Goal: Task Accomplishment & Management: Complete application form

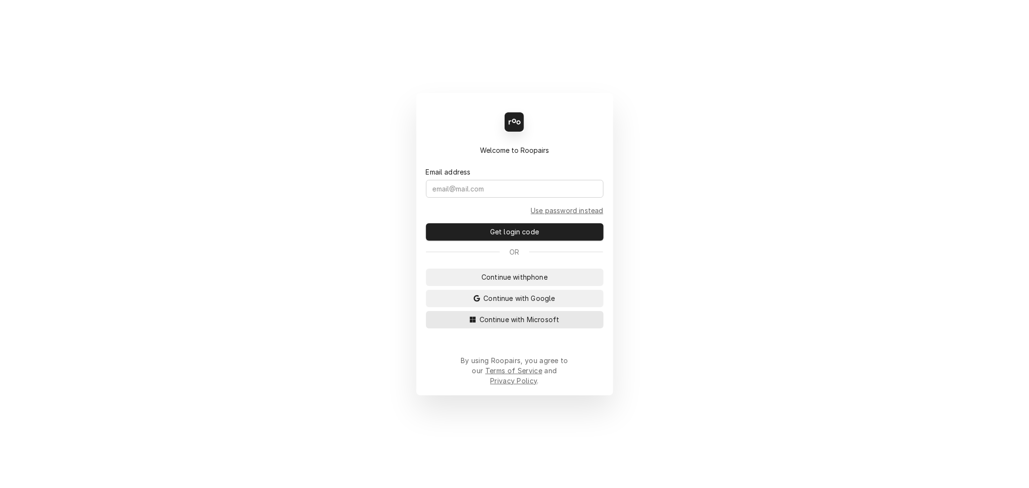
click at [504, 325] on span "Continue with Microsoft" at bounding box center [520, 320] width 84 height 10
click at [507, 323] on span "Continue with Microsoft" at bounding box center [520, 320] width 84 height 10
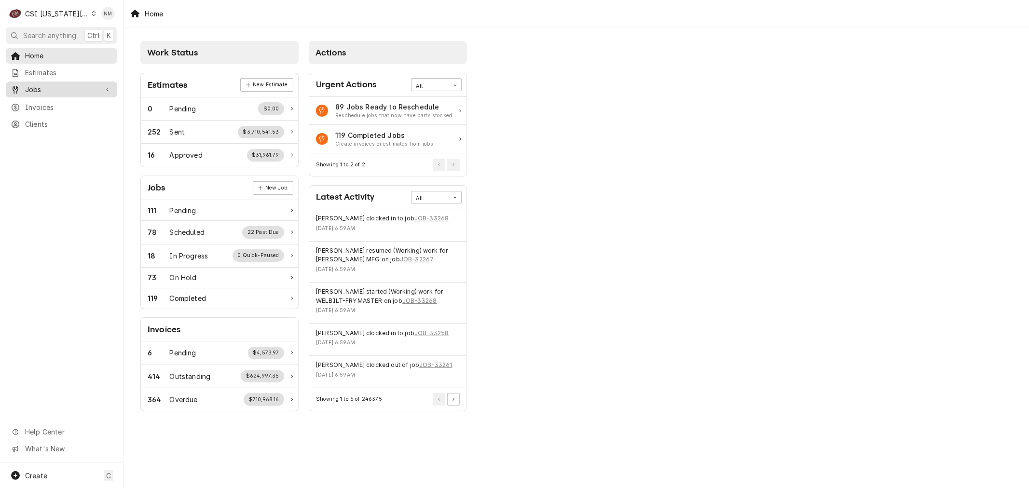
click at [56, 85] on span "Jobs" at bounding box center [61, 89] width 73 height 10
click at [41, 101] on span "Jobs" at bounding box center [68, 106] width 87 height 10
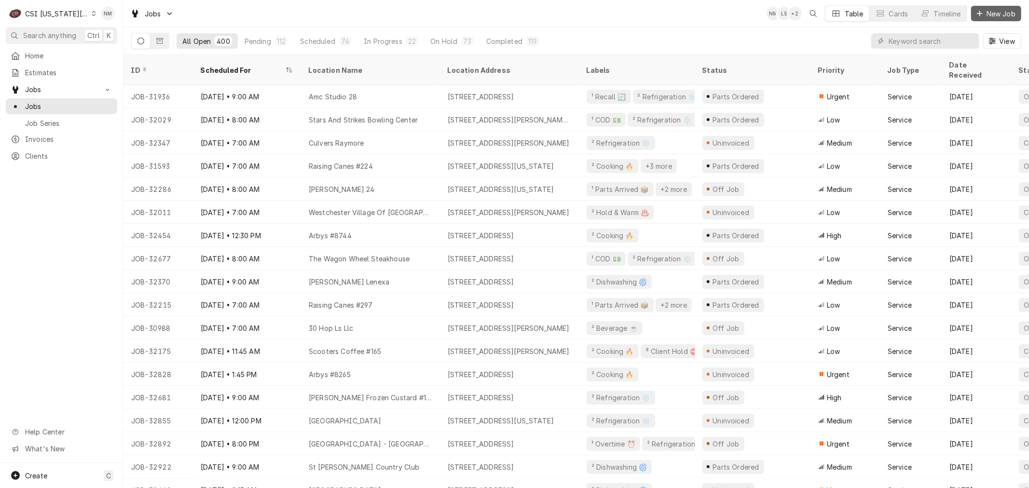
click at [1000, 13] on span "New Job" at bounding box center [1001, 14] width 33 height 10
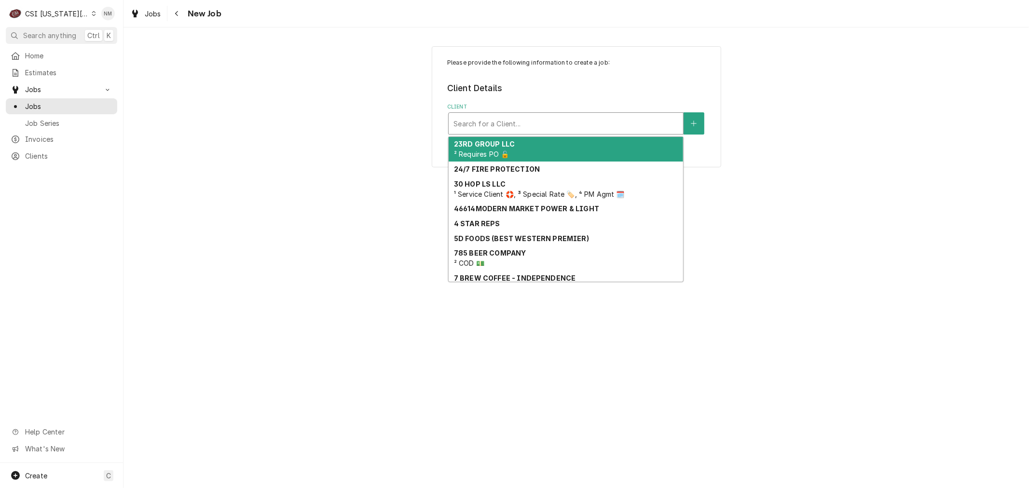
click at [465, 124] on div "Client" at bounding box center [566, 123] width 225 height 17
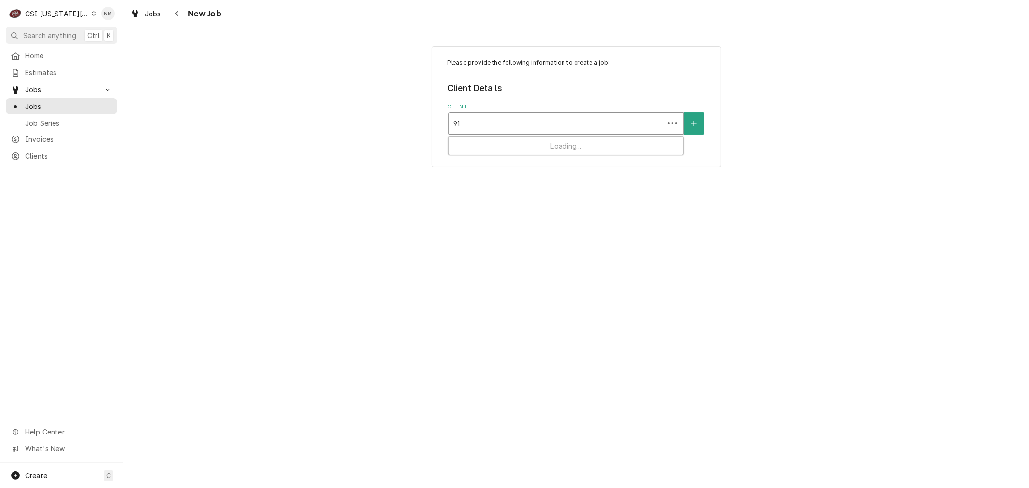
type input "9"
type input "minsky met"
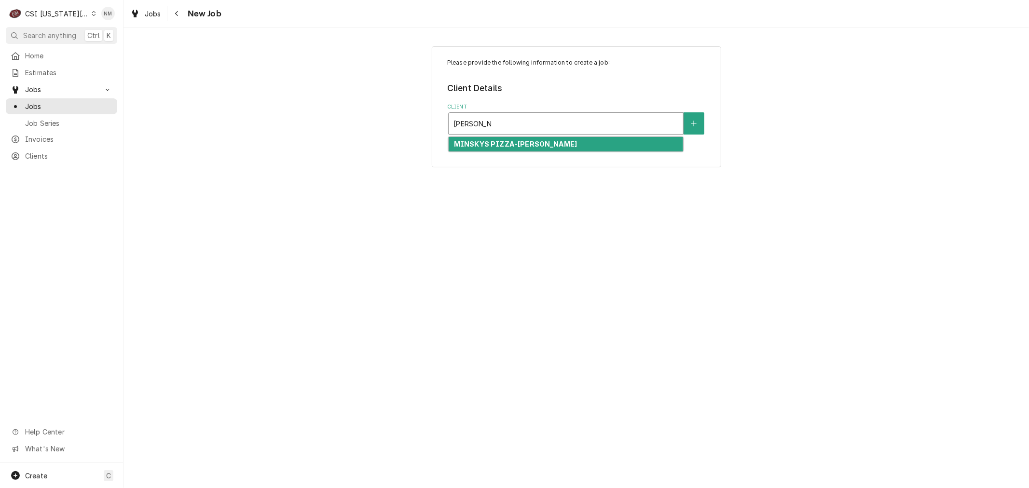
click at [549, 145] on div "MINSKYS PIZZA-[PERSON_NAME]" at bounding box center [566, 144] width 235 height 15
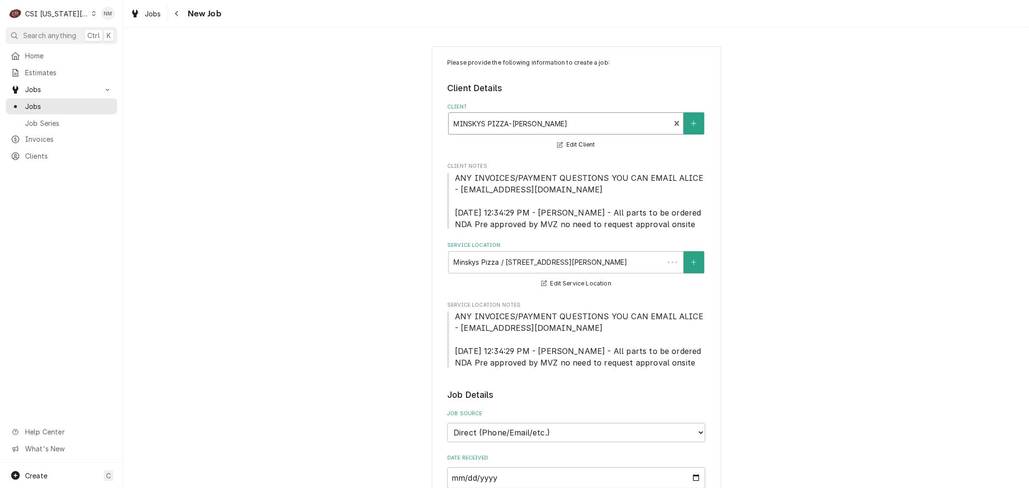
type textarea "x"
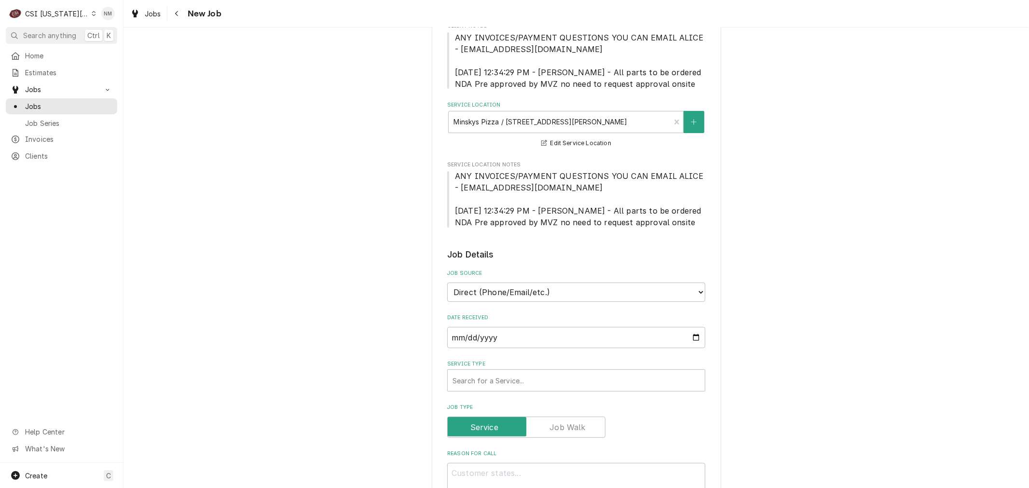
scroll to position [214, 0]
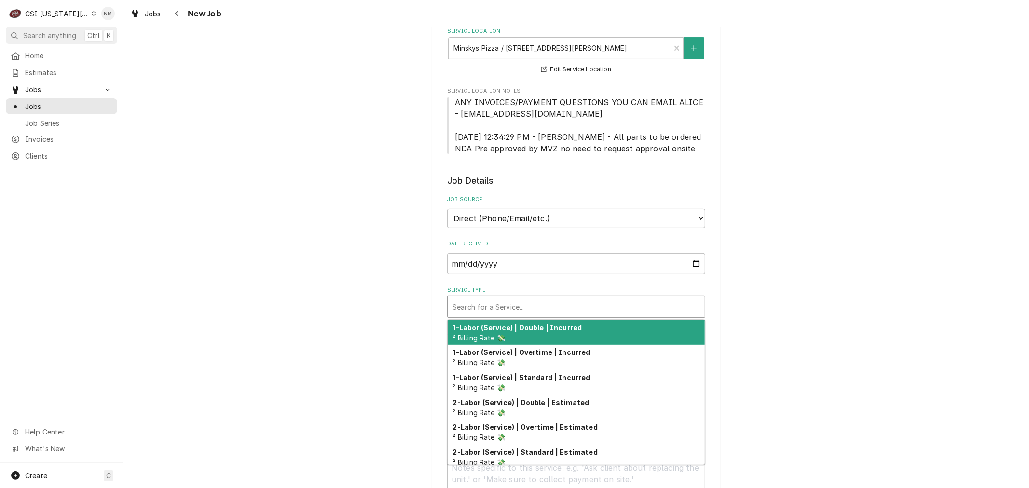
click at [555, 304] on div "Service Type" at bounding box center [577, 306] width 248 height 17
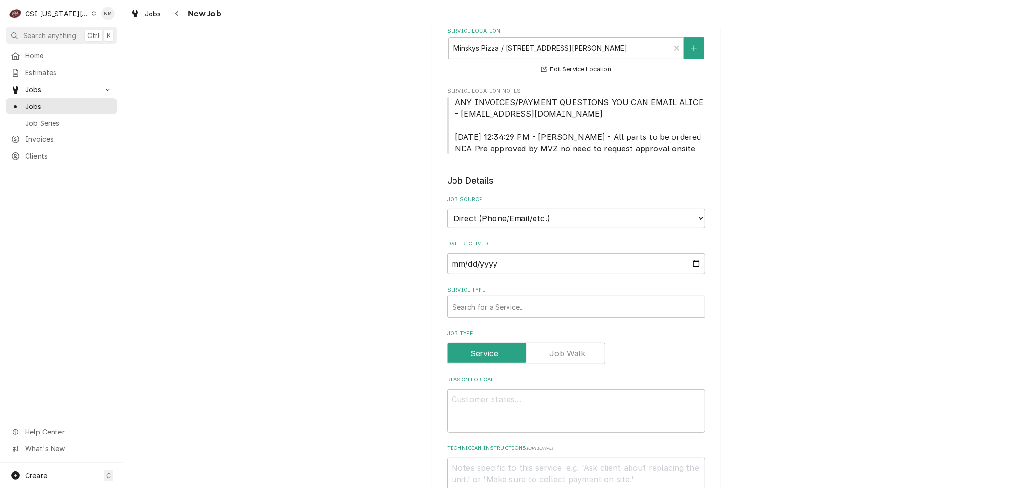
click at [275, 324] on div "Please provide the following information to create a job: Client Details Client…" at bounding box center [577, 399] width 906 height 1152
click at [39, 102] on span "Jobs" at bounding box center [68, 106] width 87 height 10
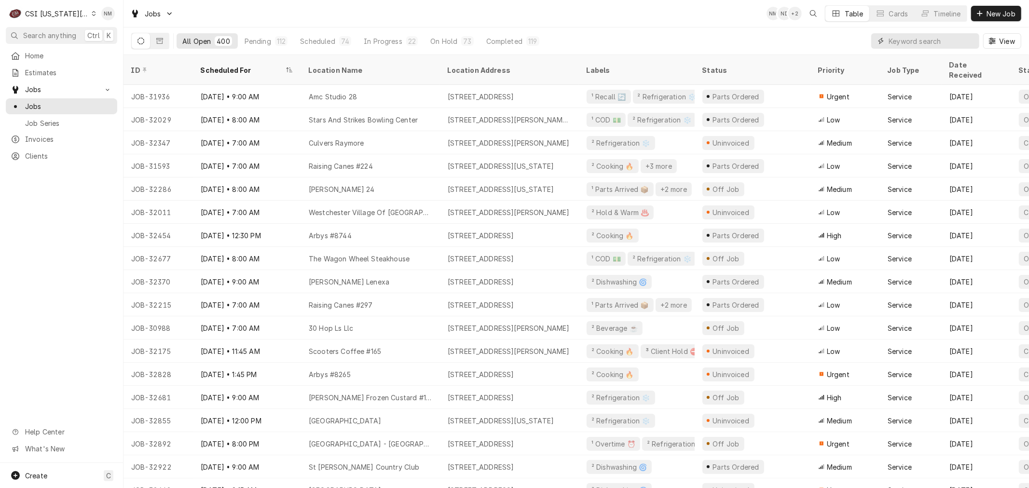
click at [893, 39] on input "Dynamic Content Wrapper" at bounding box center [932, 40] width 86 height 15
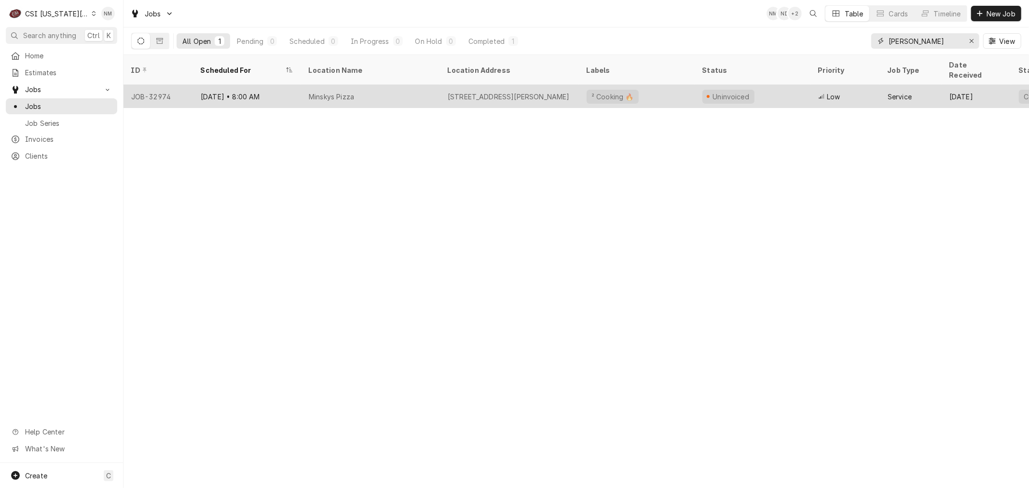
type input "[PERSON_NAME]"
click at [382, 87] on div "Minskys Pizza" at bounding box center [370, 96] width 139 height 23
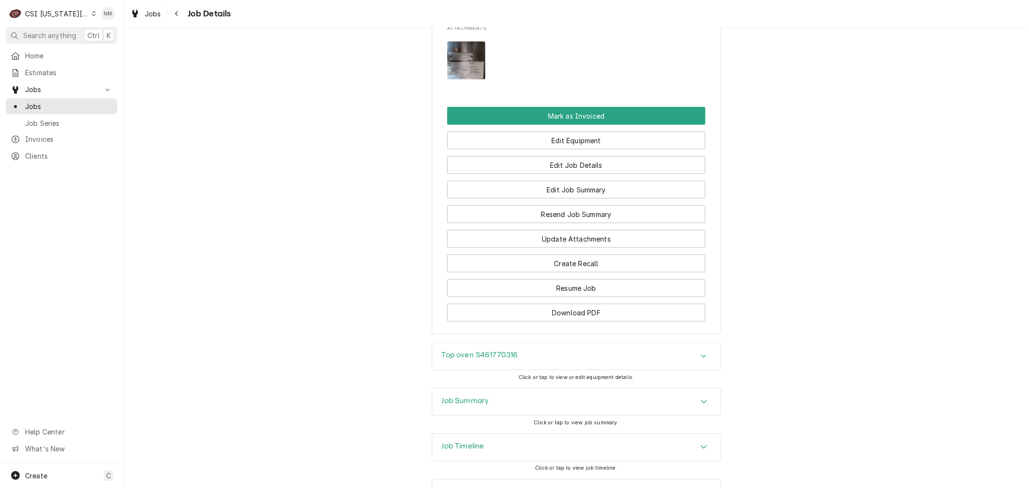
scroll to position [1163, 0]
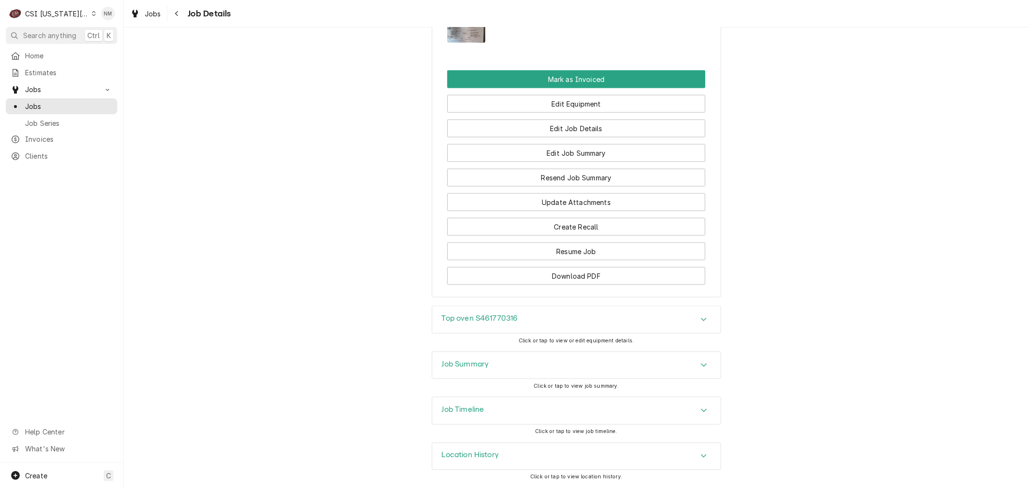
click at [450, 364] on h3 "Job Summary" at bounding box center [465, 364] width 47 height 9
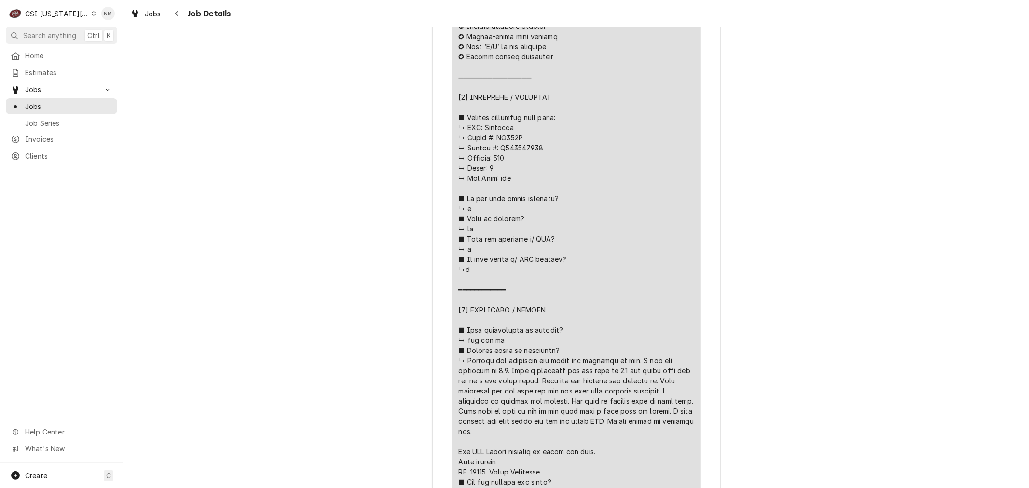
scroll to position [1860, 0]
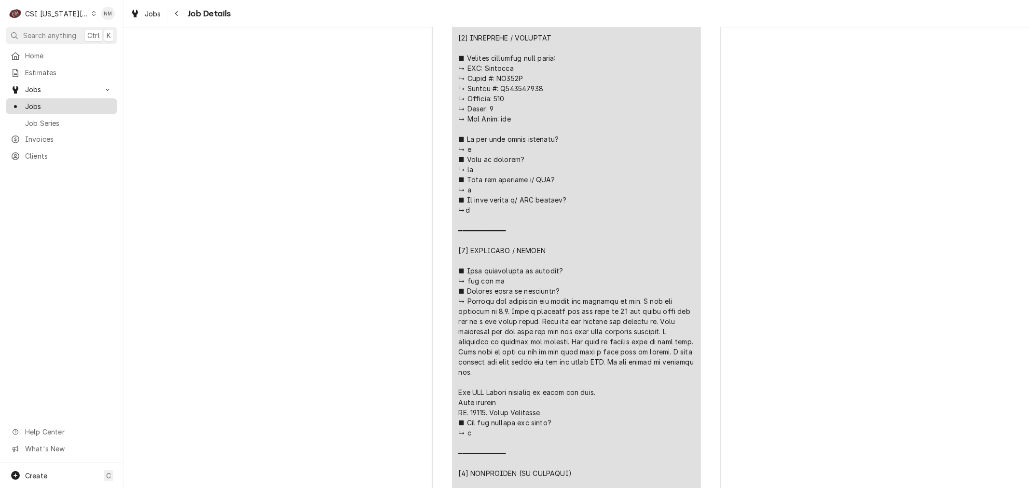
click at [44, 101] on span "Jobs" at bounding box center [68, 106] width 87 height 10
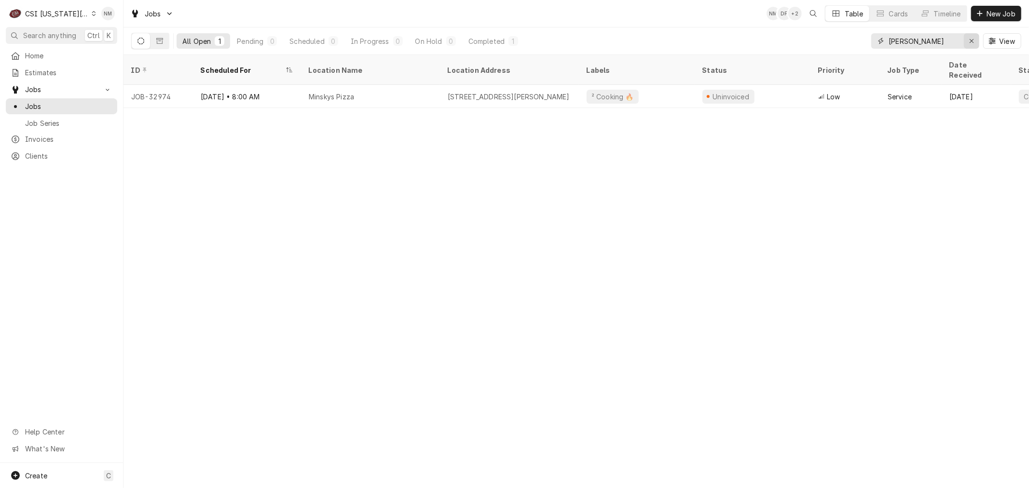
click at [973, 40] on icon "Erase input" at bounding box center [971, 41] width 5 height 7
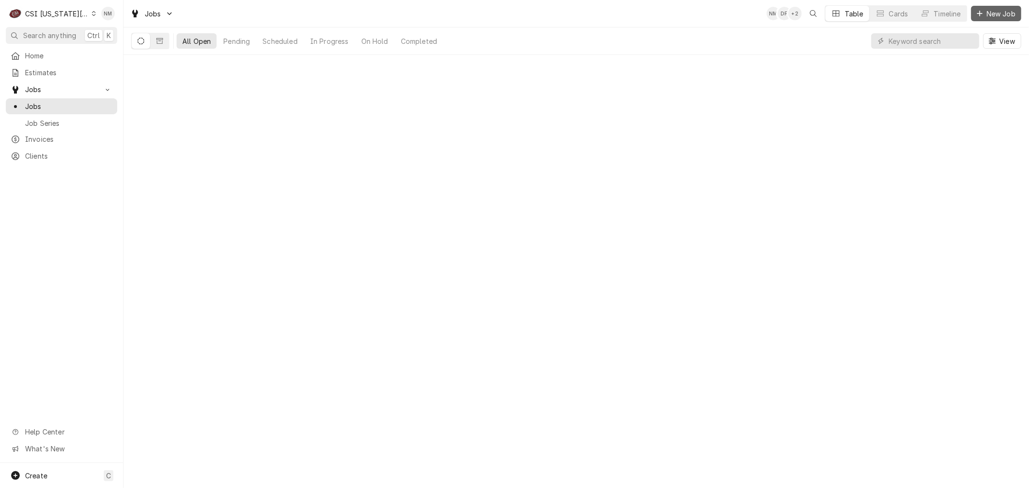
click at [989, 14] on span "New Job" at bounding box center [1001, 14] width 33 height 10
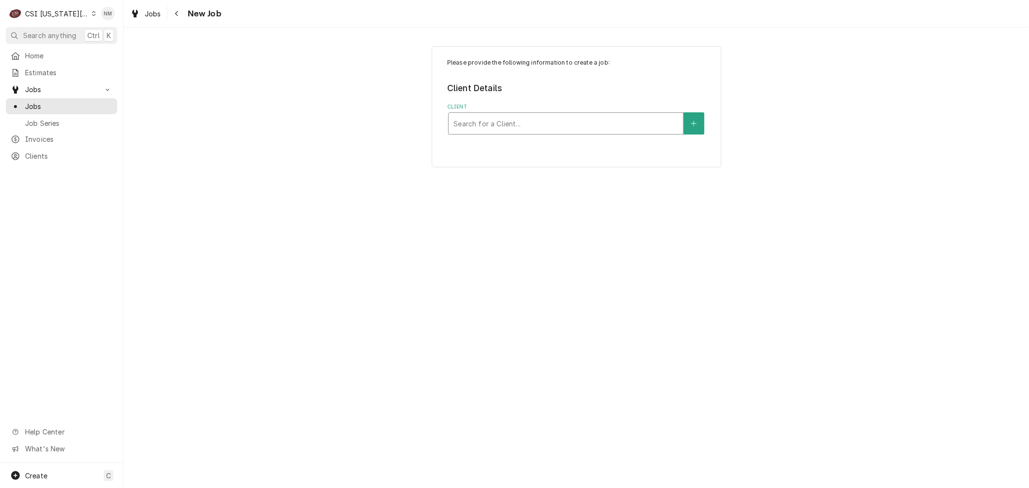
click at [584, 123] on div "Client" at bounding box center [566, 123] width 225 height 17
type input "[PERSON_NAME] metc"
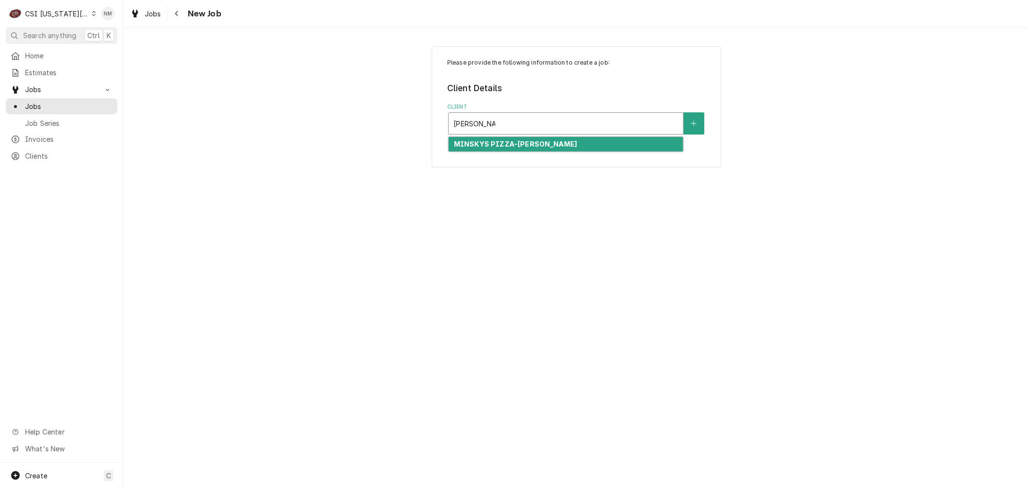
click at [567, 141] on div "MINSKYS PIZZA-[PERSON_NAME]" at bounding box center [566, 144] width 235 height 15
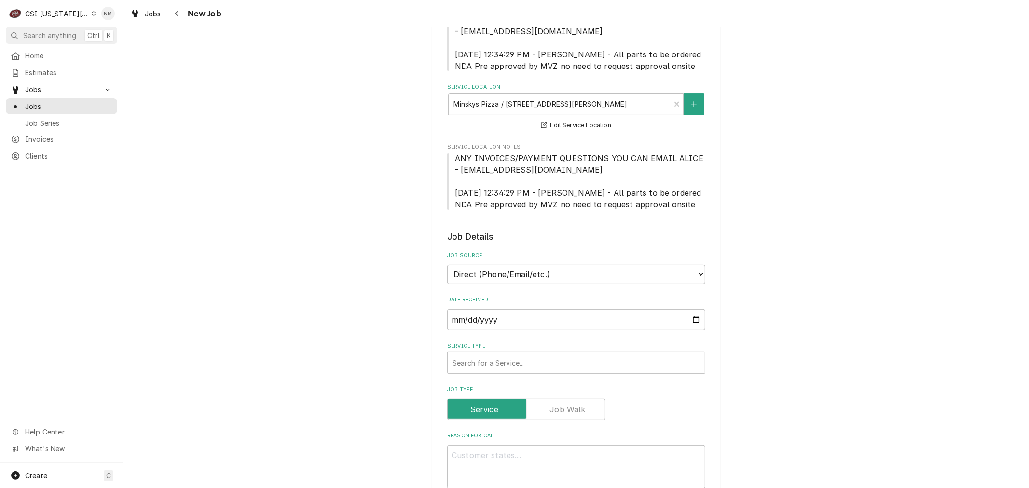
scroll to position [161, 0]
click at [623, 358] on div "Service Type" at bounding box center [577, 360] width 248 height 17
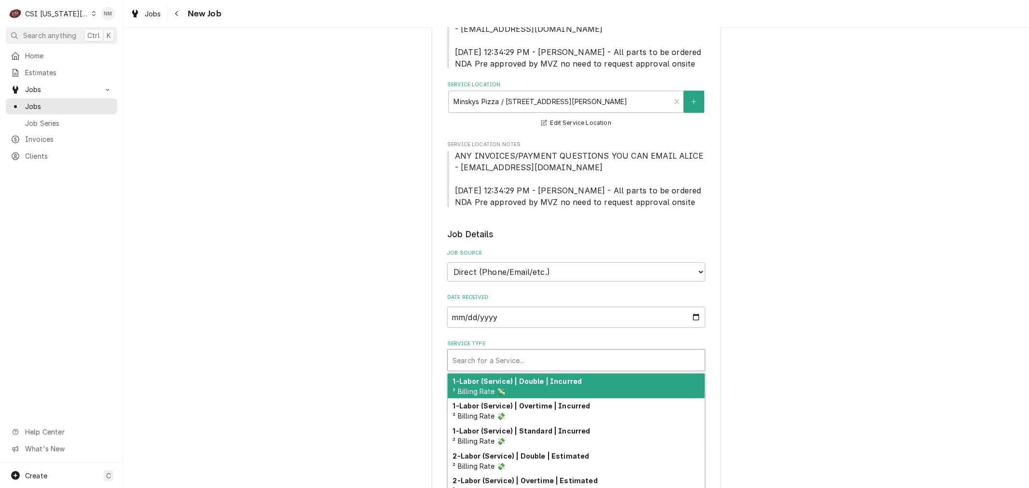
type textarea "x"
type input "s"
type textarea "x"
type input "se"
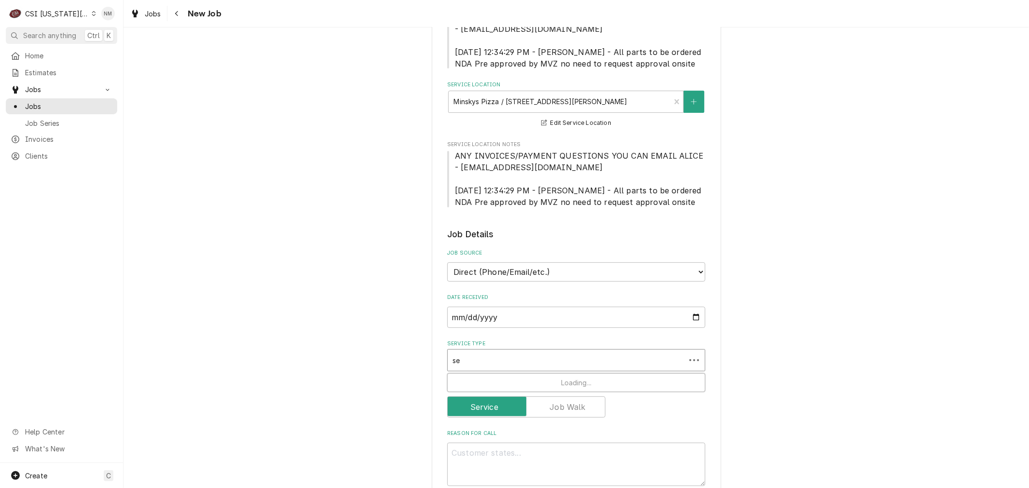
type textarea "x"
type input "ser"
type textarea "x"
type input "serv"
type textarea "x"
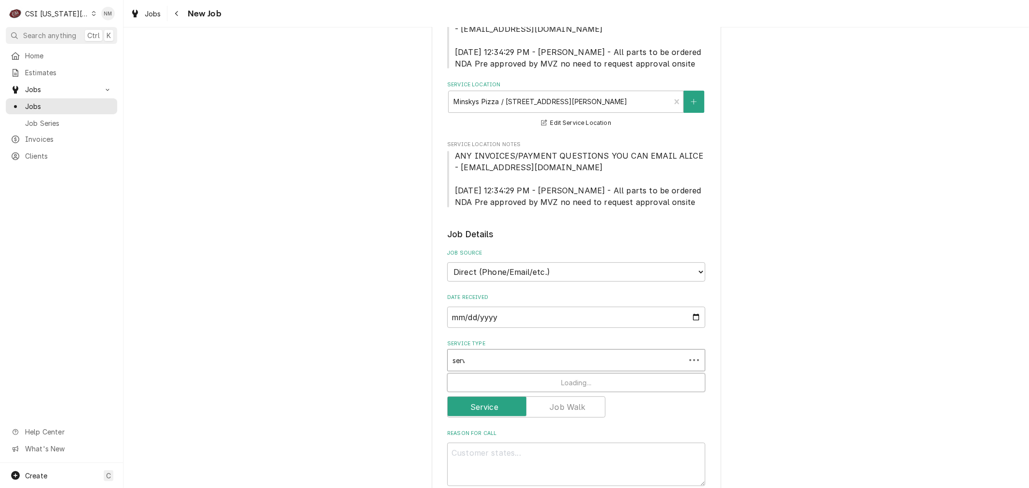
type input "servi"
type textarea "x"
type input "servic"
type textarea "x"
type input "service"
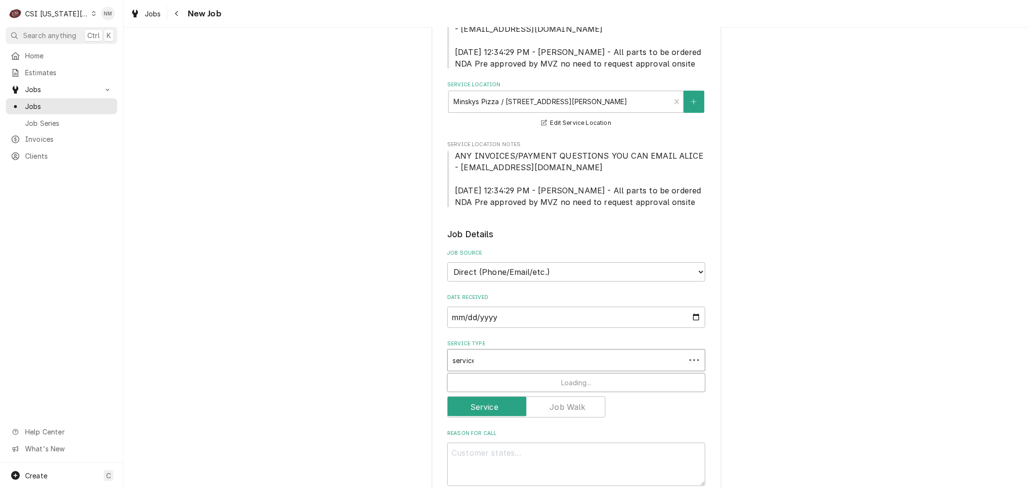
type textarea "x"
type input "service"
type textarea "x"
type input "service c"
type textarea "x"
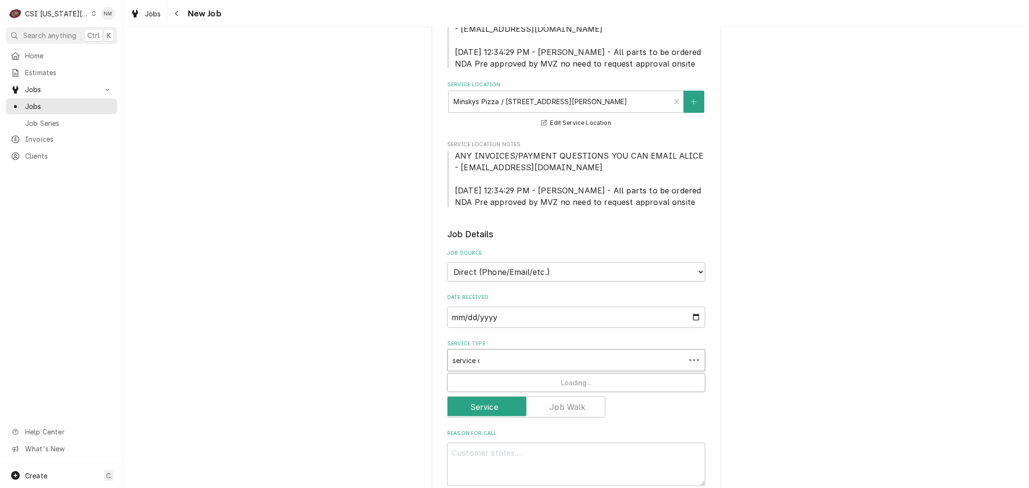
type input "service ca"
type textarea "x"
type input "service cal"
type textarea "x"
type input "service call"
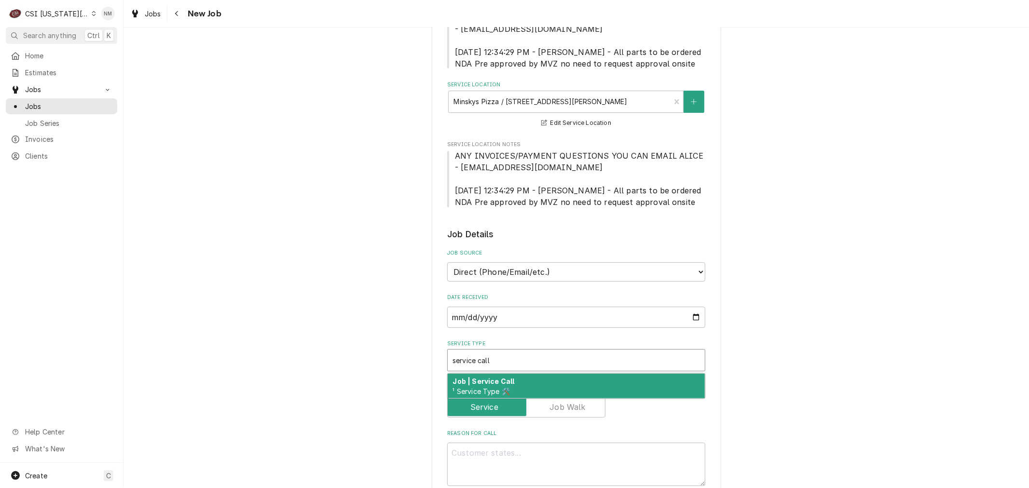
click at [624, 382] on div "Job | Service Call ¹ Service Type 🛠️" at bounding box center [576, 386] width 257 height 25
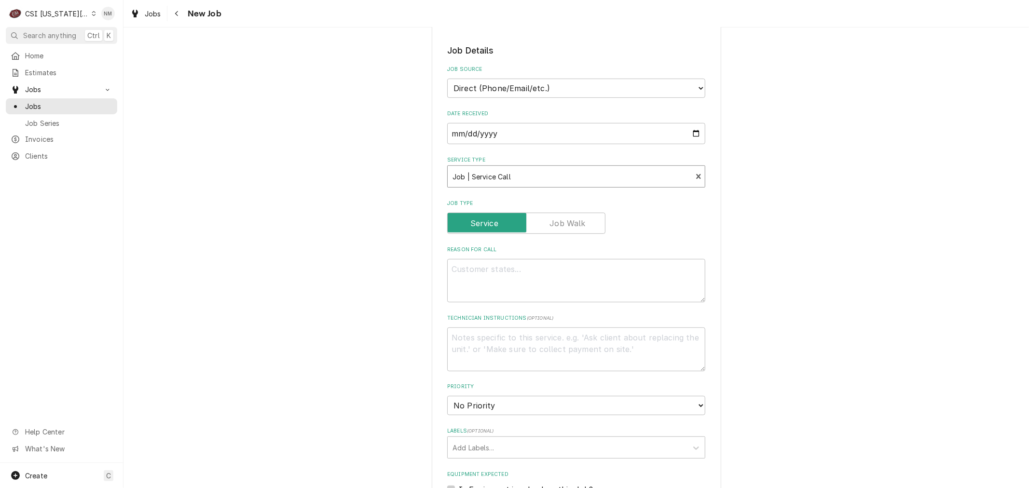
scroll to position [375, 0]
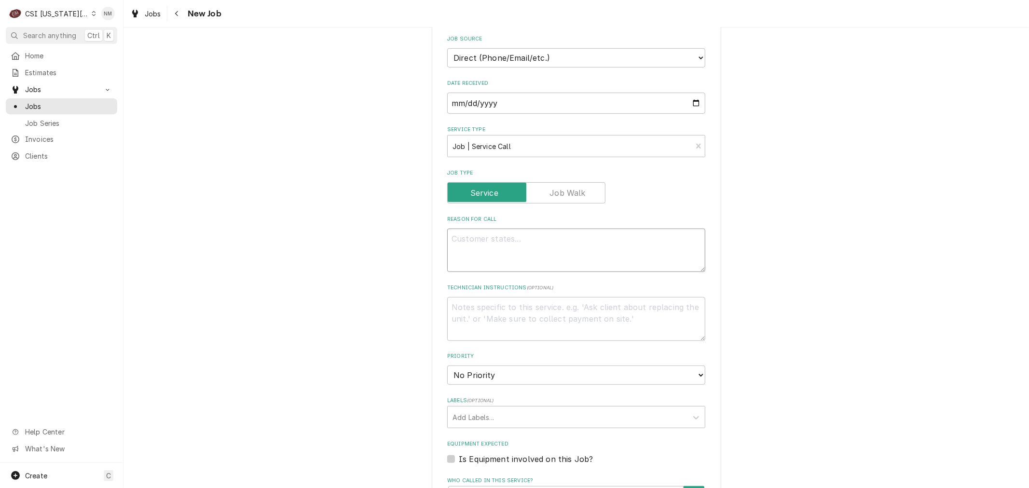
click at [572, 237] on textarea "Reason For Call" at bounding box center [576, 250] width 258 height 43
type textarea "x"
type textarea "L"
type textarea "x"
type textarea "LV"
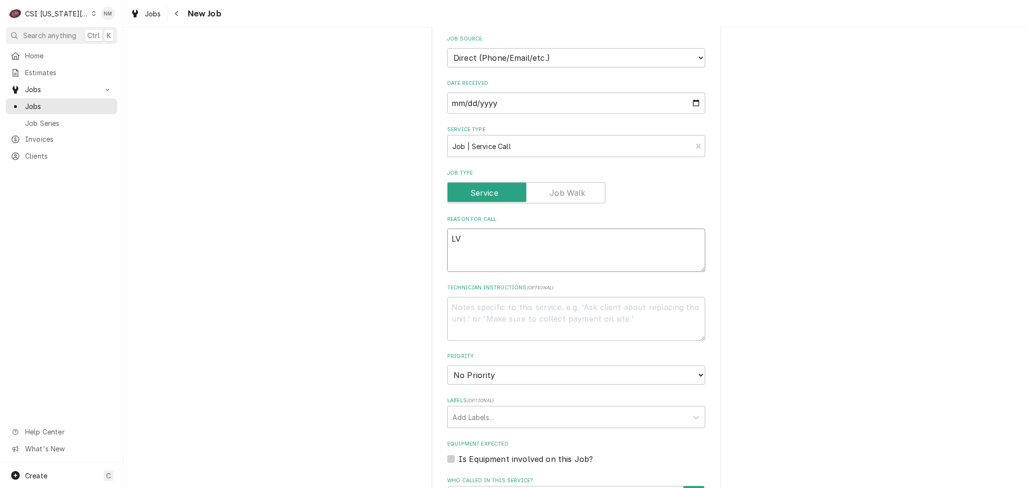
type textarea "x"
type textarea "LVM"
type textarea "x"
type textarea "LVM"
type textarea "x"
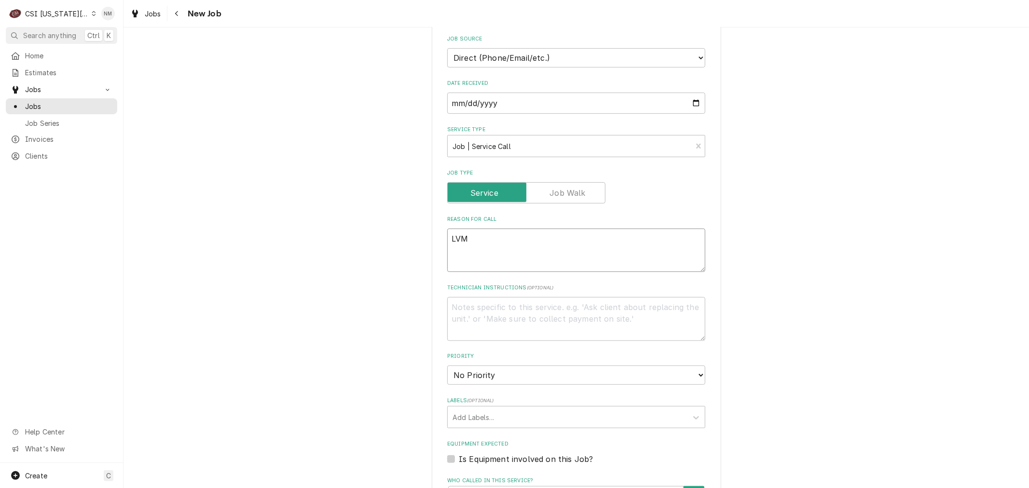
type textarea "LVM f"
type textarea "x"
type textarea "LVM fo"
type textarea "x"
type textarea "LVM for"
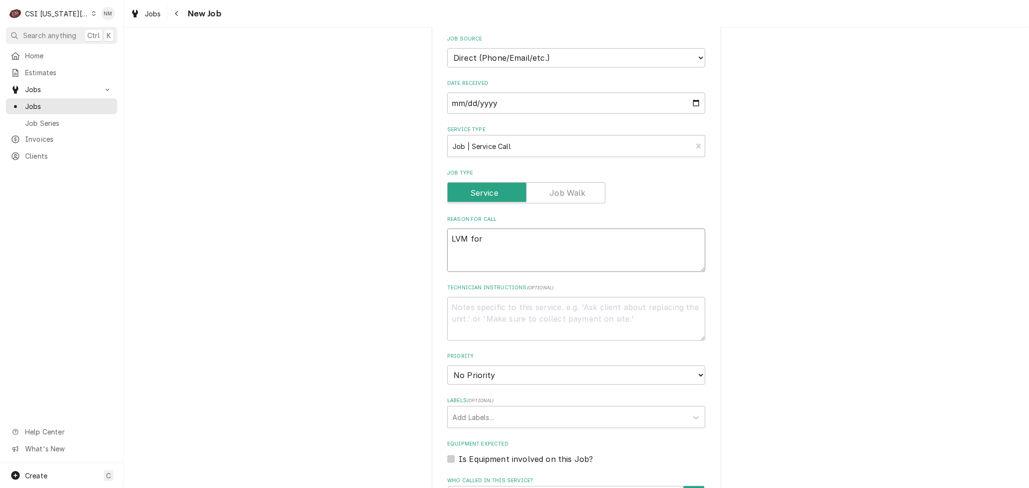
type textarea "x"
type textarea "LVM for"
type textarea "x"
type textarea "LVM for M"
type textarea "x"
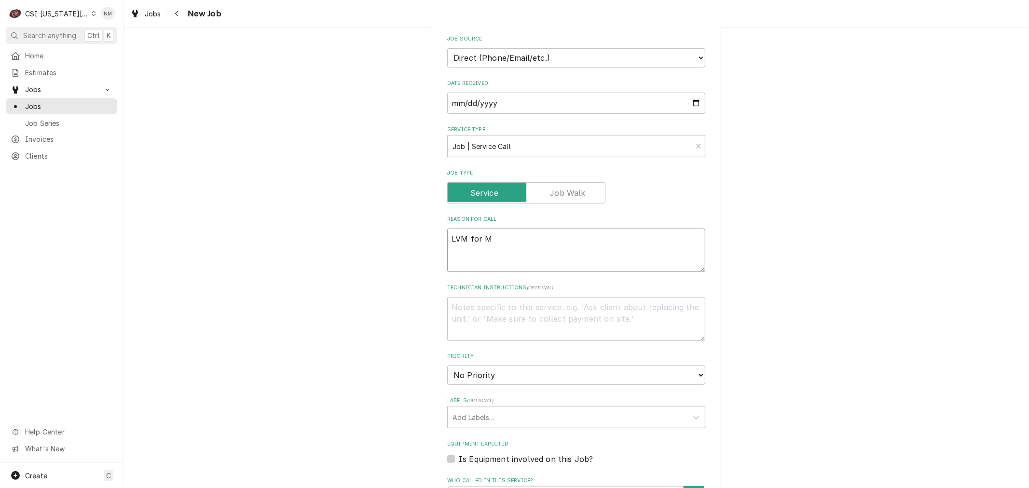
type textarea "LVM for MI"
type textarea "x"
type textarea "LVM for MId"
type textarea "x"
type textarea "LVM for MIdd"
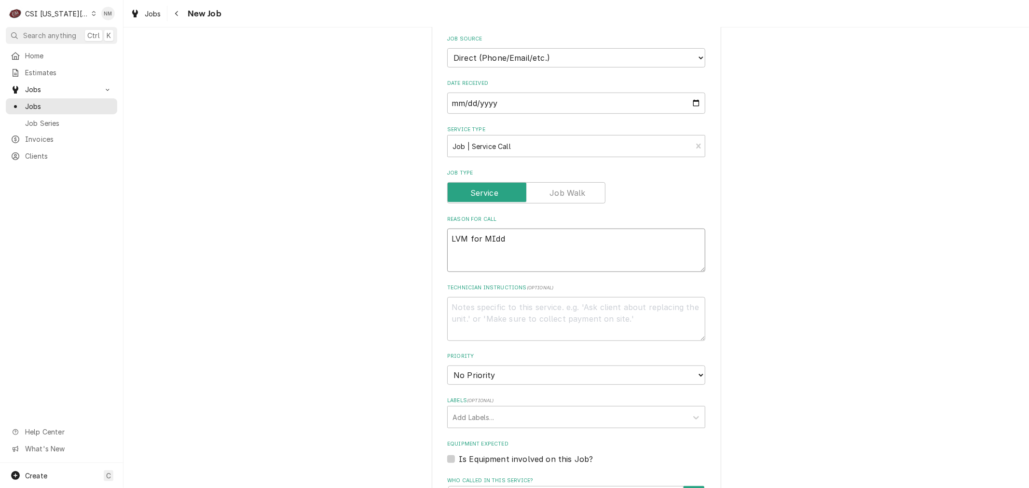
type textarea "x"
type textarea "LVM for MIddl"
type textarea "x"
type textarea "LVM for MIddle"
type textarea "x"
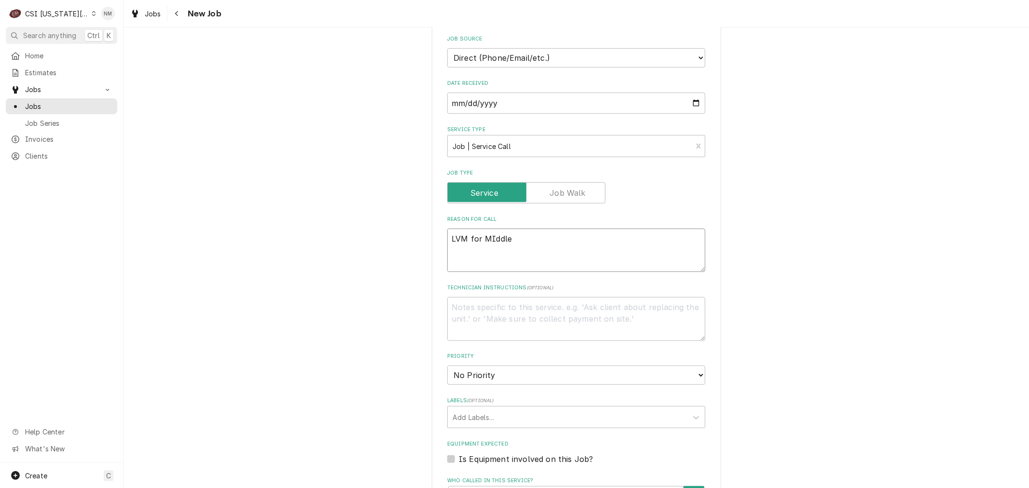
type textarea "LVM for MIddle"
type textarea "x"
type textarea "LVM for MIddle"
type textarea "x"
type textarea "LVM for MIddle="
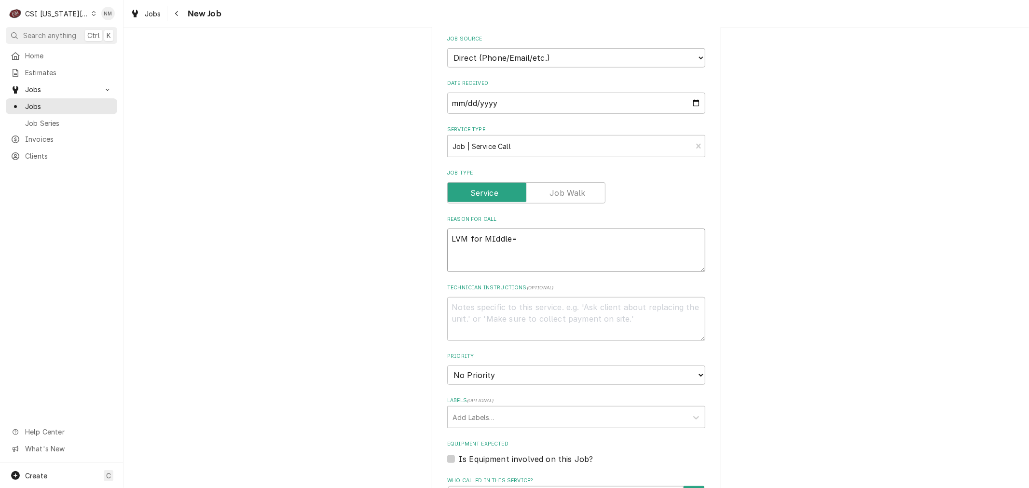
type textarea "x"
type textarea "LVM for MIddle"
type textarea "x"
type textarea "LVM for MIddl"
type textarea "x"
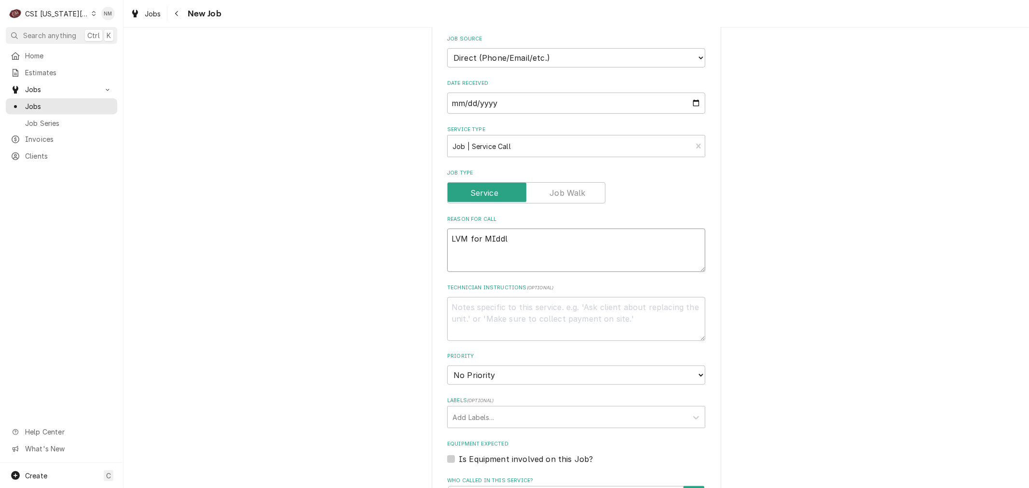
type textarea "LVM for MIdd"
type textarea "x"
type textarea "LVM for MId"
type textarea "x"
type textarea "LVM for MI"
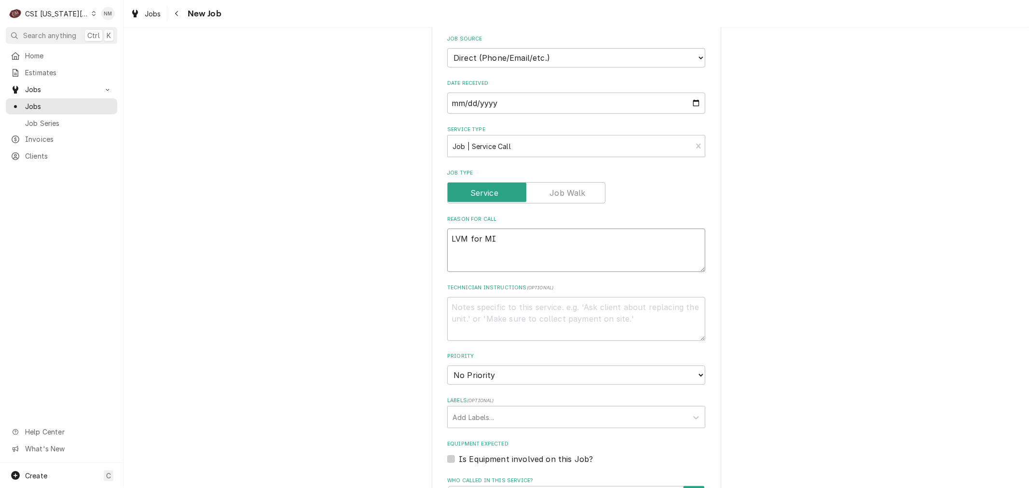
type textarea "x"
type textarea "LVM for M"
type textarea "x"
type textarea "LVM for Mi"
type textarea "x"
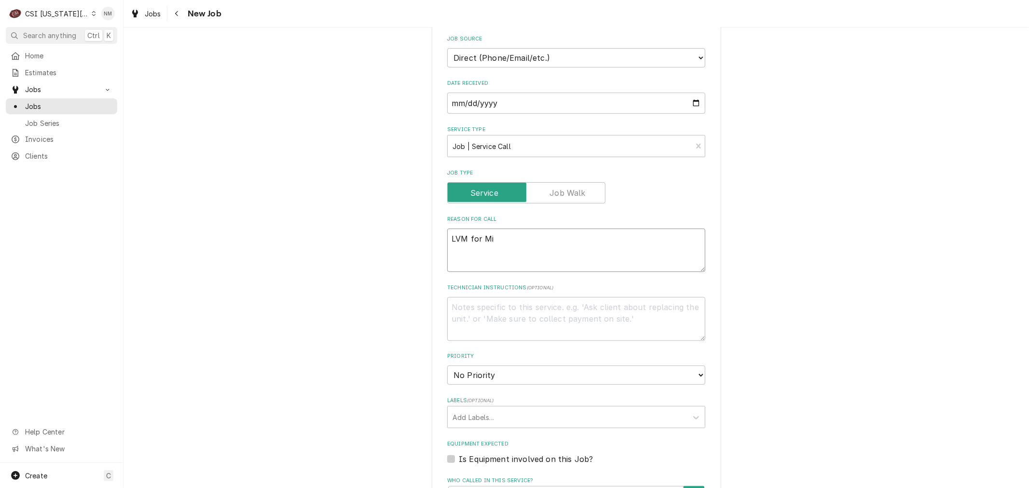
type textarea "LVM for Mid"
type textarea "x"
type textarea "LVM for Midd"
type textarea "x"
type textarea "LVM for Middl"
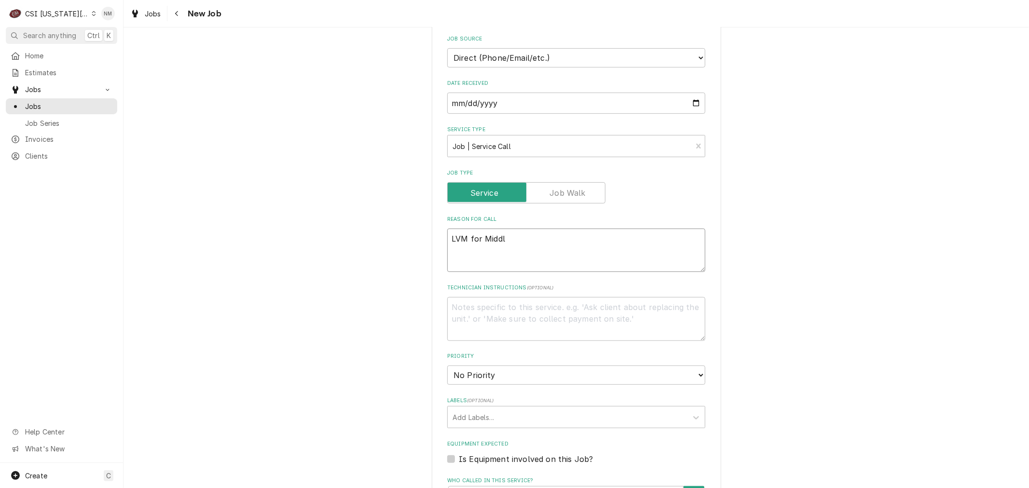
type textarea "x"
type textarea "LVM for Middle"
type textarea "x"
type textarea "LVM for Middle"
type textarea "x"
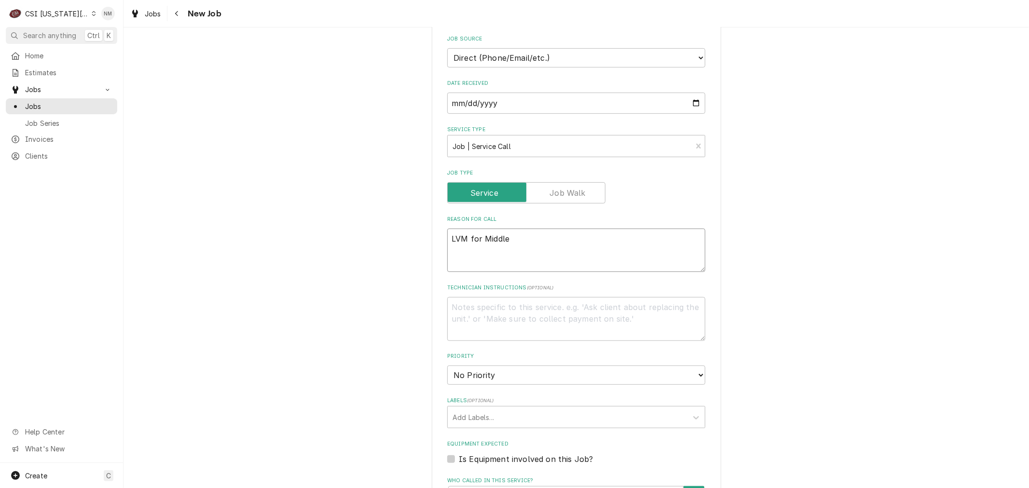
type textarea "LVM for Middle o"
type textarea "x"
type textarea "LVM for Middle ov"
type textarea "x"
type textarea "LVM for Middle ove"
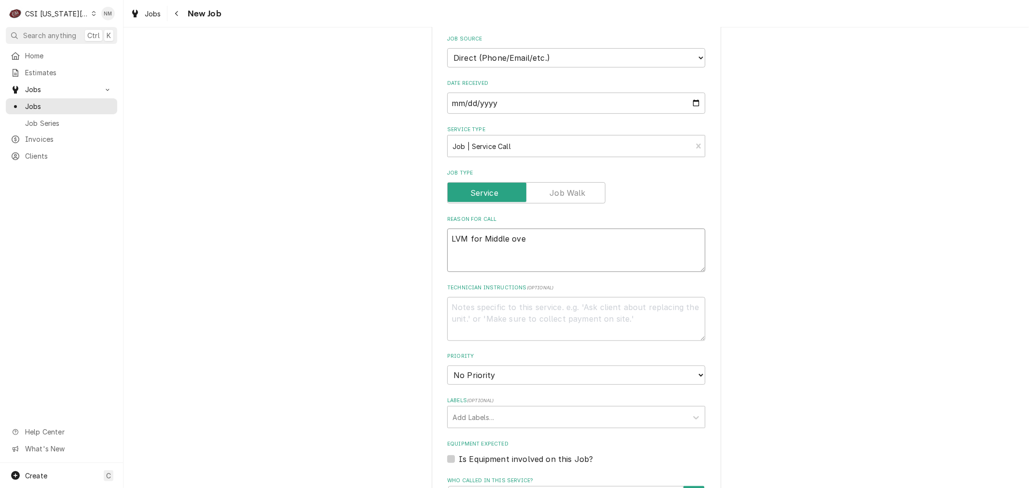
type textarea "x"
type textarea "LVM for Middle oven"
type textarea "x"
type textarea "LVM for Middle oven"
type textarea "x"
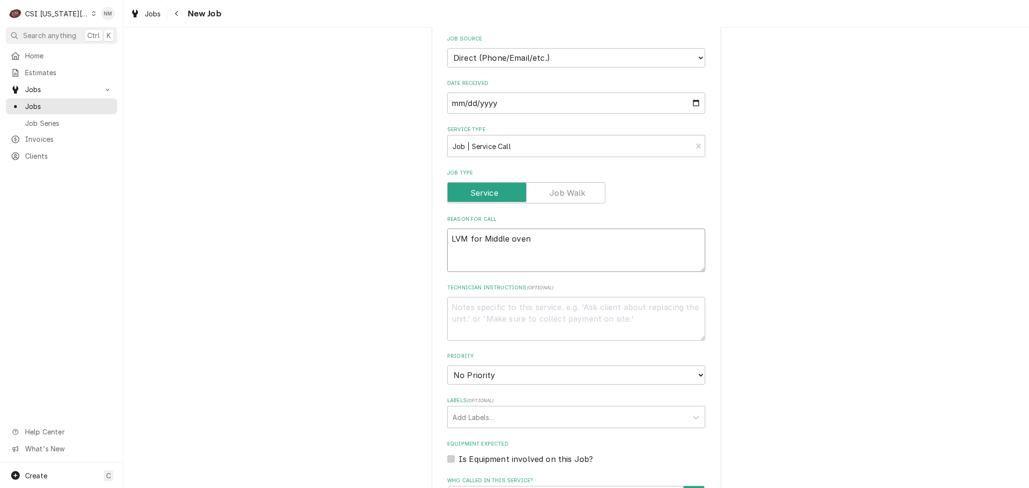
type textarea "LVM for Middle oven -"
type textarea "x"
type textarea "LVM for Middle oven -"
type textarea "x"
type textarea "LVM for Middle oven - s"
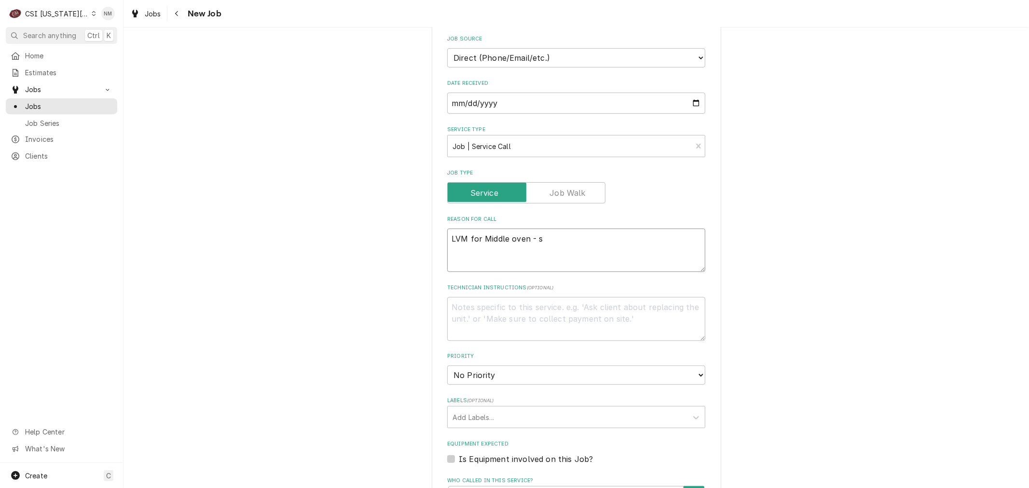
type textarea "x"
type textarea "LVM for Middle oven - st"
type textarea "x"
type textarea "LVM for Middle oven - sto"
type textarea "x"
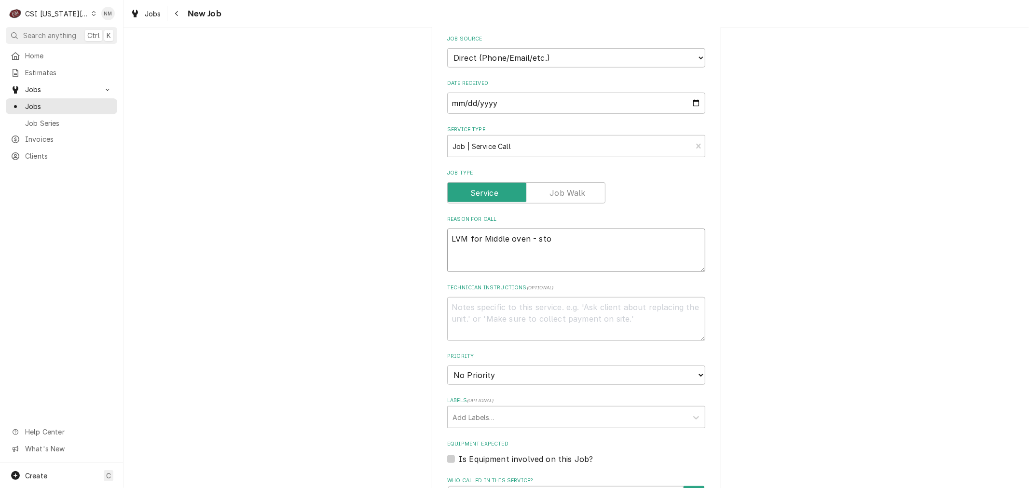
type textarea "LVM for Middle oven - stop"
type textarea "x"
type textarea "LVM for Middle oven - stopp"
type textarea "x"
type textarea "LVM for Middle oven - stoppi"
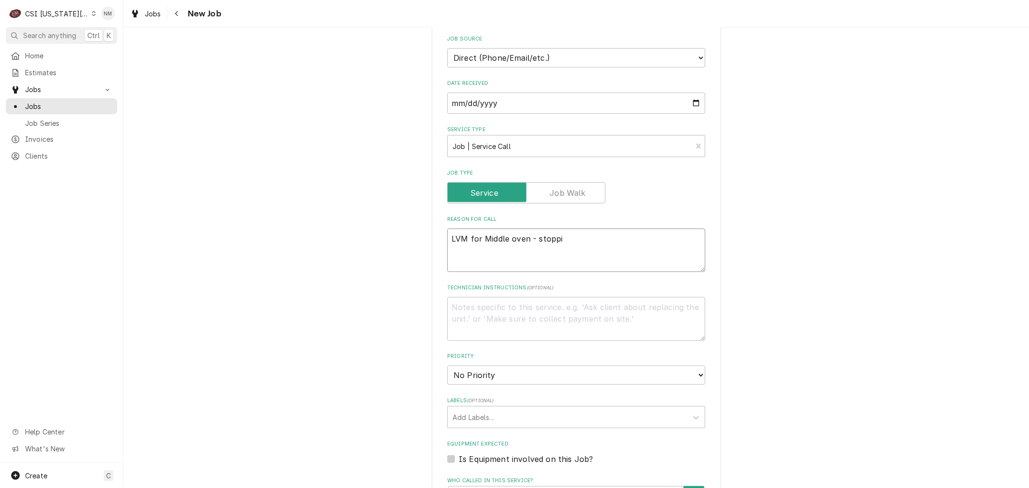
type textarea "x"
type textarea "LVM for Middle oven - stoppin"
type textarea "x"
type textarea "LVM for Middle oven - stopping"
type textarea "x"
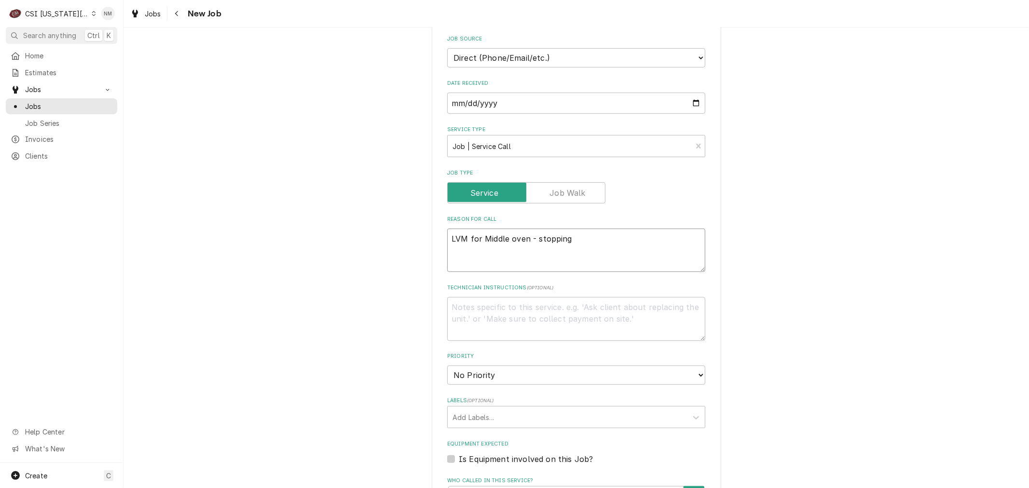
type textarea "LVM for Middle oven - stopping"
type textarea "x"
type textarea "LVM for Middle oven - stopping b"
type textarea "x"
type textarea "LVM for Middle oven - stopping bl"
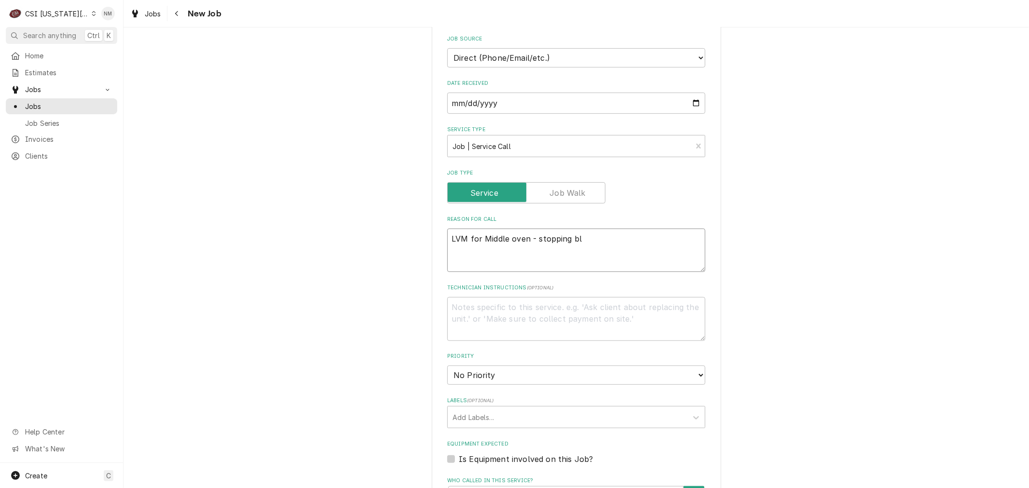
type textarea "x"
type textarea "LVM for Middle oven - stopping blo"
type textarea "x"
type textarea "LVM for Middle oven - stopping blow"
type textarea "x"
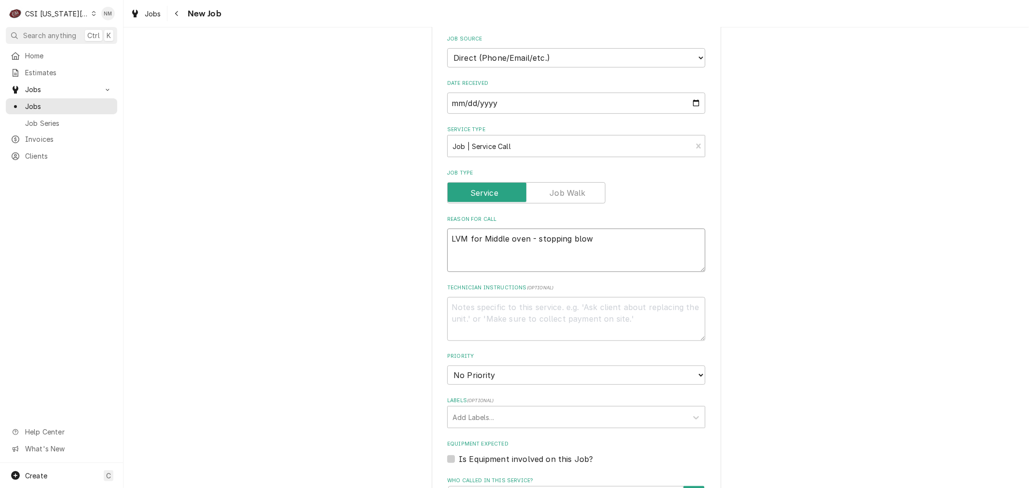
type textarea "LVM for Middle oven - stopping blowi"
type textarea "x"
type textarea "LVM for Middle oven - stopping blowin"
type textarea "x"
type textarea "LVM for Middle oven - stopping blowing"
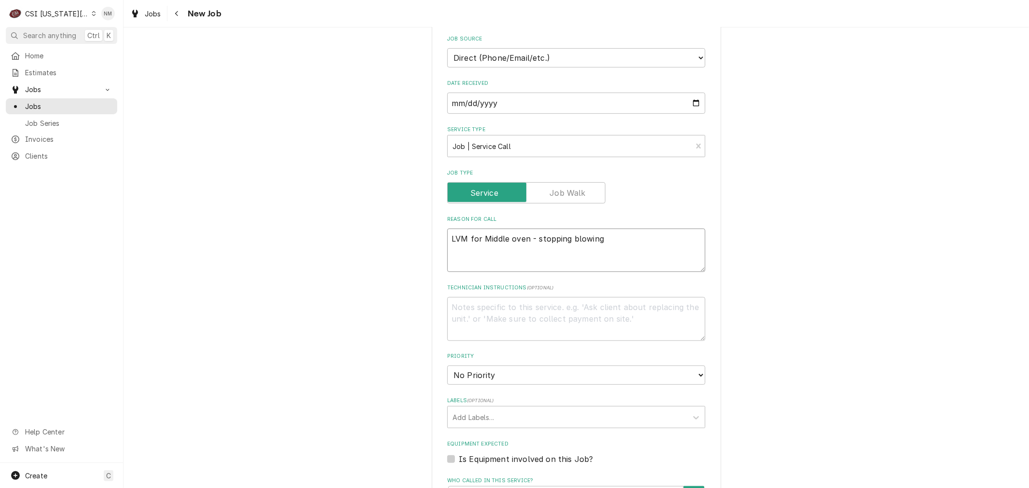
type textarea "x"
type textarea "LVM for Middle oven - stopping blowing"
type textarea "x"
type textarea "LVM for Middle oven - stopping blowing i"
type textarea "x"
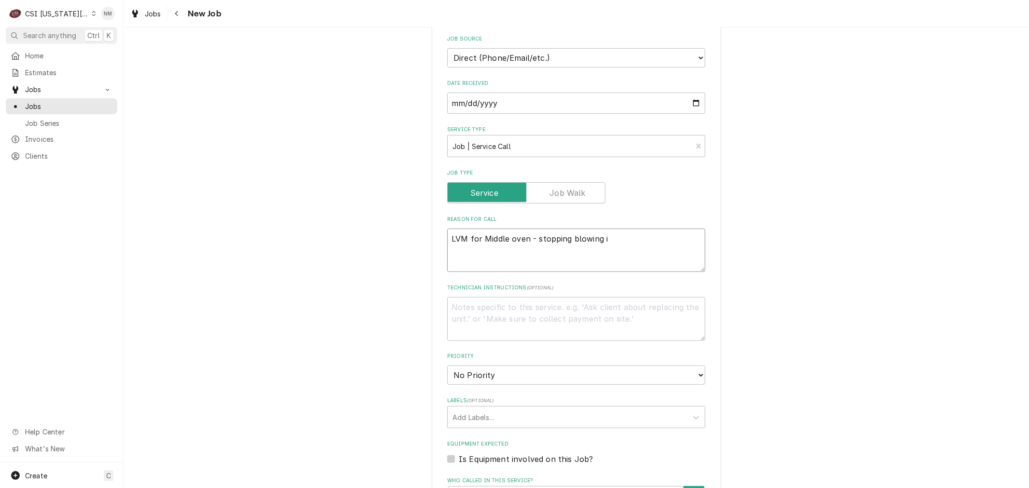
type textarea "LVM for Middle oven - stopping blowing in"
type textarea "x"
type textarea "LVM for Middle oven - stopping blowing in"
type textarea "x"
type textarea "LVM for Middle oven - stopping blowing in t"
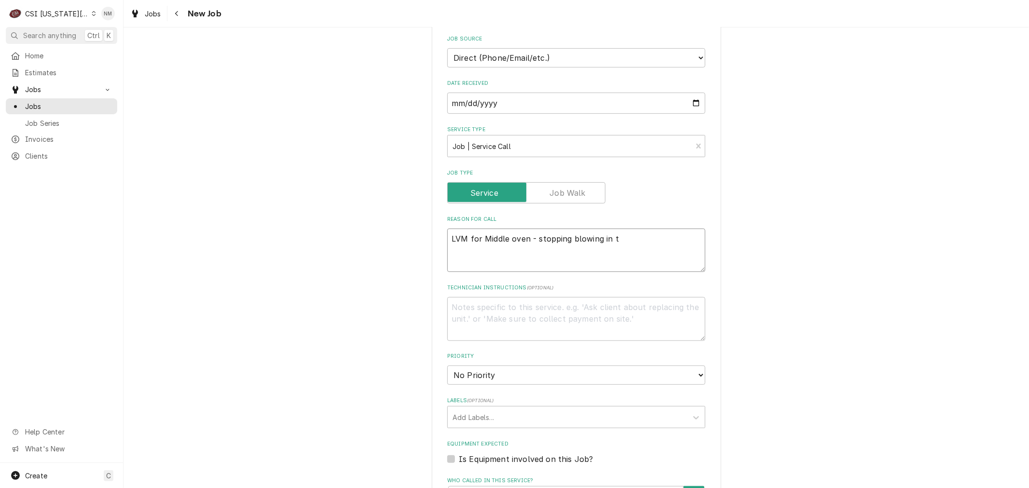
type textarea "x"
type textarea "LVM for Middle oven - stopping blowing in th"
type textarea "x"
type textarea "LVM for Middle oven - stopping blowing in the"
type textarea "x"
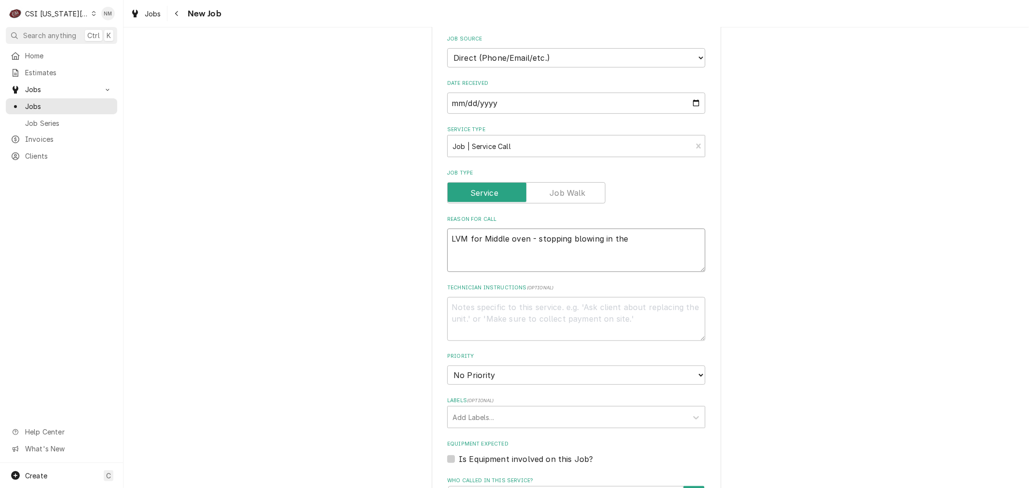
type textarea "LVM for Middle oven - stopping blowing in the"
type textarea "x"
type textarea "LVM for Middle oven - stopping blowing in the m"
type textarea "x"
type textarea "LVM for Middle oven - stopping blowing in the mi"
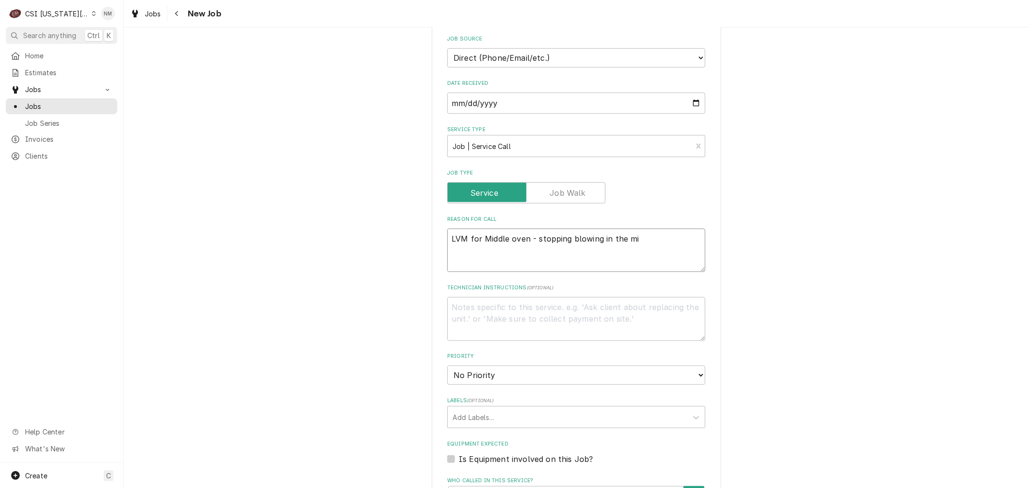
type textarea "x"
type textarea "LVM for Middle oven - stopping blowing in the mid"
type textarea "x"
type textarea "LVM for Middle oven - stopping blowing in the midd"
type textarea "x"
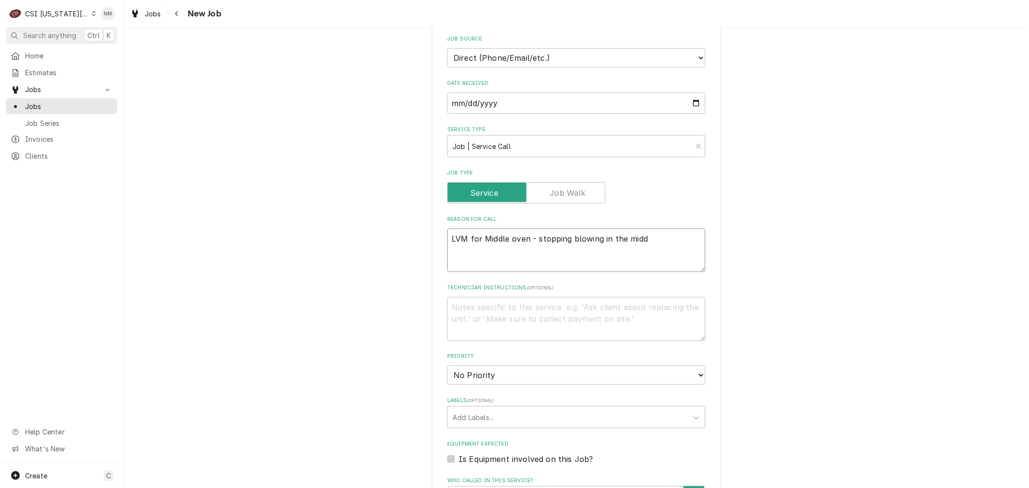
type textarea "LVM for Middle oven - stopping blowing in the middl"
type textarea "x"
type textarea "LVM for Middle oven - stopping blowing in the middle"
type textarea "x"
type textarea "LVM for Middle oven - stopping blowing in the middle"
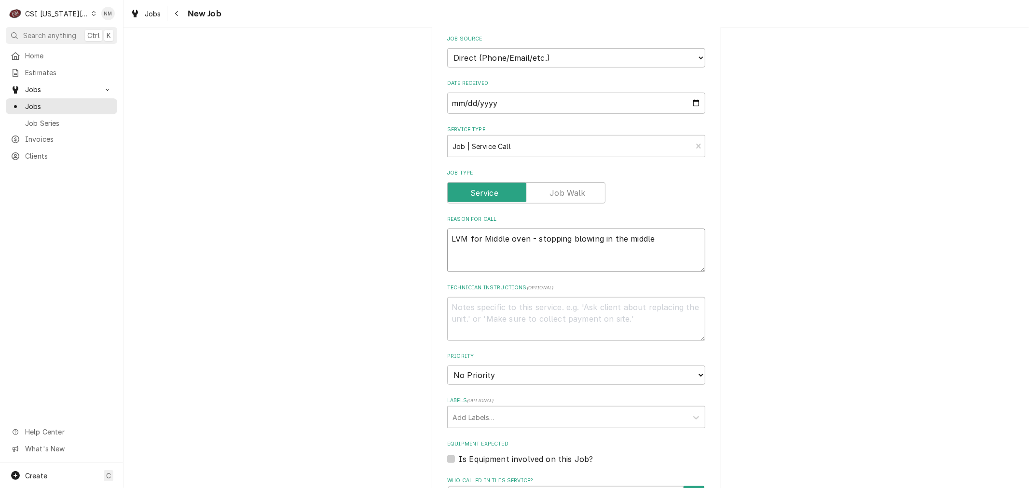
type textarea "x"
type textarea "LVM for Middle oven - stopping blowing in the middle o"
type textarea "x"
type textarea "LVM for Middle oven - stopping blowing in the middle of"
type textarea "x"
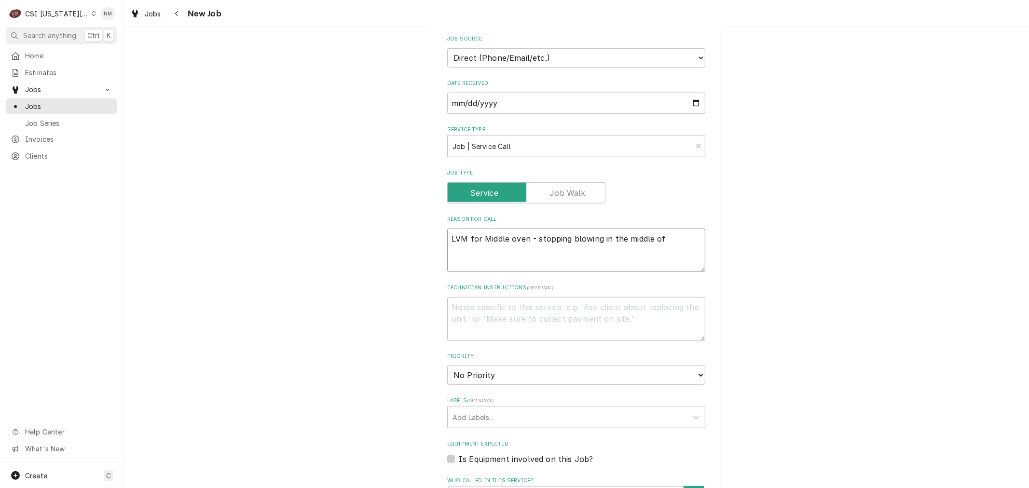
type textarea "LVM for Middle oven - stopping blowing in the middle of"
type textarea "x"
type textarea "LVM for Middle oven - stopping blowing in the middle of d"
type textarea "x"
type textarea "LVM for Middle oven - stopping blowing in the middle of di"
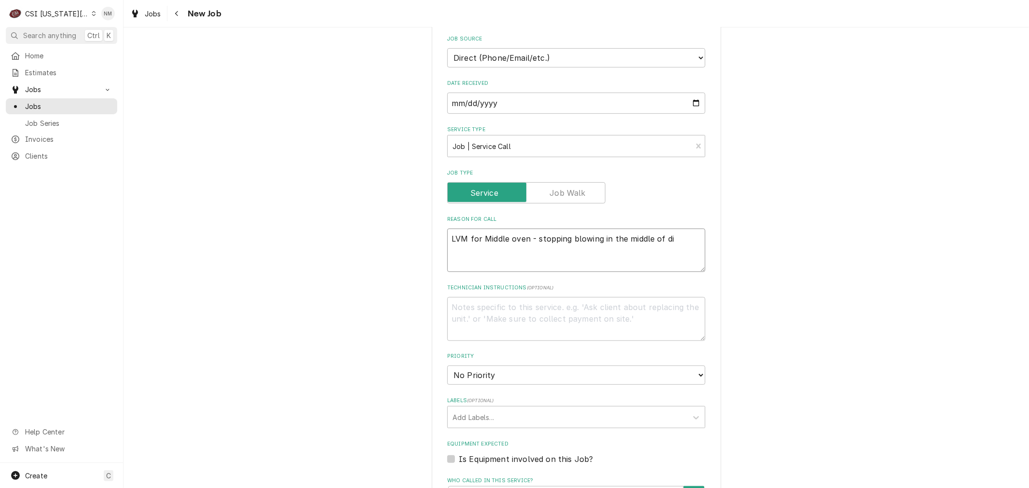
type textarea "x"
type textarea "LVM for Middle oven - stopping blowing in the middle of din"
type textarea "x"
type textarea "LVM for Middle oven - stopping blowing in the middle of dinn"
type textarea "x"
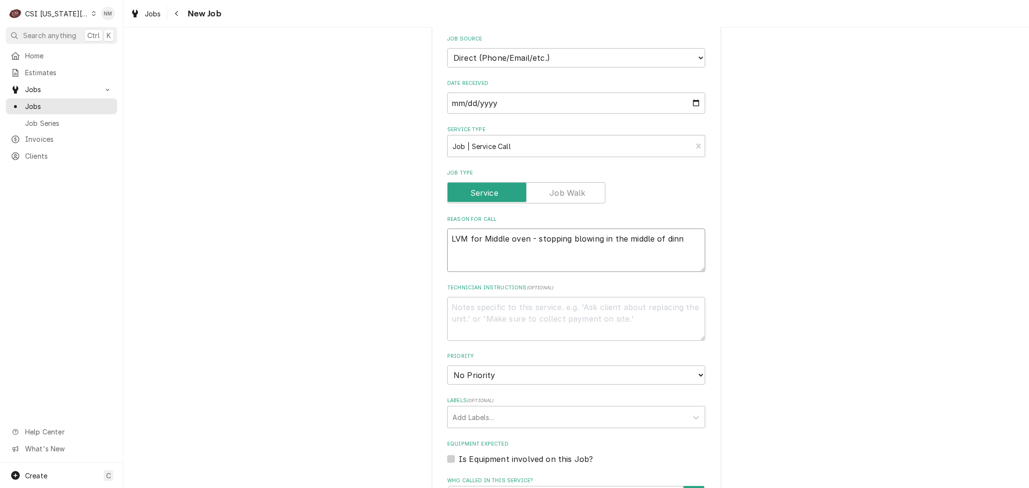
type textarea "LVM for Middle oven - stopping blowing in the middle of dinne"
type textarea "x"
type textarea "LVM for Middle oven - stopping blowing in the middle of dinner"
type textarea "x"
type textarea "LVM for Middle oven - stopping blowing in the middle of dinner"
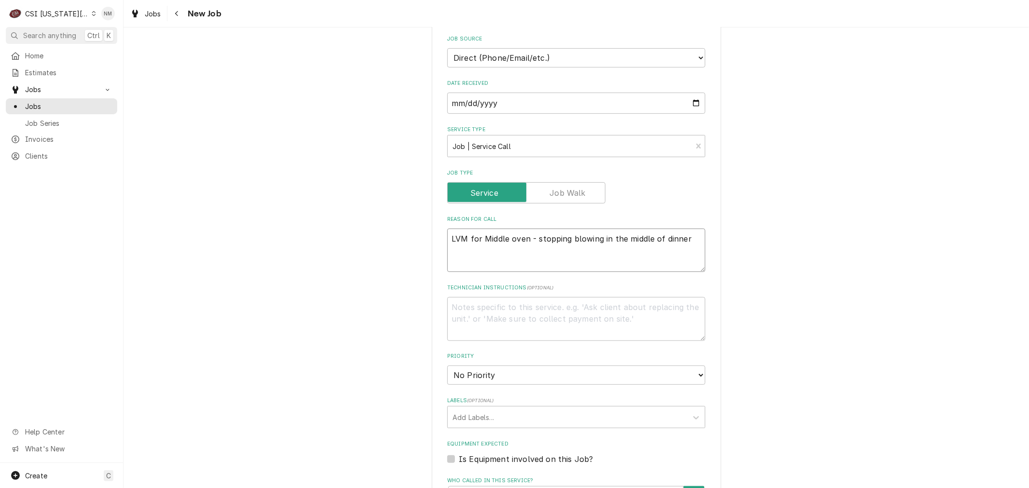
type textarea "x"
type textarea "LVM for Middle oven - stopping blowing in the middle of dinner s"
type textarea "x"
type textarea "LVM for Middle oven - stopping blowing in the middle of dinner se"
type textarea "x"
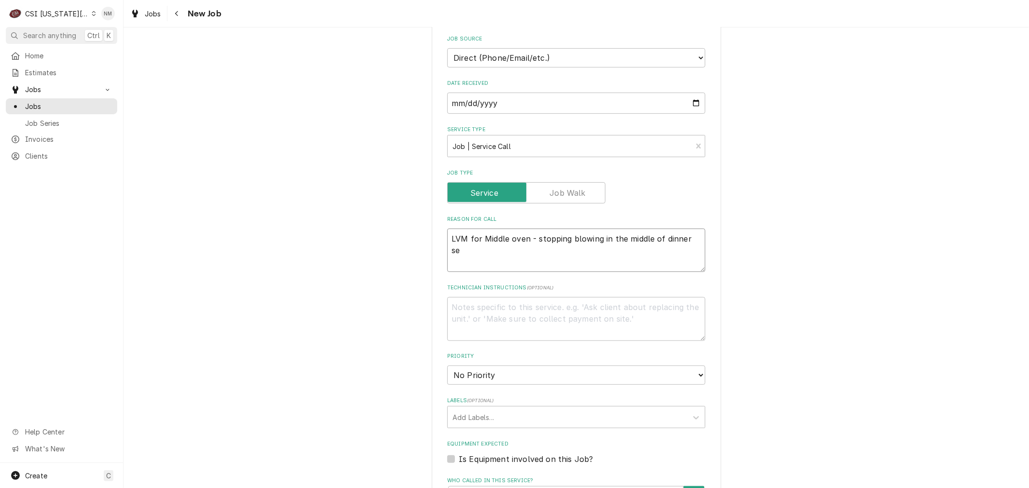
type textarea "LVM for Middle oven - stopping blowing in the middle of dinner ser"
type textarea "x"
type textarea "LVM for Middle oven - stopping blowing in the middle of dinner serv"
type textarea "x"
type textarea "LVM for Middle oven - stopping blowing in the middle of dinner servi"
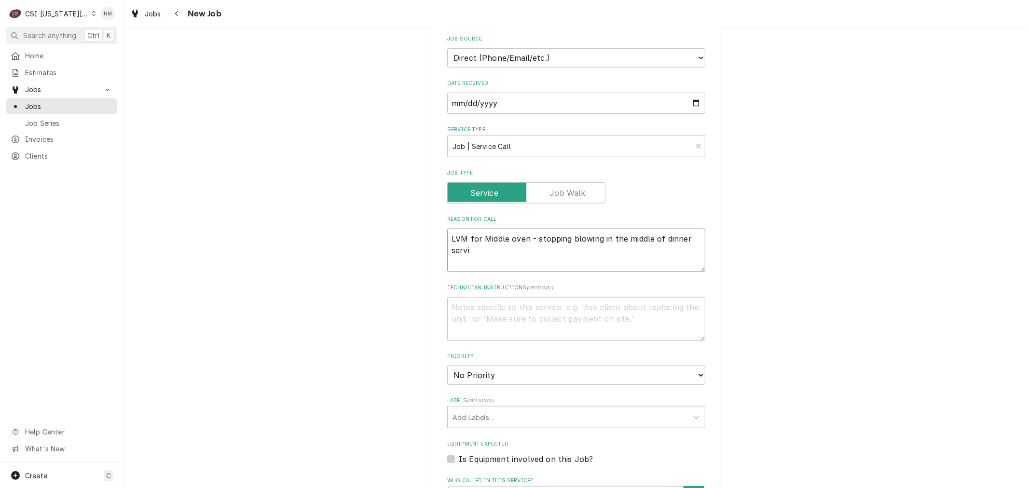
type textarea "x"
type textarea "LVM for Middle oven - stopping blowing in the middle of dinner servic"
type textarea "x"
type textarea "LVM for Middle oven - stopping blowing in the middle of dinner service"
type textarea "x"
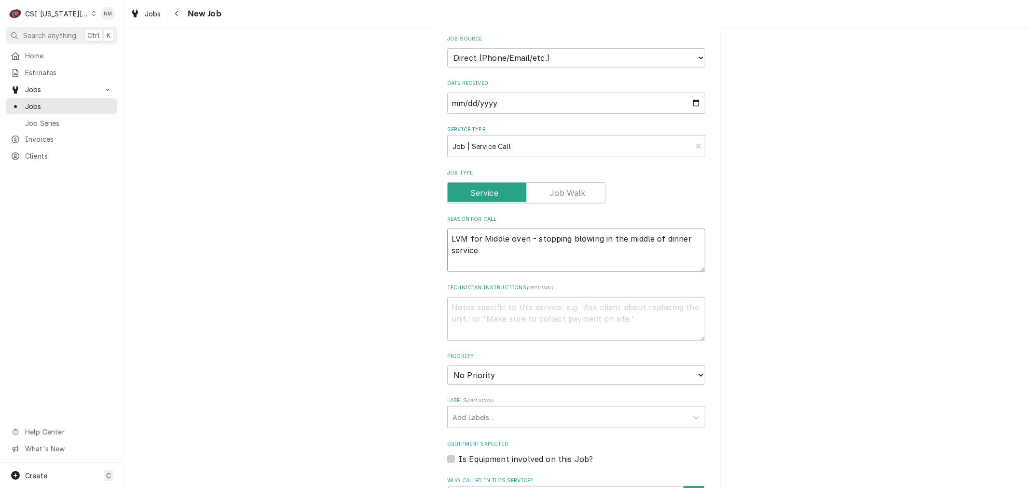
type textarea "LVM for Middle oven - stopping blowing in the middle of dinner service"
click at [598, 303] on textarea "Technician Instructions ( optional )" at bounding box center [576, 318] width 258 height 43
type textarea "x"
type textarea "C"
type textarea "x"
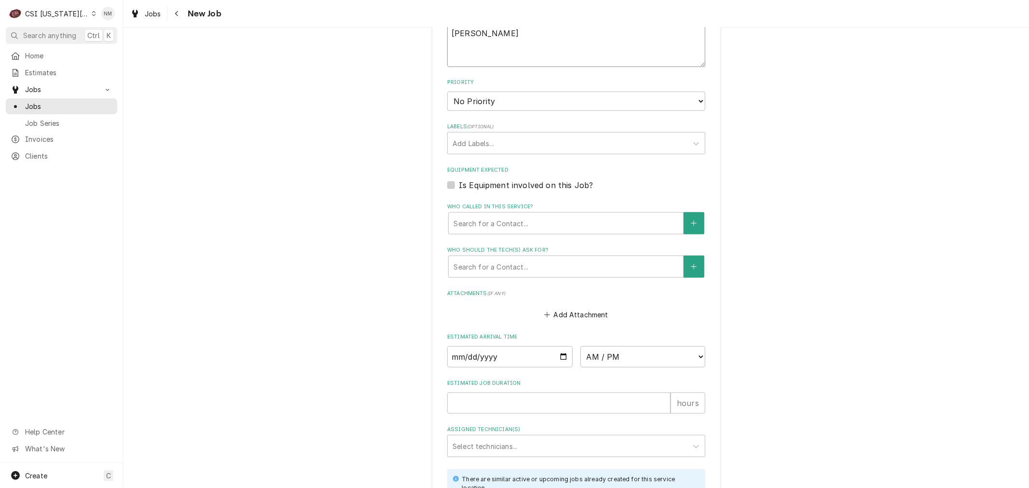
scroll to position [649, 0]
click at [495, 35] on textarea "Connor -" at bounding box center [576, 44] width 258 height 43
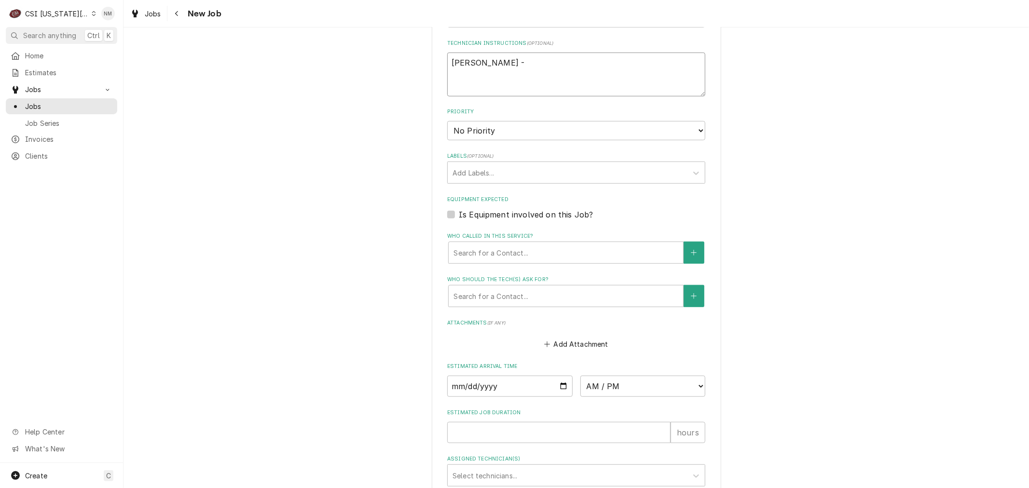
scroll to position [595, 0]
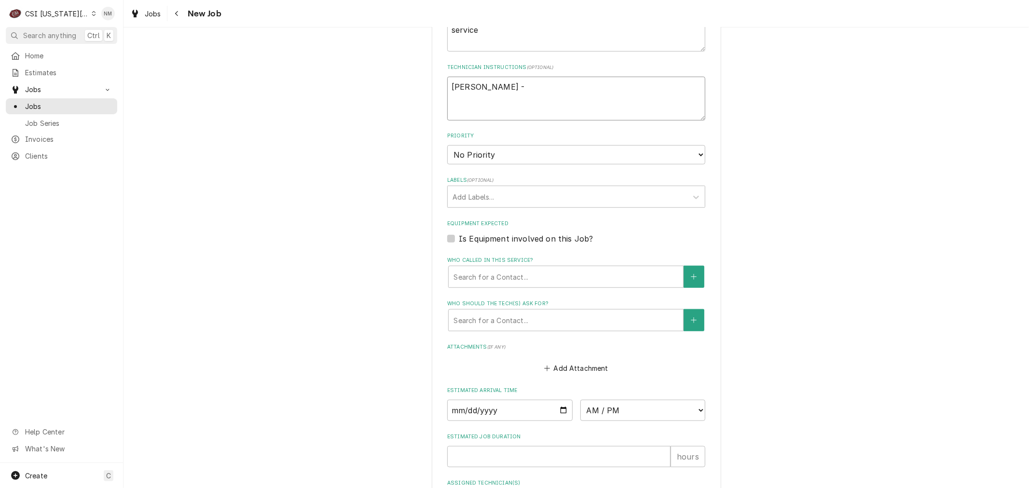
click at [499, 84] on textarea "Connor -" at bounding box center [576, 98] width 258 height 43
click at [482, 85] on textarea "Connor -913-839-0021" at bounding box center [576, 98] width 258 height 43
click at [505, 153] on select "No Priority Urgent High Medium Low" at bounding box center [576, 154] width 258 height 19
click at [447, 145] on select "No Priority Urgent High Medium Low" at bounding box center [576, 154] width 258 height 19
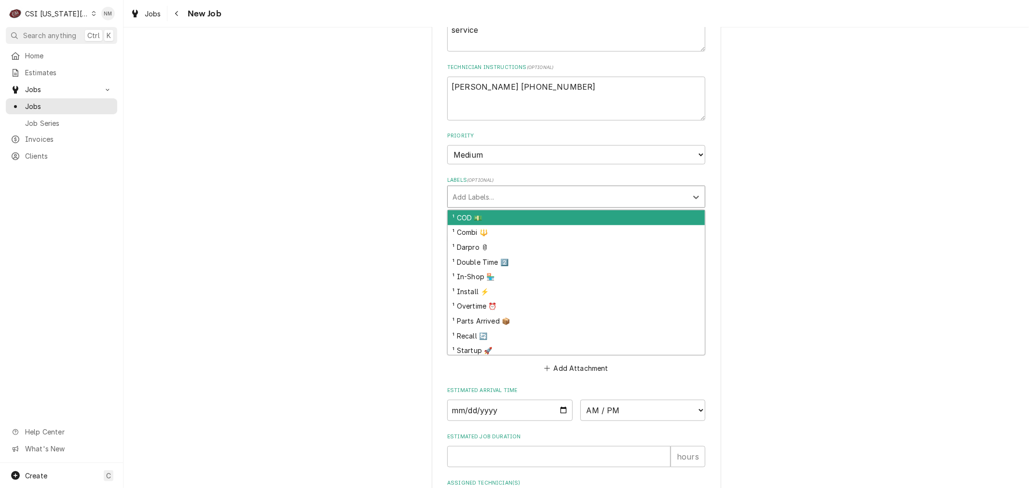
click at [474, 194] on div "Labels" at bounding box center [568, 196] width 230 height 17
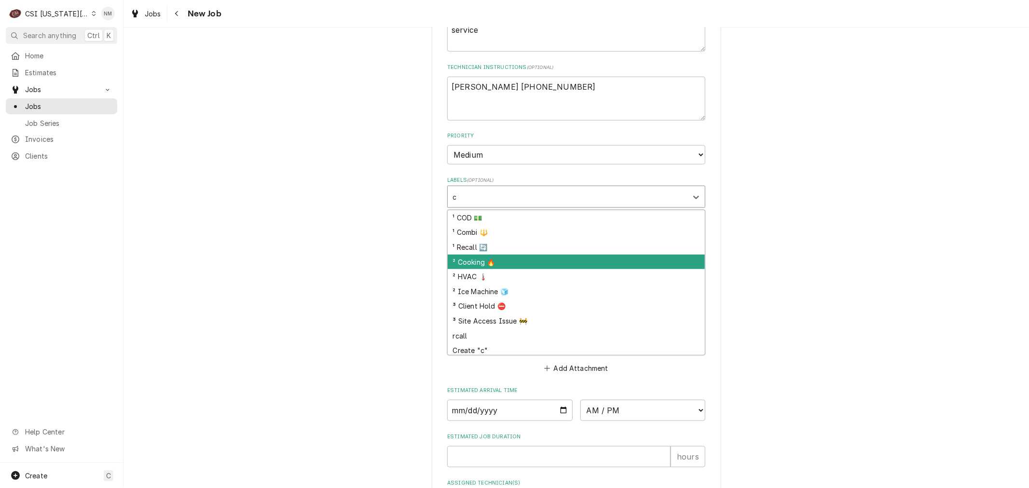
click at [494, 259] on div "² Cooking 🔥" at bounding box center [576, 262] width 257 height 15
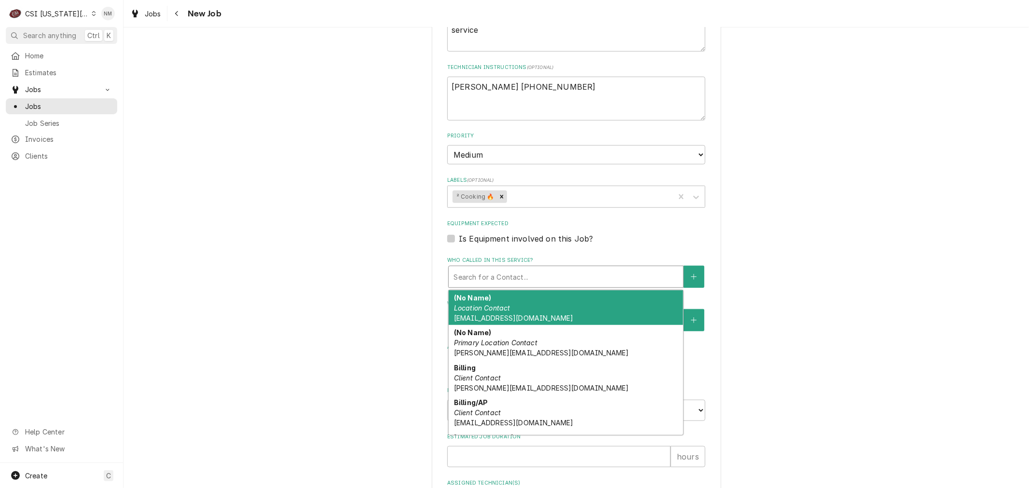
click at [496, 276] on div "Who called in this service?" at bounding box center [566, 276] width 225 height 17
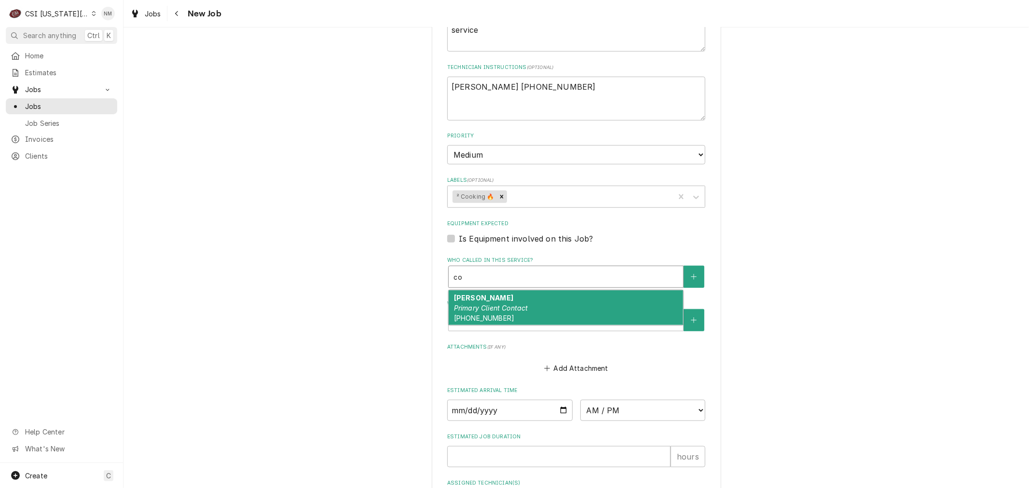
click at [503, 299] on div "Connor GM Primary Client Contact (913) 980-1118" at bounding box center [566, 307] width 235 height 35
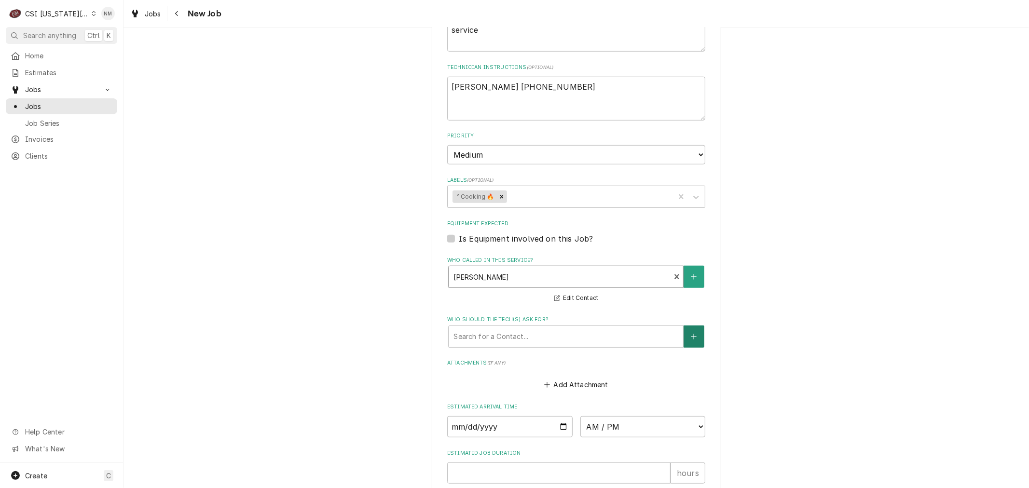
click at [691, 335] on icon "Create New Contact" at bounding box center [693, 336] width 5 height 5
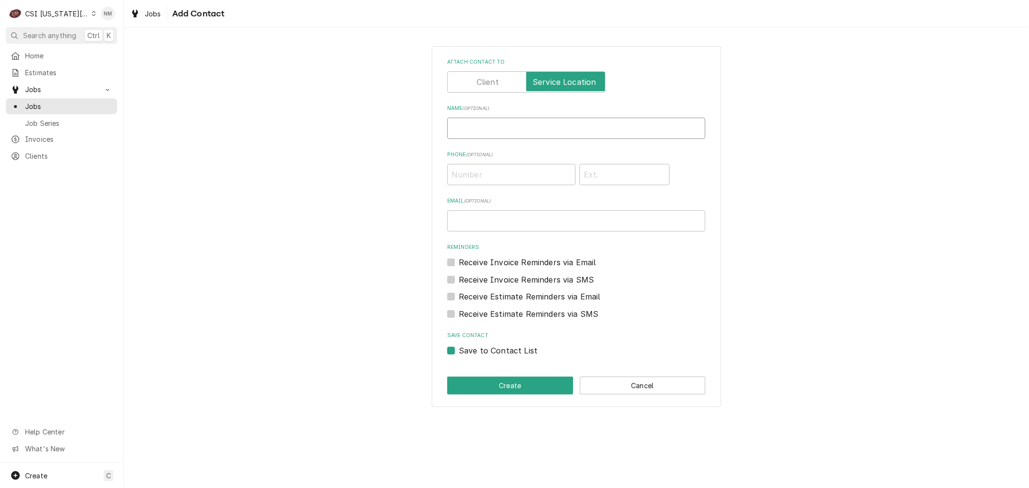
click at [466, 127] on input "Name ( optional )" at bounding box center [576, 128] width 258 height 21
click at [520, 383] on button "Create" at bounding box center [510, 386] width 126 height 18
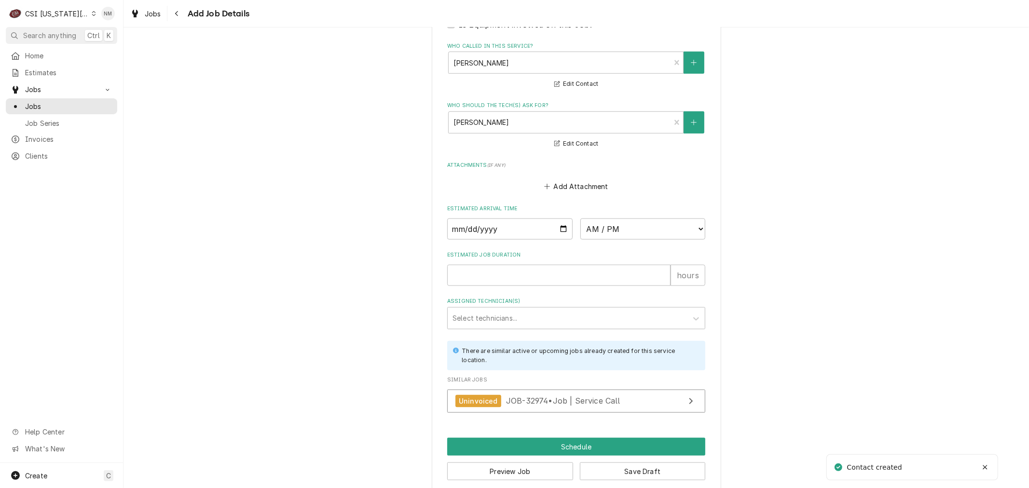
scroll to position [821, 0]
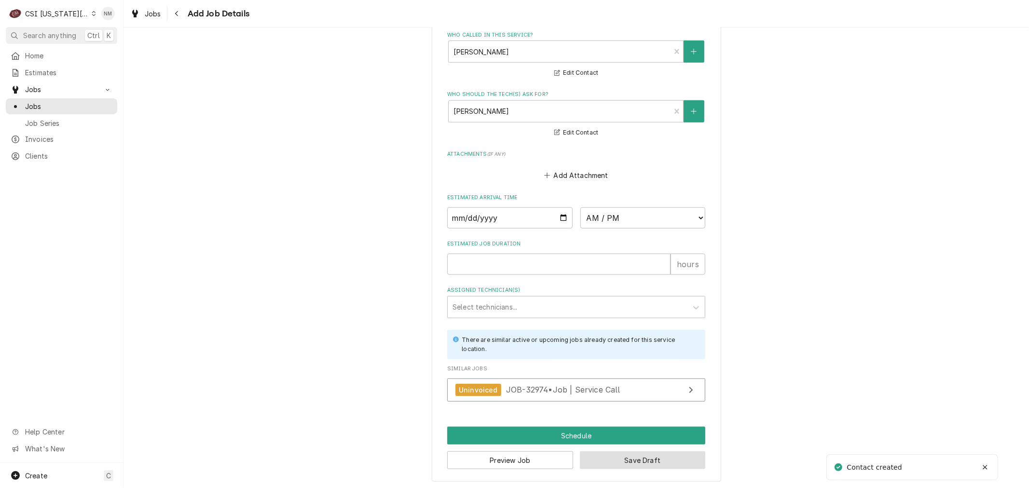
click at [653, 454] on button "Save Draft" at bounding box center [643, 461] width 126 height 18
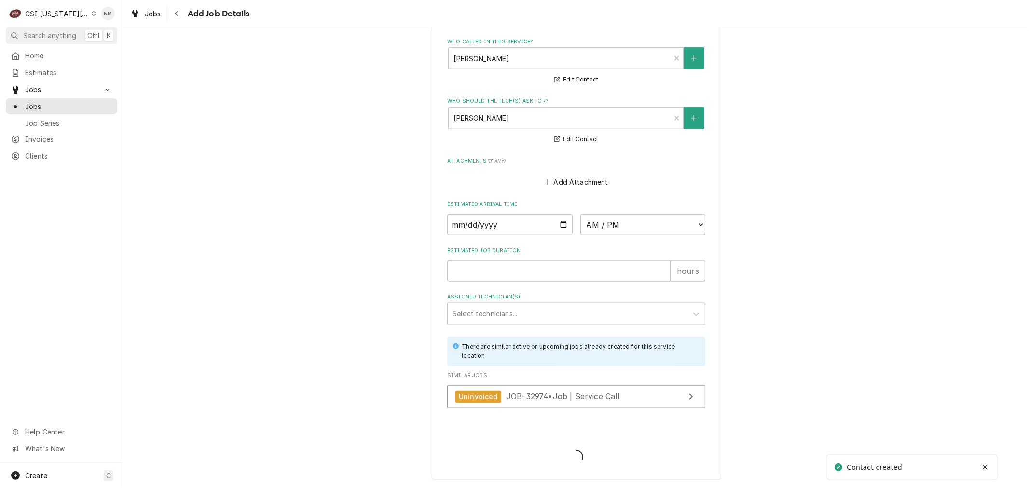
scroll to position [812, 0]
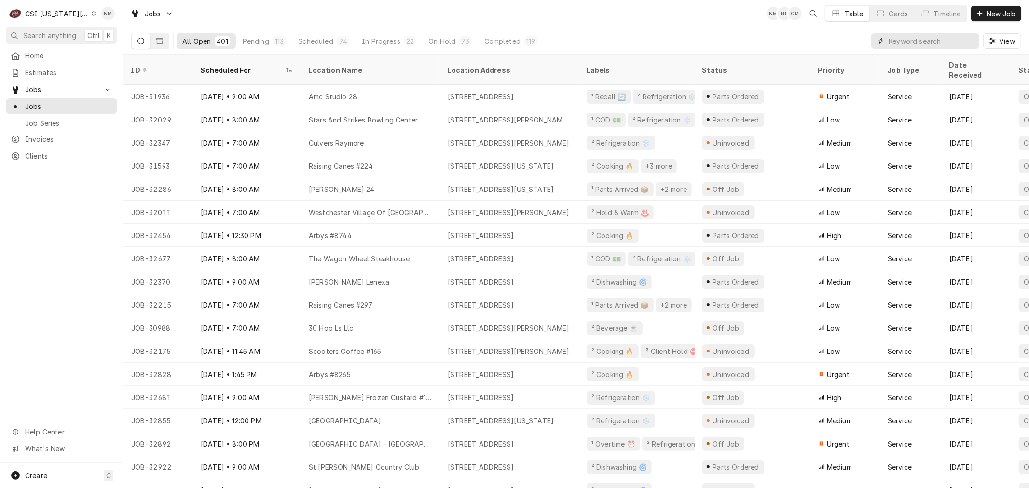
click at [913, 44] on input "Dynamic Content Wrapper" at bounding box center [932, 40] width 86 height 15
type input "israel"
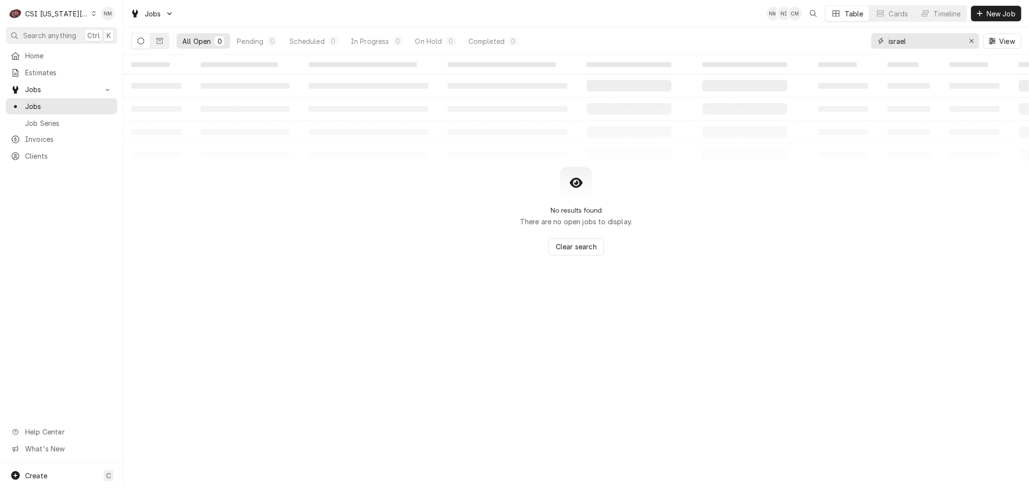
drag, startPoint x: 913, startPoint y: 44, endPoint x: 873, endPoint y: 45, distance: 40.1
click at [873, 45] on div "israel" at bounding box center [925, 40] width 108 height 15
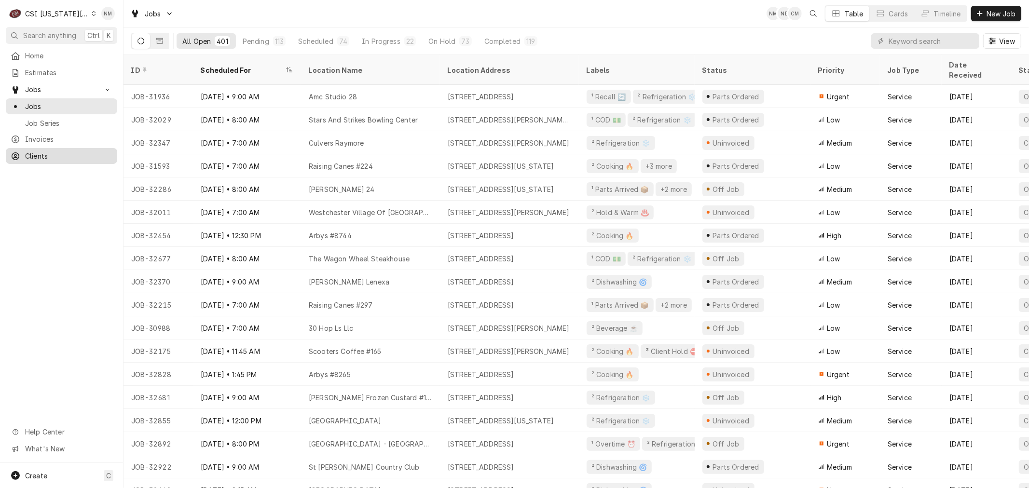
click at [41, 152] on span "Clients" at bounding box center [68, 156] width 87 height 10
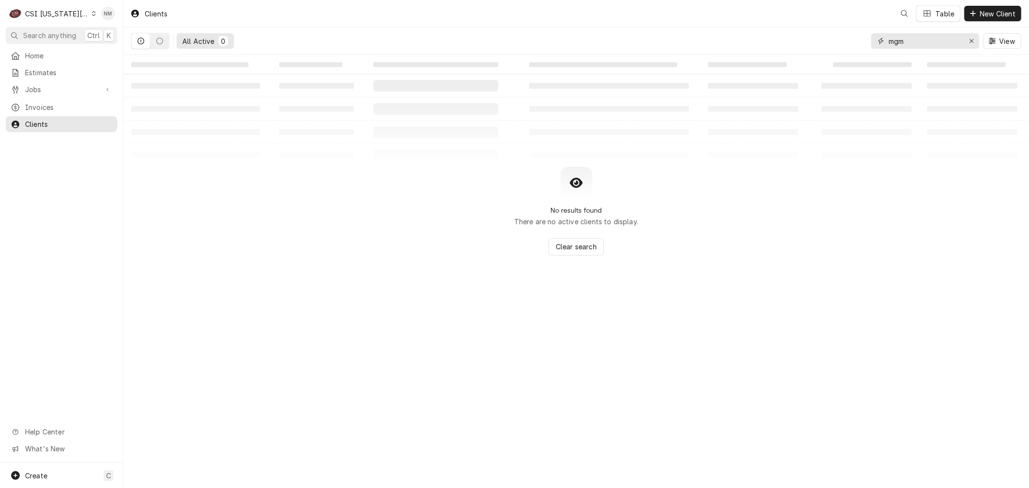
drag, startPoint x: 910, startPoint y: 40, endPoint x: 886, endPoint y: 46, distance: 24.0
click at [886, 46] on div "mgm" at bounding box center [925, 40] width 108 height 15
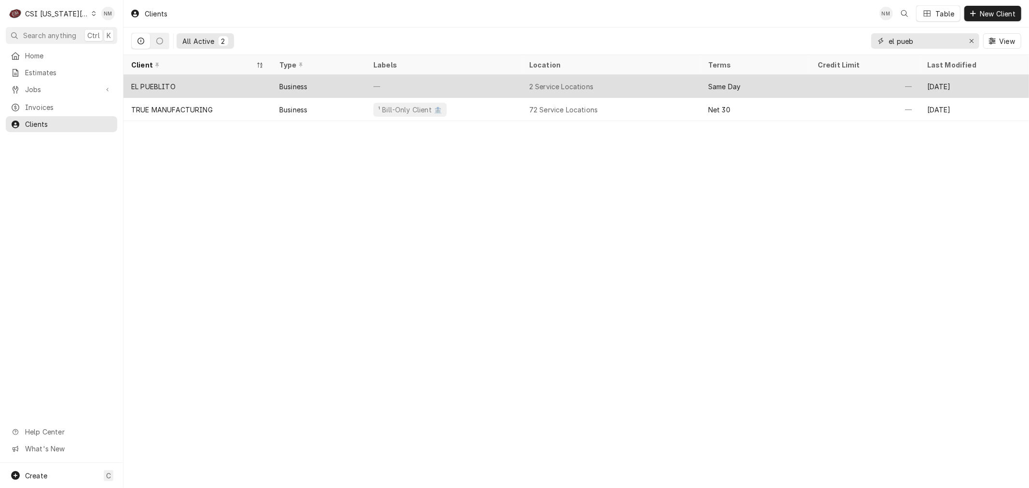
type input "el pueb"
click at [496, 86] on div "—" at bounding box center [444, 86] width 156 height 23
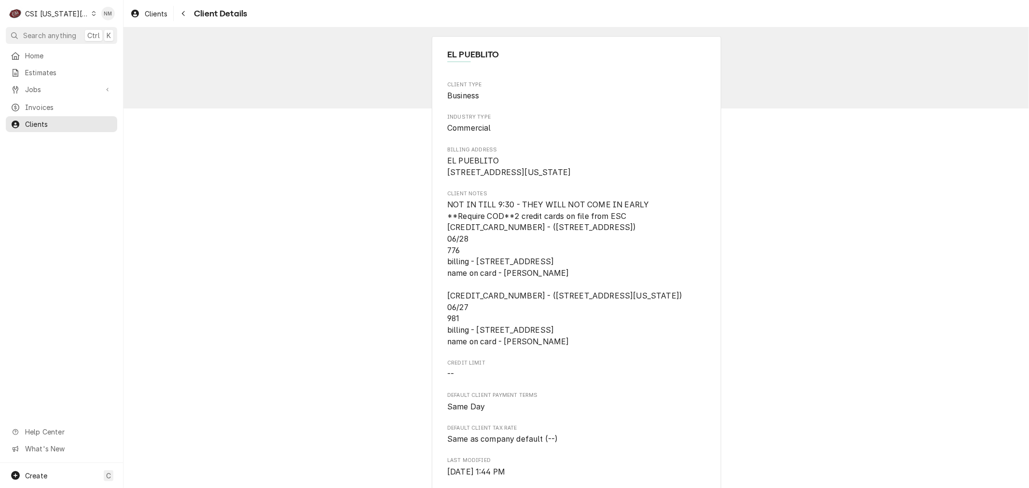
click at [92, 12] on icon "Dynamic Content Wrapper" at bounding box center [94, 13] width 4 height 5
click at [129, 34] on div "CSI [US_STATE]" at bounding box center [165, 36] width 141 height 10
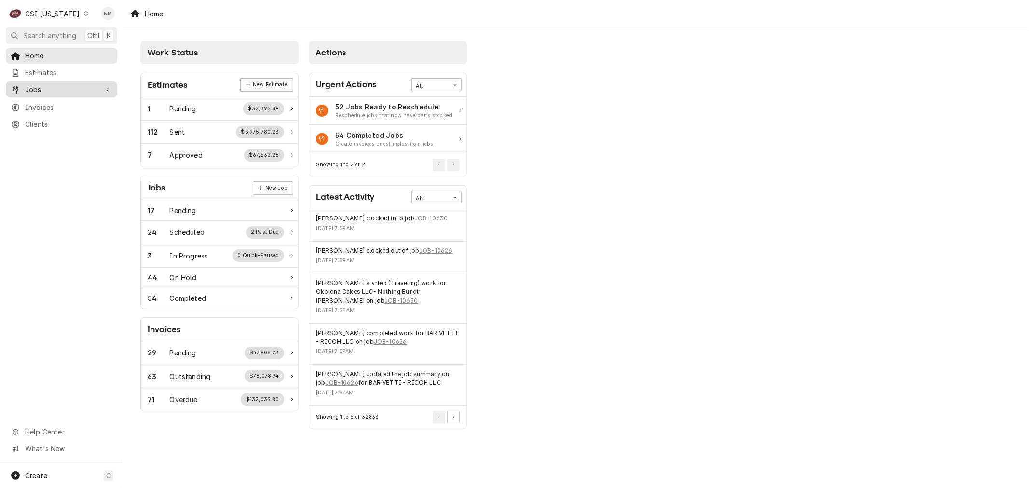
click at [49, 87] on span "Jobs" at bounding box center [61, 89] width 73 height 10
click at [44, 101] on span "Jobs" at bounding box center [68, 106] width 87 height 10
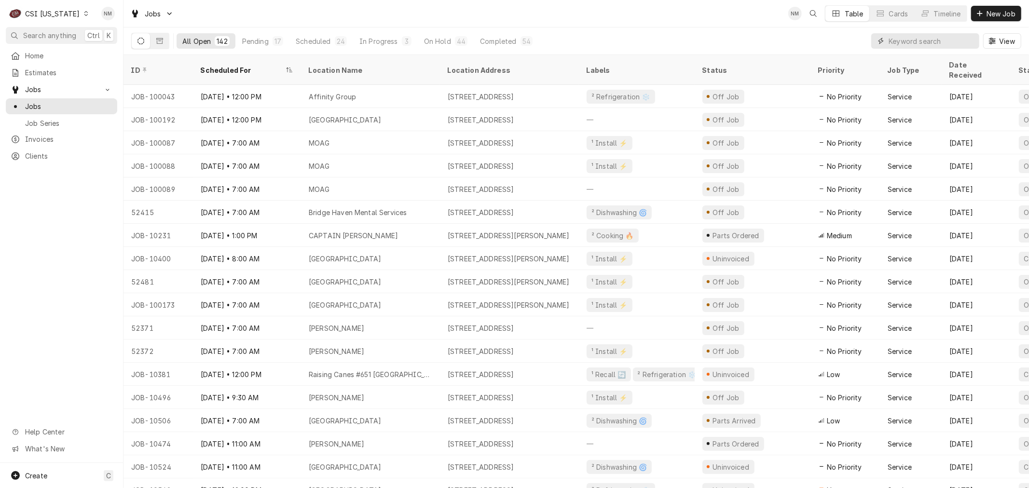
click at [948, 39] on input "Dynamic Content Wrapper" at bounding box center [932, 40] width 86 height 15
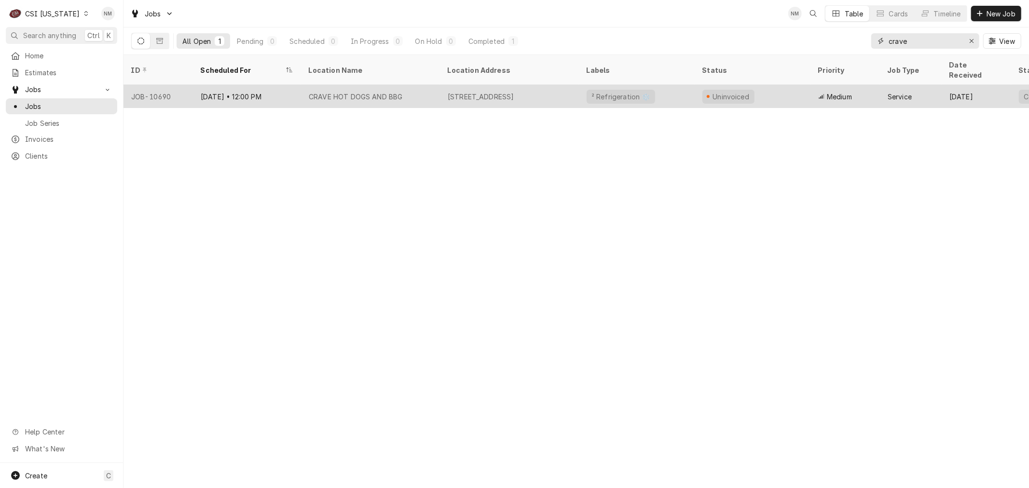
type input "crave"
click at [434, 85] on div "CRAVE HOT DOGS AND BBG" at bounding box center [370, 96] width 139 height 23
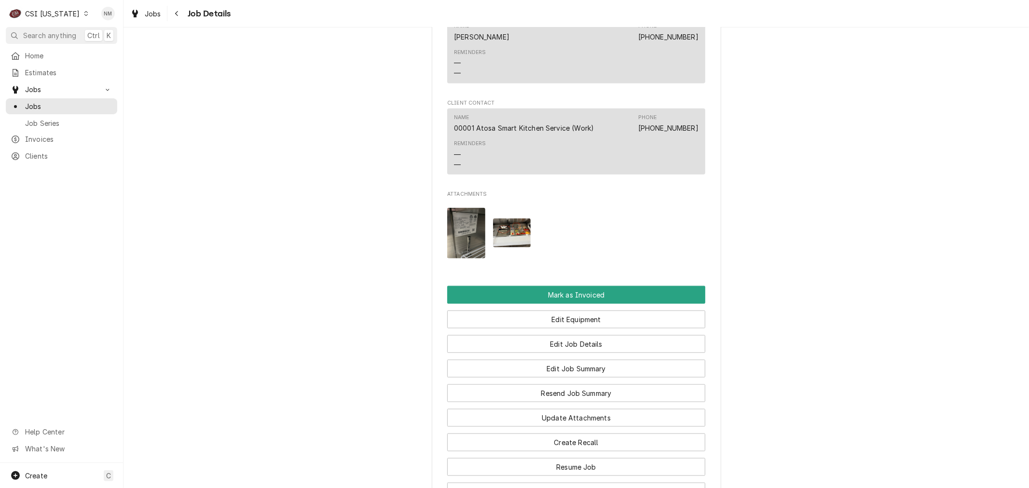
scroll to position [911, 0]
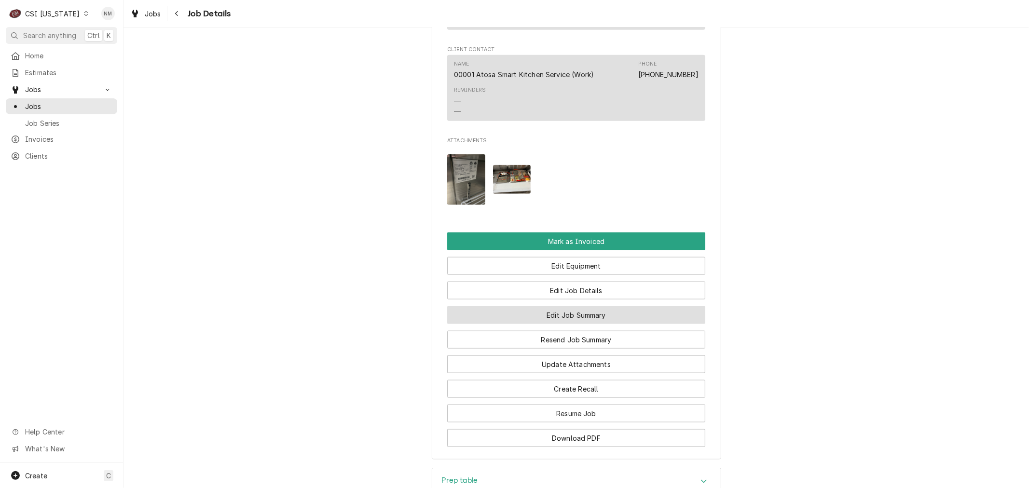
click at [584, 324] on button "Edit Job Summary" at bounding box center [576, 315] width 258 height 18
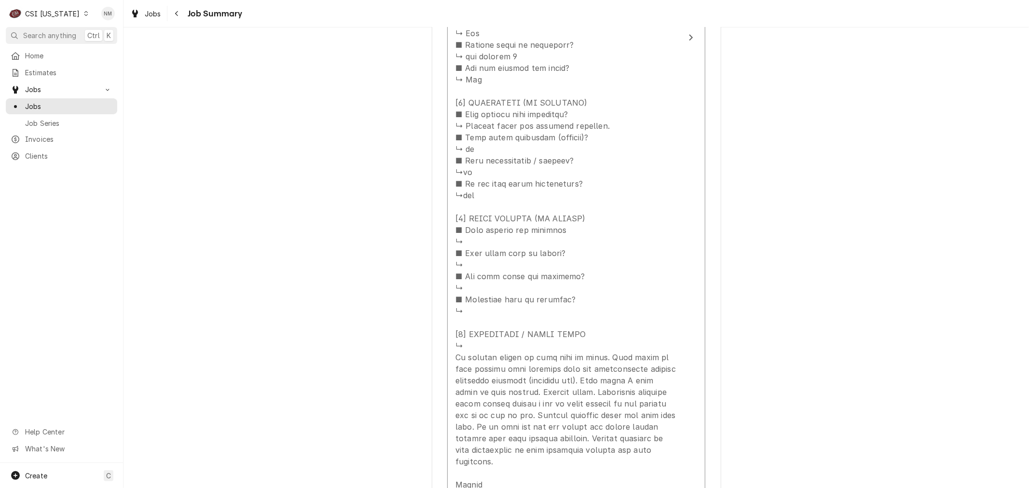
scroll to position [749, 0]
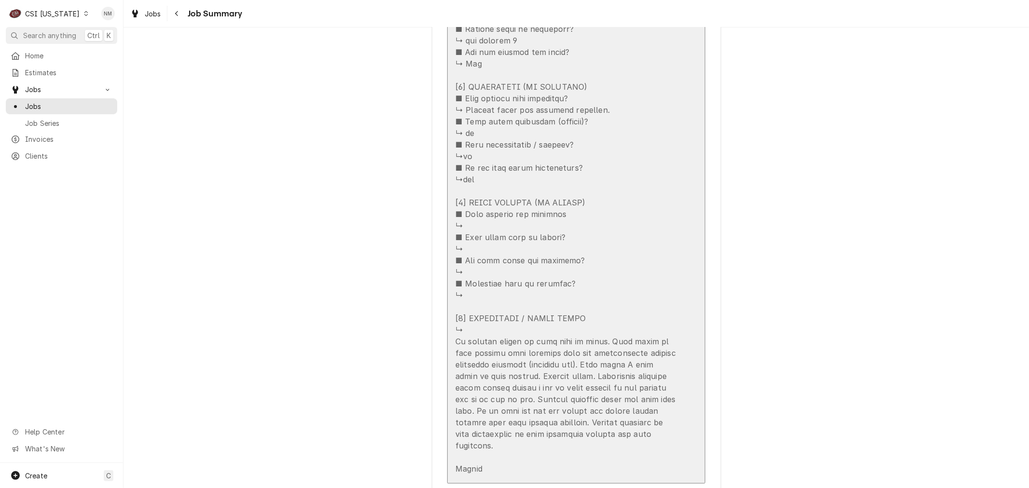
drag, startPoint x: 619, startPoint y: 432, endPoint x: 444, endPoint y: 351, distance: 192.6
click at [447, 351] on button "Short Description Job | Service Call Subtype [#1-SALE] LABR-REG Service Date Oc…" at bounding box center [576, 21] width 258 height 925
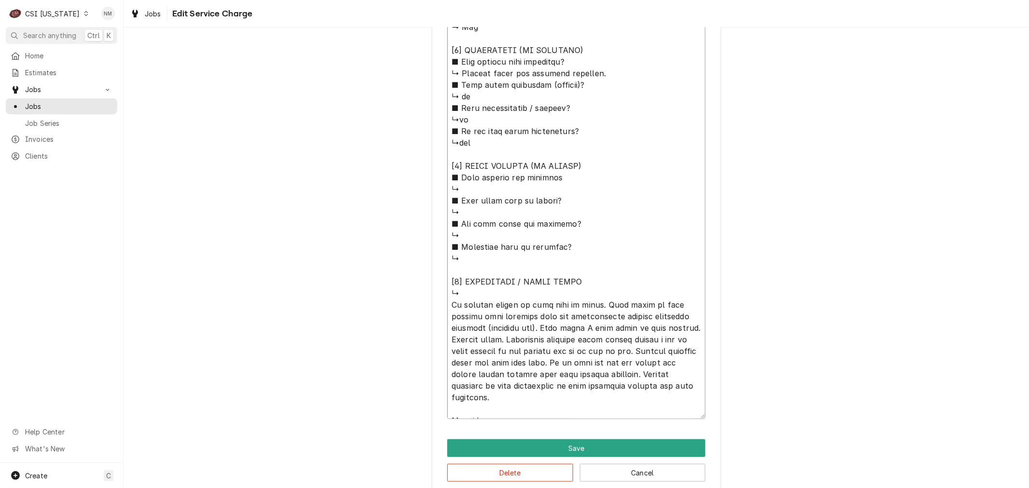
scroll to position [12, 0]
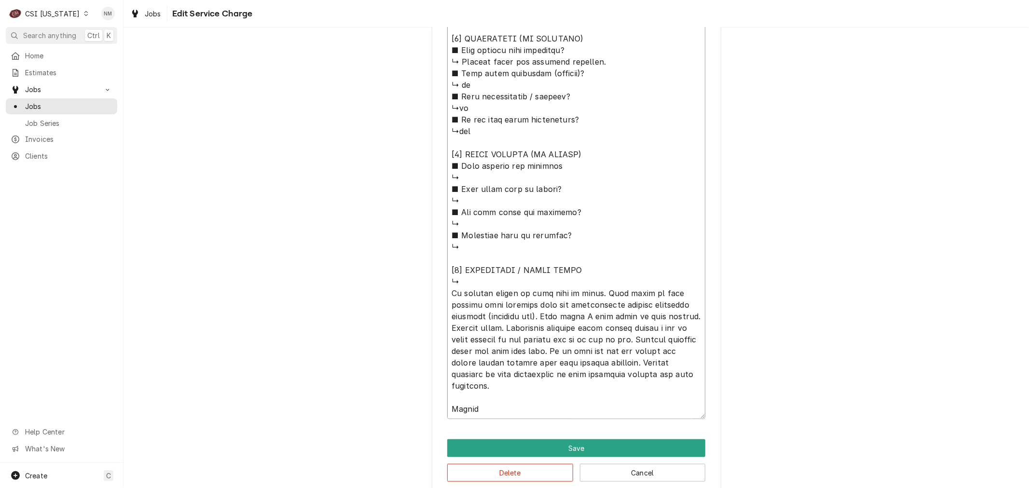
drag, startPoint x: 485, startPoint y: 383, endPoint x: 430, endPoint y: 291, distance: 106.3
click at [639, 465] on button "Cancel" at bounding box center [643, 473] width 126 height 18
type textarea "x"
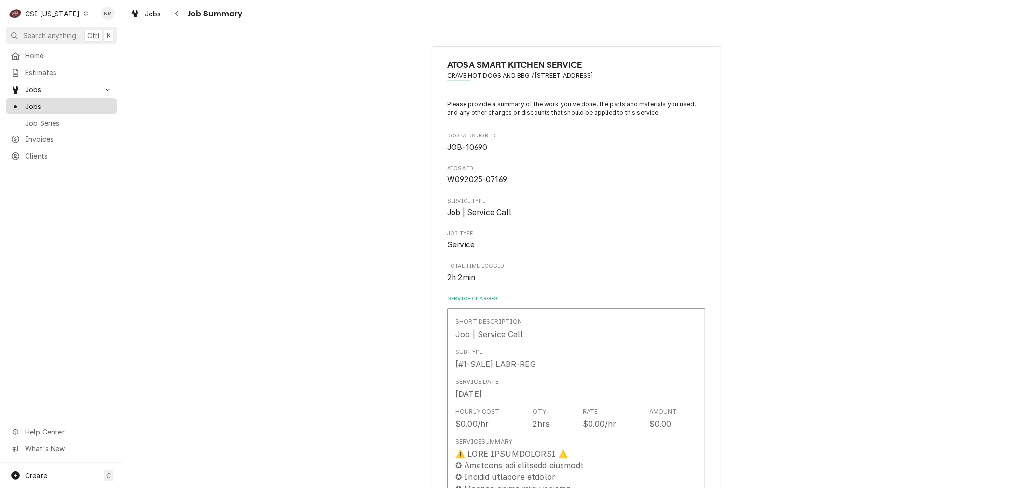
click at [52, 105] on span "Jobs" at bounding box center [68, 106] width 87 height 10
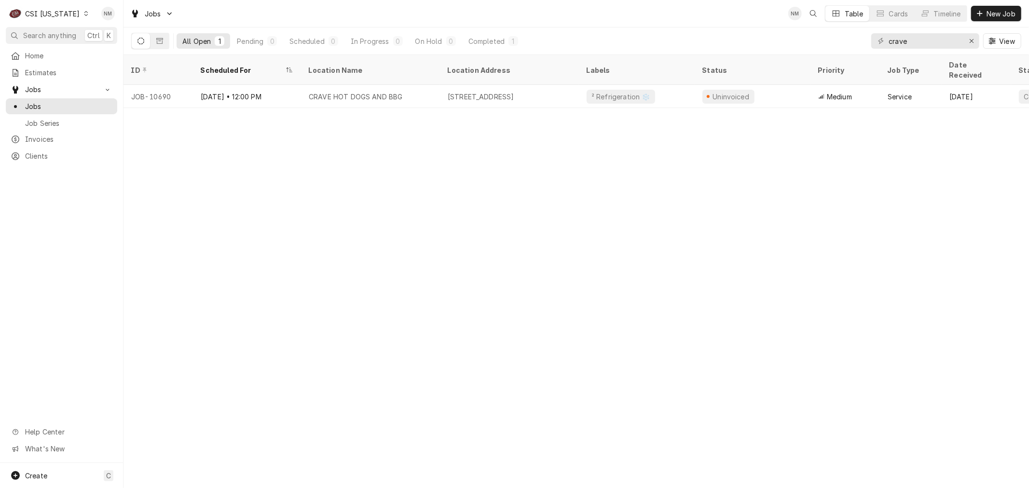
click at [84, 13] on icon "Dynamic Content Wrapper" at bounding box center [86, 13] width 4 height 5
click at [133, 18] on div "CSI [US_STATE][GEOGRAPHIC_DATA]" at bounding box center [150, 19] width 127 height 10
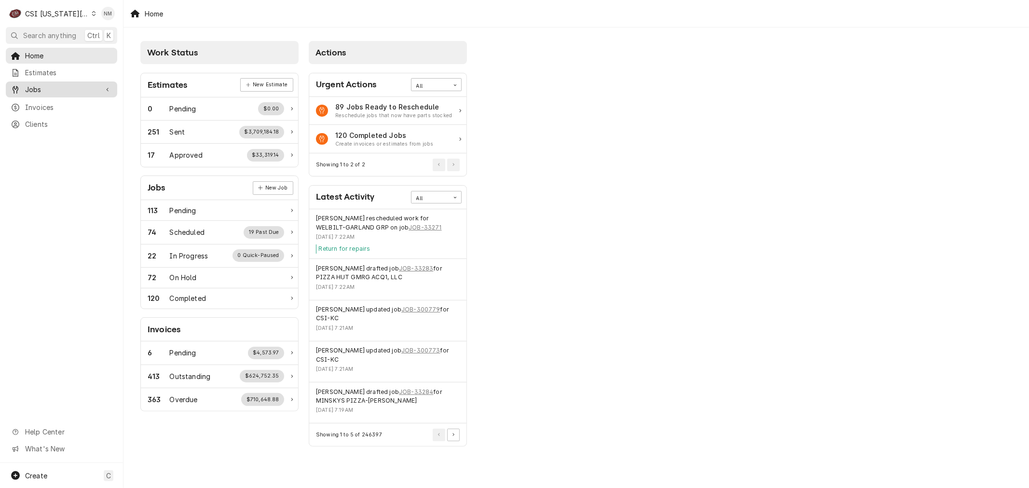
click at [41, 89] on span "Jobs" at bounding box center [61, 89] width 73 height 10
click at [42, 104] on span "Jobs" at bounding box center [68, 106] width 87 height 10
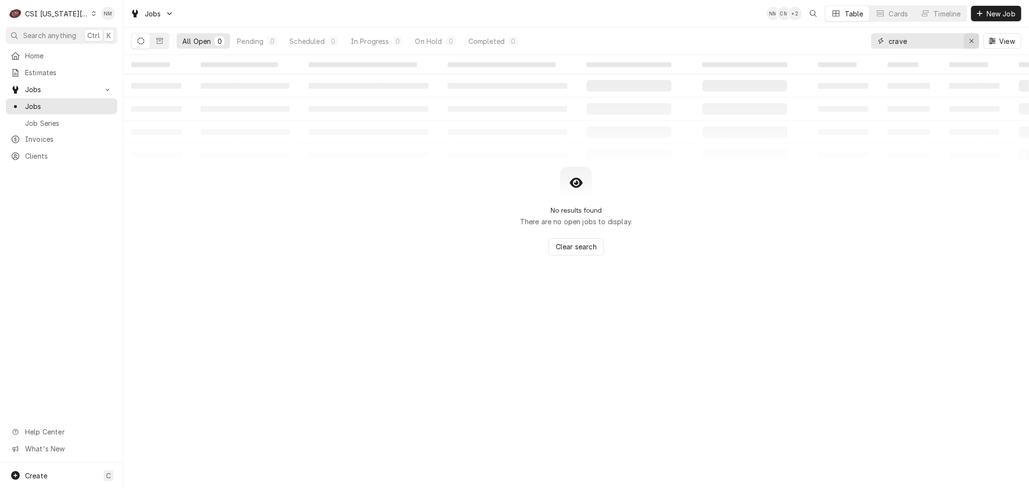
click at [967, 40] on div "Erase input" at bounding box center [972, 41] width 10 height 10
click at [985, 12] on span "New Job" at bounding box center [1001, 14] width 33 height 10
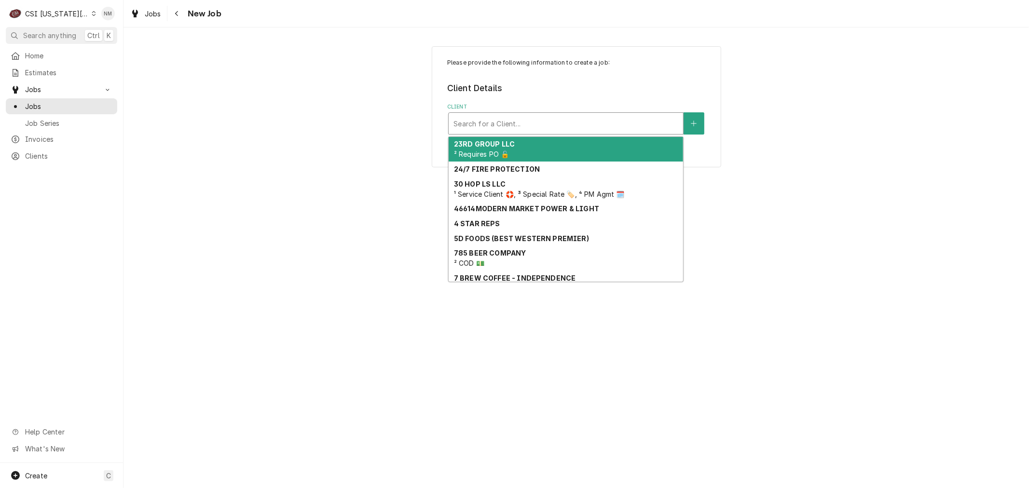
click at [500, 124] on div "Client" at bounding box center [566, 123] width 225 height 17
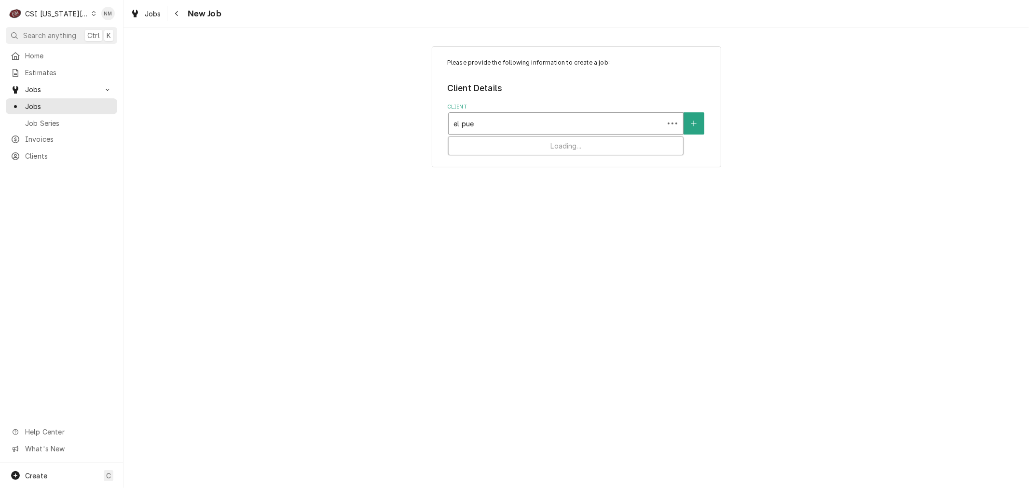
type input "el pueb"
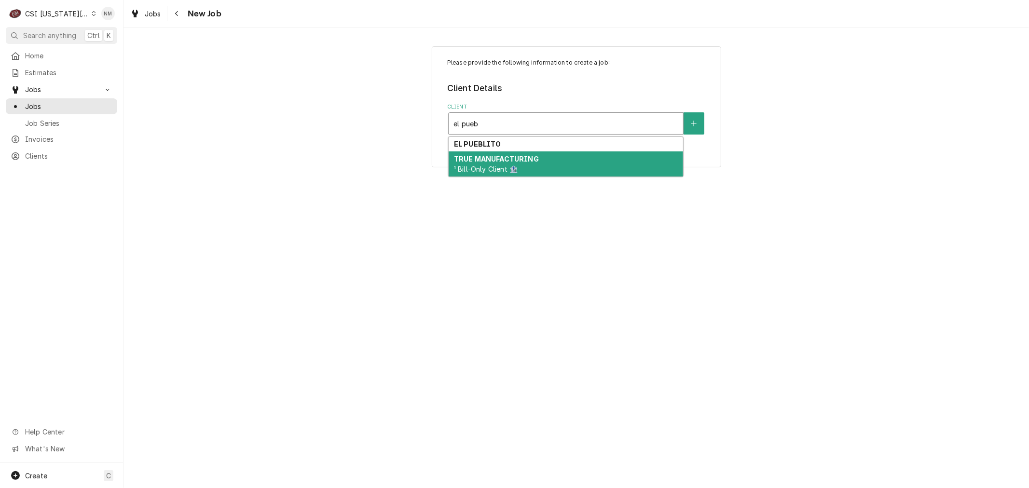
click at [504, 160] on strong "TRUE MANUFACTURING" at bounding box center [496, 159] width 85 height 8
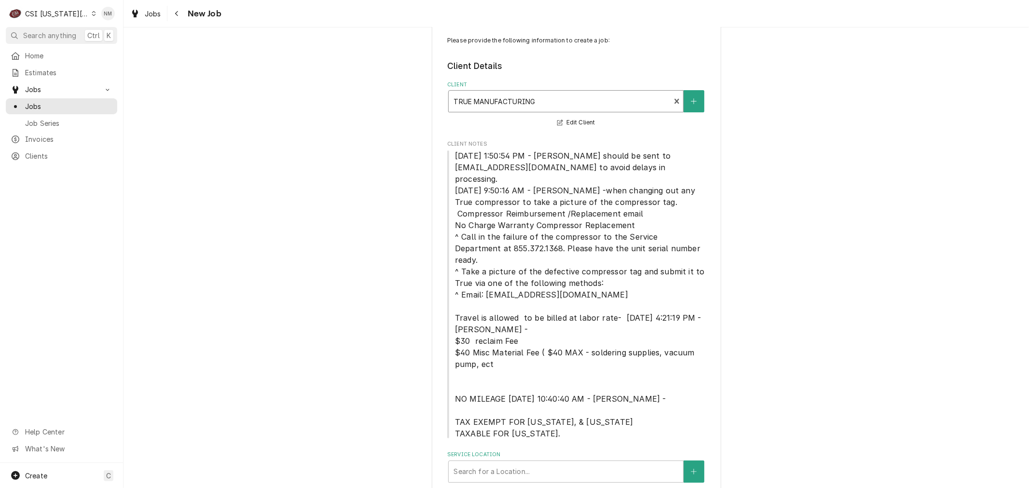
scroll to position [35, 0]
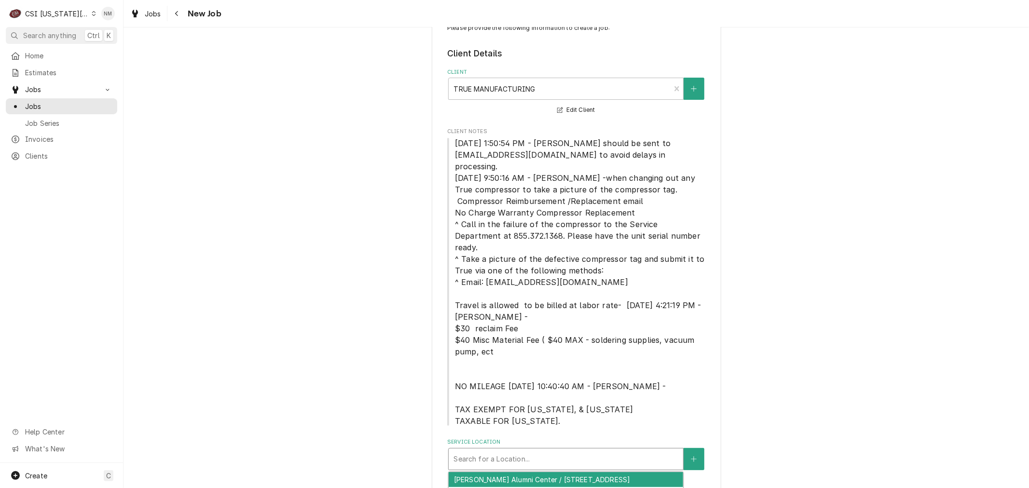
click at [543, 451] on div "Service Location" at bounding box center [566, 459] width 225 height 17
type input "el"
click at [802, 372] on div "Please provide the following information to create a job: Client Details Client…" at bounding box center [577, 257] width 906 height 509
click at [333, 389] on div "Please provide the following information to create a job: Client Details Client…" at bounding box center [577, 257] width 906 height 509
click at [42, 101] on span "Jobs" at bounding box center [68, 106] width 87 height 10
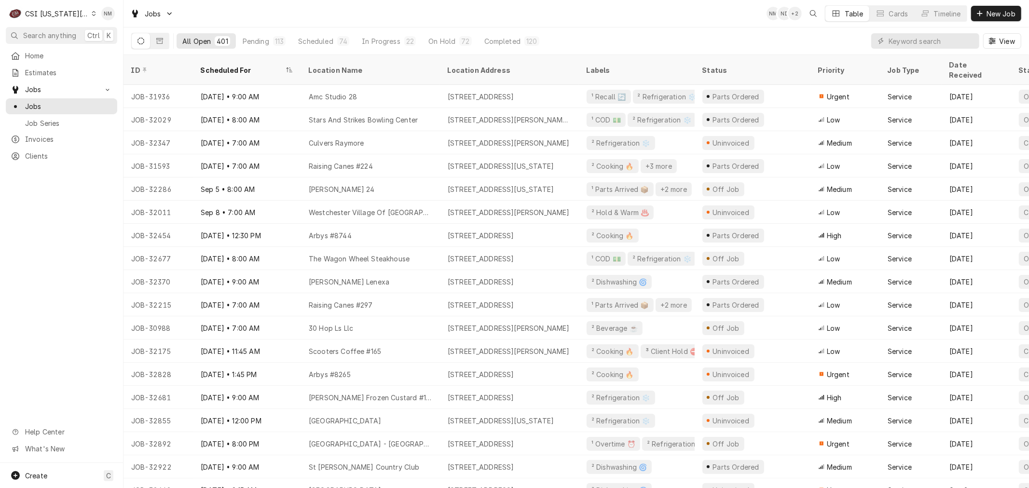
click at [92, 12] on icon "Dynamic Content Wrapper" at bounding box center [94, 13] width 4 height 5
click at [116, 36] on div "CSI [US_STATE]" at bounding box center [165, 36] width 141 height 10
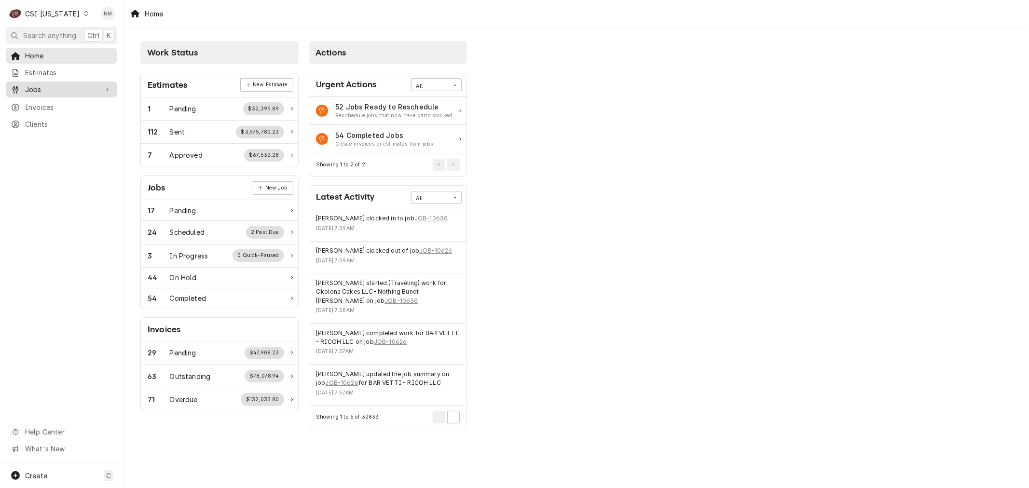
click at [37, 88] on span "Jobs" at bounding box center [61, 89] width 73 height 10
click at [36, 101] on span "Jobs" at bounding box center [68, 106] width 87 height 10
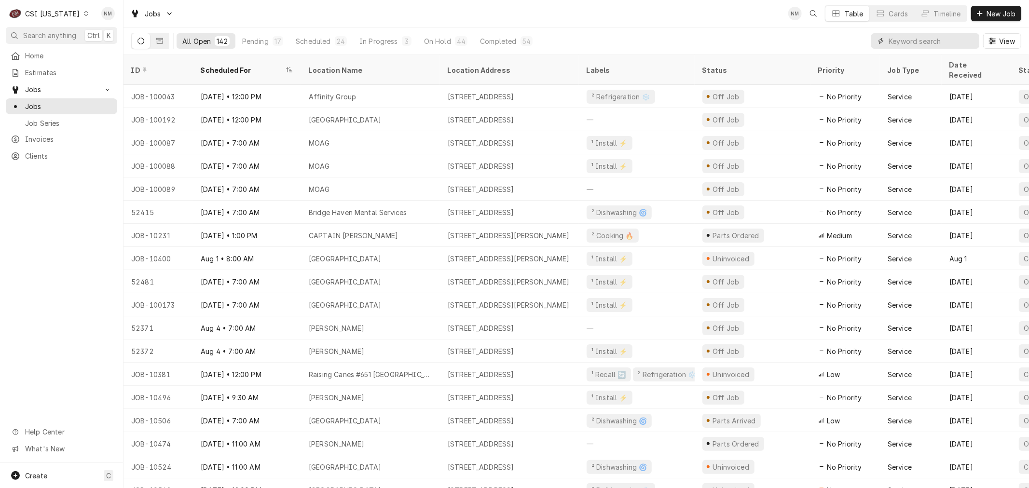
click at [902, 41] on input "Dynamic Content Wrapper" at bounding box center [932, 40] width 86 height 15
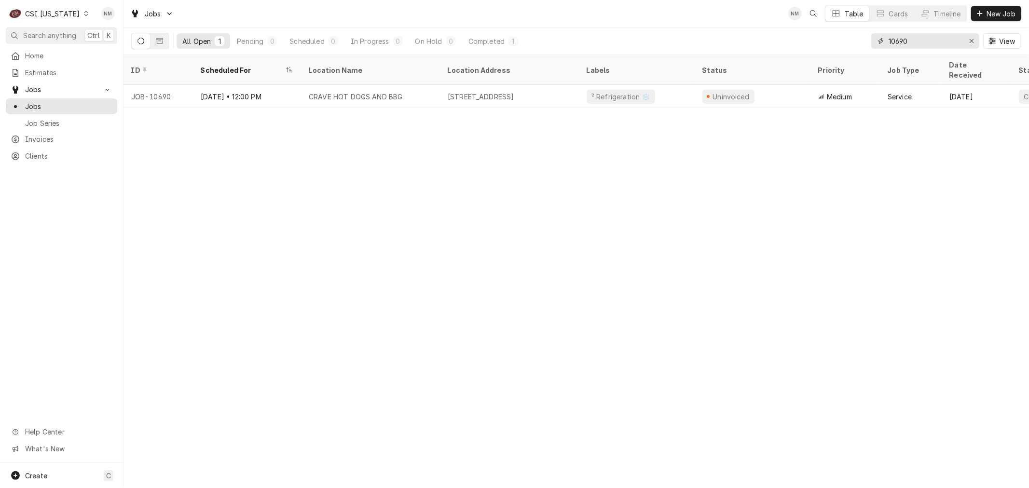
type input "10690"
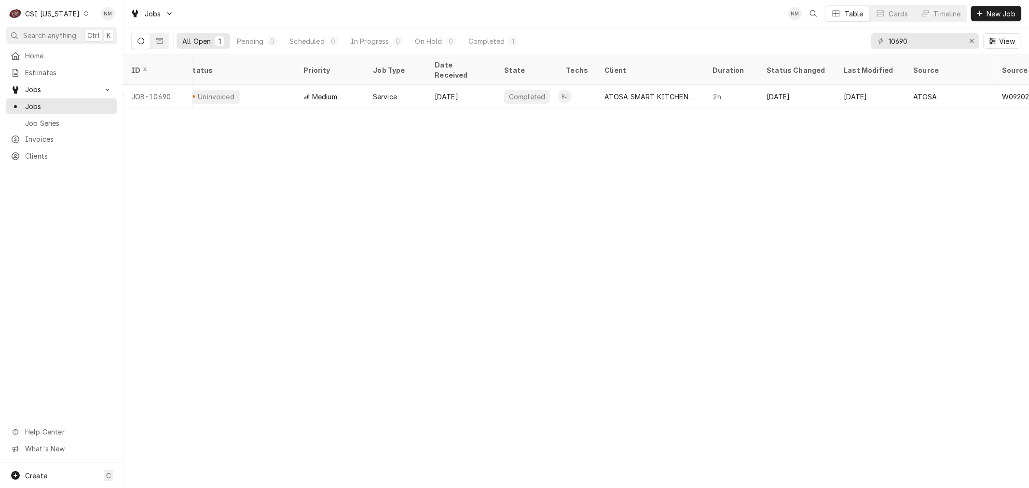
scroll to position [0, 549]
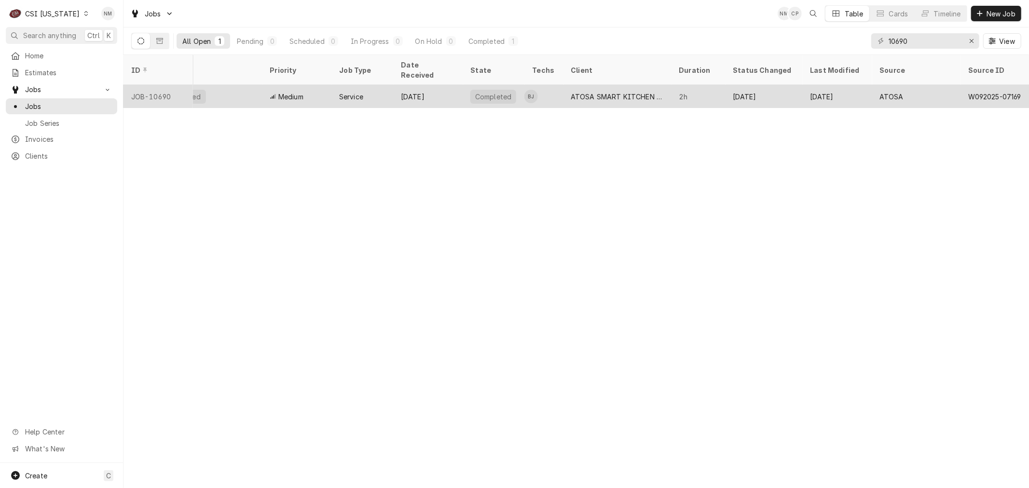
click at [440, 87] on div "Sep 30" at bounding box center [427, 96] width 69 height 23
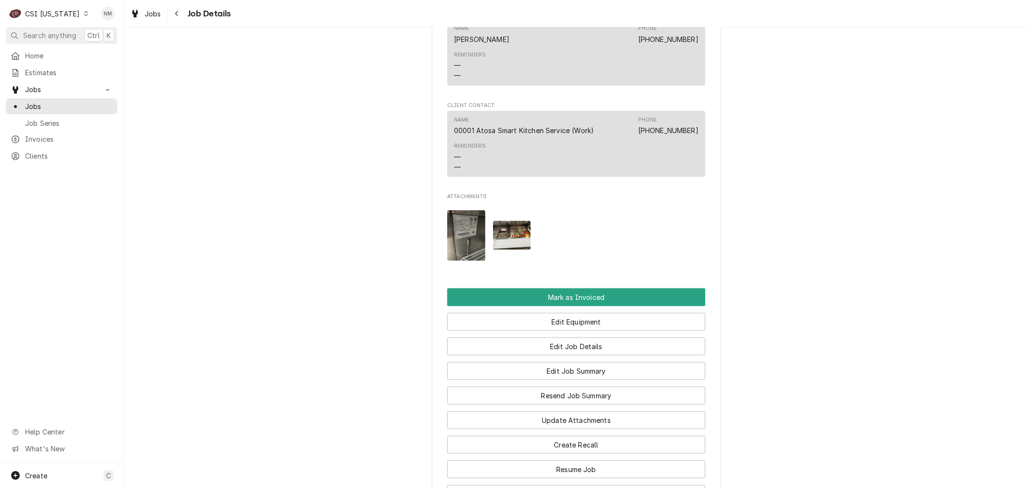
scroll to position [857, 0]
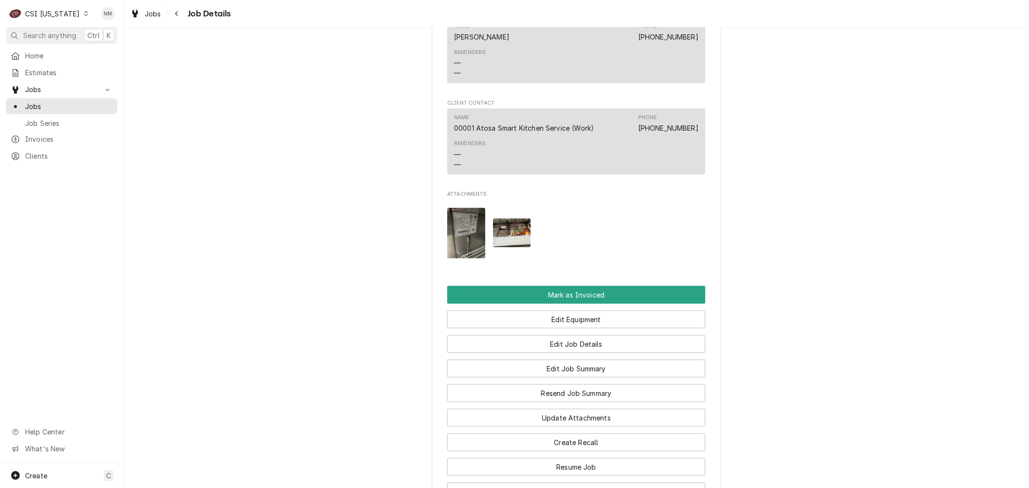
click at [510, 245] on img "Attachments" at bounding box center [512, 233] width 38 height 28
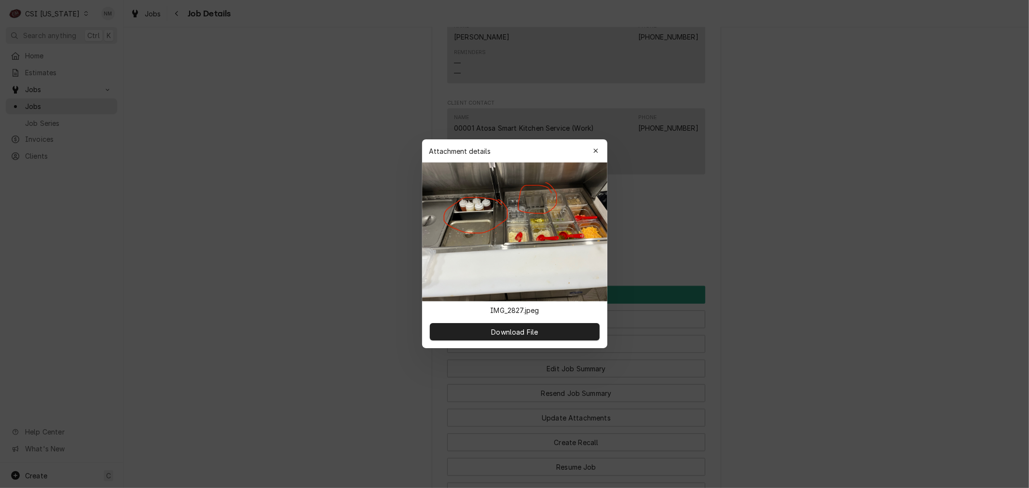
click at [847, 262] on div at bounding box center [514, 244] width 1029 height 488
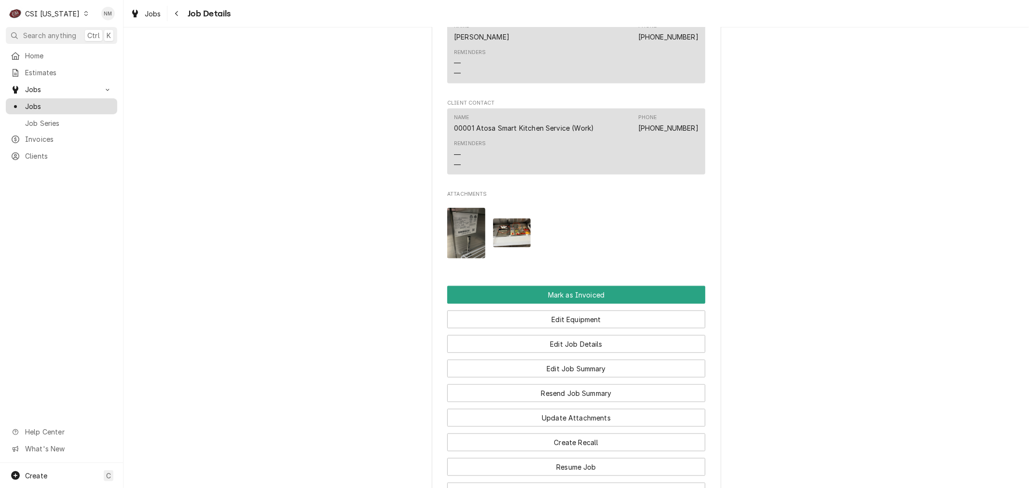
click at [41, 106] on span "Jobs" at bounding box center [68, 106] width 87 height 10
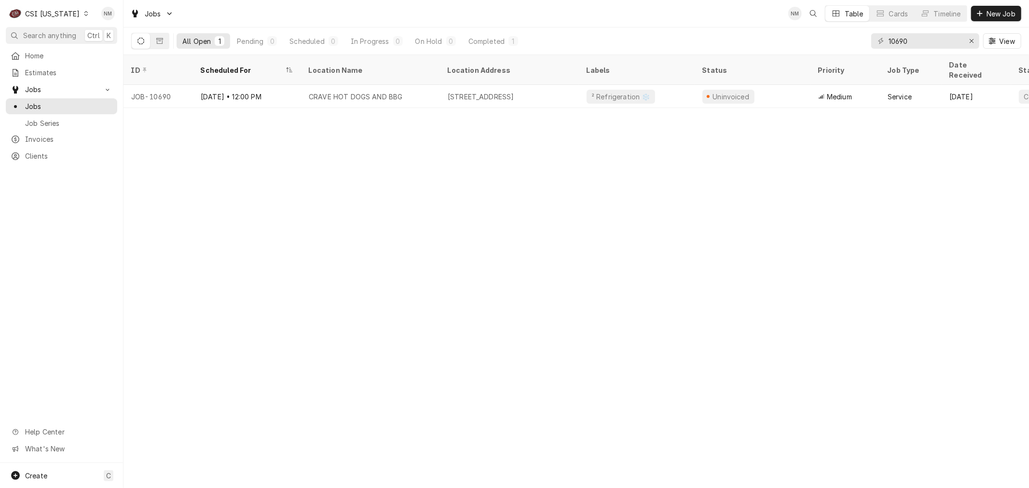
click at [84, 12] on icon "Dynamic Content Wrapper" at bounding box center [86, 13] width 4 height 5
click at [116, 50] on div "CSI St. [PERSON_NAME]" at bounding box center [150, 53] width 127 height 10
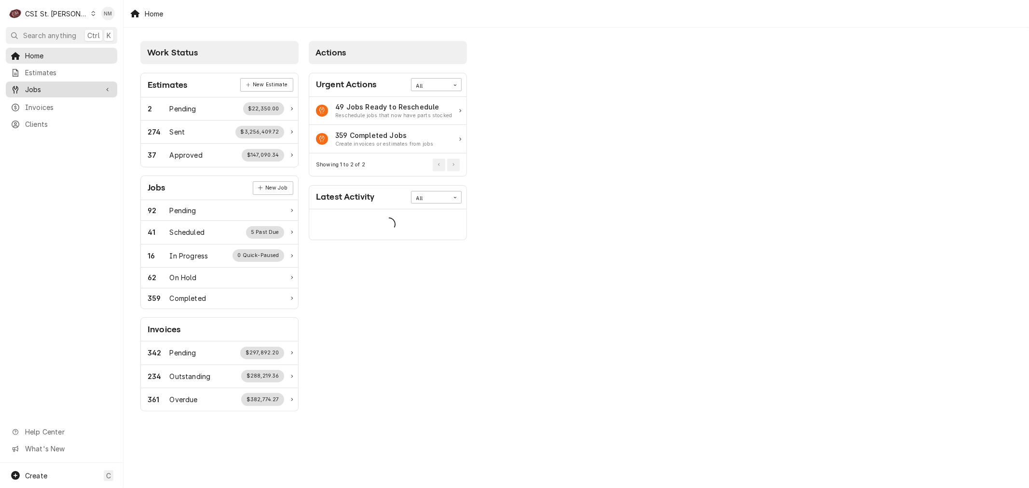
click at [36, 88] on span "Jobs" at bounding box center [61, 89] width 73 height 10
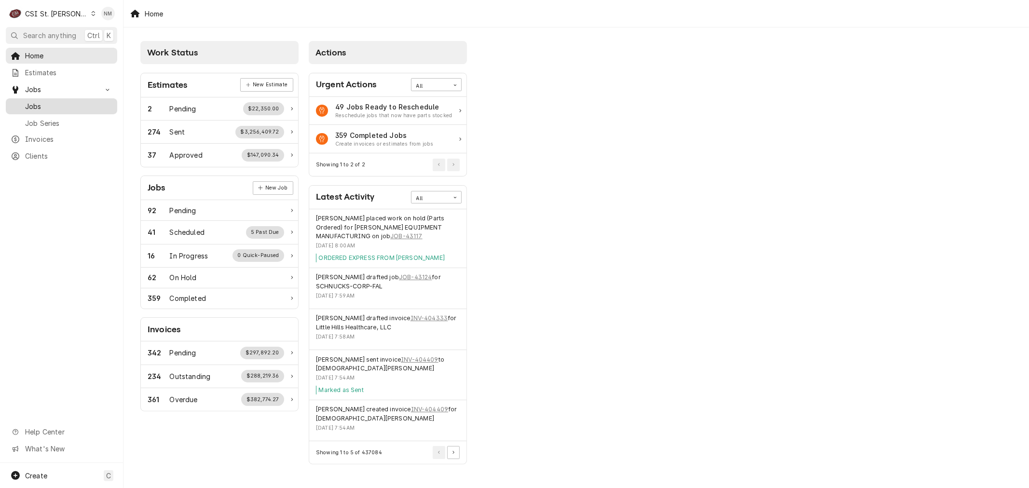
click at [37, 106] on span "Jobs" at bounding box center [68, 106] width 87 height 10
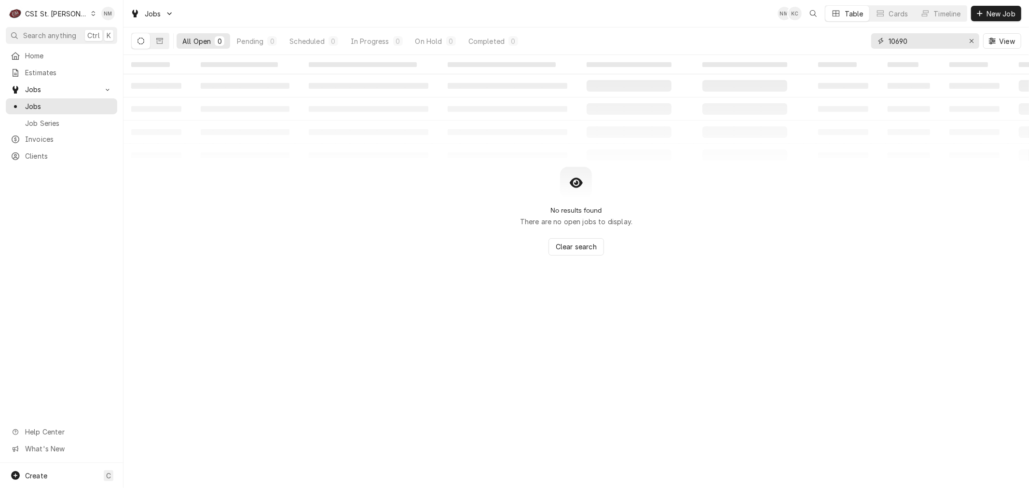
drag, startPoint x: 968, startPoint y: 39, endPoint x: 972, endPoint y: 28, distance: 12.2
click at [968, 39] on div "Erase input" at bounding box center [972, 41] width 10 height 10
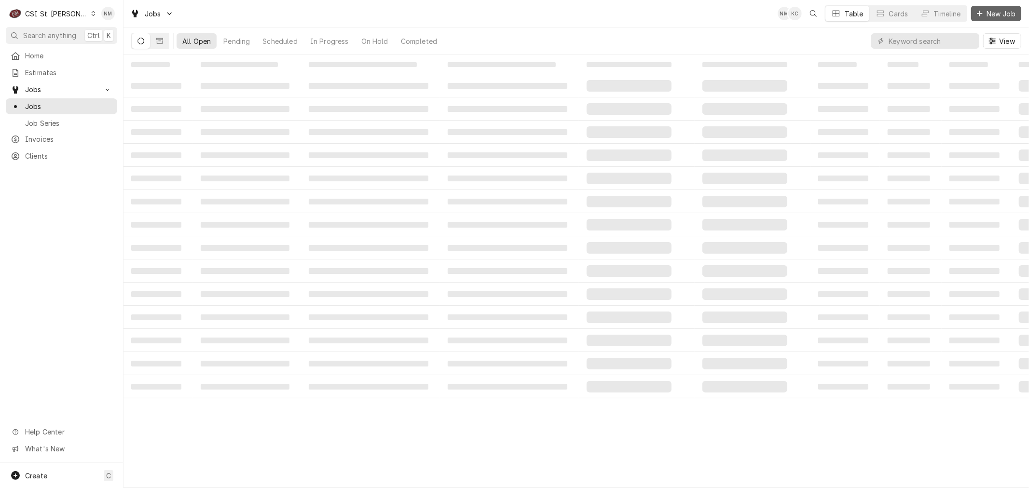
click at [982, 10] on icon "Dynamic Content Wrapper" at bounding box center [980, 13] width 6 height 7
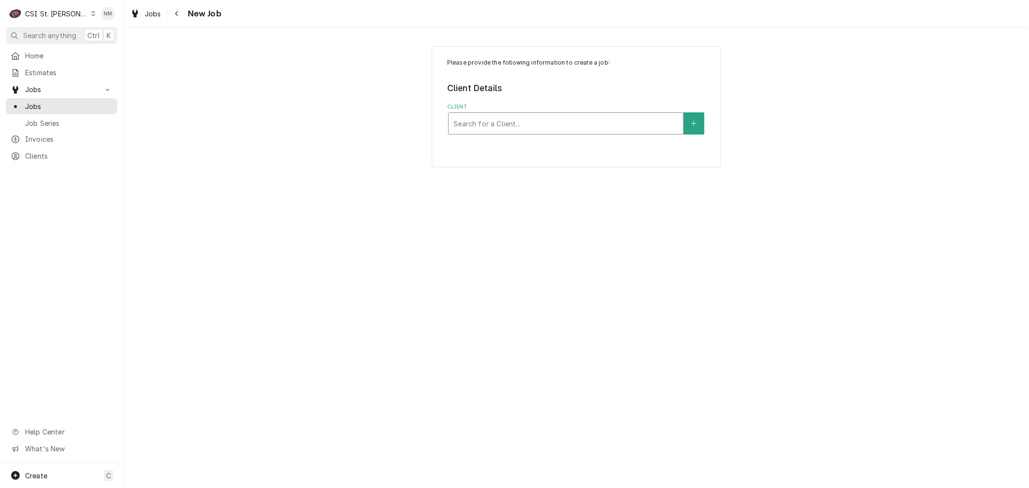
click at [536, 125] on div "Client" at bounding box center [566, 123] width 225 height 17
type input "mrh"
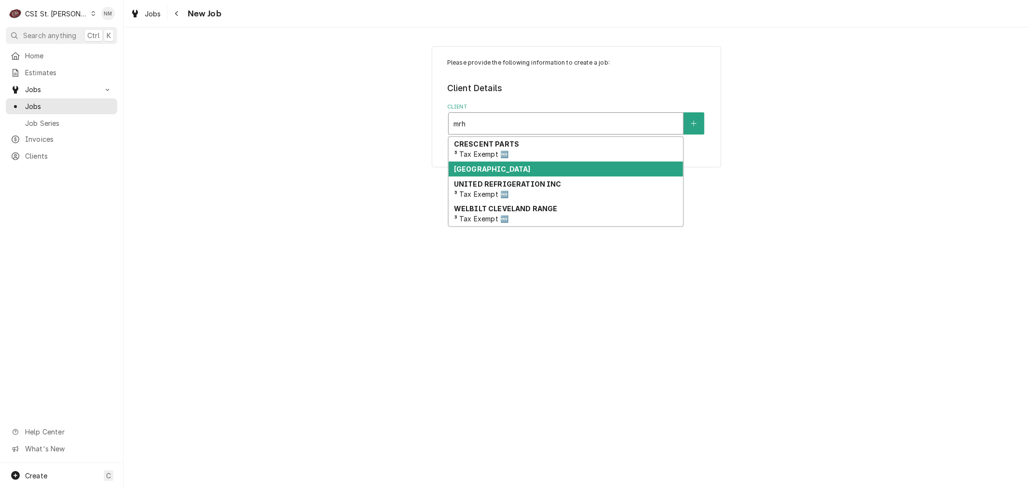
click at [531, 172] on strong "Maplewood Richmond Heights School District" at bounding box center [492, 169] width 77 height 8
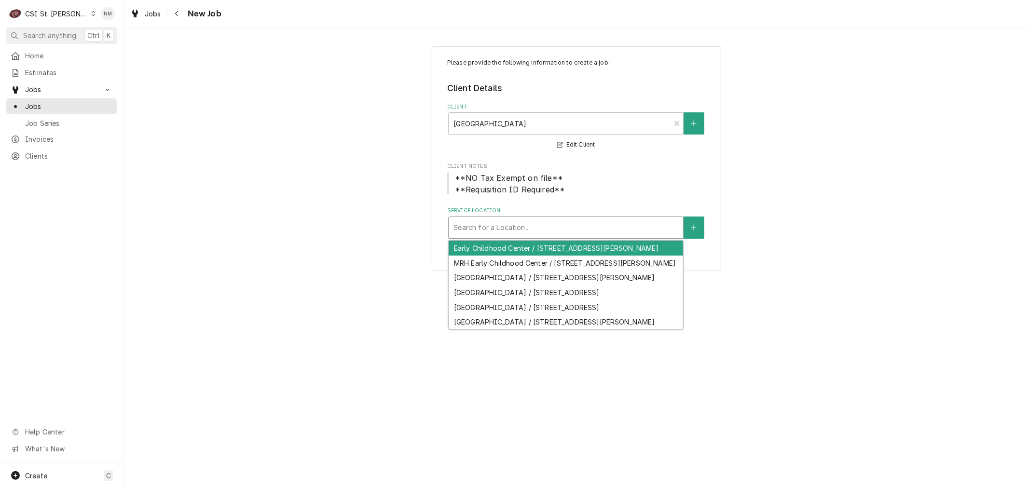
click at [542, 225] on div "Service Location" at bounding box center [566, 227] width 225 height 17
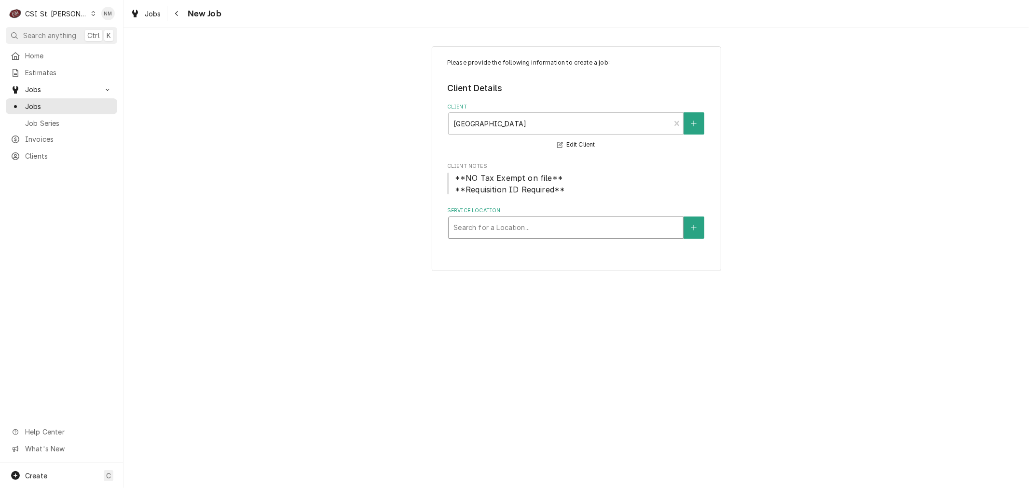
click at [533, 225] on div "Service Location" at bounding box center [566, 227] width 225 height 17
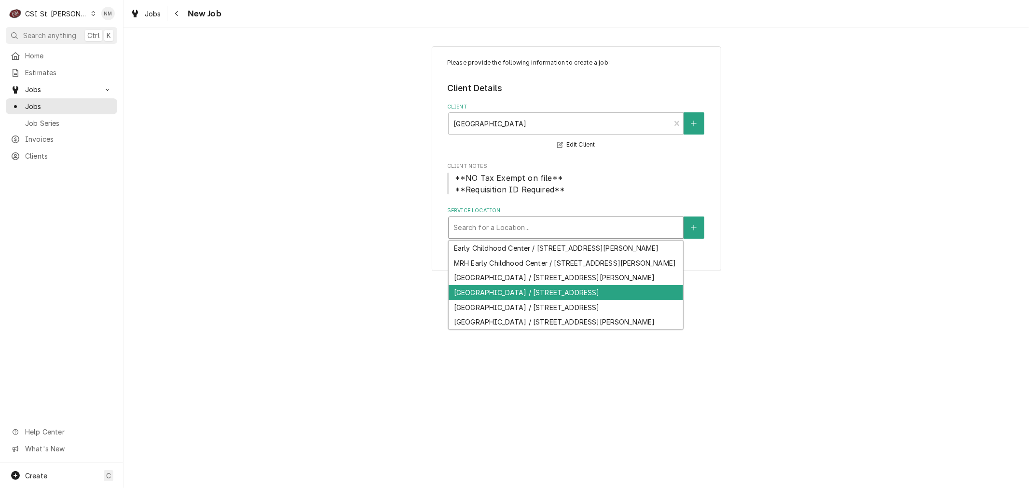
click at [513, 298] on div "MRH High School / 7539 Manchester Rd, Maplewood, MO 63143" at bounding box center [566, 292] width 235 height 15
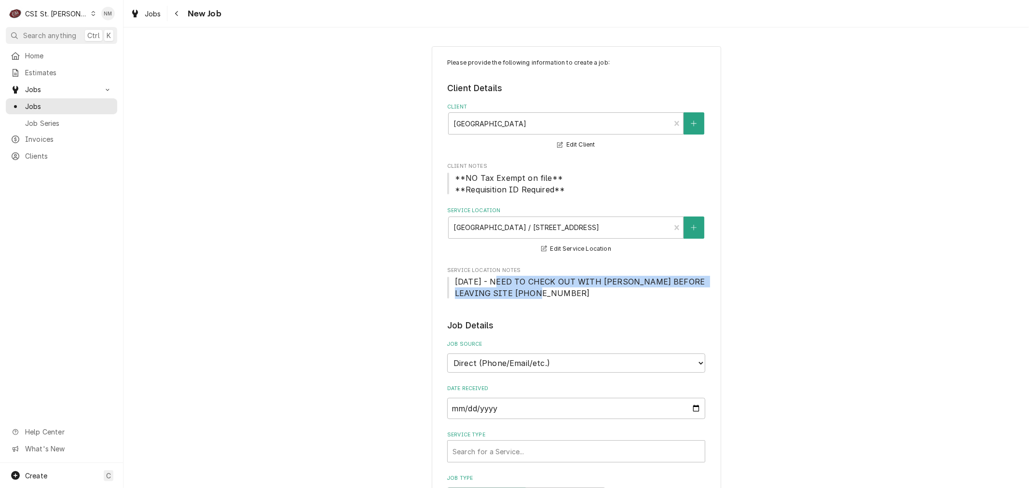
drag, startPoint x: 486, startPoint y: 278, endPoint x: 533, endPoint y: 298, distance: 50.4
click at [533, 298] on span "11/9/22 - NEED TO CHECK OUT WITH MANNY BEFORE LEAVING SITE 314-477-2602" at bounding box center [576, 287] width 258 height 23
copy span "NEED TO CHECK OUT WITH MANNY BEFORE LEAVING SITE 314-477-2602"
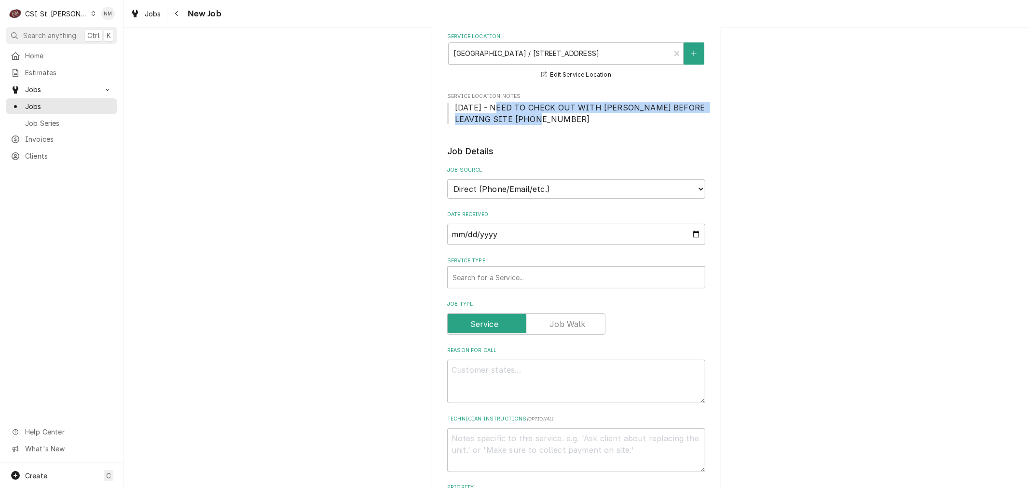
scroll to position [214, 0]
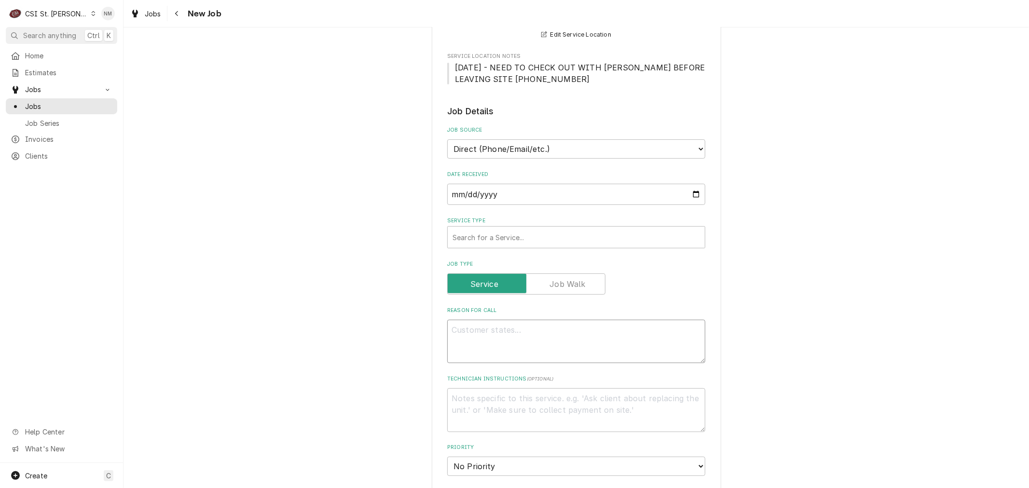
click at [557, 333] on textarea "Reason For Call" at bounding box center [576, 341] width 258 height 43
click at [586, 399] on textarea "Technician Instructions ( optional )" at bounding box center [576, 409] width 258 height 43
type textarea "x"
type textarea "o"
type textarea "x"
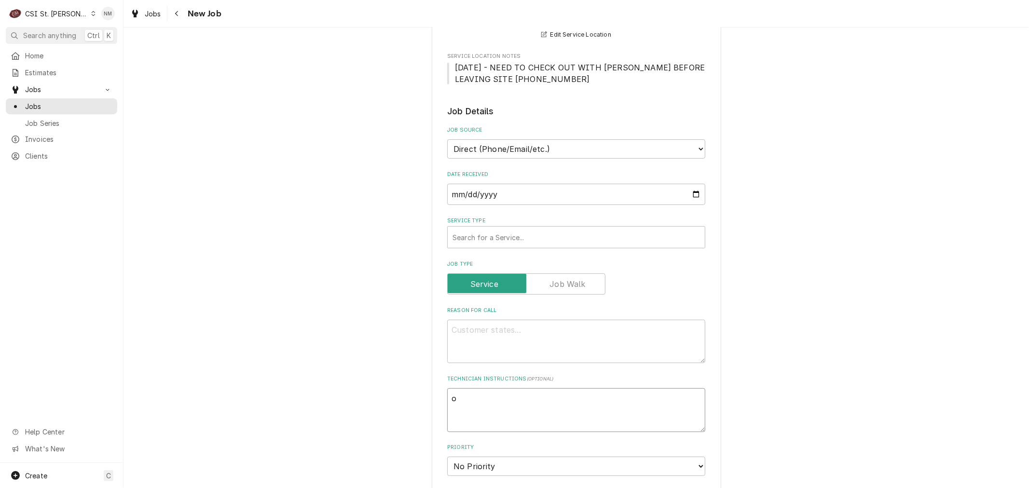
type textarea "on"
type textarea "x"
type textarea "on"
type textarea "x"
type textarea "on s"
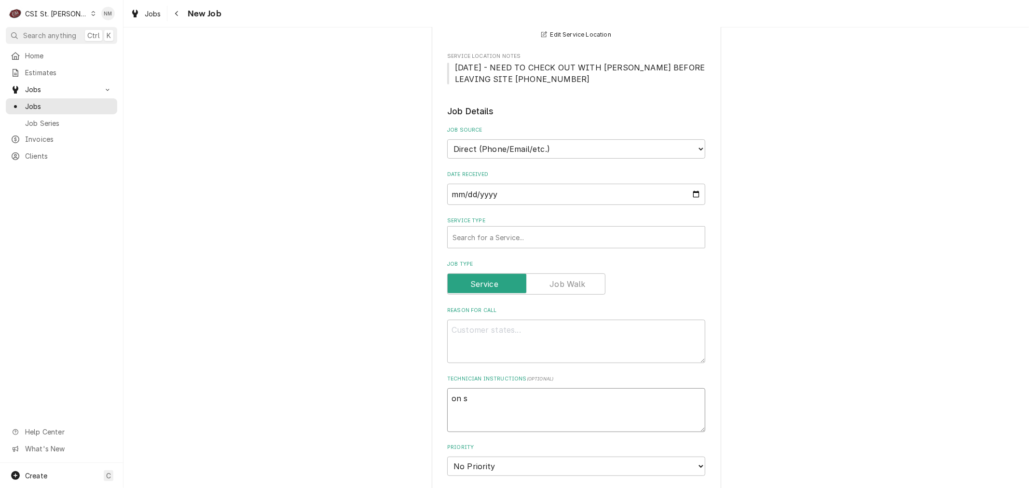
type textarea "x"
type textarea "on si"
type textarea "x"
type textarea "on sit"
type textarea "x"
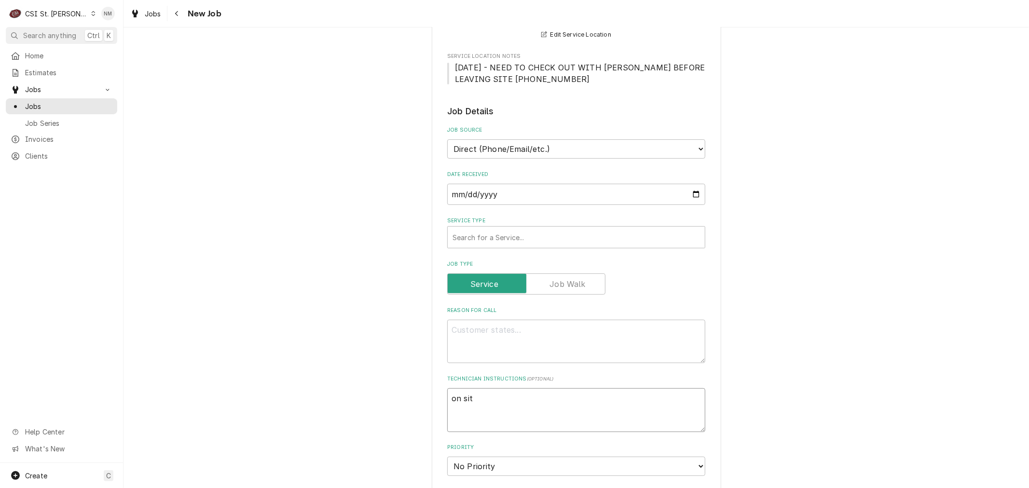
type textarea "on site"
type textarea "x"
type textarea "on site"
type textarea "x"
type textarea "on site 7"
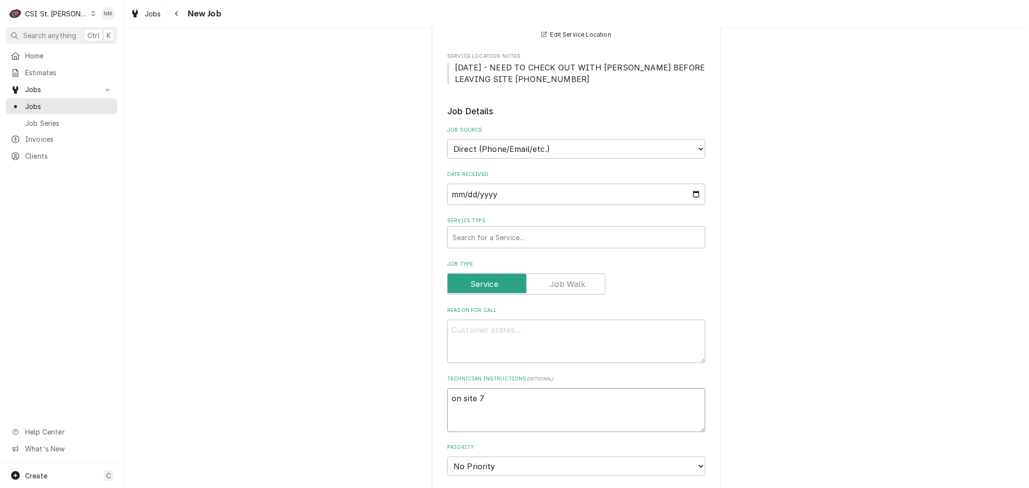
type textarea "x"
type textarea "on site 7"
type textarea "x"
type textarea "on site 7 a"
type textarea "x"
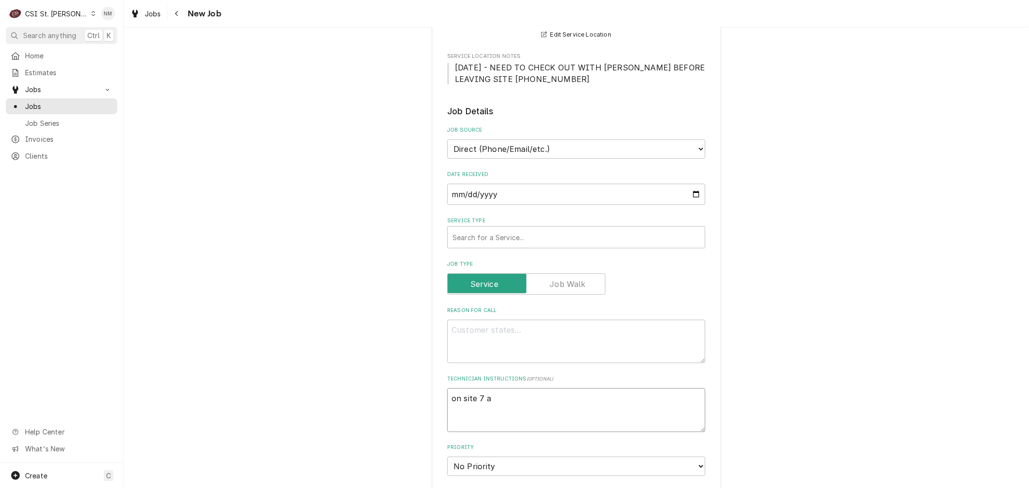
type textarea "on site 7 am"
type textarea "x"
type textarea "on site 7 am"
paste textarea "NEED TO CHECK OUT WITH MANNY BEFORE LEAVING SITE 314-477-2602"
type textarea "x"
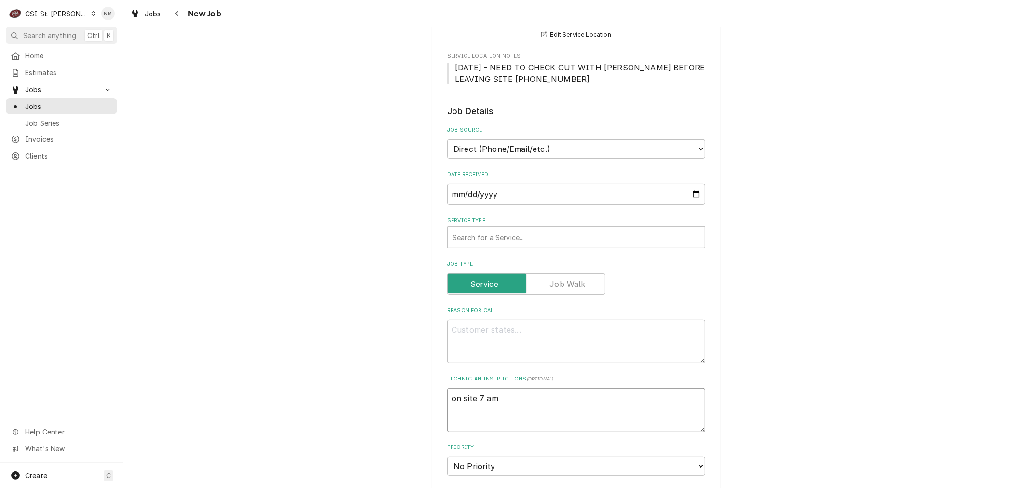
type textarea "on site 7 am NEED TO CHECK OUT WITH MANNY BEFORE LEAVING SITE 314-477-2602"
type textarea "x"
type textarea "on site 7 am NEED TO CHECK OUT WITH MANNY BEFORE LEAVING SITE 314-477-2602"
click at [483, 333] on textarea "Reason For Call" at bounding box center [576, 341] width 258 height 43
type textarea "x"
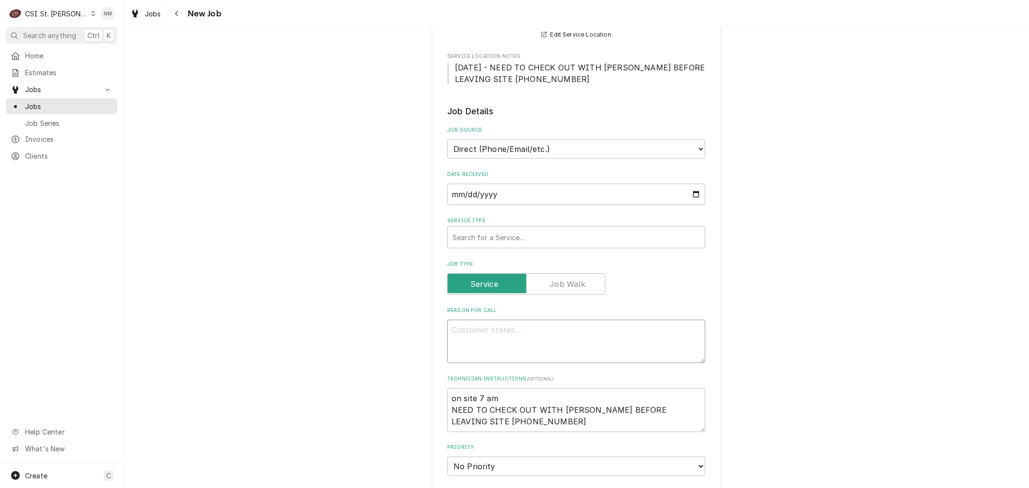
type textarea "D"
type textarea "x"
type textarea "Di"
type textarea "x"
type textarea "Dis"
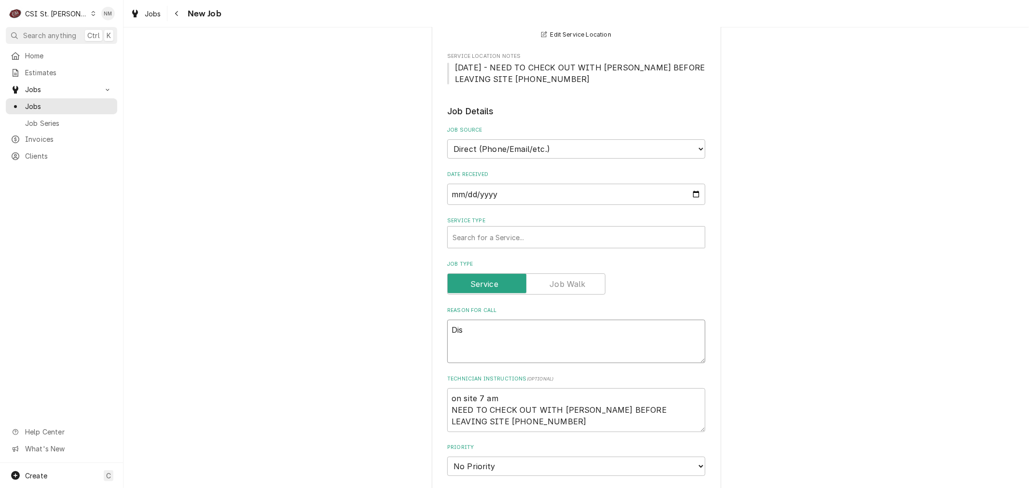
type textarea "x"
type textarea "Dish"
type textarea "x"
type textarea "Dish"
type textarea "x"
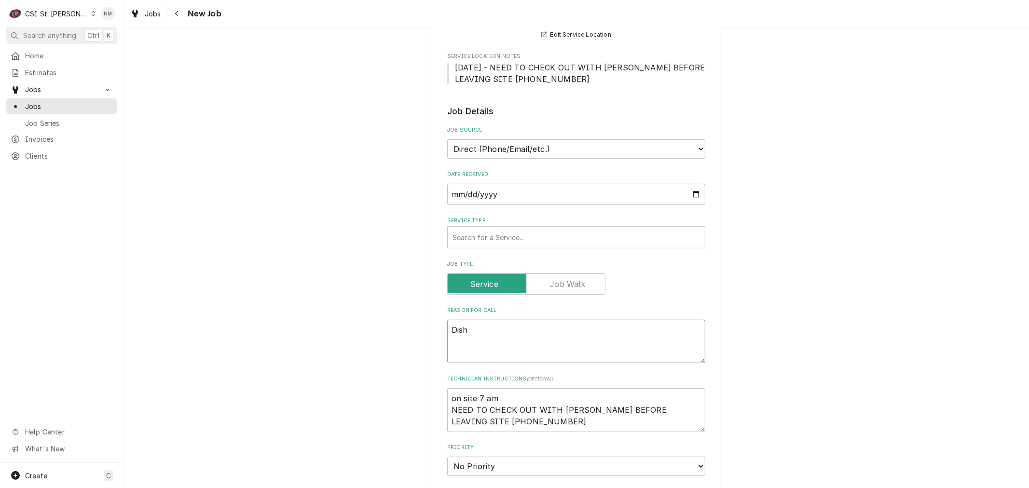
type textarea "Dish m"
type textarea "x"
type textarea "Dish ma"
type textarea "x"
type textarea "Dish mac"
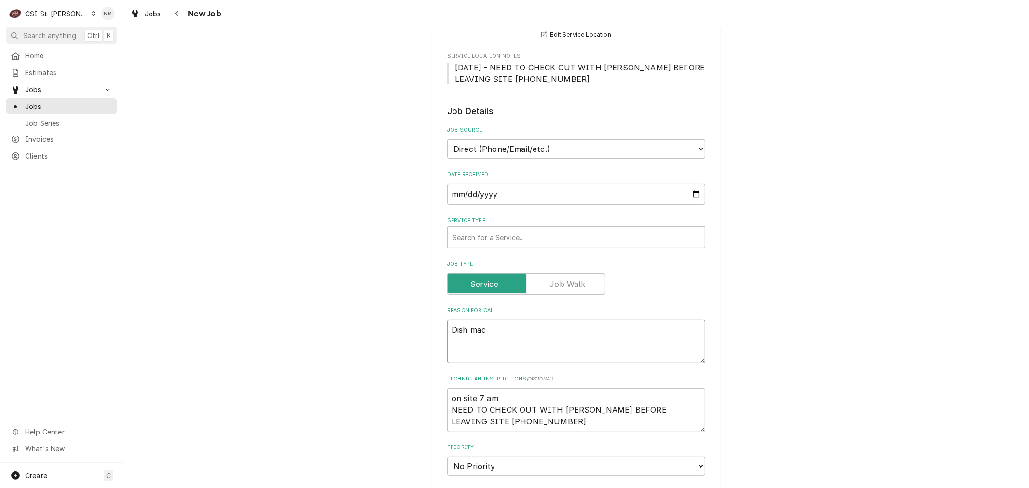
type textarea "x"
type textarea "Dish mach"
type textarea "x"
type textarea "Dish machi"
type textarea "x"
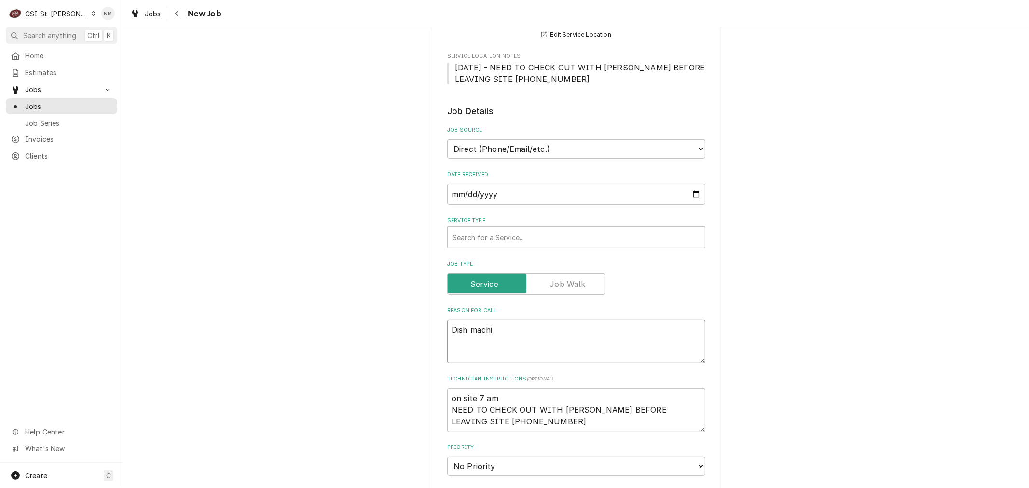
type textarea "Dish machin"
type textarea "x"
type textarea "Dish machine"
type textarea "x"
type textarea "Dish machine"
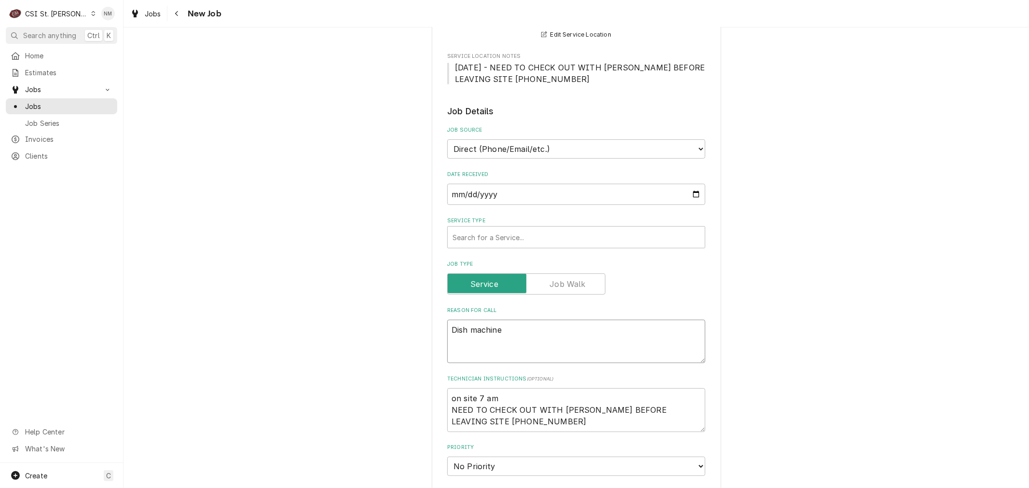
type textarea "x"
type textarea "Dish machine -"
type textarea "x"
type textarea "Dish machine -"
type textarea "x"
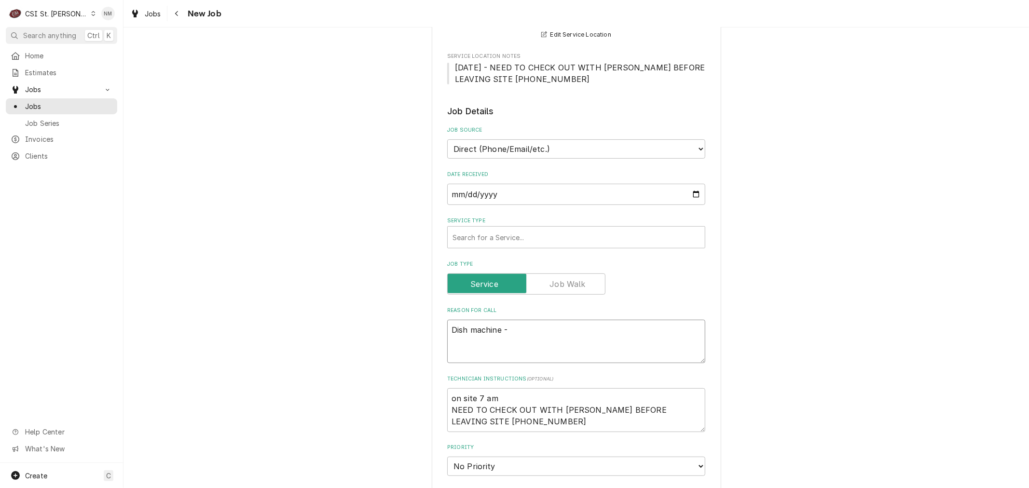
type textarea "Dish machine - t"
type textarea "x"
type textarea "Dish machine - th"
type textarea "x"
type textarea "Dish machine - the"
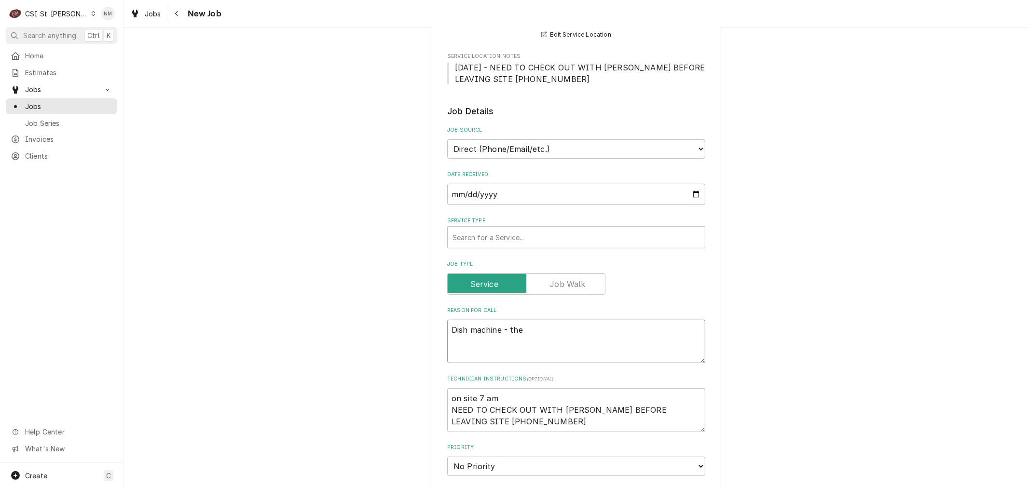
type textarea "x"
type textarea "Dish machine - the"
type textarea "x"
type textarea "Dish machine - the b"
type textarea "x"
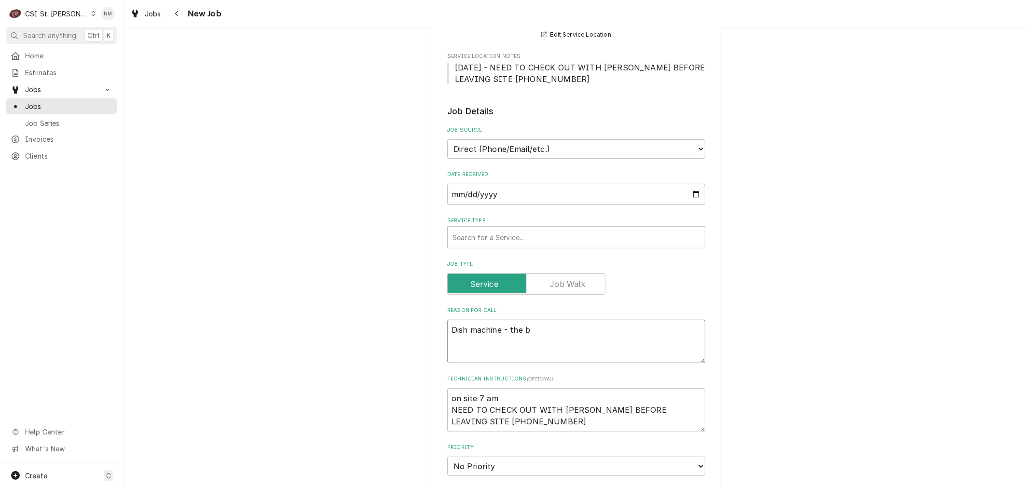
type textarea "Dish machine - the bo"
type textarea "x"
type textarea "Dish machine - the boo"
type textarea "x"
type textarea "Dish machine - the boos"
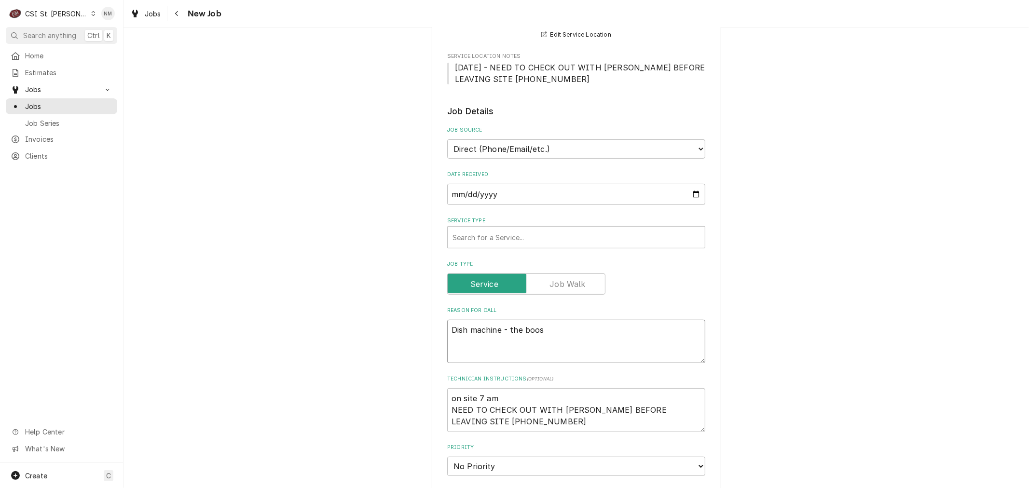
type textarea "x"
type textarea "Dish machine - the boost"
type textarea "x"
type textarea "Dish machine - the booste"
type textarea "x"
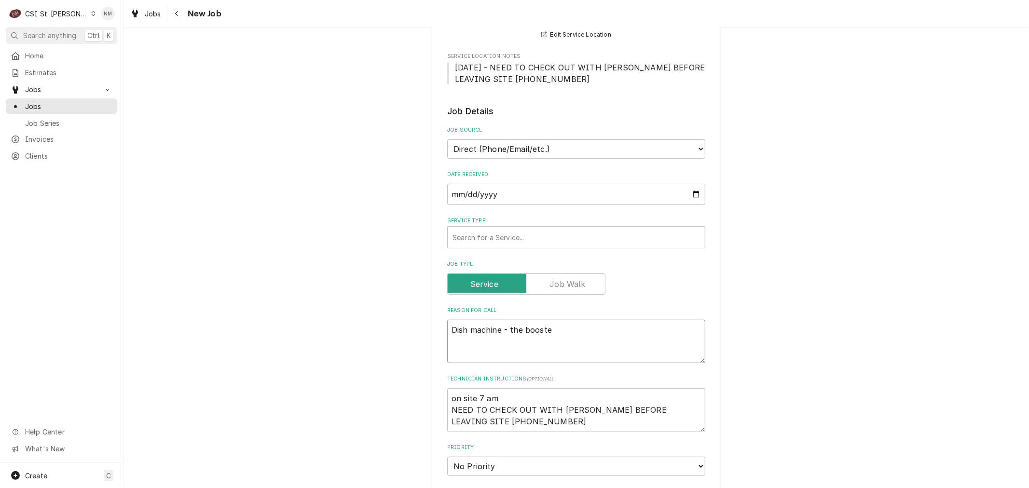
type textarea "Dish machine - the booster"
type textarea "x"
type textarea "Dish machine - the booster"
type textarea "x"
type textarea "Dish machine - the booster h"
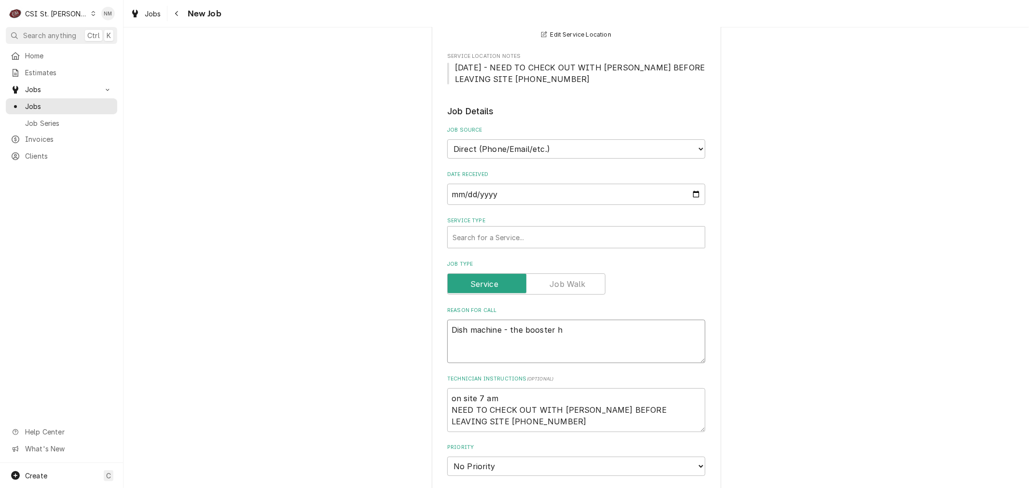
type textarea "x"
type textarea "Dish machine - the booster he"
type textarea "x"
type textarea "Dish machine - the booster hea"
type textarea "x"
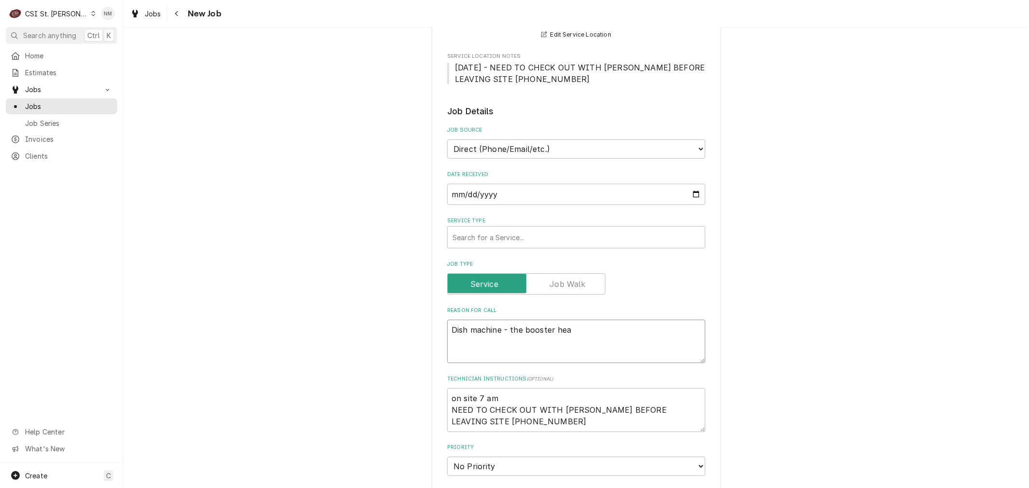
type textarea "Dish machine - the booster heat"
type textarea "x"
type textarea "Dish machine - the booster heate"
type textarea "x"
type textarea "Dish machine - the booster heater"
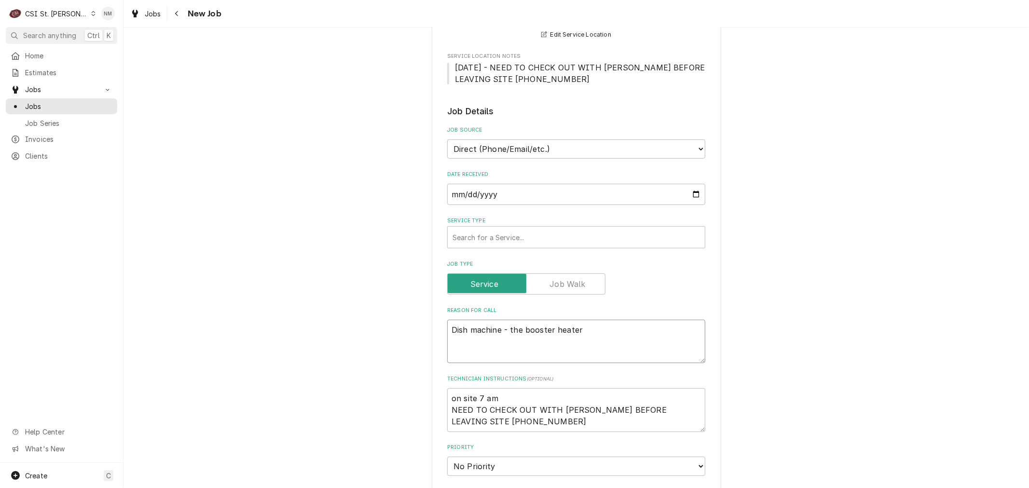
type textarea "x"
type textarea "Dish machine - the booster heater"
type textarea "x"
type textarea "Dish machine - the booster heater i"
type textarea "x"
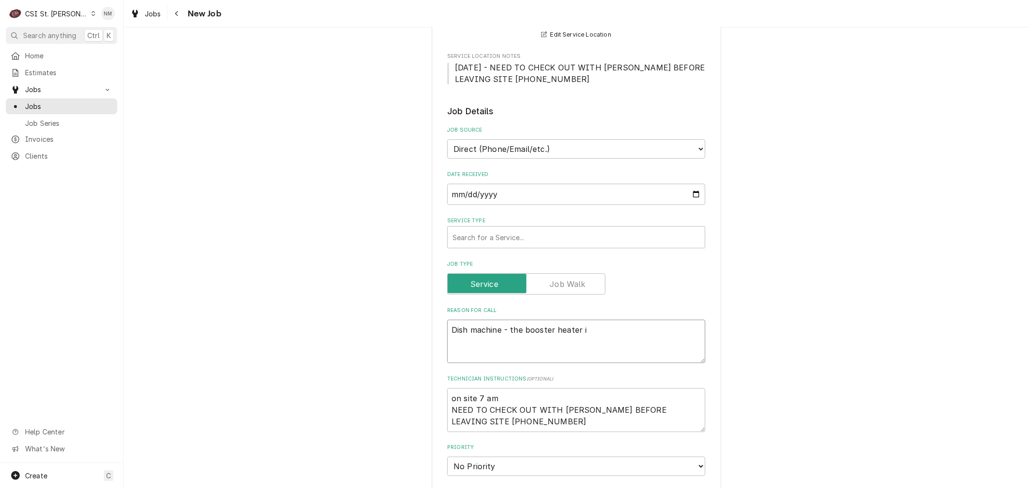
type textarea "Dish machine - the booster heater is"
type textarea "x"
type textarea "Dish machine - the booster heater is"
type textarea "x"
type textarea "Dish machine - the booster heater is n"
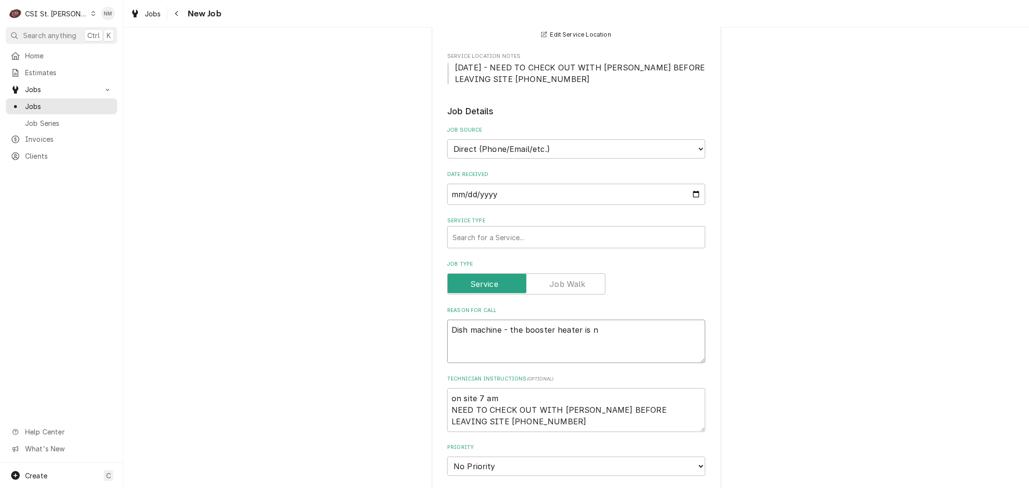
type textarea "x"
type textarea "Dish machine - the booster heater is no"
type textarea "x"
type textarea "Dish machine - the booster heater is not"
type textarea "x"
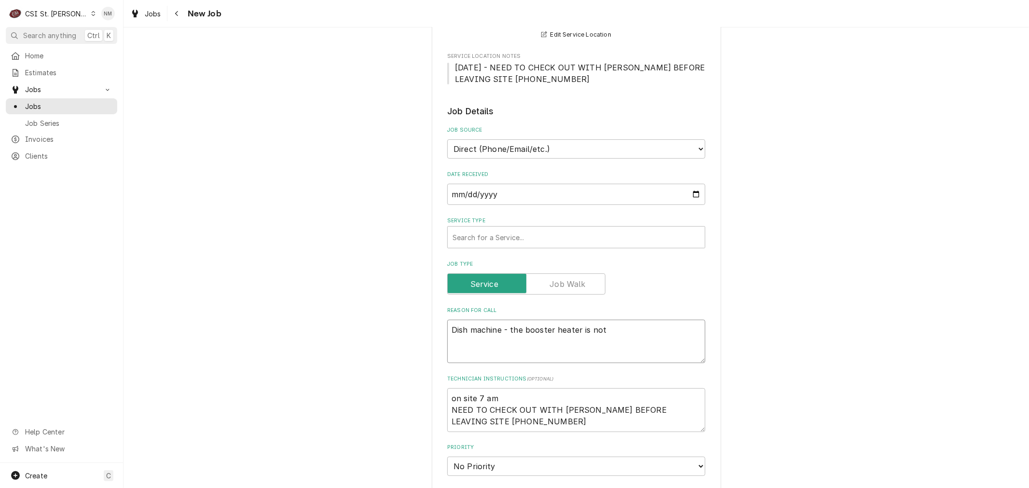
type textarea "Dish machine - the booster heater is not"
type textarea "x"
type textarea "Dish machine - the booster heater is not r"
type textarea "x"
type textarea "Dish machine - the booster heater is not re"
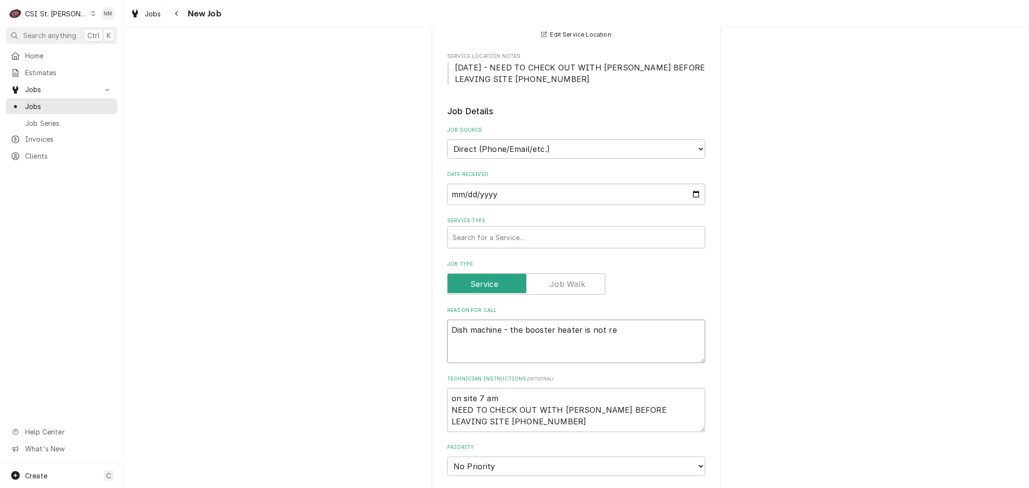
type textarea "x"
type textarea "Dish machine - the booster heater is not rea"
type textarea "x"
type textarea "Dish machine - the booster heater is not reac"
type textarea "x"
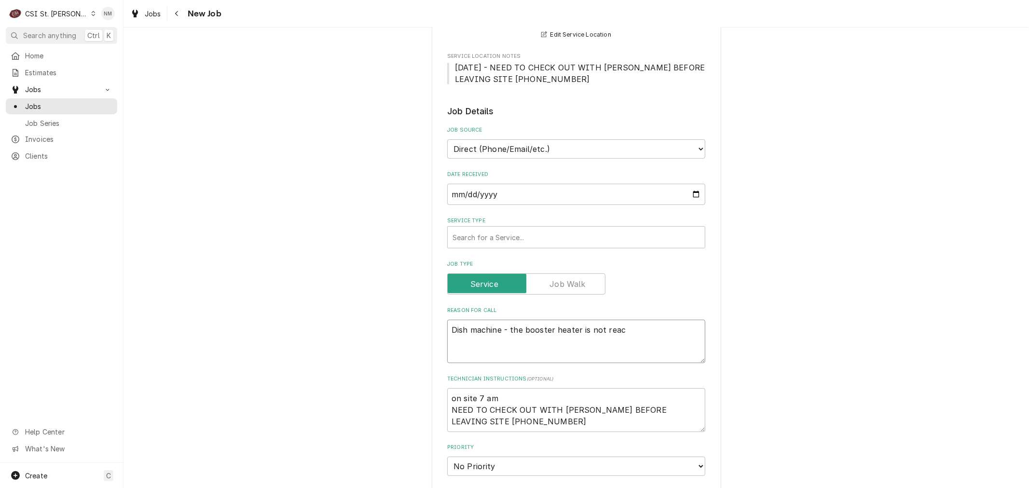
type textarea "Dish machine - the booster heater is not reach"
type textarea "x"
type textarea "Dish machine - the booster heater is not reachi"
type textarea "x"
type textarea "Dish machine - the booster heater is not reachin"
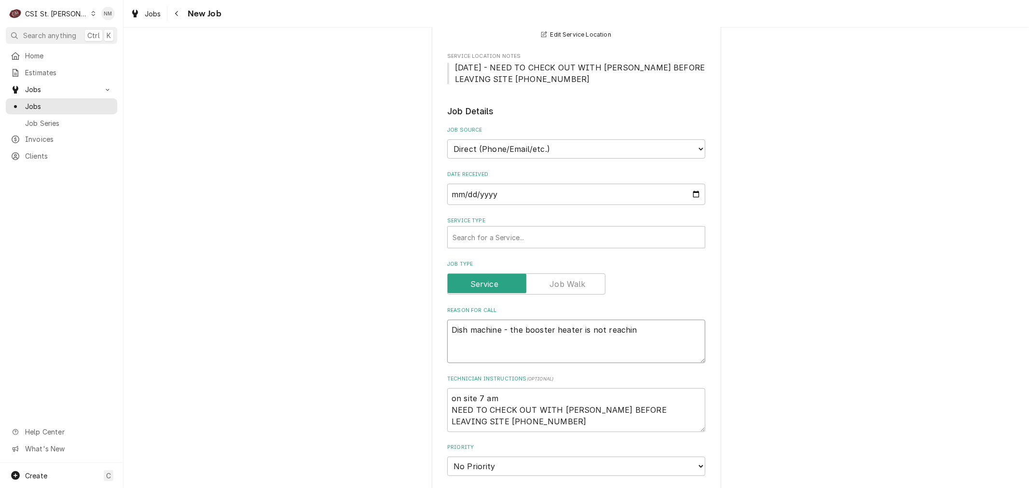
type textarea "x"
type textarea "Dish machine - the booster heater is not reaching"
type textarea "x"
type textarea "Dish machine - the booster heater is not reaching"
type textarea "x"
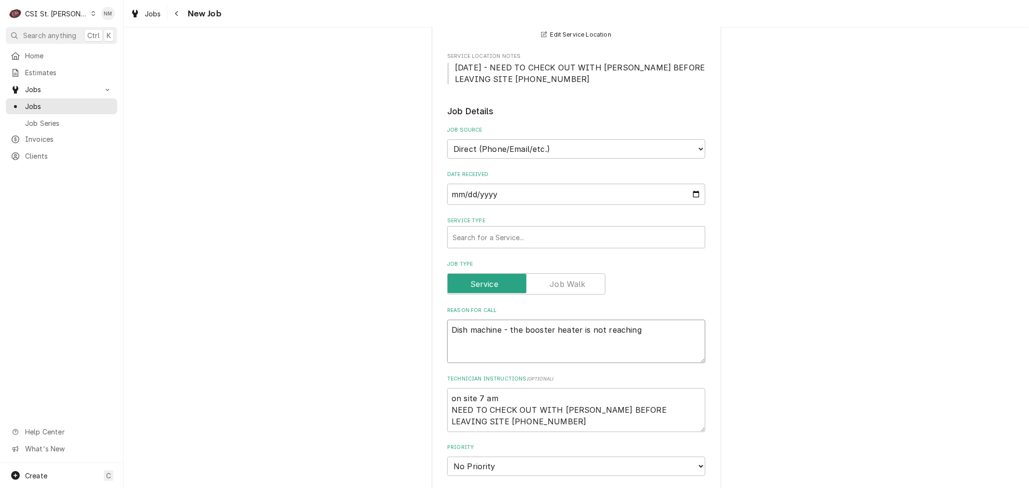
type textarea "Dish machine - the booster heater is not reaching t"
type textarea "x"
type textarea "Dish machine - the booster heater is not reaching te"
type textarea "x"
type textarea "Dish machine - the booster heater is not reaching tem"
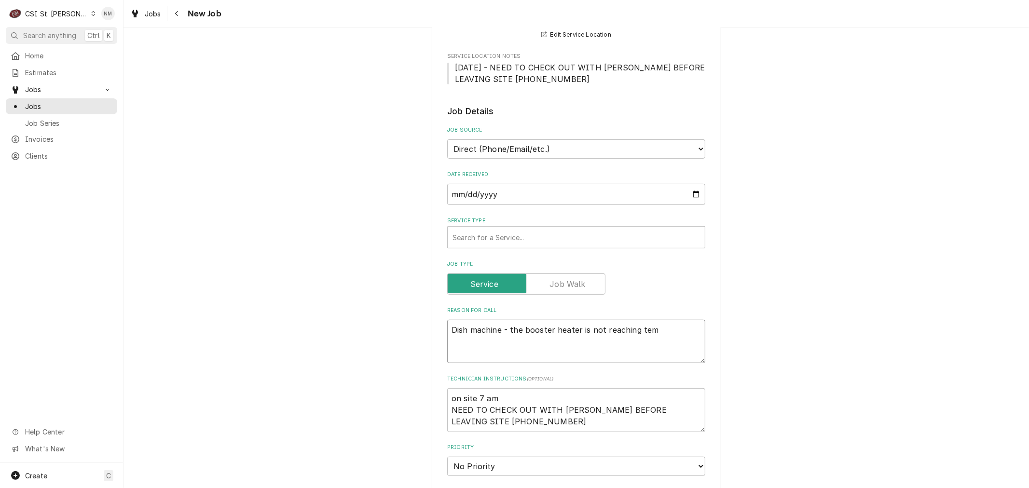
type textarea "x"
type textarea "Dish machine - the booster heater is not reaching temp"
type textarea "x"
type textarea "Dish machine - the booster heater is not reaching temp"
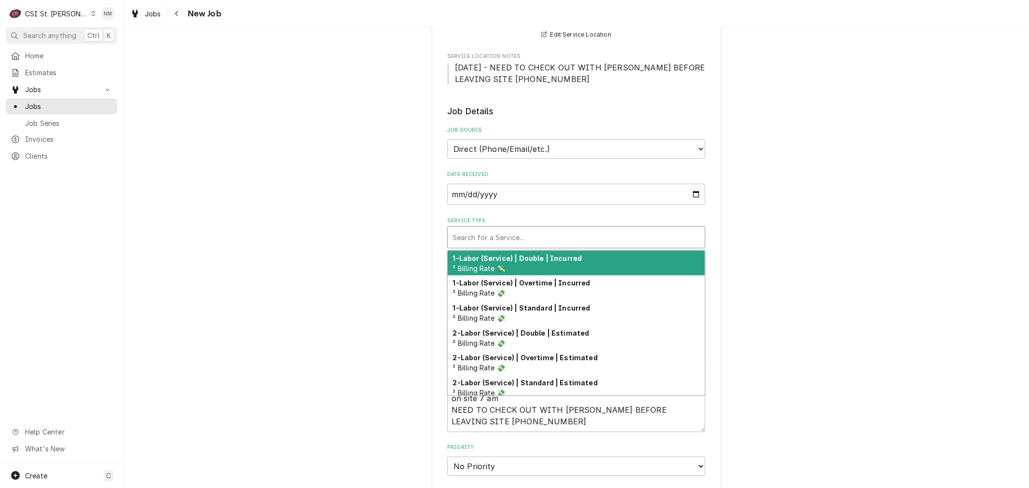
click at [478, 231] on div "Service Type" at bounding box center [577, 237] width 248 height 17
type textarea "x"
type input "s"
type textarea "x"
type input "se"
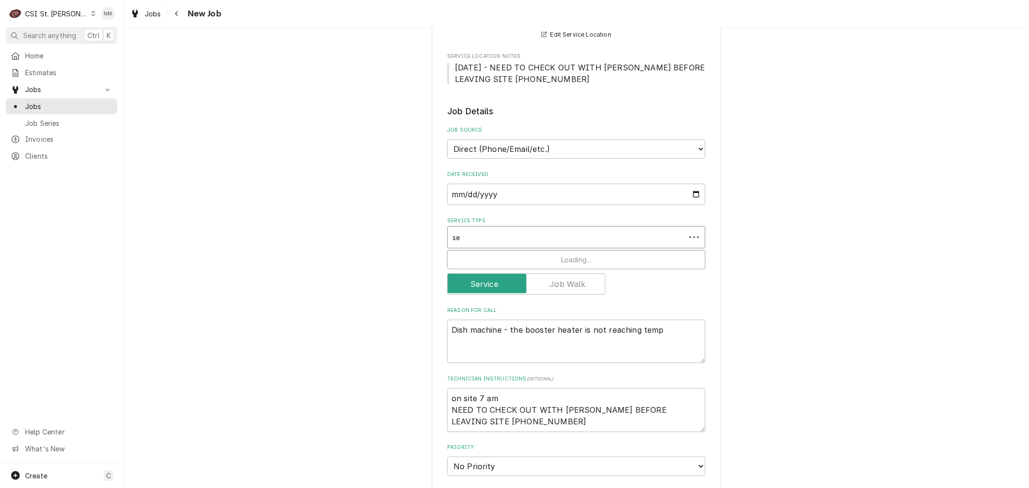
type textarea "x"
type input "ser"
type textarea "x"
type input "serv"
type textarea "x"
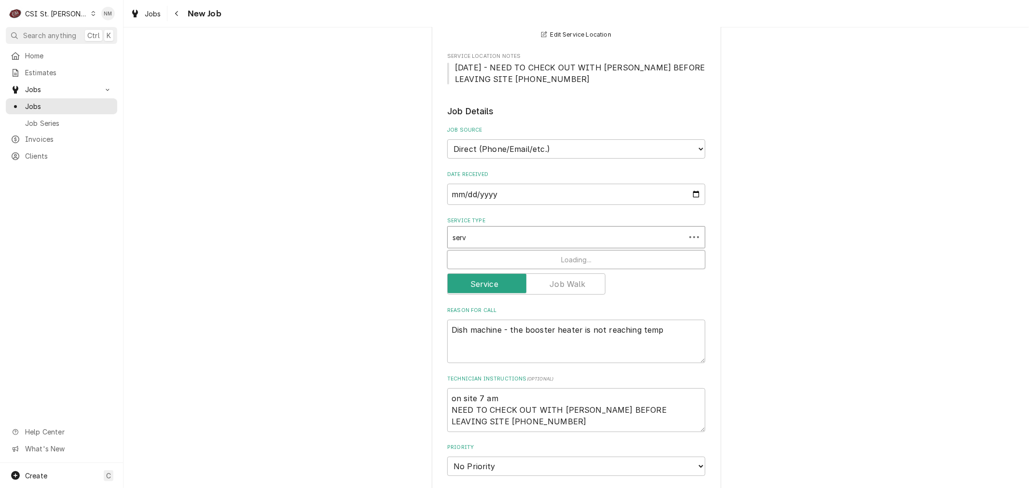
type input "servi"
type textarea "x"
type input "servic"
type textarea "x"
type input "service"
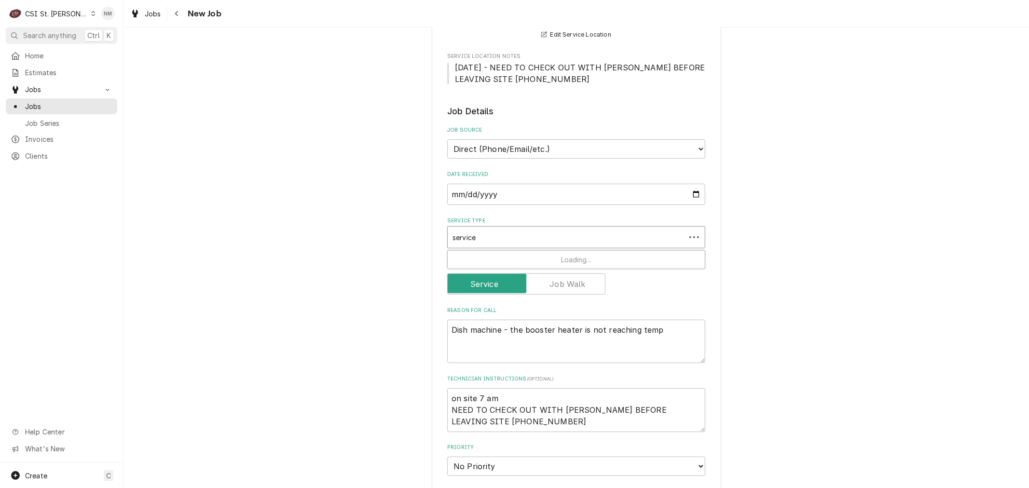
type textarea "x"
type input "service"
type textarea "x"
type input "service c"
type textarea "x"
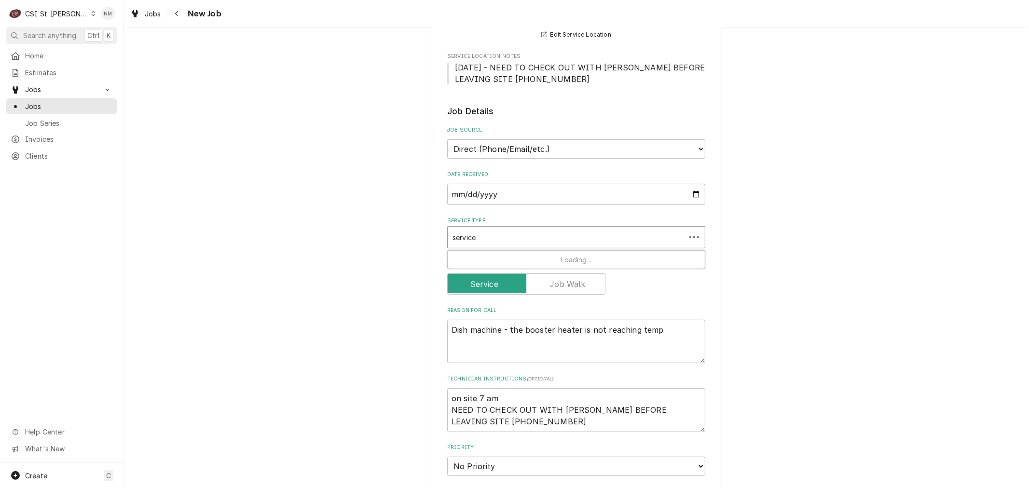
type input "service ca"
type textarea "x"
type input "service cal"
type textarea "x"
type input "service call"
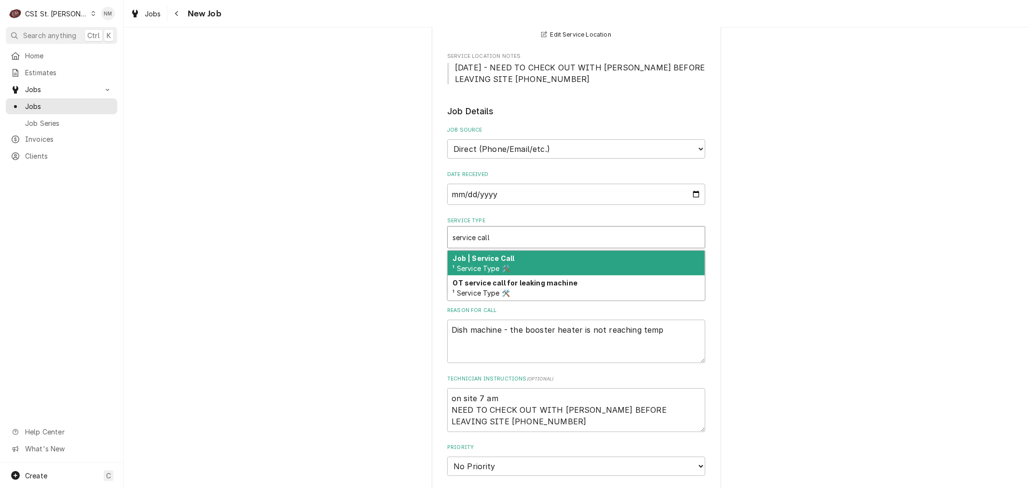
click at [490, 256] on strong "Job | Service Call" at bounding box center [484, 258] width 62 height 8
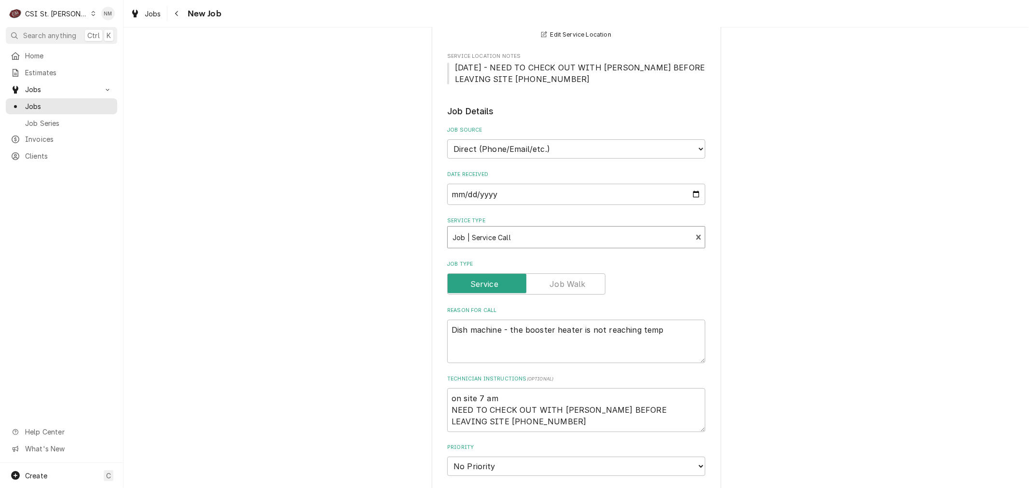
scroll to position [321, 0]
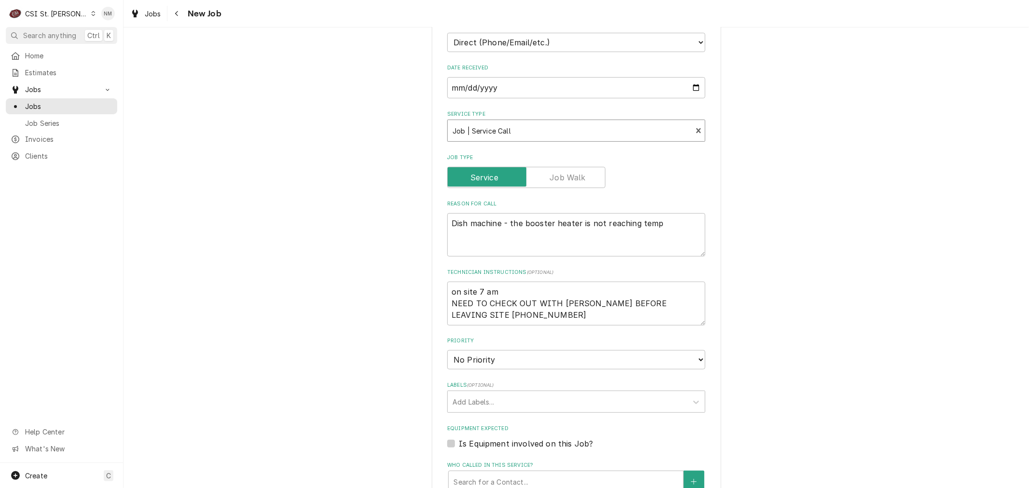
type textarea "x"
click at [507, 359] on select "No Priority Urgent High Medium Low" at bounding box center [576, 359] width 258 height 19
select select "3"
click at [447, 350] on select "No Priority Urgent High Medium Low" at bounding box center [576, 359] width 258 height 19
type textarea "x"
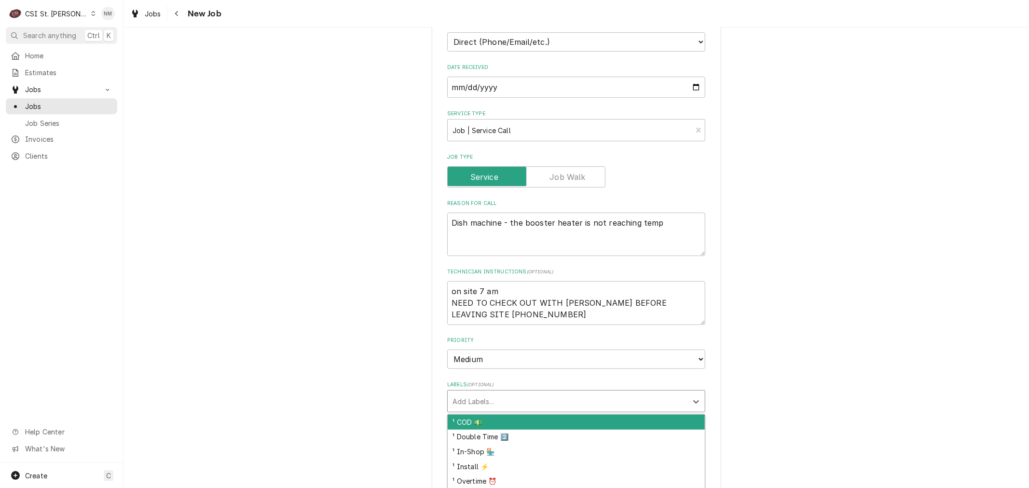
click at [493, 400] on div "Labels" at bounding box center [568, 401] width 230 height 17
type input "di"
click at [499, 420] on div "² Dishwashing 🌀" at bounding box center [576, 422] width 257 height 15
type textarea "x"
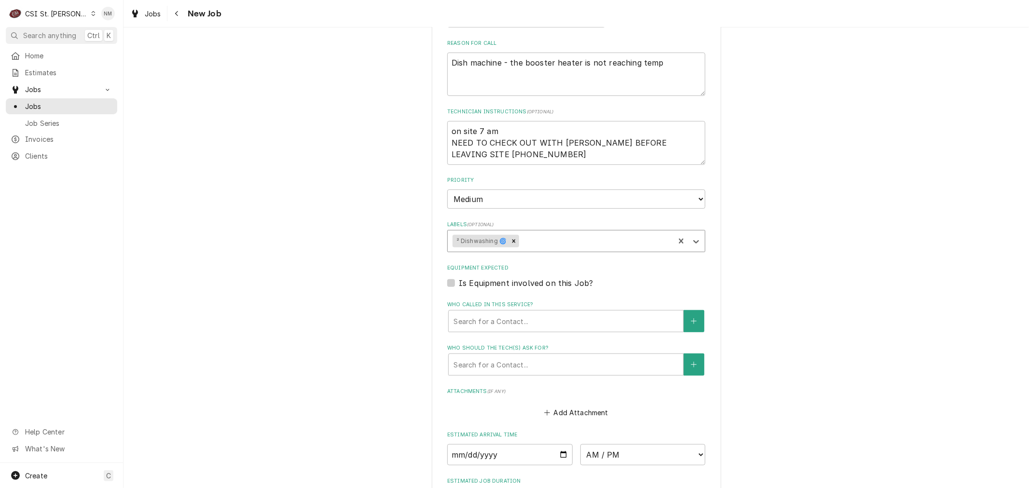
scroll to position [483, 0]
click at [493, 321] on div "Who called in this service?" at bounding box center [566, 320] width 225 height 17
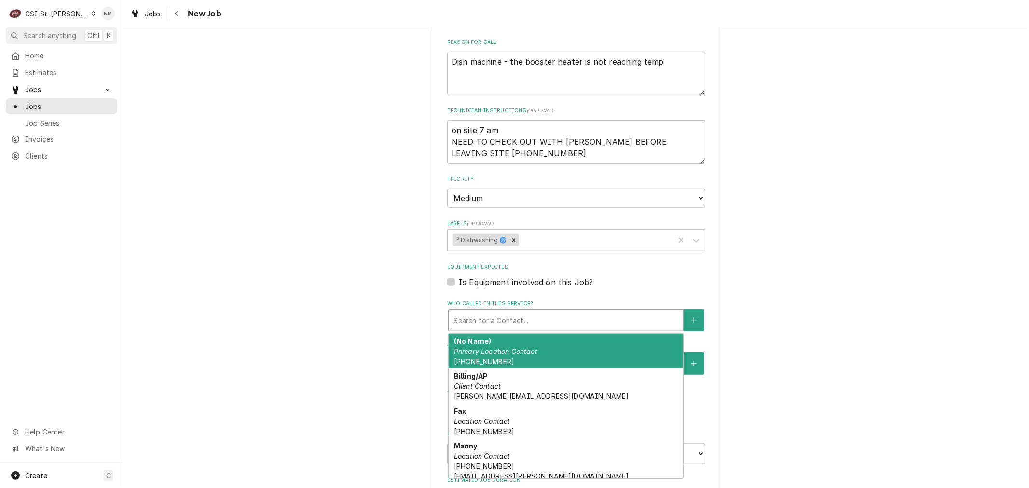
type textarea "x"
type input "m"
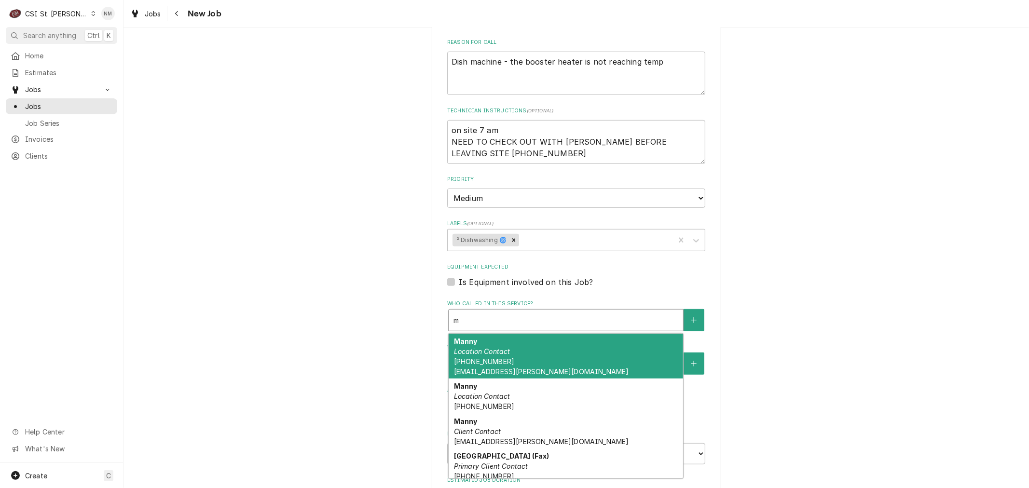
click at [503, 359] on div "Manny Location Contact (314) 477-2602 manny.saldana@mrhschools.net" at bounding box center [566, 356] width 235 height 45
type textarea "x"
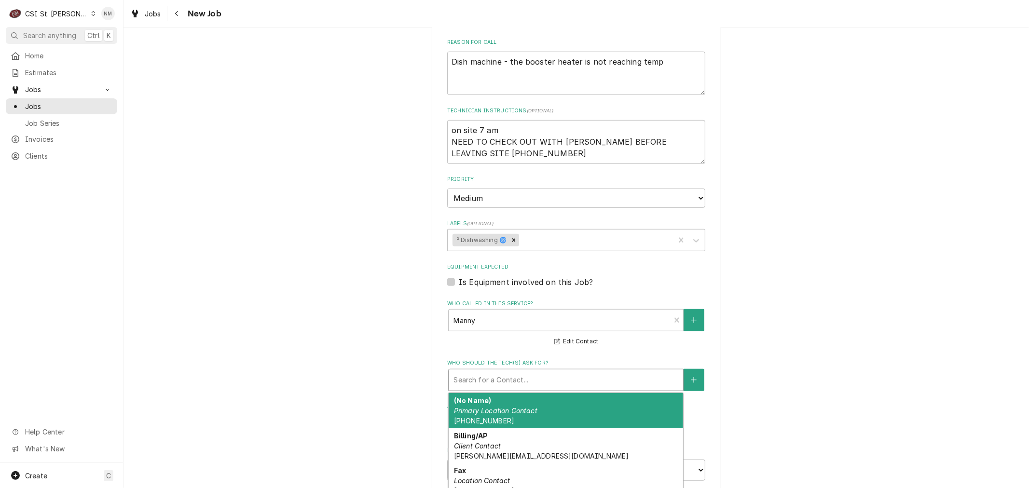
click at [506, 374] on div "Who should the tech(s) ask for?" at bounding box center [566, 380] width 225 height 17
type textarea "x"
type input "m"
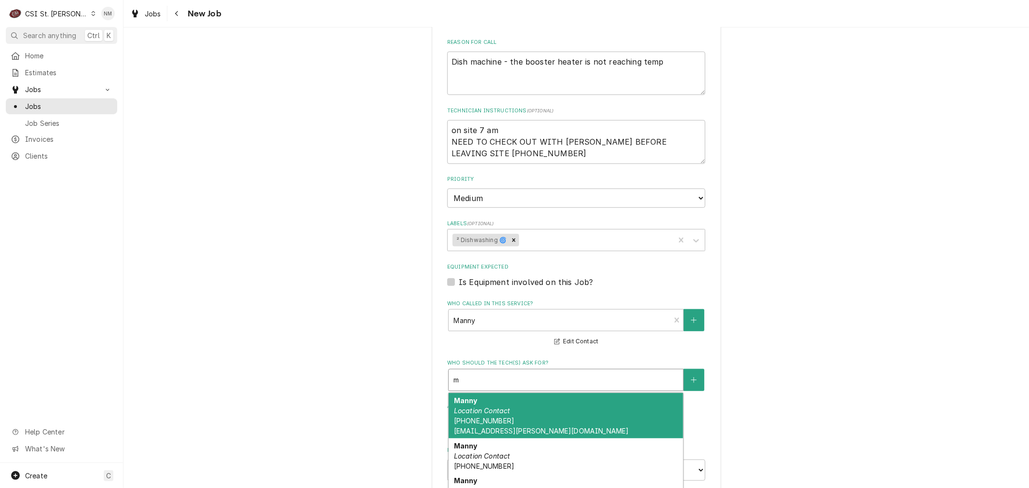
click at [562, 409] on div "Manny Location Contact (314) 477-2602 manny.saldana@mrhschools.net" at bounding box center [566, 415] width 235 height 45
type textarea "x"
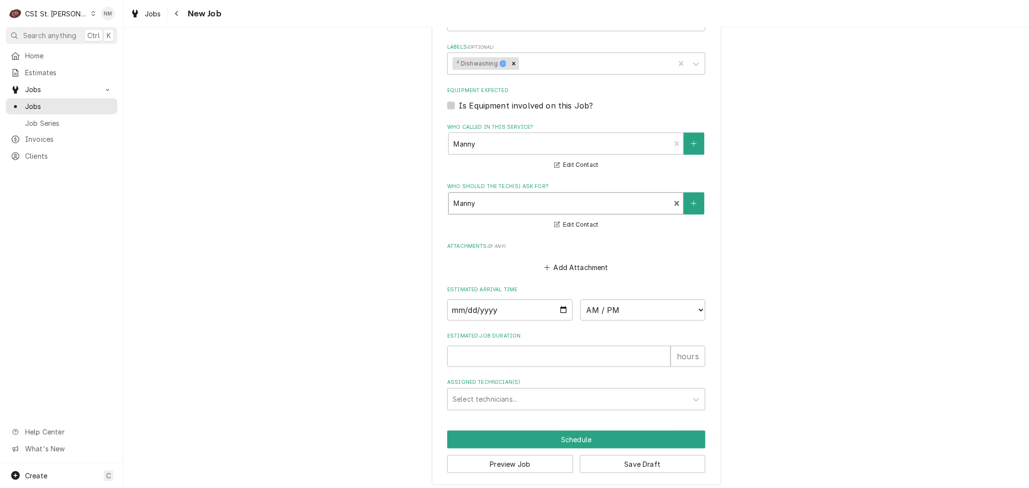
scroll to position [662, 0]
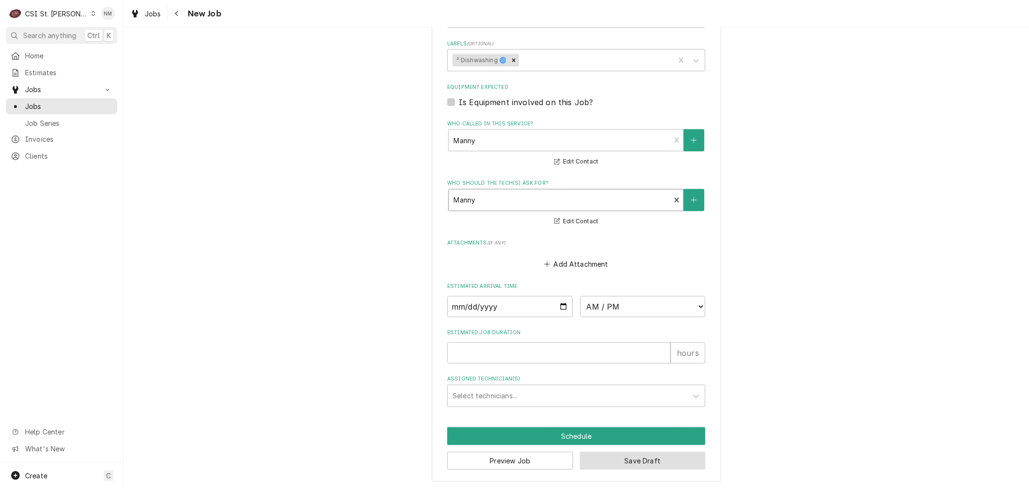
click at [651, 459] on button "Save Draft" at bounding box center [643, 461] width 126 height 18
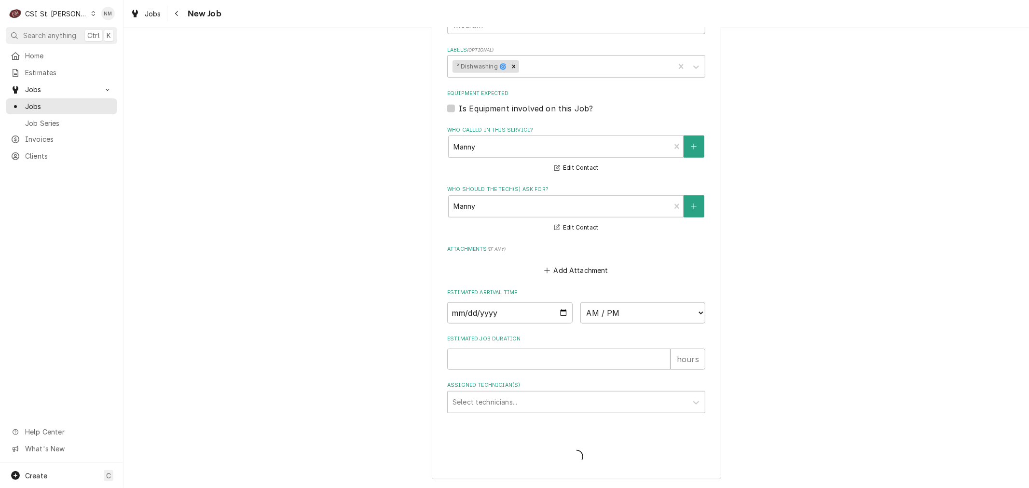
scroll to position [653, 0]
type textarea "x"
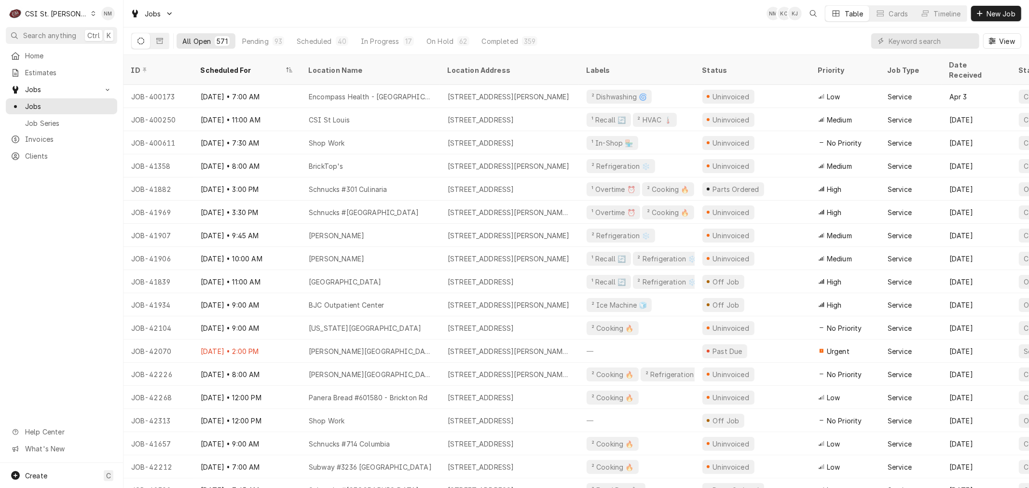
click at [91, 10] on div "Dynamic Content Wrapper" at bounding box center [93, 13] width 5 height 7
click at [99, 22] on div "CSI Kansas City" at bounding box center [147, 19] width 127 height 10
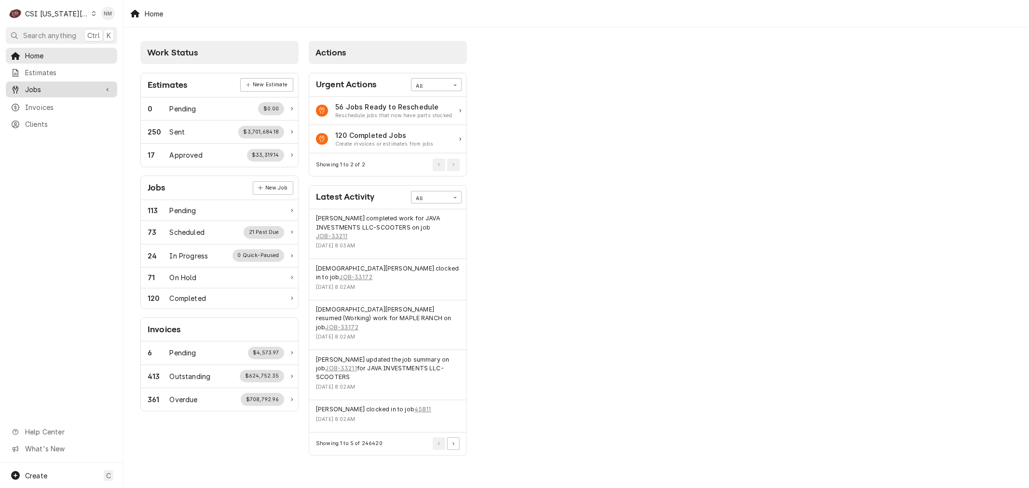
click at [41, 85] on span "Jobs" at bounding box center [61, 89] width 73 height 10
click at [27, 103] on span "Jobs" at bounding box center [68, 106] width 87 height 10
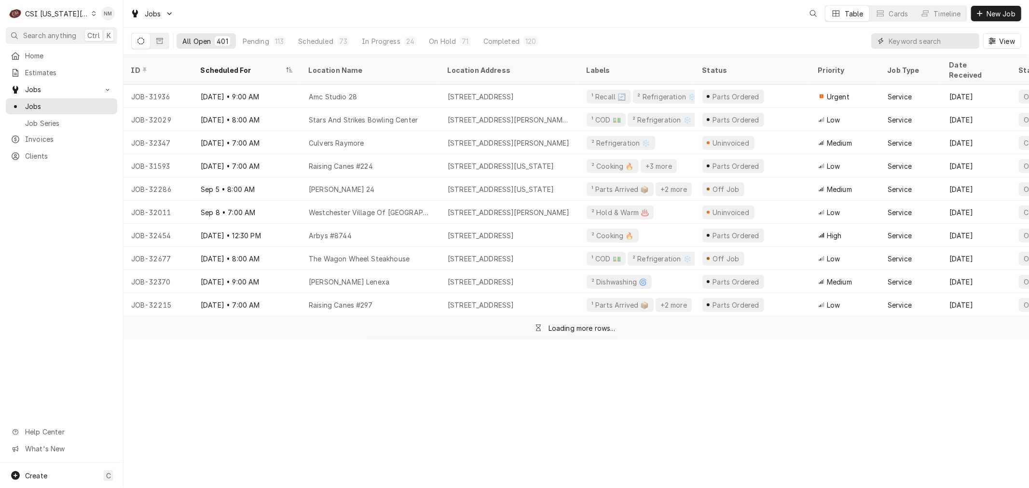
click at [917, 41] on input "Dynamic Content Wrapper" at bounding box center [932, 40] width 86 height 15
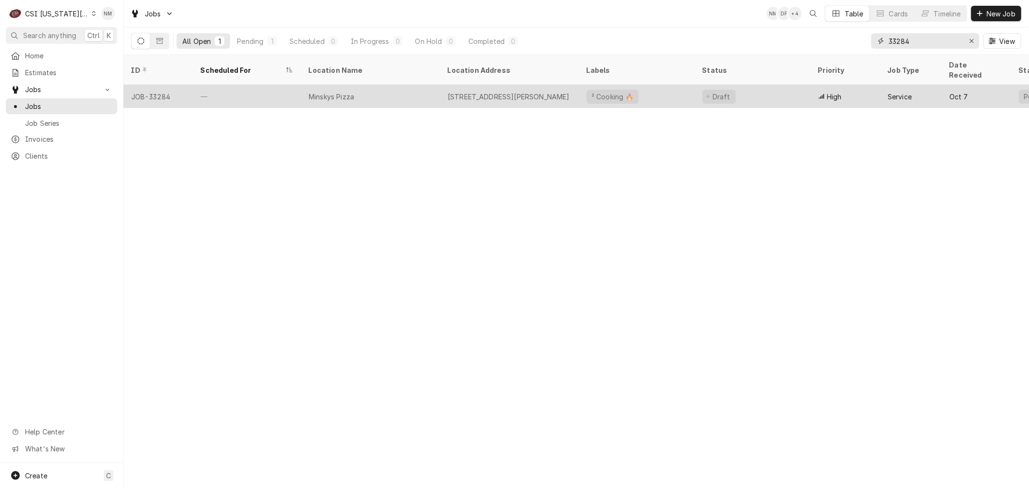
type input "33284"
click at [406, 85] on div "Minskys Pizza" at bounding box center [370, 96] width 139 height 23
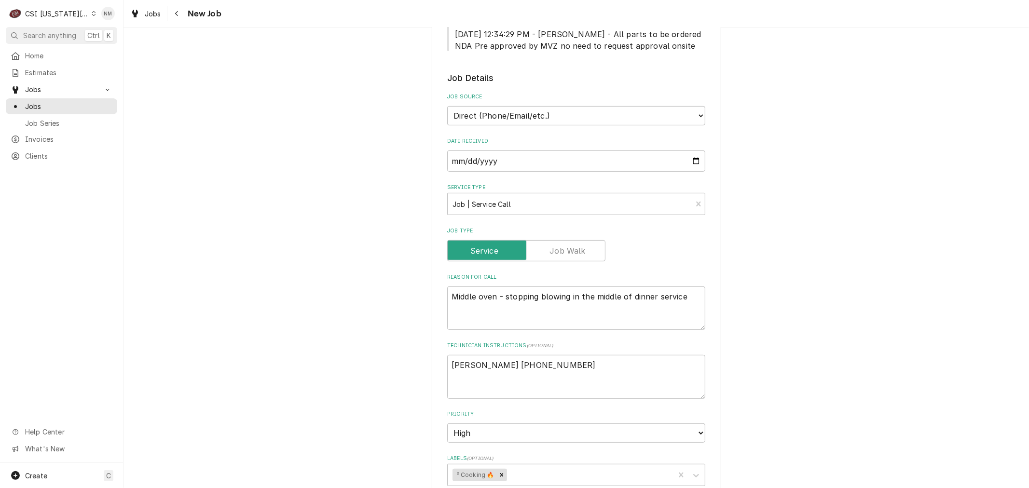
scroll to position [321, 0]
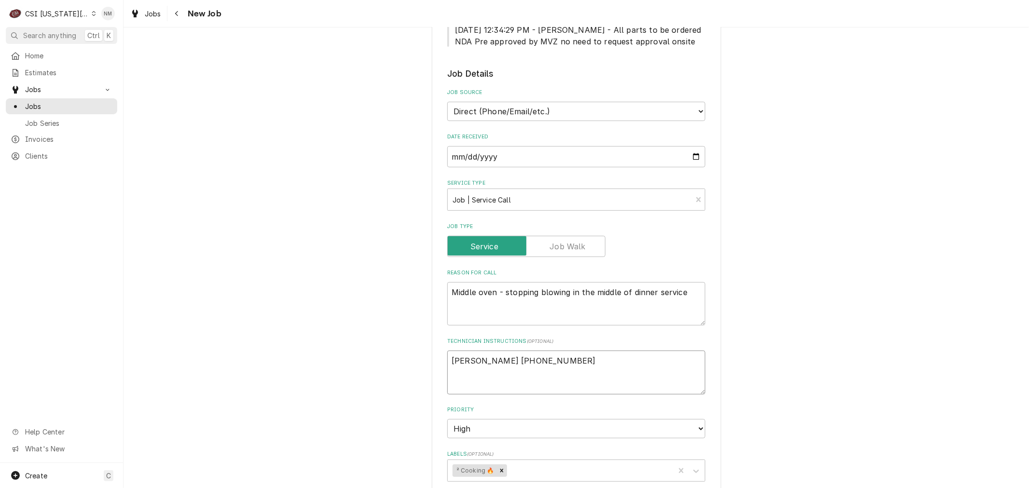
click at [535, 359] on textarea "[PERSON_NAME] [PHONE_NUMBER]" at bounding box center [576, 372] width 258 height 43
type textarea "x"
type textarea "[PERSON_NAME] [PHONE_NUMBER]"
type textarea "x"
type textarea "[PERSON_NAME] [PHONE_NUMBER] t"
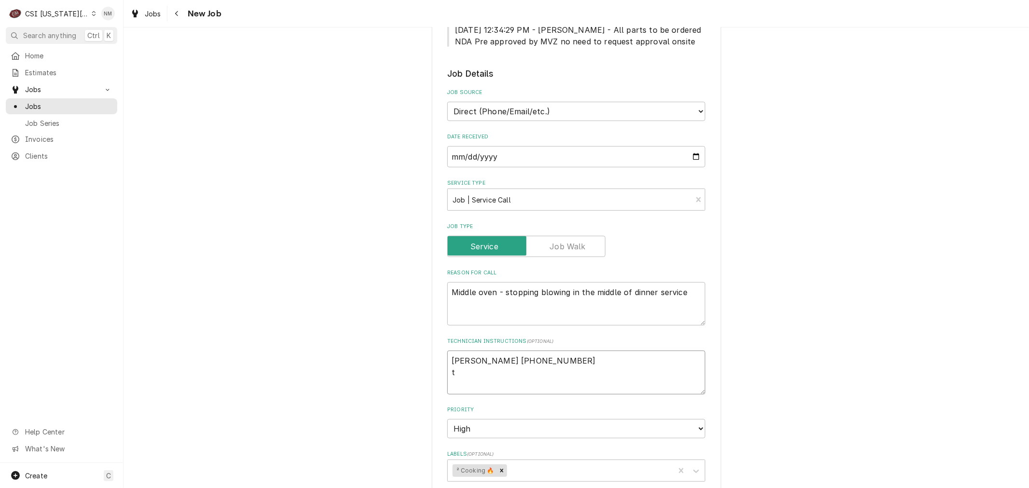
type textarea "x"
type textarea "Connor [PHONE_NUMBER] tr"
type textarea "x"
type textarea "[PERSON_NAME] [PHONE_NUMBER] try"
type textarea "x"
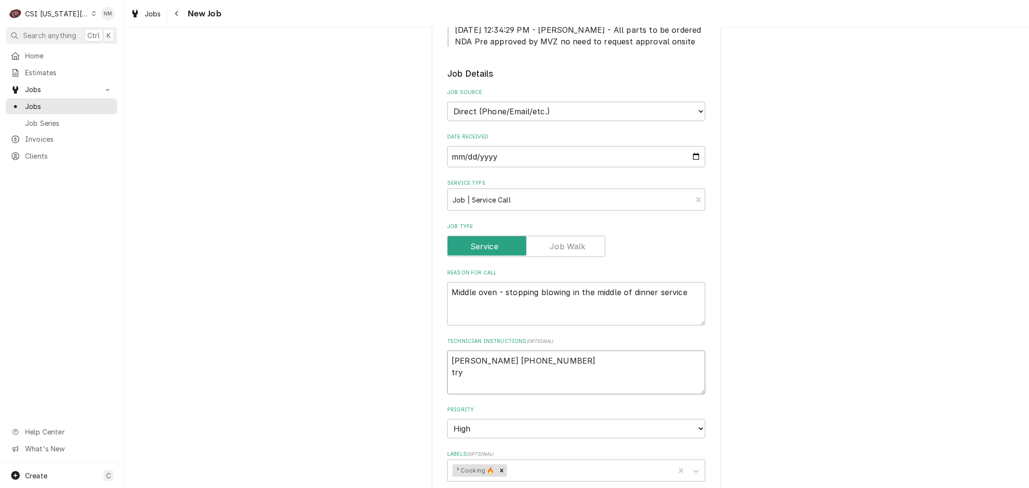
type textarea "[PERSON_NAME] [PHONE_NUMBER] tryi"
type textarea "x"
type textarea "[PERSON_NAME] [PHONE_NUMBER] tryin"
type textarea "x"
type textarea "[PERSON_NAME] [PHONE_NUMBER] trying"
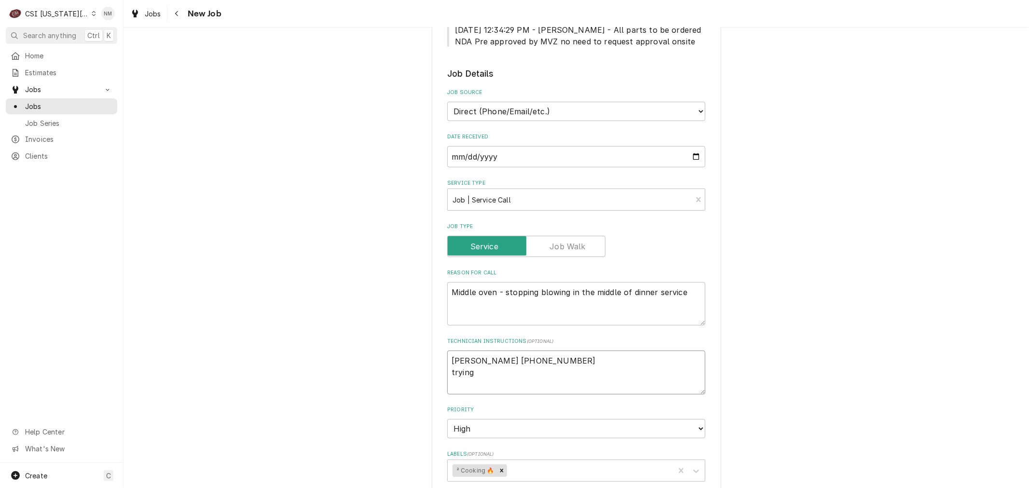
type textarea "x"
type textarea "[PERSON_NAME] [PHONE_NUMBER] trying"
type textarea "x"
type textarea "Connor 913-839-0021 trying f"
type textarea "x"
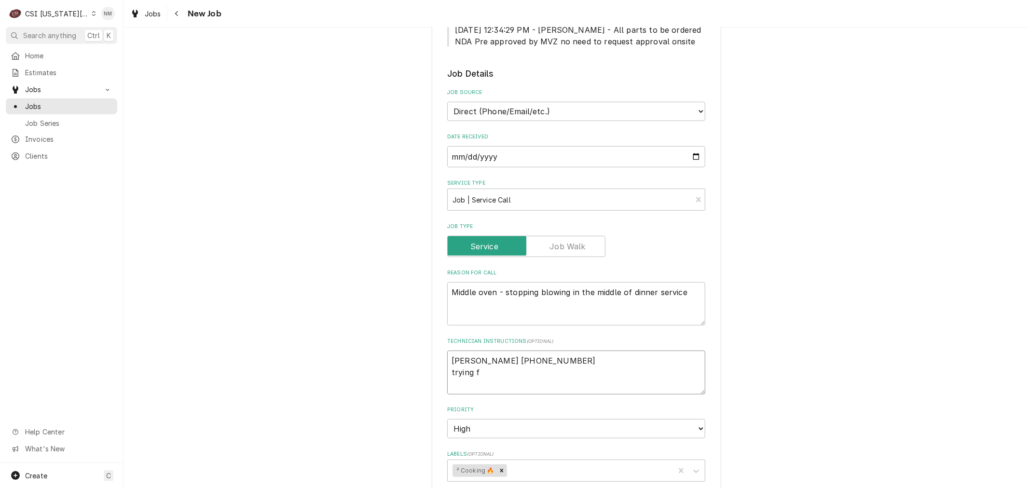
type textarea "Connor 913-839-0021 trying fo"
type textarea "x"
type textarea "Connor 913-839-0021 trying for"
type textarea "x"
type textarea "Connor 913-839-0021 trying for"
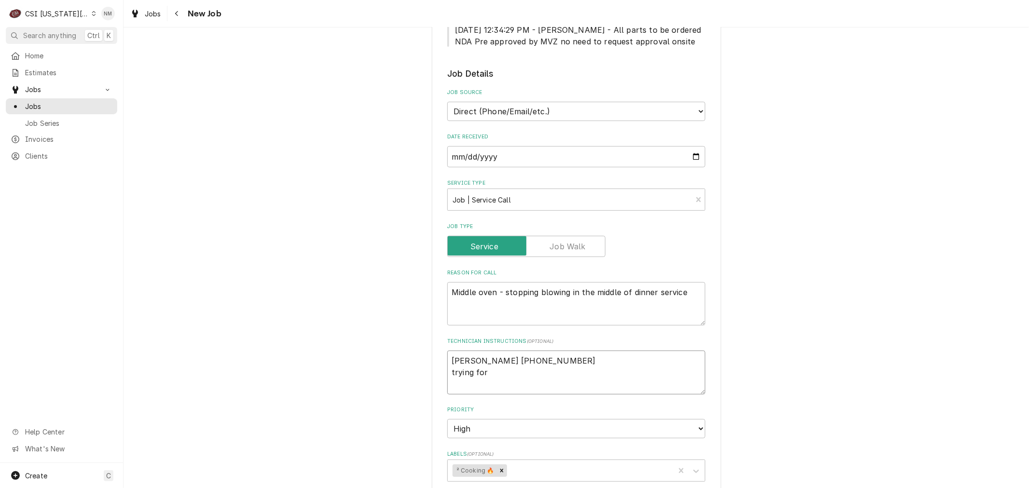
type textarea "x"
type textarea "Connor 913-839-0021 trying for t"
type textarea "x"
type textarea "Connor 913-839-0021 trying for to"
type textarea "x"
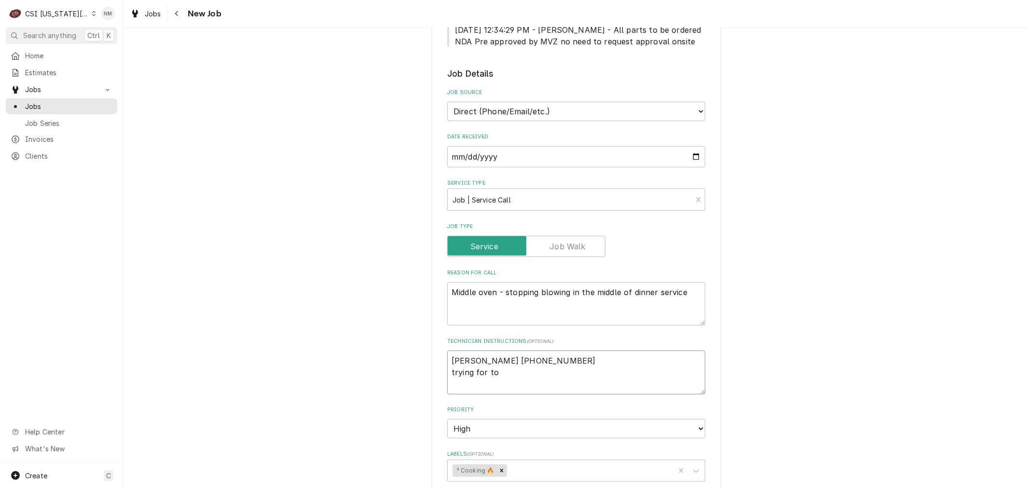
type textarea "Connor 913-839-0021 trying for tod"
type textarea "x"
type textarea "Connor 913-839-0021 trying for toda"
type textarea "x"
type textarea "Connor 913-839-0021 trying for today"
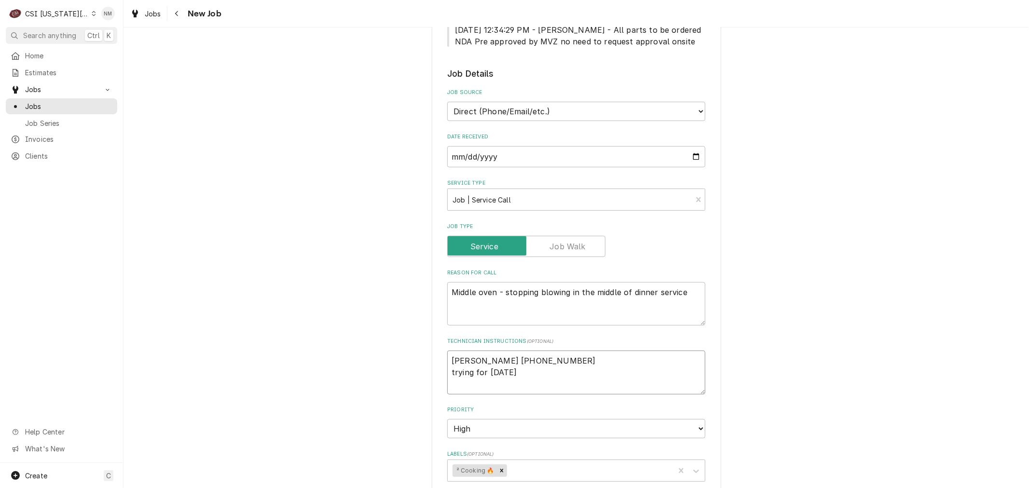
type textarea "x"
type textarea "Connor 913-839-0021 trying for today"
type textarea "x"
type textarea "Connor 913-839-0021 trying for today n"
type textarea "x"
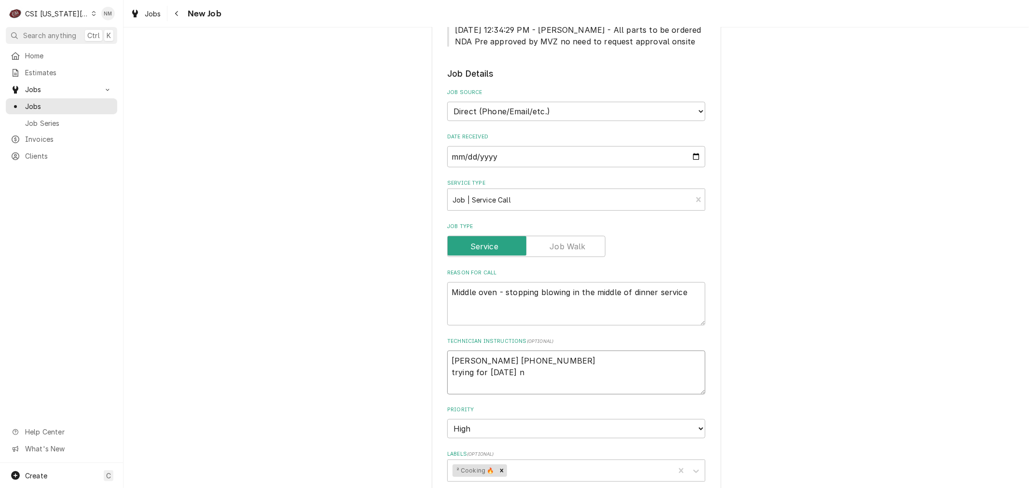
type textarea "Connor 913-839-0021 trying for today no"
type textarea "x"
type textarea "Connor 913-839-0021 trying for today no"
type textarea "x"
type textarea "Connor 913-839-0021 trying for today no g"
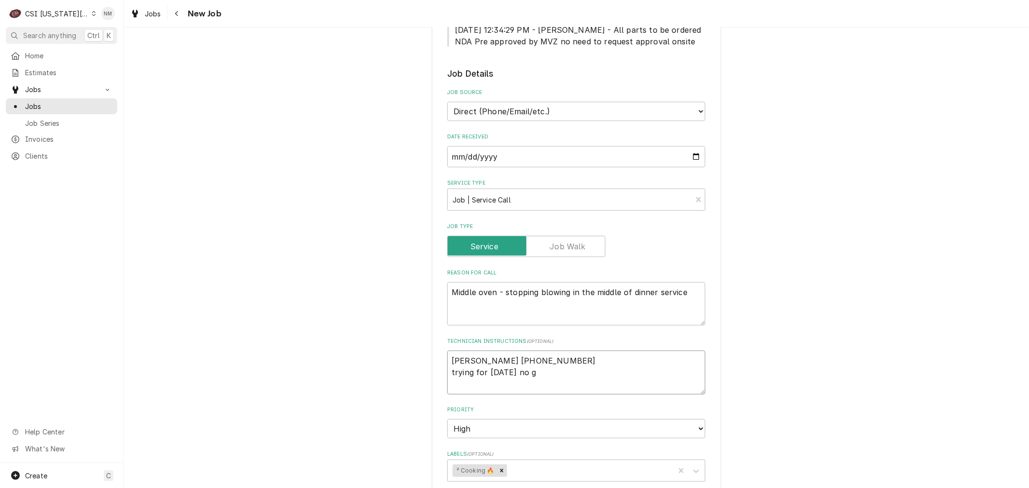
type textarea "x"
type textarea "Connor 913-839-0021 trying for today no gu"
type textarea "x"
type textarea "Connor 913-839-0021 trying for today no gua"
type textarea "x"
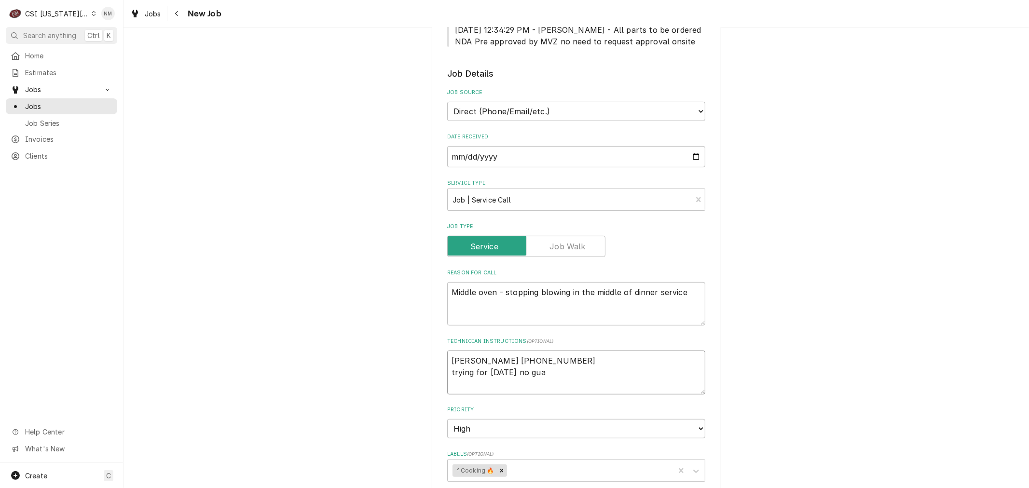
type textarea "Connor 913-839-0021 trying for today no guar"
type textarea "x"
type textarea "Connor 913-839-0021 trying for today no guara"
type textarea "x"
type textarea "Connor 913-839-0021 trying for today no guaran"
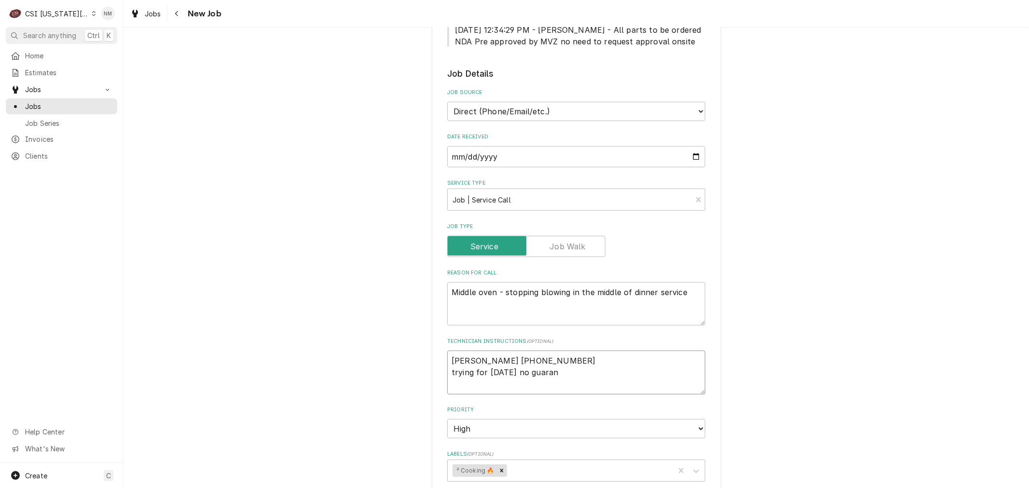
type textarea "x"
type textarea "Connor 913-839-0021 trying for today no guarant"
type textarea "x"
type textarea "Connor 913-839-0021 trying for today no guarante"
type textarea "x"
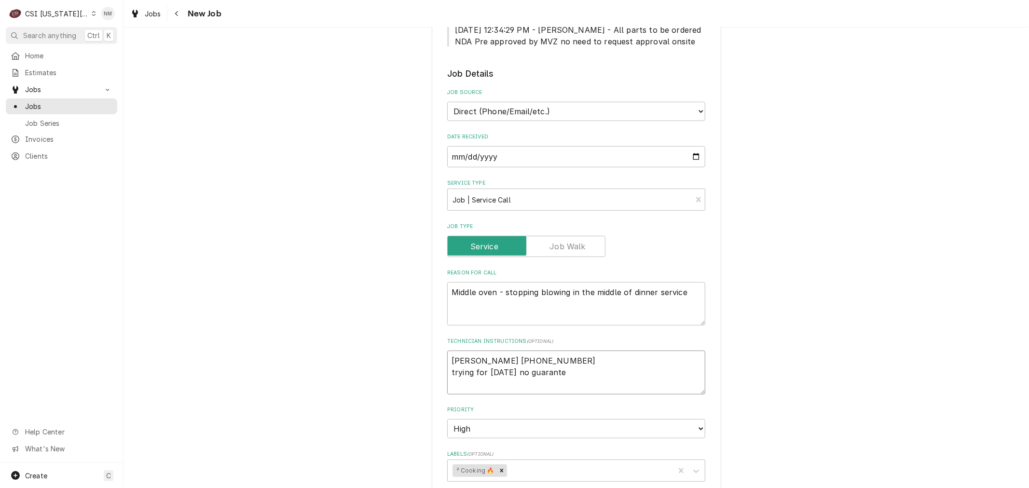
type textarea "Connor 913-839-0021 trying for today no guarantee"
type textarea "x"
type textarea "Connor 913-839-0021 trying for today no guarantees"
type textarea "x"
type textarea "Connor 913-839-0021 trying for today no guarantees"
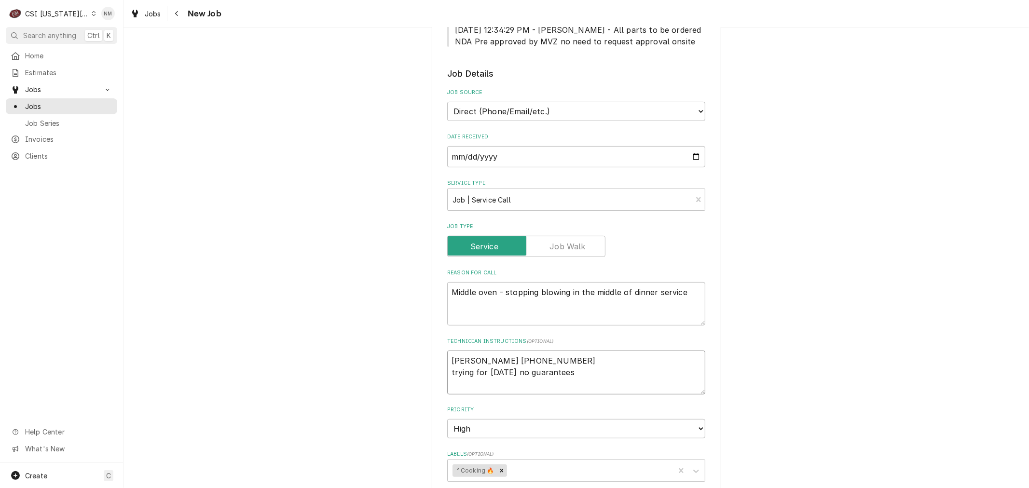
type textarea "x"
type textarea "Connor 913-839-0021 trying for today no guarantees -"
type textarea "x"
type textarea "Connor 913-839-0021 trying for today no guarantees -"
type textarea "x"
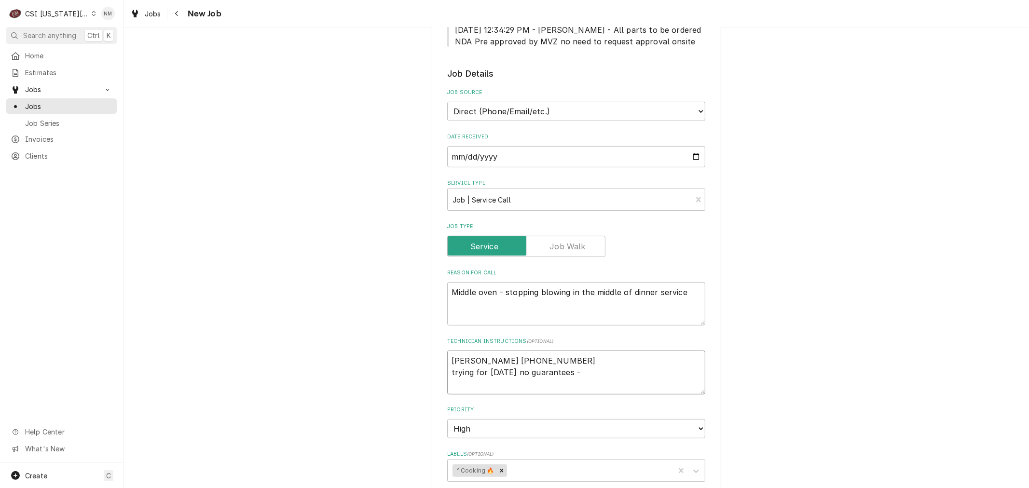
type textarea "Connor 913-839-0021 trying for today no guarantees - i"
type textarea "x"
type textarea "Connor 913-839-0021 trying for today no guarantees - if"
type textarea "x"
type textarea "Connor 913-839-0021 trying for today no guarantees - if"
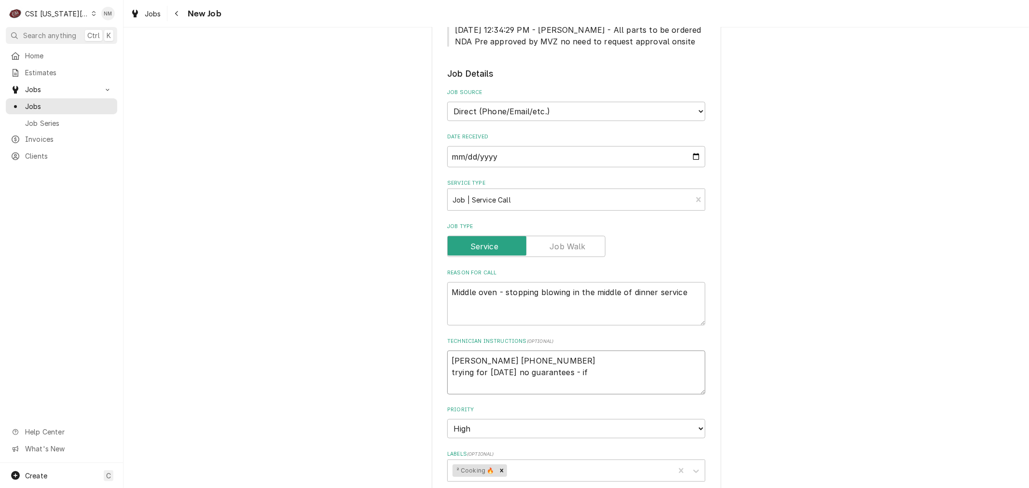
type textarea "x"
type textarea "Connor 913-839-0021 trying for today no guarantees - if n"
type textarea "x"
type textarea "Connor 913-839-0021 trying for today no guarantees - if no"
type textarea "x"
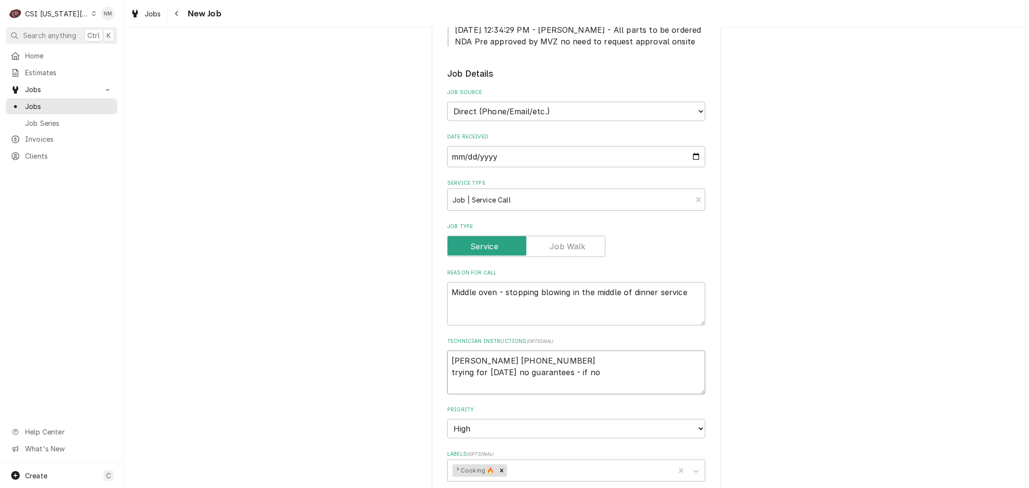
type textarea "Connor 913-839-0021 trying for today no guarantees - if not"
type textarea "x"
type textarea "Connor 913-839-0021 trying for today no guarantees - if not"
type textarea "x"
type textarea "Connor 913-839-0021 trying for today no guarantees - if not t"
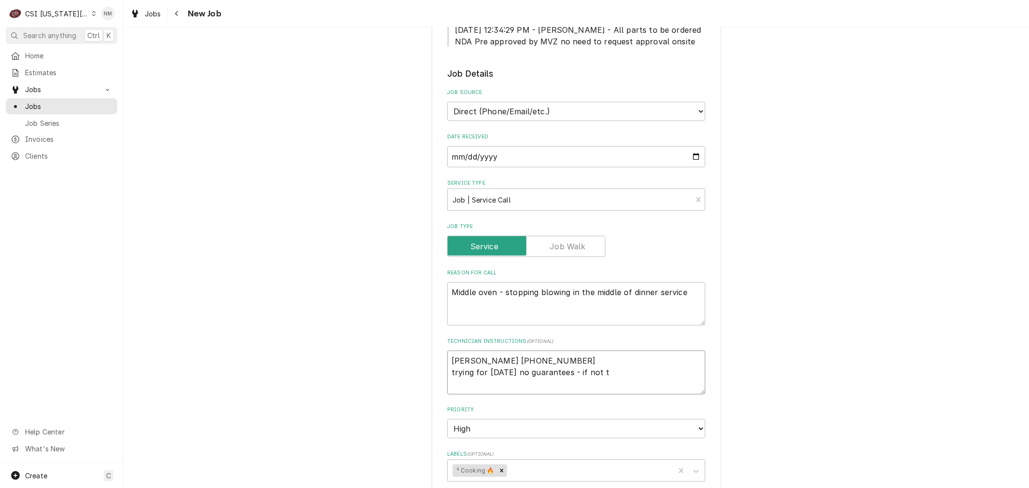
type textarea "x"
type textarea "Connor 913-839-0021 trying for today no guarantees - if not to"
type textarea "x"
type textarea "Connor 913-839-0021 trying for today no guarantees - if not tod"
type textarea "x"
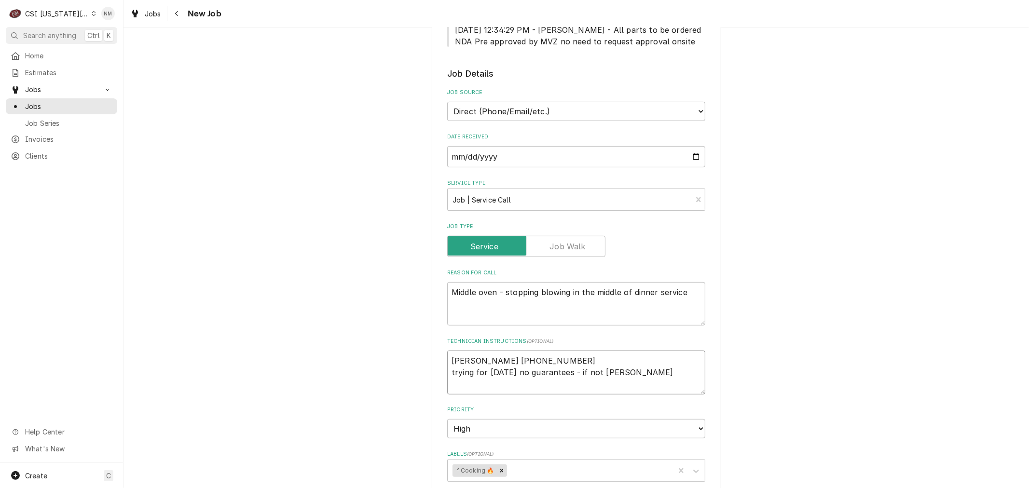
type textarea "Connor 913-839-0021 trying for today no guarantees - if not toda"
type textarea "x"
type textarea "Connor 913-839-0021 trying for today no guarantees - if not today"
type textarea "x"
type textarea "Connor 913-839-0021 trying for today no guarantees - if not today,"
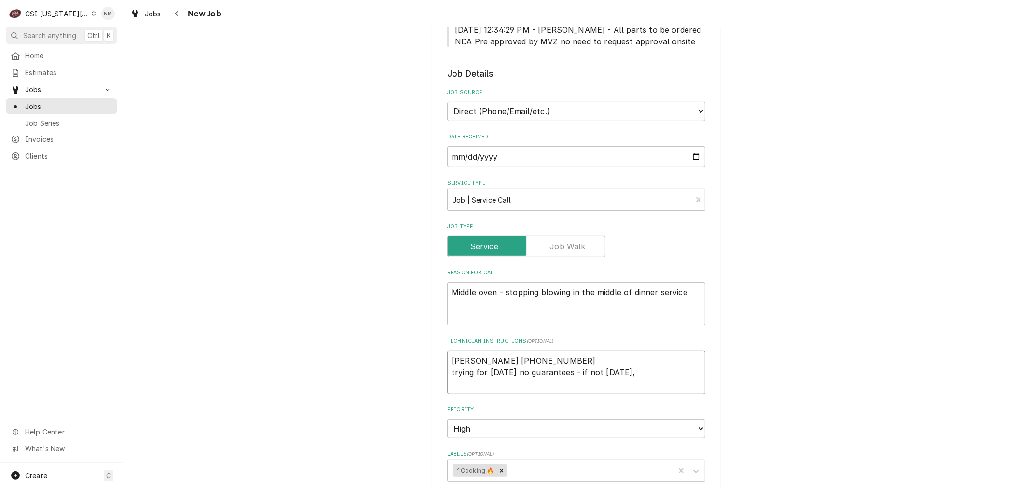
type textarea "x"
type textarea "Connor 913-839-0021 trying for today no guarantees - if not today,"
type textarea "x"
type textarea "Connor 913-839-0021 trying for today no guarantees - if not today, f"
type textarea "x"
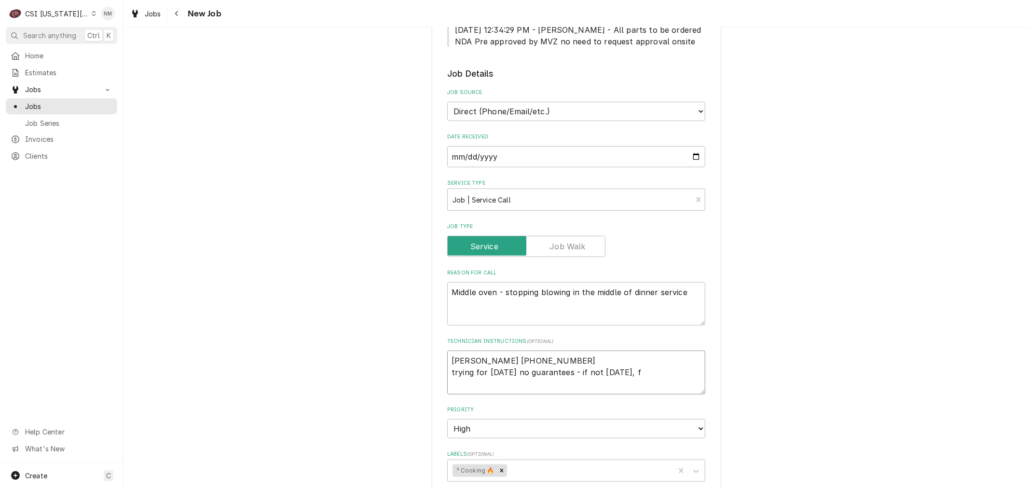
type textarea "Connor 913-839-0021 trying for today no guarantees - if not today,"
type textarea "x"
type textarea "Connor 913-839-0021 trying for today no guarantees - if not today, i"
type textarea "x"
type textarea "Connor 913-839-0021 trying for today no guarantees - if not today, if"
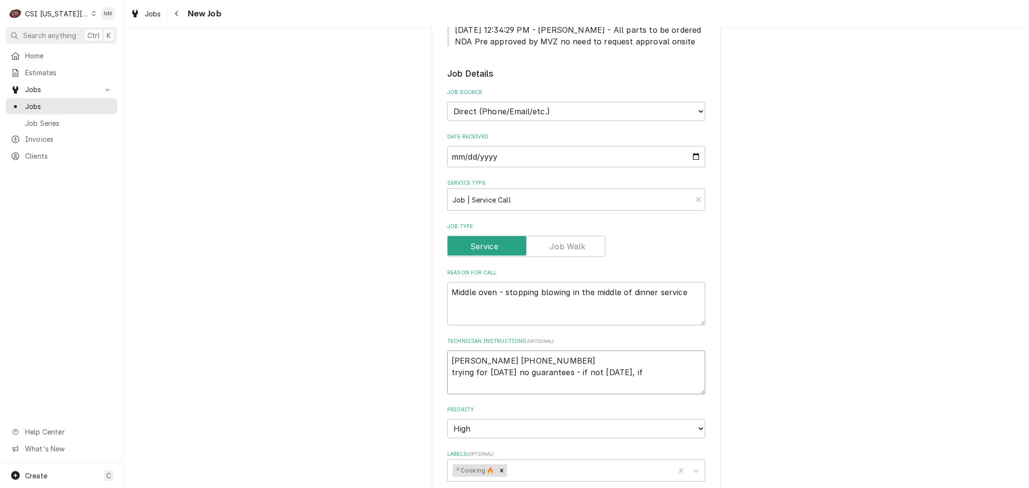
type textarea "x"
type textarea "Connor 913-839-0021 trying for today no guarantees - if not today, i"
type textarea "x"
type textarea "Connor 913-839-0021 trying for today no guarantees - if not today,"
type textarea "x"
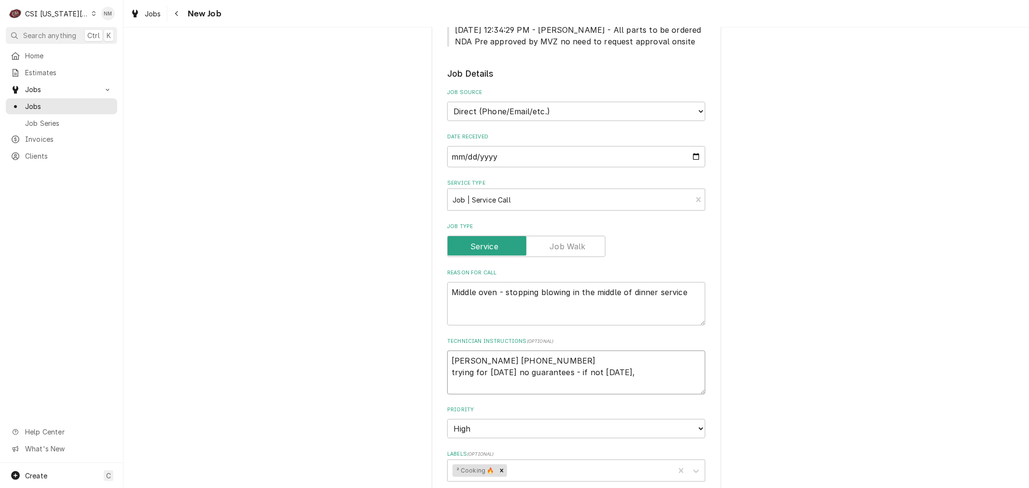
type textarea "Connor 913-839-0021 trying for today no guarantees - if not today, f"
type textarea "x"
type textarea "Connor 913-839-0021 trying for today no guarantees - if not today, fi"
type textarea "x"
type textarea "Connor 913-839-0021 trying for today no guarantees - if not today, fir"
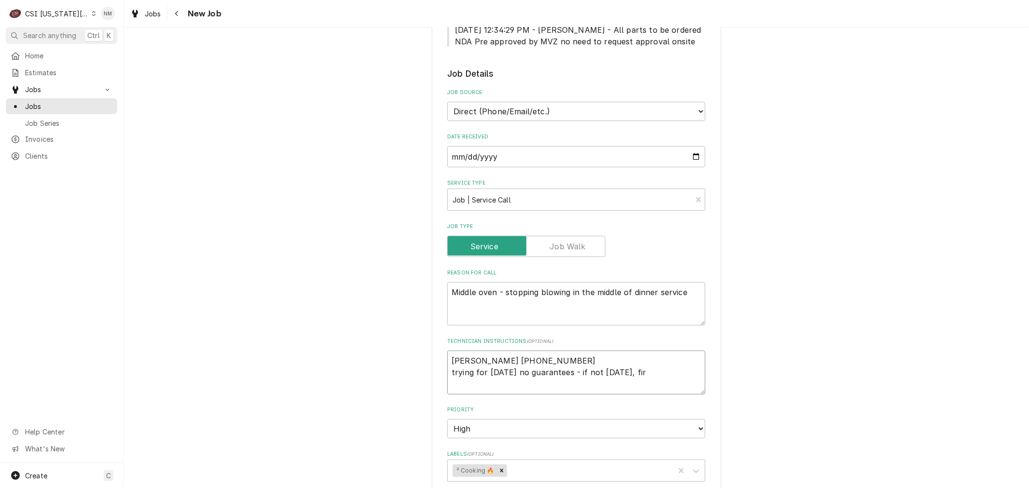
type textarea "x"
type textarea "Connor 913-839-0021 trying for today no guarantees - if not today, firs"
type textarea "x"
type textarea "Connor 913-839-0021 trying for today no guarantees - if not today, first"
type textarea "x"
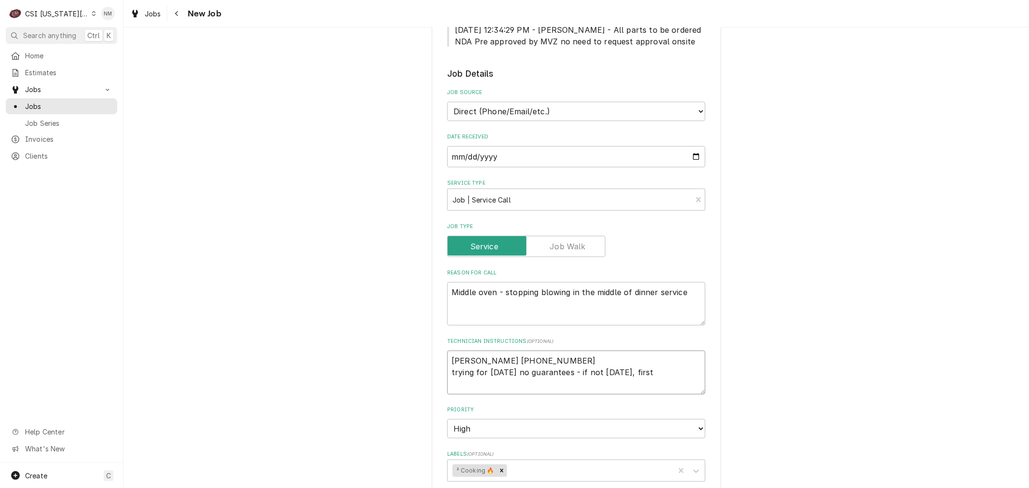
type textarea "Connor 913-839-0021 trying for today no guarantees - if not today, first"
type textarea "x"
type textarea "Connor 913-839-0021 trying for today no guarantees - if not today, first o"
type textarea "x"
type textarea "Connor 913-839-0021 trying for today no guarantees - if not today, first on"
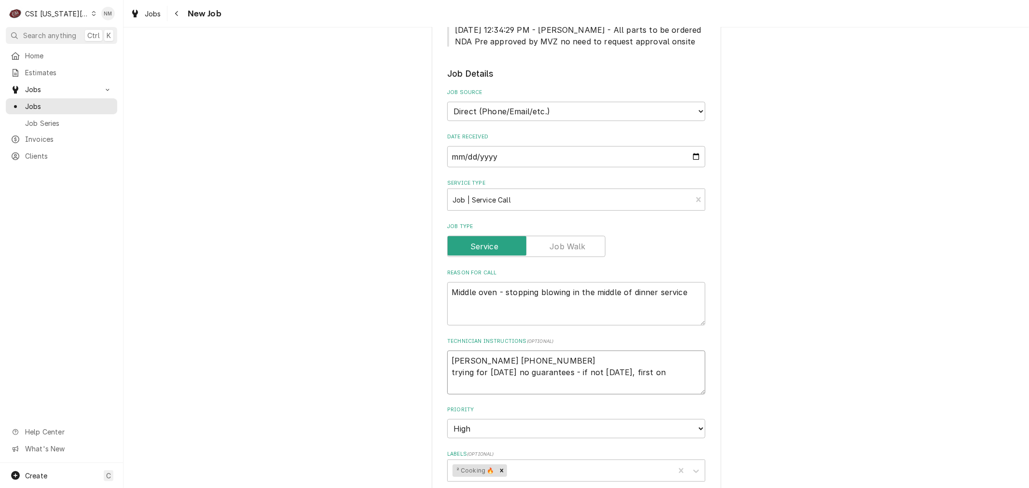
type textarea "x"
type textarea "Connor 913-839-0021 trying for today no guarantees - if not today, first on"
type textarea "x"
type textarea "Connor 913-839-0021 trying for today no guarantees - if not today, first on w"
type textarea "x"
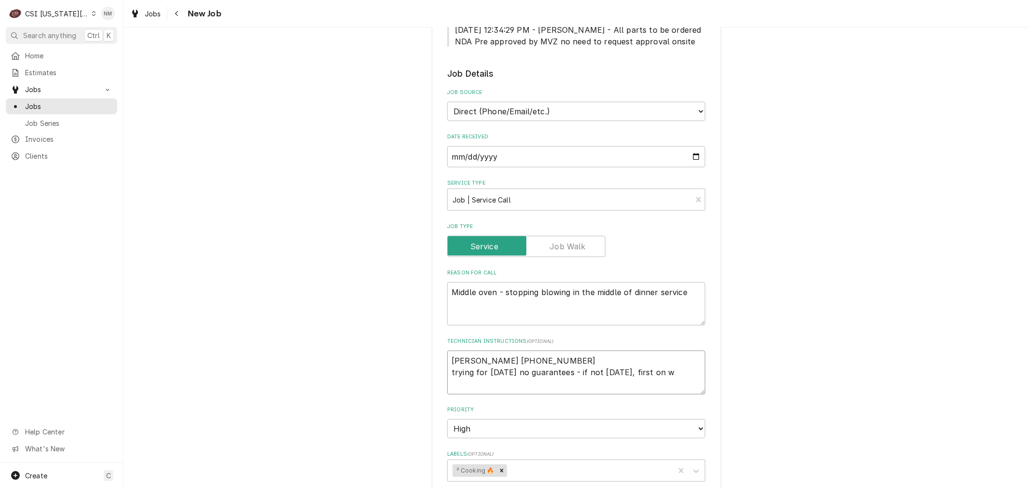
type textarea "Connor 913-839-0021 trying for today no guarantees - if not today, first on we"
type textarea "x"
type textarea "Connor 913-839-0021 trying for today no guarantees - if not today, first on wed"
type textarea "x"
type textarea "Connor 913-839-0021 trying for today no guarantees - if not today, first on weds"
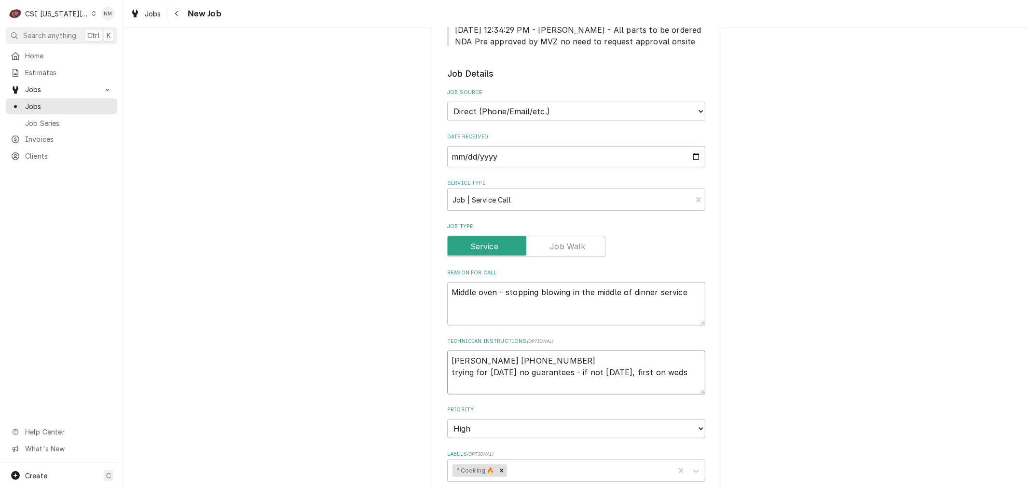
type textarea "x"
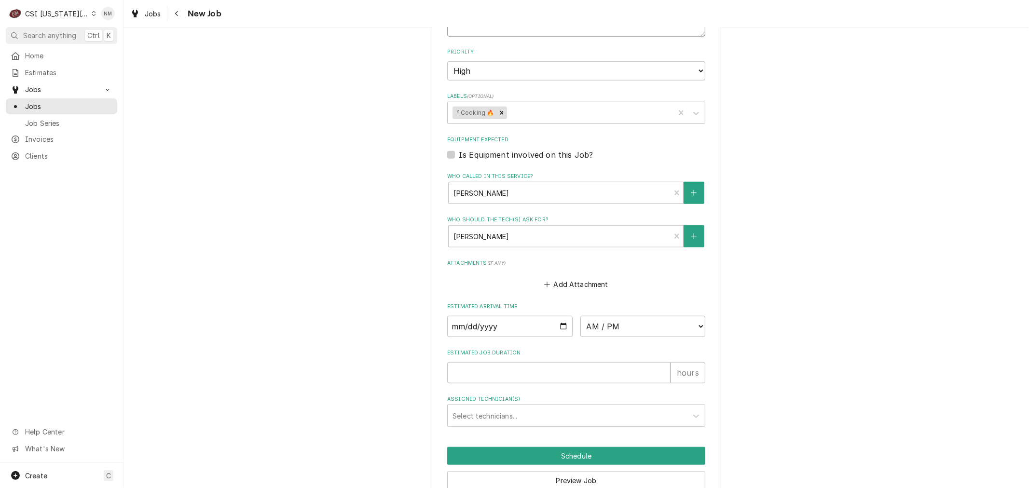
scroll to position [724, 0]
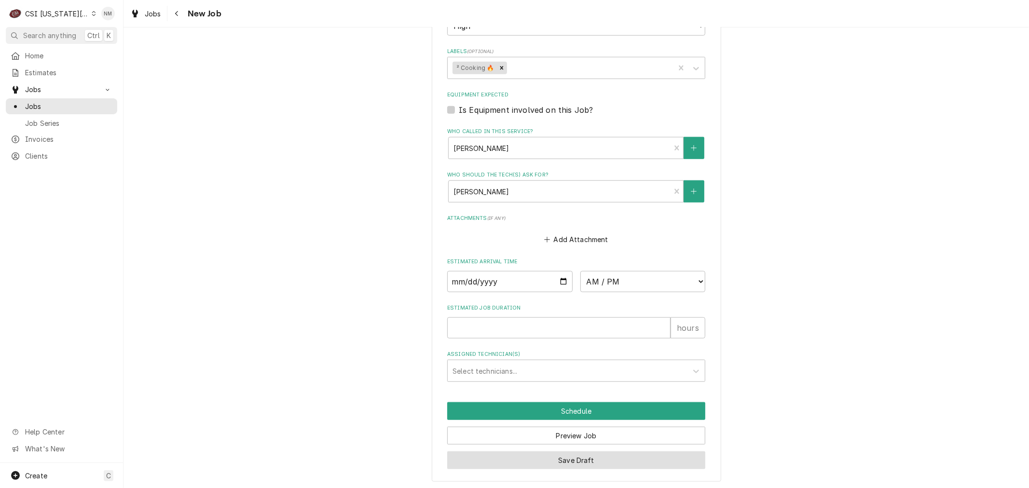
type textarea "Connor 913-839-0021 trying for today no guarantees - if not today, first on weds"
click at [587, 459] on button "Save Draft" at bounding box center [576, 461] width 258 height 18
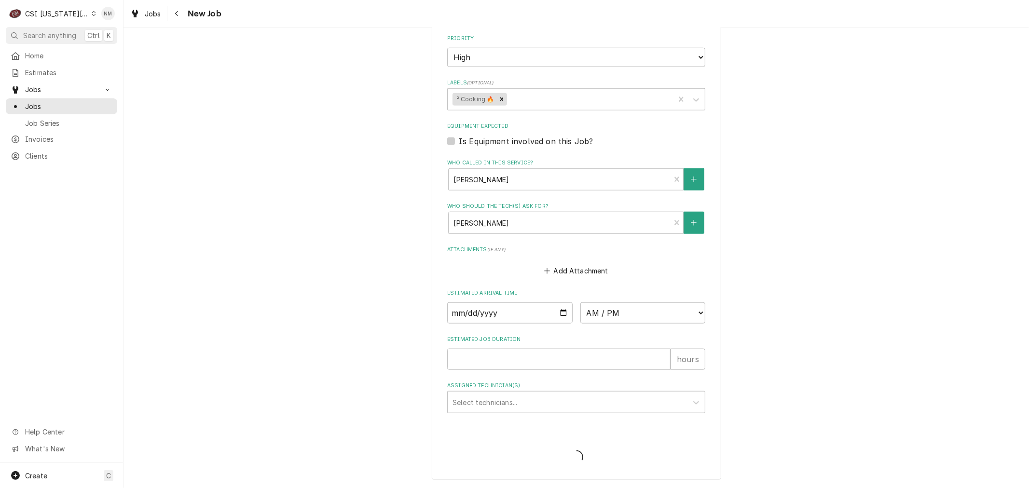
scroll to position [690, 0]
type textarea "x"
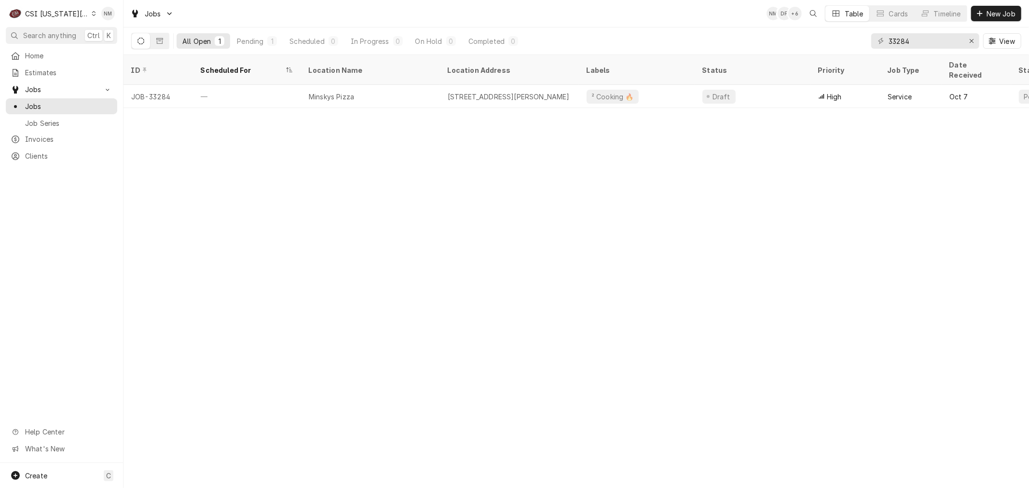
click at [92, 12] on icon "Dynamic Content Wrapper" at bounding box center [94, 13] width 4 height 5
click at [109, 40] on div "CSI [US_STATE]" at bounding box center [165, 36] width 141 height 10
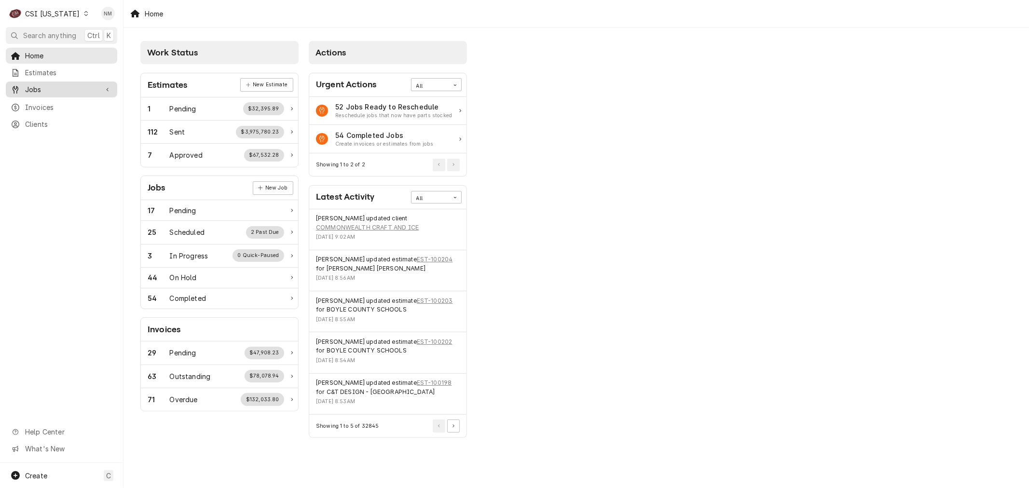
click at [54, 87] on span "Jobs" at bounding box center [61, 89] width 73 height 10
click at [54, 103] on span "Jobs" at bounding box center [68, 106] width 87 height 10
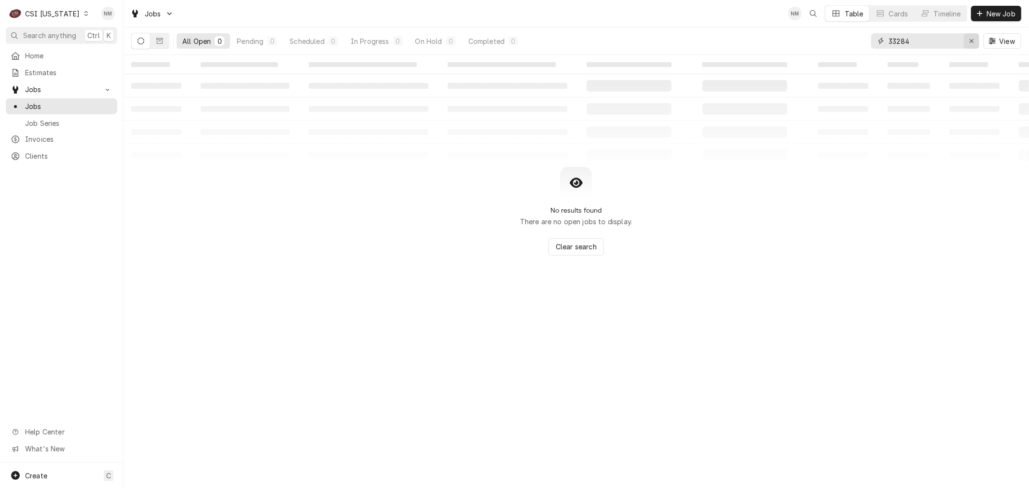
click at [970, 41] on icon "Erase input" at bounding box center [971, 41] width 5 height 7
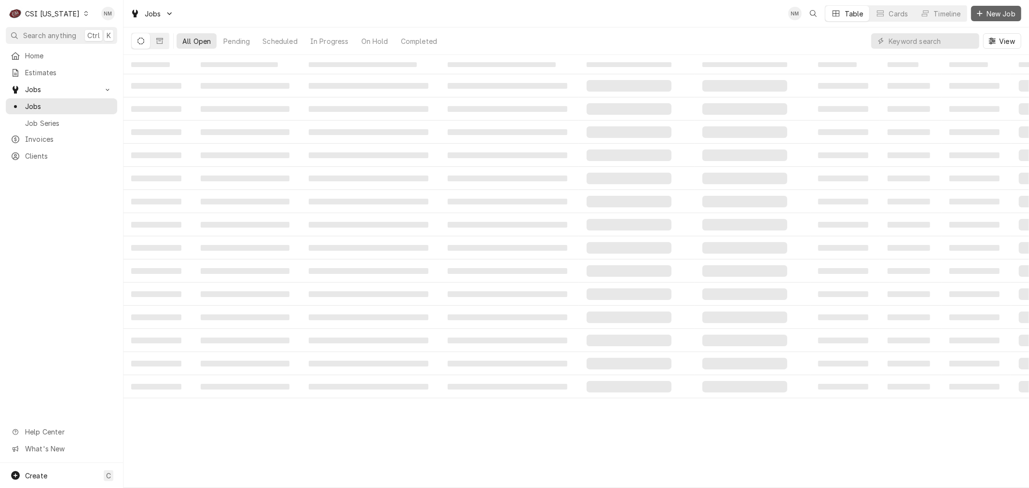
click at [1001, 12] on span "New Job" at bounding box center [1001, 14] width 33 height 10
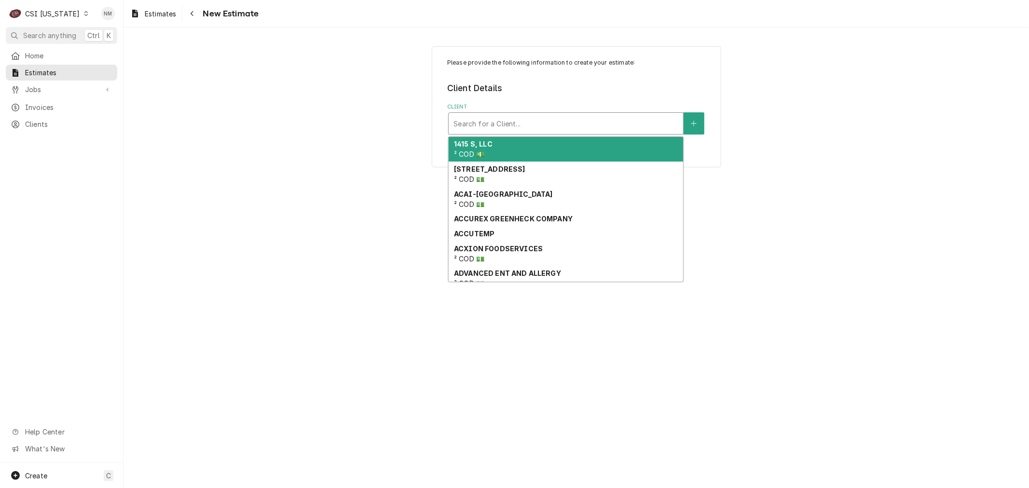
click at [491, 122] on div "Client" at bounding box center [566, 123] width 225 height 17
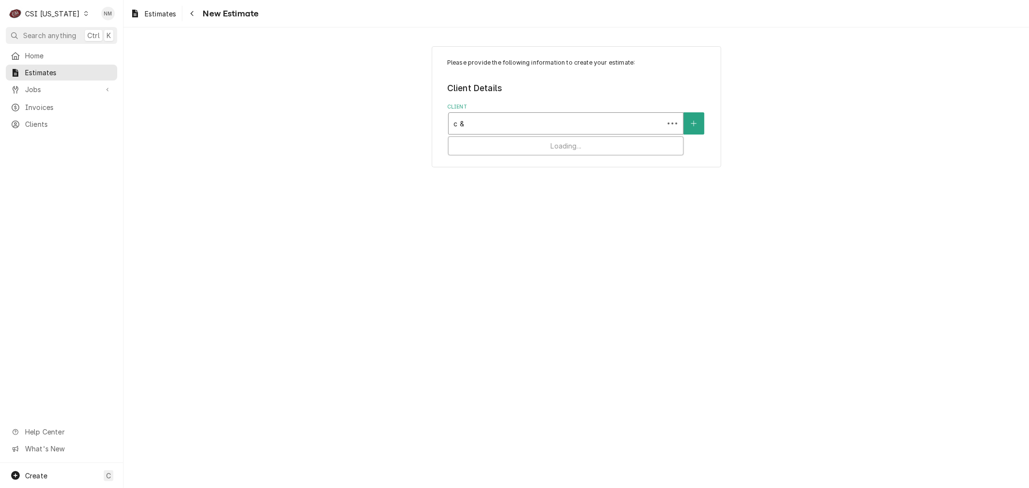
type input "c & t"
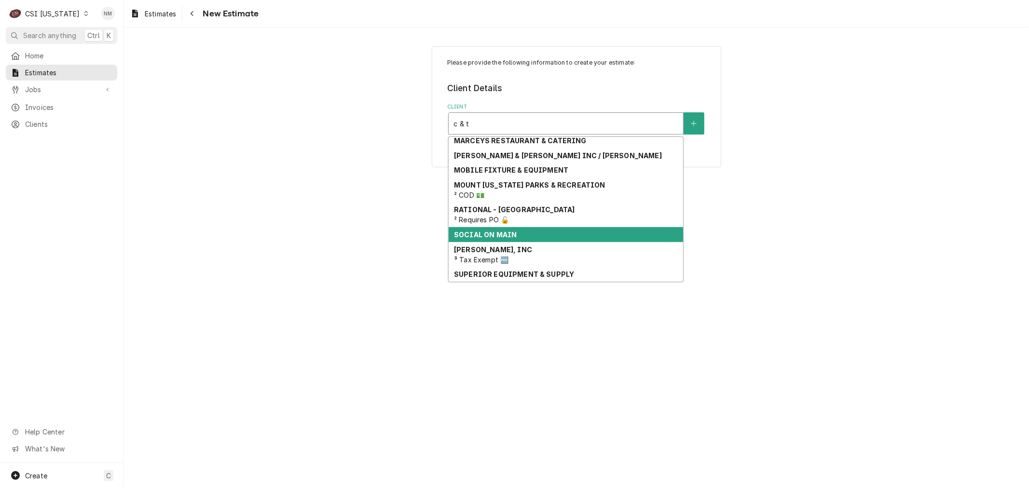
scroll to position [291, 0]
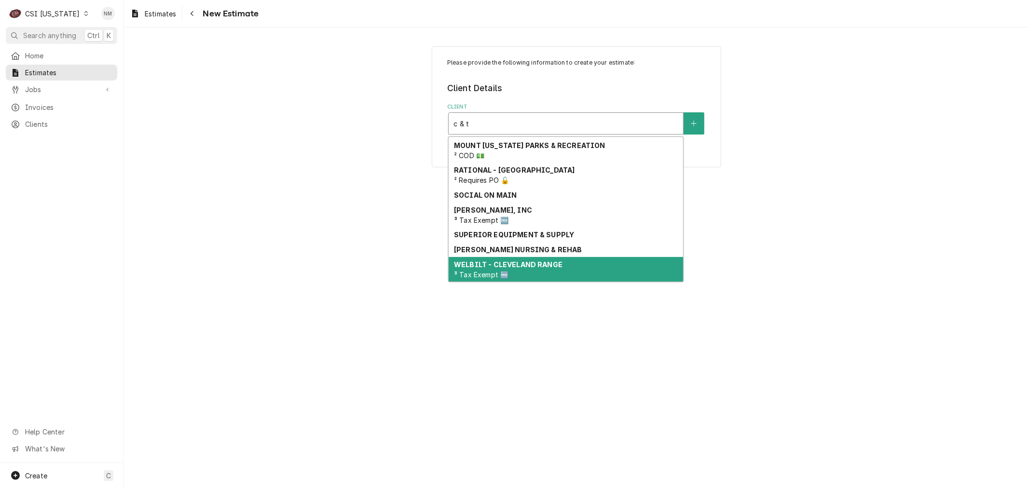
click at [563, 265] on div "WELBILT - CLEVELAND RANGE ³ Tax Exempt 🆓" at bounding box center [566, 269] width 235 height 25
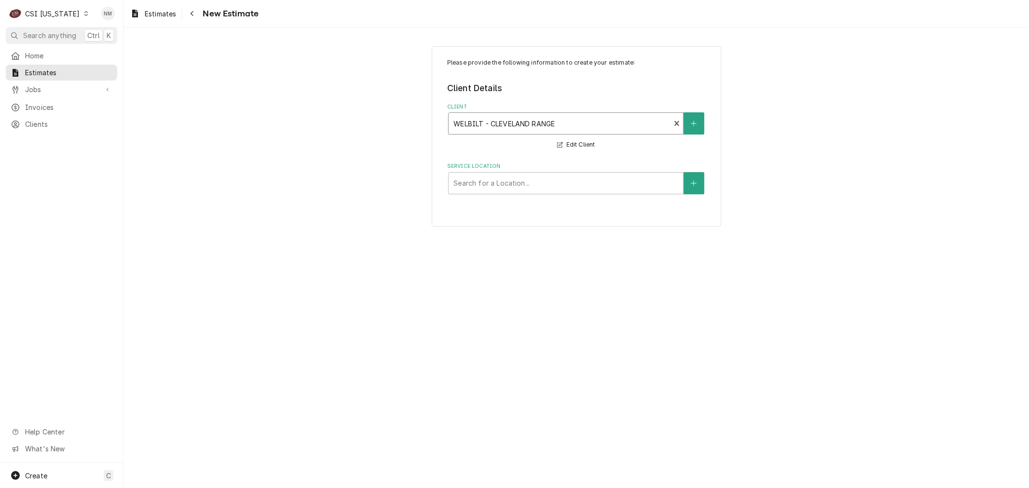
click at [632, 121] on div "Client" at bounding box center [560, 123] width 212 height 17
type input "delfield"
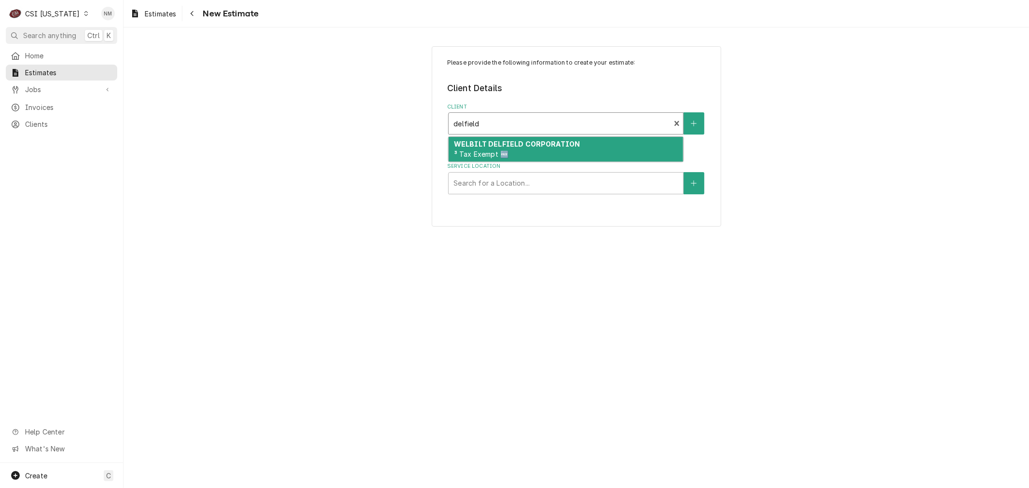
click at [597, 144] on div "WELBILT DELFIELD CORPORATION ³ Tax Exempt 🆓" at bounding box center [566, 149] width 235 height 25
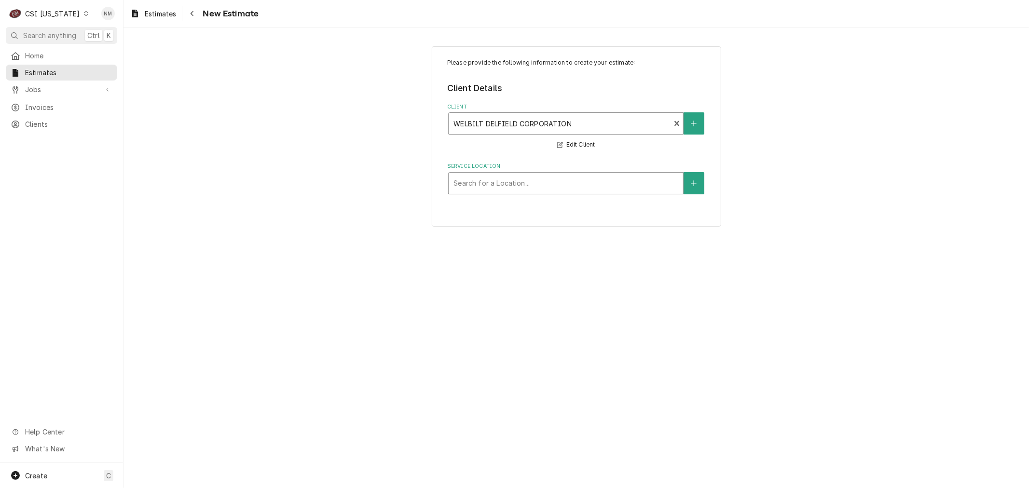
click at [514, 185] on div "Service Location" at bounding box center [566, 183] width 225 height 17
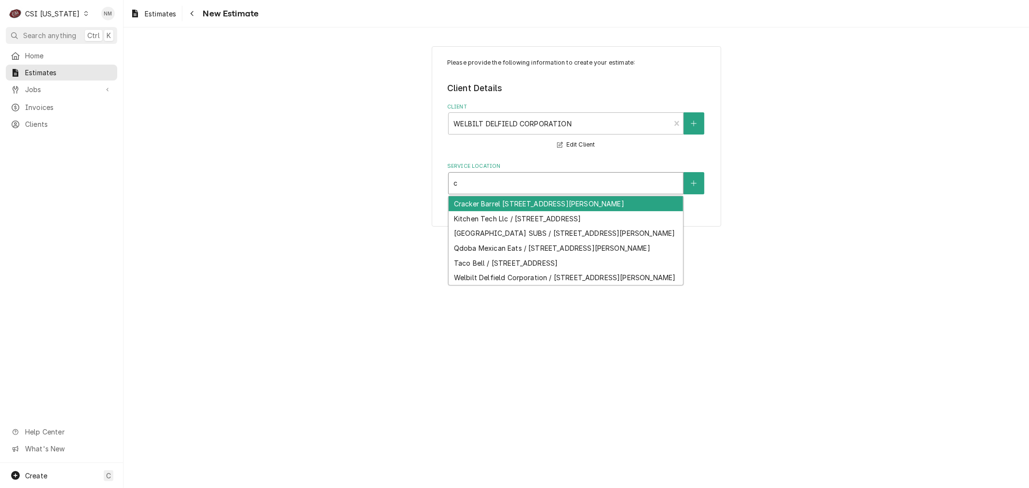
type input "c"
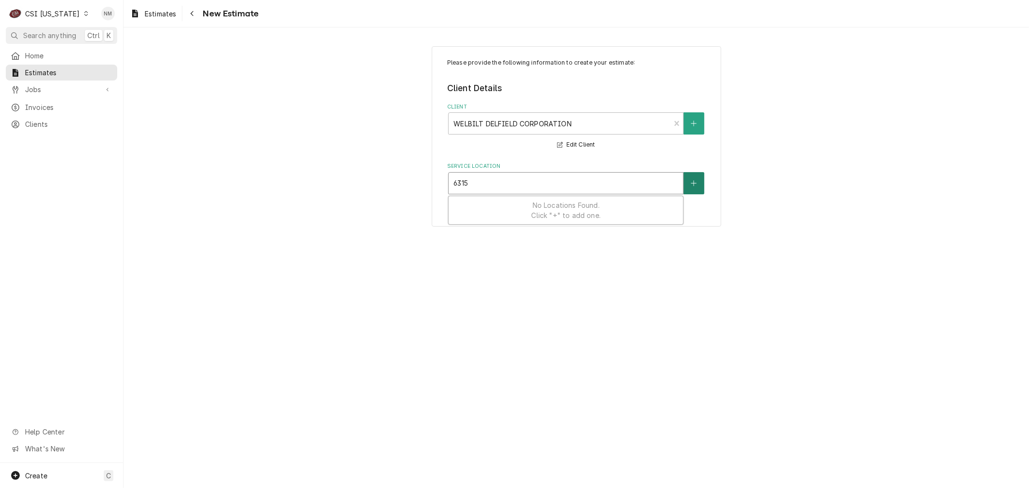
type input "6315"
click at [688, 184] on button "Service Location" at bounding box center [694, 183] width 20 height 22
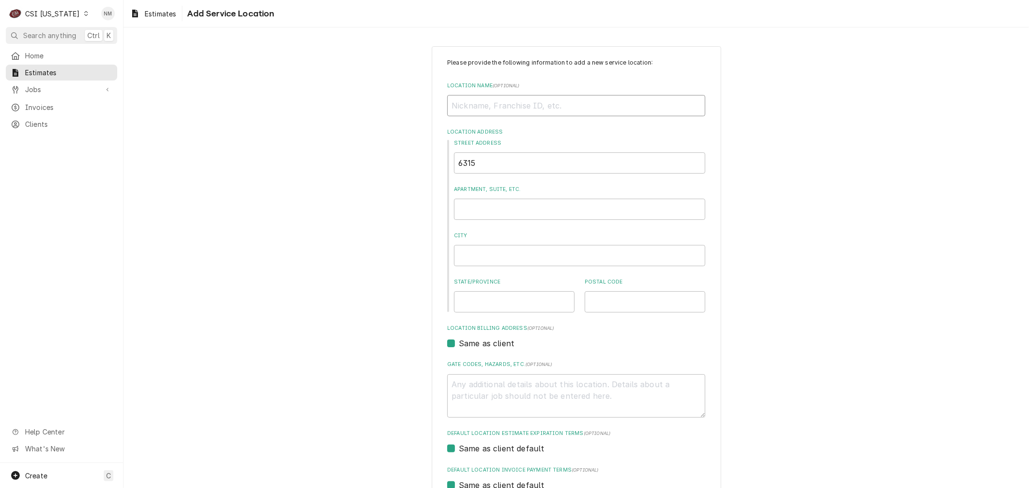
click at [471, 100] on input "Location Name ( optional )" at bounding box center [576, 105] width 258 height 21
type textarea "x"
type input "C"
type textarea "x"
type input "C"
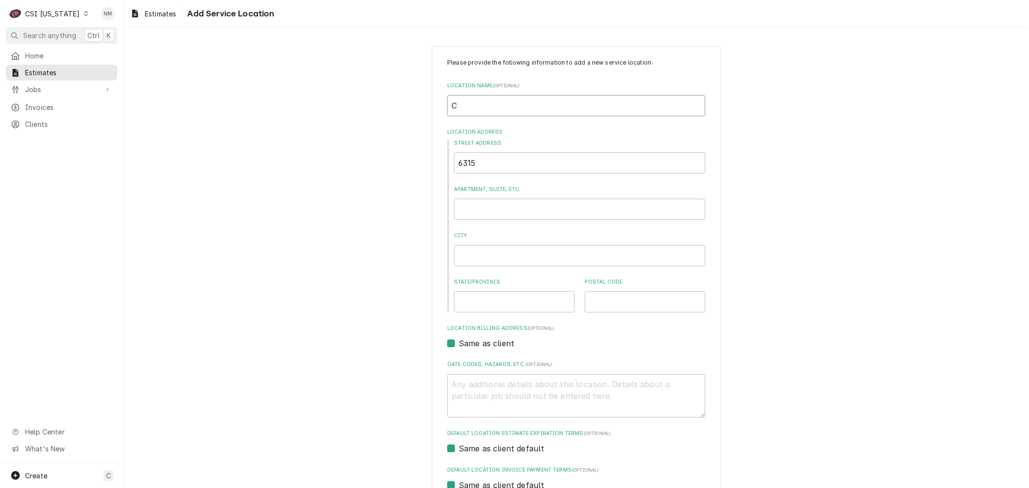
type textarea "x"
type input "C 7"
type textarea "x"
type input "C 7"
type textarea "x"
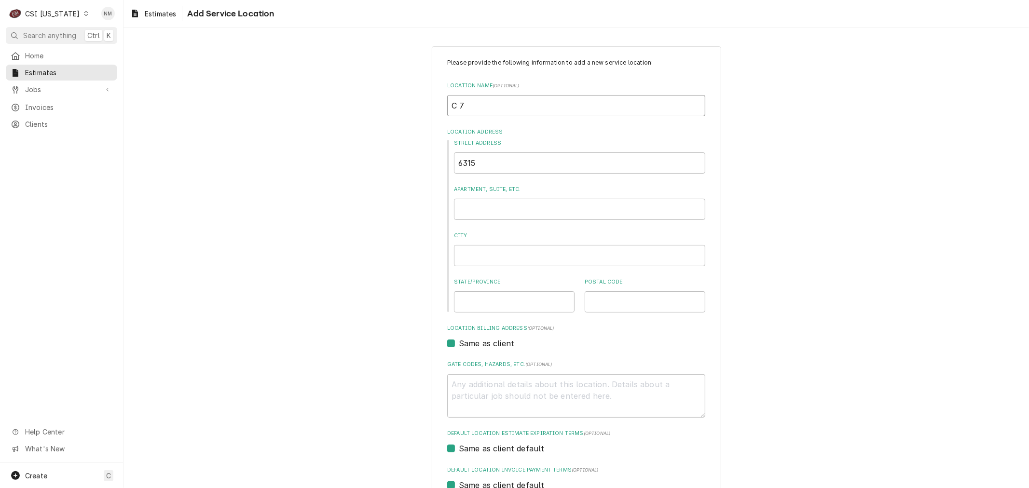
type input "C 7"
type textarea "x"
type input "C"
type textarea "x"
type input "C &"
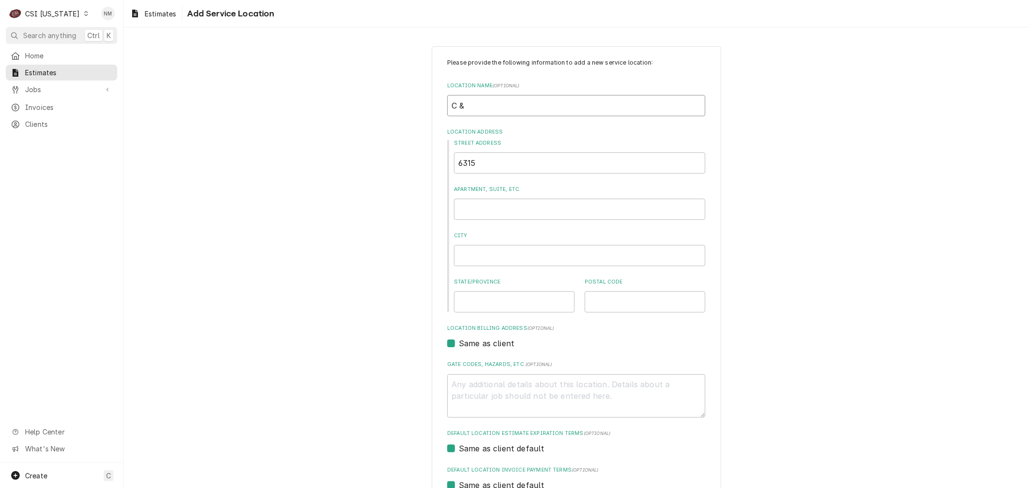
type textarea "x"
type input "C &"
type textarea "x"
type input "C & T"
type textarea "x"
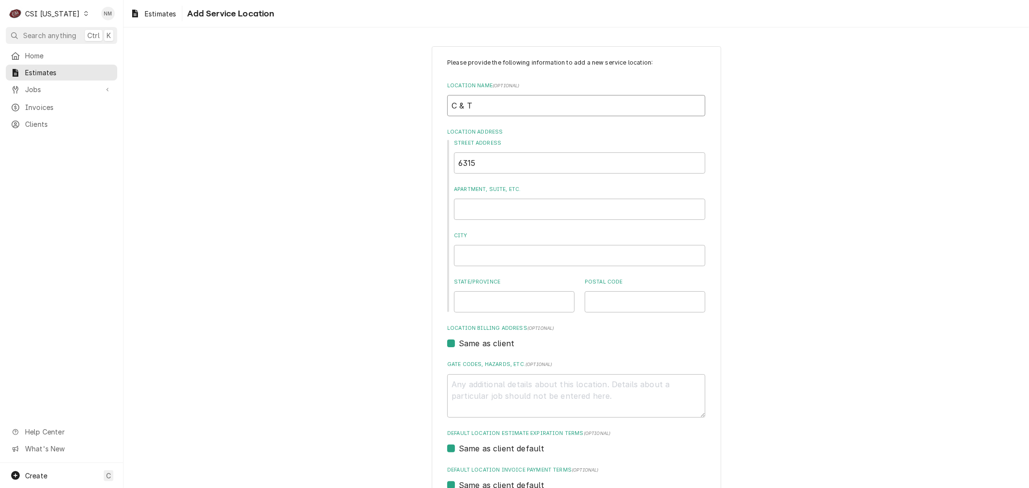
type input "C & T"
type textarea "x"
type input "C & T D"
type textarea "x"
type input "C & T DE"
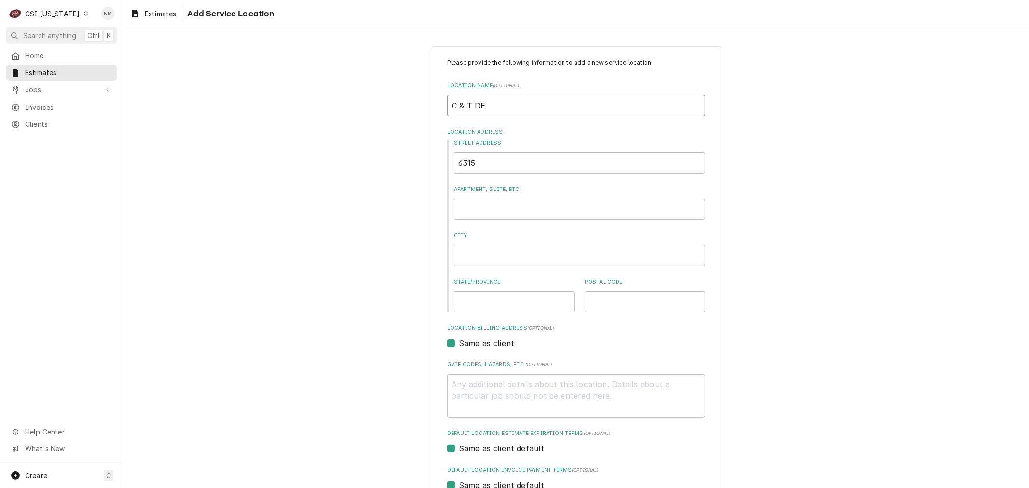
type textarea "x"
type input "C & T DES"
type textarea "x"
type input "C & T DESI"
type textarea "x"
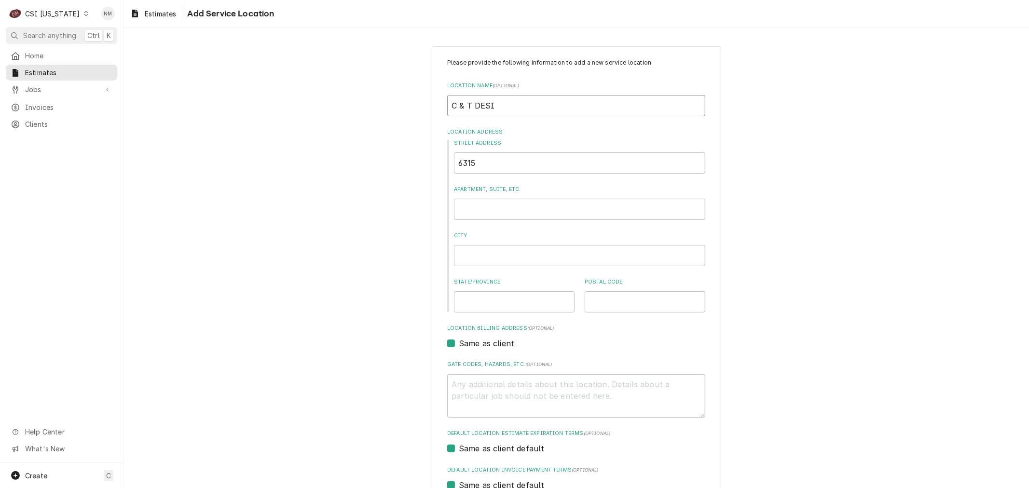
type input "C & T DESIG"
type textarea "x"
type input "C & T DESIGN"
type textarea "x"
type input "C & T DESIGN"
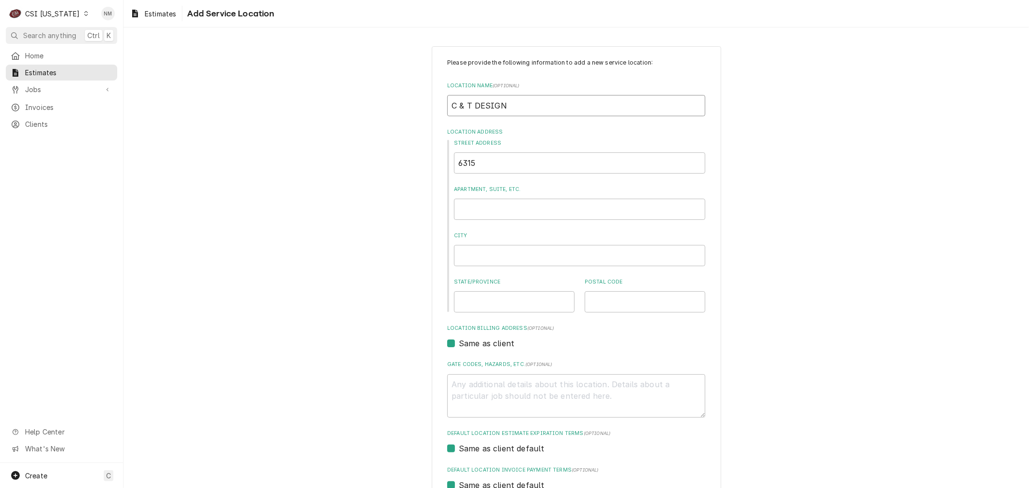
type textarea "x"
type input "C & T DESIGN A"
type textarea "x"
type input "C & T DESIGN AN"
type textarea "x"
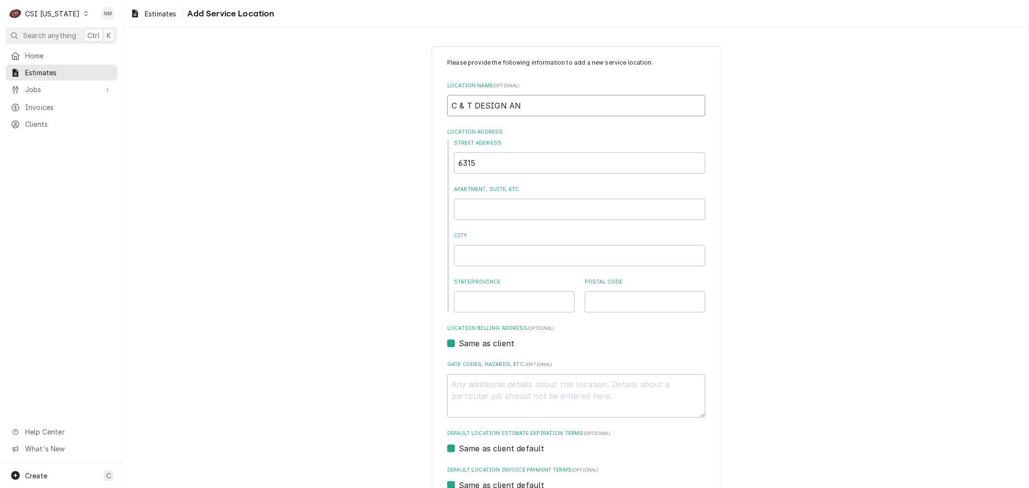
type input "C & T DESIGN AND"
type textarea "x"
type input "C & T DESIGN AND"
type textarea "x"
type input "C & T DESIGN AND E"
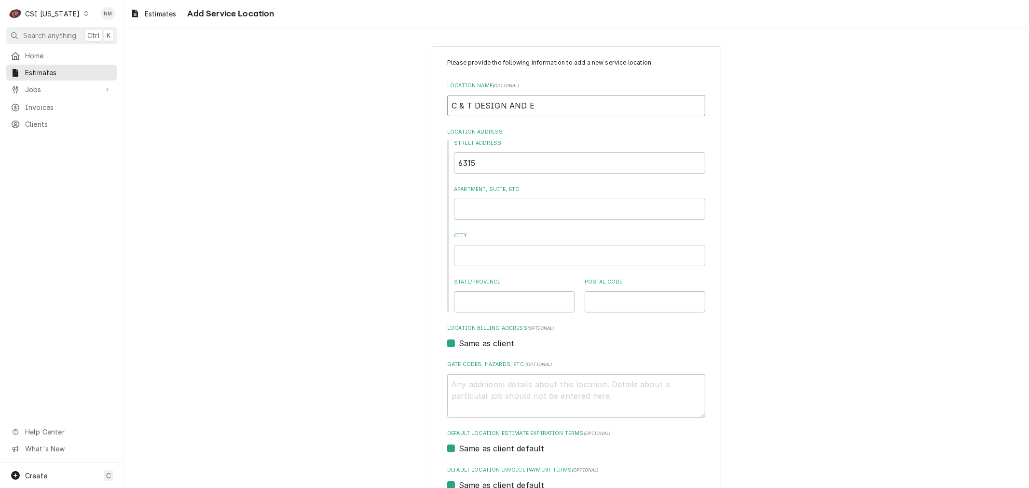
type textarea "x"
type input "C & T DESIGN AND EQ"
type textarea "x"
type input "C & T DESIGN AND EQU"
type textarea "x"
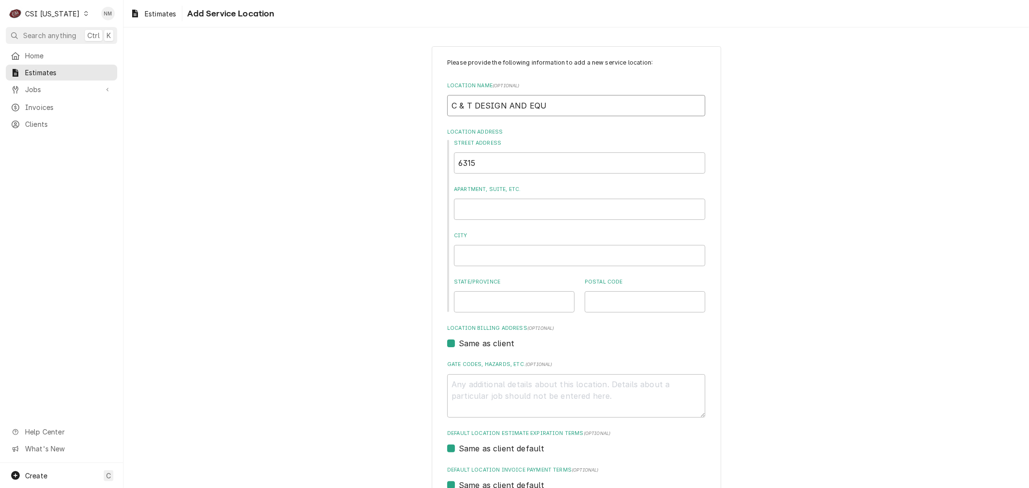
type input "C & T DESIGN AND EQUI"
type textarea "x"
type input "C & T DESIGN AND EQUIP"
type textarea "x"
type input "C & T DESIGN AND EQUIPM"
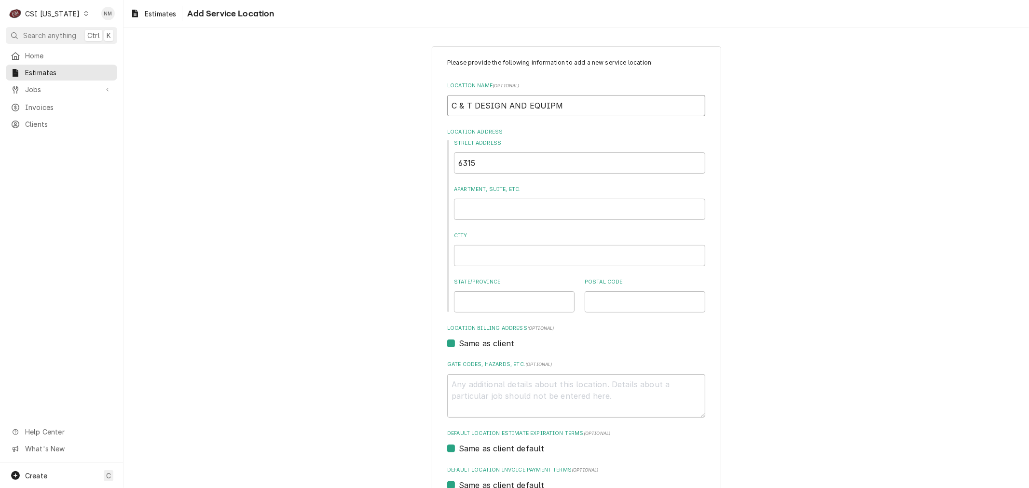
type textarea "x"
type input "C & T DESIGN AND EQUIPME"
type textarea "x"
type input "C & T DESIGN AND EQUIPMEN"
type textarea "x"
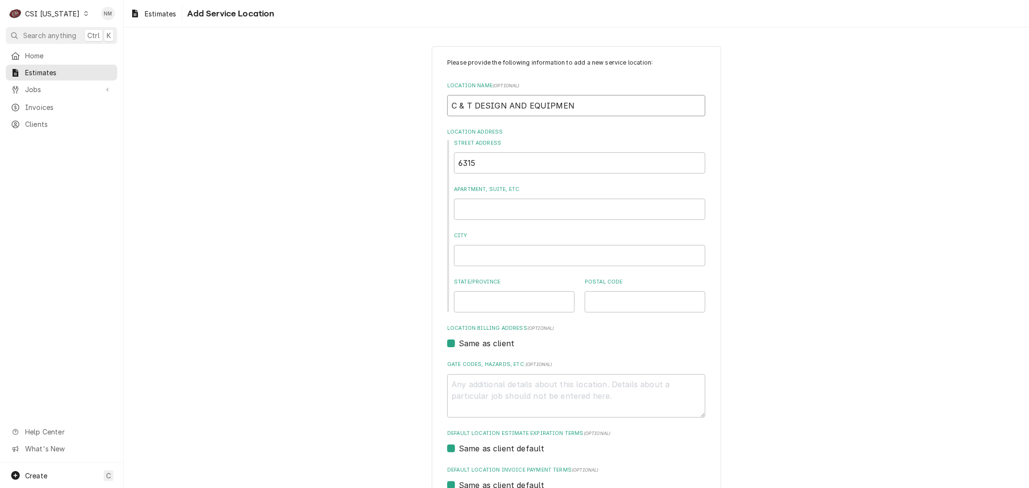
type input "C & T DESIGN AND EQUIPMENT"
type textarea "x"
type input "C & T DESIGN AND EQUIPMENT"
type textarea "x"
type input "6"
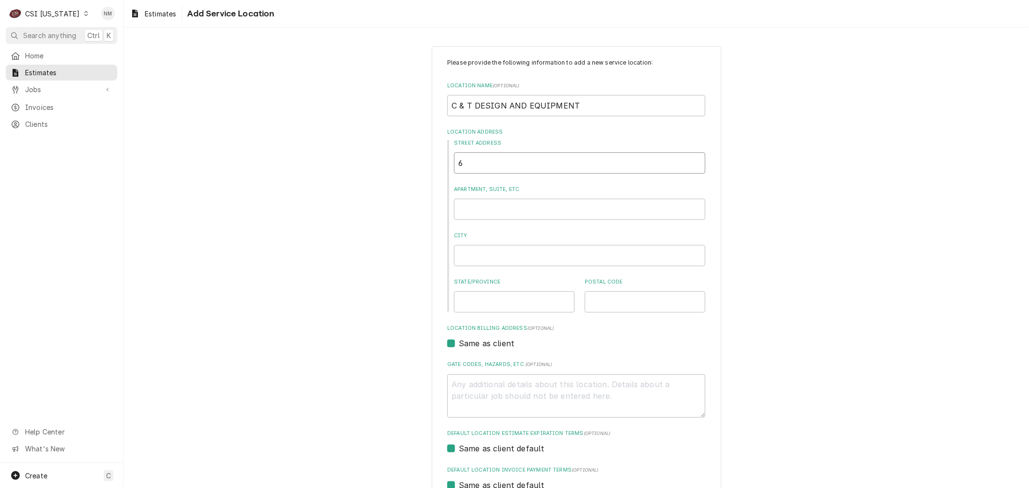
type textarea "x"
type input "63"
type textarea "x"
type input "631"
type textarea "x"
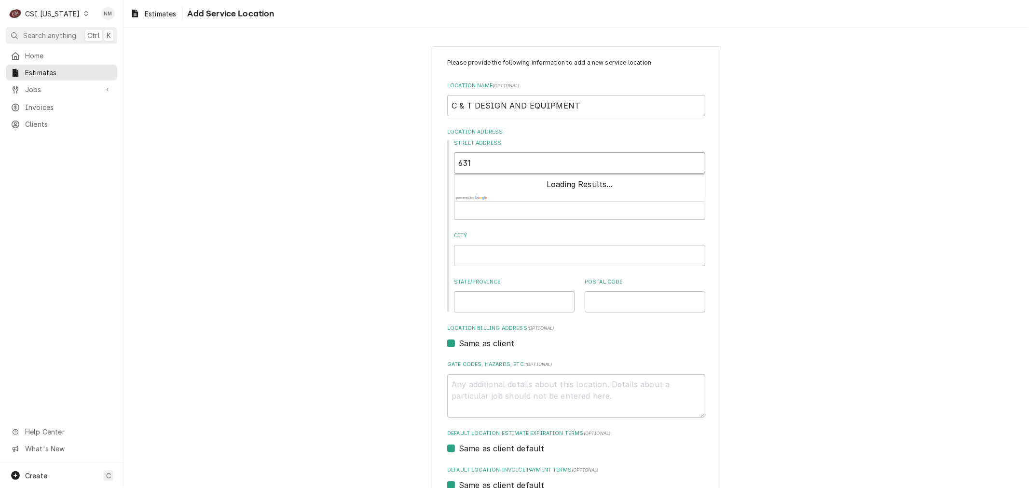
type input "6315"
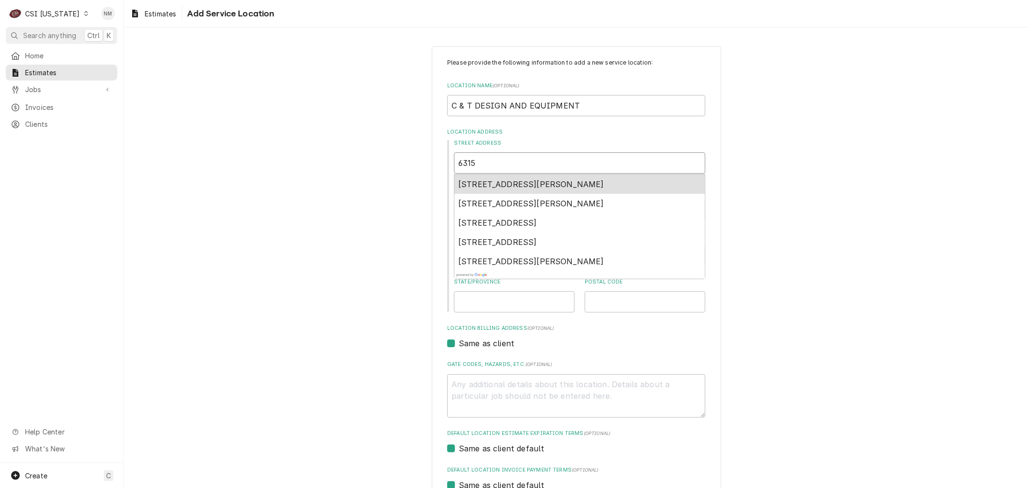
type textarea "x"
type input "6315"
type textarea "x"
type input "6315 M"
type textarea "x"
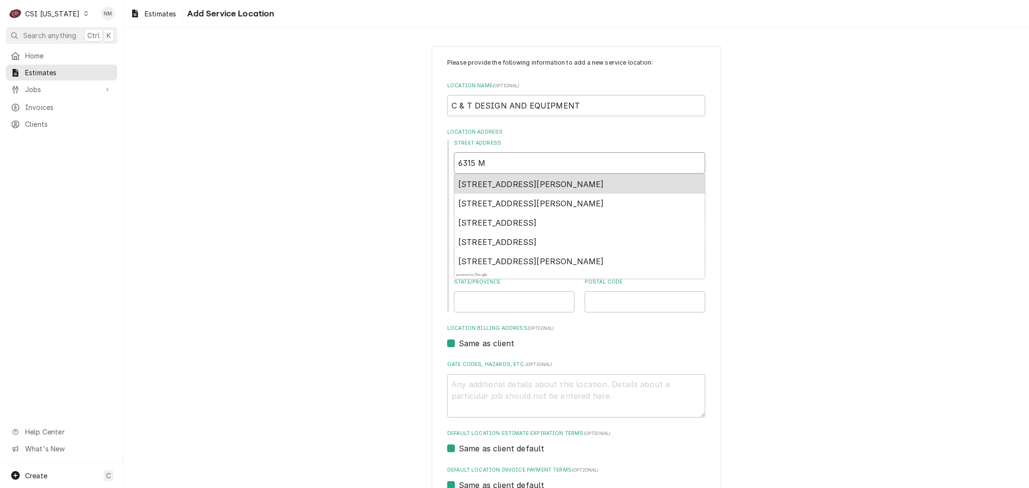
type input "6315 MI"
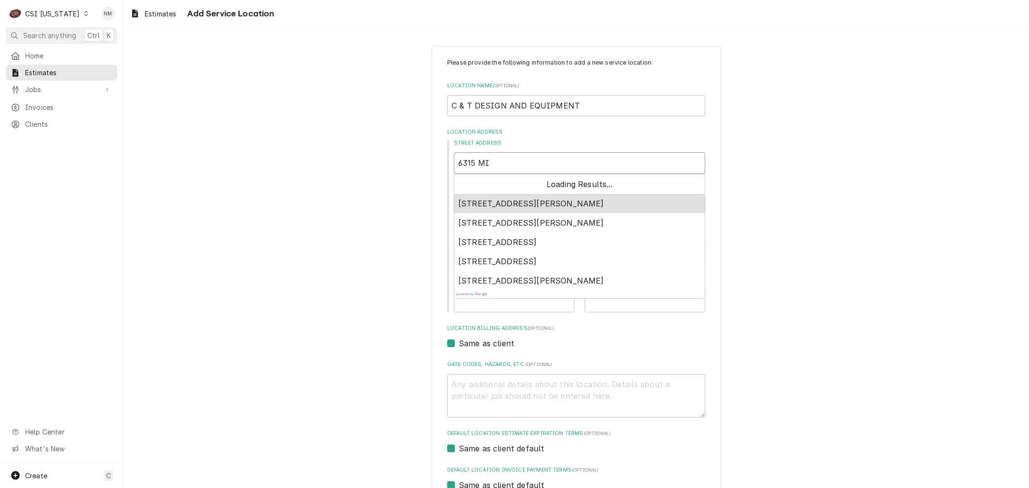
type textarea "x"
type input "6315 MID"
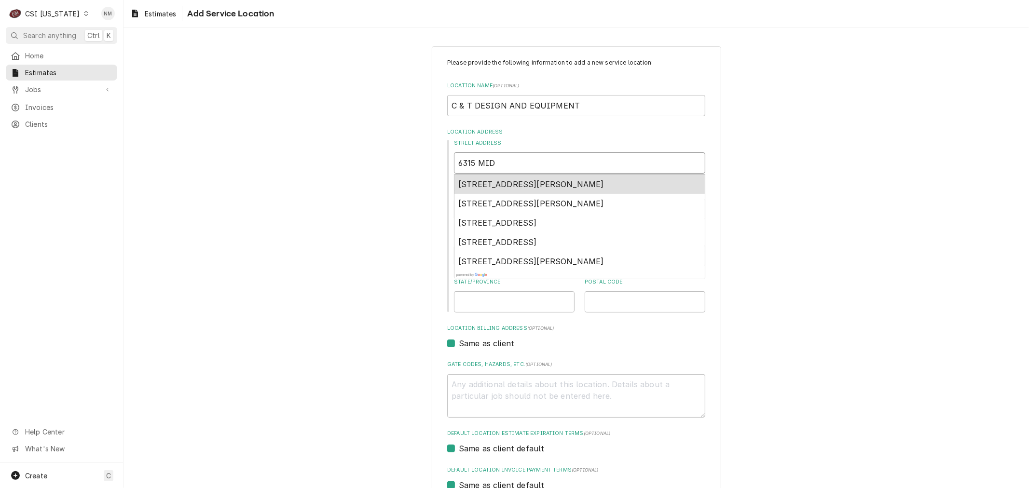
type textarea "x"
type input "6315 MIDL"
type textarea "x"
type input "6315 MIDLA"
type textarea "x"
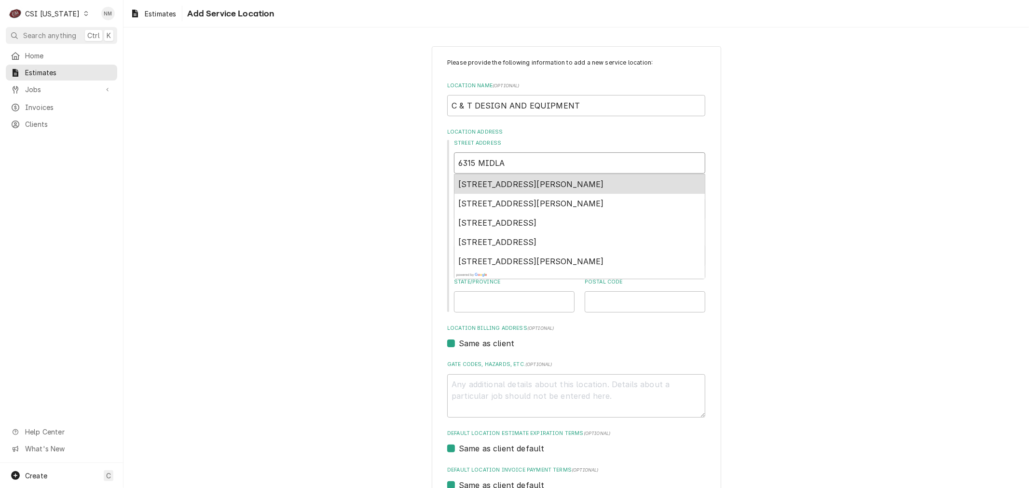
type input "6315 MIDLAN"
type textarea "x"
type input "6315 MIDLAND"
type textarea "x"
type input "6315 MIDLAND"
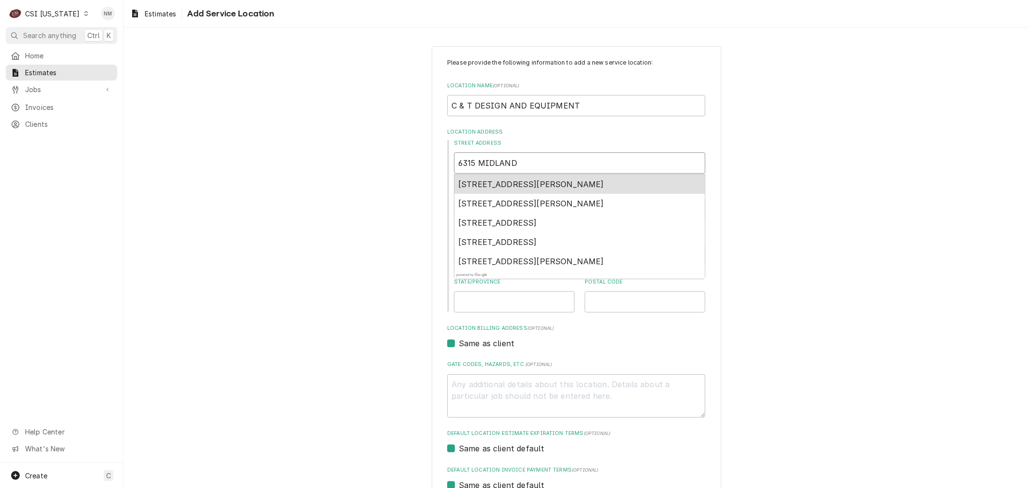
type textarea "x"
type input "6315 MIDLAND I"
type textarea "x"
type input "6315 MIDLAND IN"
click at [537, 181] on span "6315 Midland Industrial Drive, Shelbyville, KY, USA" at bounding box center [497, 184] width 79 height 10
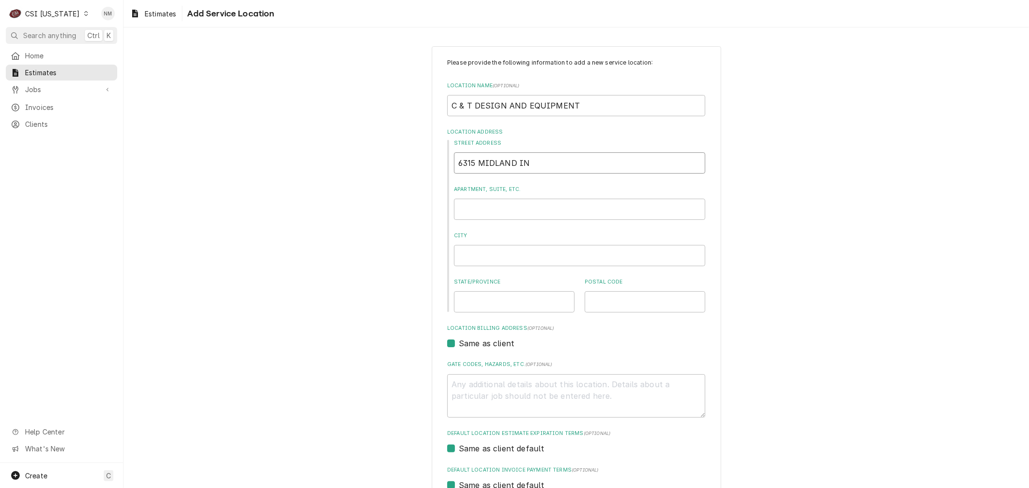
type textarea "x"
type input "6315 Midland Industrial Dr"
type textarea "x"
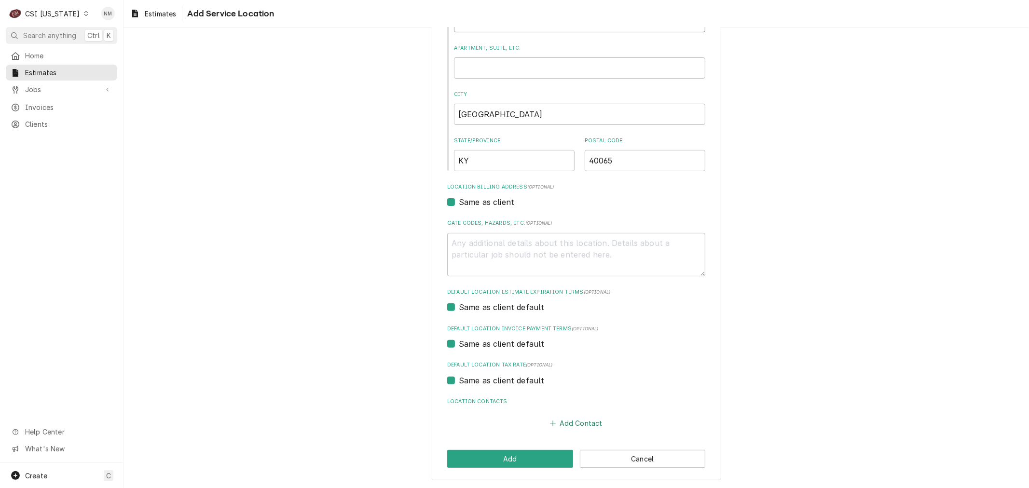
type input "6315 Midland Industrial Dr"
click at [588, 418] on button "Add Contact" at bounding box center [576, 423] width 55 height 14
type textarea "x"
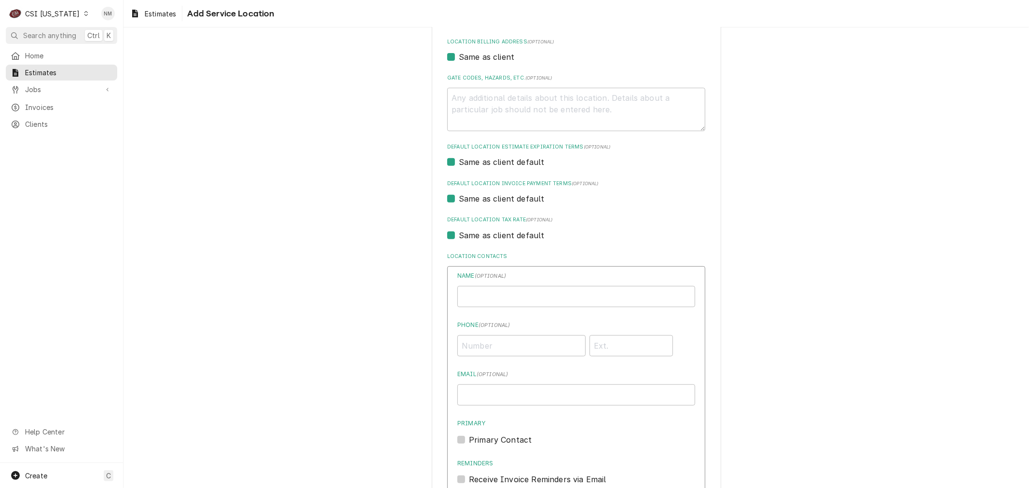
scroll to position [356, 0]
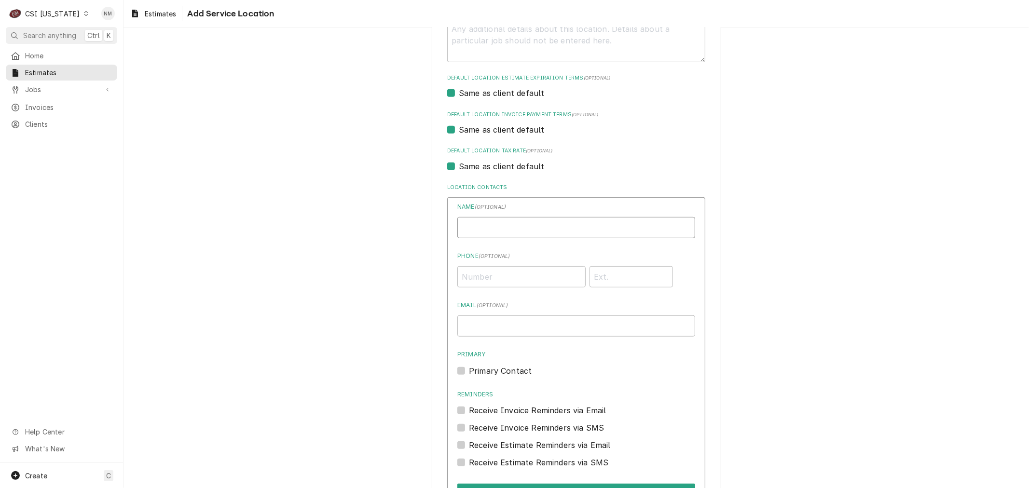
click at [485, 224] on input "Location Name ( optional )" at bounding box center [576, 227] width 238 height 21
paste input "Kim Yates or Missy Ayers"
type input "Kim Yates or Missy Ayers"
click at [505, 278] on input "Phone ( optional )" at bounding box center [521, 276] width 128 height 21
paste input "(502) 633-8030"
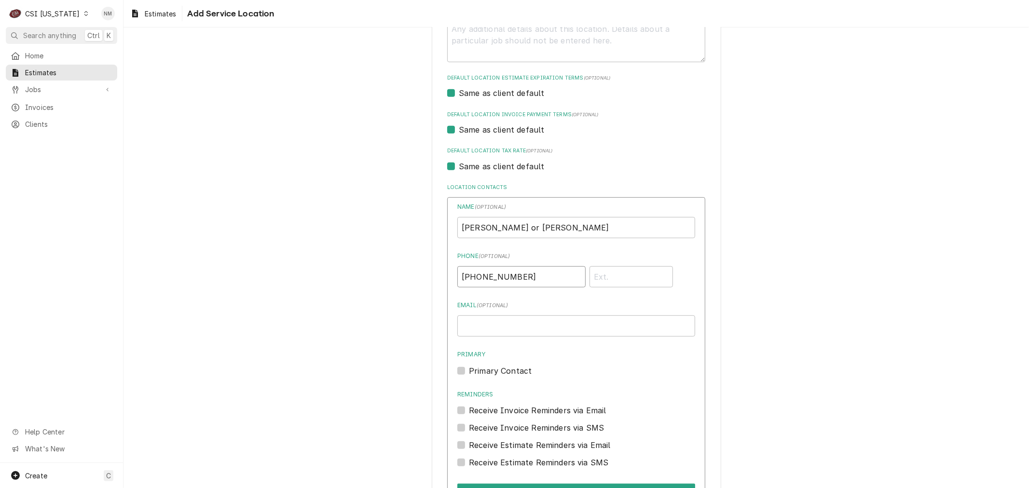
type input "(502) 633-8030"
click at [469, 370] on label "Primary Contact" at bounding box center [500, 371] width 63 height 12
click at [469, 370] on input "Primary" at bounding box center [588, 375] width 238 height 21
checkbox input "true"
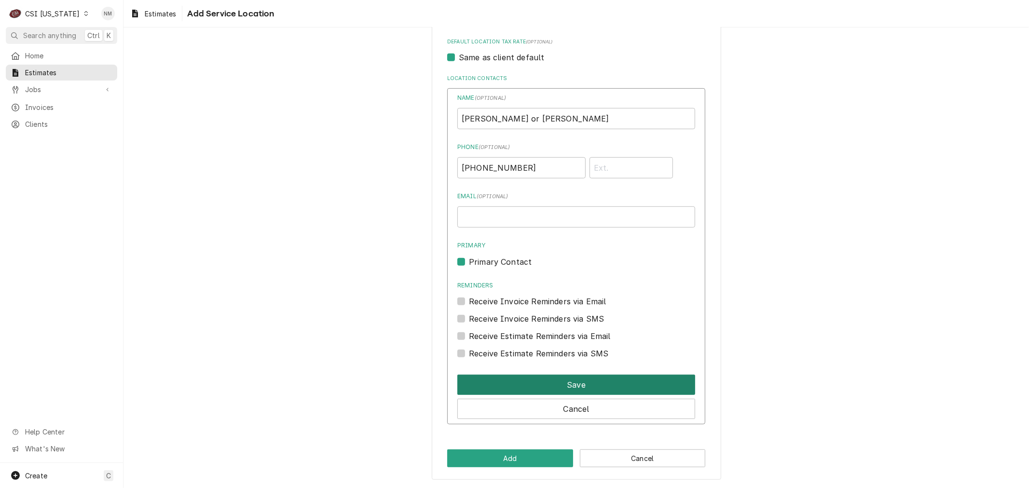
click at [595, 379] on button "Save" at bounding box center [576, 385] width 238 height 20
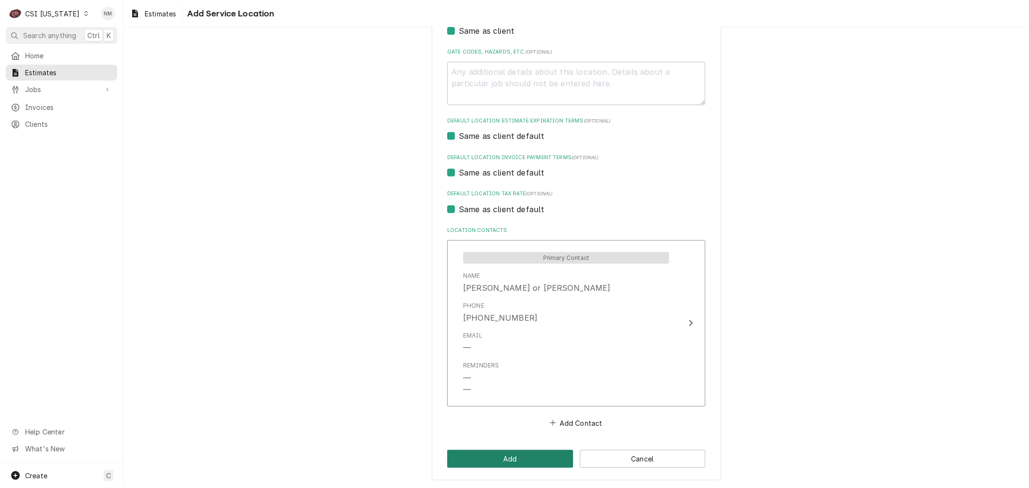
click at [501, 458] on button "Add" at bounding box center [510, 459] width 126 height 18
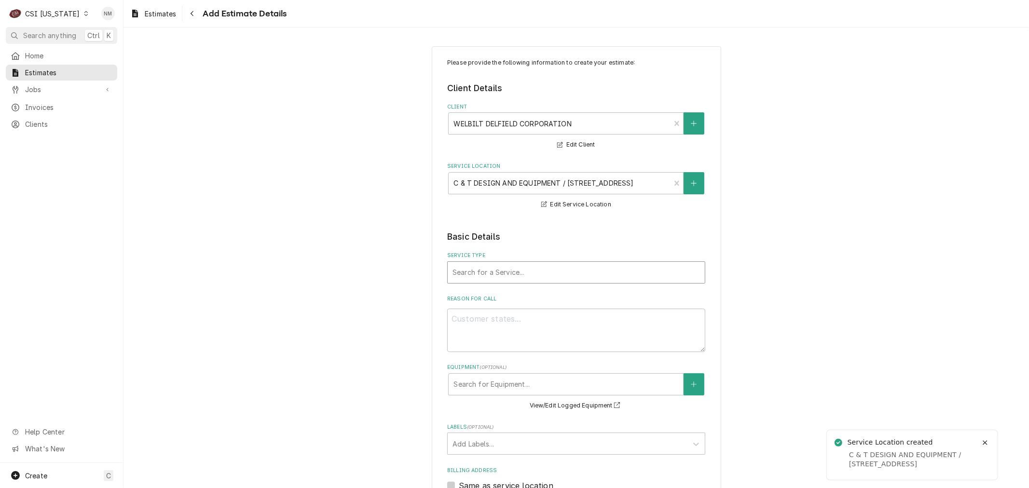
click at [467, 271] on div "Service Type" at bounding box center [577, 272] width 248 height 17
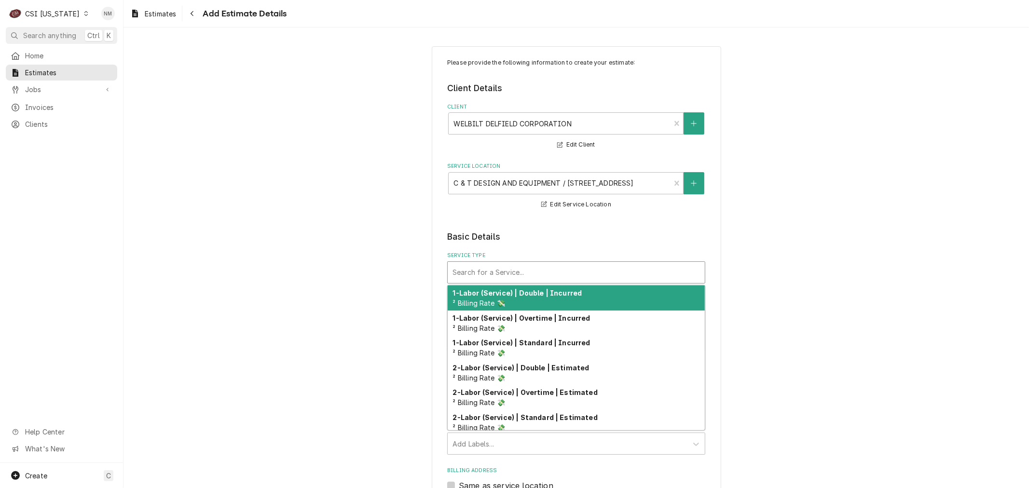
type textarea "x"
type input "S"
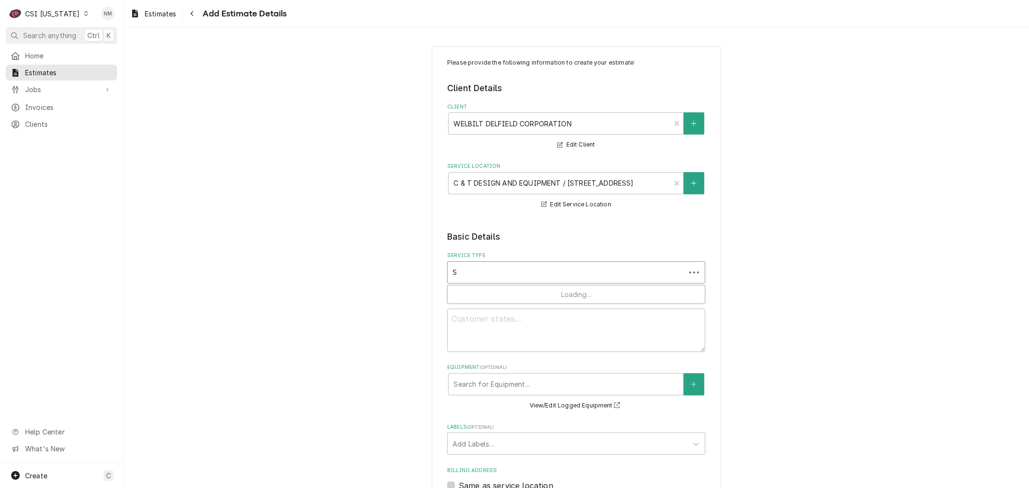
type textarea "x"
type input "SE"
type textarea "x"
type input "SER"
type textarea "x"
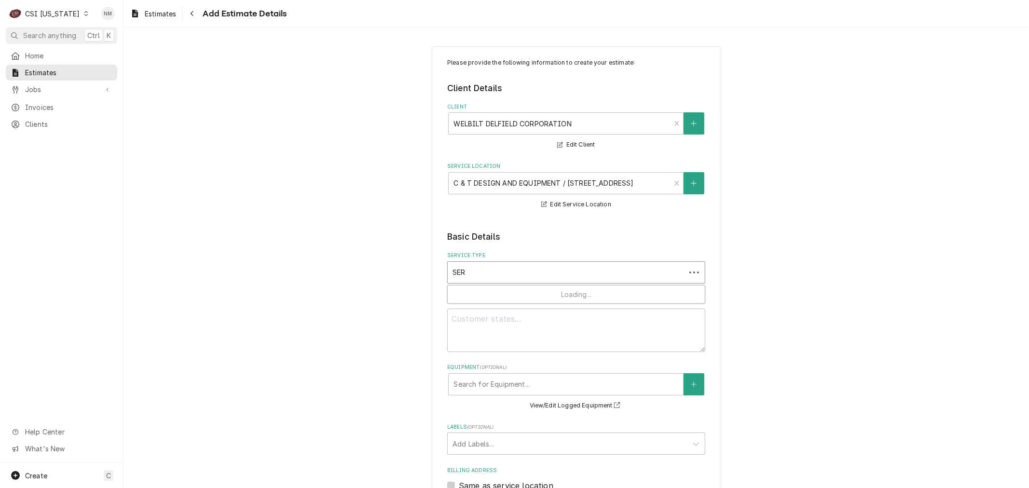
type input "SERV"
type textarea "x"
type input "SERVI"
type textarea "x"
type input "SERVIC"
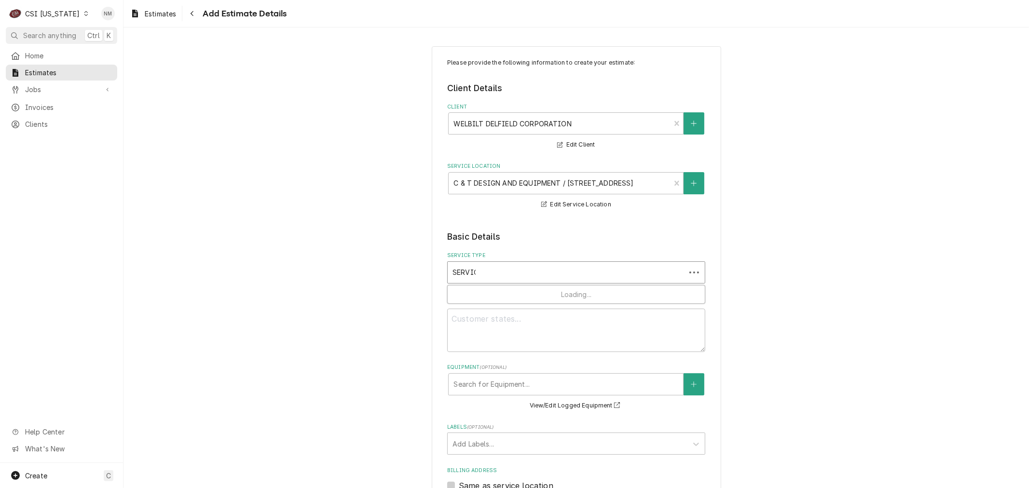
type textarea "x"
type input "SERVICE"
type textarea "x"
type input "SERVICE"
type textarea "x"
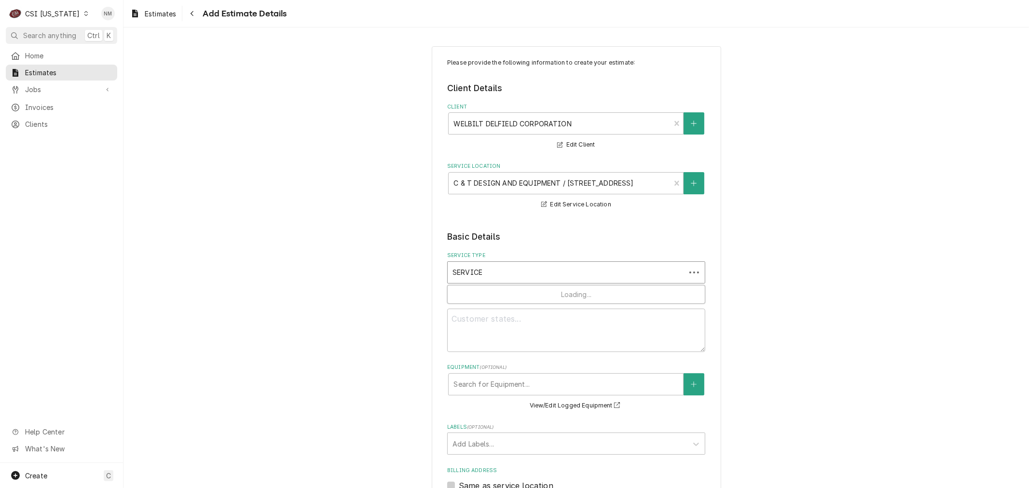
type input "SERVICE C"
type textarea "x"
type input "SERVICE CA"
type textarea "x"
type input "SERVICE CAL"
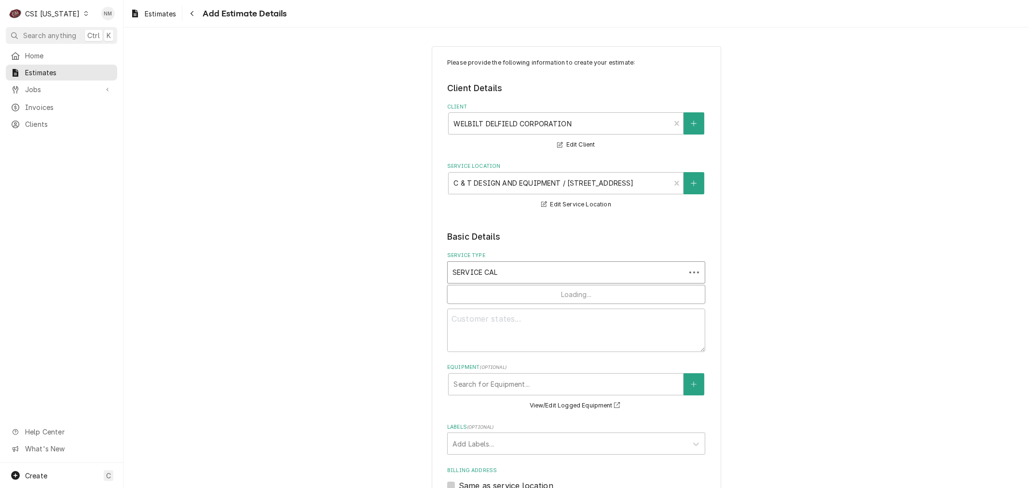
type textarea "x"
type input "SERVICE CALL"
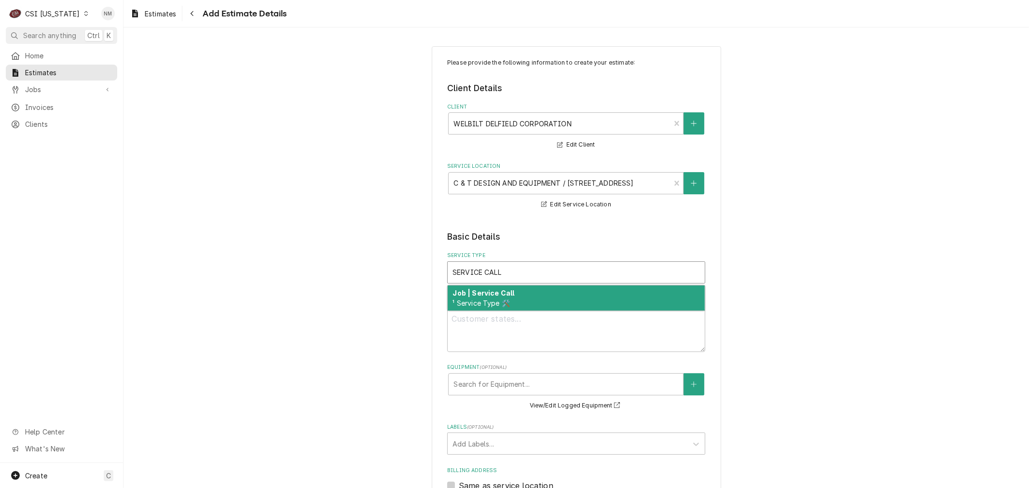
click at [497, 291] on strong "Job | Service Call" at bounding box center [484, 293] width 62 height 8
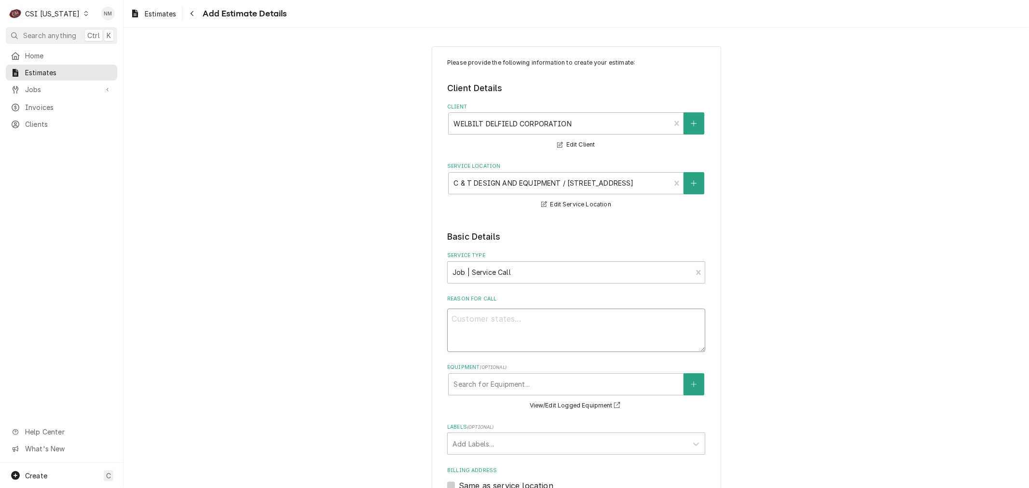
click at [580, 329] on textarea "Reason For Call" at bounding box center [576, 330] width 258 height 43
click at [499, 331] on textarea "Reason For Call" at bounding box center [576, 330] width 258 height 43
paste textarea "Fault Description: The dealer has two Delfield units (serial #'s 2508820101178 …"
type textarea "x"
type textarea "Fault Description: The dealer has two Delfield units (serial #'s 2508820101178 …"
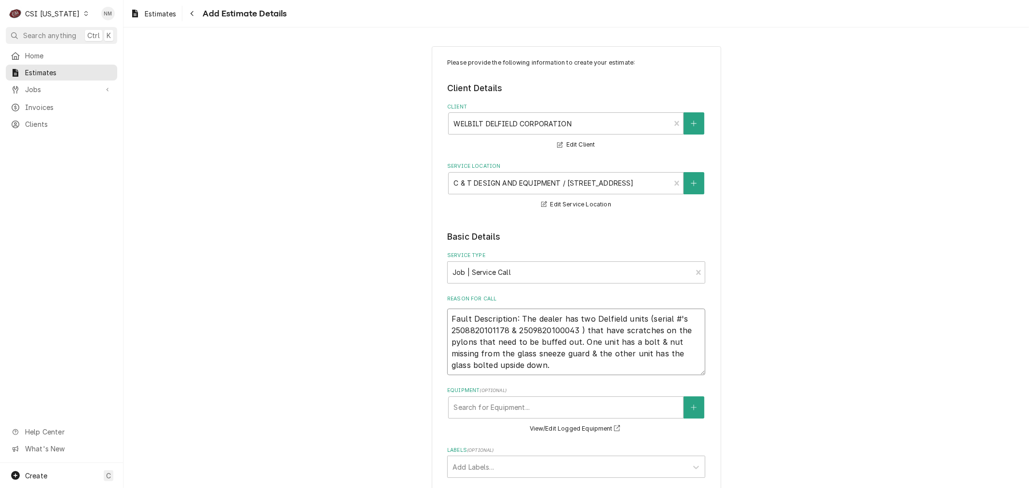
type textarea "x"
type textarea "Fault Description: The dealer has two Delfield units (serial #'s 2508820101178 …"
click at [684, 408] on button "Equipment" at bounding box center [694, 408] width 20 height 22
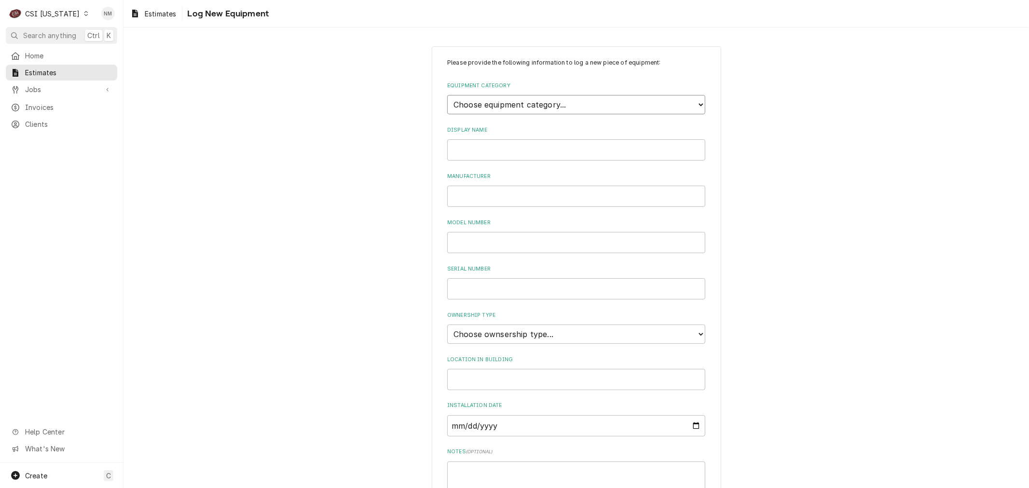
click at [517, 105] on select "Choose equipment category... Cooking Equipment Fryers Ice Machines Ovens and Ra…" at bounding box center [576, 104] width 258 height 19
select select "8"
click at [447, 95] on select "Choose equipment category... Cooking Equipment Fryers Ice Machines Ovens and Ra…" at bounding box center [576, 104] width 258 height 19
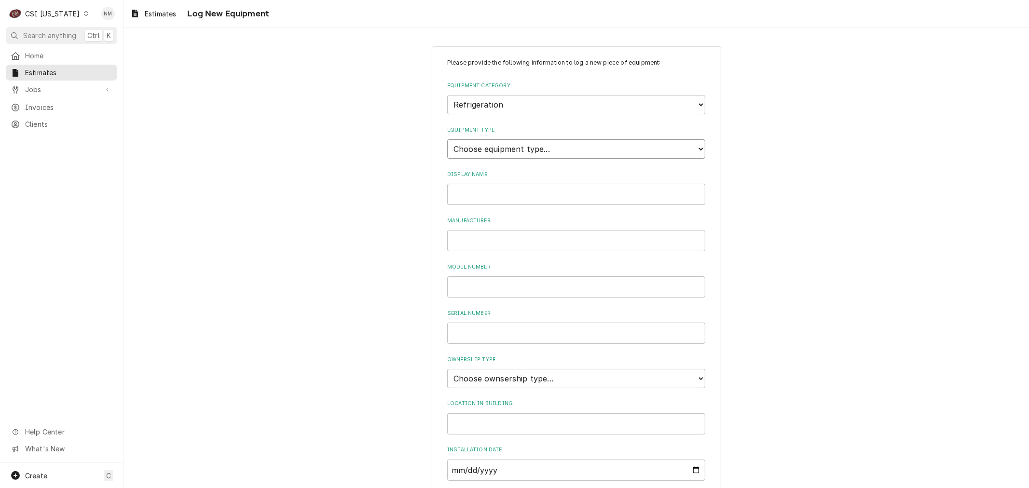
click at [479, 148] on select "Choose equipment type... Bar Refrigeration Blast Chiller Chef Base Freezer Chef…" at bounding box center [576, 148] width 258 height 19
select select "71"
click at [447, 139] on select "Choose equipment type... Bar Refrigeration Blast Chiller Chef Base Freezer Chef…" at bounding box center [576, 148] width 258 height 19
click at [472, 239] on input "Manufacturer" at bounding box center [576, 240] width 258 height 21
type input "DELFIELD"
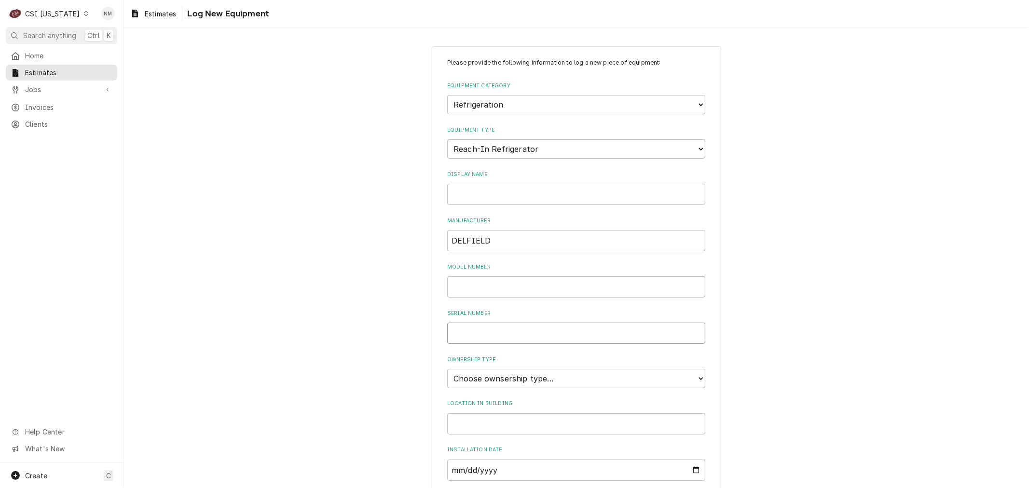
click at [518, 334] on input "Serial Number" at bounding box center [576, 333] width 258 height 21
click at [472, 331] on input "Serial Number" at bounding box center [576, 333] width 258 height 21
paste input "2508820101178"
type input "2508820101178"
click at [461, 283] on input "Model Number" at bounding box center [576, 286] width 258 height 21
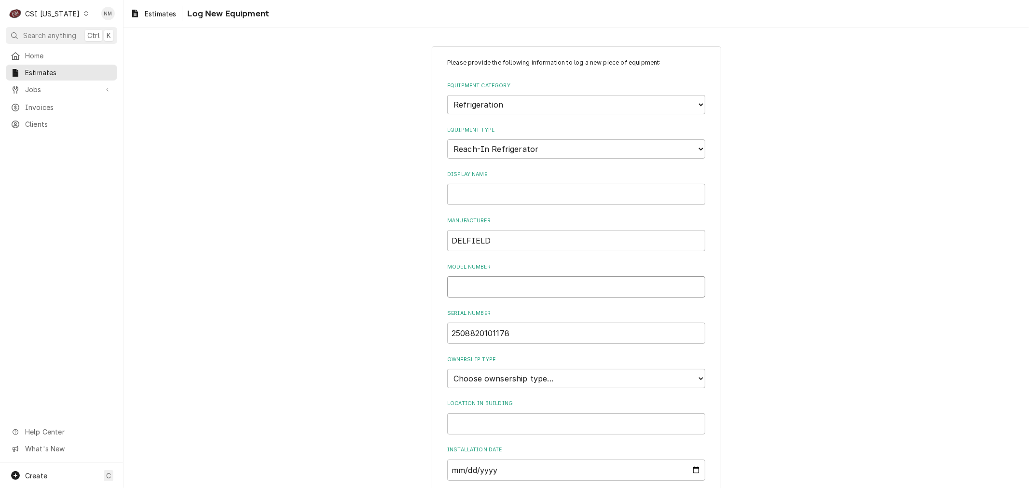
paste input "000-400149WW2"
type input "000-400149WW2"
click at [524, 375] on select "Choose ownsership type... Unknown Owned Leased Rented" at bounding box center [576, 378] width 258 height 19
select select "1"
click at [447, 369] on select "Choose ownsership type... Unknown Owned Leased Rented" at bounding box center [576, 378] width 258 height 19
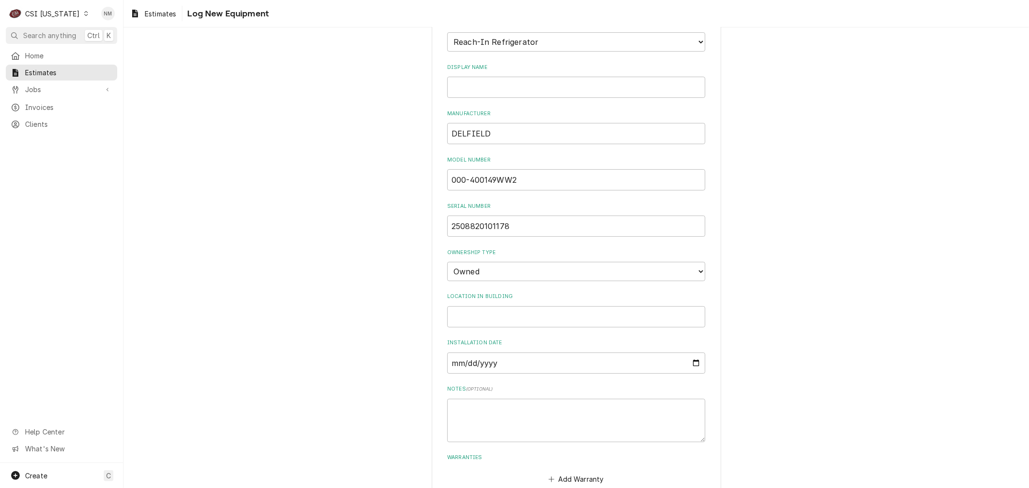
scroll to position [159, 0]
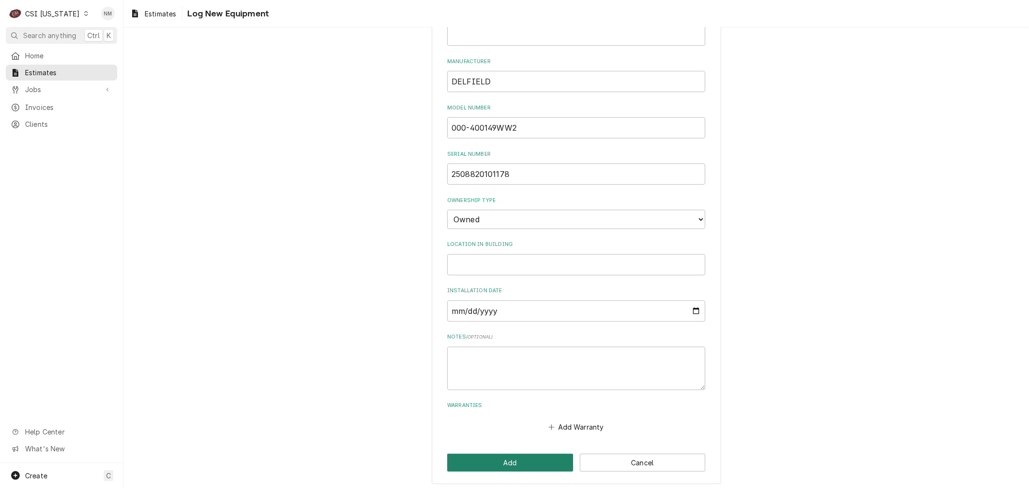
click at [528, 459] on button "Add" at bounding box center [510, 463] width 126 height 18
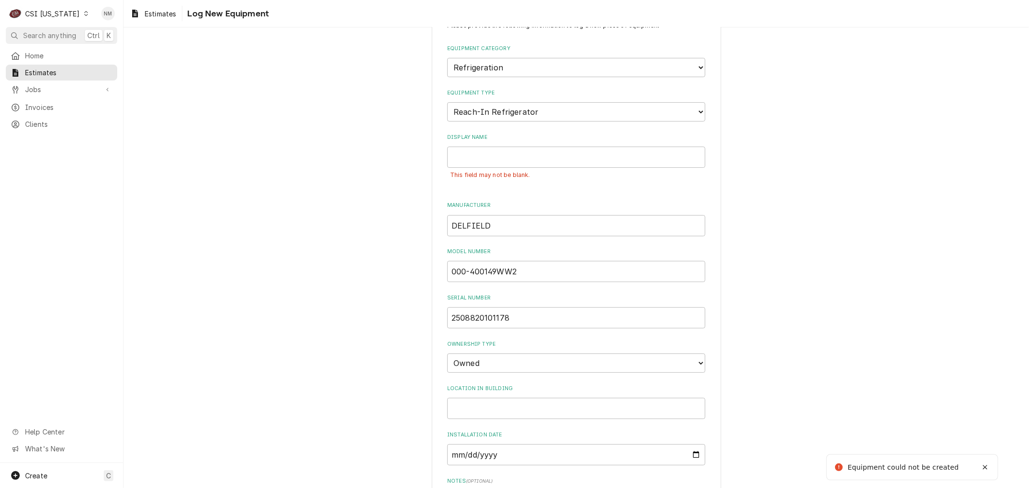
scroll to position [33, 0]
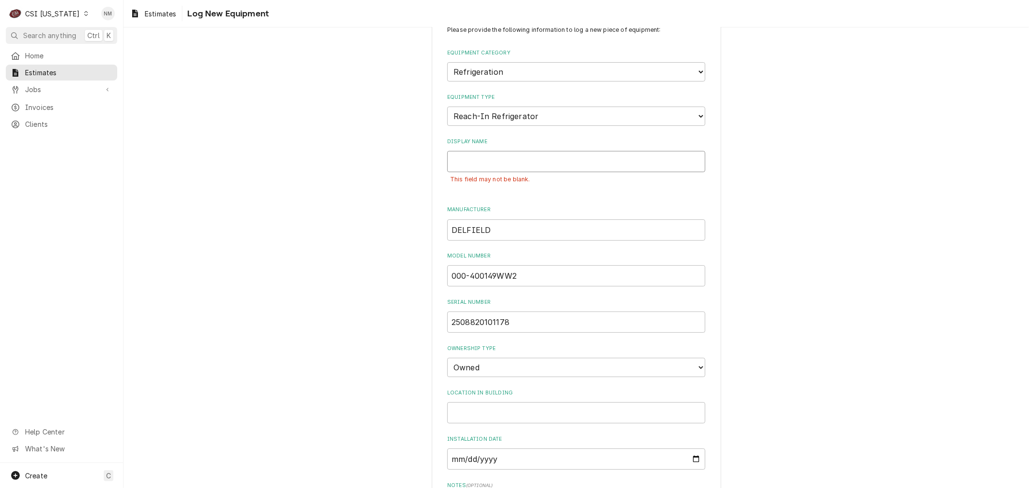
click at [595, 161] on input "Display Name" at bounding box center [576, 161] width 258 height 21
type input "r"
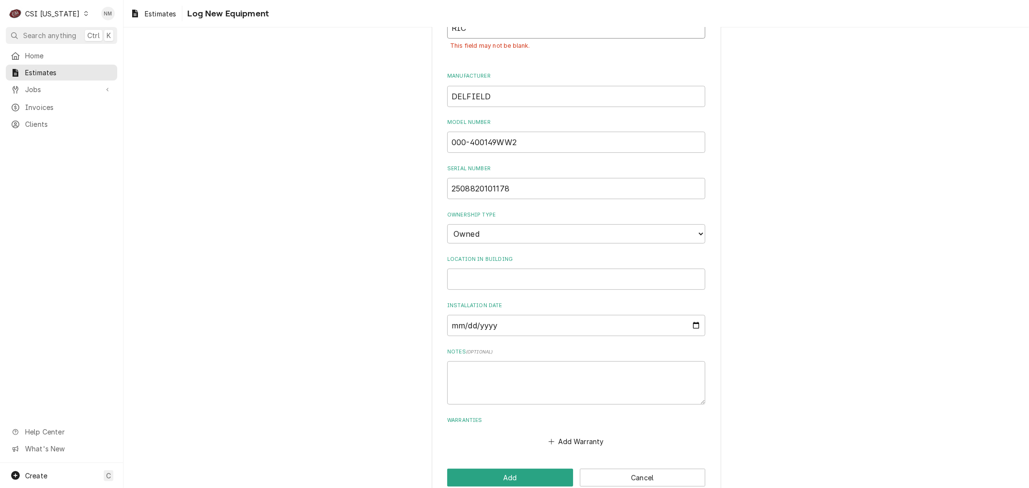
scroll to position [181, 0]
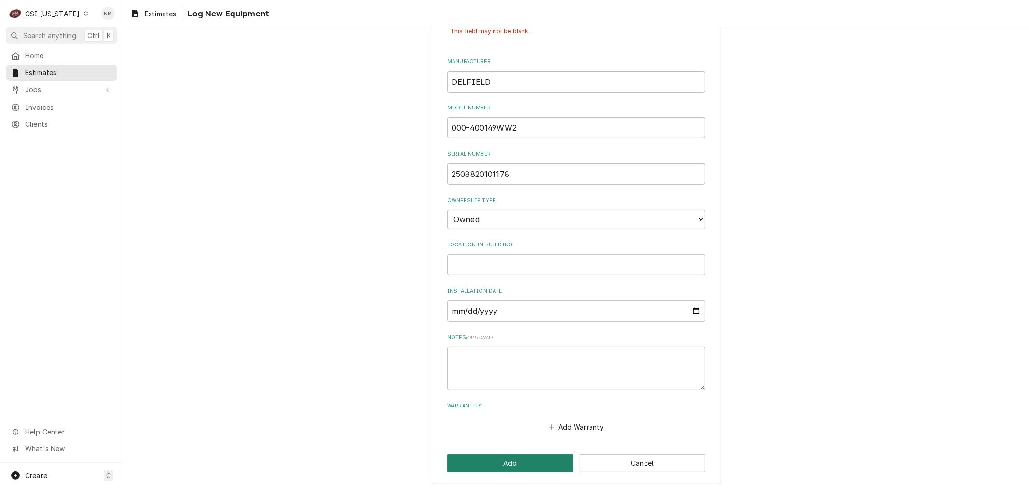
type input "RIC"
click at [507, 459] on button "Add" at bounding box center [510, 464] width 126 height 18
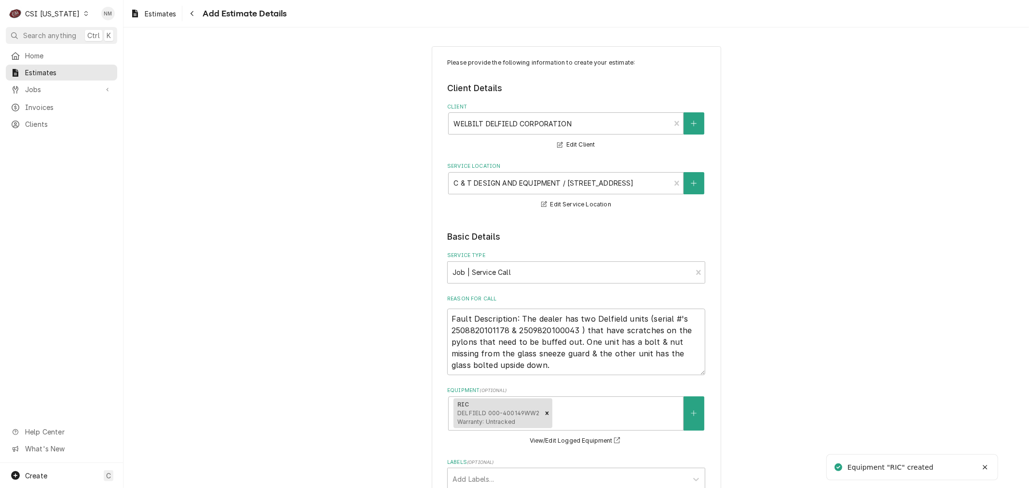
type textarea "x"
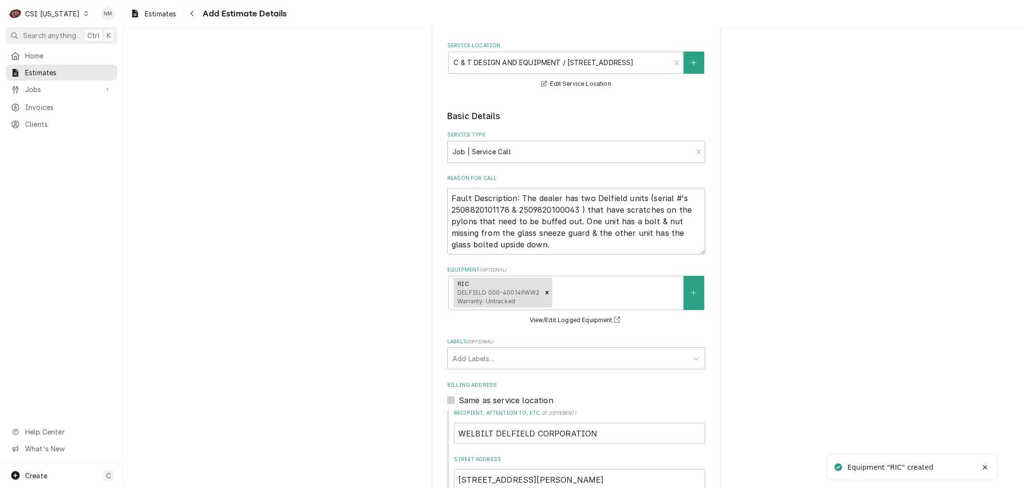
scroll to position [161, 0]
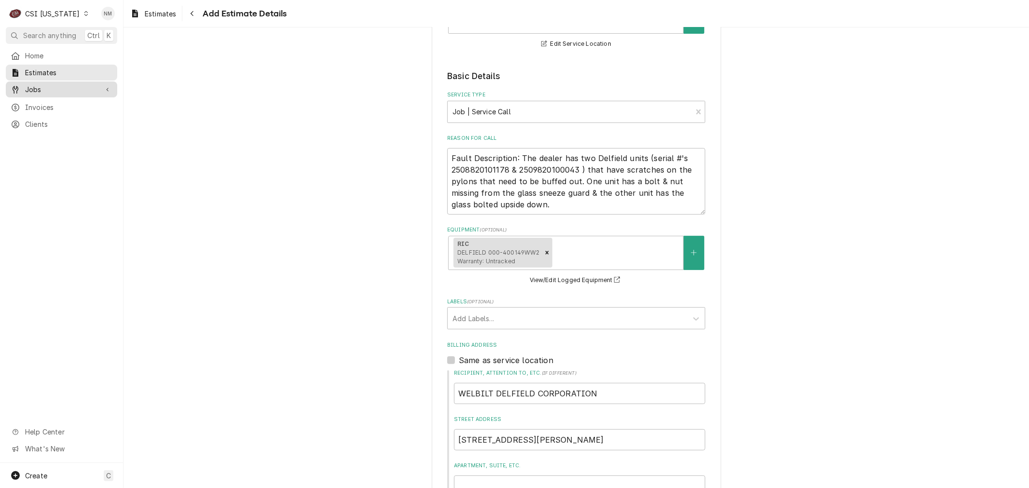
click at [46, 90] on span "Jobs" at bounding box center [61, 89] width 73 height 10
click at [42, 102] on span "Jobs" at bounding box center [68, 106] width 87 height 10
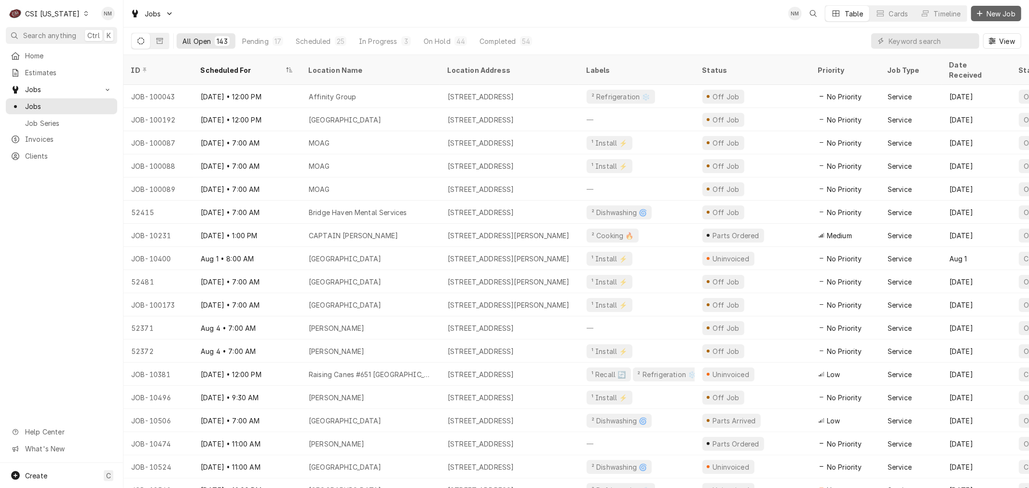
click at [1001, 9] on span "New Job" at bounding box center [1001, 14] width 33 height 10
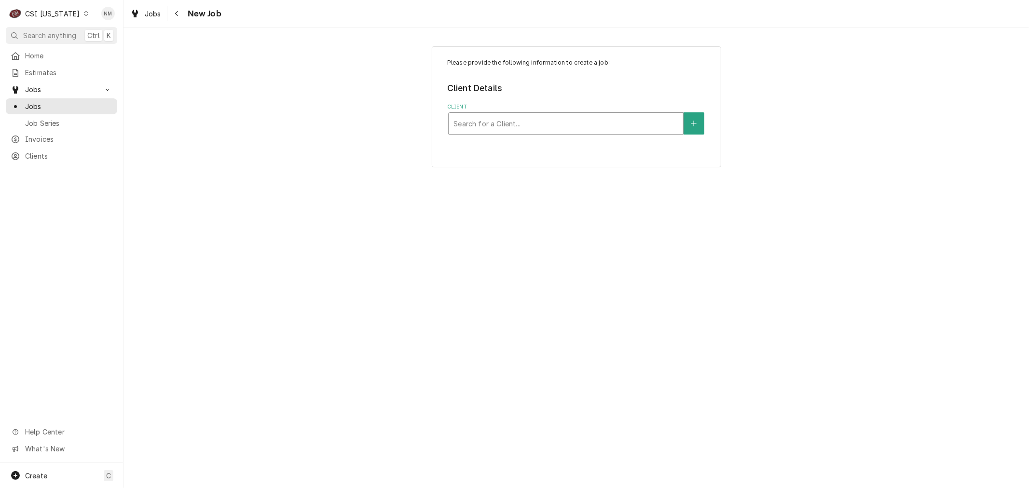
click at [547, 124] on div "Client" at bounding box center [566, 123] width 225 height 17
type input "DELFIELD"
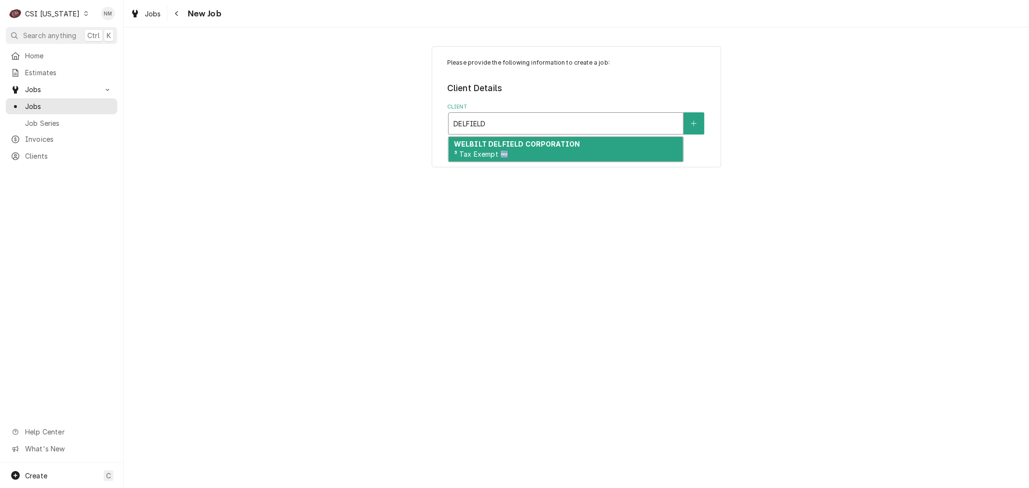
click at [542, 143] on strong "WELBILT DELFIELD CORPORATION" at bounding box center [517, 144] width 126 height 8
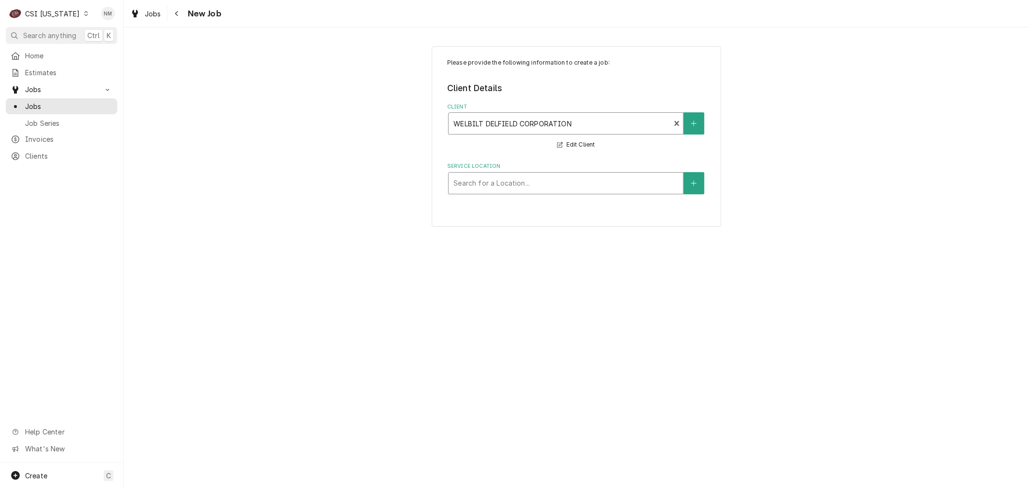
click at [540, 185] on div "Service Location" at bounding box center [566, 183] width 225 height 17
type input "6315"
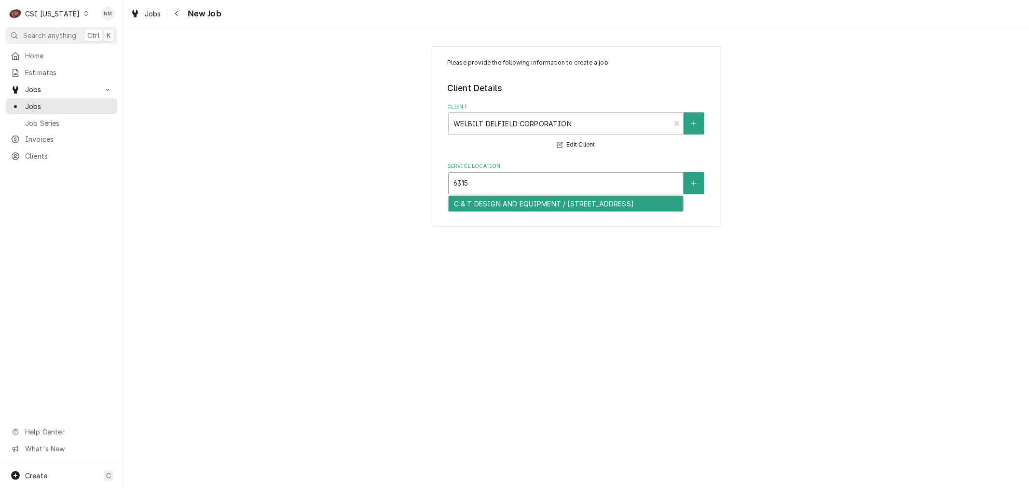
click at [546, 210] on div "C & T DESIGN AND EQUIPMENT / 6315 Midland Industrial Dr, Shelbyville, KY 40065" at bounding box center [566, 203] width 235 height 15
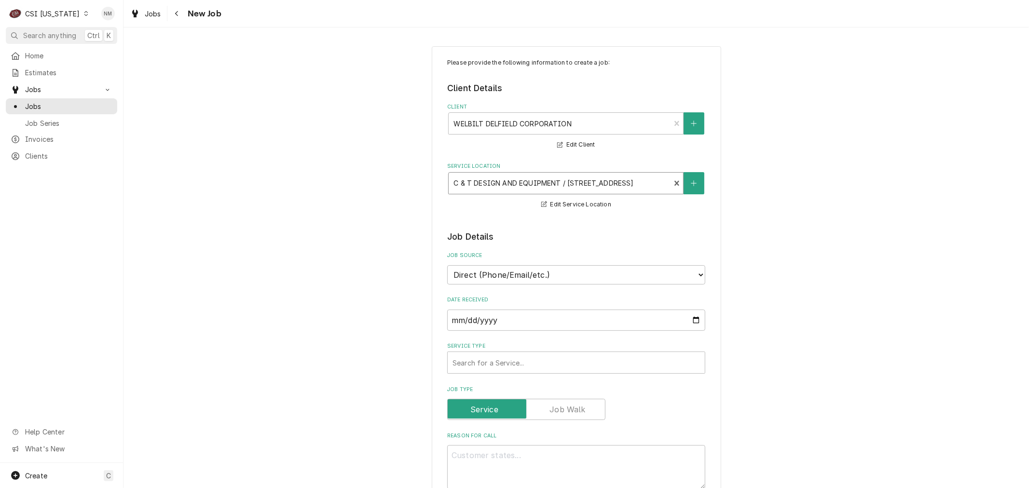
scroll to position [54, 0]
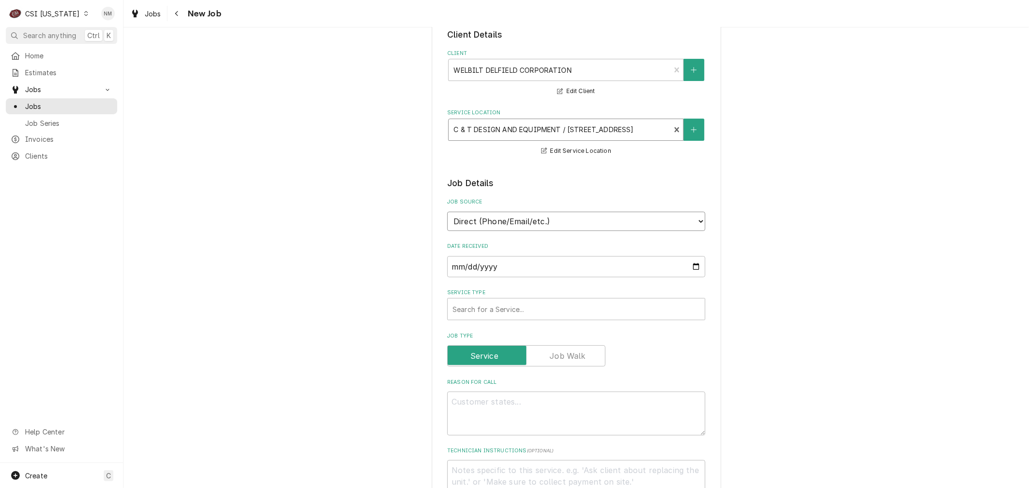
click at [621, 218] on select "Direct (Phone/Email/etc.) Service Channel Corrigo Ecotrak Other" at bounding box center [576, 221] width 258 height 19
select select "100"
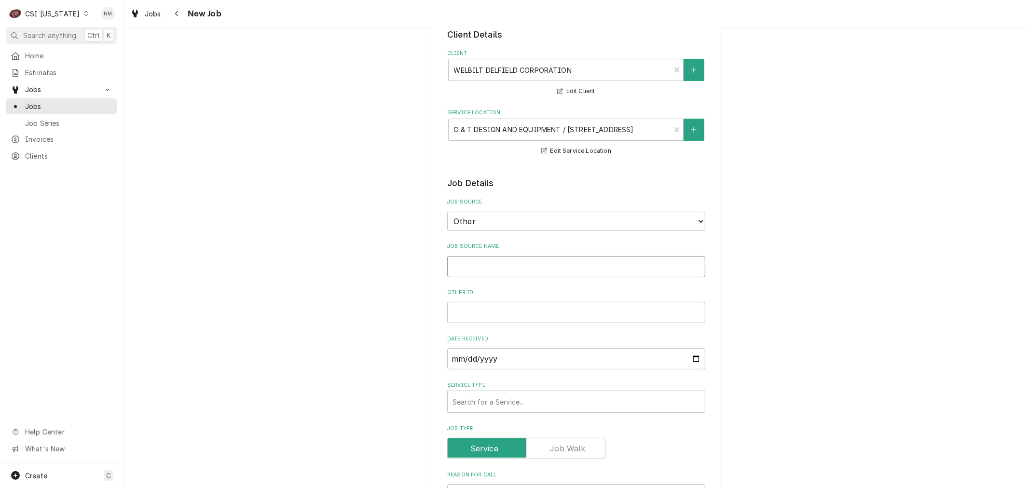
click at [545, 264] on input "Job Source Name" at bounding box center [576, 266] width 258 height 21
type textarea "x"
type input "E"
type textarea "x"
type input "EL"
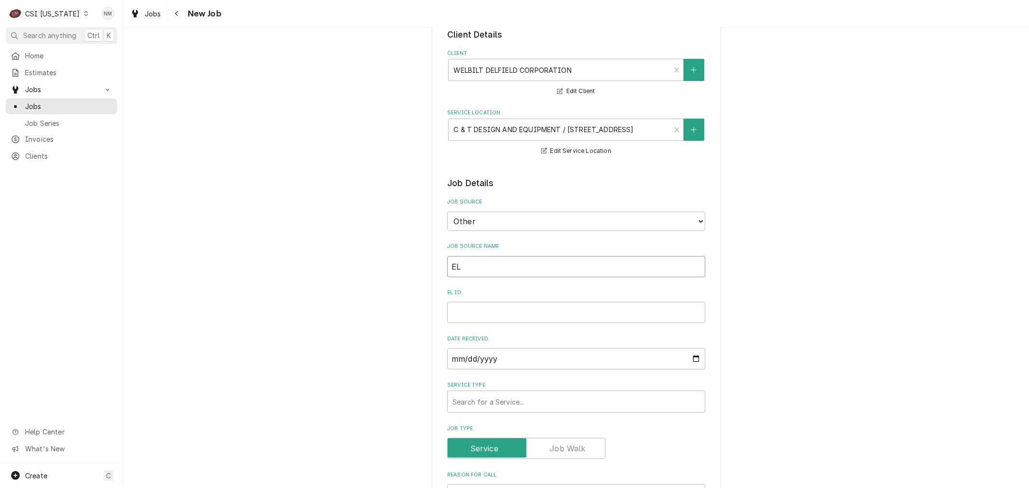
type textarea "x"
type input "E"
type textarea "x"
type input "D"
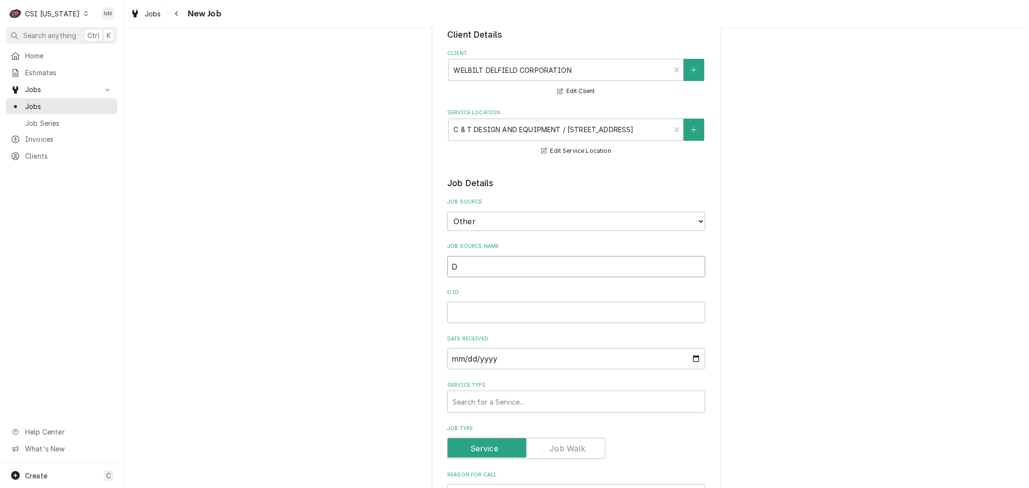
type textarea "x"
type input "DE"
type textarea "x"
type input "DEL"
type textarea "x"
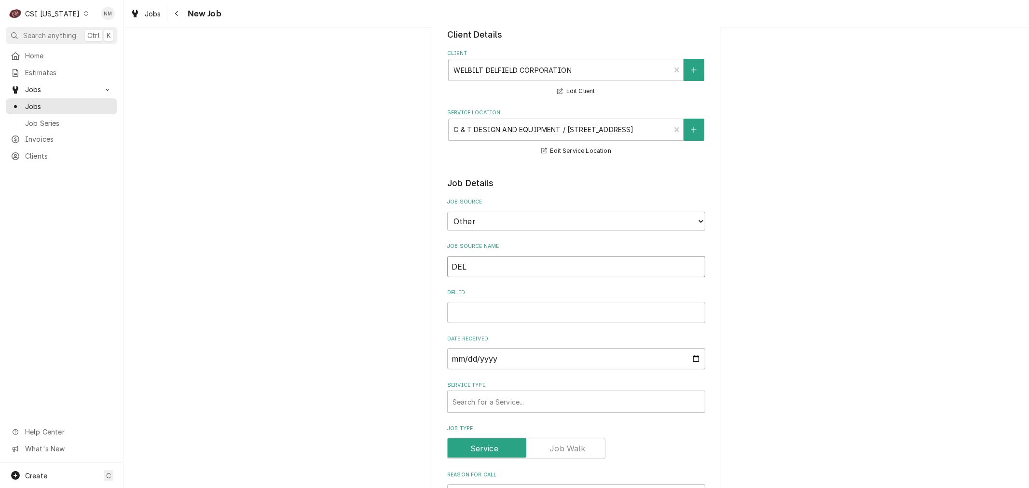
type input "DELF"
type textarea "x"
type input "DELFI"
type textarea "x"
type input "DELFIE"
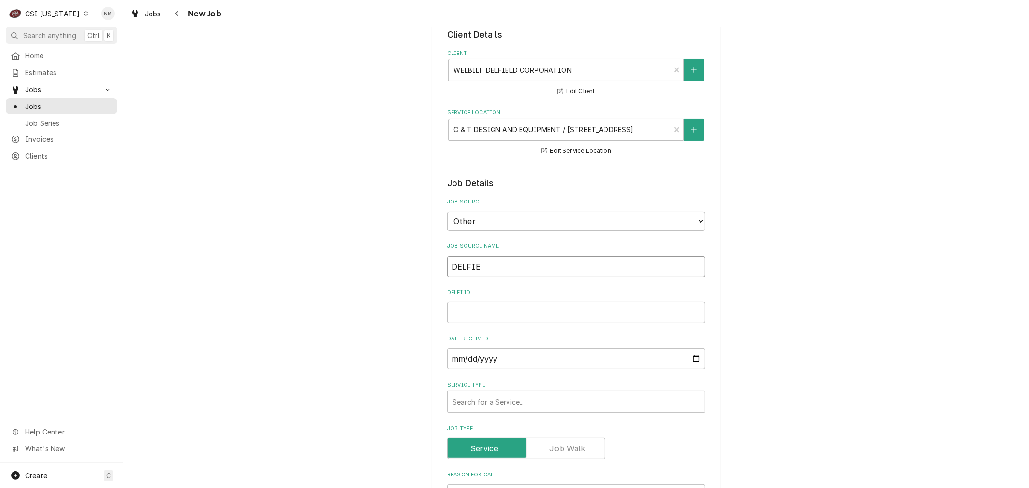
type textarea "x"
type input "DELFIEL"
type textarea "x"
type input "DELFIELD"
click at [484, 308] on input "DELFIELD ID" at bounding box center [576, 312] width 258 height 21
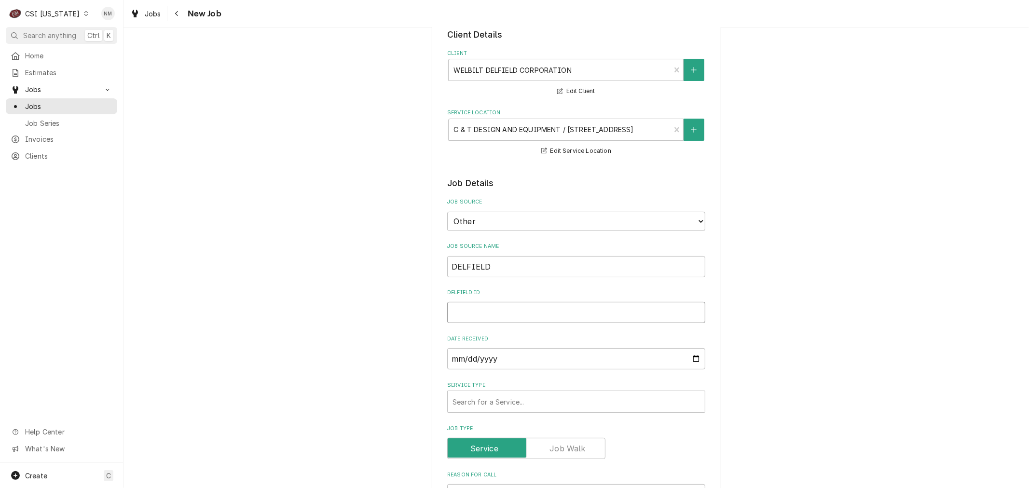
paste input "2508820101178"
type textarea "x"
type input "2508820101178"
drag, startPoint x: 510, startPoint y: 311, endPoint x: 424, endPoint y: 311, distance: 86.9
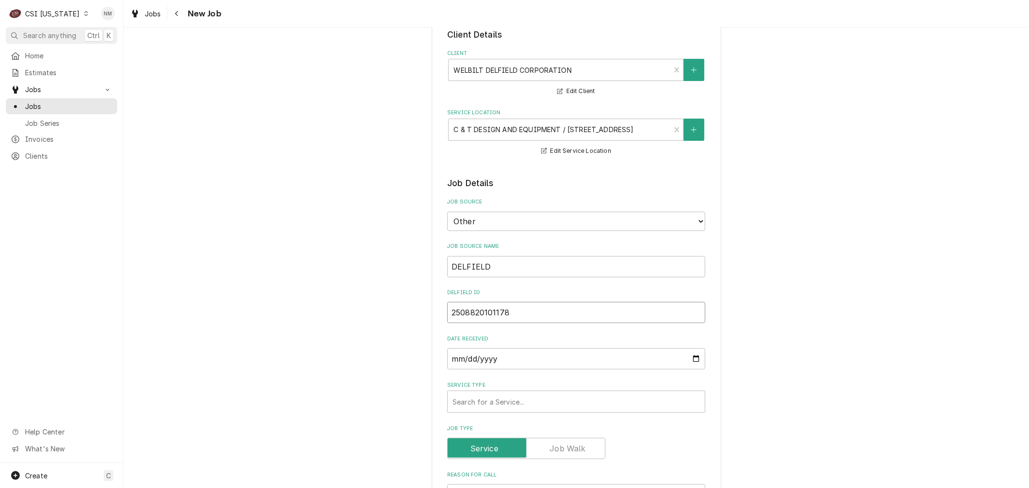
type textarea "x"
click at [566, 310] on input "DELFIELD ID" at bounding box center [576, 312] width 258 height 21
paste input "00939744-1"
type textarea "x"
type input "00939744-1"
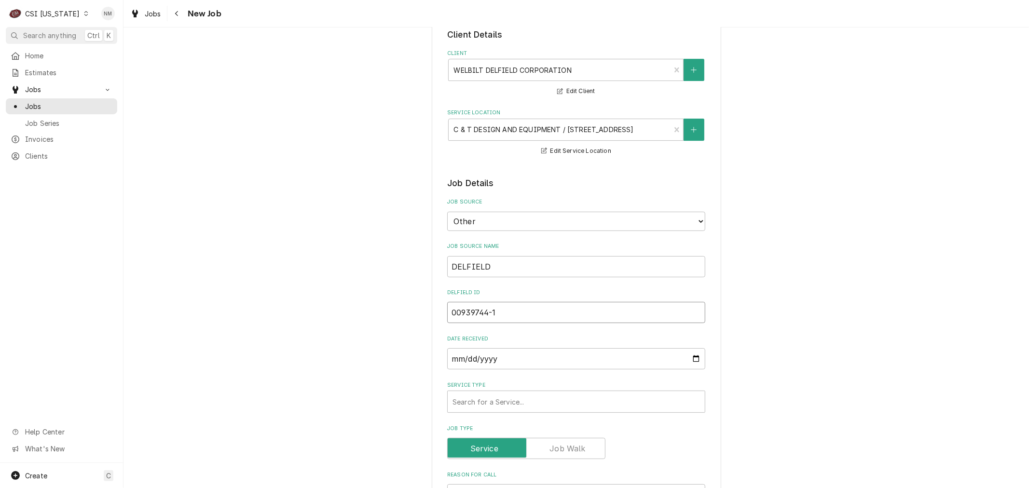
type textarea "x"
type input "00939744-1"
click at [561, 400] on div "Service Type" at bounding box center [577, 401] width 248 height 17
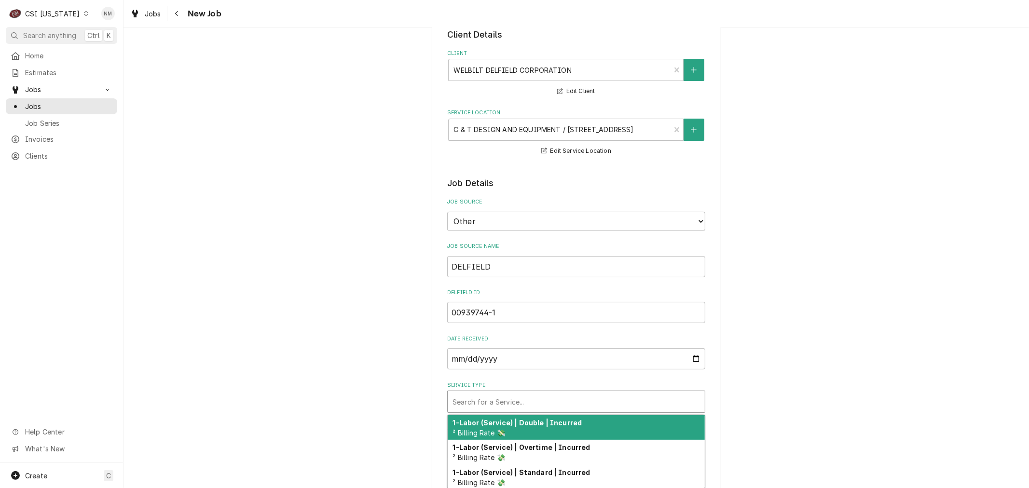
type textarea "x"
type input "S"
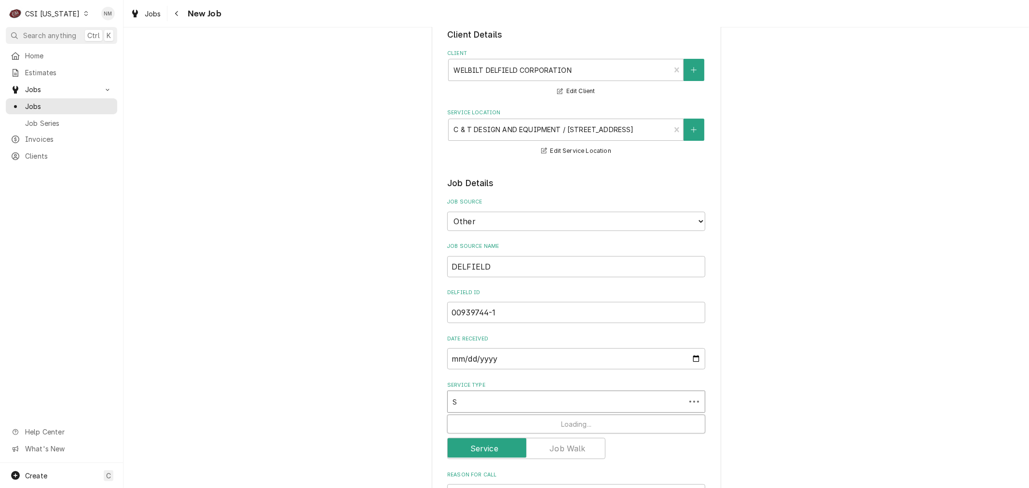
type textarea "x"
type input "SE"
type textarea "x"
type input "SER"
type textarea "x"
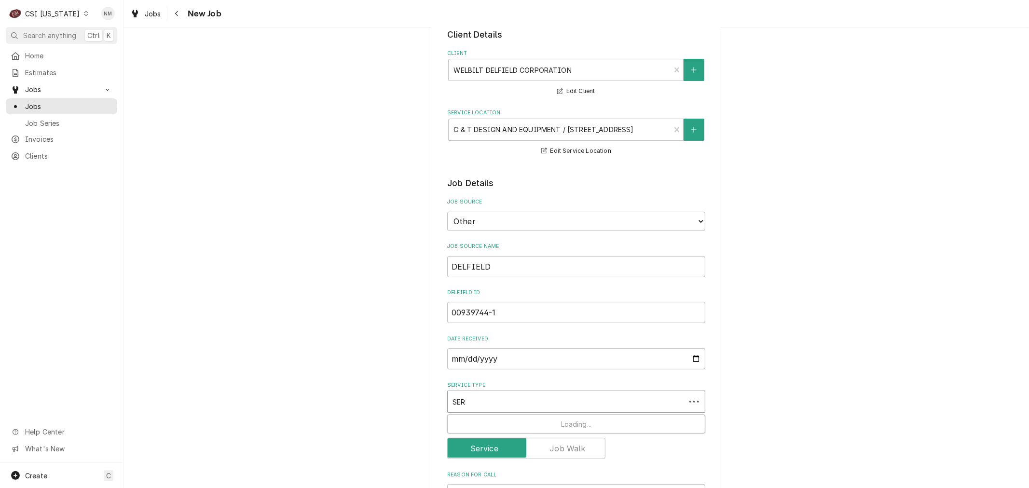
type input "SERV"
type textarea "x"
type input "SERVI"
type textarea "x"
type input "SERVIC"
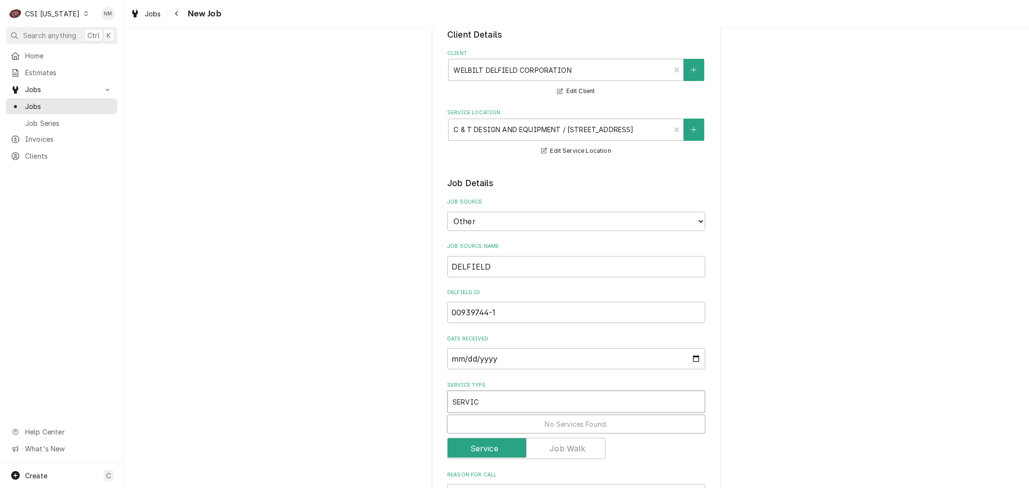
type textarea "x"
type input "SERVICE"
type textarea "x"
type input "SERVICE"
type textarea "x"
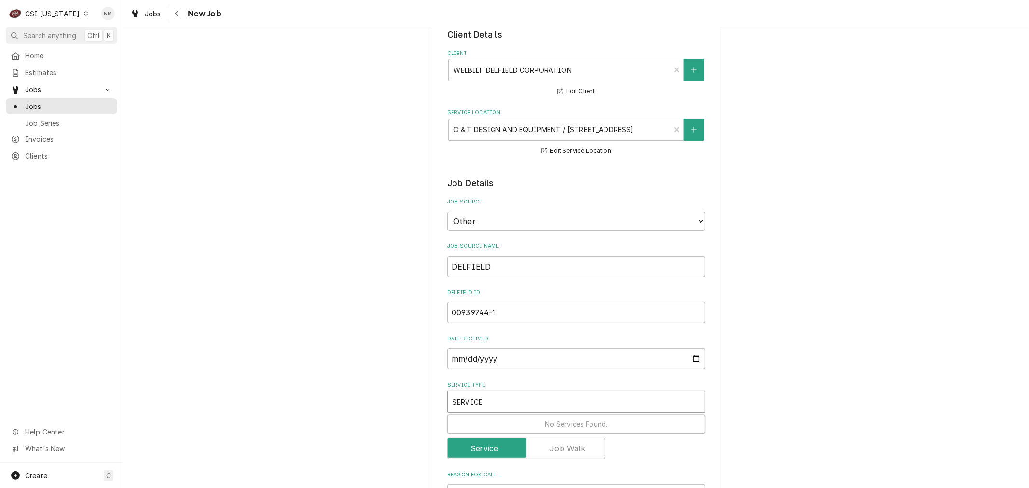
type input "SERVICE C"
type textarea "x"
type input "SERVICE CA"
type textarea "x"
type input "SERVICE CAL"
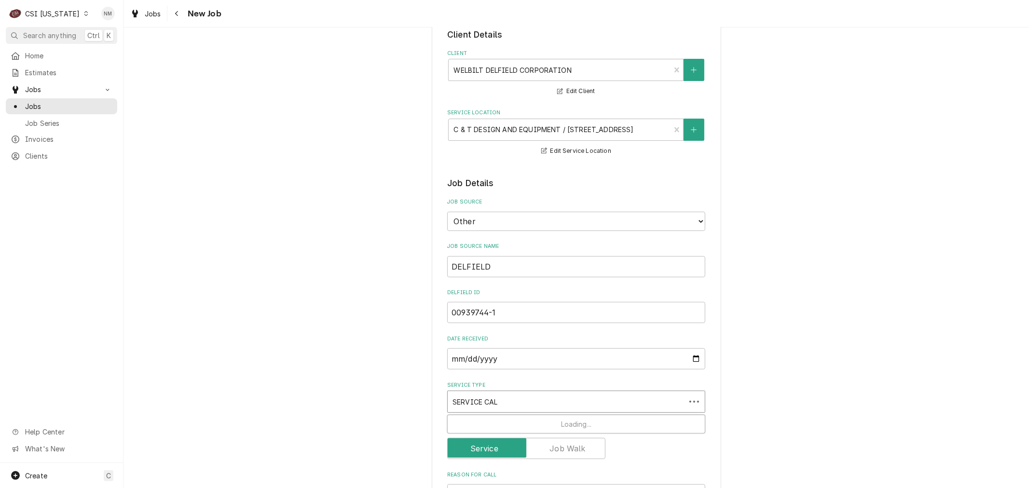
type textarea "x"
type input "SERVICE CALL"
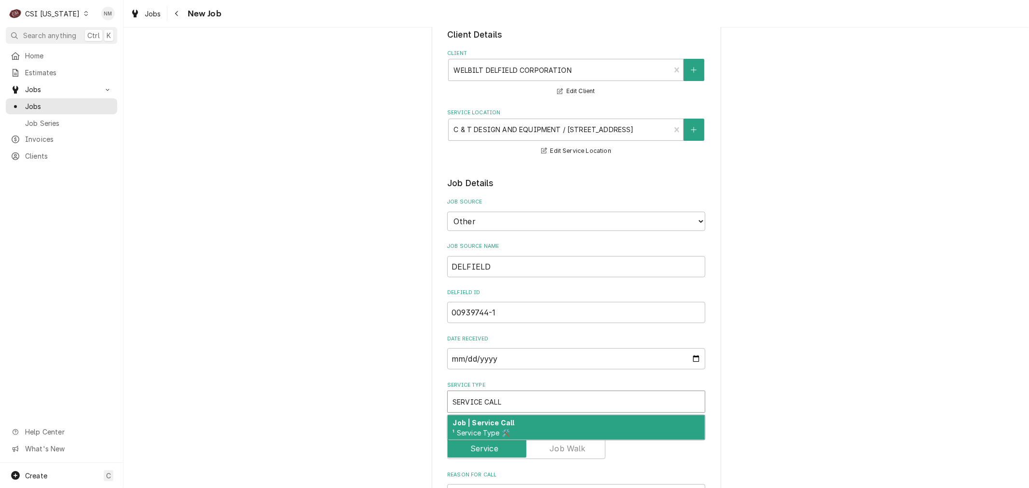
click at [569, 420] on div "Job | Service Call ¹ Service Type 🛠️" at bounding box center [576, 427] width 257 height 25
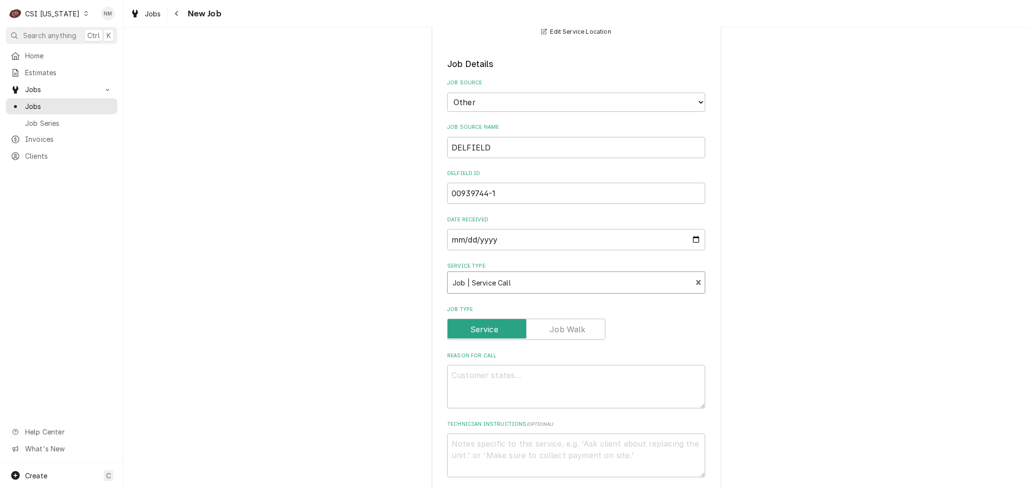
scroll to position [214, 0]
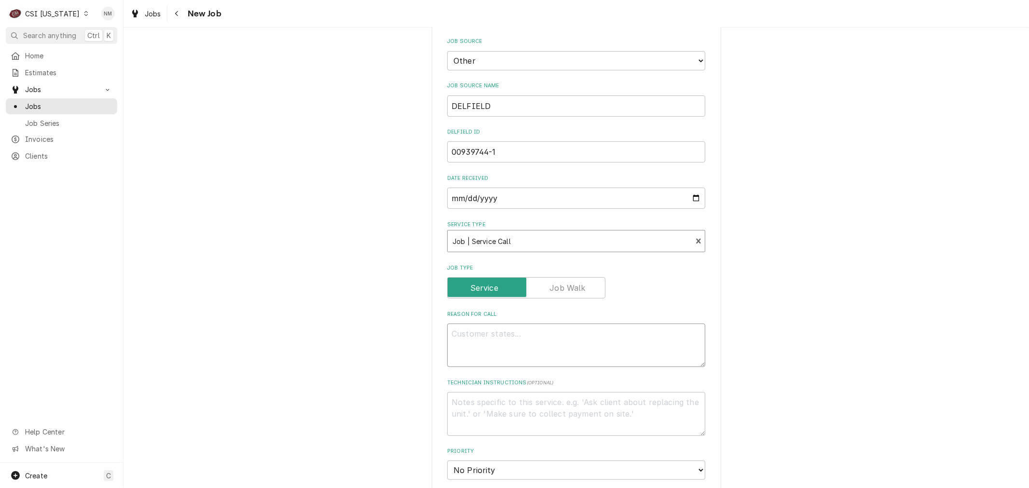
click at [553, 355] on textarea "Reason For Call" at bounding box center [576, 345] width 258 height 43
click at [568, 340] on textarea "Reason For Call" at bounding box center [576, 345] width 258 height 43
paste textarea "Fault Description: The dealer has two Delfield units (serial #'s 2508820101178 …"
type textarea "x"
type textarea "Fault Description: The dealer has two Delfield units (serial #'s 2508820101178 …"
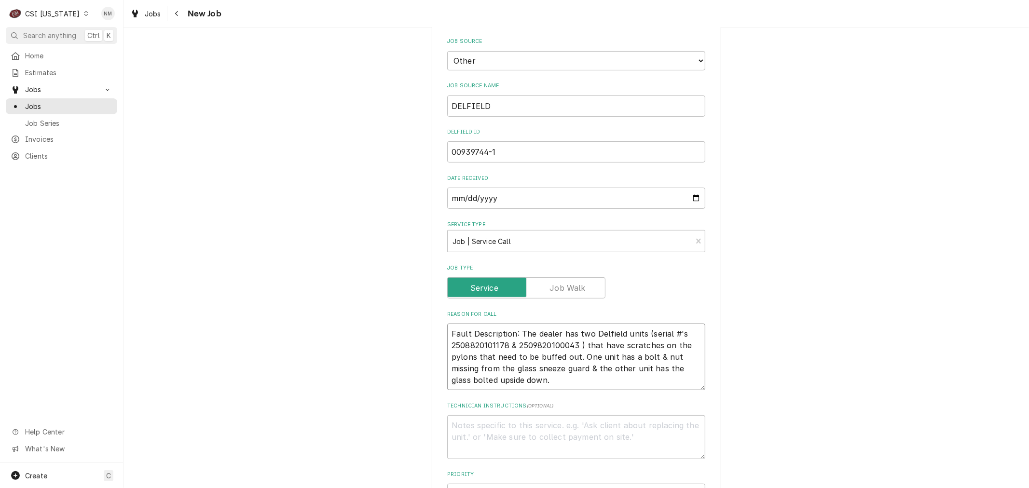
type textarea "x"
type textarea "Fault Description: The dealer has two Delfield units (serial #'s 2508820101178 …"
click at [569, 421] on textarea "Technician Instructions ( optional )" at bounding box center [576, 436] width 258 height 43
click at [604, 420] on textarea "Technician Instructions ( optional )" at bounding box center [576, 436] width 258 height 43
paste textarea "Kim Yates or Missy Ayers 502-633-8030"
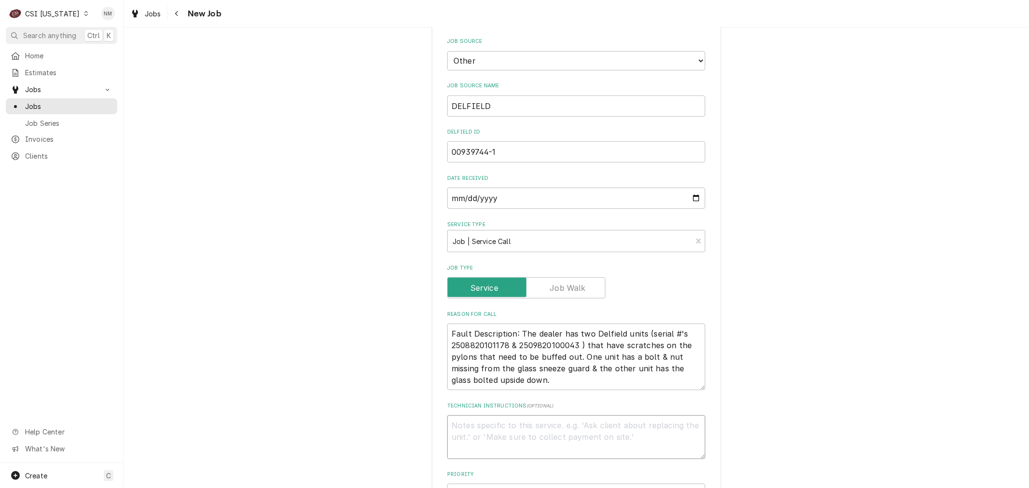
type textarea "x"
type textarea "Kim Yates or Missy Ayers 502-633-8030"
type textarea "x"
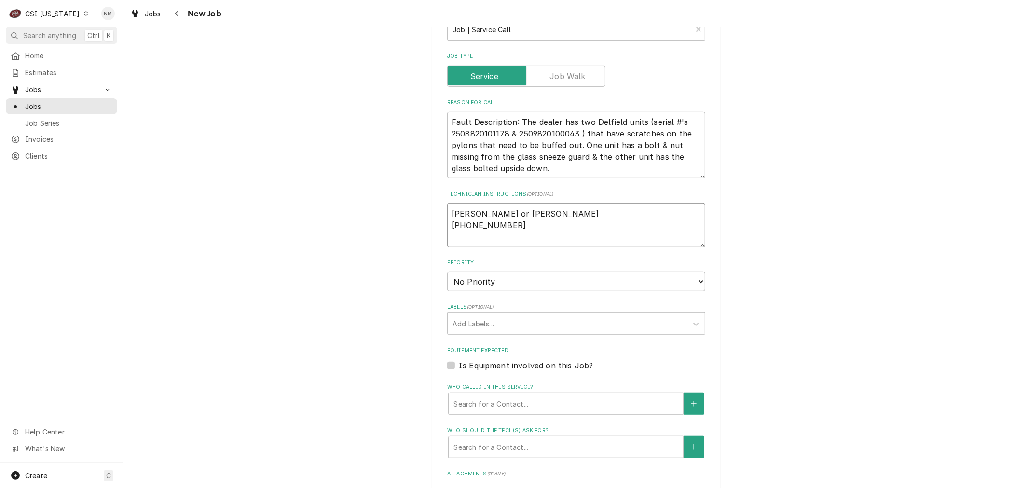
scroll to position [428, 0]
type textarea "Kim Yates or Missy Ayers 502-633-8030"
click at [623, 273] on select "No Priority Urgent High Medium Low" at bounding box center [576, 279] width 258 height 19
select select "3"
click at [447, 270] on select "No Priority Urgent High Medium Low" at bounding box center [576, 279] width 258 height 19
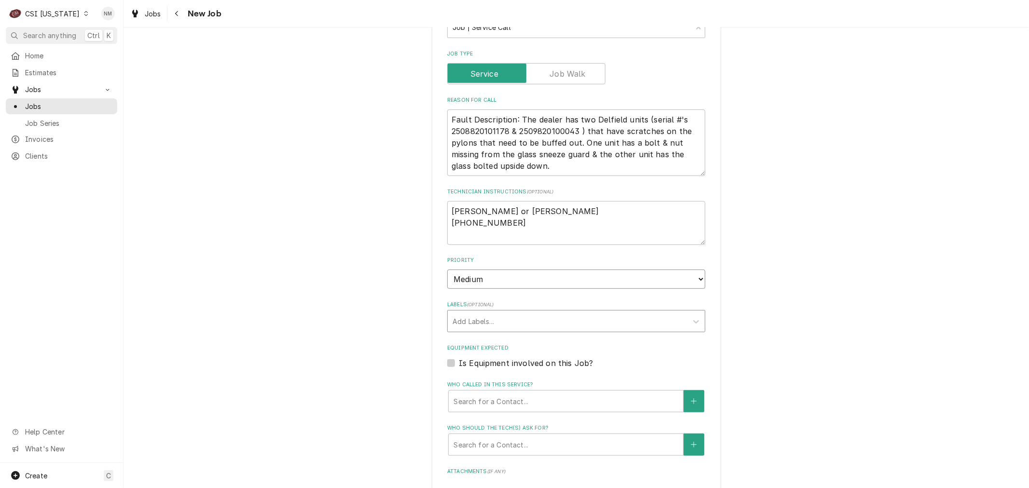
type textarea "x"
click at [557, 320] on div "Labels" at bounding box center [568, 321] width 230 height 17
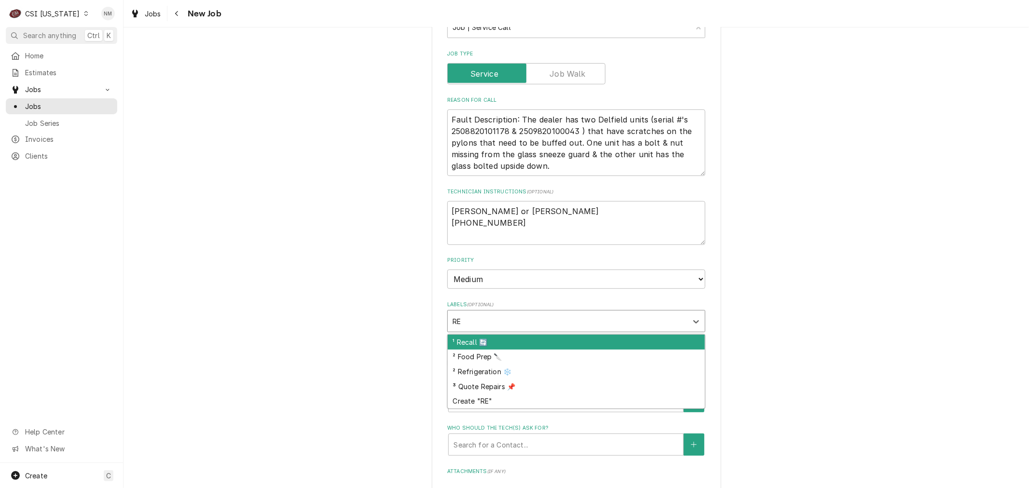
type input "REF"
click at [552, 340] on div "² Refrigeration ❄️" at bounding box center [576, 342] width 257 height 15
type textarea "x"
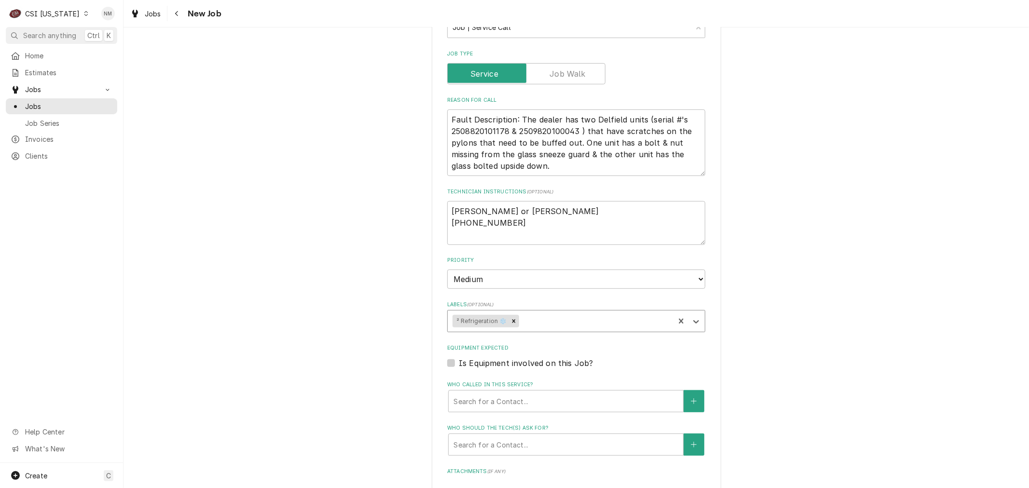
type textarea "x"
click at [459, 359] on label "Is Equipment involved on this Job?" at bounding box center [526, 364] width 134 height 12
click at [459, 359] on input "Equipment Expected" at bounding box center [588, 368] width 258 height 21
checkbox input "true"
type textarea "x"
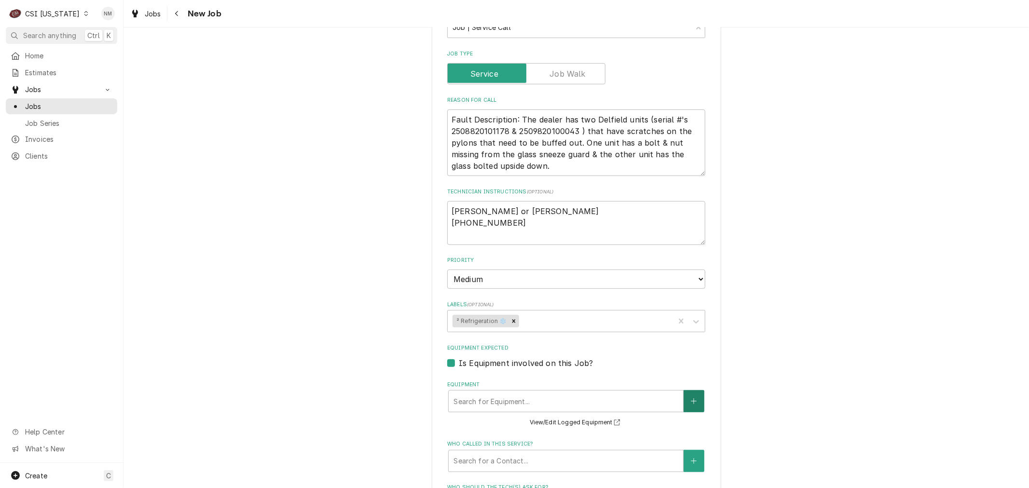
click at [685, 394] on button "Equipment" at bounding box center [694, 401] width 20 height 22
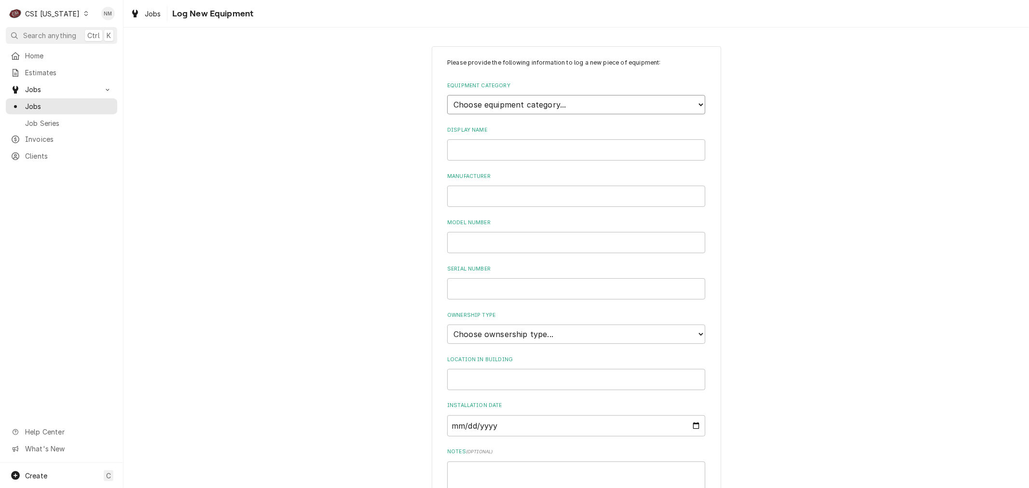
click at [544, 105] on select "Choose equipment category... Cooking Equipment Fryers Ice Machines Ovens and Ra…" at bounding box center [576, 104] width 258 height 19
select select "8"
click at [447, 95] on select "Choose equipment category... Cooking Equipment Fryers Ice Machines Ovens and Ra…" at bounding box center [576, 104] width 258 height 19
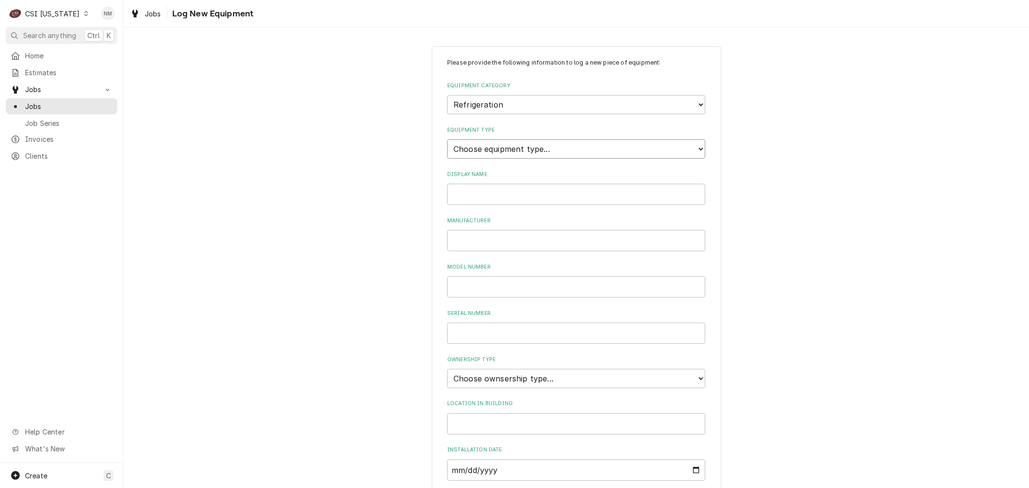
click at [493, 150] on select "Choose equipment type... Bar Refrigeration Blast Chiller Chef Base Freezer Chef…" at bounding box center [576, 148] width 258 height 19
select select "71"
click at [447, 139] on select "Choose equipment type... Bar Refrigeration Blast Chiller Chef Base Freezer Chef…" at bounding box center [576, 148] width 258 height 19
click at [470, 190] on input "Display Name" at bounding box center [576, 194] width 258 height 21
type input "DELFIELD"
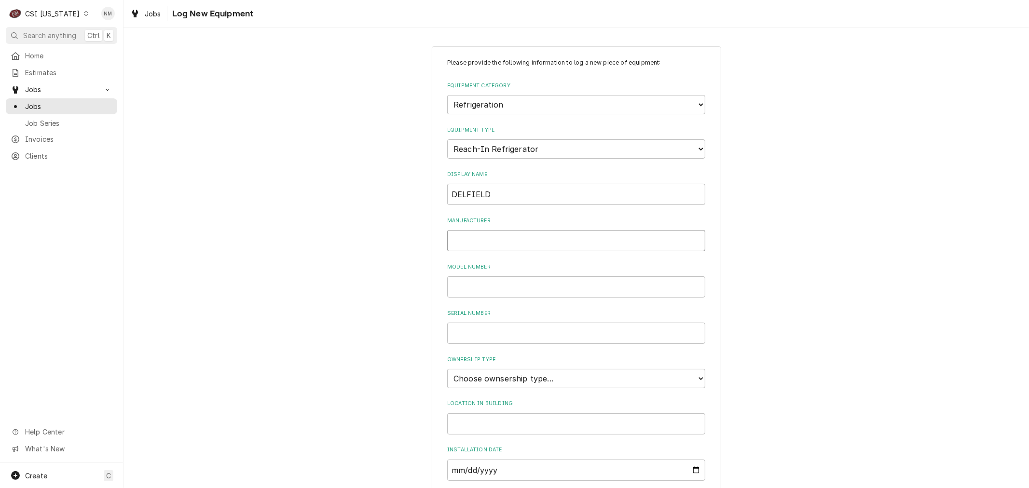
click at [481, 241] on input "Manufacturer" at bounding box center [576, 240] width 258 height 21
type input "DELFIELD"
click at [489, 326] on input "Serial Number" at bounding box center [576, 333] width 258 height 21
click at [499, 334] on input "Serial Number" at bounding box center [576, 333] width 258 height 21
paste input "2508820101178"
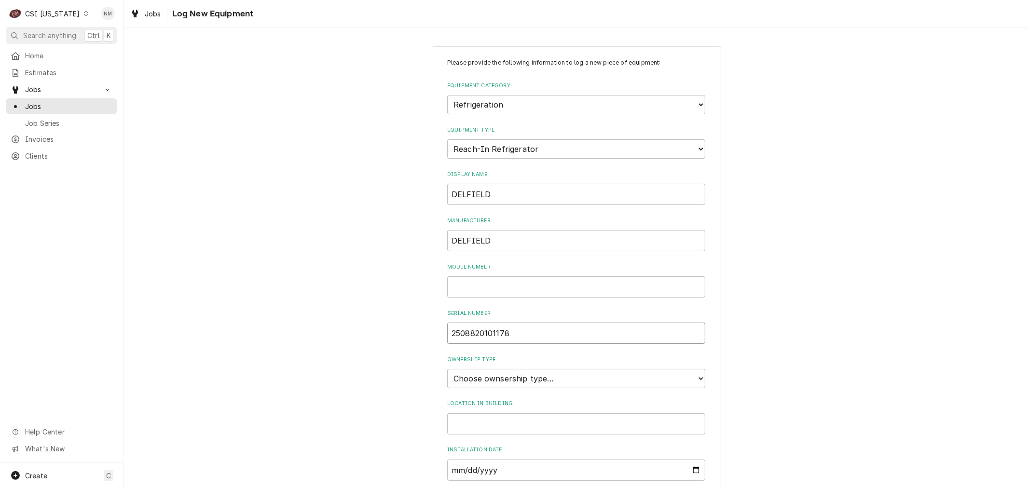
type input "2508820101178"
click at [457, 284] on input "Model Number" at bounding box center [576, 286] width 258 height 21
paste input "000-400149WW2"
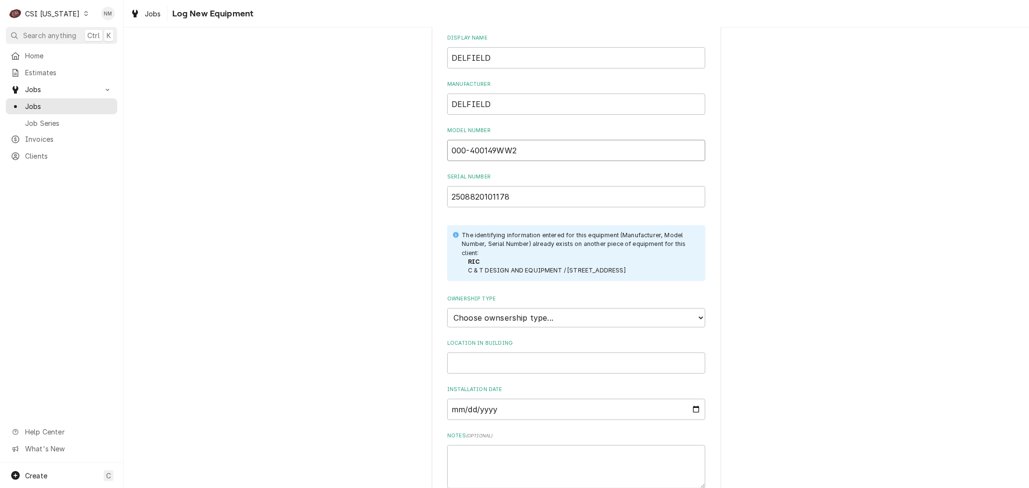
scroll to position [161, 0]
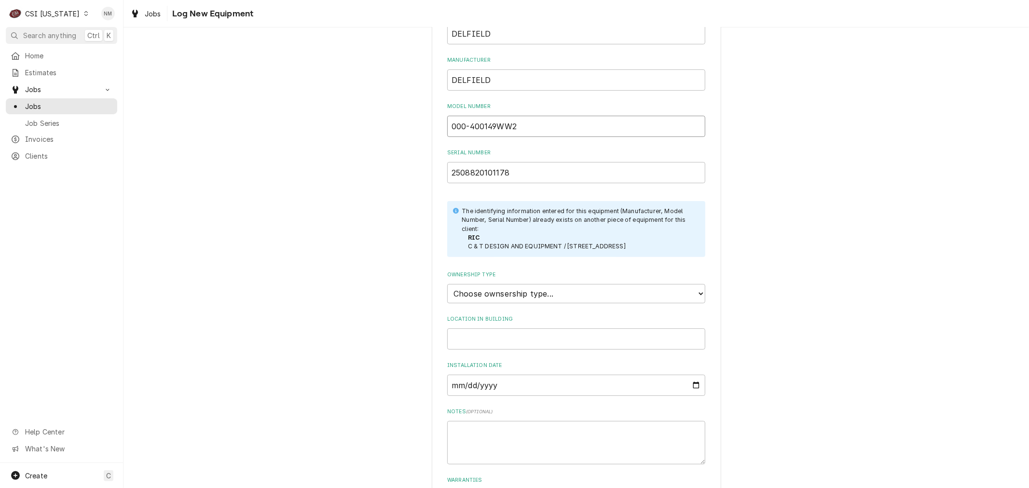
type input "000-400149WW2"
click at [847, 287] on div "Please provide the following information to log a new piece of equipment: Equip…" at bounding box center [577, 222] width 906 height 690
click at [857, 257] on div "Please provide the following information to log a new piece of equipment: Equip…" at bounding box center [577, 222] width 906 height 690
drag, startPoint x: 522, startPoint y: 122, endPoint x: 368, endPoint y: 124, distance: 153.9
click at [368, 124] on div "Please provide the following information to log a new piece of equipment: Equip…" at bounding box center [577, 222] width 906 height 690
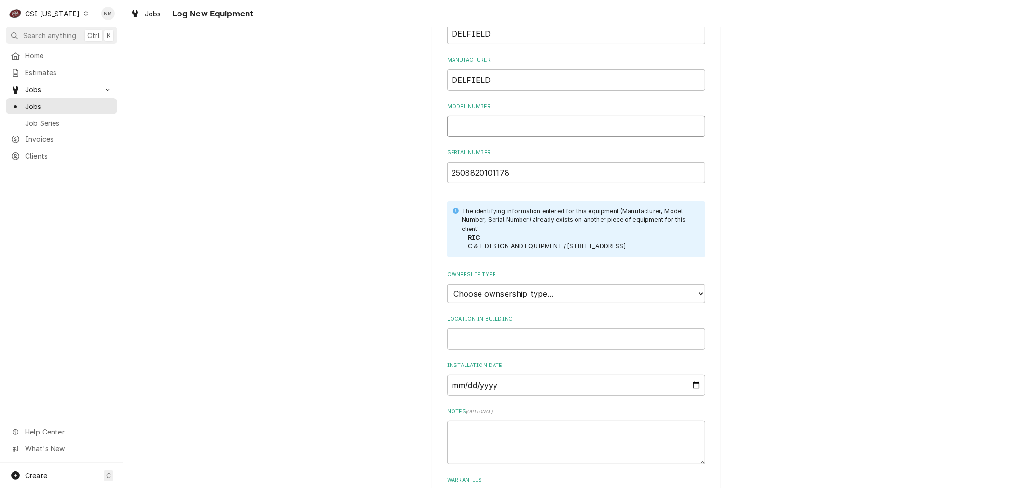
scroll to position [159, 0]
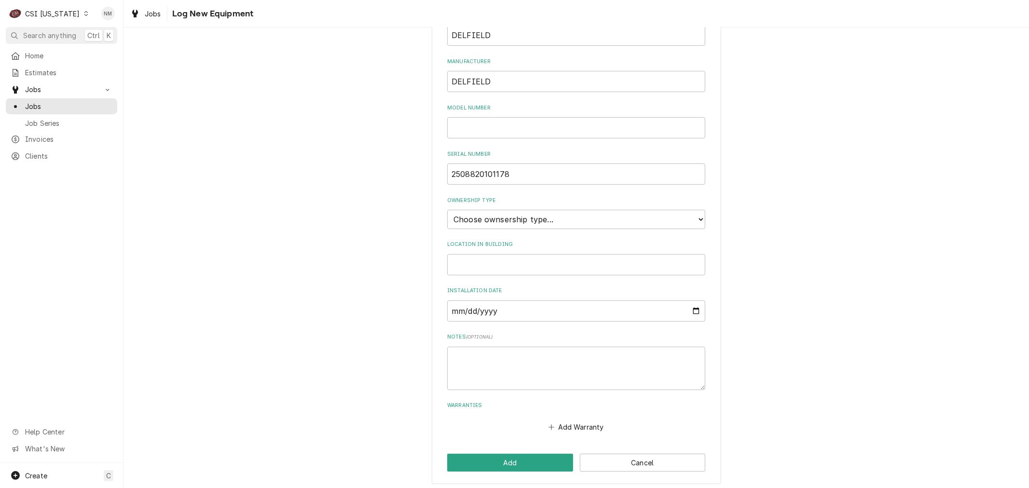
click at [865, 169] on div "Please provide the following information to log a new piece of equipment: Equip…" at bounding box center [577, 185] width 906 height 614
click at [552, 218] on select "Choose ownsership type... Unknown Owned Leased Rented" at bounding box center [576, 219] width 258 height 19
select select "1"
click at [447, 210] on select "Choose ownsership type... Unknown Owned Leased Rented" at bounding box center [576, 219] width 258 height 19
click at [536, 456] on button "Add" at bounding box center [510, 463] width 126 height 18
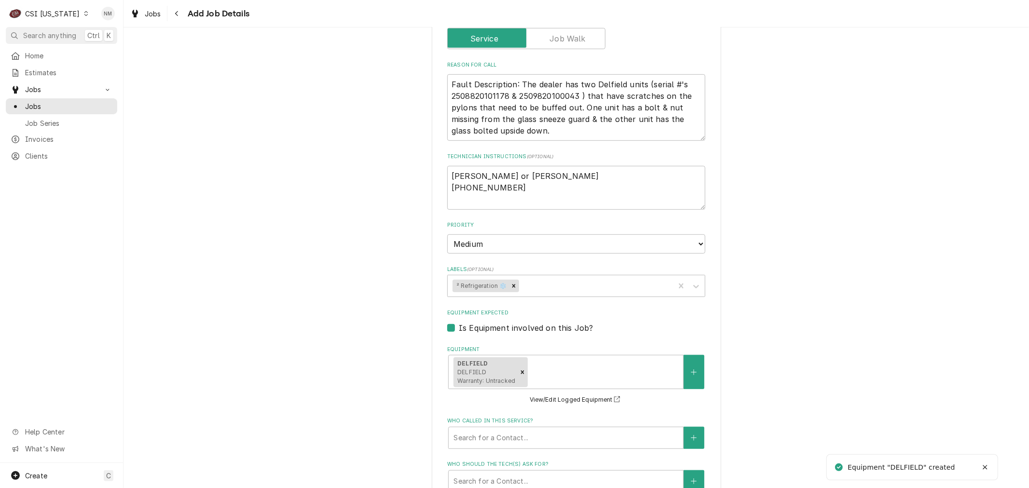
scroll to position [483, 0]
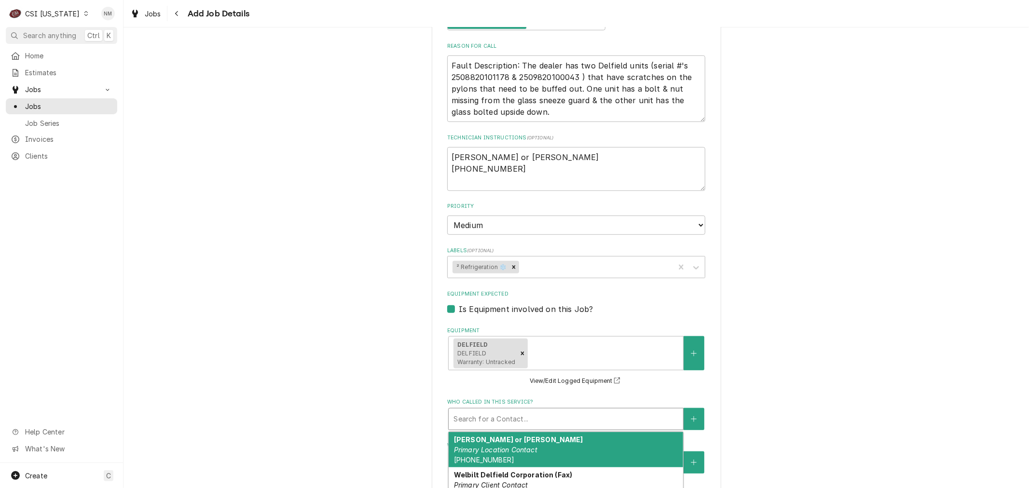
click at [616, 420] on div "Who called in this service?" at bounding box center [566, 419] width 225 height 17
click at [615, 448] on div "Kim Yates or Missy Ayers Primary Location Contact (502) 633-8030" at bounding box center [566, 449] width 235 height 35
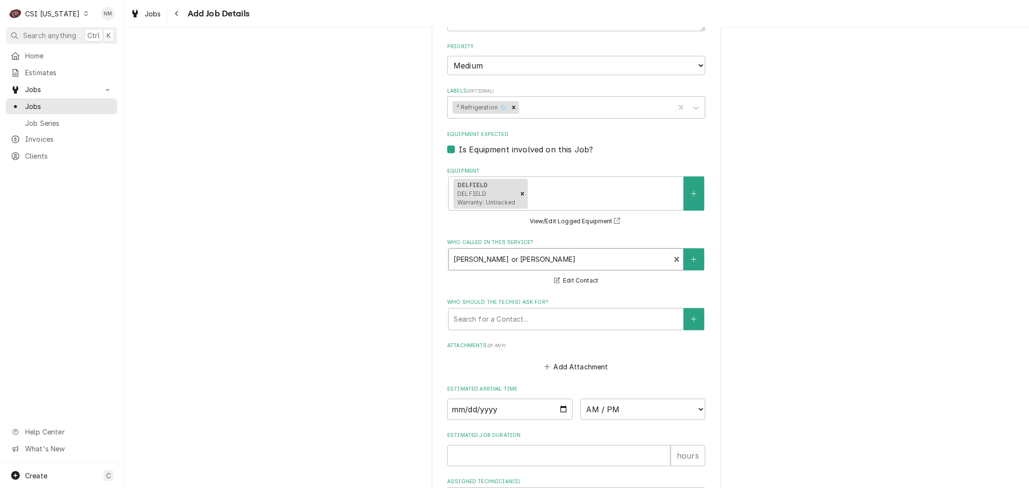
scroll to position [643, 0]
click at [556, 253] on div "Who called in this service?" at bounding box center [560, 258] width 212 height 17
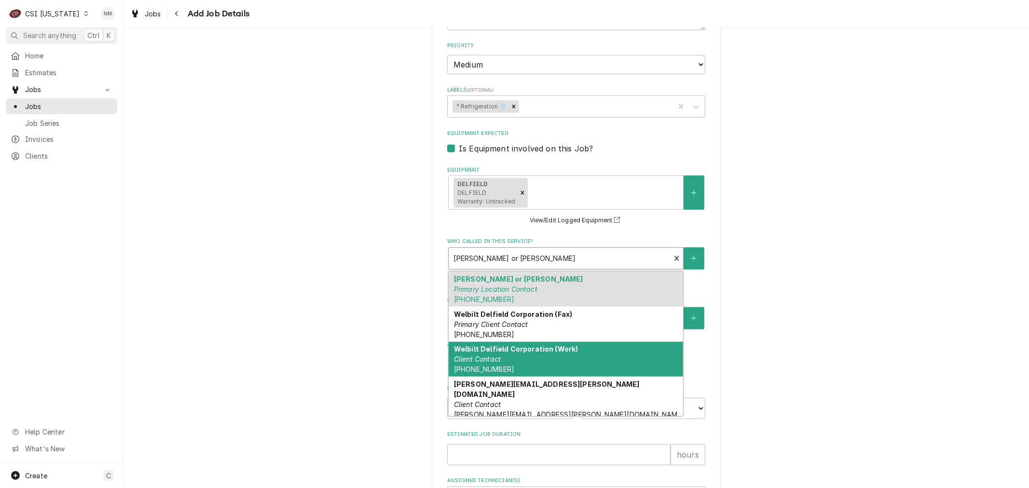
click at [559, 357] on div "Welbilt Delfield Corporation (Work) Client Contact (800) 733-8821" at bounding box center [566, 359] width 235 height 35
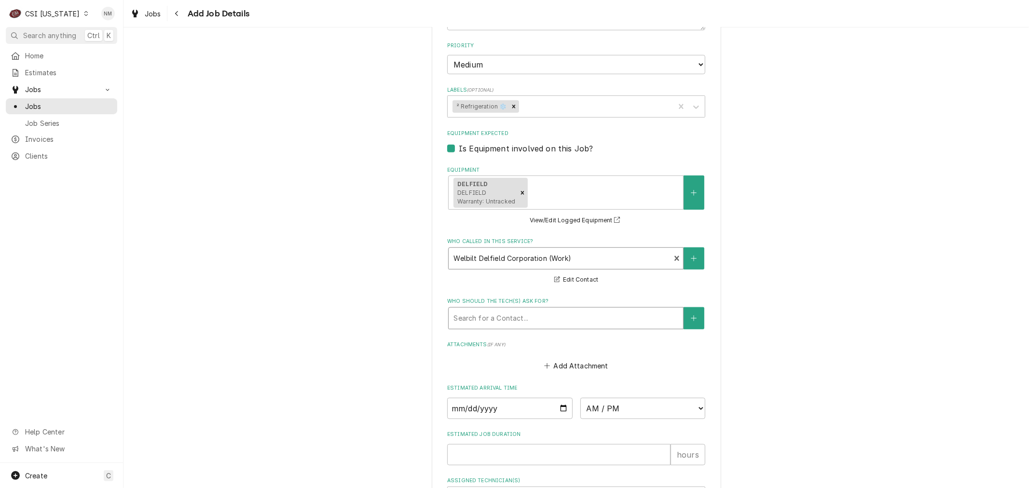
click at [542, 316] on div "Who should the tech(s) ask for?" at bounding box center [566, 318] width 225 height 17
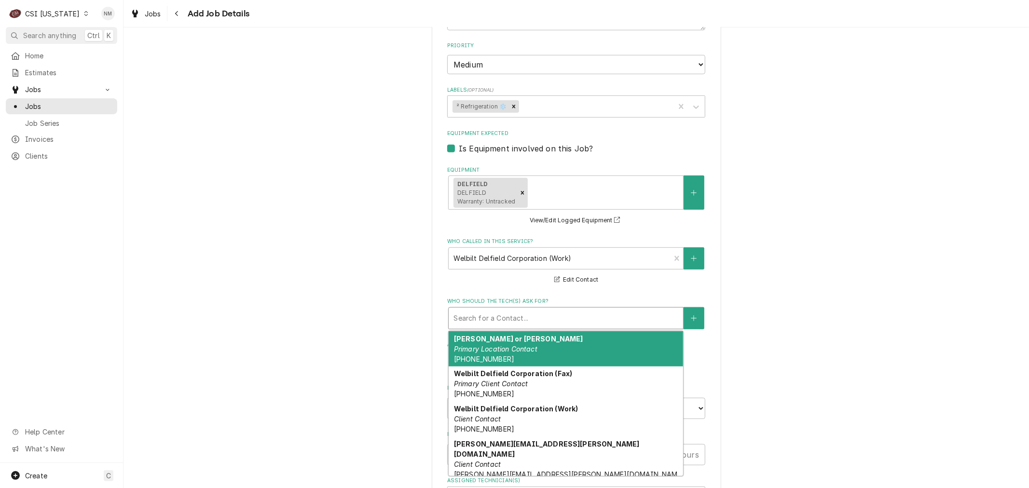
click at [536, 341] on div "Kim Yates or Missy Ayers Primary Location Contact (502) 633-8030" at bounding box center [566, 348] width 235 height 35
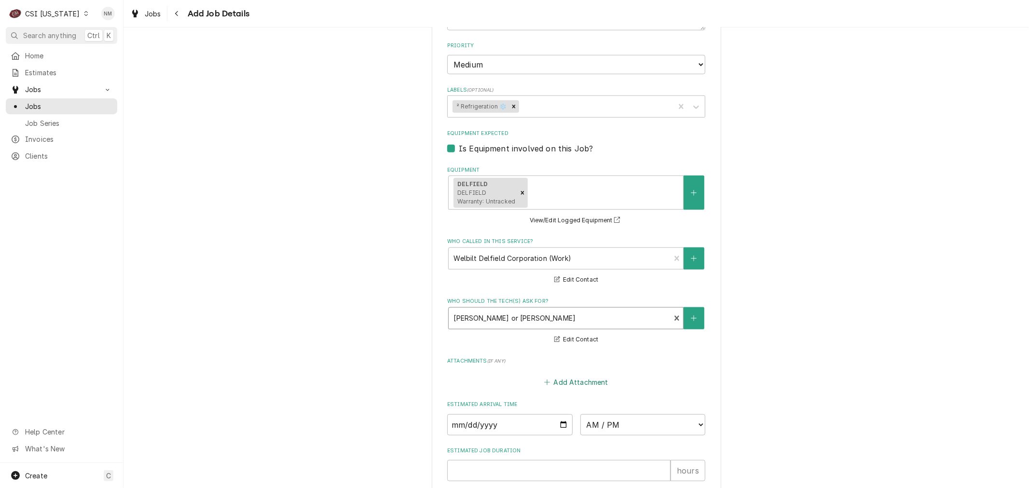
click at [594, 378] on button "Add Attachment" at bounding box center [577, 383] width 68 height 14
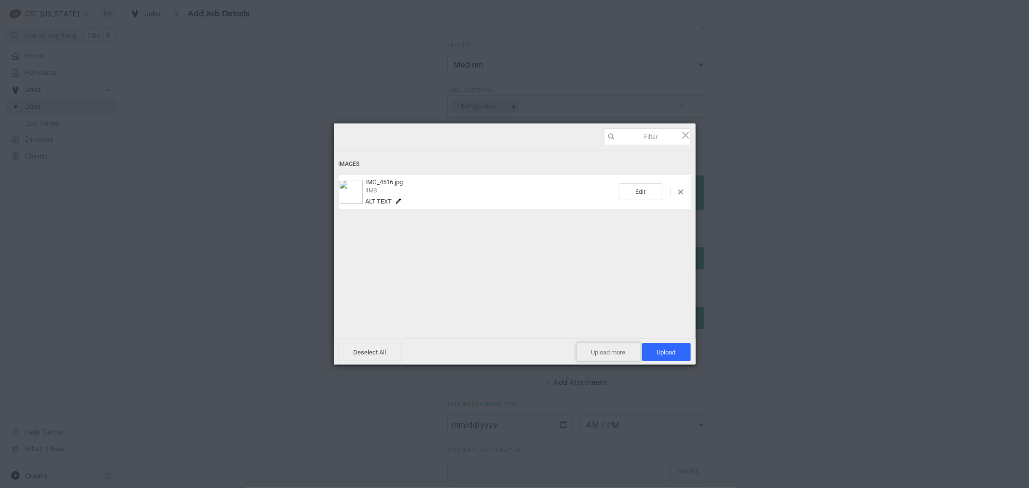
click at [621, 346] on span "Upload more" at bounding box center [609, 352] width 64 height 18
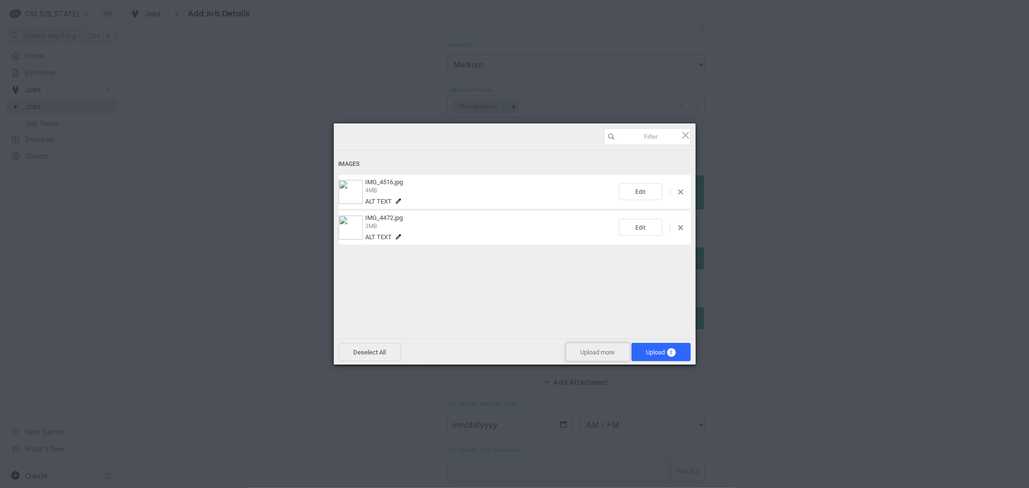
click at [601, 353] on span "Upload more" at bounding box center [598, 352] width 64 height 18
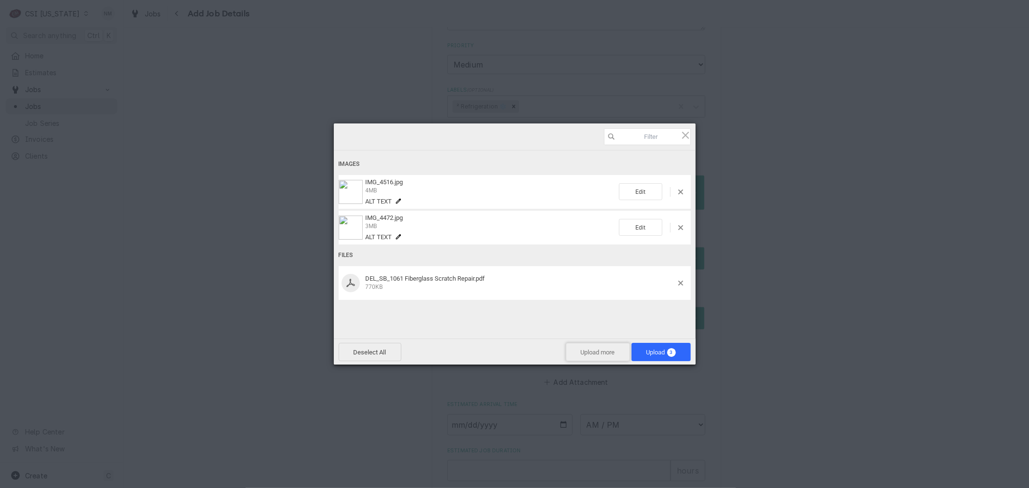
click at [595, 353] on span "Upload more" at bounding box center [598, 352] width 64 height 18
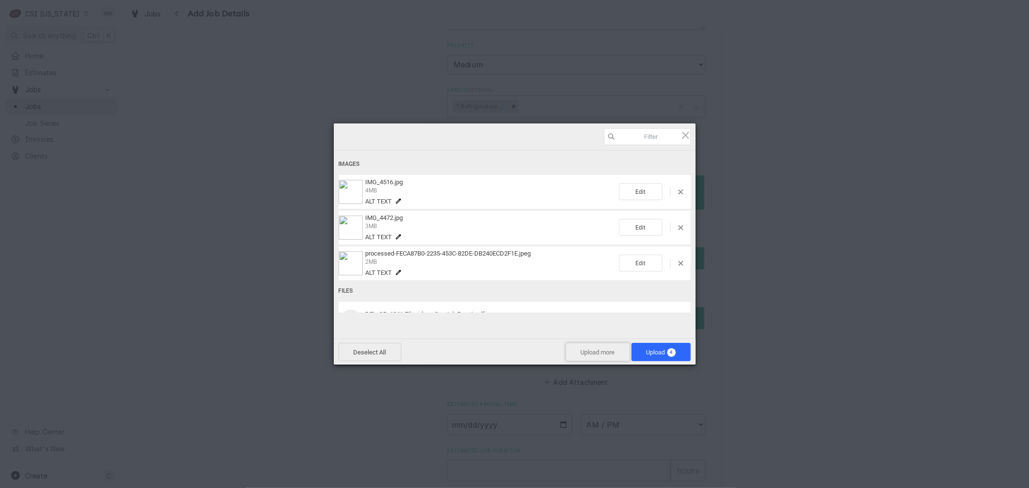
click at [586, 349] on span "Upload more" at bounding box center [598, 352] width 64 height 18
click at [590, 351] on span "Upload more" at bounding box center [598, 352] width 64 height 18
click at [671, 348] on span "6" at bounding box center [671, 352] width 9 height 9
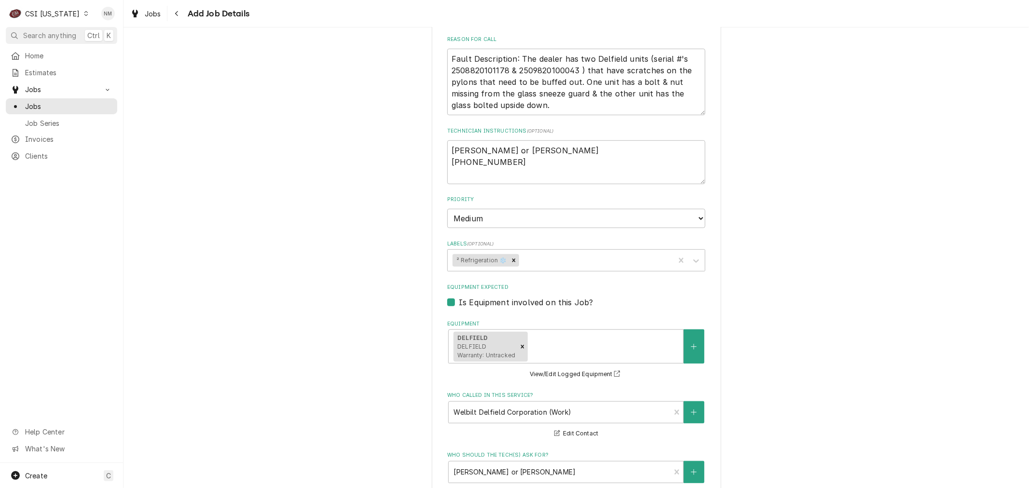
scroll to position [483, 0]
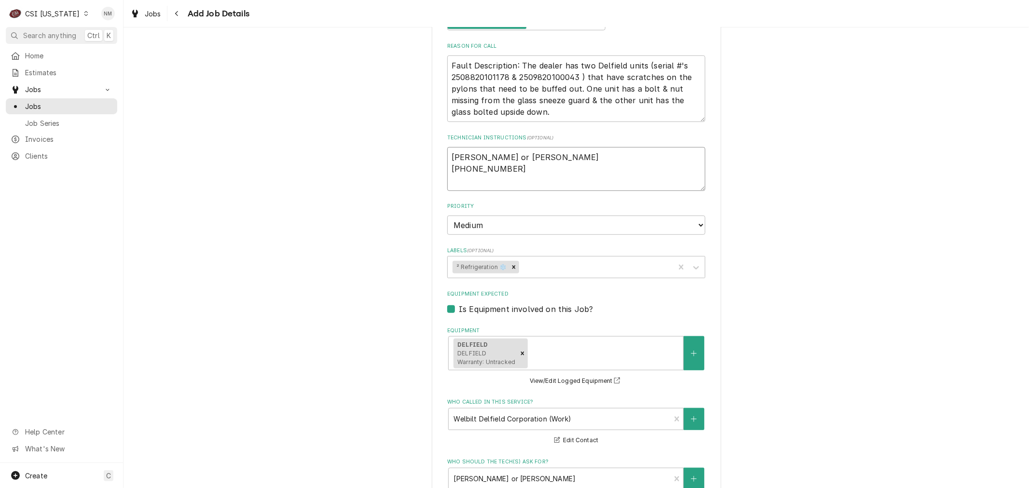
click at [510, 170] on textarea "Kim Yates or Missy Ayers 502-633-8030" at bounding box center [576, 168] width 258 height 43
type textarea "x"
type textarea "Kim Yates or Missy Ayers 502-633-8030"
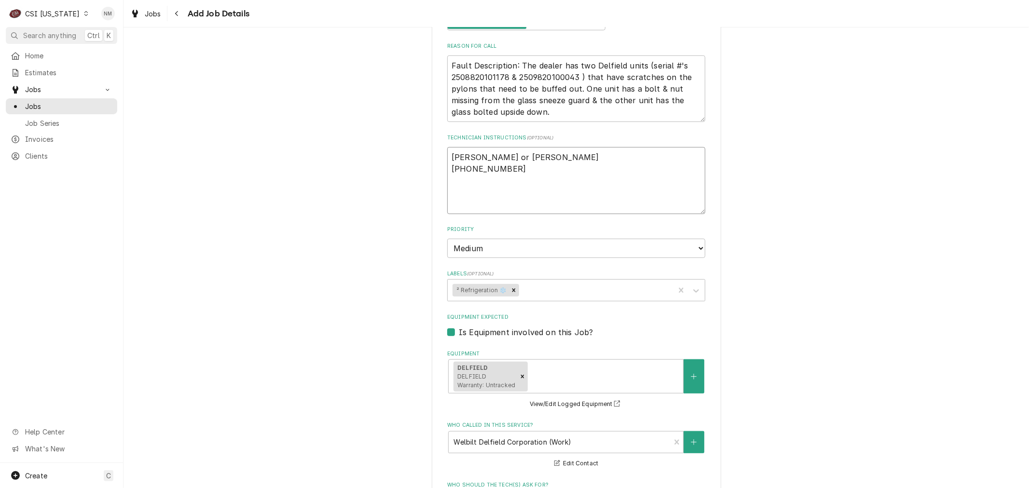
type textarea "x"
type textarea "Kim Yates or Missy Ayers 502-633-8030"
paste textarea "Warranty Coverage Details: A technician will need to go to the C & T Design and…"
type textarea "x"
type textarea "Kim Yates or Missy Ayers 502-633-8030 Warranty Coverage Details: A technician w…"
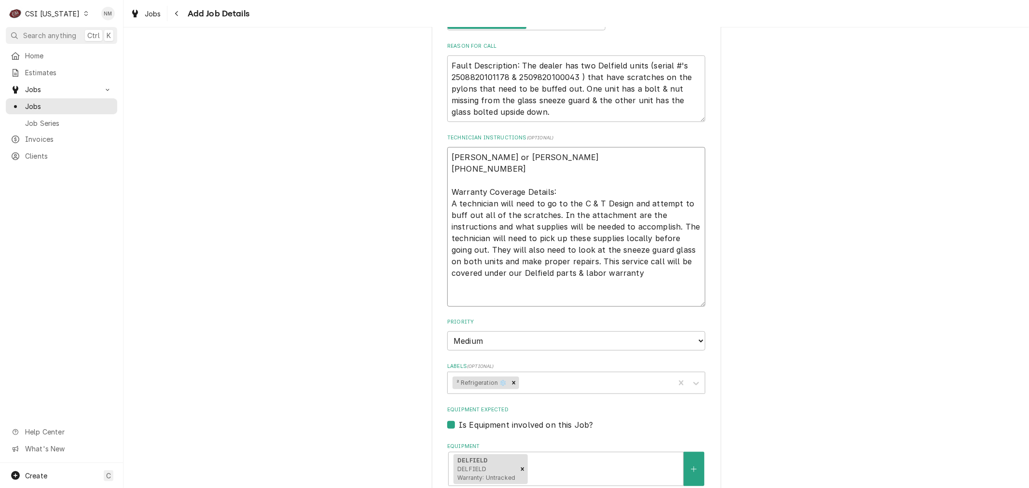
type textarea "x"
type textarea "Kim Yates or Missy Ayers 502-633-8030 Warranty Coverage Details: A technician w…"
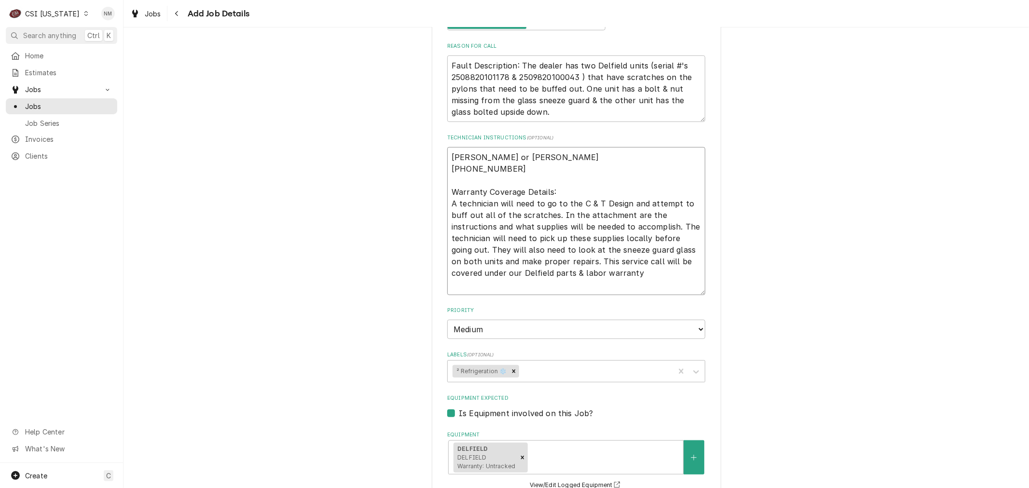
type textarea "x"
type textarea "Kim Yates or Missy Ayers 502-633-8030 Warranty Coverage Details: A technician w…"
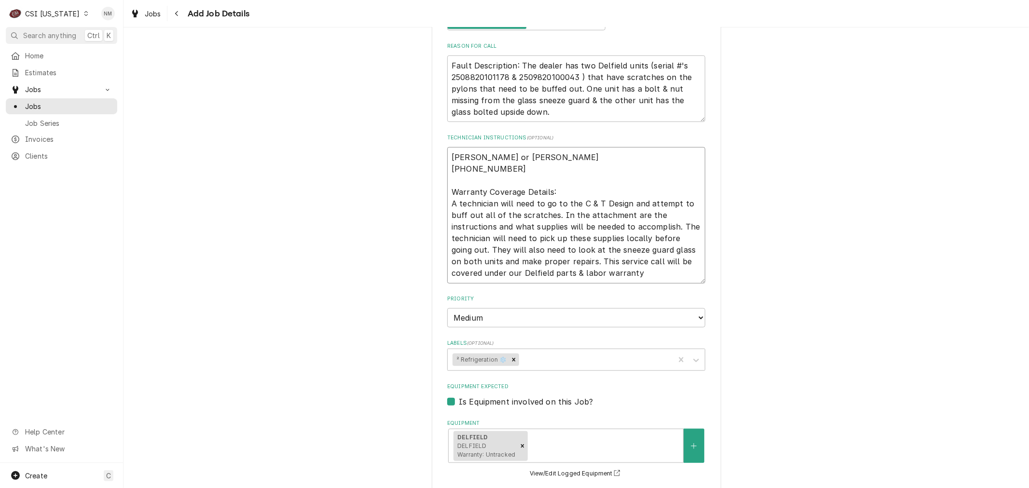
type textarea "x"
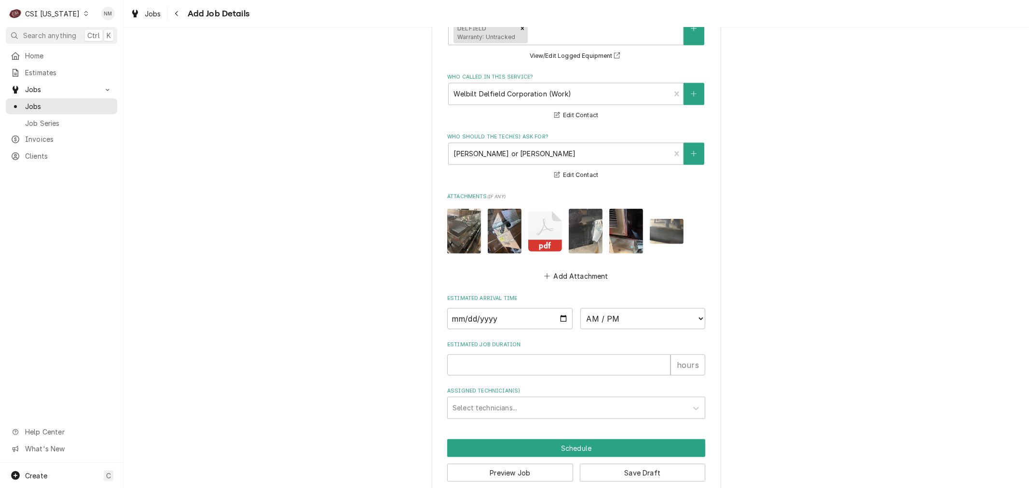
scroll to position [912, 0]
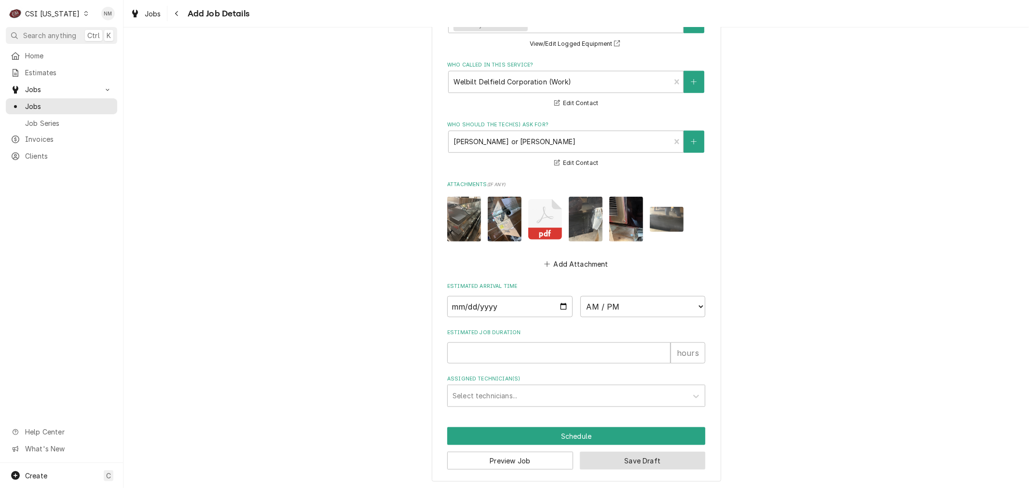
type textarea "Kim Yates or Missy Ayers 502-633-8030 Warranty Coverage Details: A technician w…"
click at [613, 456] on button "Save Draft" at bounding box center [643, 461] width 126 height 18
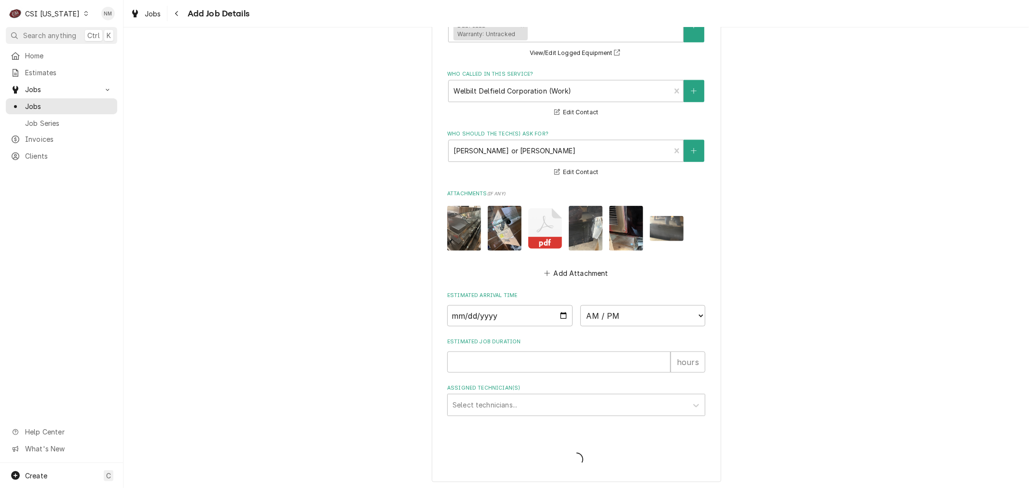
type textarea "x"
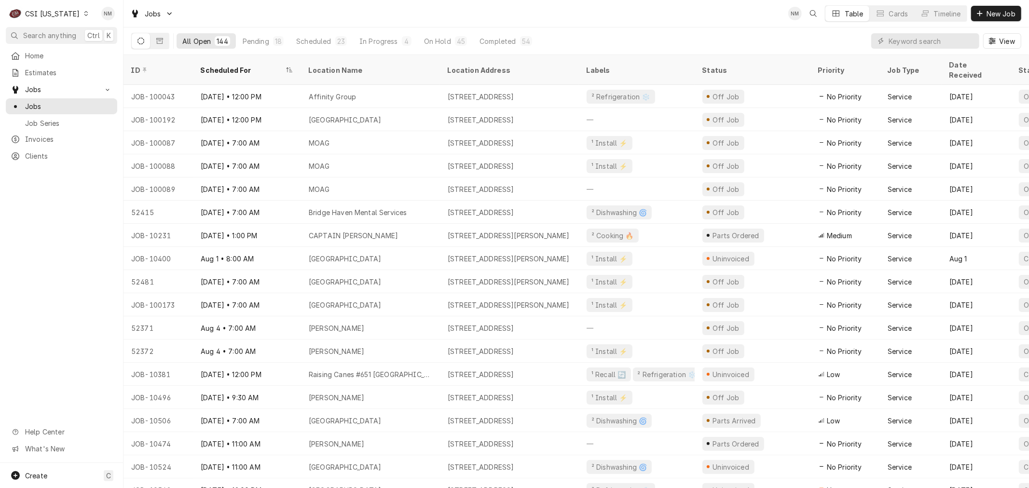
click at [84, 12] on icon "Dynamic Content Wrapper" at bounding box center [86, 13] width 4 height 5
click at [120, 17] on div "CSI [US_STATE][GEOGRAPHIC_DATA]" at bounding box center [150, 19] width 127 height 10
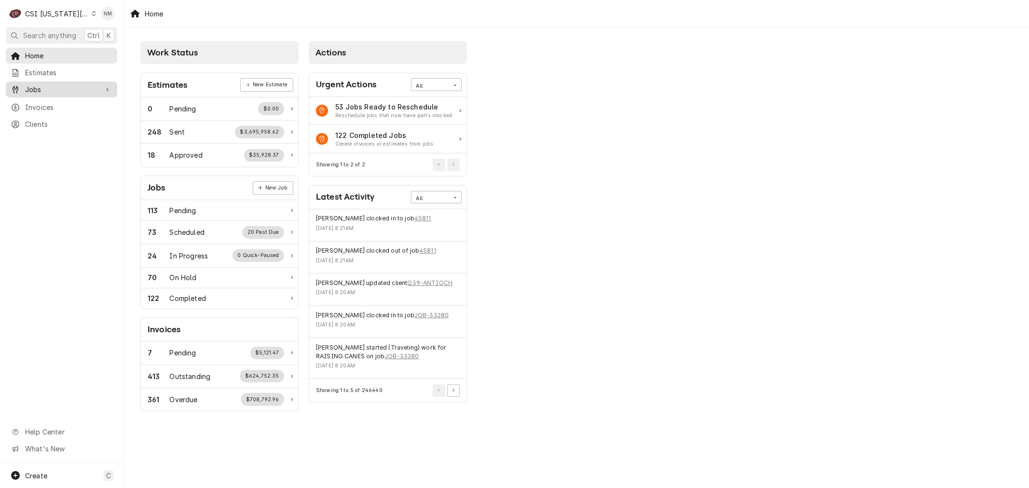
click at [43, 87] on span "Jobs" at bounding box center [61, 89] width 73 height 10
click at [39, 104] on span "Jobs" at bounding box center [68, 106] width 87 height 10
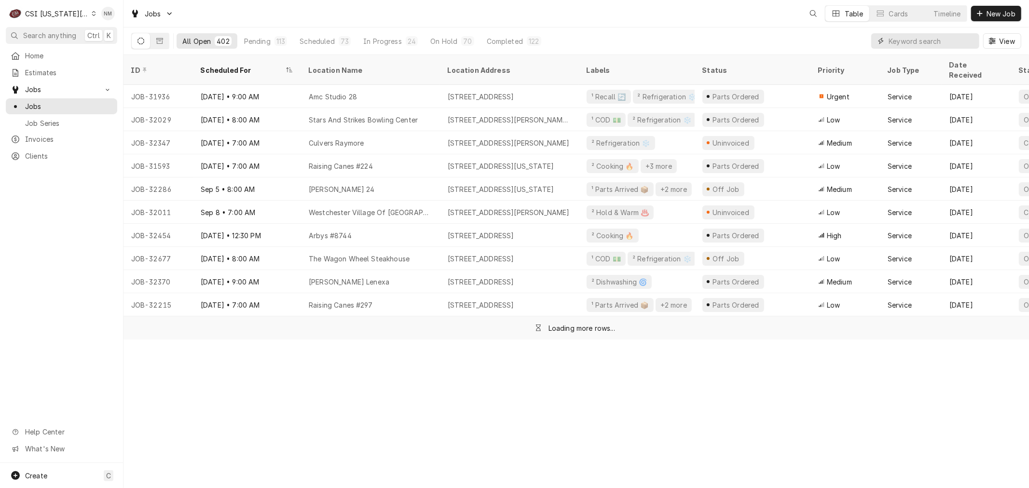
click at [923, 41] on input "Dynamic Content Wrapper" at bounding box center [932, 40] width 86 height 15
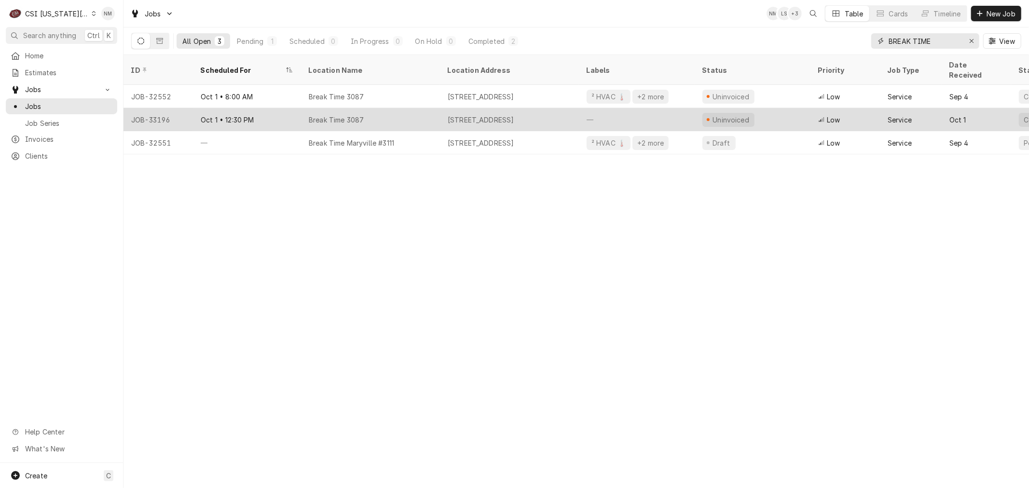
type input "BREAK TIME"
click at [414, 108] on div "Break Time 3087" at bounding box center [370, 119] width 139 height 23
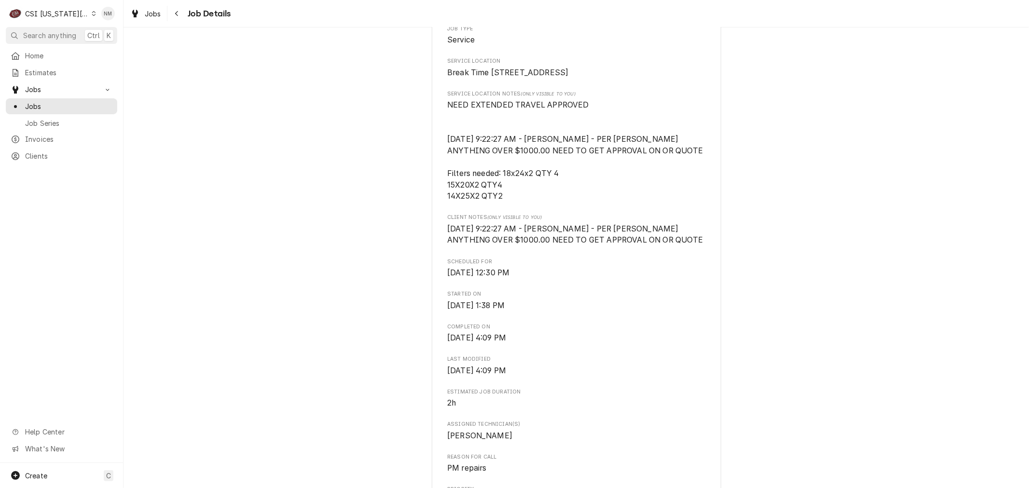
scroll to position [321, 0]
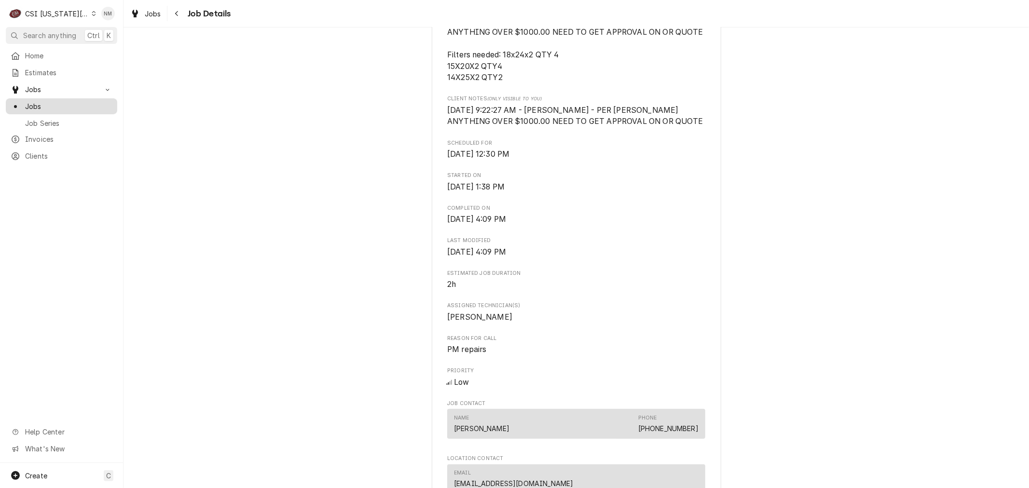
click at [37, 101] on span "Jobs" at bounding box center [68, 106] width 87 height 10
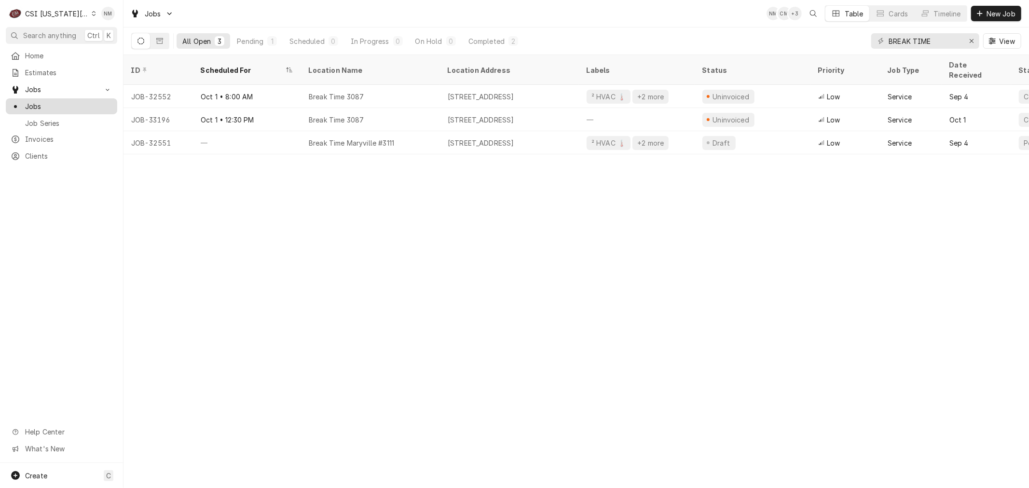
click at [41, 101] on span "Jobs" at bounding box center [68, 106] width 87 height 10
click at [971, 41] on icon "Erase input" at bounding box center [972, 41] width 4 height 4
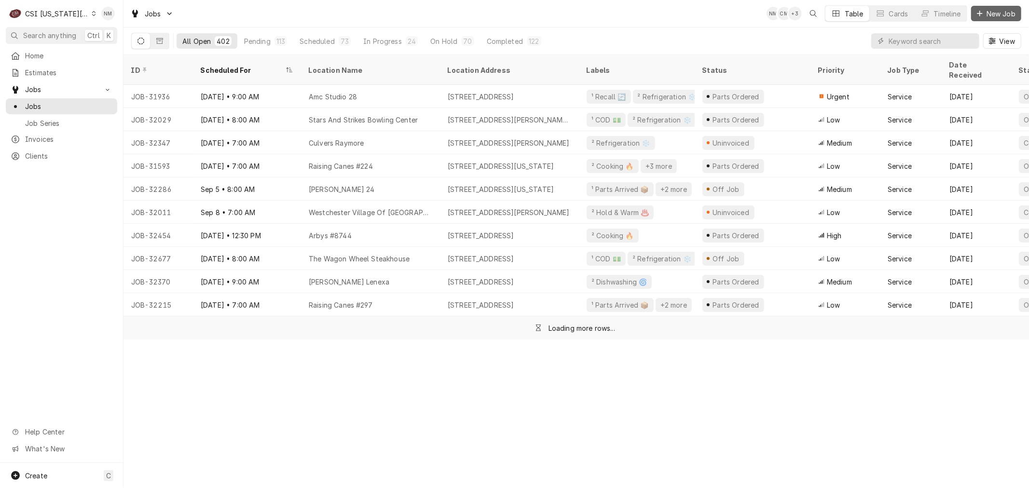
click at [991, 12] on span "New Job" at bounding box center [1001, 14] width 33 height 10
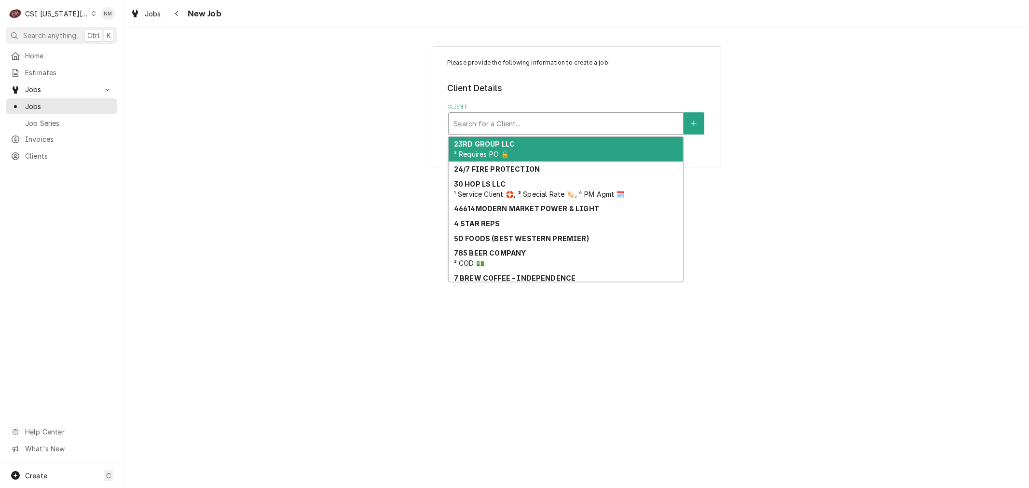
click at [486, 126] on div "Client" at bounding box center [566, 123] width 225 height 17
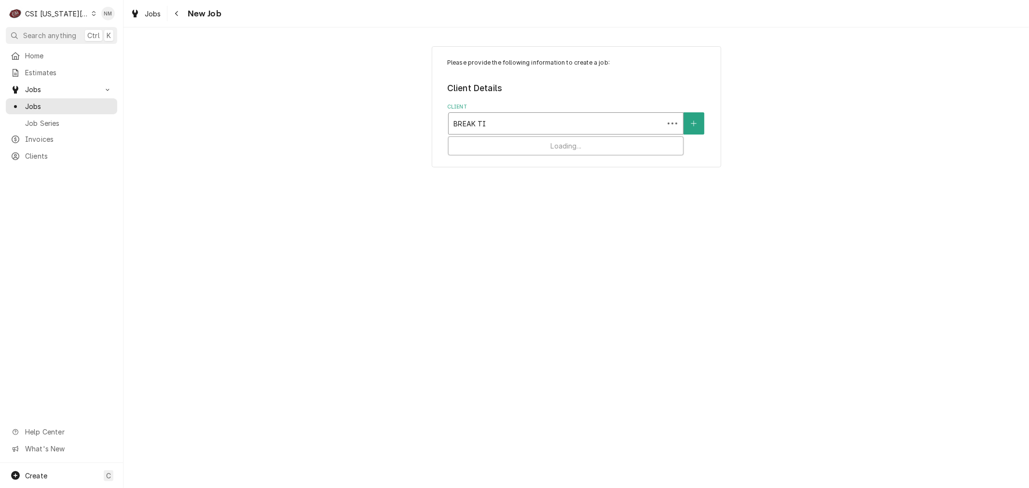
type input "BREAK [PERSON_NAME]"
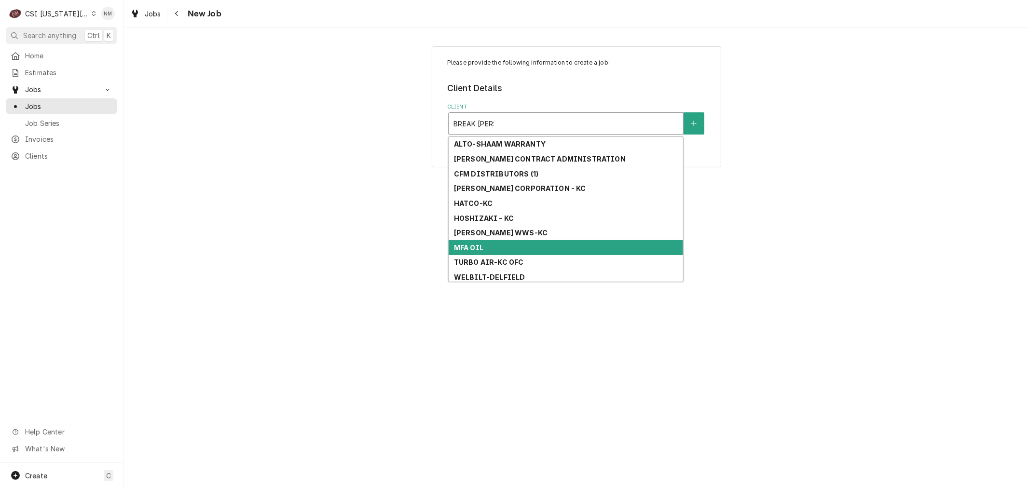
click at [503, 251] on div "MFA OIL" at bounding box center [566, 247] width 235 height 15
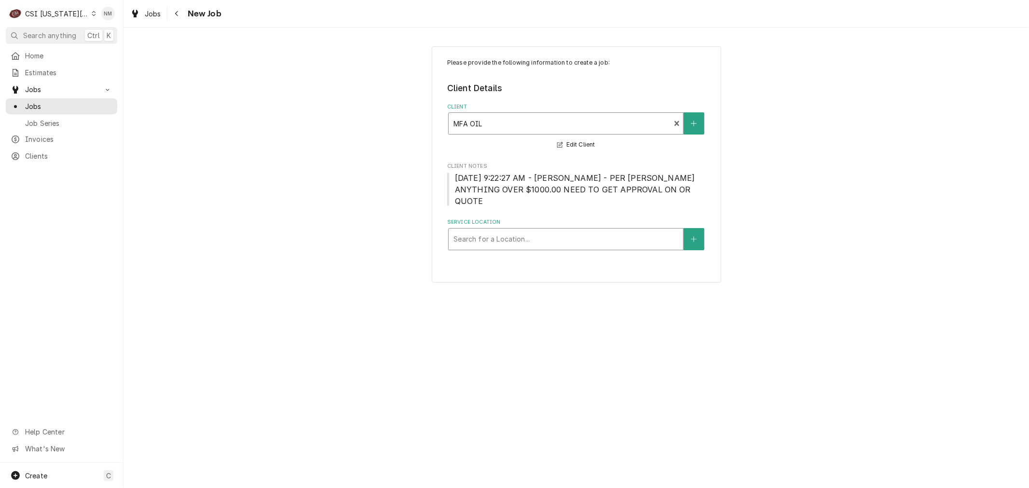
click at [549, 231] on div "Service Location" at bounding box center [566, 239] width 225 height 17
type input "SAVA"
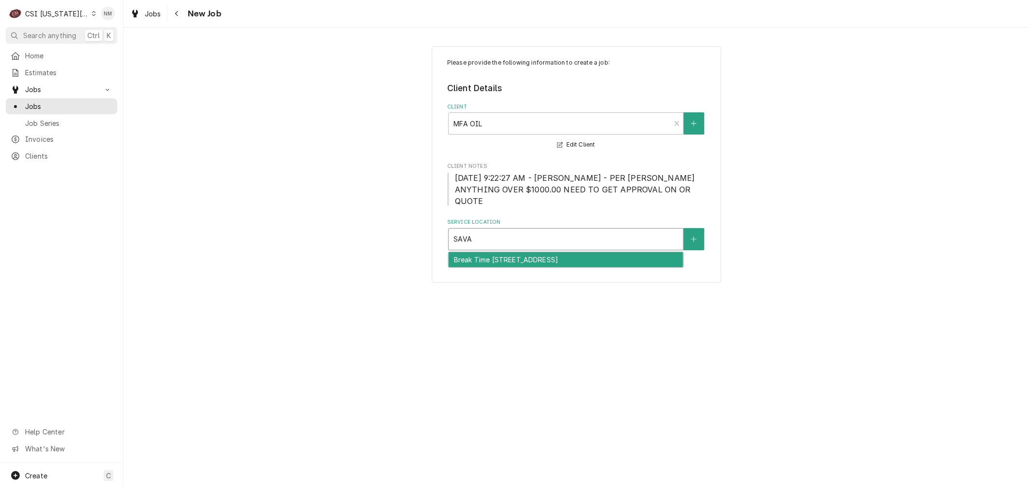
click at [550, 252] on div "Break Time [STREET_ADDRESS]" at bounding box center [566, 259] width 235 height 15
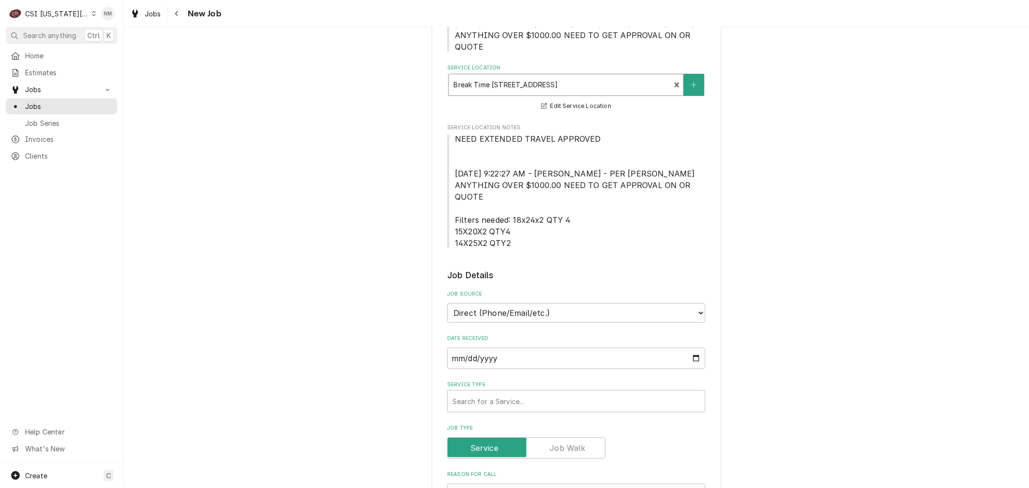
scroll to position [214, 0]
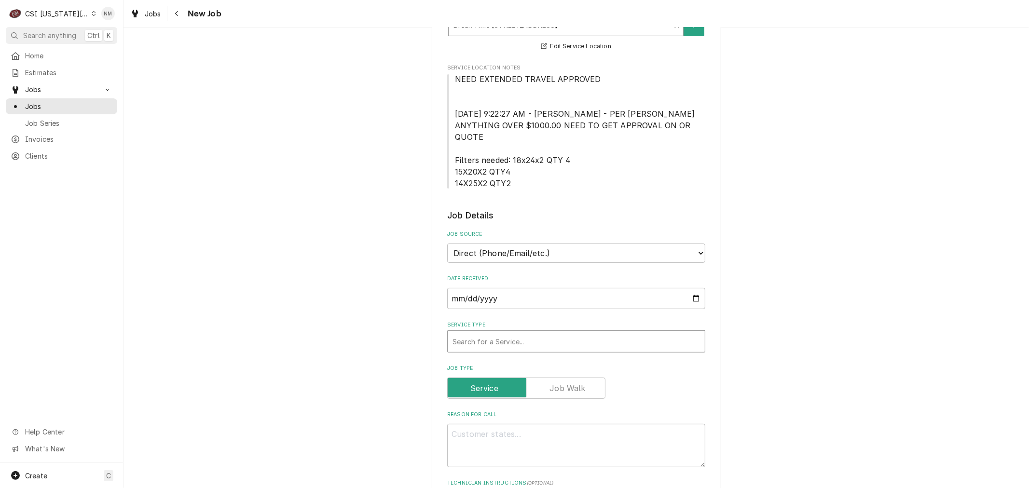
click at [563, 333] on div "Service Type" at bounding box center [577, 341] width 248 height 17
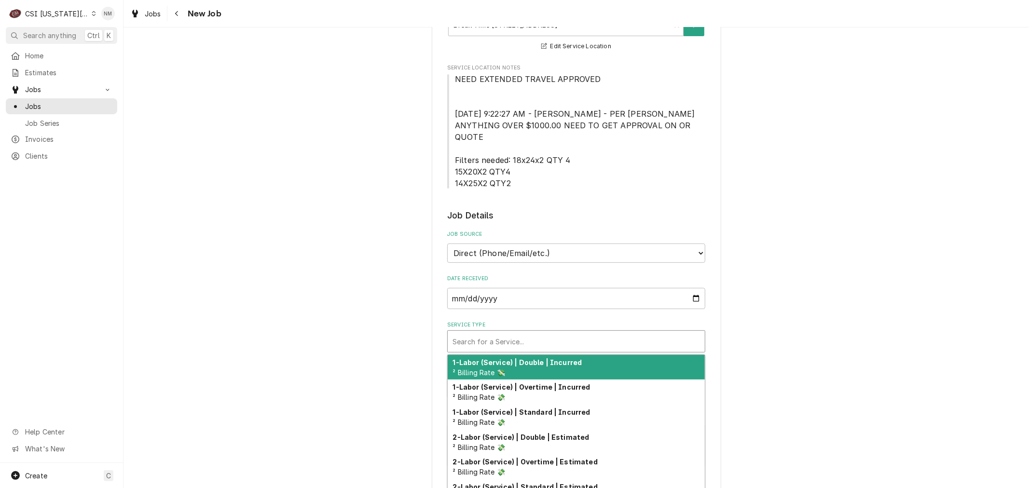
type textarea "x"
type input "S"
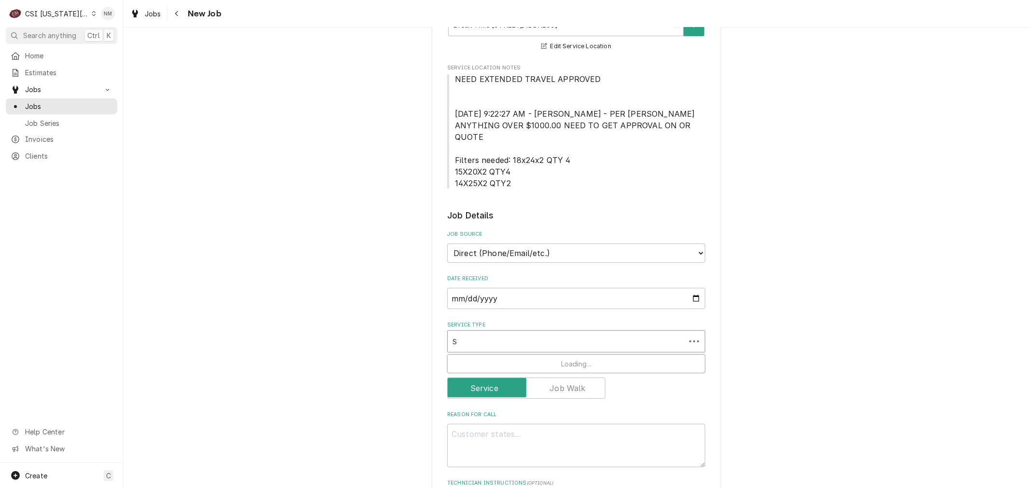
type textarea "x"
type input "SE"
type textarea "x"
type input "SER"
type textarea "x"
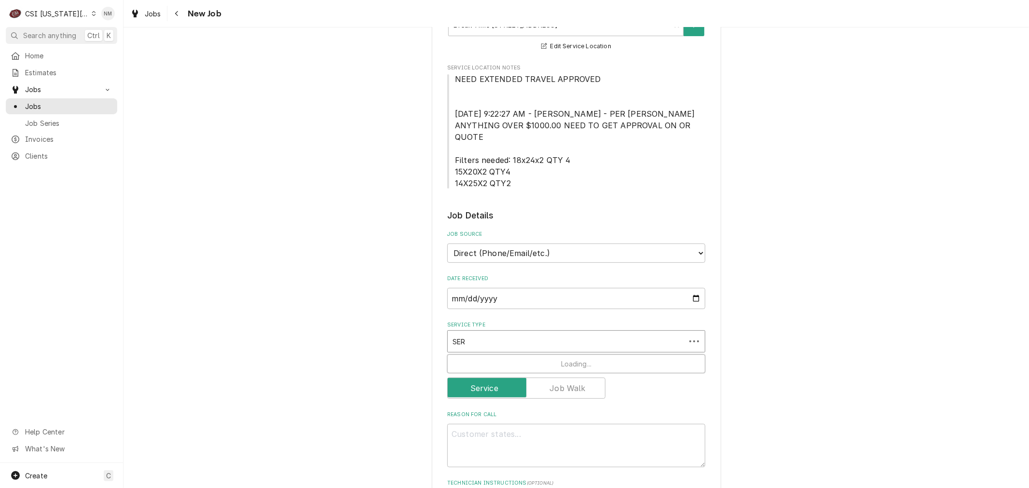
type input "SERV"
type textarea "x"
type input "SERVI"
type textarea "x"
type input "SERVIC"
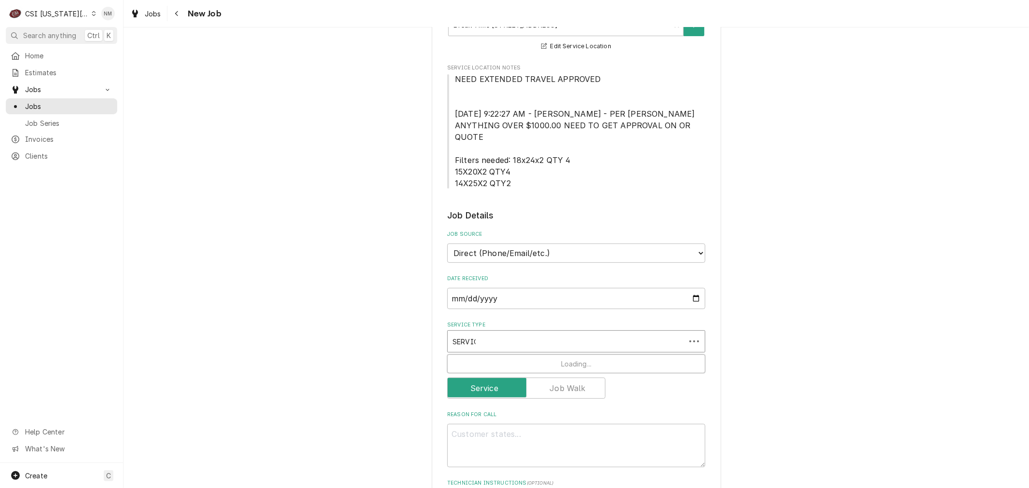
type textarea "x"
type input "SERVICE"
type textarea "x"
type input "SERVICE"
type textarea "x"
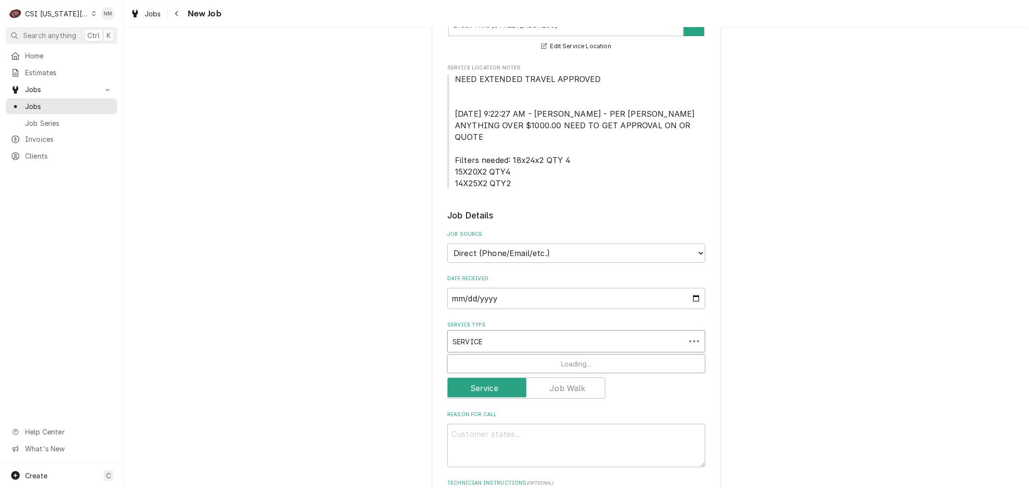
type input "SERVICE C"
type textarea "x"
type input "SERVICE CA"
type textarea "x"
type input "SERVICE CAL"
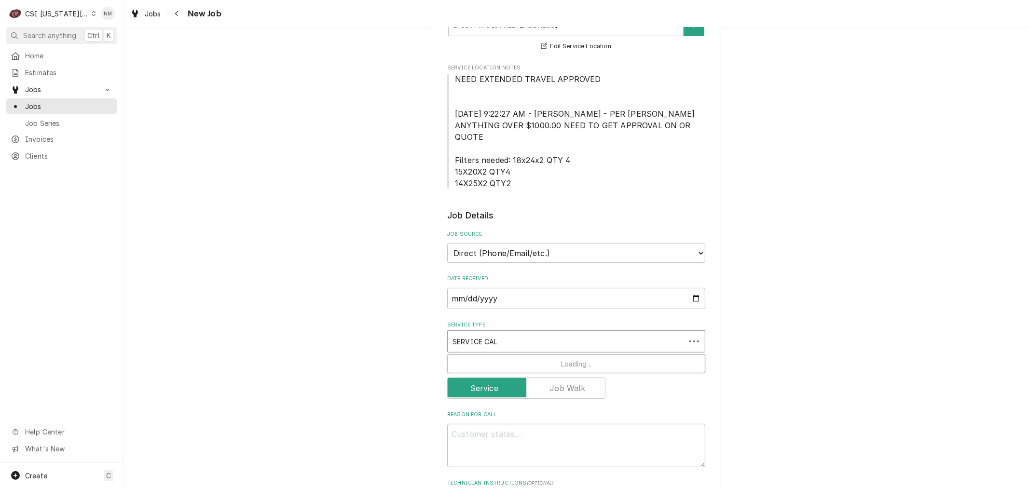
type textarea "x"
type input "SERVICE CALL"
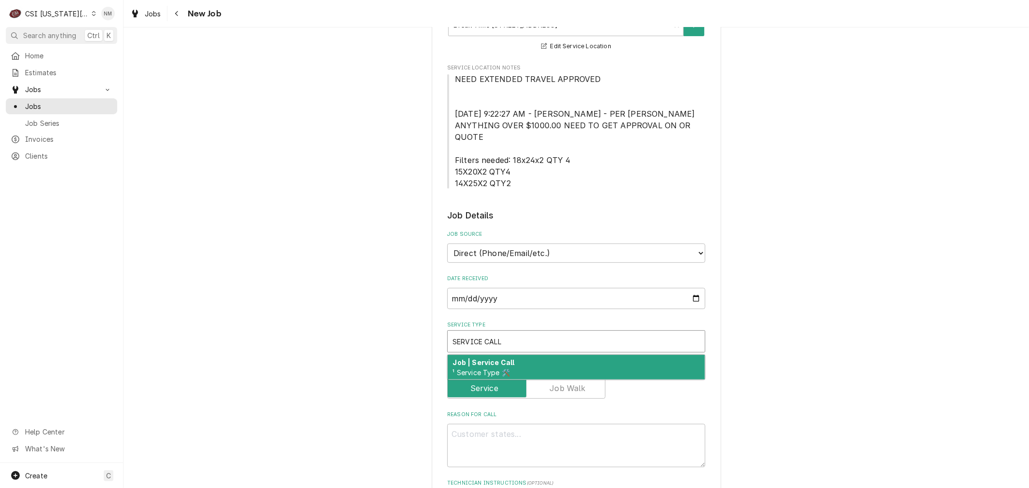
click at [562, 355] on div "Job | Service Call ¹ Service Type 🛠️" at bounding box center [576, 367] width 257 height 25
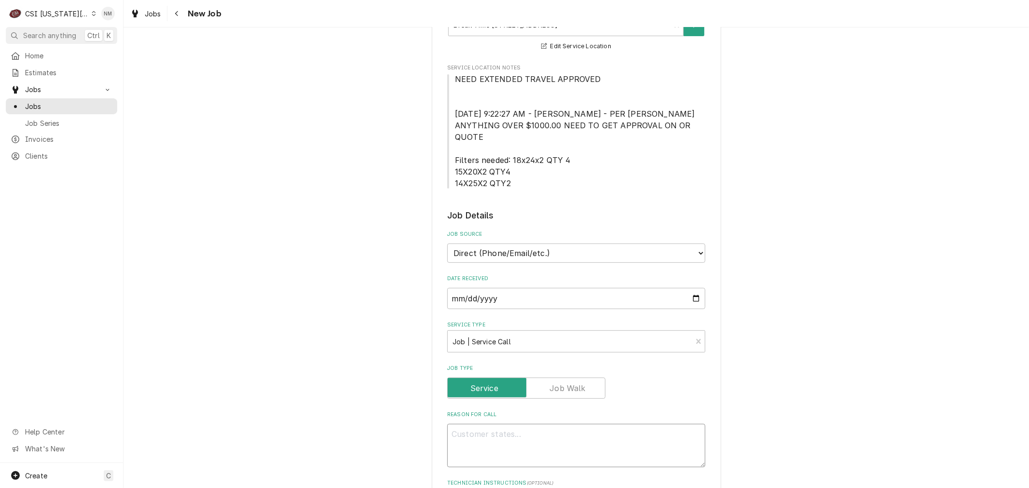
click at [538, 424] on textarea "Reason For Call" at bounding box center [576, 445] width 258 height 43
click at [555, 424] on textarea "Reason For Call" at bounding box center [576, 445] width 258 height 43
type textarea "x"
type textarea "W"
type textarea "x"
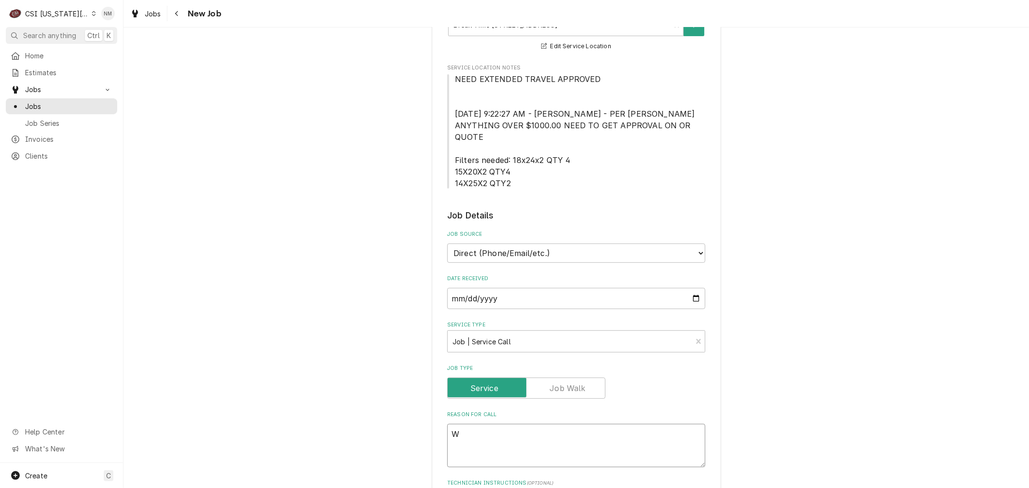
type textarea "WI"
type textarea "x"
type textarea "WIF"
type textarea "x"
type textarea "WIF"
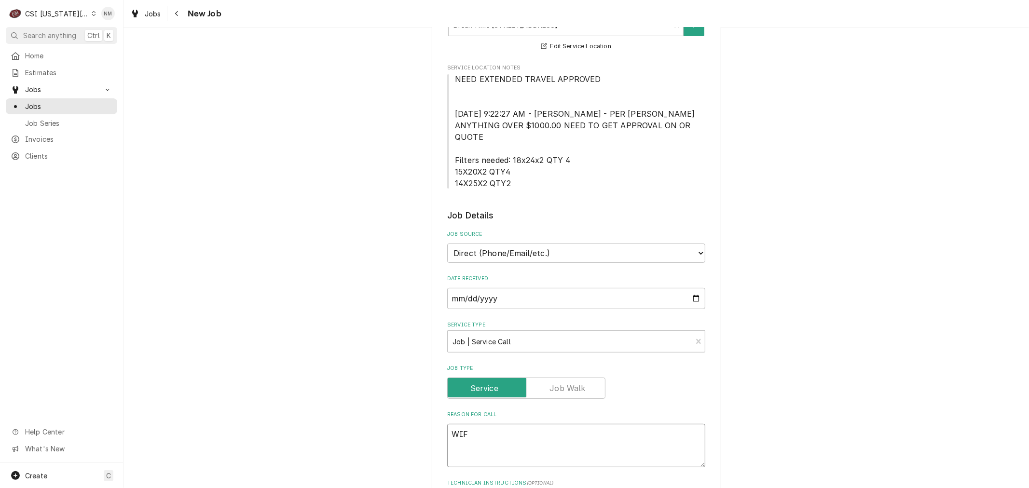
type textarea "x"
type textarea "WIF"
type textarea "x"
type textarea "WIF A"
type textarea "x"
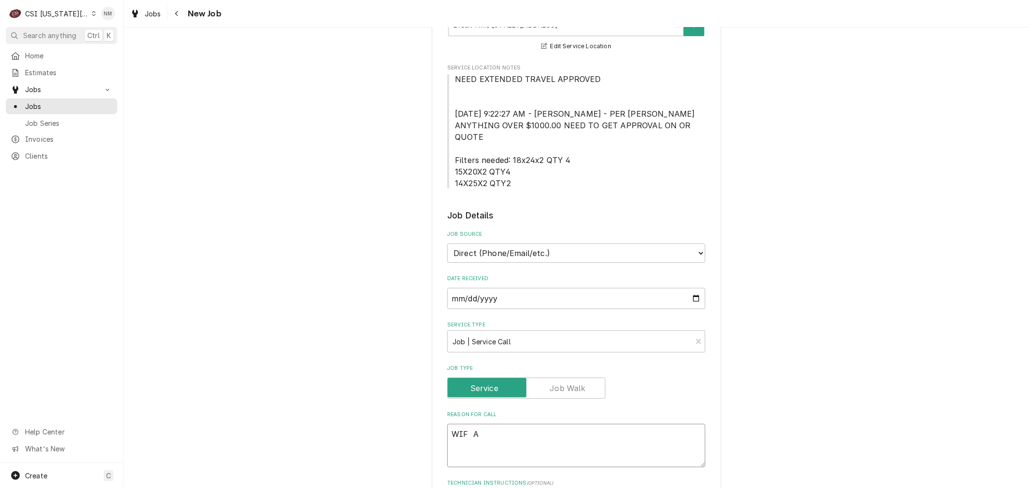
type textarea "WIF AT"
type textarea "x"
type textarea "WIF AT"
type textarea "x"
type textarea "WIF AT 3"
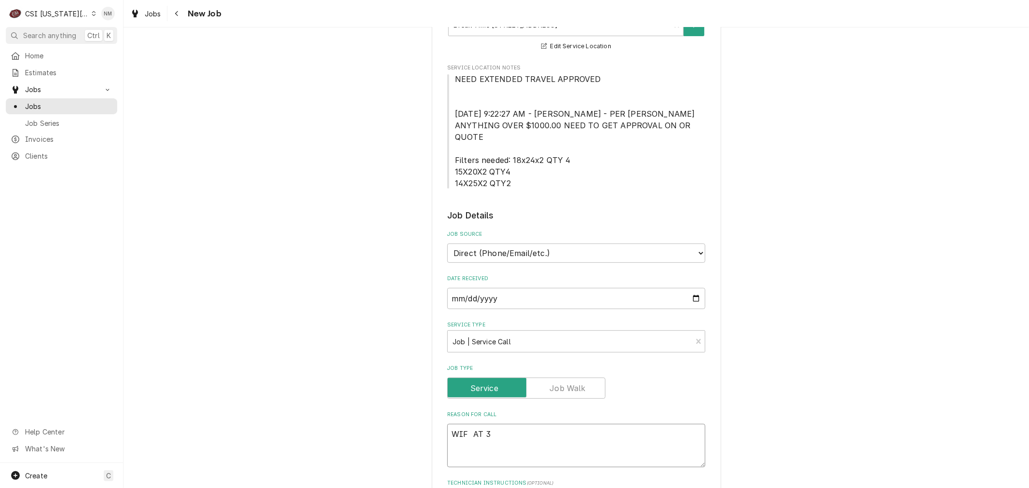
type textarea "x"
type textarea "WIF AT 32"
type textarea "x"
type textarea "WIF AT 32"
type textarea "x"
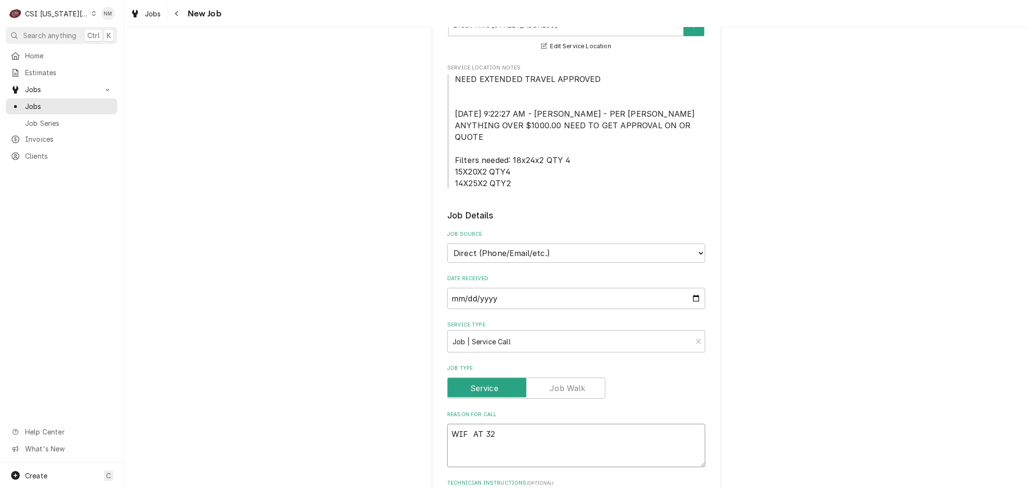
type textarea "WIF AT 32 D"
type textarea "x"
type textarea "WIF AT 32 DE"
type textarea "x"
type textarea "WIF AT 32 DEG"
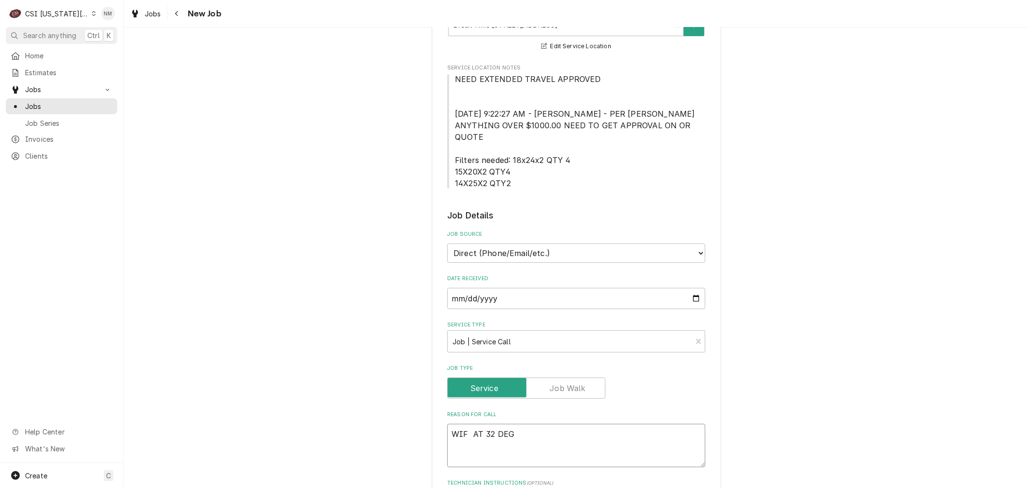
type textarea "x"
type textarea "WIF AT 32 DEGR"
type textarea "x"
type textarea "WIF AT 32 DEGRE"
type textarea "x"
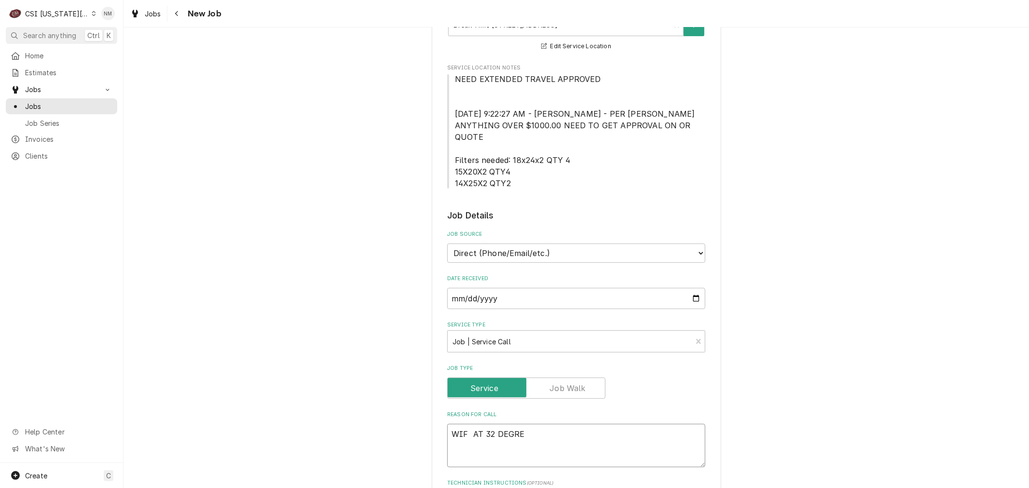
type textarea "WIF AT 32 DEGREE"
type textarea "x"
type textarea "WIF AT 32 DEGREES"
type textarea "x"
type textarea "WIF AT 32 DEGREES"
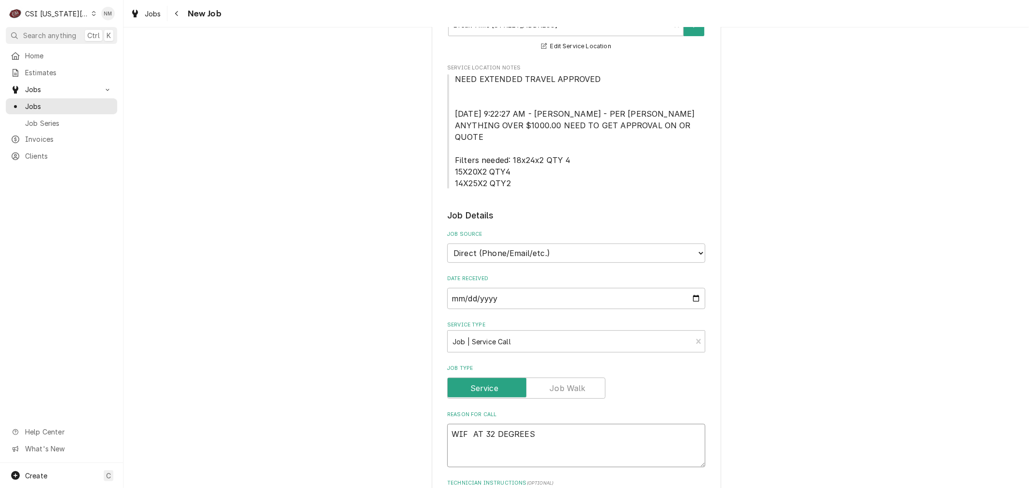
type textarea "x"
type textarea "WIF AT 32 DEGREES -"
type textarea "x"
type textarea "WIF AT 32 DEGREES -0"
type textarea "x"
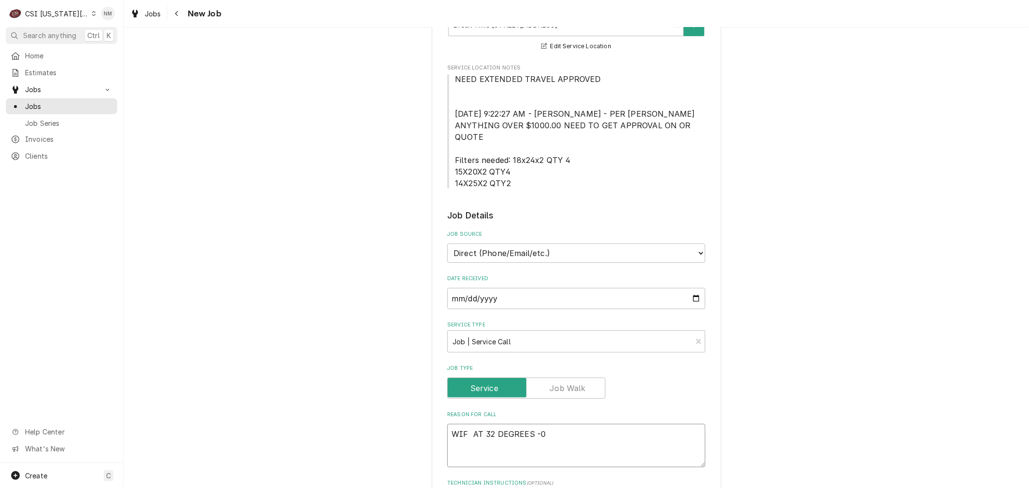
type textarea "WIF AT 32 DEGREES -0"
type textarea "x"
type textarea "WIF AT 32 DEGREES -0 N"
type textarea "x"
type textarea "WIF AT 32 DEGREES -0 NE"
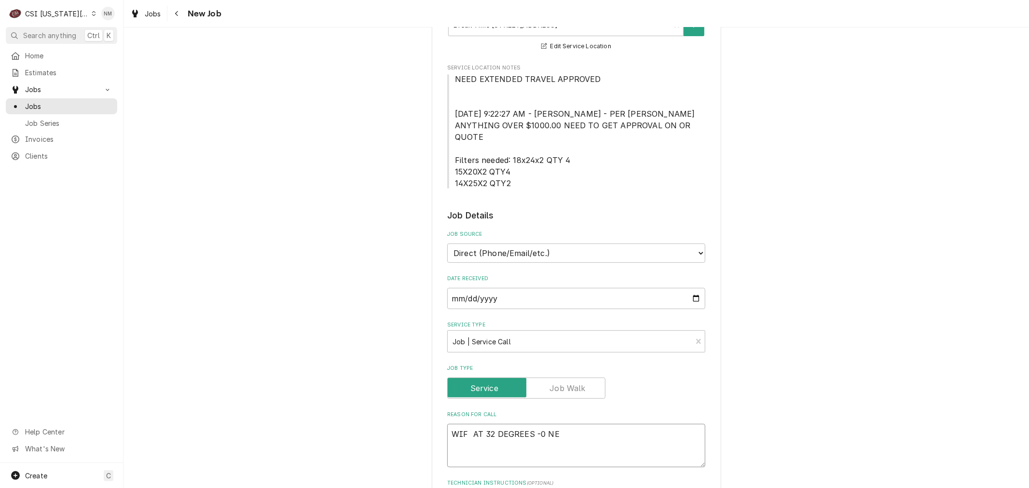
type textarea "x"
type textarea "WIF AT 32 DEGREES -0 NEE"
type textarea "x"
type textarea "WIF AT 32 DEGREES -0 NEED"
type textarea "x"
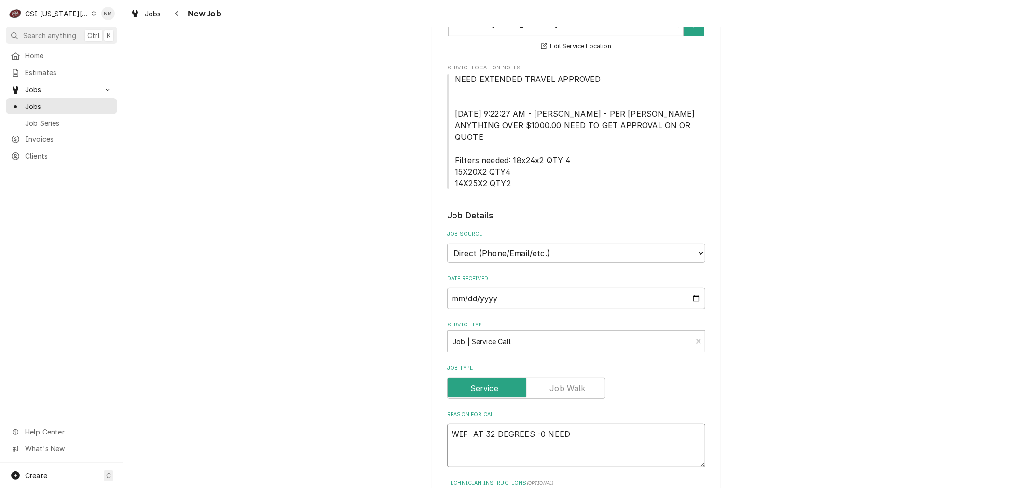
type textarea "WIF AT 32 DEGREES -0 NEEDS"
type textarea "x"
type textarea "WIF AT 32 DEGREES -0 NEED"
type textarea "x"
type textarea "WIF AT 32 DEGREES -0 NEE"
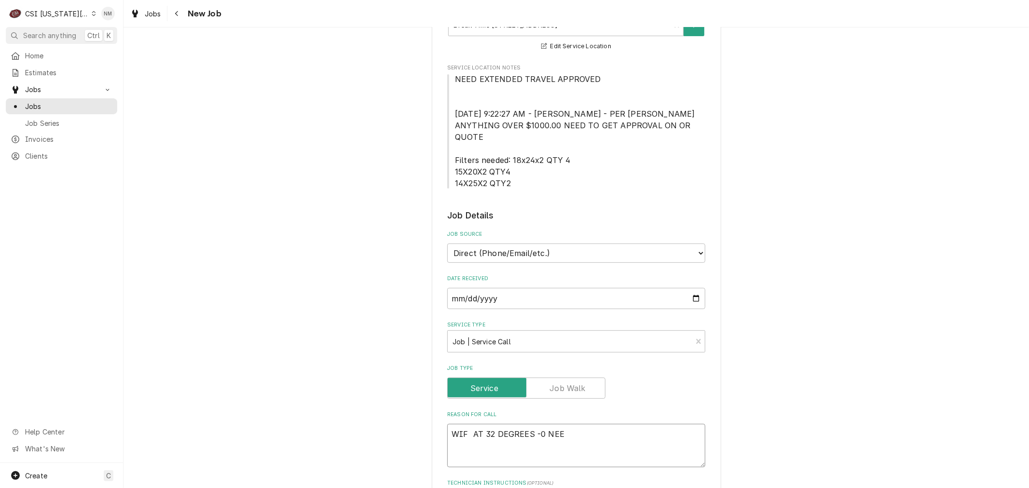
type textarea "x"
type textarea "WIF AT 32 DEGREES -0 NE"
type textarea "x"
type textarea "WIF AT 32 DEGREES -0 N"
type textarea "x"
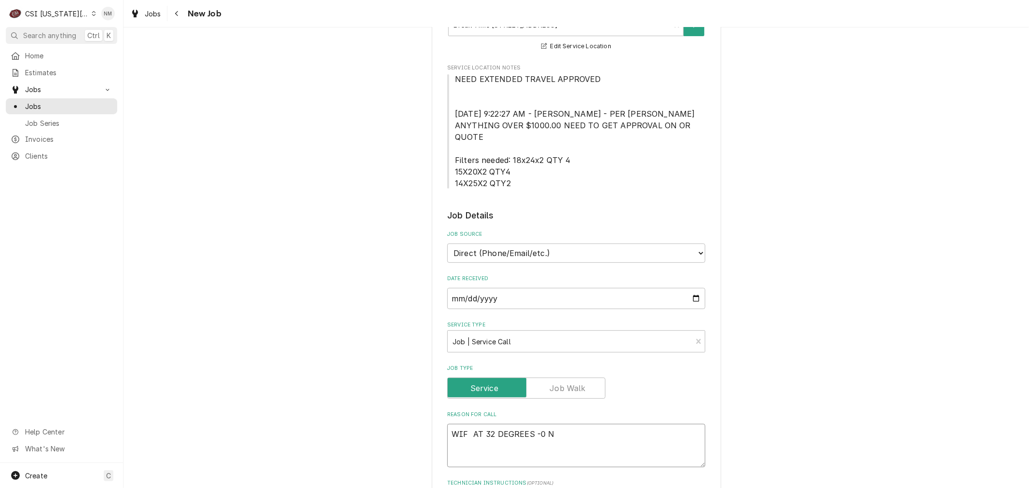
type textarea "WIF AT 32 DEGREES -0"
type textarea "x"
type textarea "WIF AT 32 DEGREES -"
type textarea "x"
type textarea "WIF AT 32 DEGREES"
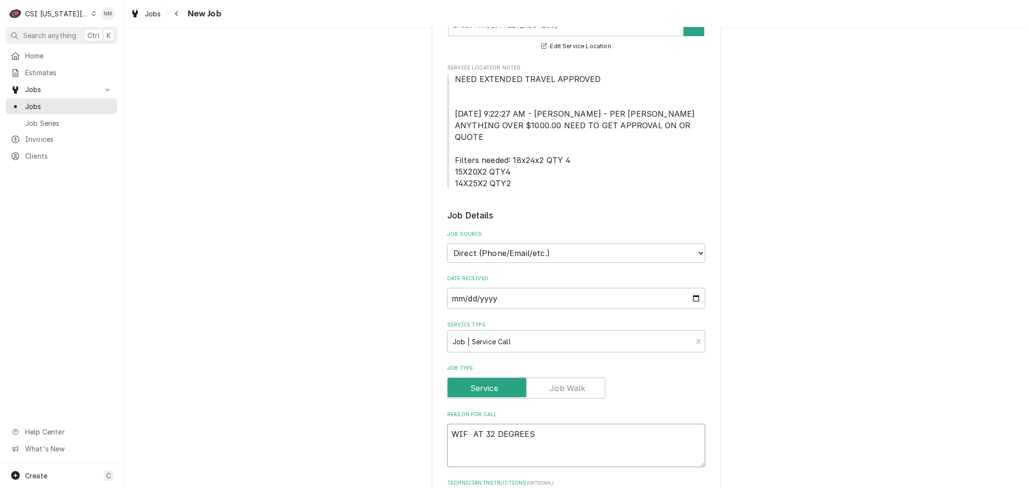
type textarea "x"
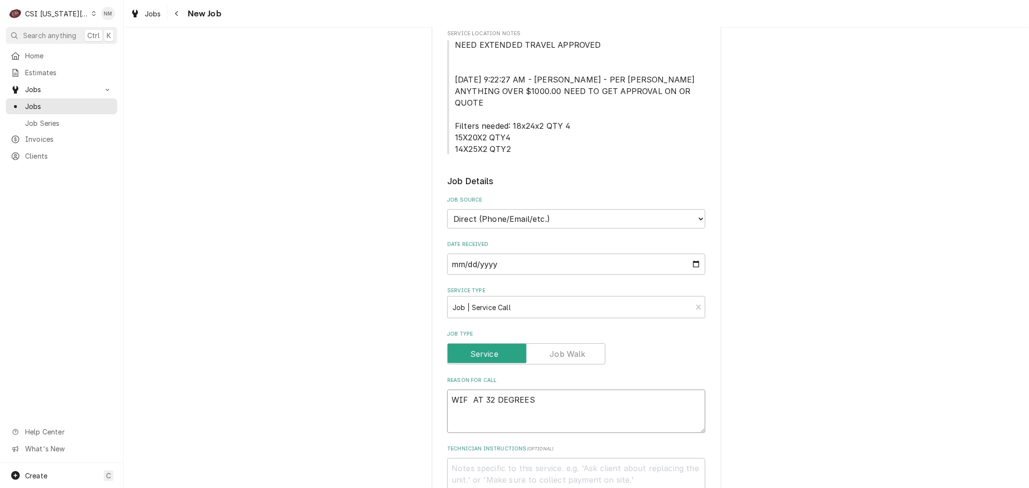
scroll to position [268, 0]
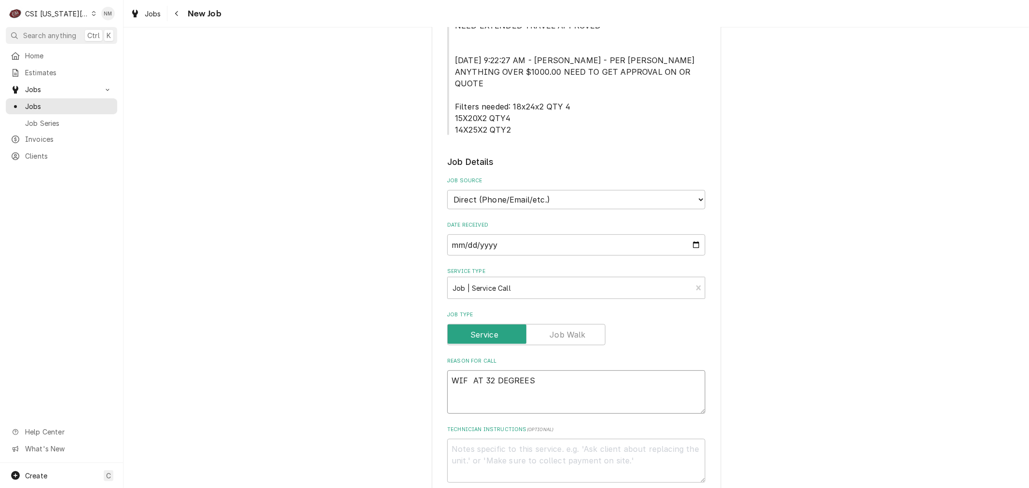
type textarea "WIF AT 32 DEGREES"
click at [548, 439] on textarea "Technician Instructions ( optional )" at bounding box center [576, 460] width 258 height 43
type textarea "x"
type textarea "E"
type textarea "x"
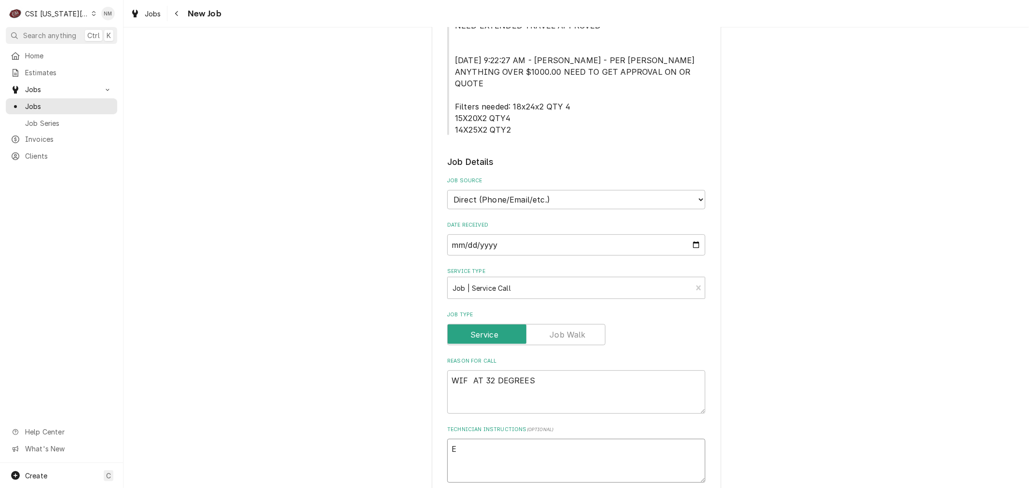
type textarea "EX"
type textarea "x"
type textarea "EXT"
type textarea "x"
type textarea "EXT"
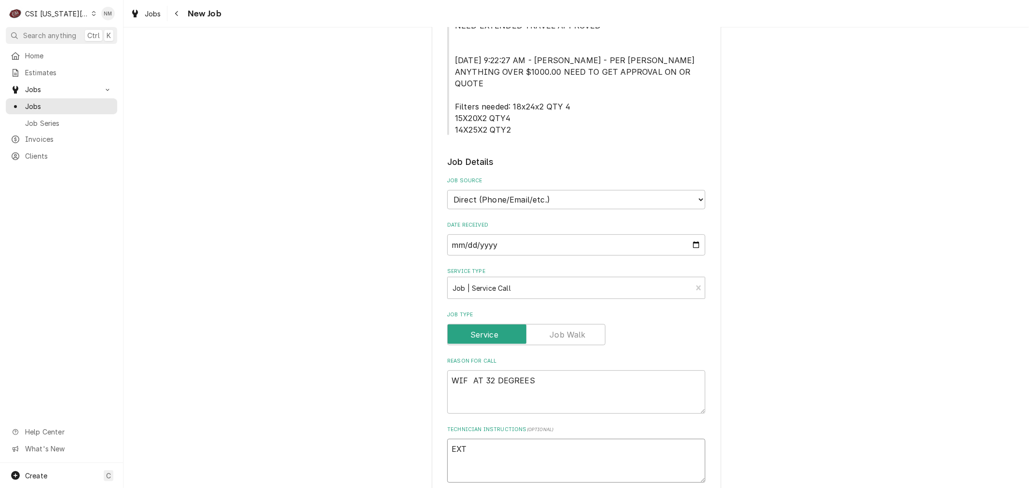
type textarea "x"
type textarea "EXT T"
type textarea "x"
type textarea "EXT TR"
type textarea "x"
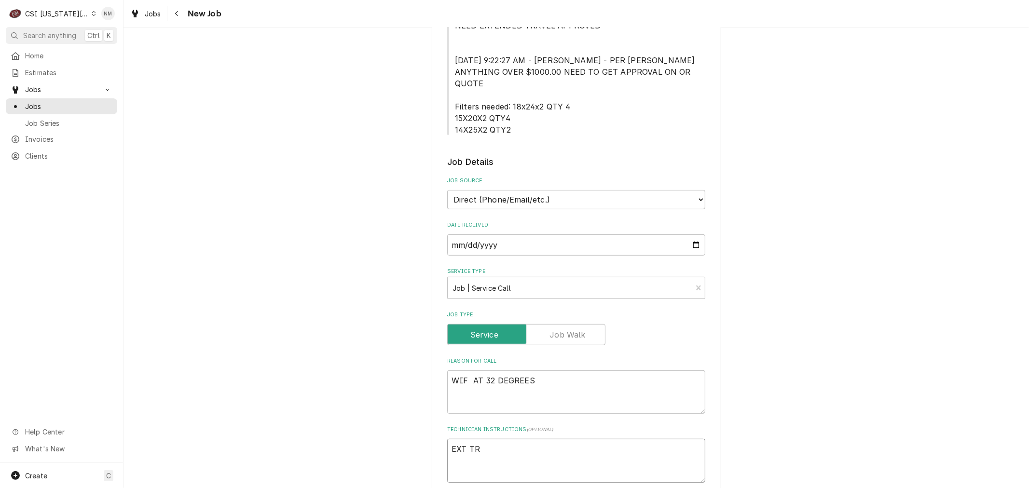
type textarea "EXT TRA"
type textarea "x"
type textarea "EXT TRAV"
type textarea "x"
type textarea "EXT TRAVE"
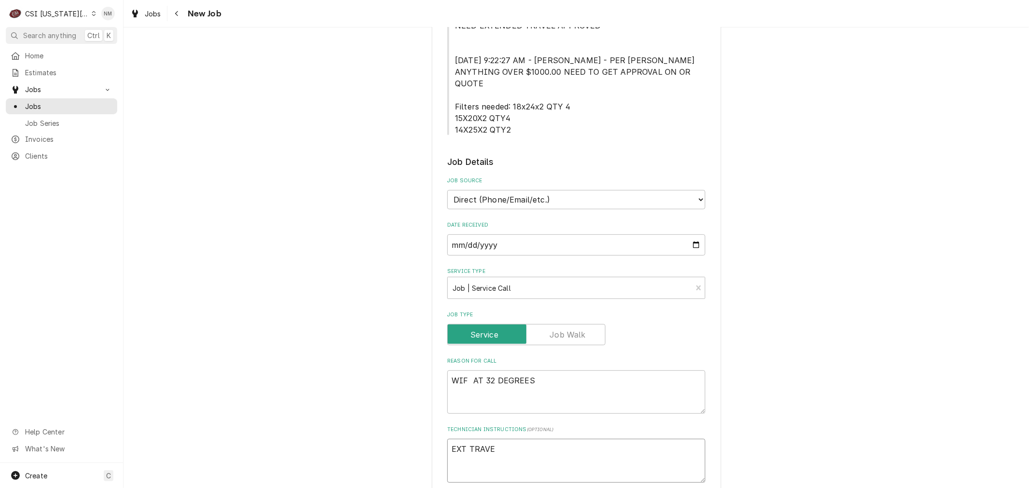
type textarea "x"
type textarea "EXT TRAVEL"
type textarea "x"
type textarea "EXT TRAVEL"
type textarea "x"
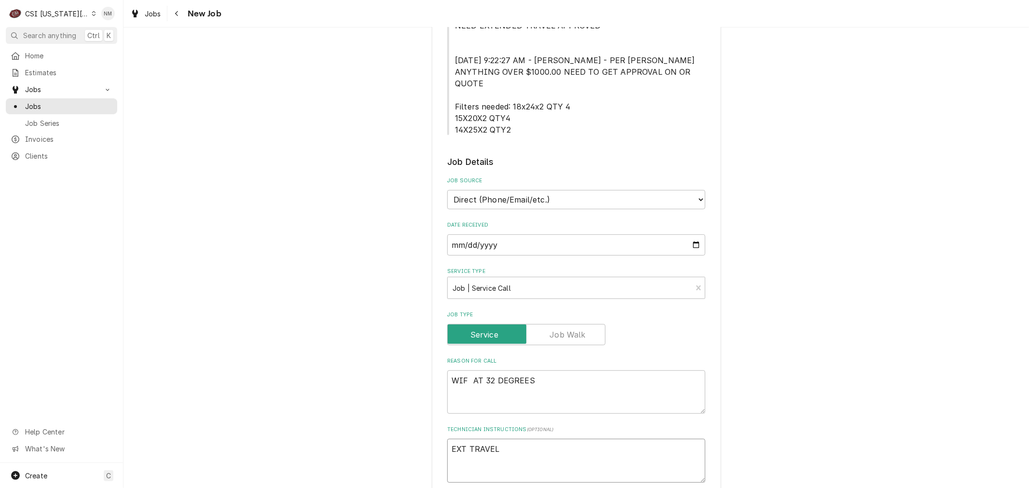
type textarea "EXT TRAVEL A"
type textarea "x"
type textarea "EXT TRAVEL AN"
type textarea "x"
type textarea "EXT TRAVEL AND"
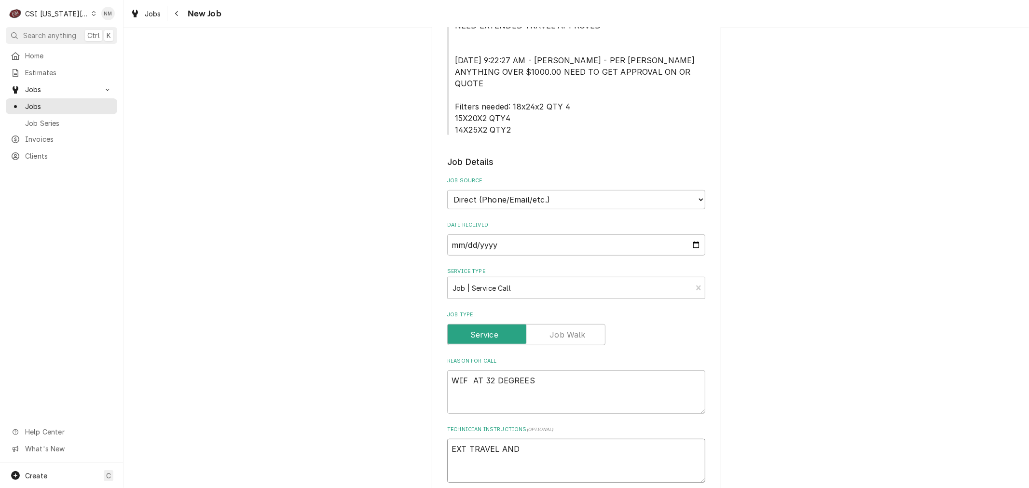
type textarea "x"
type textarea "EXT TRAVEL AND"
type textarea "x"
type textarea "EXT TRAVEL AND O"
type textarea "x"
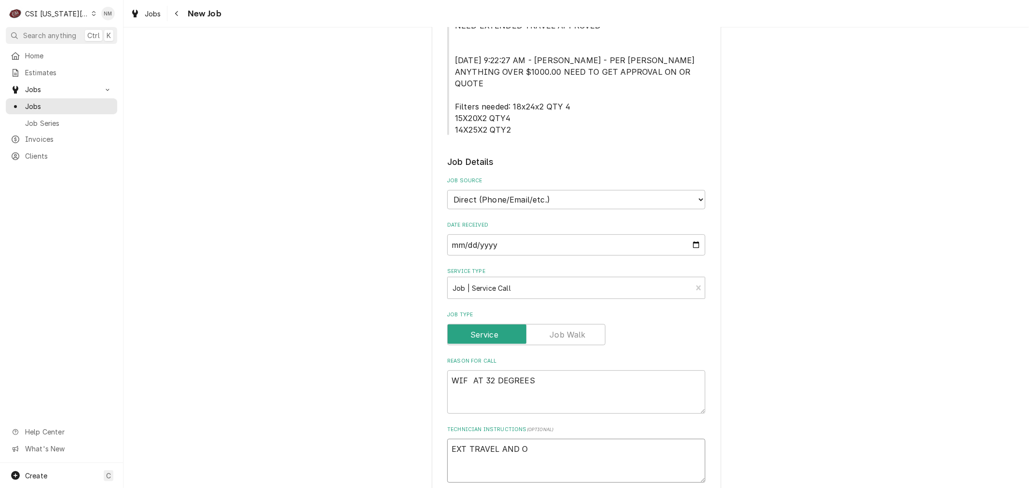
type textarea "EXT TRAVEL AND OT"
type textarea "x"
type textarea "EXT TRAVEL AND OT"
type textarea "x"
type textarea "EXT TRAVEL AND OT A"
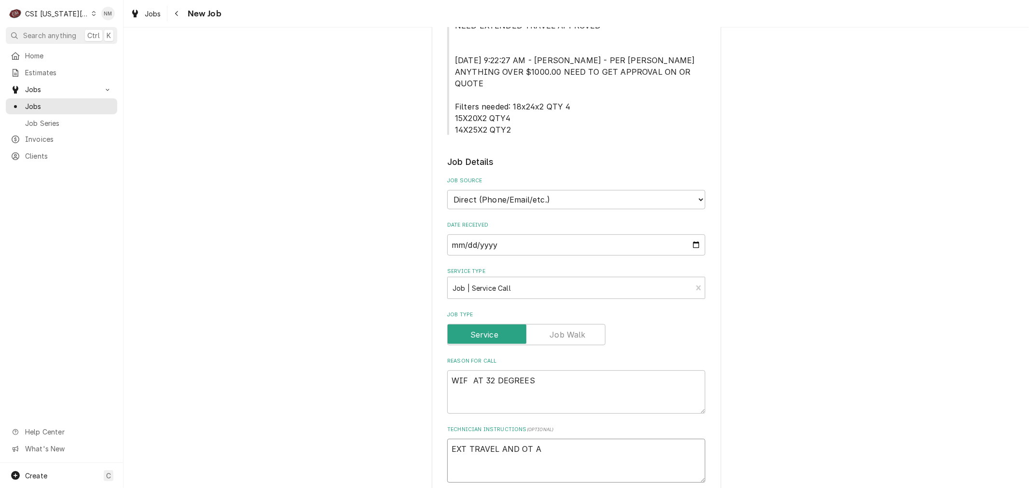
type textarea "x"
type textarea "EXT TRAVEL AND OT AP"
type textarea "x"
type textarea "EXT TRAVEL AND OT APP"
type textarea "x"
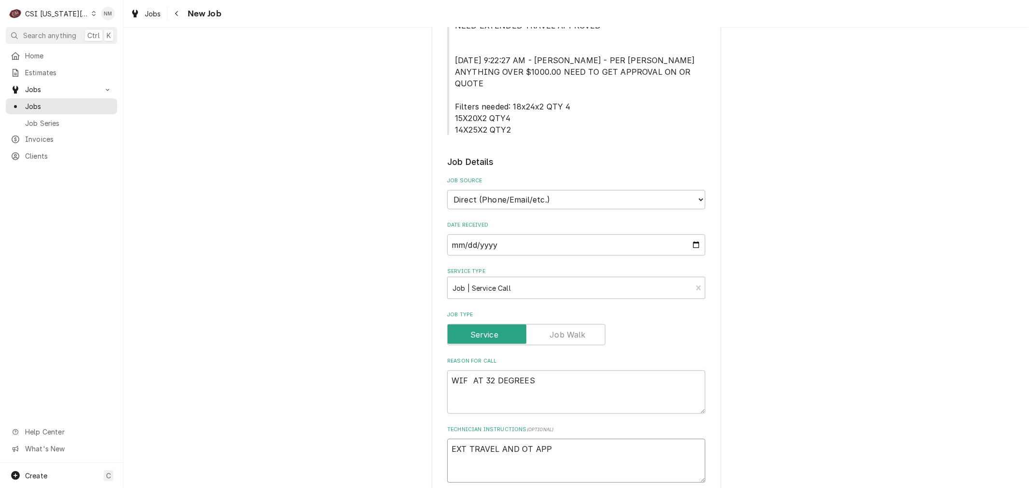
type textarea "EXT TRAVEL AND OT APPR"
type textarea "x"
type textarea "EXT TRAVEL AND OT APPRO"
type textarea "x"
type textarea "EXT TRAVEL AND OT APPROV"
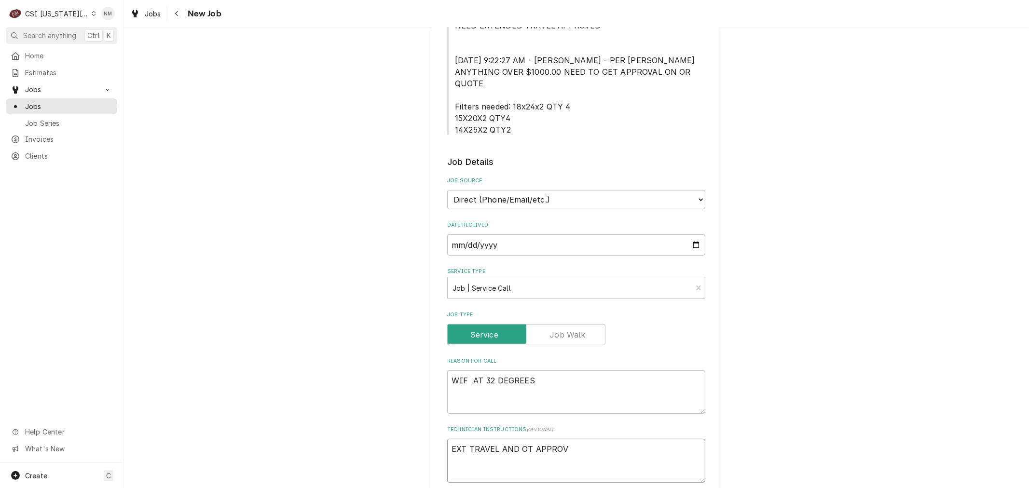
type textarea "x"
type textarea "EXT TRAVEL AND OT APPROVE"
type textarea "x"
type textarea "EXT TRAVEL AND OT APPROVED"
type textarea "x"
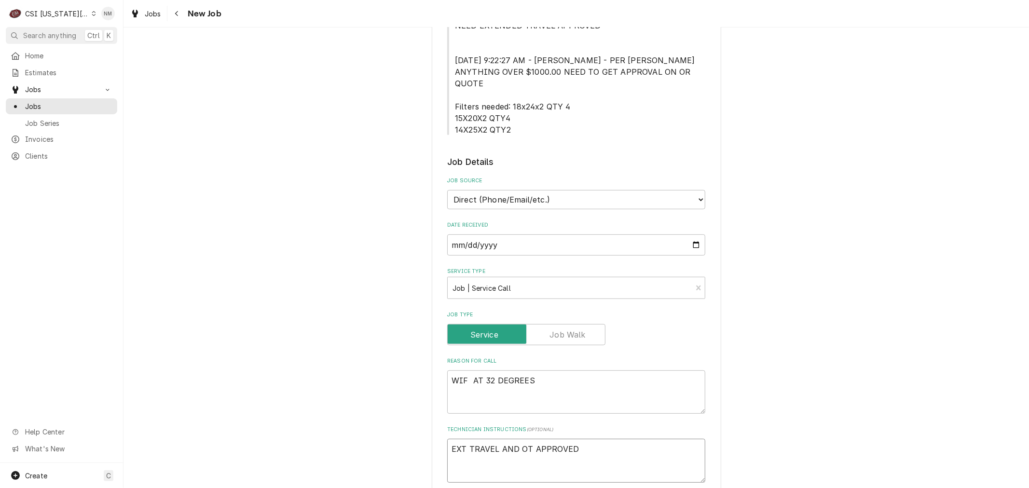
type textarea "EXT TRAVEL AND OT APPROVED"
type textarea "x"
type textarea "EXT TRAVEL AND OT APPROVED B"
type textarea "x"
type textarea "EXT TRAVEL AND OT APPROVED BY"
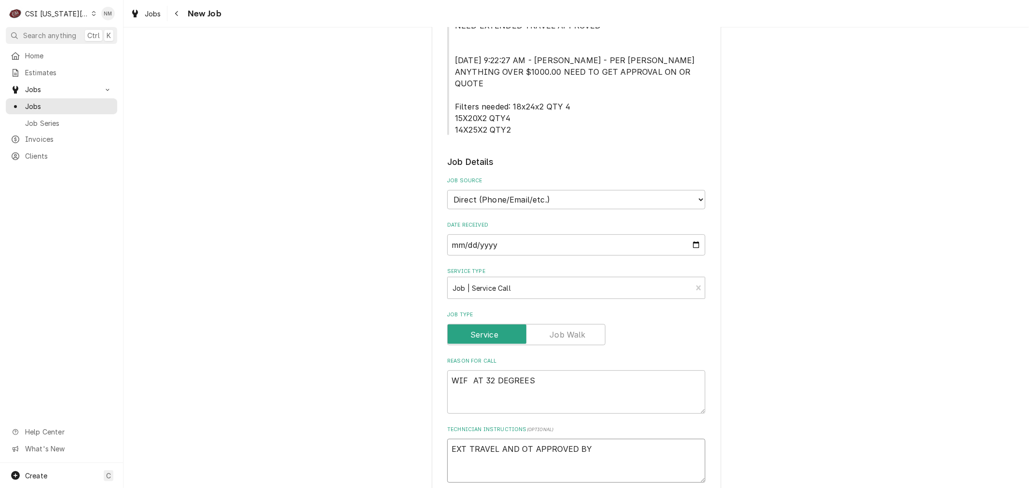
type textarea "x"
type textarea "EXT TRAVEL AND OT APPROVED BY"
type textarea "x"
type textarea "EXT TRAVEL AND OT APPROVED BY P"
type textarea "x"
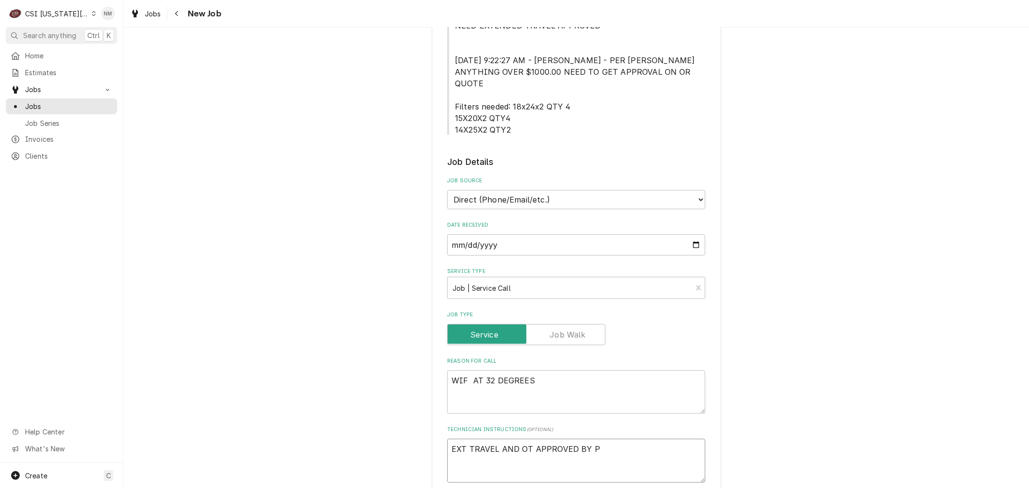
type textarea "EXT TRAVEL AND OT APPROVED BY"
type textarea "x"
type textarea "EXT TRAVEL AND OT APPROVED BY T"
type textarea "x"
type textarea "EXT TRAVEL AND OT APPROVED BY TER"
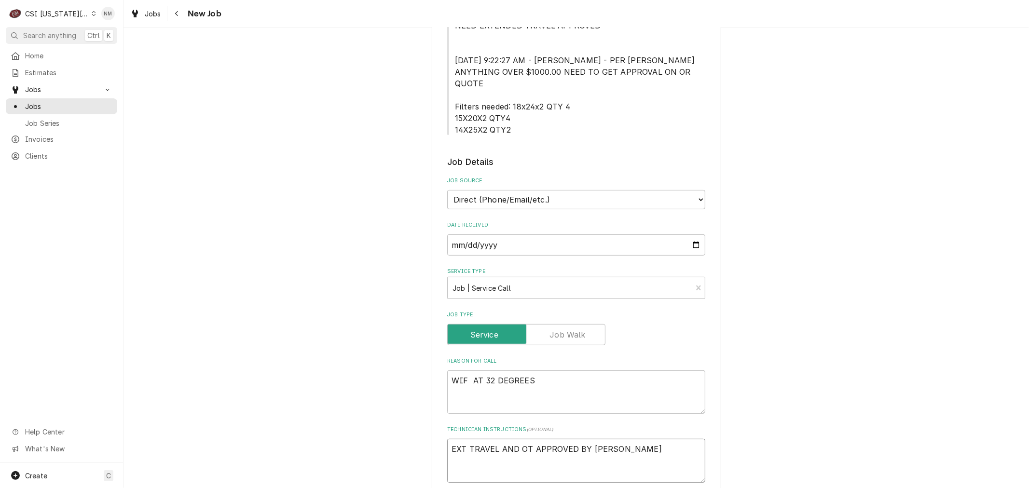
type textarea "x"
type textarea "EXT TRAVEL AND OT APPROVED BY TERE"
type textarea "x"
type textarea "EXT TRAVEL AND OT APPROVED BY TERES"
type textarea "x"
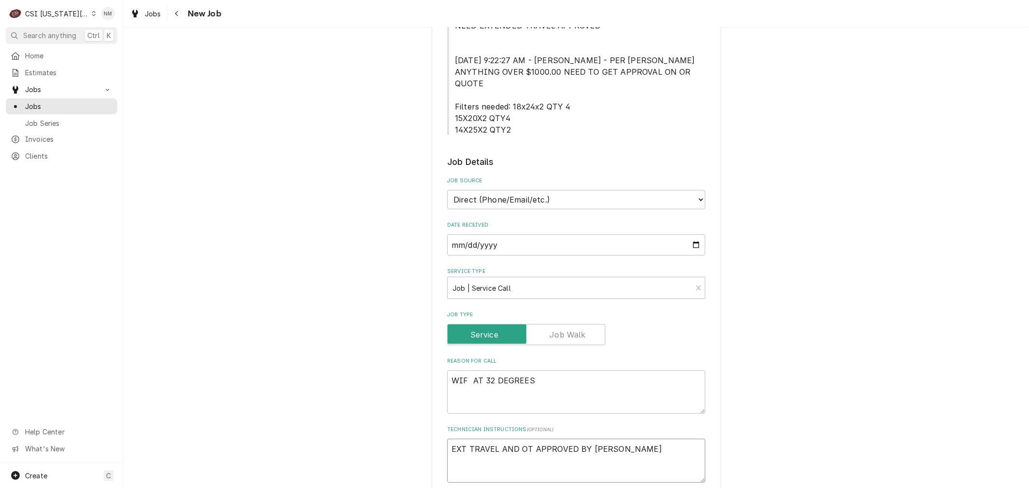
type textarea "EXT TRAVEL AND OT APPROVED BY TERESA"
type textarea "x"
type textarea "EXT TRAVEL AND OT APPROVED BY TERESA"
type textarea "x"
type textarea "EXT TRAVEL AND OT APPROVED BY TERESA 5"
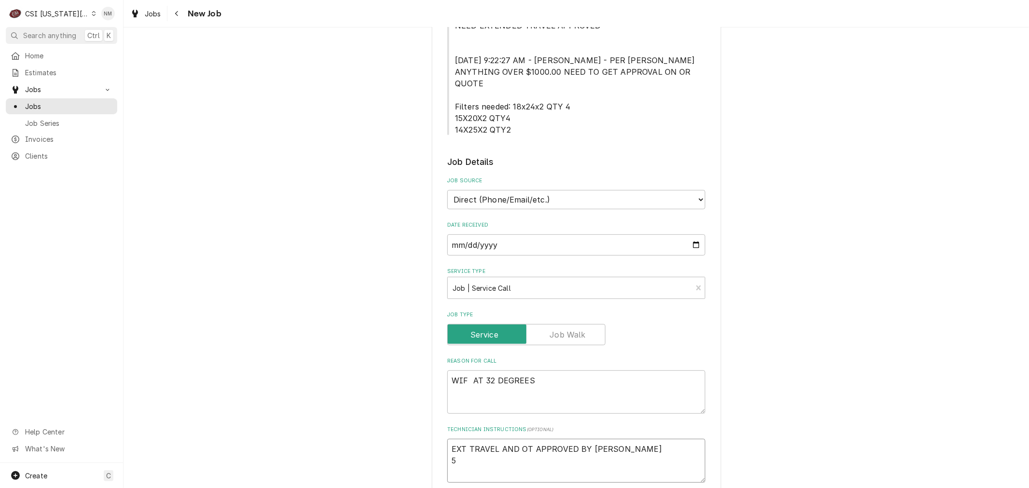
type textarea "x"
type textarea "EXT TRAVEL AND OT APPROVED BY TERESA 57"
type textarea "x"
type textarea "EXT TRAVEL AND OT APPROVED BY TERESA 573"
type textarea "x"
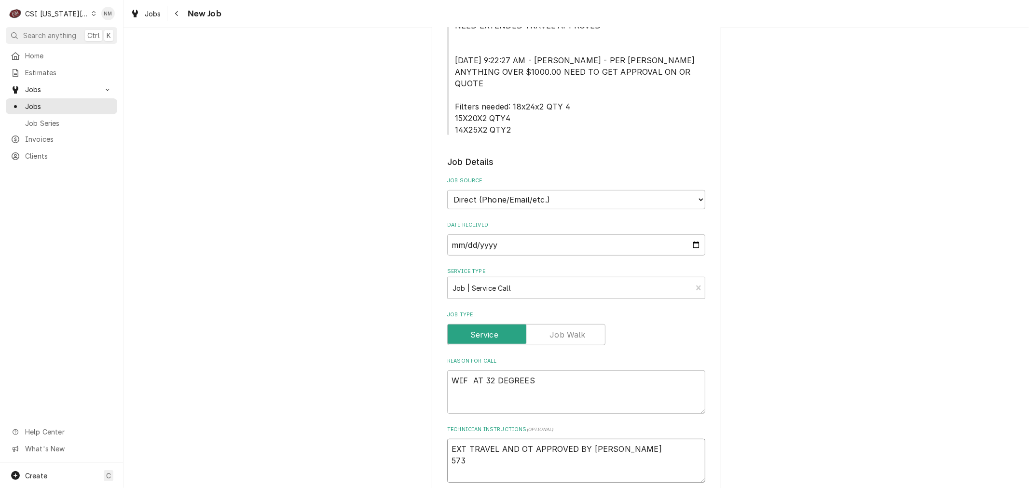
type textarea "EXT TRAVEL AND OT APPROVED BY TERESA 573-"
type textarea "x"
type textarea "EXT TRAVEL AND OT APPROVED BY TERESA 573-6"
type textarea "x"
type textarea "EXT TRAVEL AND OT APPROVED BY TERESA 573-60"
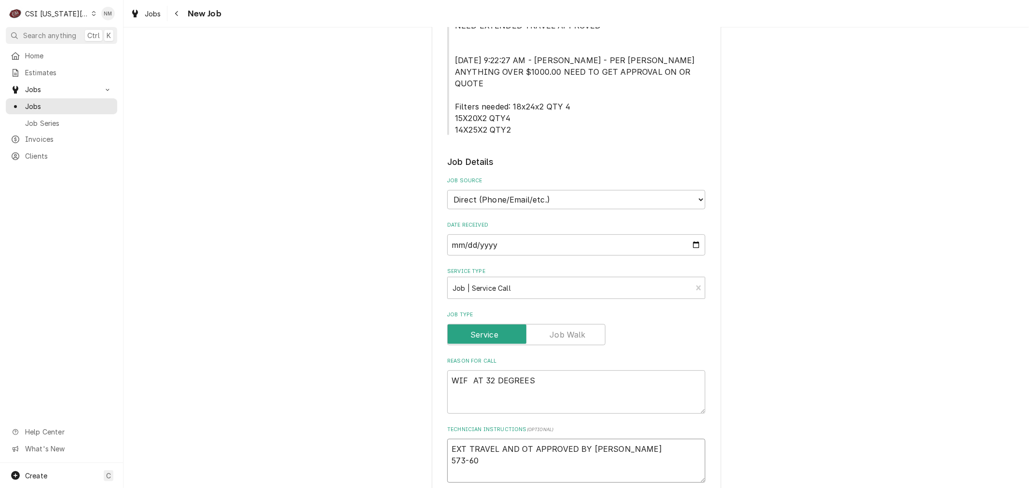
type textarea "x"
type textarea "EXT TRAVEL AND OT APPROVED BY TERESA 573-607"
type textarea "x"
type textarea "EXT TRAVEL AND OT APPROVED BY TERESA 573-607-"
type textarea "x"
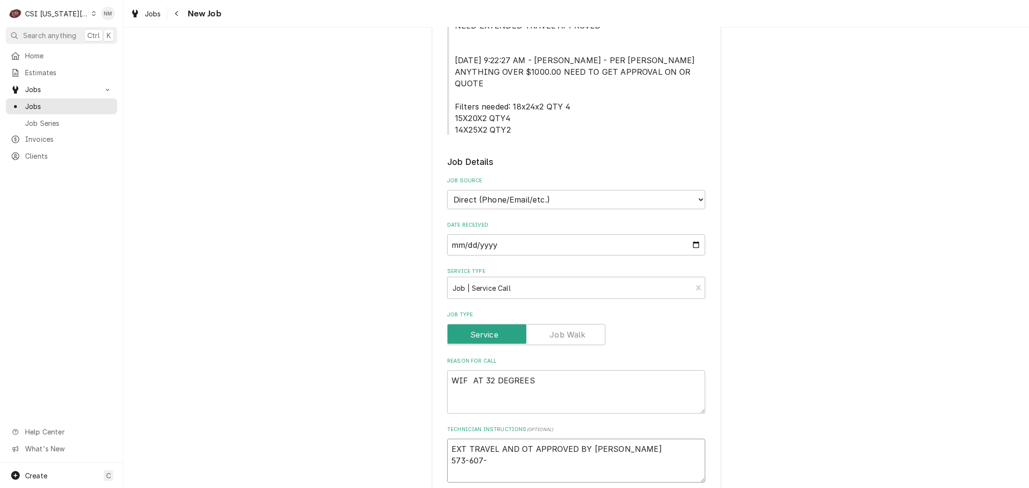
type textarea "EXT TRAVEL AND OT APPROVED BY TERESA 573-607-3"
type textarea "x"
type textarea "EXT TRAVEL AND OT APPROVED BY TERESA 573-607-33"
type textarea "x"
type textarea "EXT TRAVEL AND OT APPROVED BY TERESA 573-607-337"
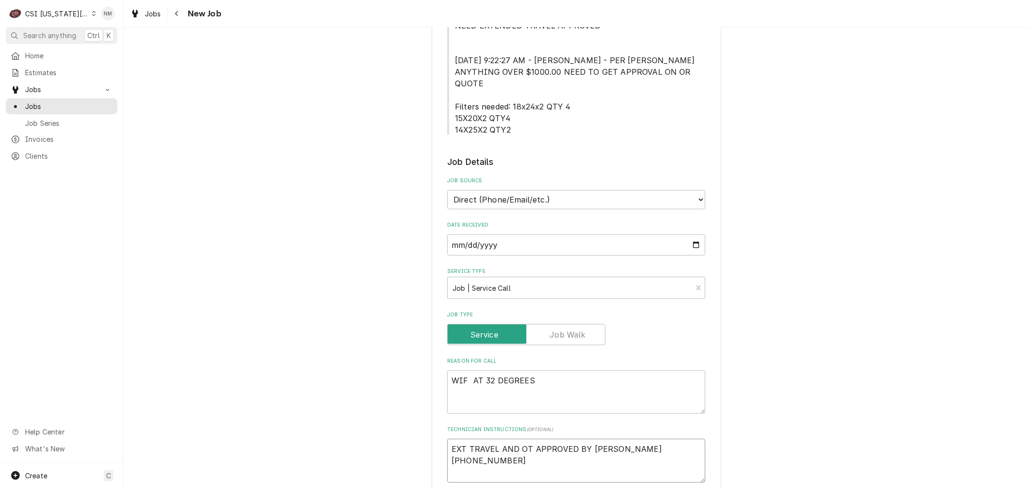
type textarea "x"
type textarea "EXT TRAVEL AND OT APPROVED BY TERESA 573-607-3377"
type textarea "x"
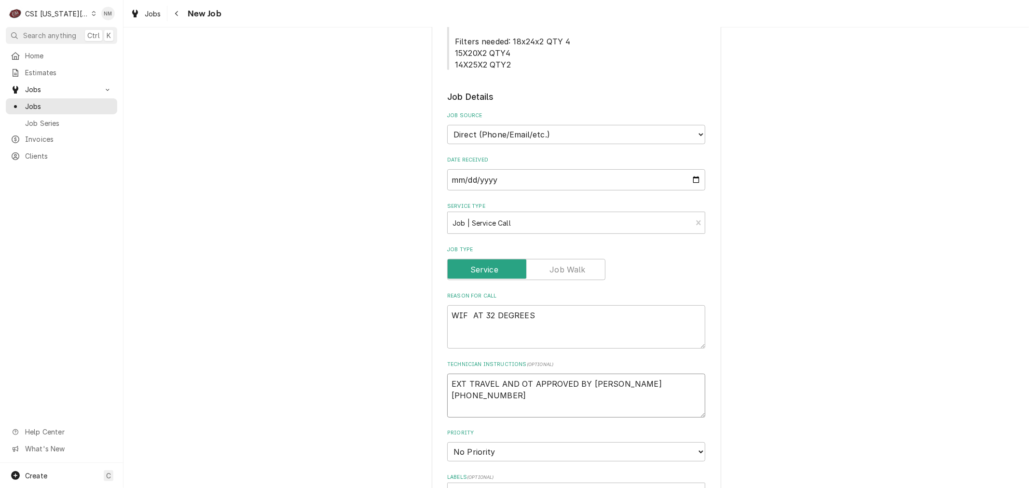
scroll to position [428, 0]
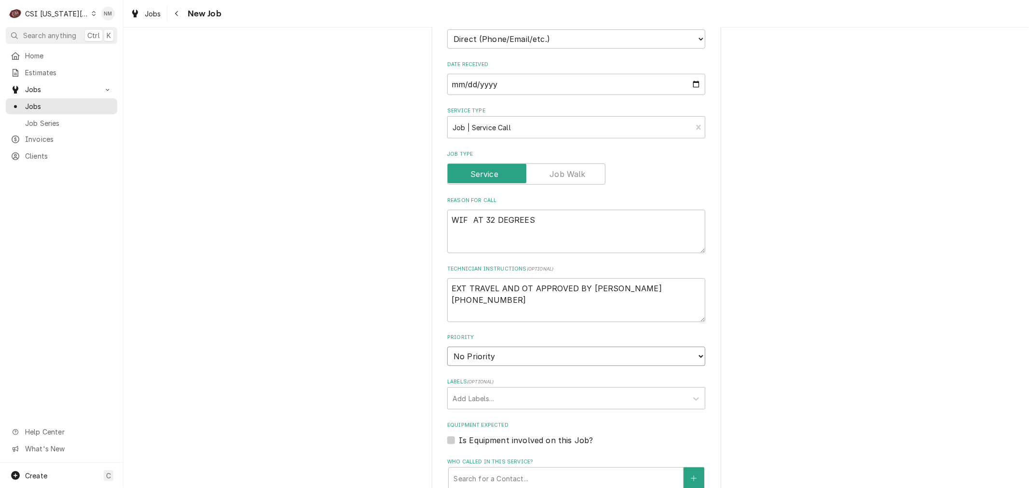
click at [515, 347] on select "No Priority Urgent High Medium Low" at bounding box center [576, 356] width 258 height 19
click at [447, 347] on select "No Priority Urgent High Medium Low" at bounding box center [576, 356] width 258 height 19
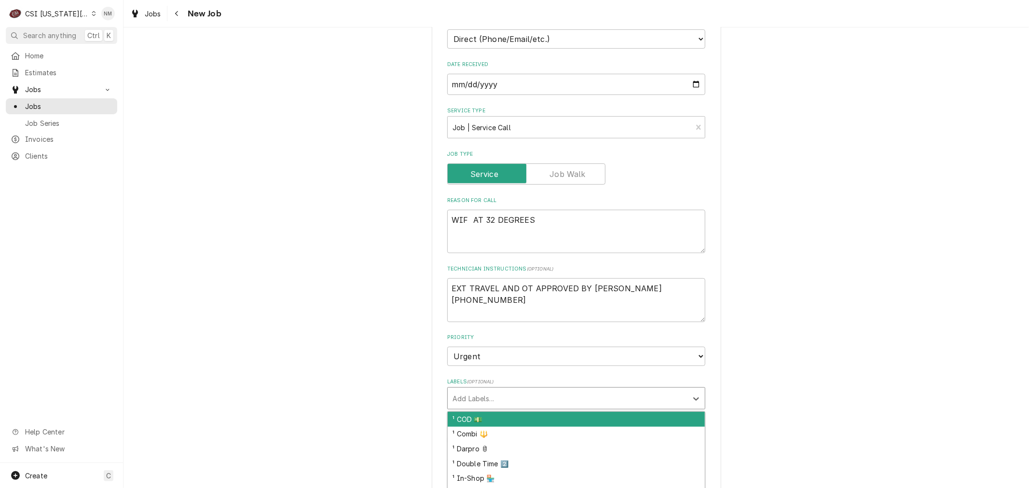
click at [502, 390] on div "Labels" at bounding box center [568, 398] width 230 height 17
click at [505, 412] on div "² Refrigeration ❄️" at bounding box center [576, 419] width 257 height 15
click at [504, 412] on div "¹ Overtime ⏰" at bounding box center [576, 419] width 257 height 15
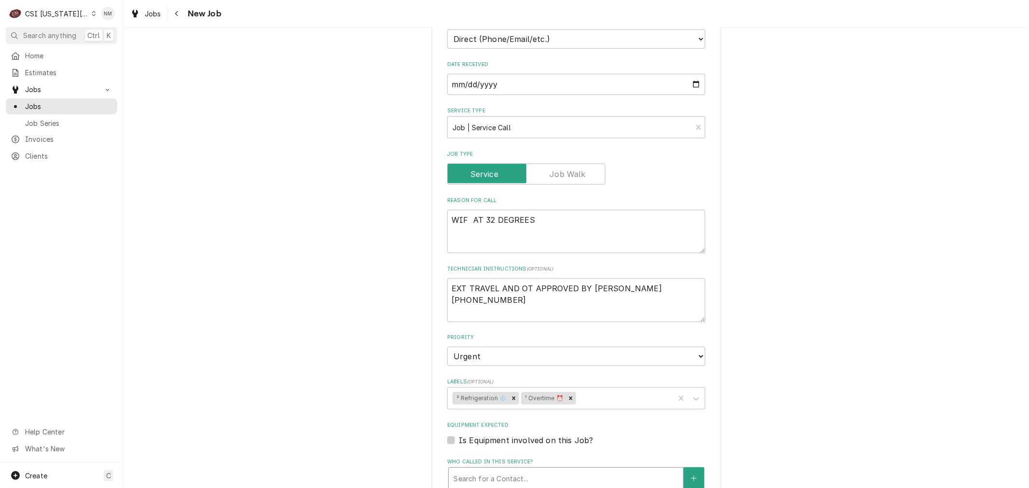
click at [494, 470] on div "Who called in this service?" at bounding box center [566, 478] width 225 height 17
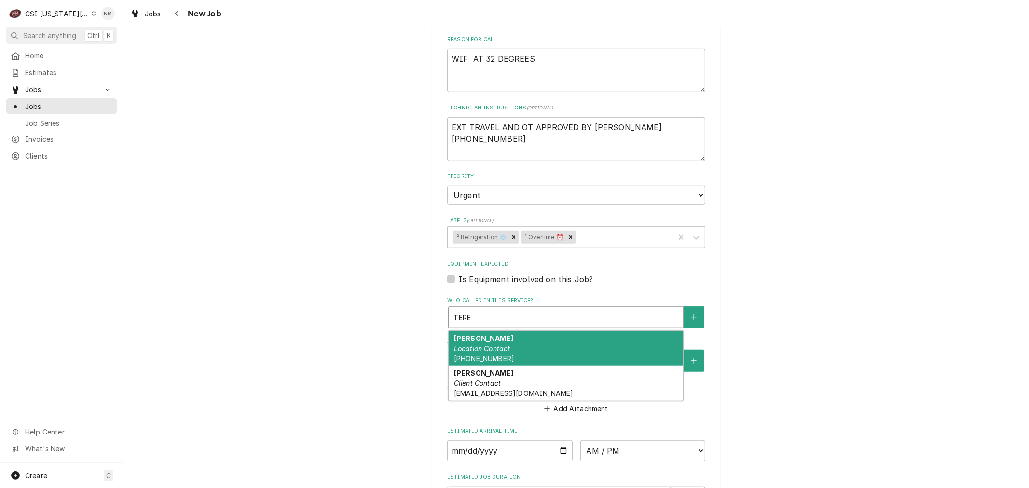
click at [494, 331] on div "Teresa Eslick Location Contact (573) 607-3377" at bounding box center [566, 348] width 235 height 35
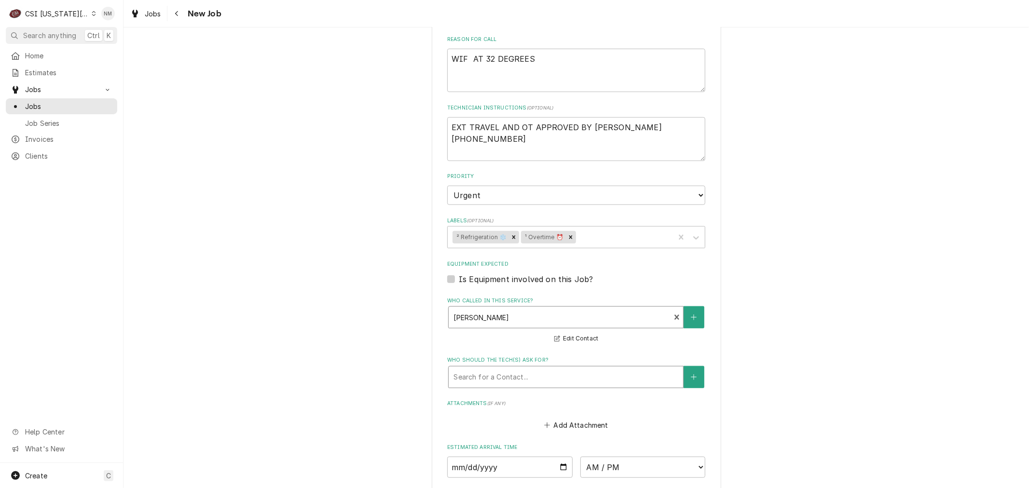
click at [511, 369] on div "Who should the tech(s) ask for?" at bounding box center [566, 377] width 225 height 17
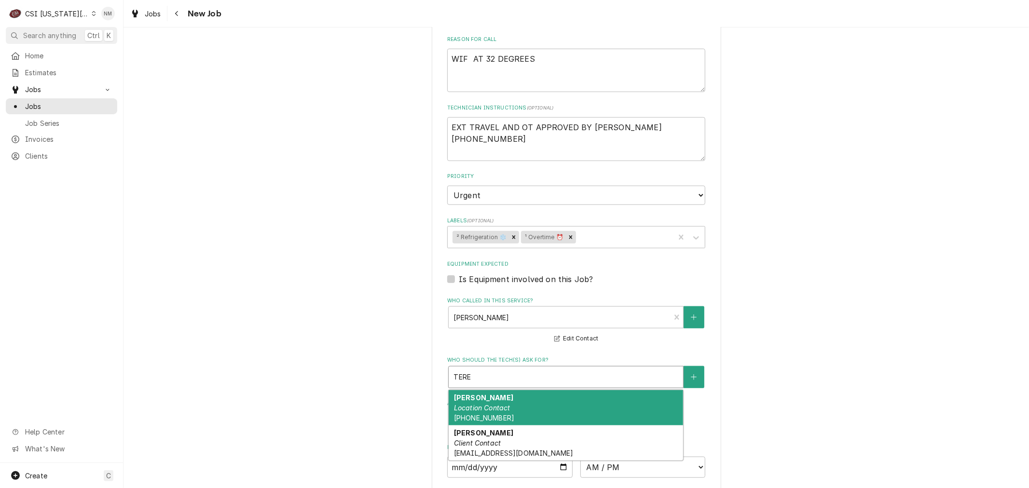
click at [505, 390] on div "Teresa Eslick Location Contact (573) 607-3377" at bounding box center [566, 407] width 235 height 35
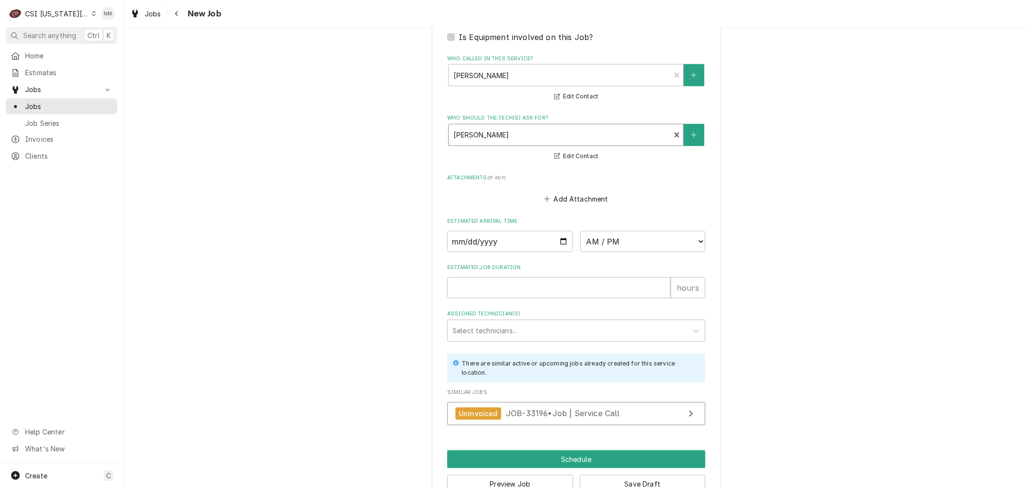
scroll to position [832, 0]
click at [654, 475] on button "Save Draft" at bounding box center [643, 484] width 126 height 18
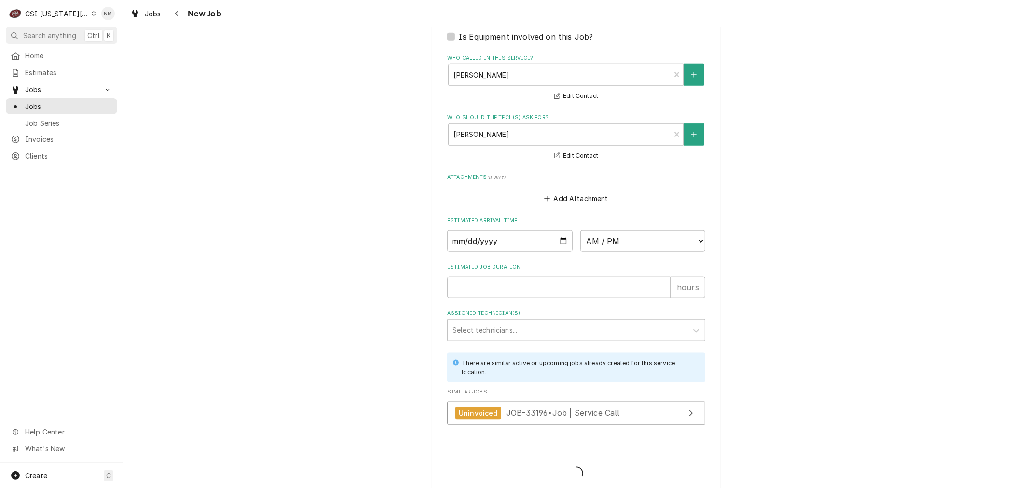
scroll to position [823, 0]
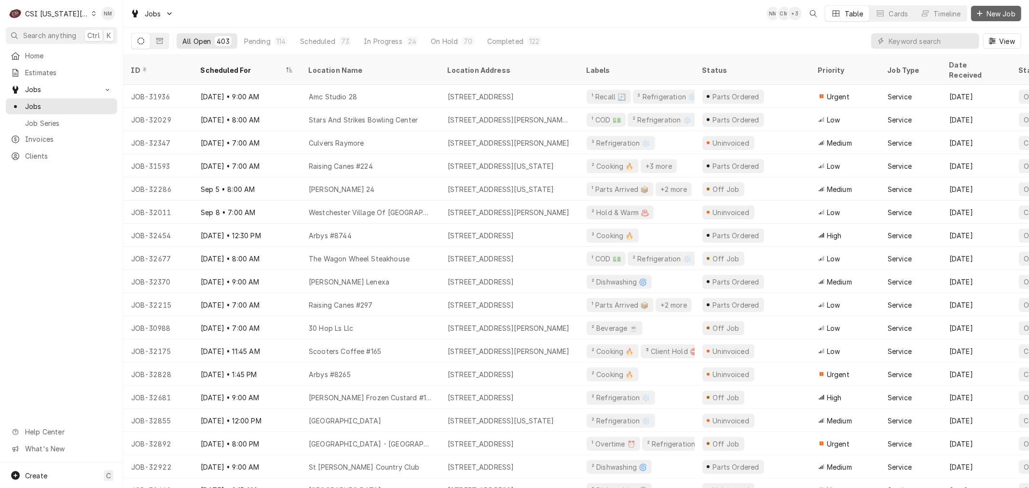
click at [988, 13] on span "New Job" at bounding box center [1001, 14] width 33 height 10
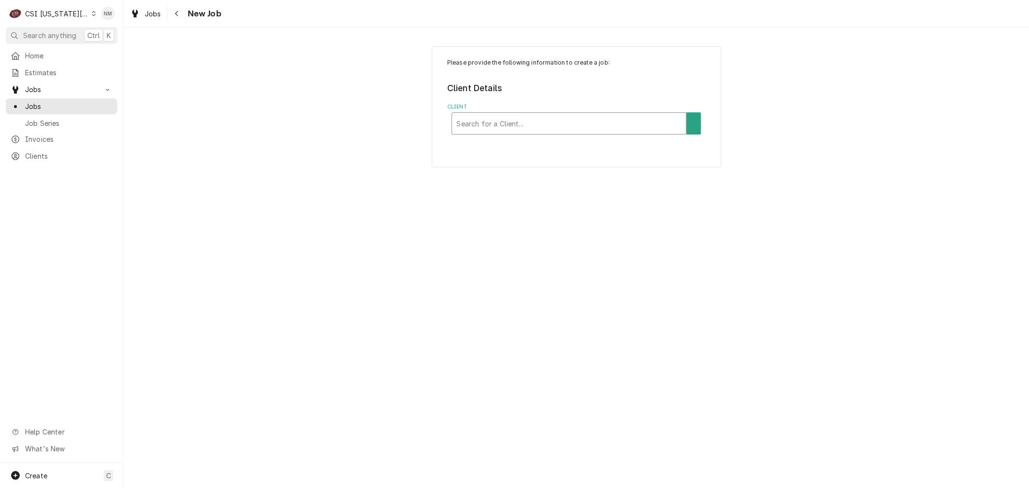
click at [557, 122] on div "Client" at bounding box center [569, 123] width 225 height 17
type input "true"
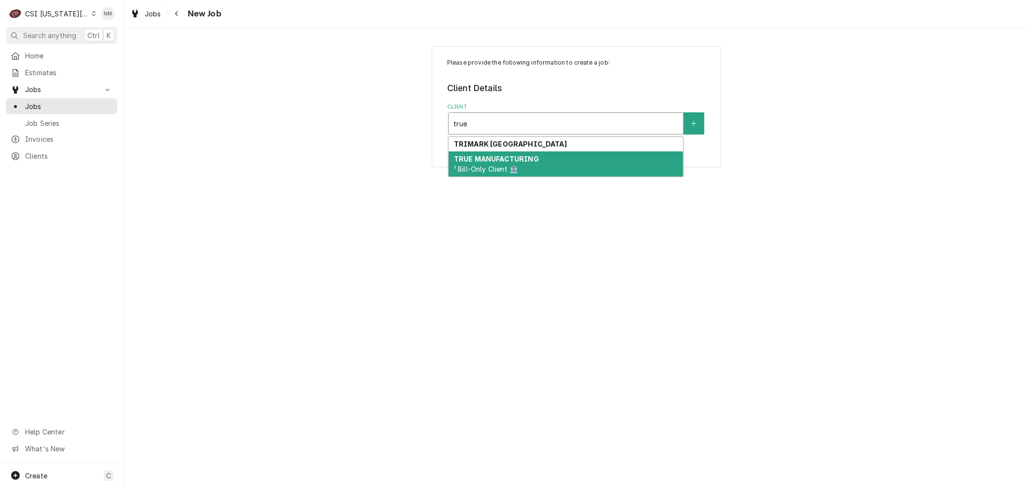
click at [549, 161] on div "TRUE MANUFACTURING ¹ Bill-Only Client 🏦" at bounding box center [566, 164] width 235 height 25
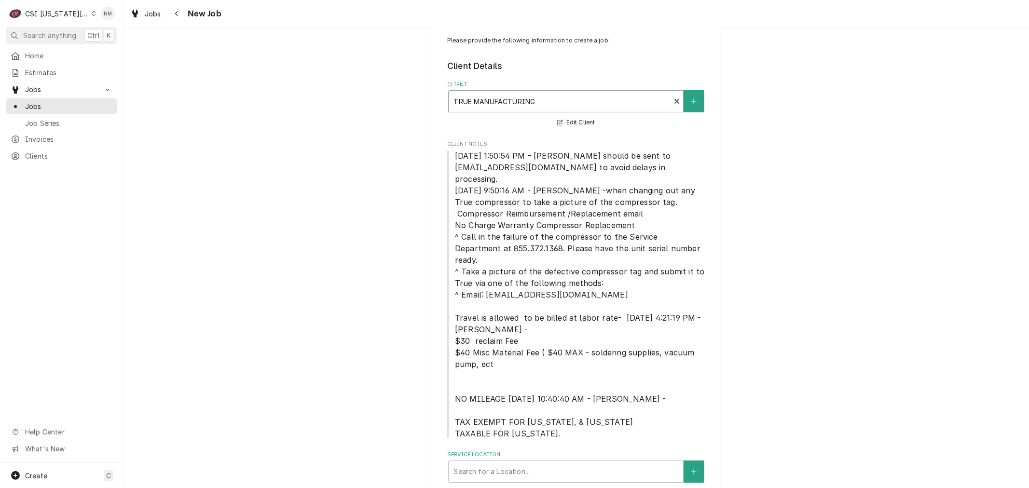
scroll to position [35, 0]
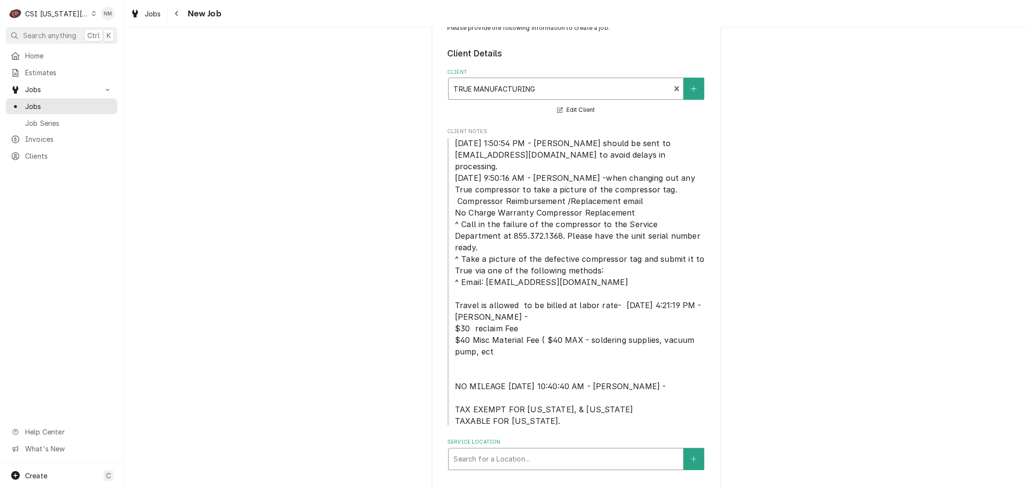
click at [564, 451] on div "Service Location" at bounding box center [566, 459] width 225 height 17
type input "el"
click at [562, 472] on div "El Pueblito / [STREET_ADDRESS][US_STATE]" at bounding box center [566, 479] width 235 height 15
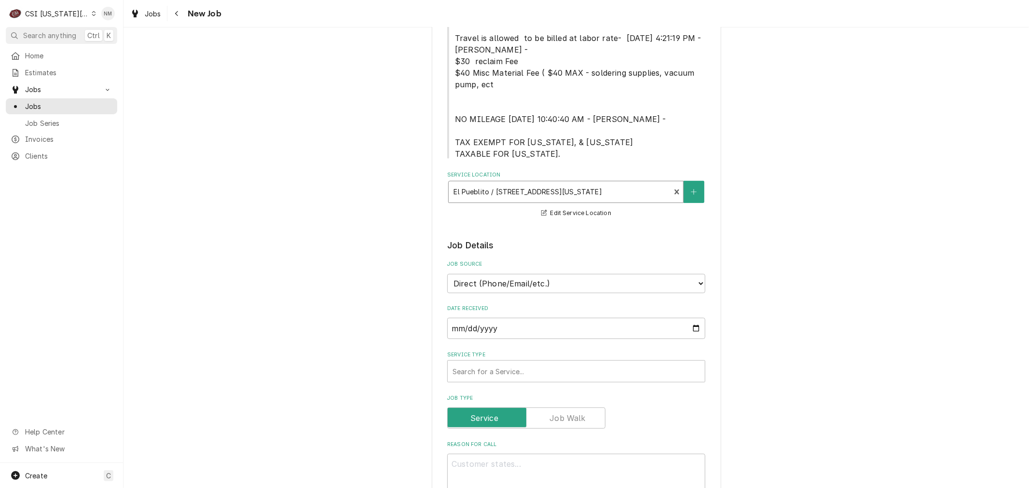
scroll to position [303, 0]
click at [527, 362] on div "Service Type" at bounding box center [577, 370] width 248 height 17
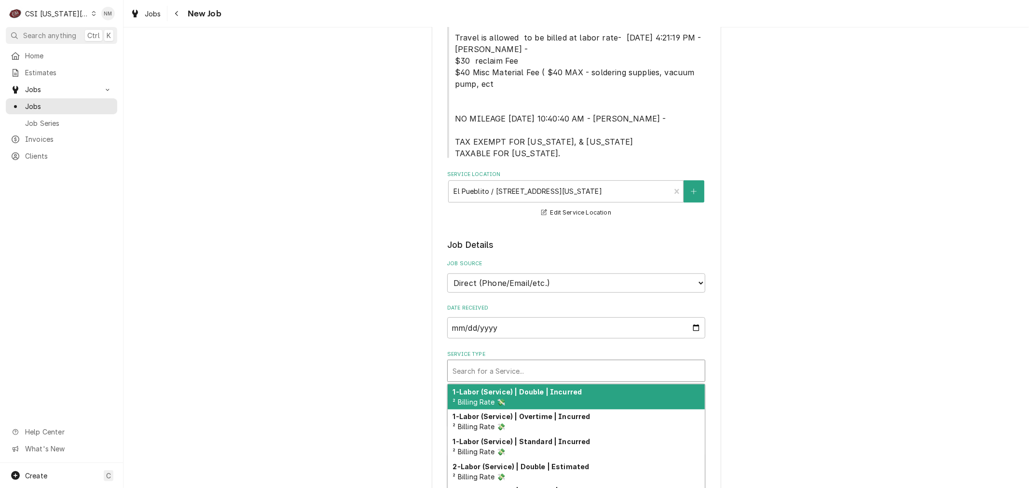
type textarea "x"
type input "s"
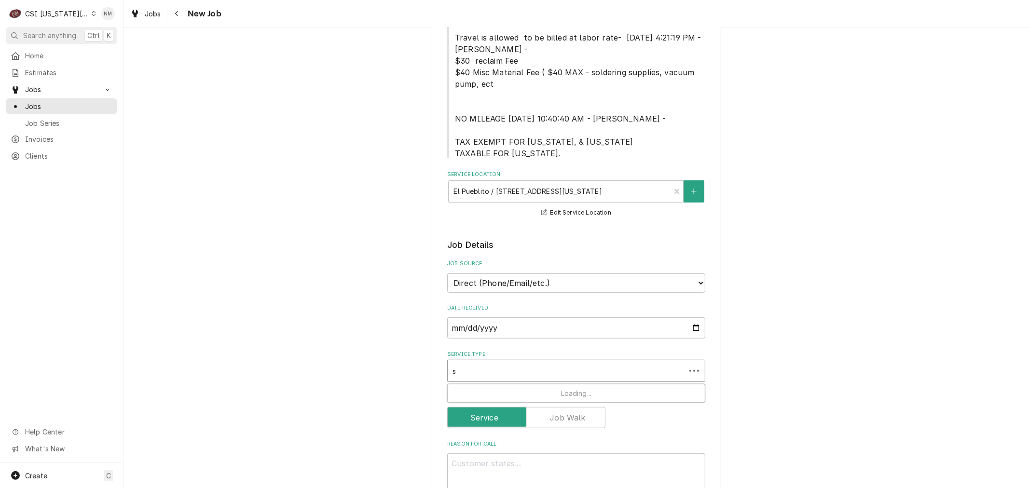
type textarea "x"
type input "se"
type textarea "x"
type input "ser"
type textarea "x"
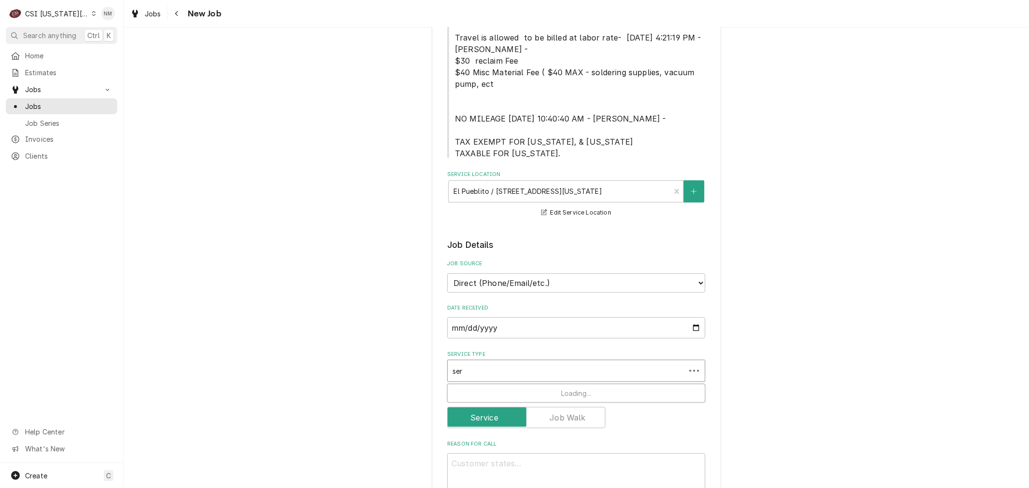
type input "serv"
type textarea "x"
type input "servi"
type textarea "x"
type input "servic"
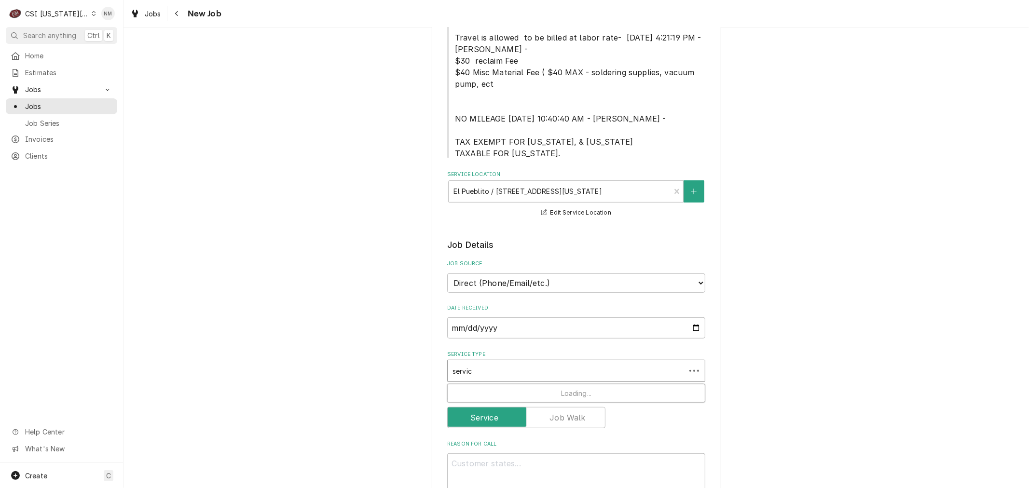
type textarea "x"
type input "service"
type textarea "x"
type input "service"
type textarea "x"
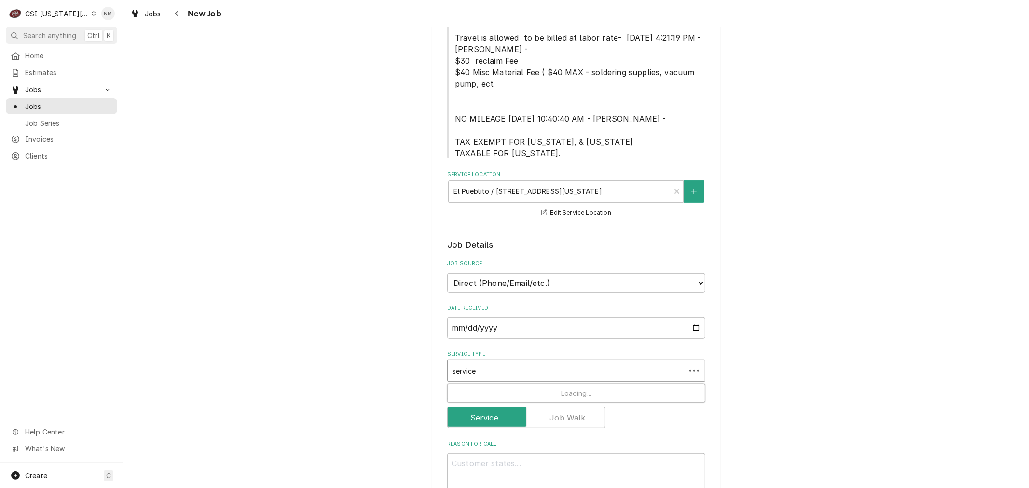
type input "service c"
type textarea "x"
type input "service ca"
type textarea "x"
type input "service cal"
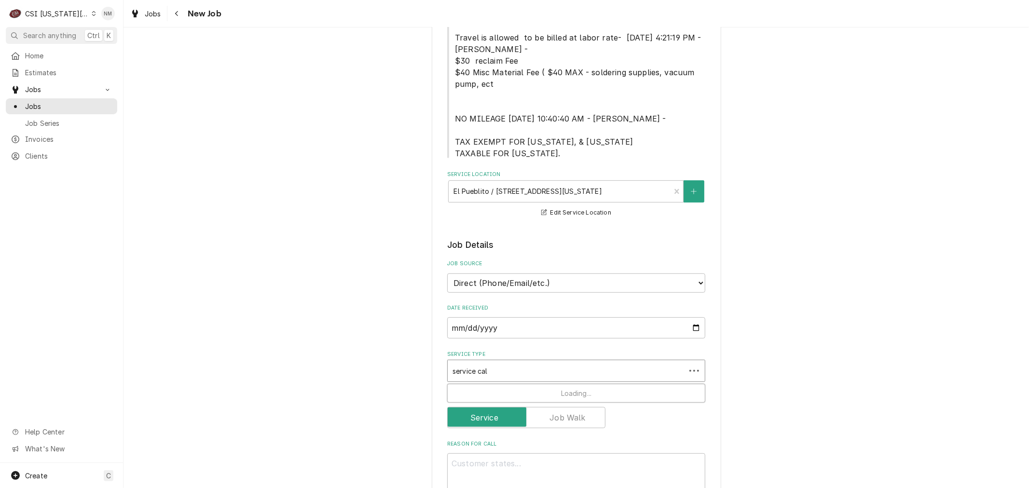
type textarea "x"
type input "service call"
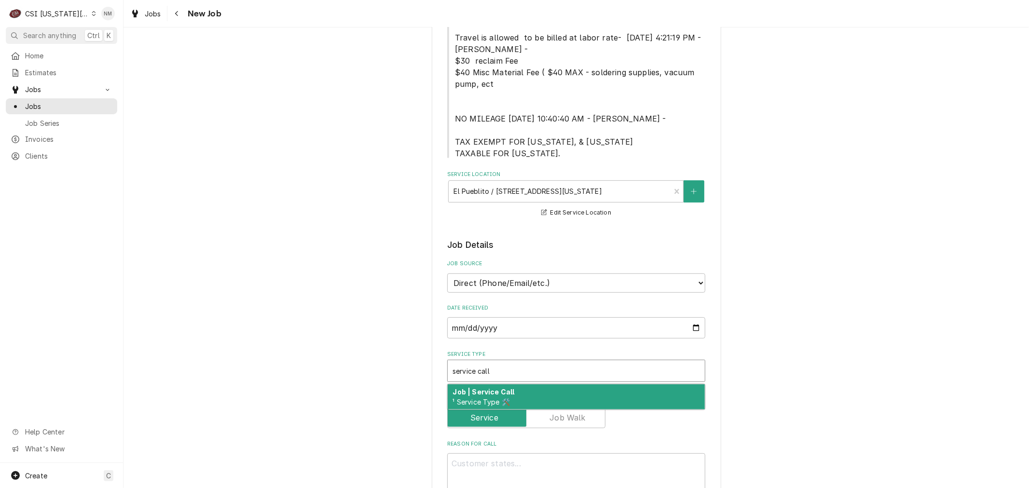
click at [592, 385] on div "Job | Service Call ¹ Service Type 🛠️" at bounding box center [576, 397] width 257 height 25
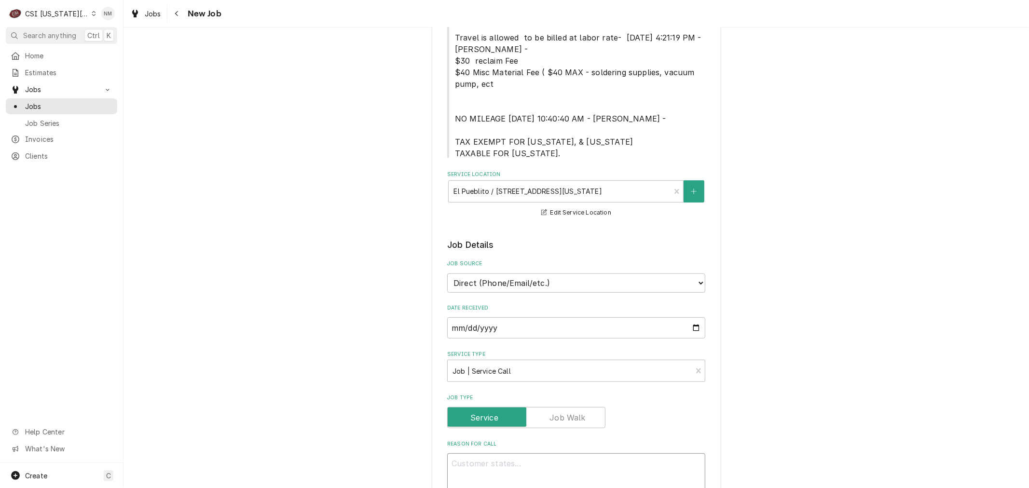
click at [567, 454] on textarea "Reason For Call" at bounding box center [576, 475] width 258 height 43
type textarea "x"
type textarea "L"
type textarea "x"
type textarea "LV"
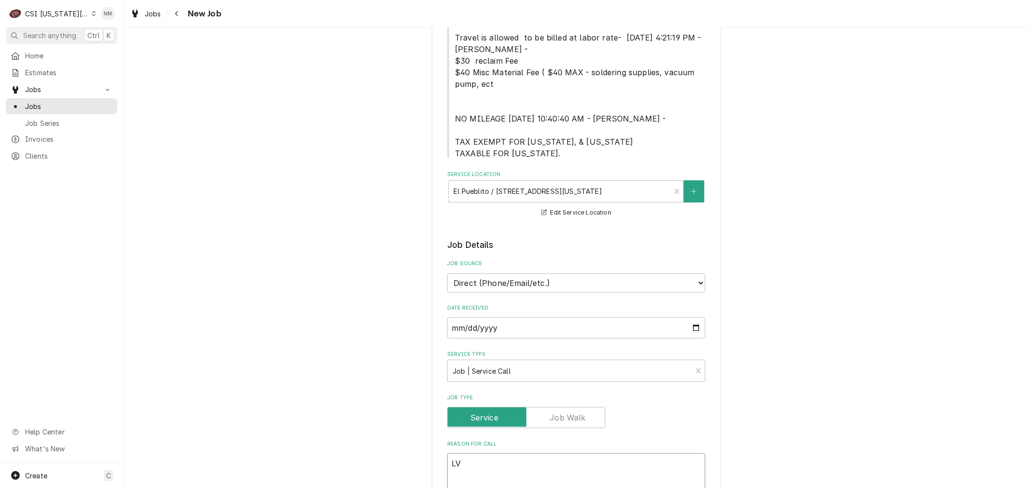
type textarea "x"
type textarea "LVM"
type textarea "x"
type textarea "LVM"
type textarea "x"
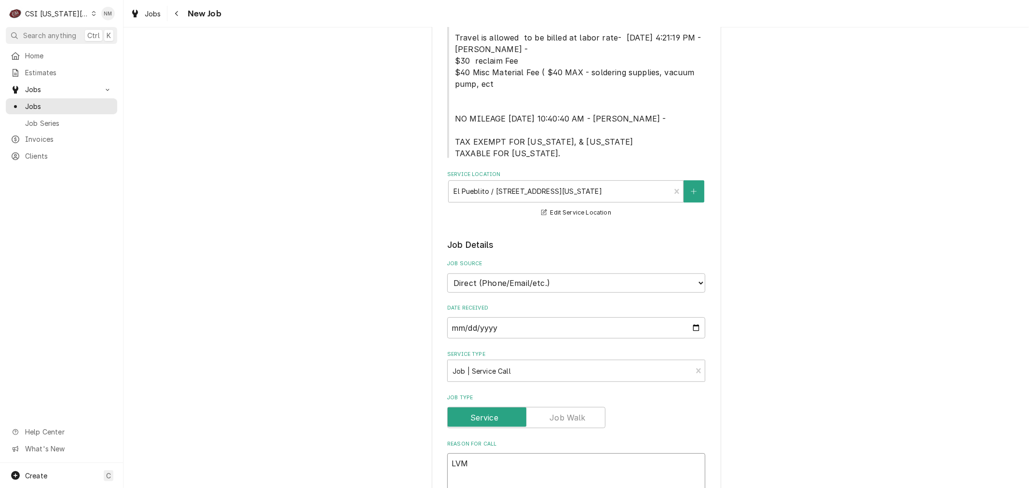
type textarea "LVM f"
type textarea "x"
type textarea "LVM fo"
type textarea "x"
type textarea "LVM for"
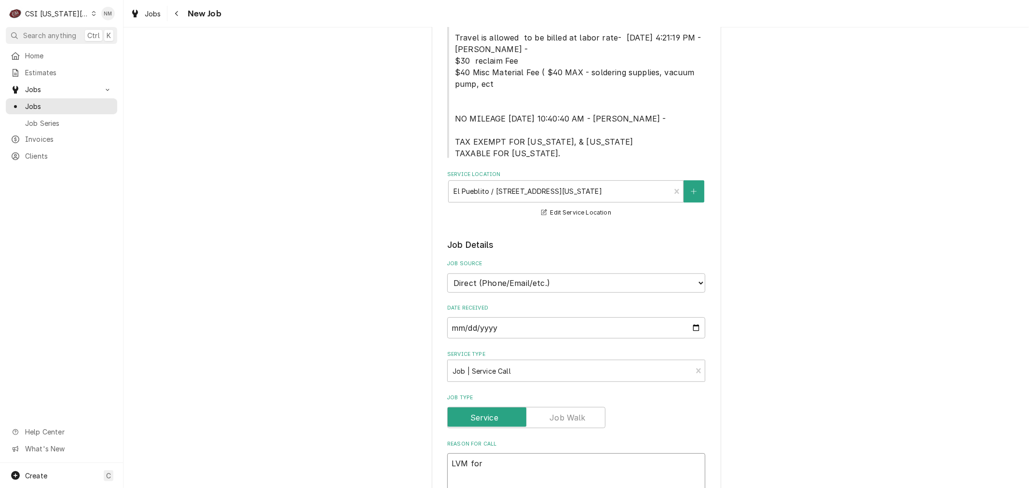
type textarea "x"
type textarea "LVM for"
type textarea "x"
type textarea "LVM for R"
type textarea "x"
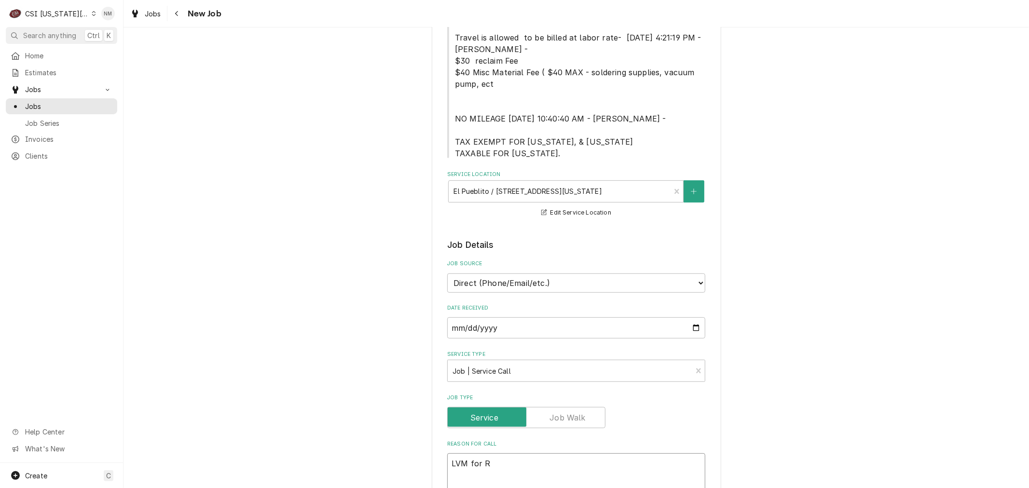
type textarea "LVM for RI"
type textarea "x"
type textarea "LVM for RIC"
type textarea "x"
type textarea "LVM for RIC"
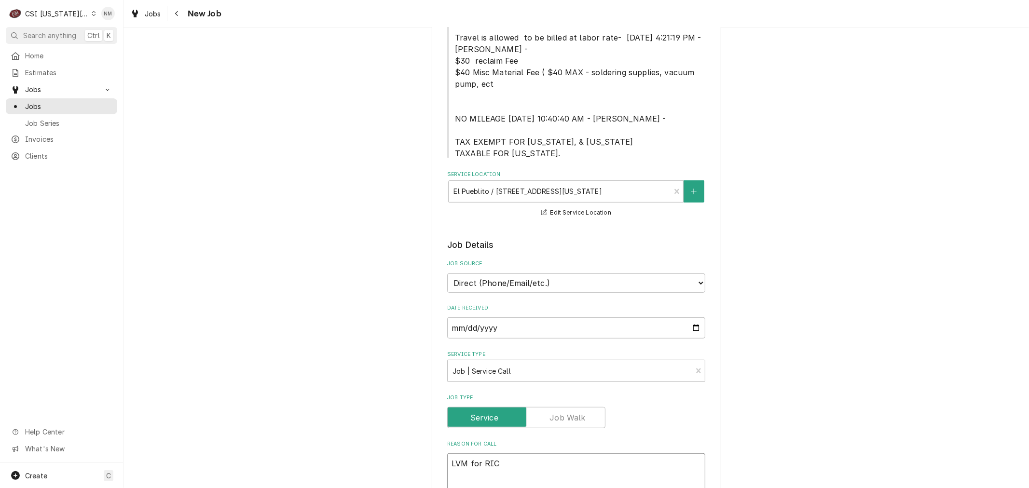
type textarea "x"
type textarea "LVM for RIC s"
type textarea "x"
type textarea "LVM for RIC so"
type textarea "x"
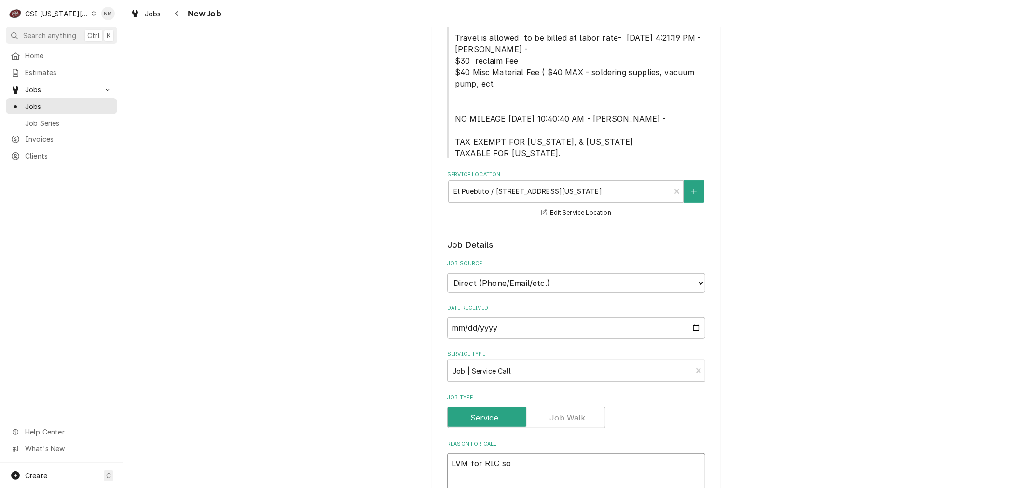
type textarea "LVM for RIC som"
type textarea "x"
type textarea "LVM for RIC some"
type textarea "x"
type textarea "LVM for RIC somew"
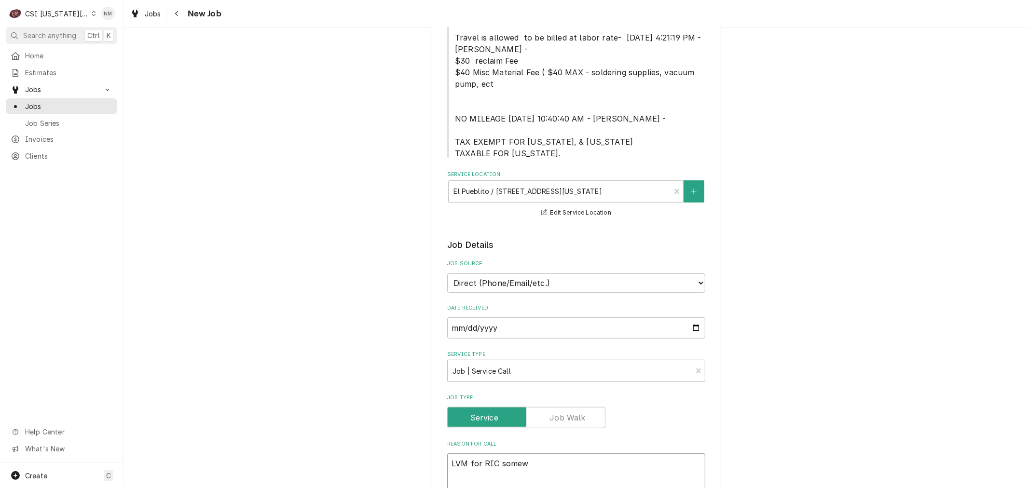
type textarea "x"
type textarea "LVM for RIC somewh"
type textarea "x"
type textarea "LVM for RIC somewhe"
type textarea "x"
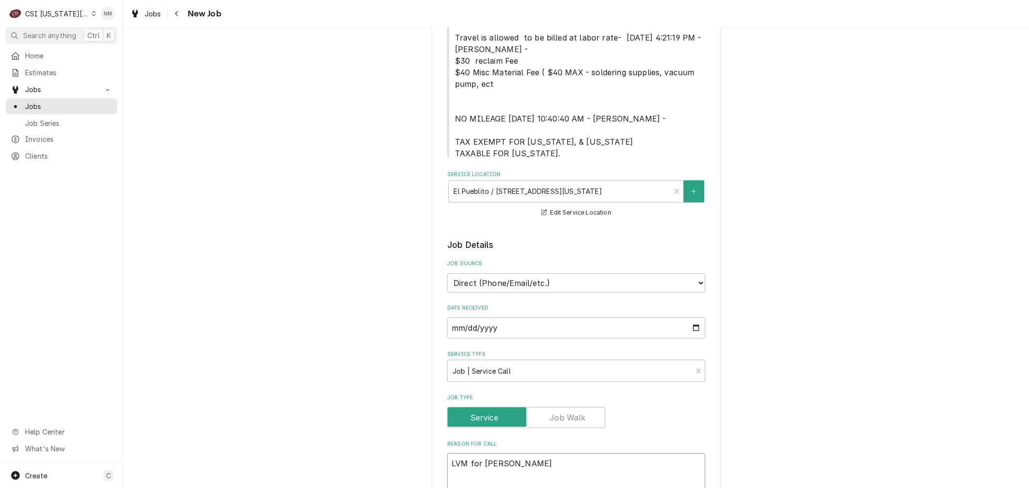
type textarea "LVM for RIC somewher"
type textarea "x"
type textarea "LVM for RIC somewhere"
type textarea "x"
type textarea "LVM for RIC somewhere"
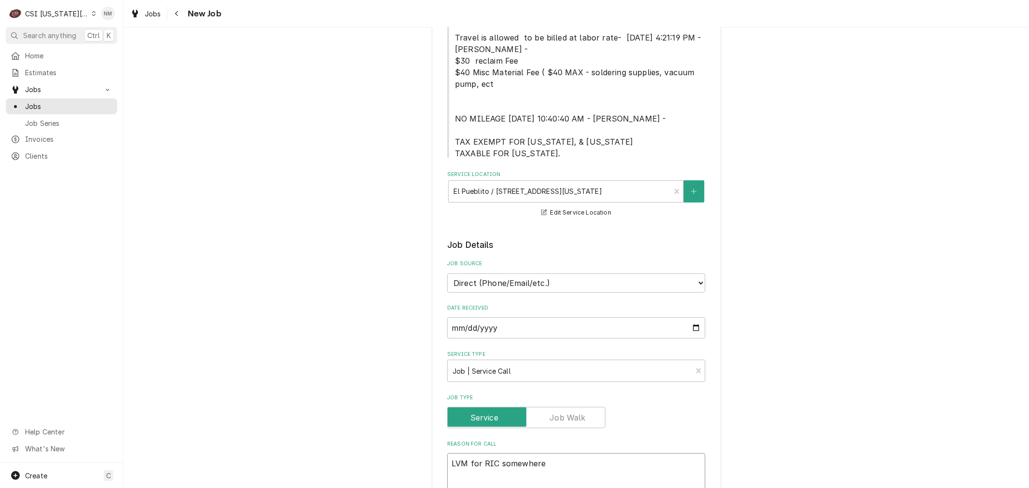
type textarea "x"
type textarea "LVM for RIC somewhere o"
type textarea "x"
type textarea "LVM for RIC somewhere on"
type textarea "x"
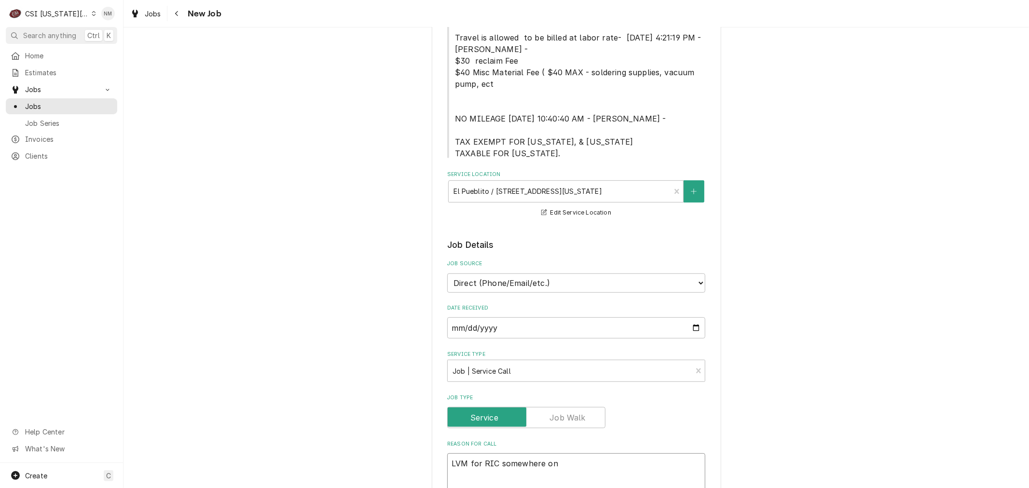
type textarea "LVM for RIC somewhere on"
type textarea "x"
type textarea "LVM for RIC somewhere on t"
type textarea "x"
type textarea "LVM for RIC somewhere on th"
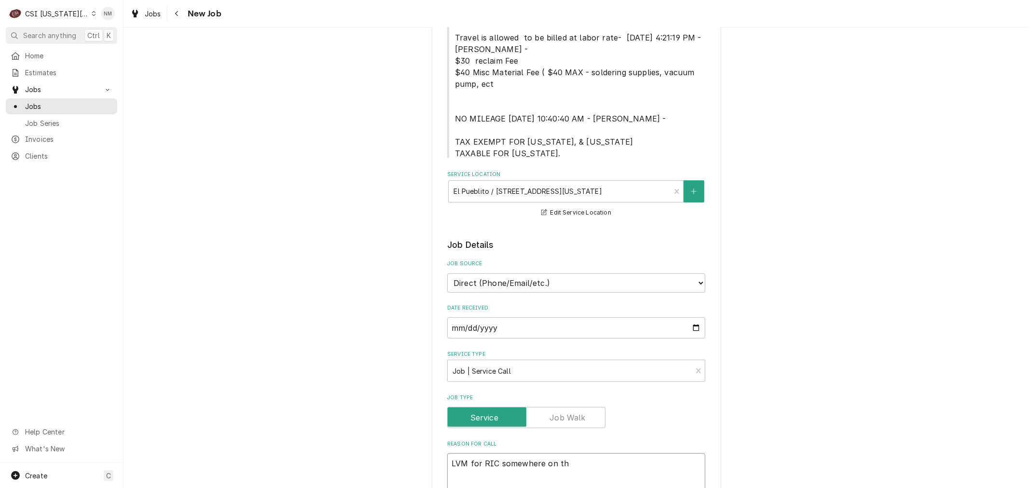
type textarea "x"
type textarea "LVM for RIC somewhere on the"
type textarea "x"
type textarea "LVM for RIC somewhere on the"
type textarea "x"
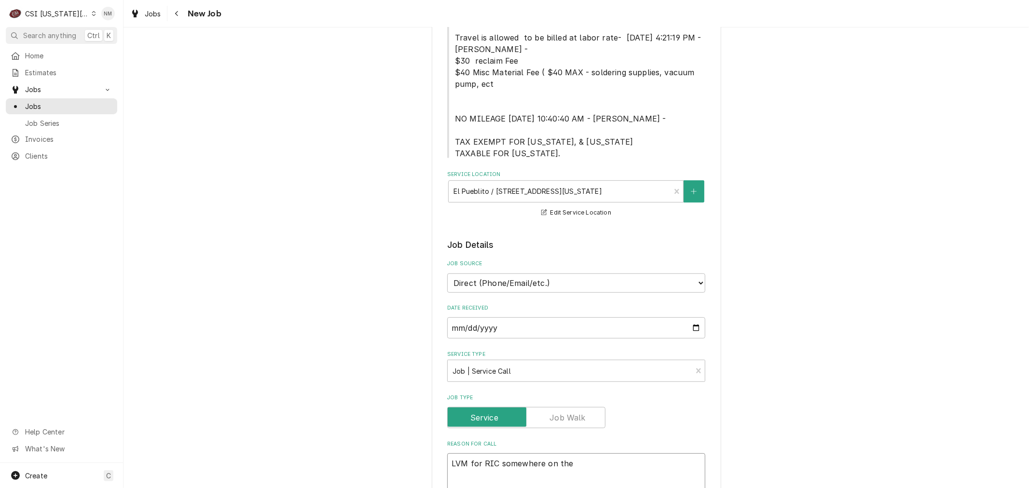
type textarea "LVM for RIC somewhere on the l"
type textarea "x"
type textarea "LVM for RIC somewhere on the li"
type textarea "x"
type textarea "LVM for RIC somewhere on the lin"
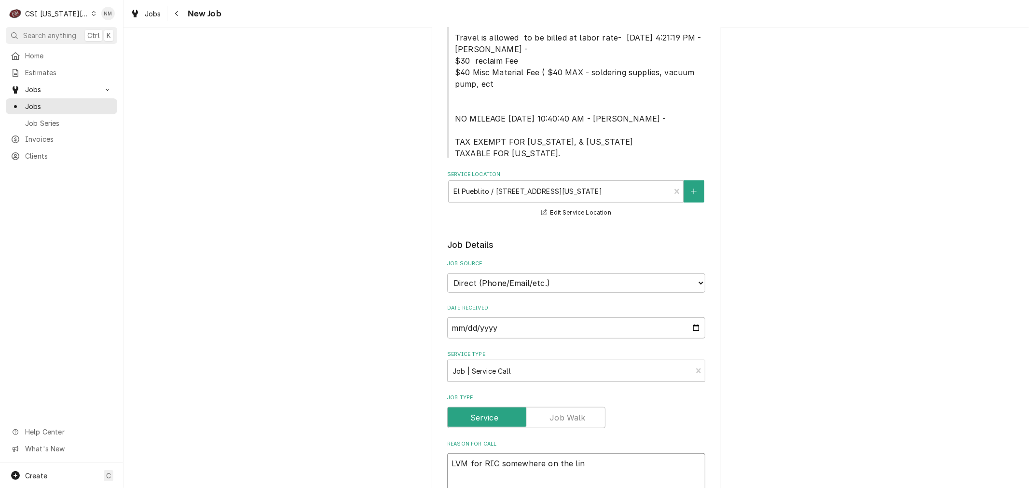
type textarea "x"
type textarea "LVM for RIC somewhere on the line"
type textarea "x"
type textarea "LVM for RIC somewhere on the line"
type textarea "x"
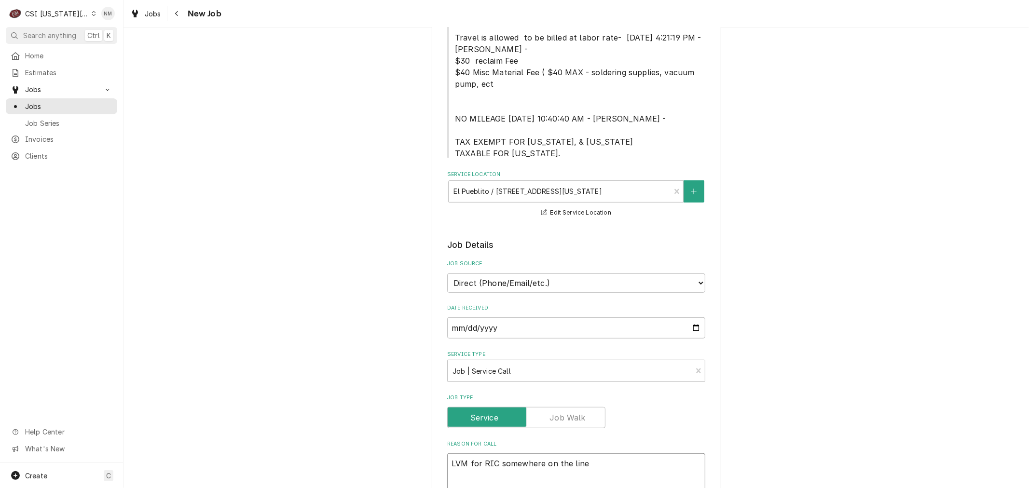
type textarea "LVM for RIC somewhere on the line d"
type textarea "x"
type textarea "LVM for RIC somewhere on the line do"
type textarea "x"
type textarea "LVM for RIC somewhere on the line doi"
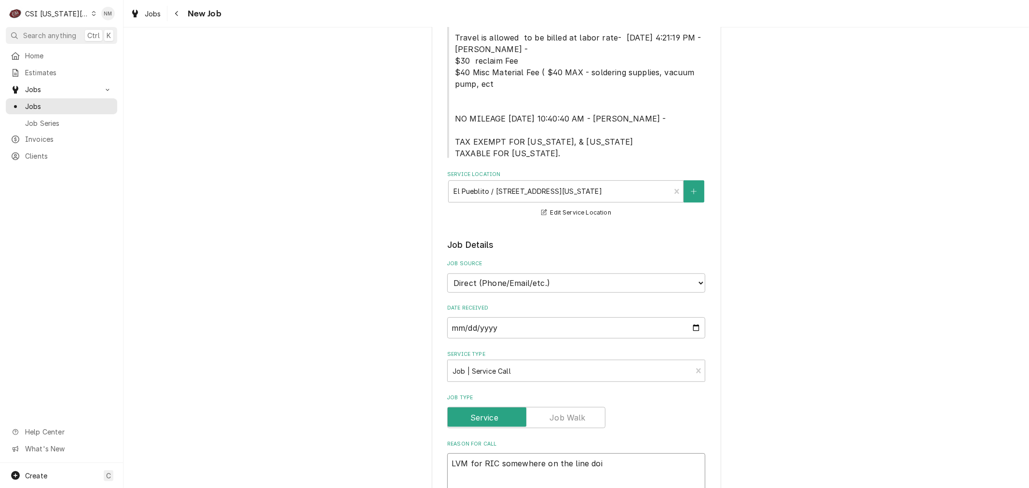
type textarea "x"
type textarea "LVM for RIC somewhere on the line doin"
type textarea "x"
type textarea "LVM for RIC somewhere on the line doing"
type textarea "x"
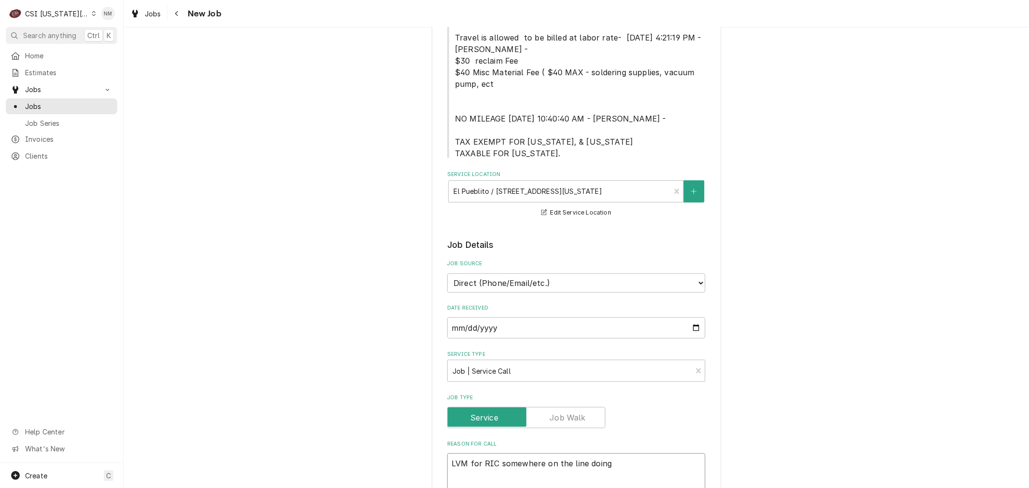
type textarea "LVM for RIC somewhere on the line doing"
type textarea "x"
type textarea "LVM for RIC somewhere on the line doing s"
type textarea "x"
type textarea "LVM for RIC somewhere on the line doing so"
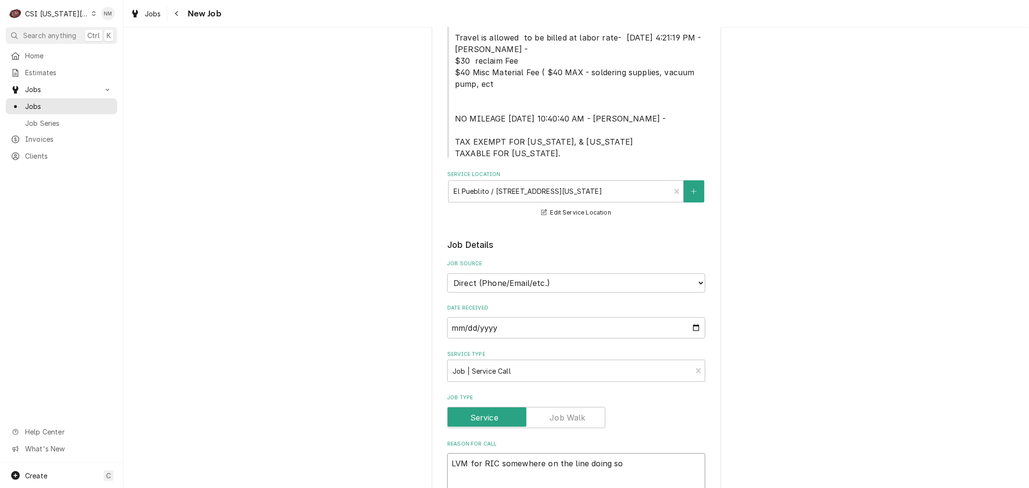
type textarea "x"
type textarea "LVM for RIC somewhere on the line doing som"
type textarea "x"
type textarea "LVM for RIC somewhere on the line doing some"
type textarea "x"
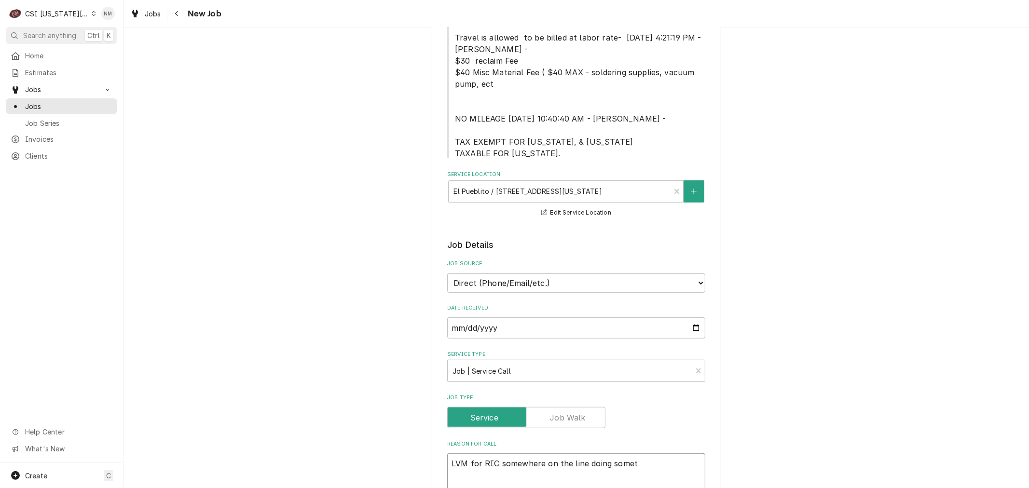
type textarea "LVM for RIC somewhere on the line doing someth"
type textarea "x"
type textarea "LVM for RIC somewhere on the line doing somethi"
type textarea "x"
type textarea "LVM for RIC somewhere on the line doing somethin"
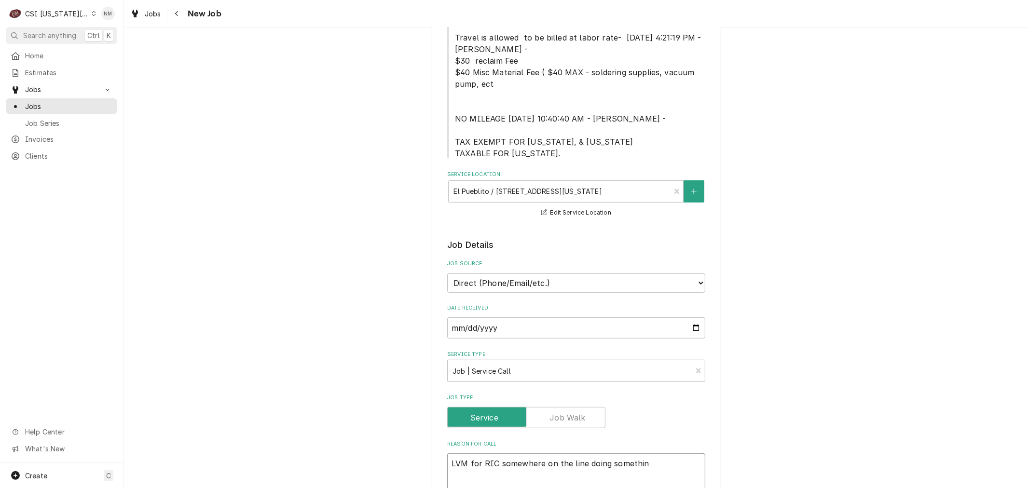
type textarea "x"
type textarea "LVM for RIC somewhere on the line doing something"
type textarea "x"
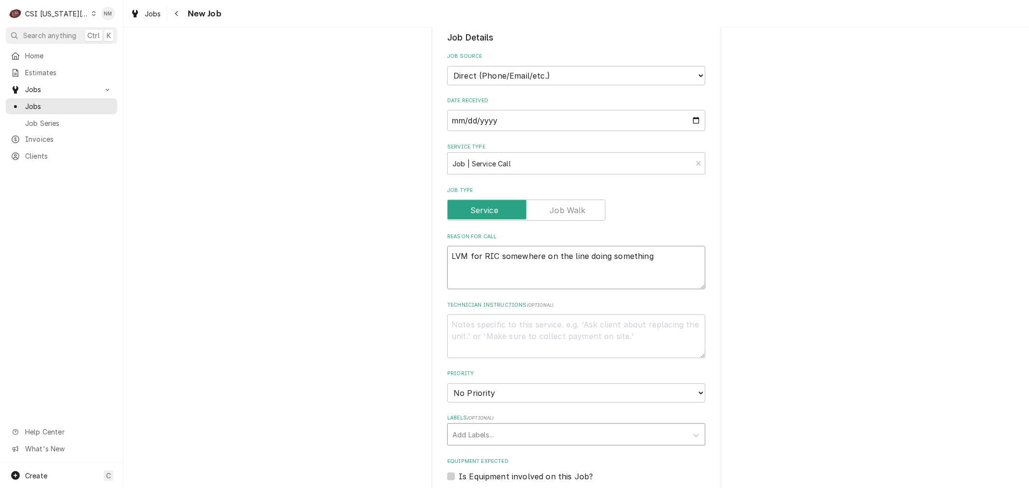
scroll to position [517, 0]
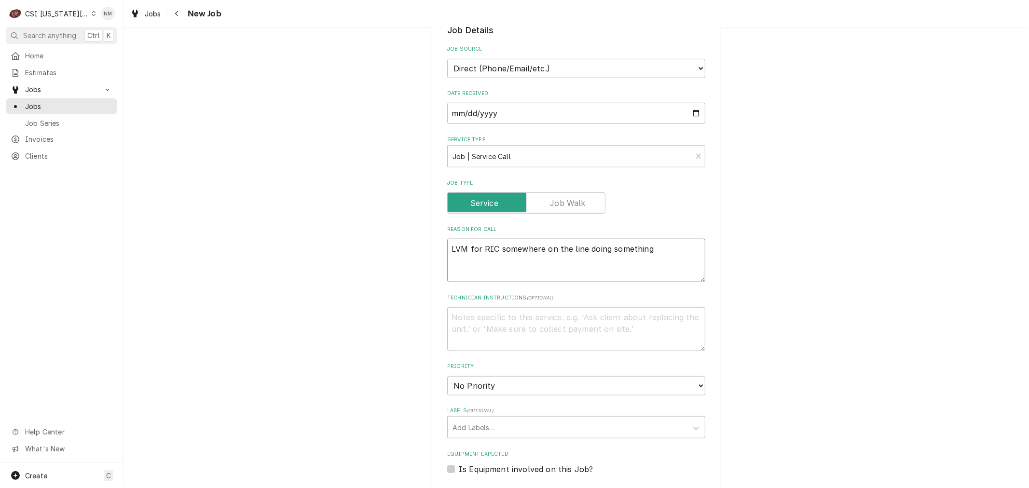
type textarea "LVM for RIC somewhere on the line doing something"
click at [493, 307] on textarea "Technician Instructions ( optional )" at bounding box center [576, 328] width 258 height 43
type textarea "x"
type textarea "l"
type textarea "x"
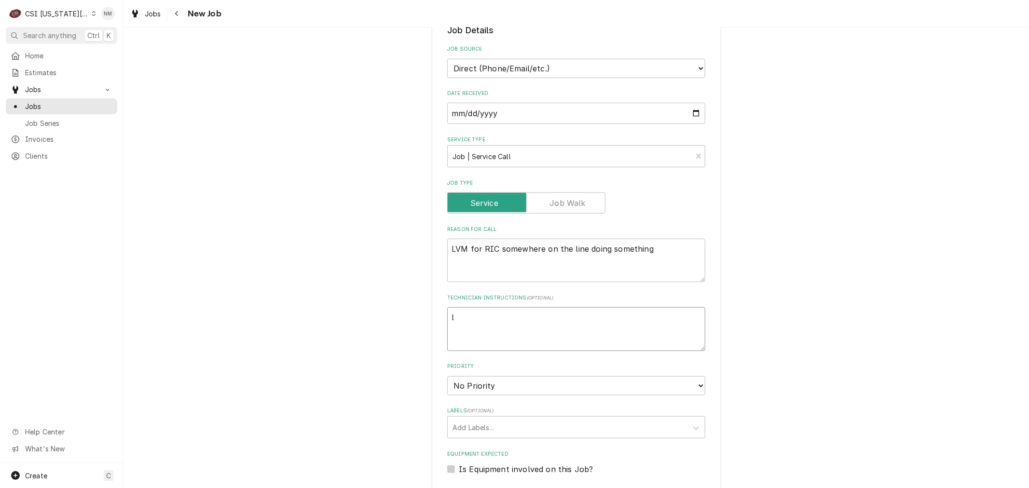
type textarea "lv"
type textarea "x"
type textarea "lvm"
type textarea "x"
type textarea "lvm"
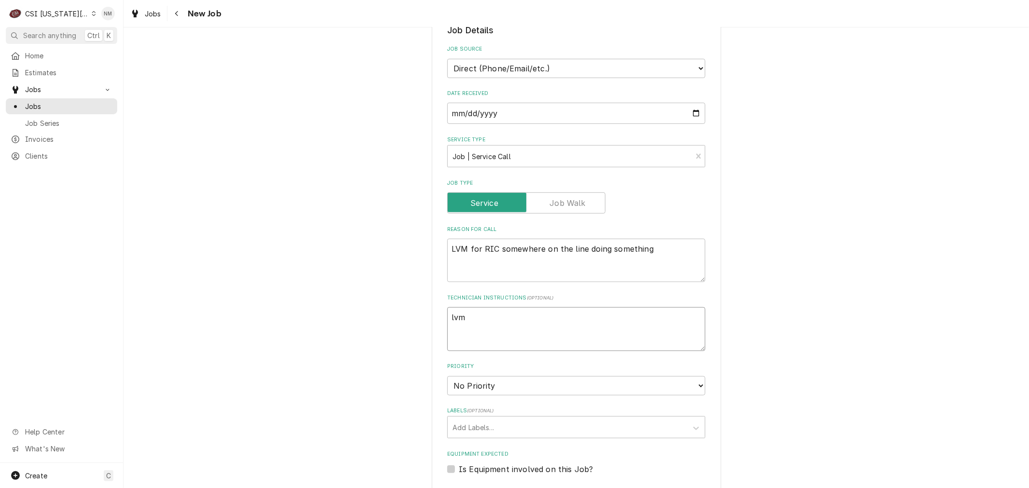
type textarea "x"
type textarea "lvm f"
type textarea "x"
type textarea "lvm fo"
type textarea "x"
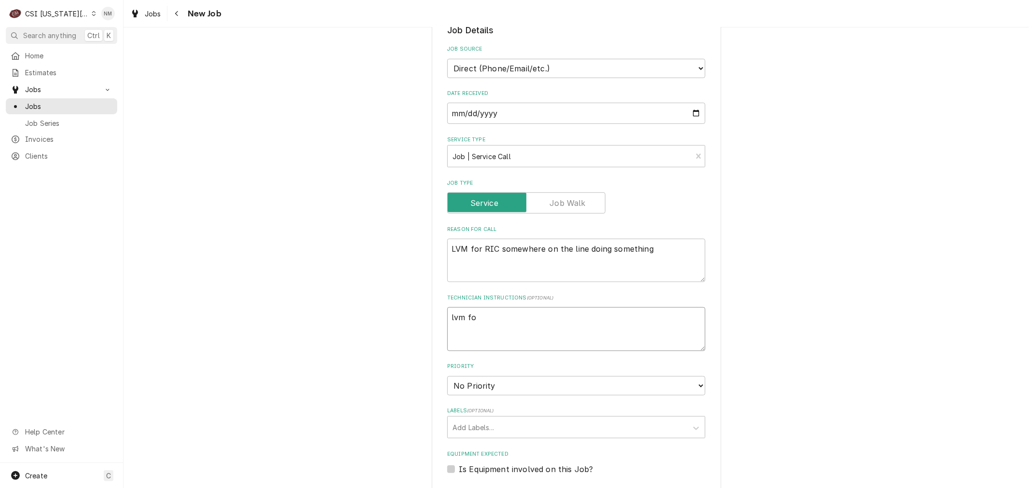
type textarea "lvm for"
type textarea "x"
type textarea "lvm for"
type textarea "x"
type textarea "lvm for i"
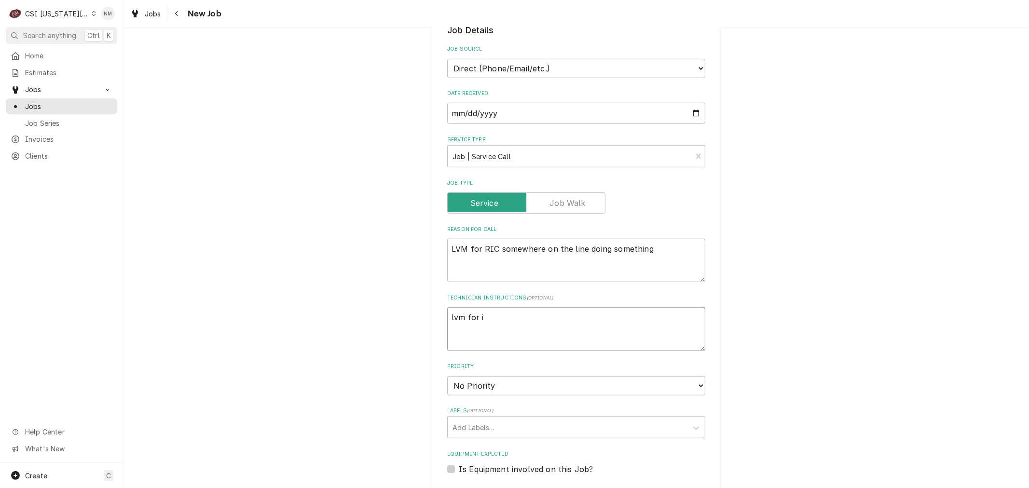
type textarea "x"
type textarea "lvm for is"
type textarea "x"
type textarea "lvm for isr"
type textarea "x"
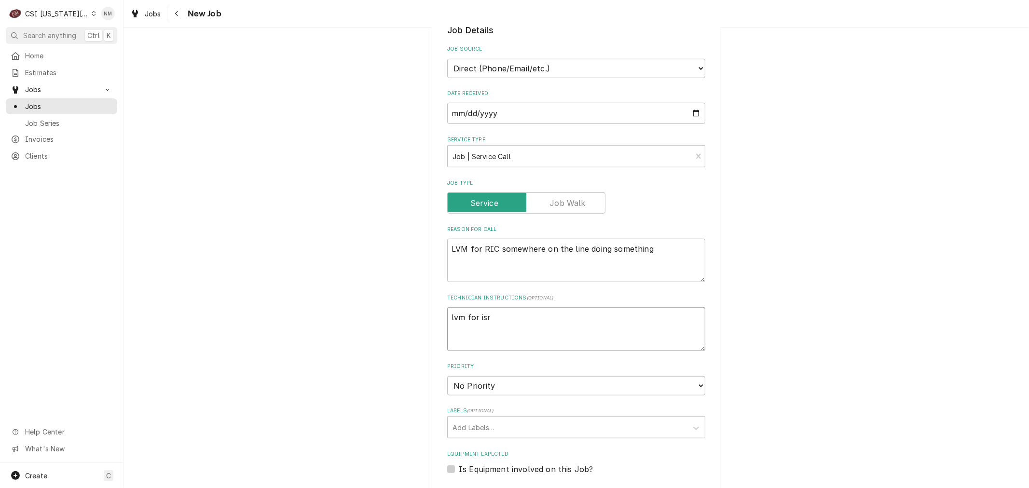
type textarea "lvm for isra"
type textarea "x"
type textarea "lvm for israe"
type textarea "x"
type textarea "lvm for israel"
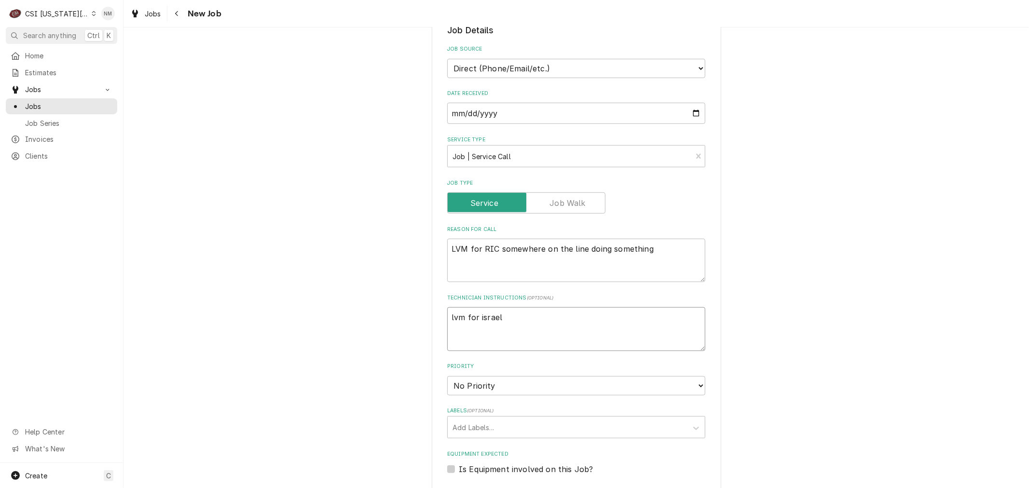
type textarea "x"
type textarea "lvm for israel"
type textarea "x"
type textarea "lvm for israel a"
type textarea "x"
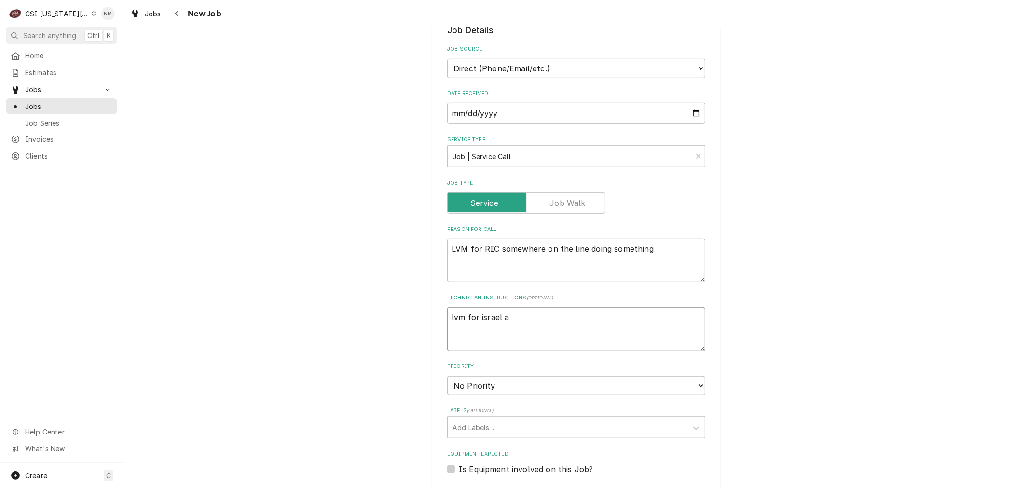
type textarea "lvm for israel an"
type textarea "x"
type textarea "lvm for israel and"
type textarea "x"
type textarea "lvm for israel and"
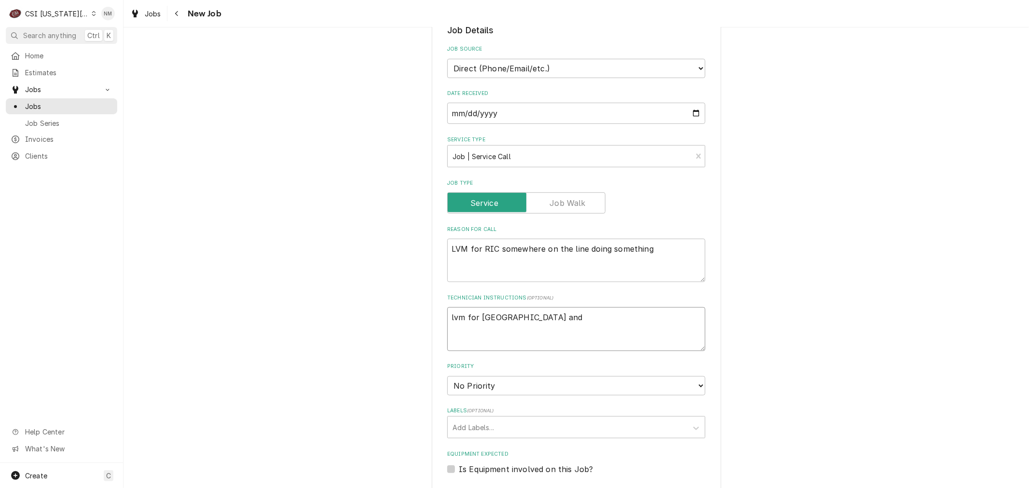
type textarea "x"
type textarea "lvm for israel and n"
type textarea "x"
type textarea "lvm for israel and na"
type textarea "x"
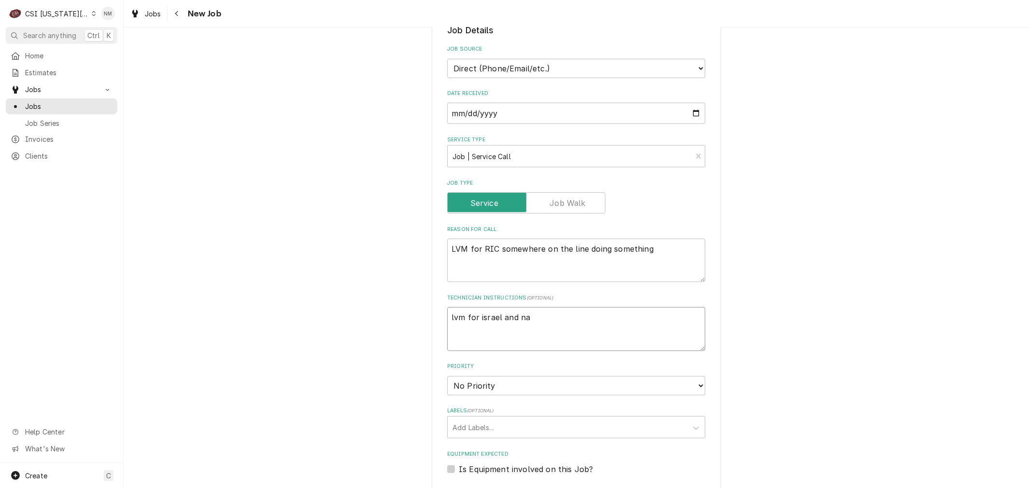
type textarea "lvm for israel and nad"
type textarea "x"
type textarea "lvm for israel and nadi"
type textarea "x"
type textarea "lvm for israel and nadia"
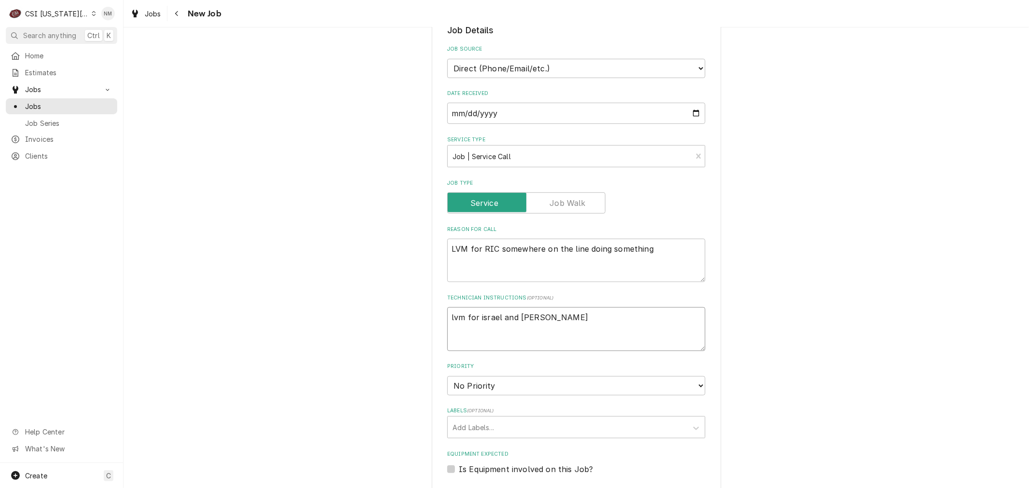
type textarea "x"
type textarea "lvm for israel and nadia"
type textarea "x"
type textarea "lvm for israel and nadia i"
type textarea "x"
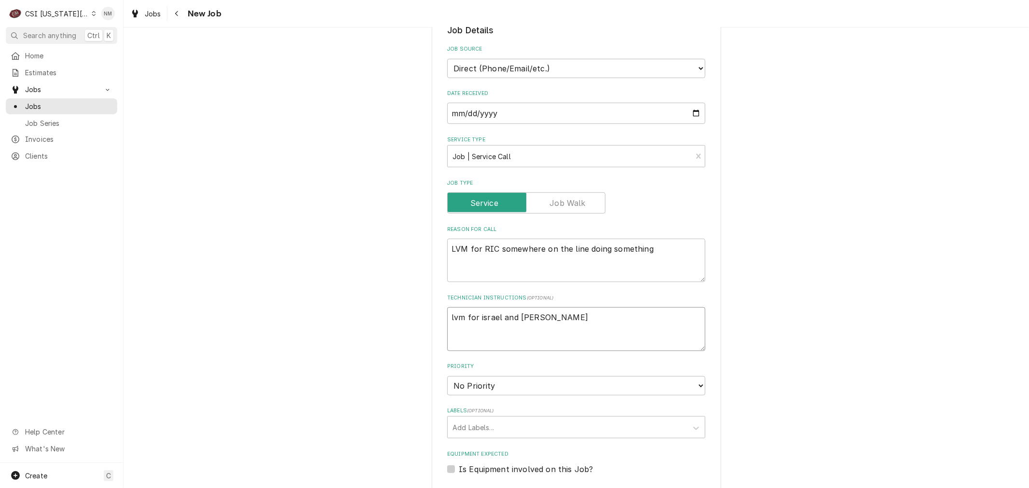
type textarea "lvm for israel and nadia if"
type textarea "x"
type textarea "lvm for israel and nadia if"
type textarea "x"
type textarea "lvm for israel and nadia if C"
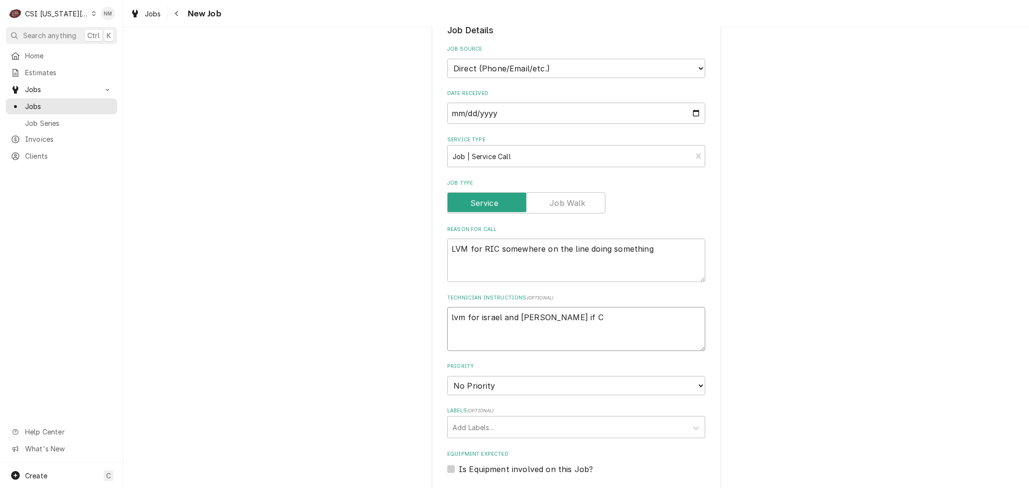
type textarea "x"
type textarea "lvm for israel and nadia if CC"
type textarea "x"
type textarea "lvm for israel and nadia if CC"
type textarea "x"
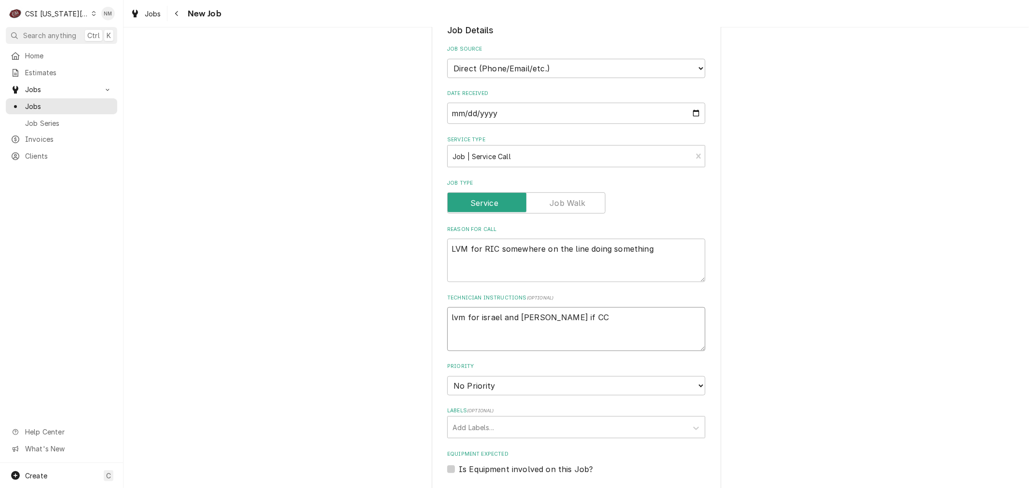
type textarea "lvm for israel and nadia if CC o"
type textarea "x"
type textarea "lvm for israel and nadia if CC on"
type textarea "x"
type textarea "lvm for israel and nadia if CC onb"
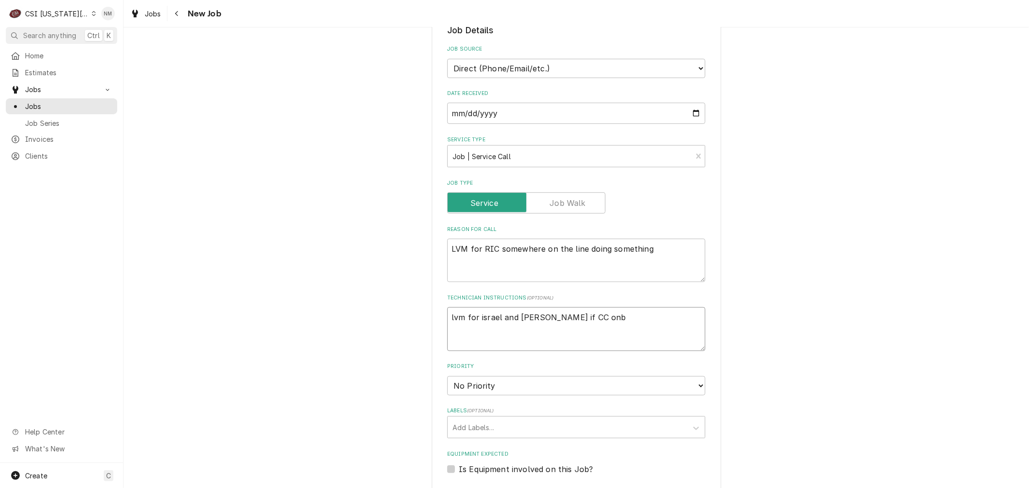
type textarea "x"
type textarea "lvm for israel and nadia if CC on"
type textarea "x"
type textarea "lvm for israel and nadia if CC o"
type textarea "x"
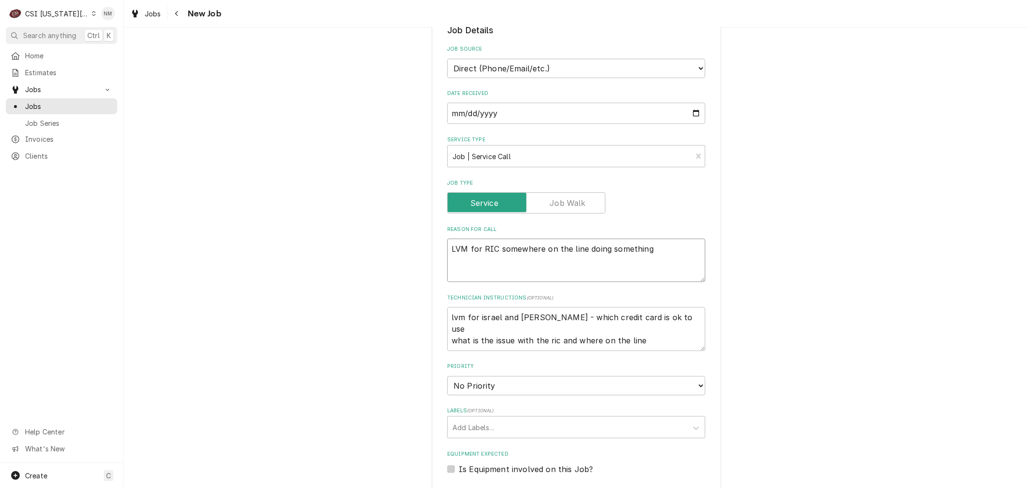
drag, startPoint x: 591, startPoint y: 222, endPoint x: 414, endPoint y: 223, distance: 176.6
click at [414, 223] on div "Please provide the following information to create a job: Client Details Client…" at bounding box center [577, 172] width 906 height 1305
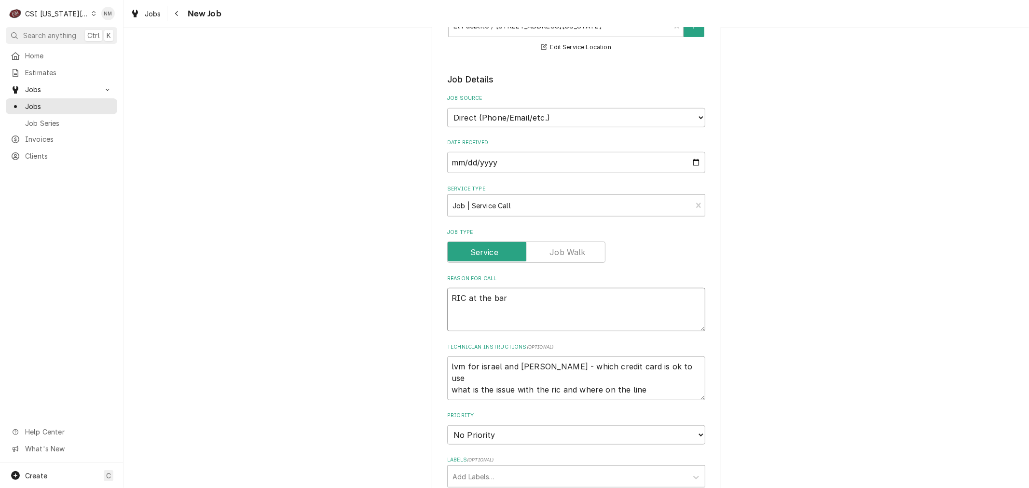
scroll to position [483, 0]
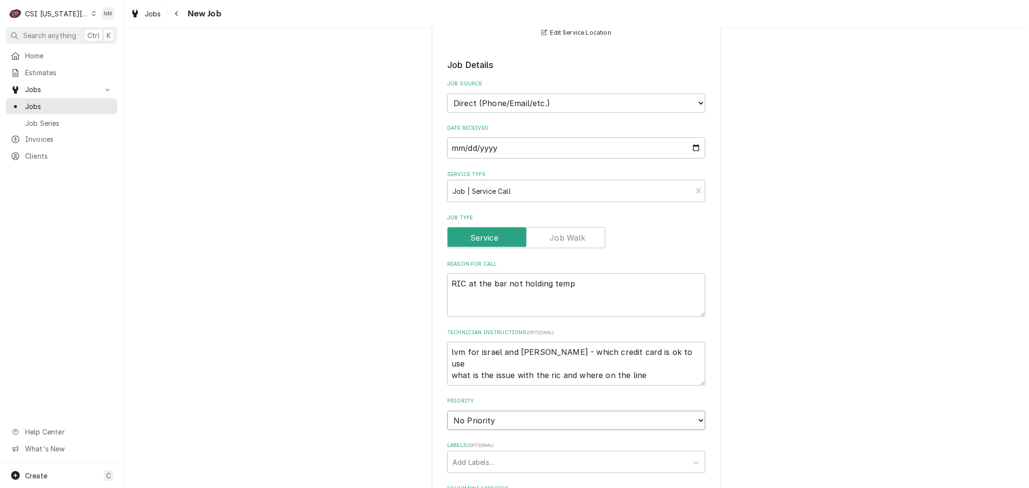
click at [563, 411] on select "No Priority Urgent High Medium Low" at bounding box center [576, 420] width 258 height 19
click at [447, 411] on select "No Priority Urgent High Medium Low" at bounding box center [576, 420] width 258 height 19
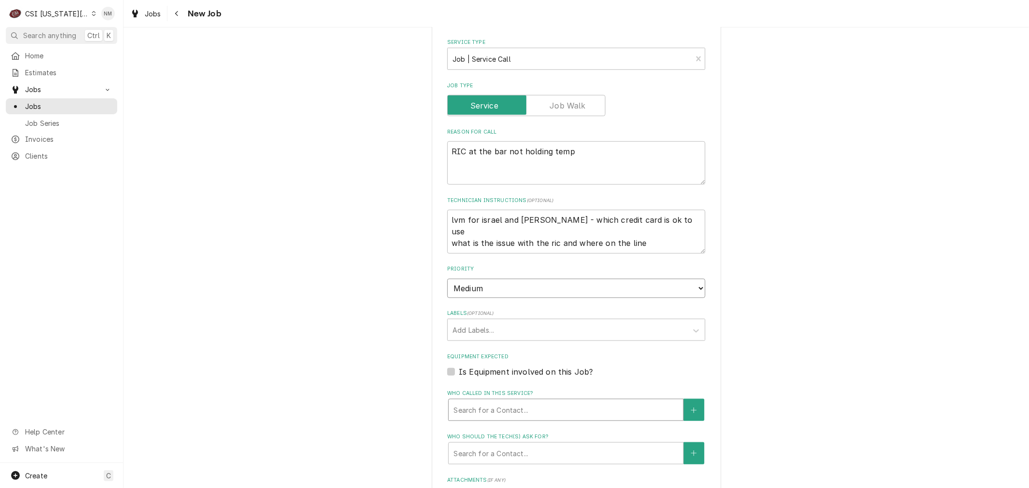
scroll to position [643, 0]
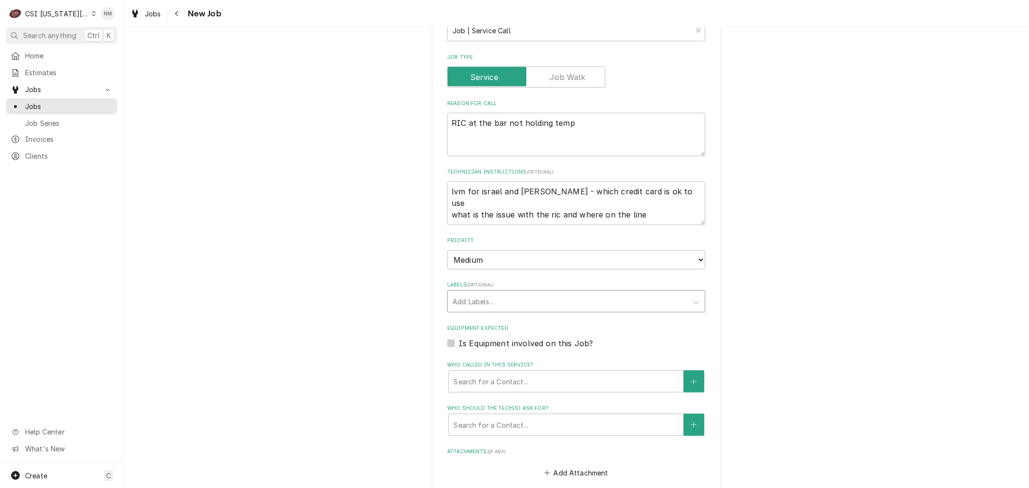
click at [517, 293] on div "Labels" at bounding box center [568, 301] width 230 height 17
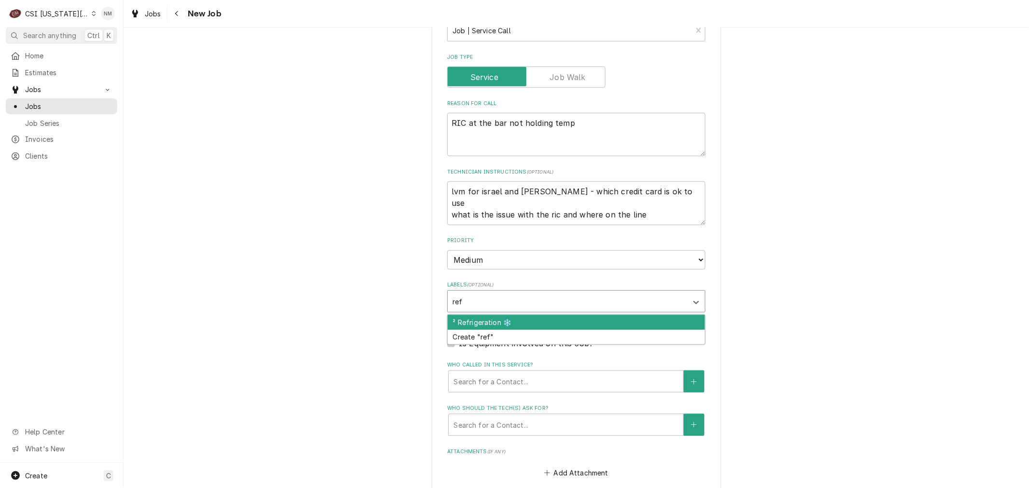
click at [520, 315] on div "² Refrigeration ❄️" at bounding box center [576, 322] width 257 height 15
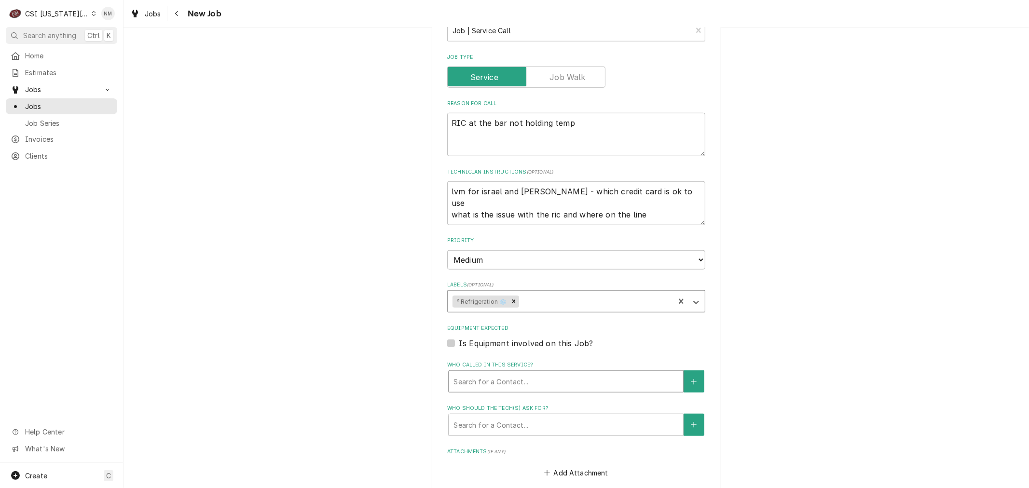
click at [480, 373] on div "Who called in this service?" at bounding box center [566, 381] width 225 height 17
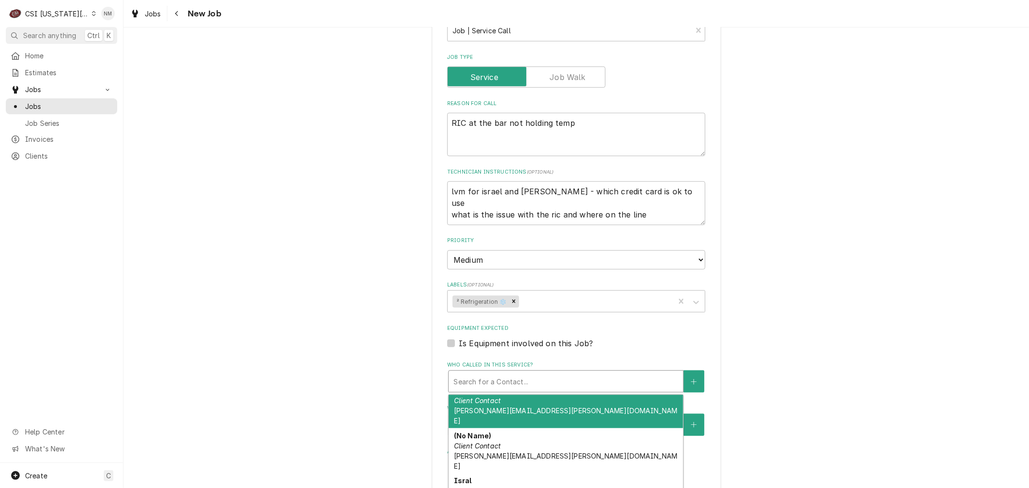
scroll to position [107, 0]
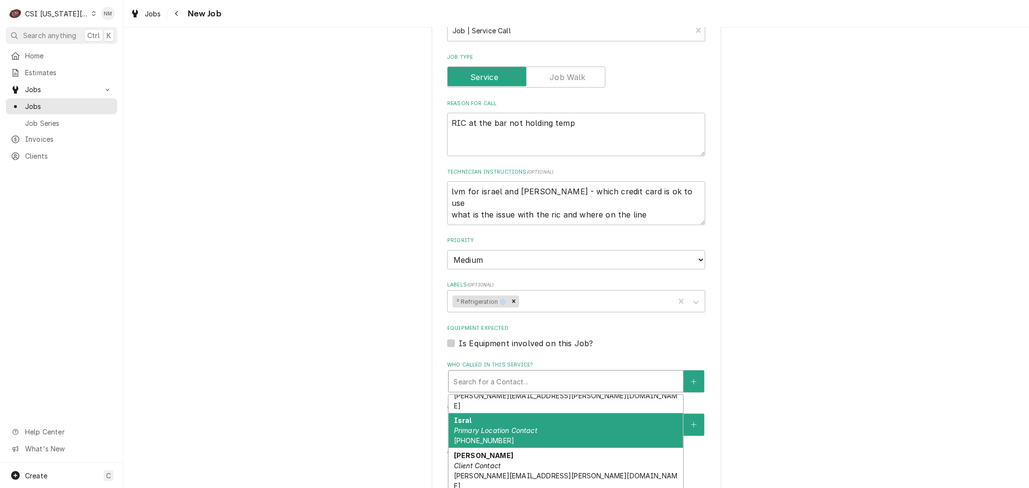
click at [537, 414] on div "Isral Primary Location Contact (816) 842-2582" at bounding box center [566, 431] width 235 height 35
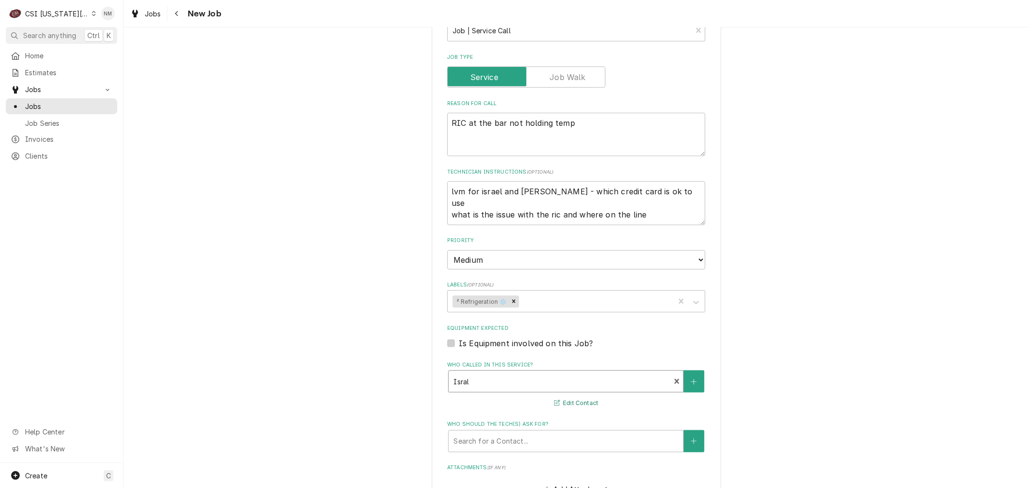
click at [583, 397] on button "Edit Contact" at bounding box center [576, 403] width 47 height 12
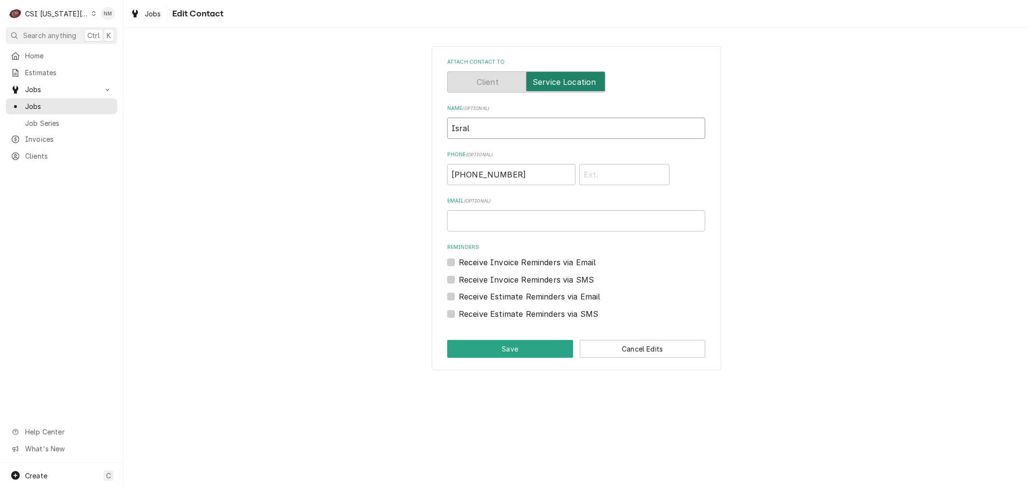
click at [465, 132] on input "Isral" at bounding box center [576, 128] width 258 height 21
click at [513, 346] on button "Save" at bounding box center [510, 349] width 126 height 18
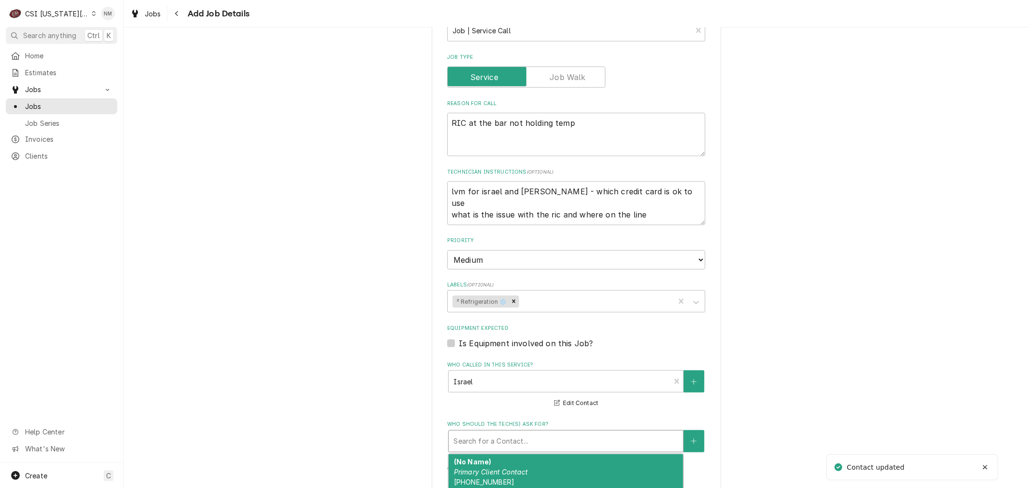
click at [539, 433] on div "Who should the tech(s) ask for?" at bounding box center [566, 441] width 225 height 17
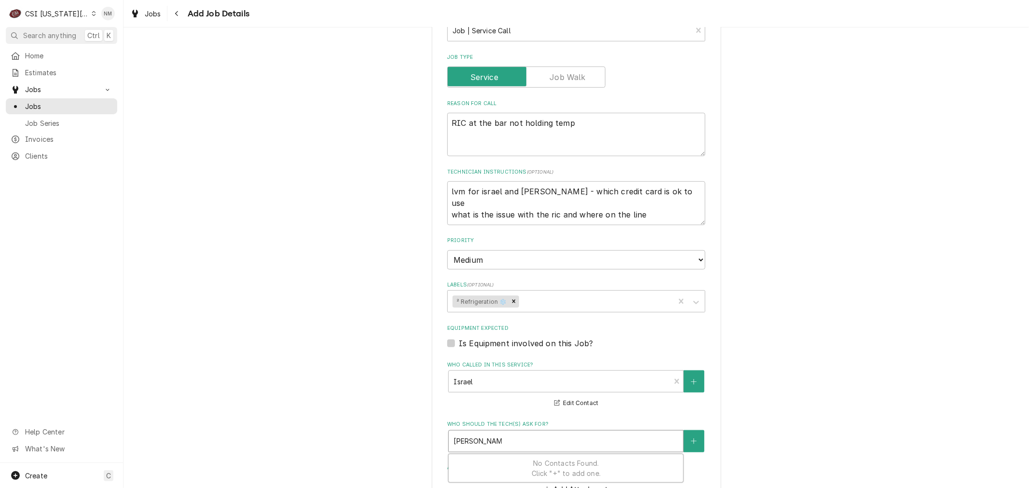
click at [573, 459] on span "No Contacts Found. Click "+" to add one." at bounding box center [566, 468] width 69 height 18
click at [796, 405] on div "Please provide the following information to create a job: Client Details Client…" at bounding box center [577, 54] width 906 height 1321
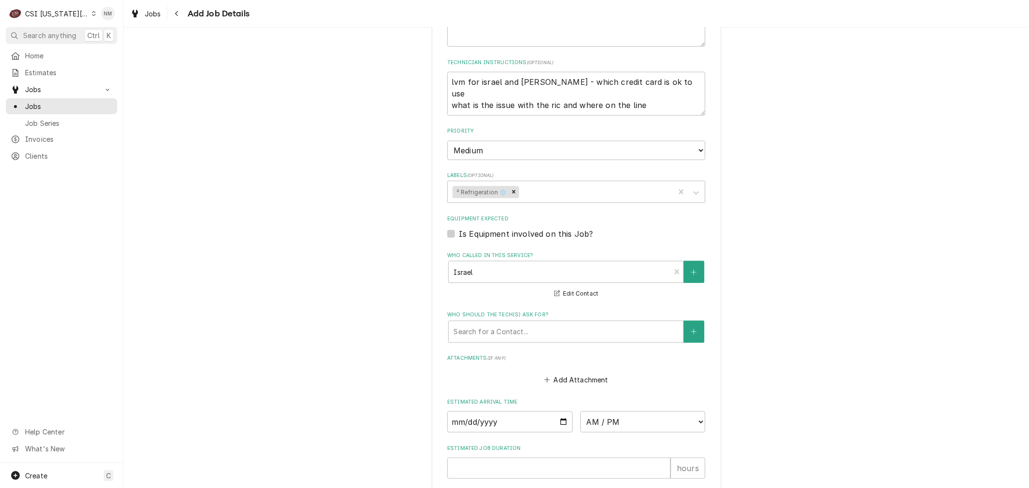
scroll to position [845, 0]
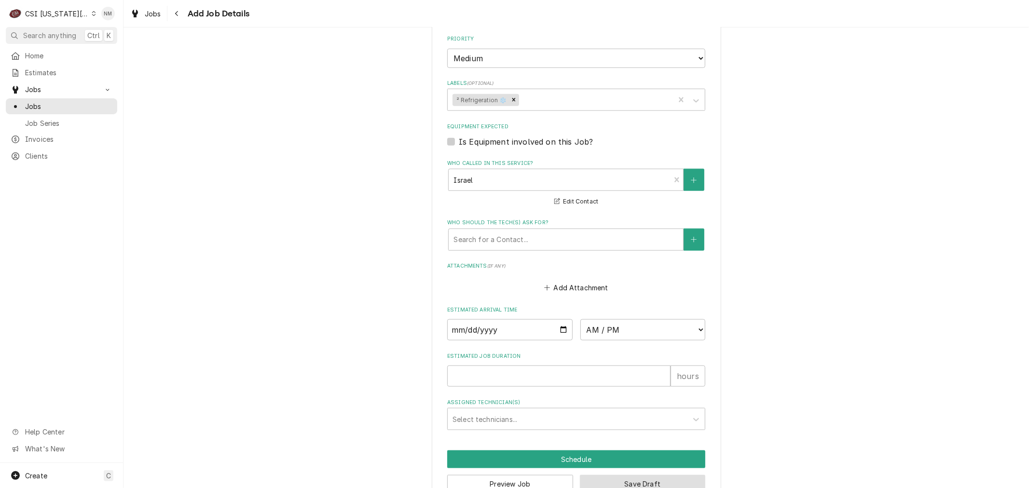
click at [620, 475] on button "Save Draft" at bounding box center [643, 484] width 126 height 18
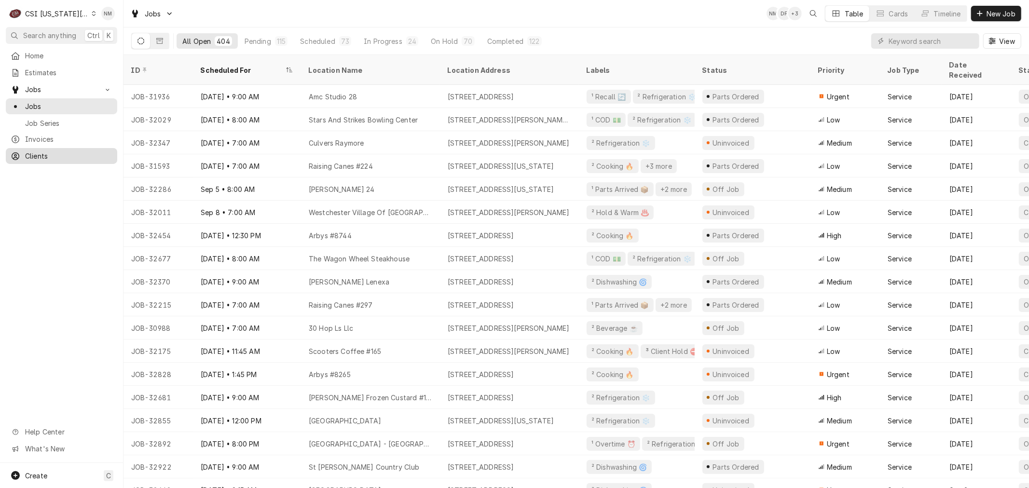
click at [37, 152] on span "Clients" at bounding box center [68, 156] width 87 height 10
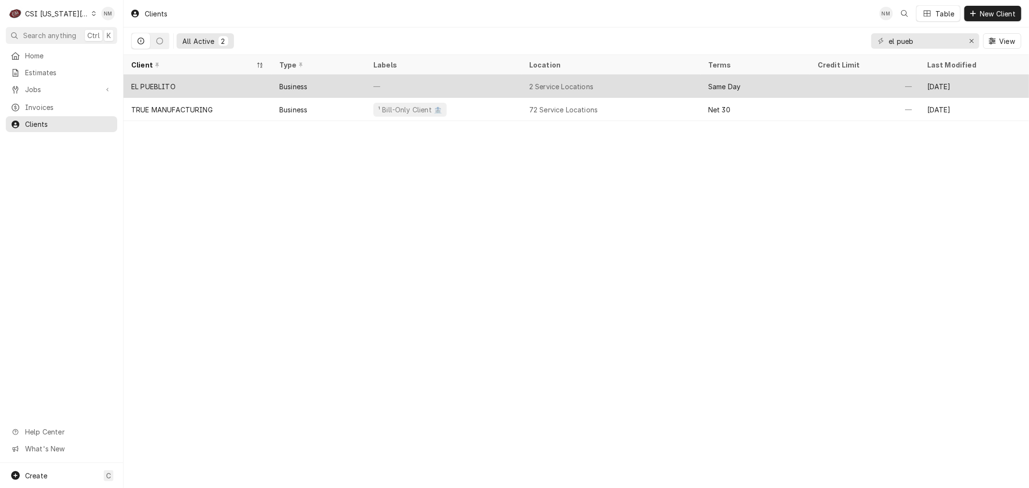
click at [185, 85] on div "EL PUEBLITO" at bounding box center [198, 86] width 148 height 23
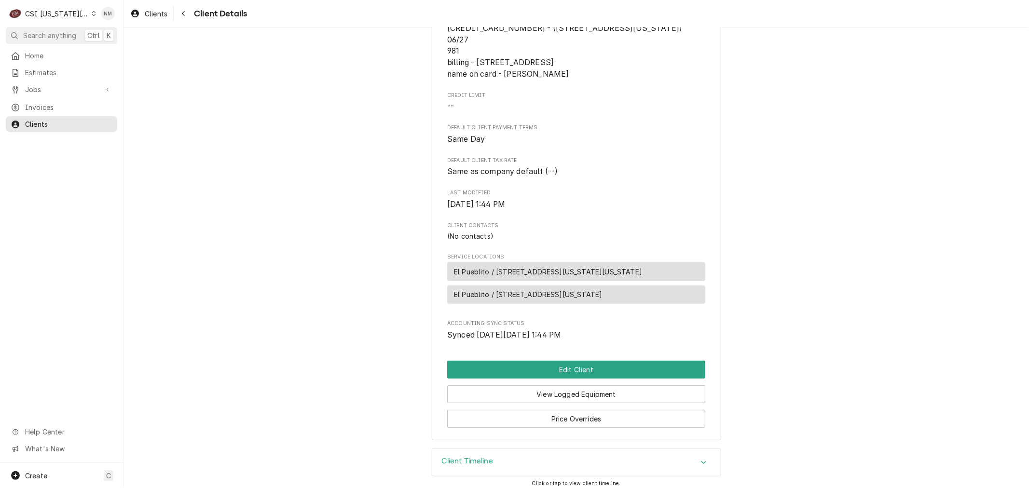
scroll to position [285, 0]
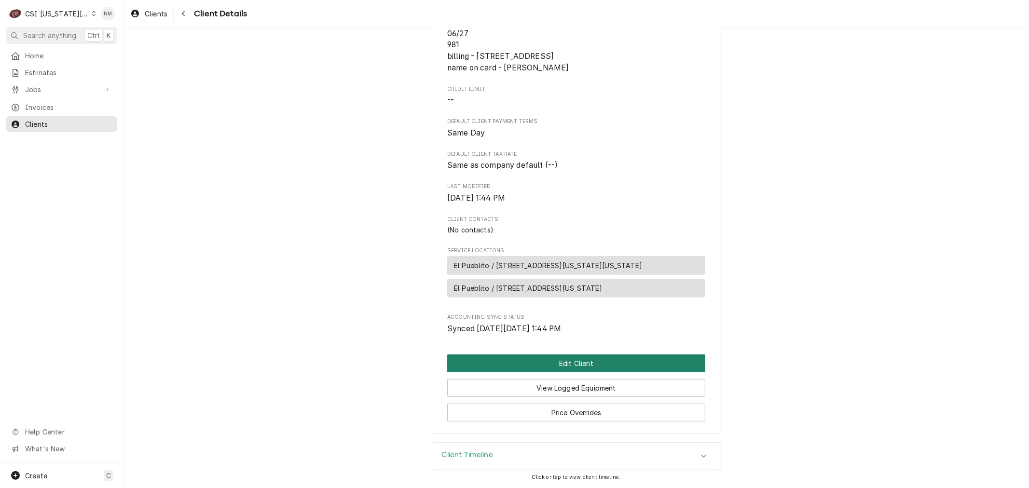
click at [587, 361] on button "Edit Client" at bounding box center [576, 364] width 258 height 18
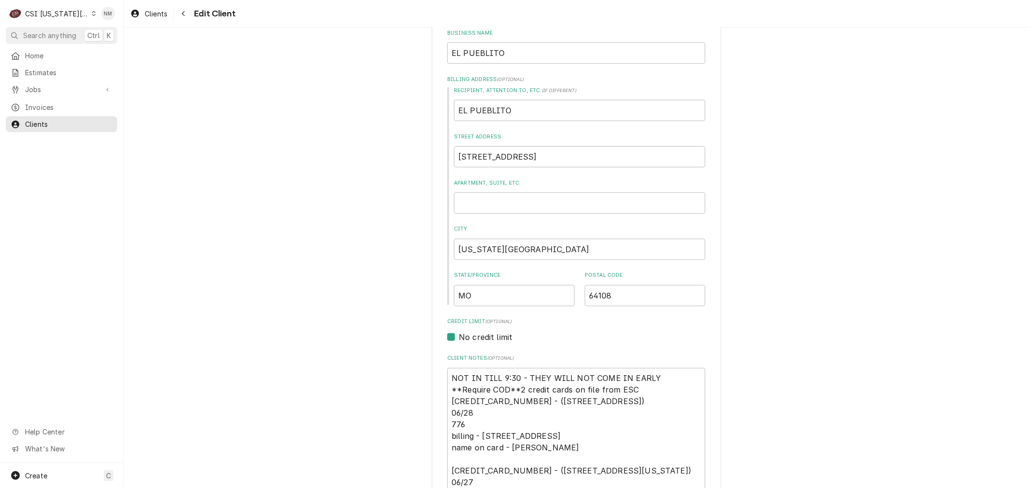
scroll to position [214, 0]
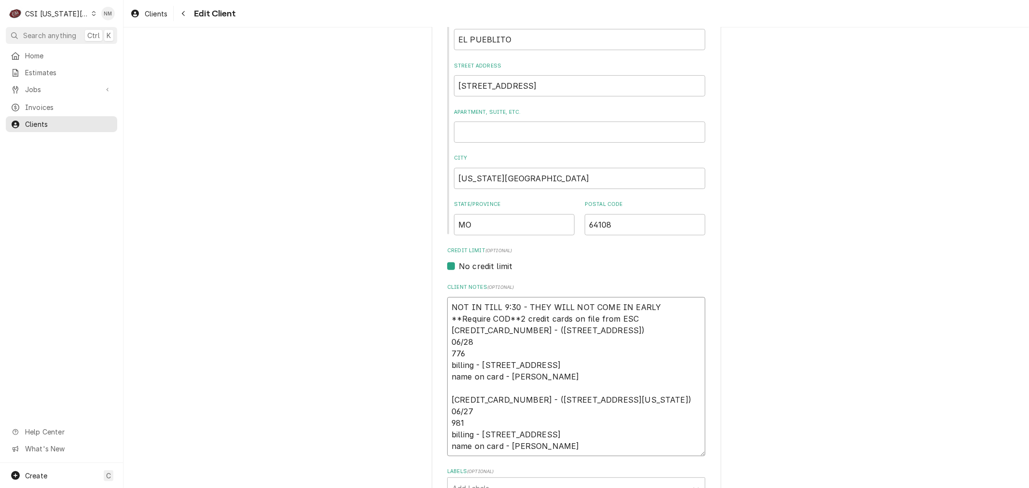
drag, startPoint x: 561, startPoint y: 445, endPoint x: 444, endPoint y: 395, distance: 127.5
click at [447, 395] on textarea "NOT IN TILL 9:30 - THEY WILL NOT COME IN EARLY **Require COD**2 credit cards on…" at bounding box center [576, 376] width 258 height 159
type textarea "x"
type textarea "NOT IN TILL 9:30 - THEY WILL NOT COME IN EARLY **Require COD**2 credit cards on…"
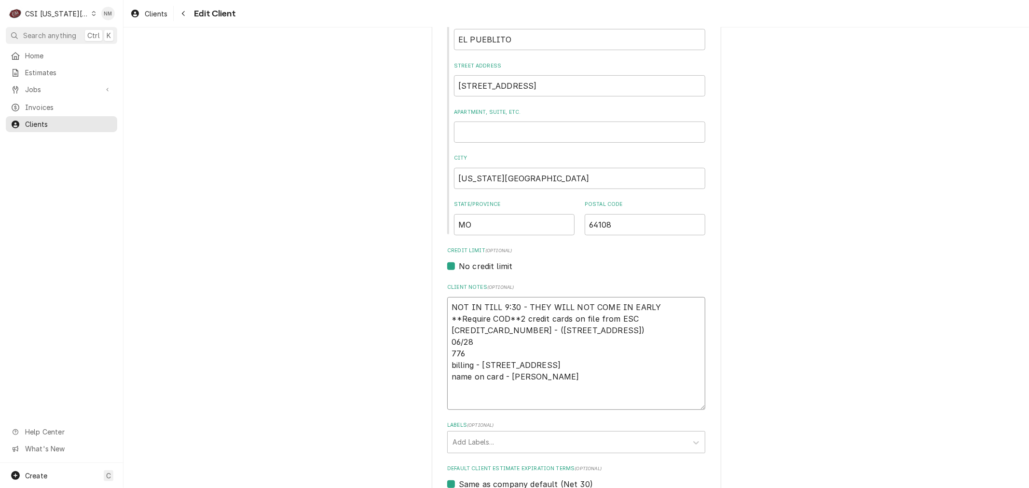
drag, startPoint x: 631, startPoint y: 317, endPoint x: 428, endPoint y: 320, distance: 203.6
click at [432, 320] on div "Please provide the following information about your client: Client Type Industr…" at bounding box center [577, 307] width 290 height 950
type textarea "x"
type textarea "NOT IN TILL 9:30 - THEY WILL NOT COME IN EARLY 4100 4000 4658 7724 - (810 South…"
type textarea "x"
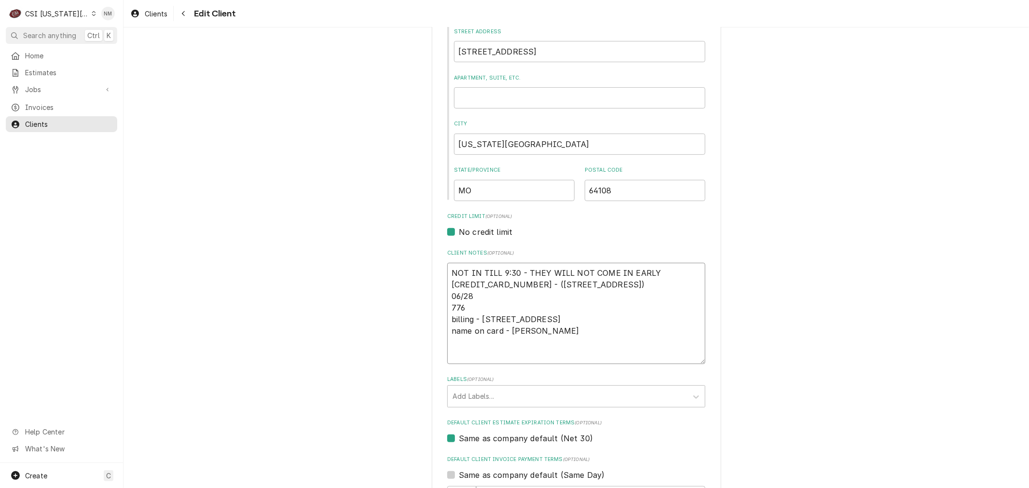
scroll to position [268, 0]
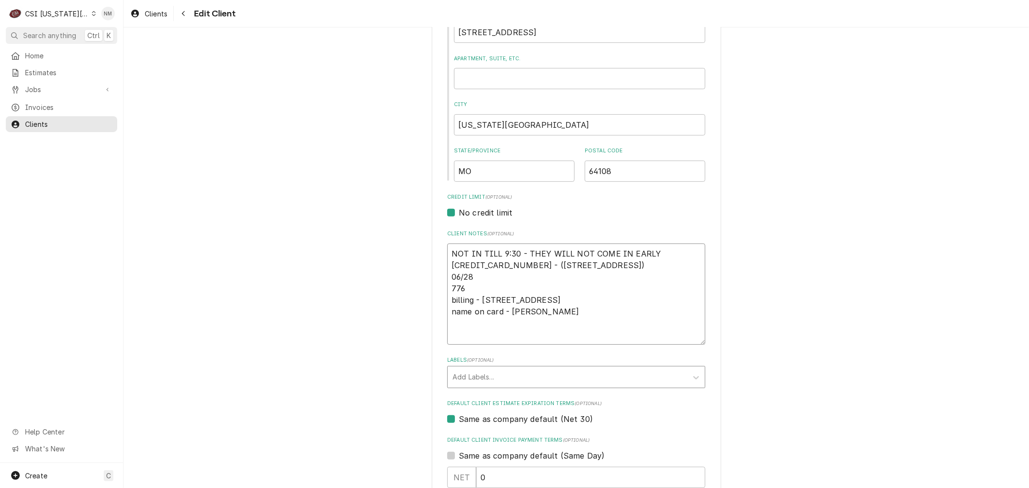
type textarea "NOT IN TILL 9:30 - THEY WILL NOT COME IN EARLY 4100 4000 4658 7724 - (810 South…"
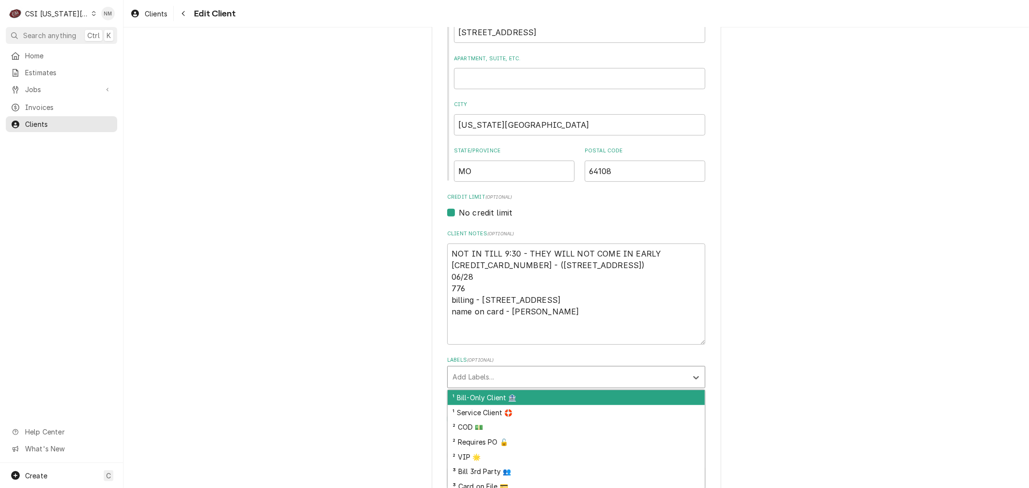
click at [610, 375] on div "Labels" at bounding box center [568, 377] width 230 height 17
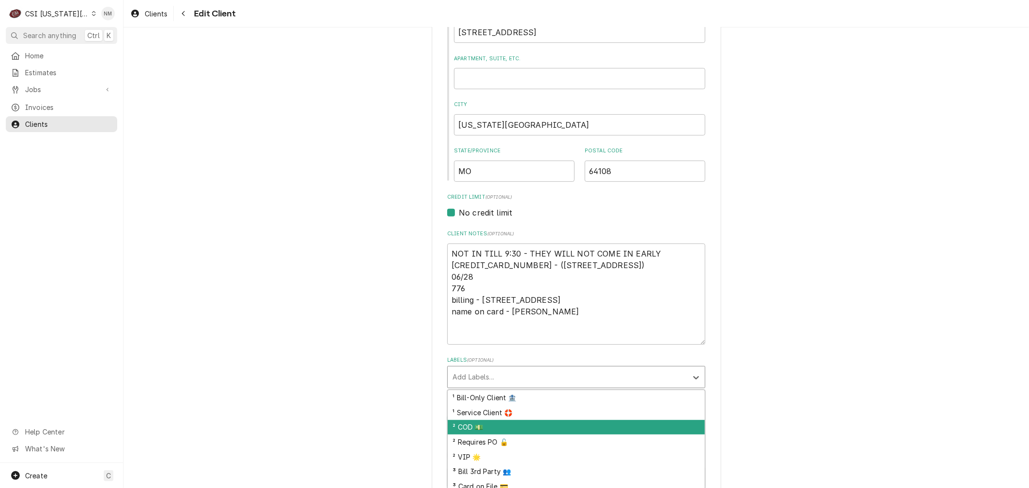
click at [526, 428] on div "² COD 💵" at bounding box center [576, 427] width 257 height 15
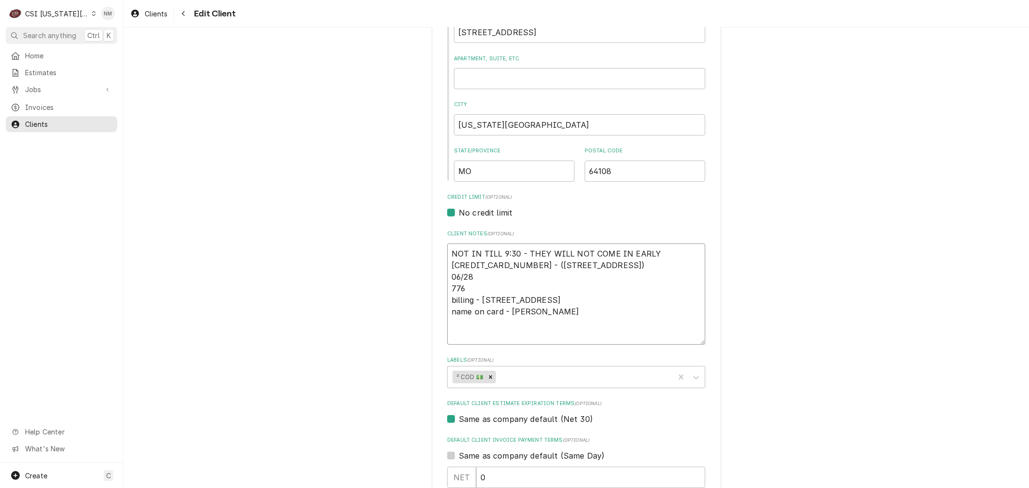
click at [521, 309] on textarea "NOT IN TILL 9:30 - THEY WILL NOT COME IN EARLY 4100 4000 4658 7724 - (810 South…" at bounding box center [576, 294] width 258 height 101
type textarea "x"
type textarea "NOT IN TILL 9:30 - THEY WILL NOT COME IN EARLY 4100 4000 4658 7724 - (810 South…"
click at [551, 310] on textarea "NOT IN TILL 9:30 - THEY WILL NOT COME IN EARLY 4100 4000 4658 7724 - (810 South…" at bounding box center [576, 294] width 258 height 101
type textarea "x"
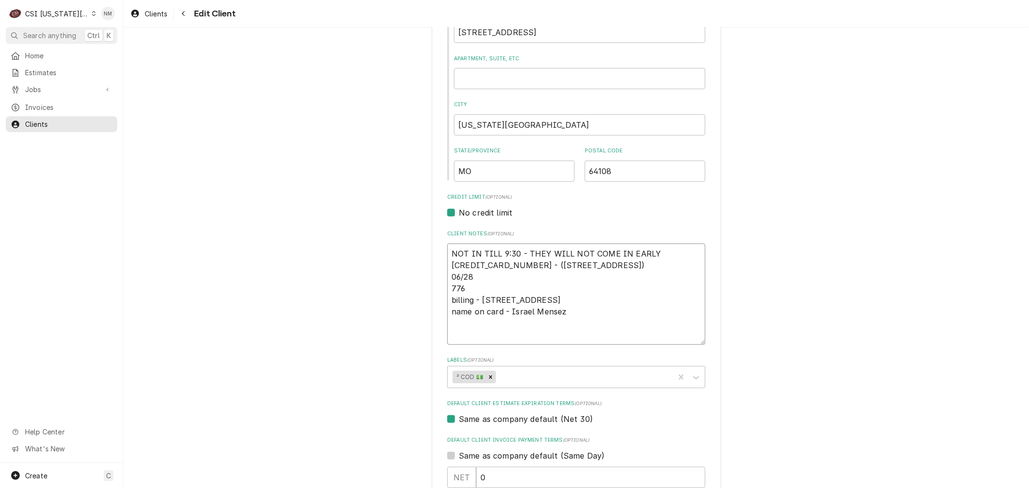
type textarea "NOT IN TILL 9:30 - THEY WILL NOT COME IN EARLY 4100 4000 4658 7724 - (810 South…"
type textarea "x"
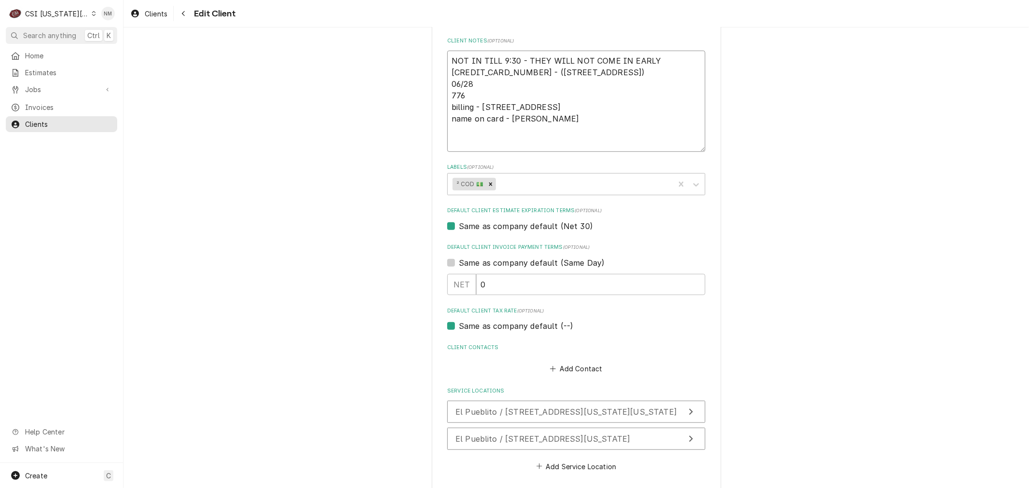
scroll to position [503, 0]
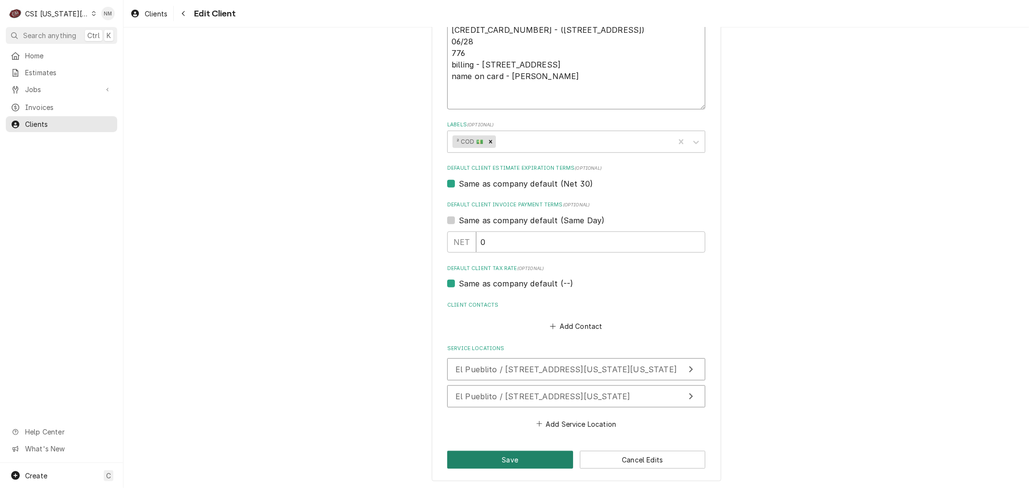
type textarea "NOT IN TILL 9:30 - THEY WILL NOT COME IN EARLY 4100 4000 4658 7724 - (810 South…"
click at [515, 457] on button "Save" at bounding box center [510, 460] width 126 height 18
type textarea "x"
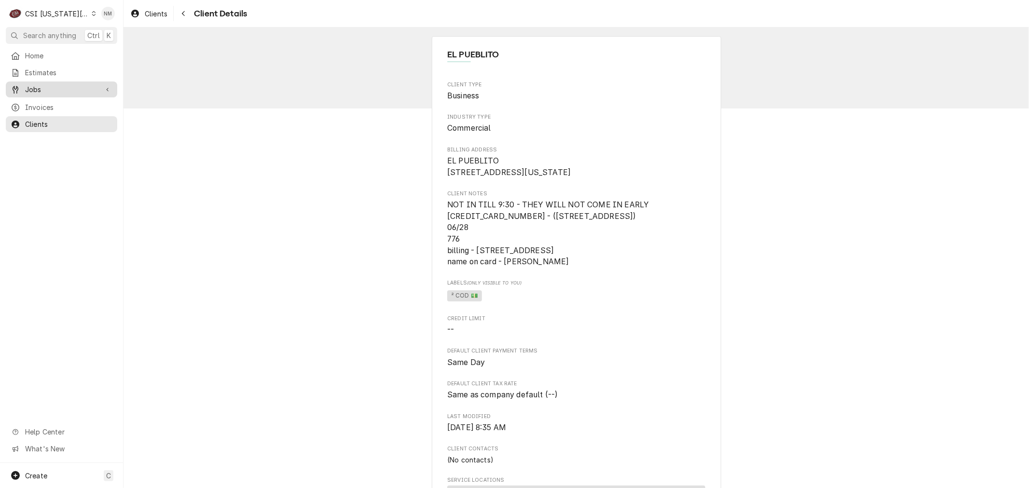
click at [52, 87] on span "Jobs" at bounding box center [61, 89] width 73 height 10
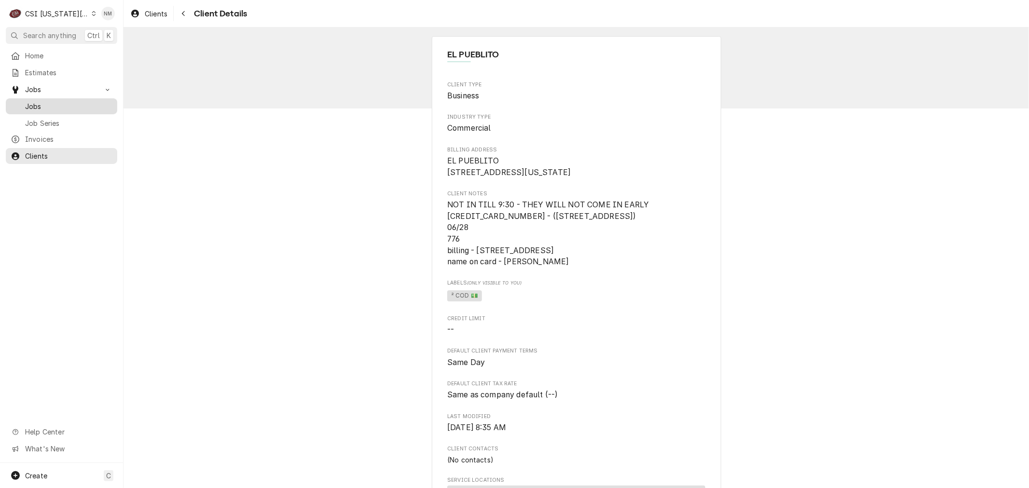
click at [37, 103] on span "Jobs" at bounding box center [68, 106] width 87 height 10
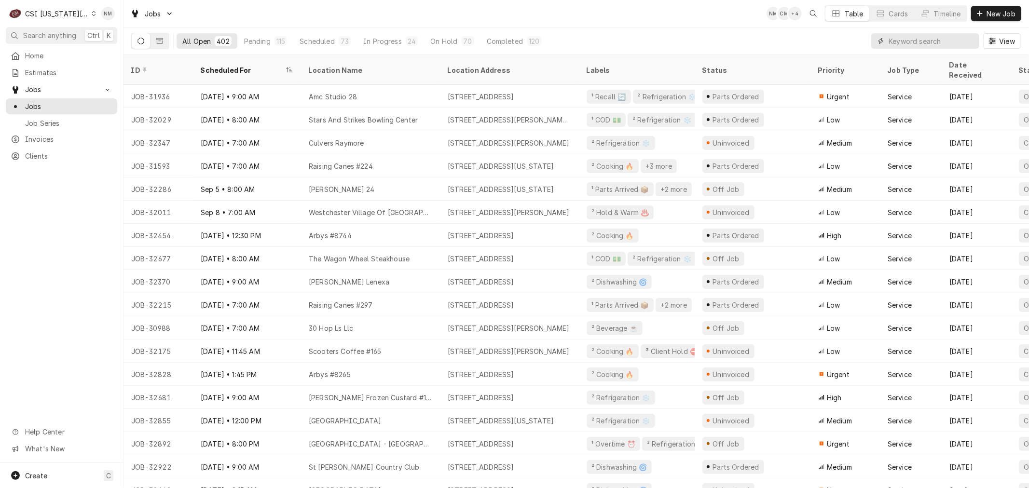
click at [890, 41] on input "Dynamic Content Wrapper" at bounding box center [932, 40] width 86 height 15
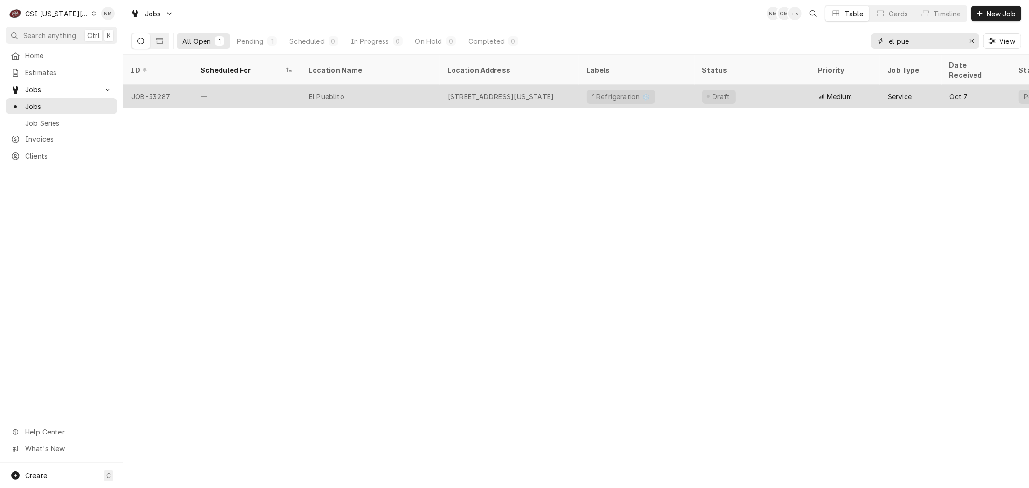
type input "el pue"
click at [406, 92] on div "El Pueblito" at bounding box center [370, 96] width 139 height 23
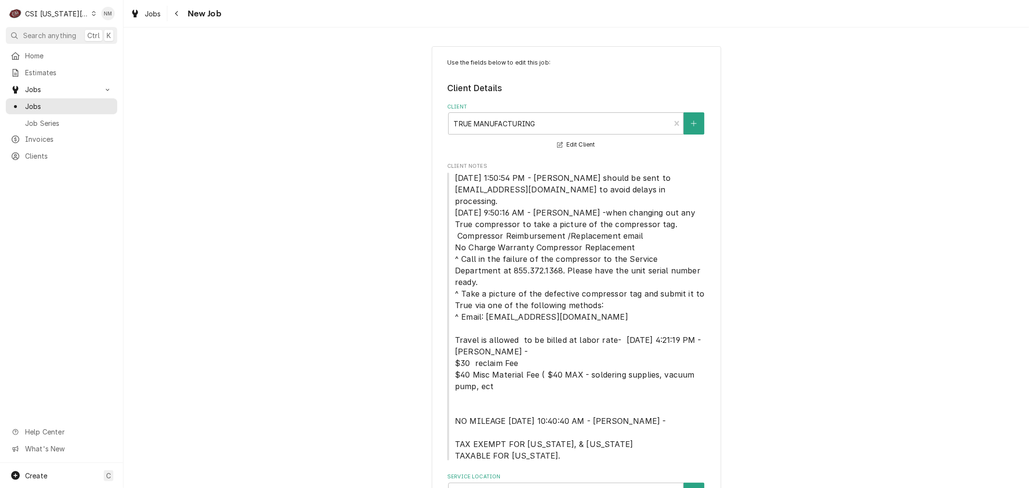
type textarea "x"
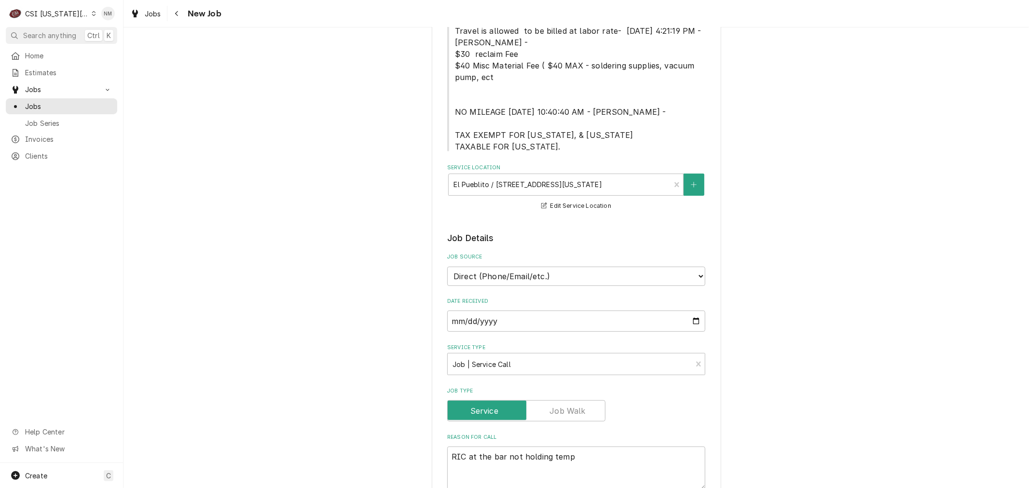
scroll to position [321, 0]
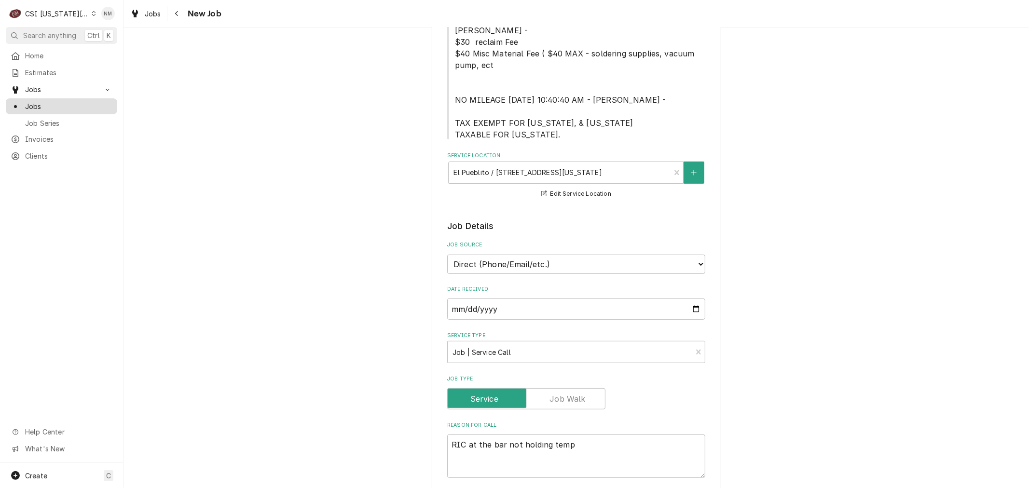
click at [41, 102] on span "Jobs" at bounding box center [68, 106] width 87 height 10
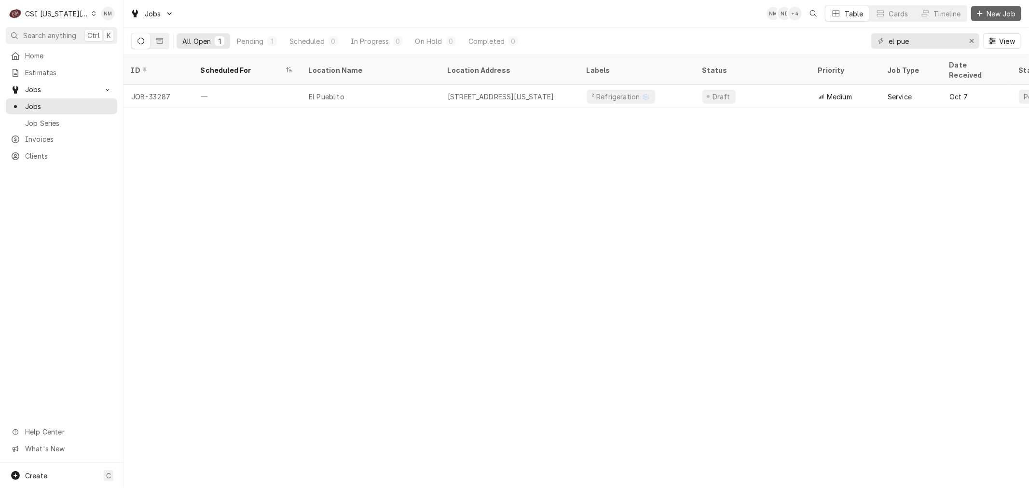
click at [1002, 10] on span "New Job" at bounding box center [1001, 14] width 33 height 10
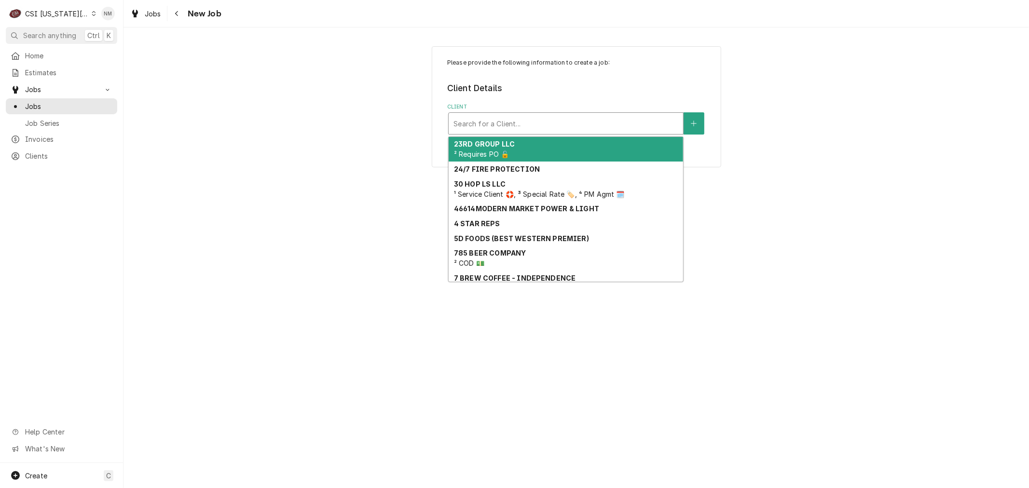
click at [593, 126] on div "Client" at bounding box center [566, 123] width 225 height 17
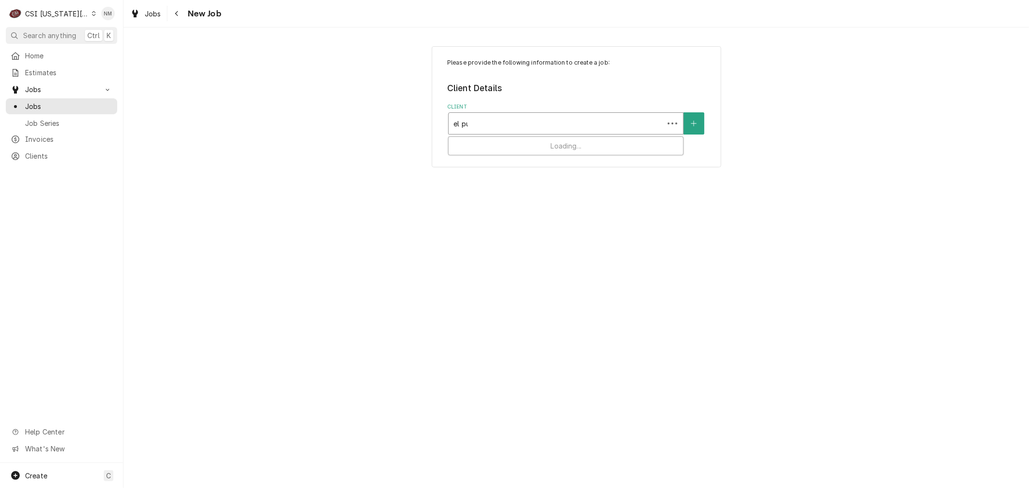
type input "el pue"
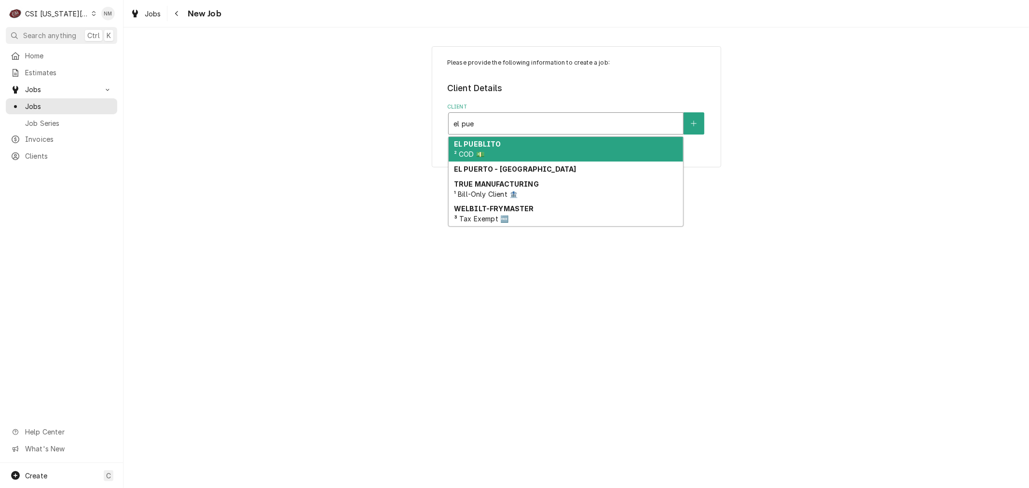
click at [584, 148] on div "EL PUEBLITO ² COD 💵" at bounding box center [566, 149] width 235 height 25
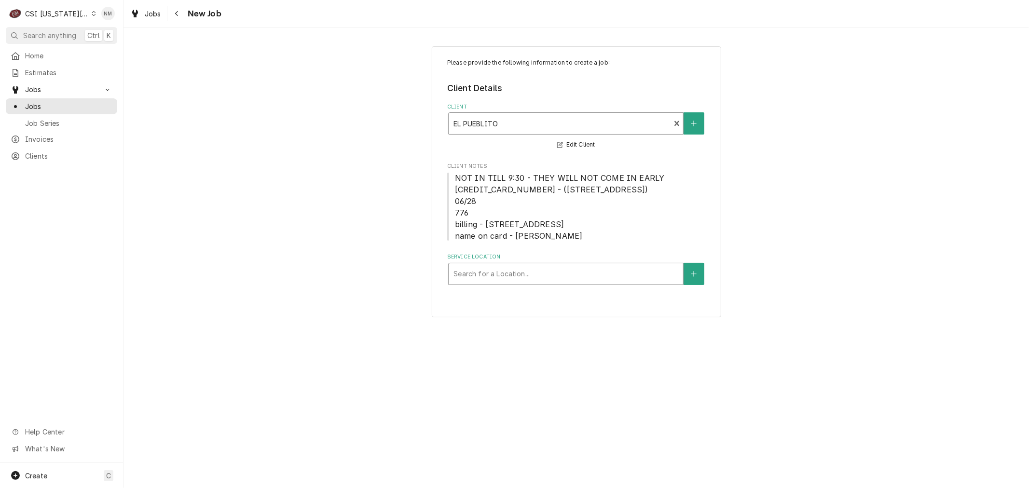
click at [570, 276] on div "Service Location" at bounding box center [566, 273] width 225 height 17
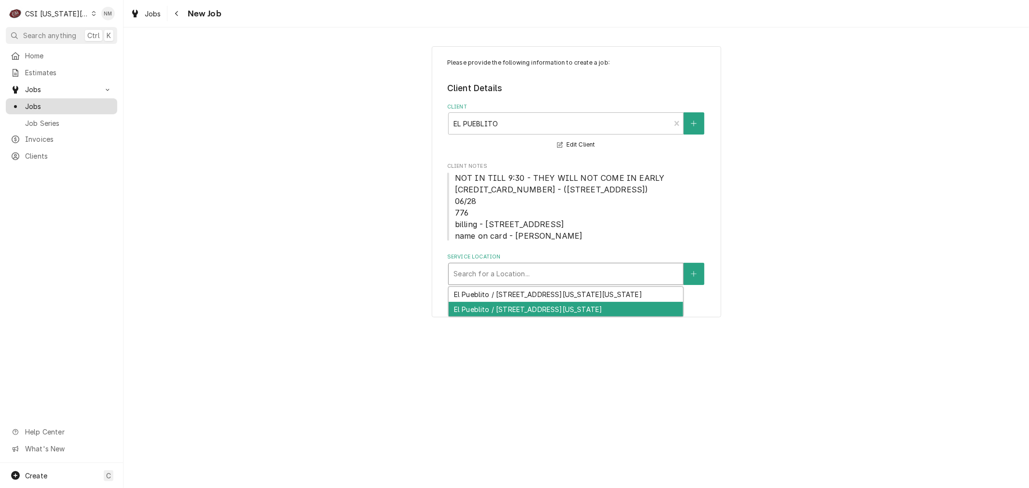
click at [36, 104] on span "Jobs" at bounding box center [68, 106] width 87 height 10
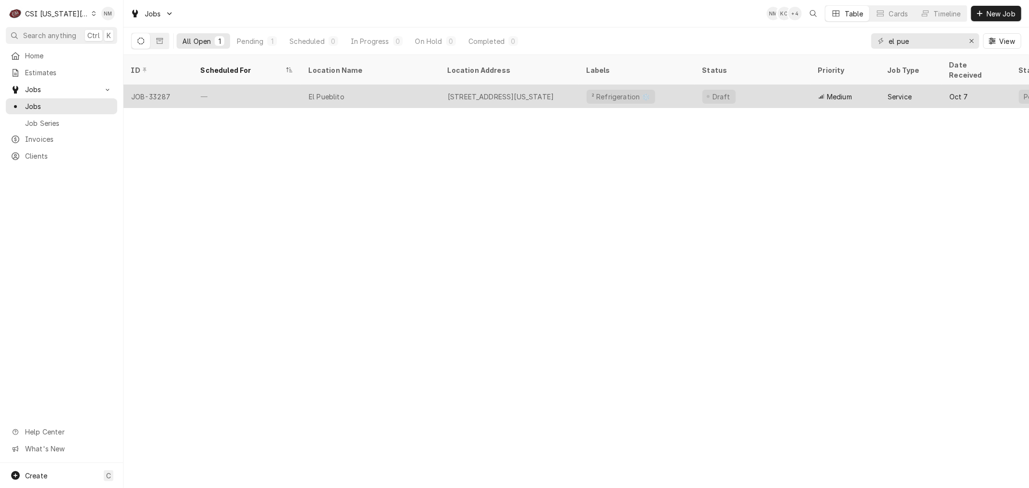
click at [401, 85] on div "El Pueblito" at bounding box center [370, 96] width 139 height 23
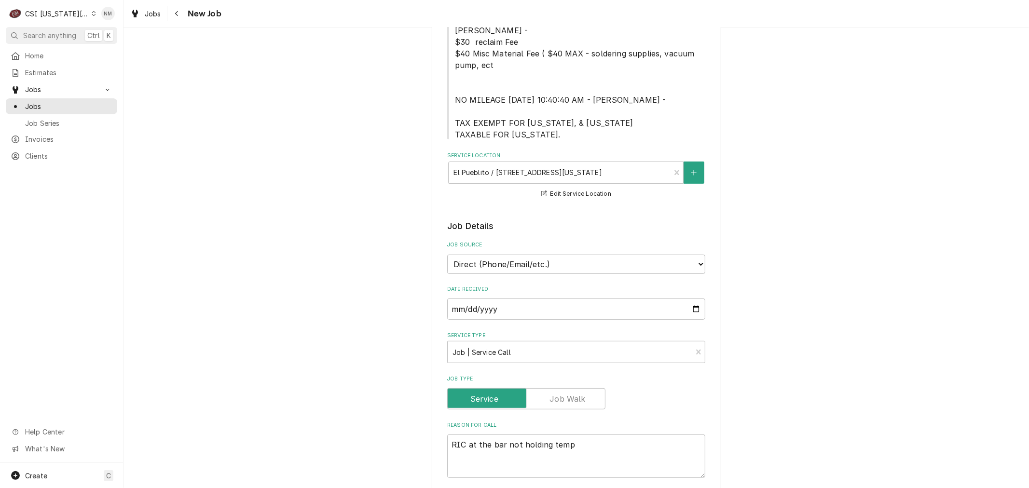
scroll to position [375, 0]
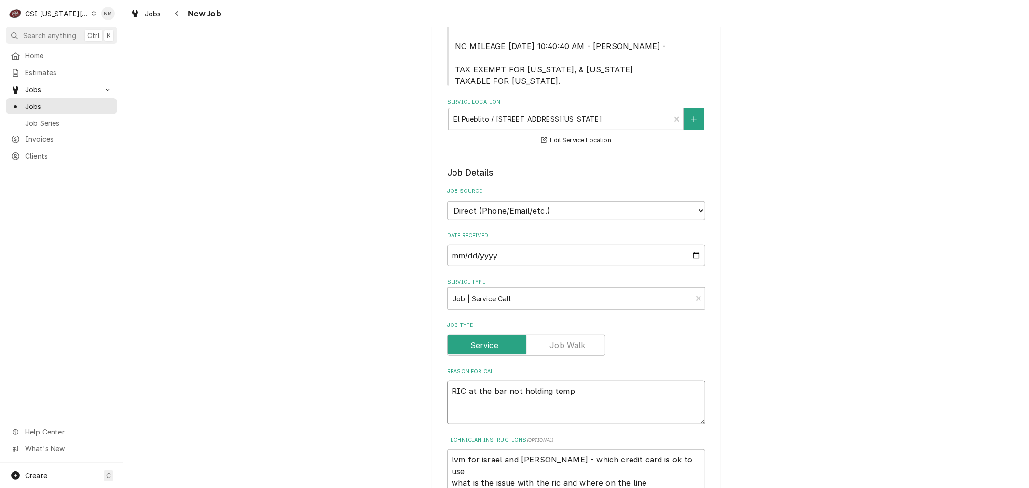
click at [573, 381] on textarea "RIC at the bar not holding temp" at bounding box center [576, 402] width 258 height 43
type textarea "x"
type textarea "RIC at the bar not holding tem"
type textarea "x"
type textarea "RIC at the bar not holding te"
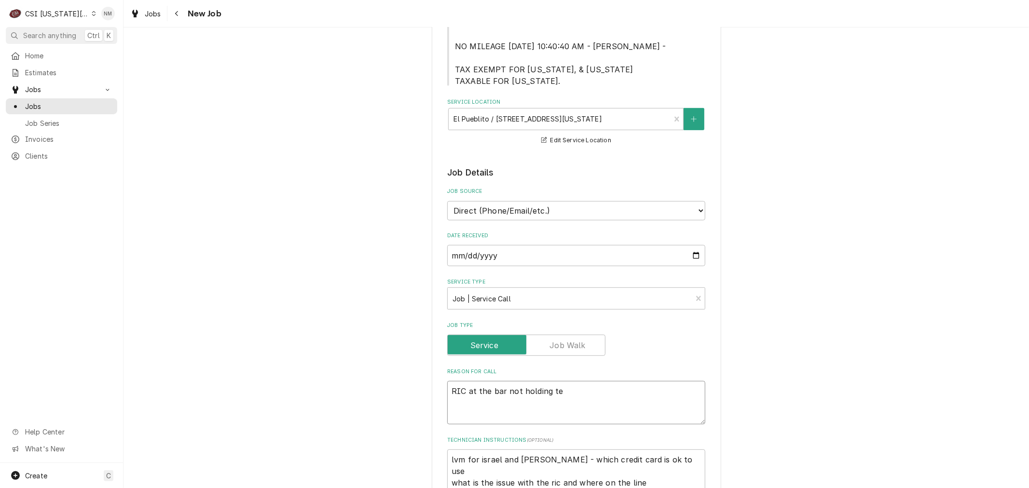
type textarea "x"
type textarea "RIC at the bar not holding t"
type textarea "x"
type textarea "RIC at the bar not holding"
type textarea "x"
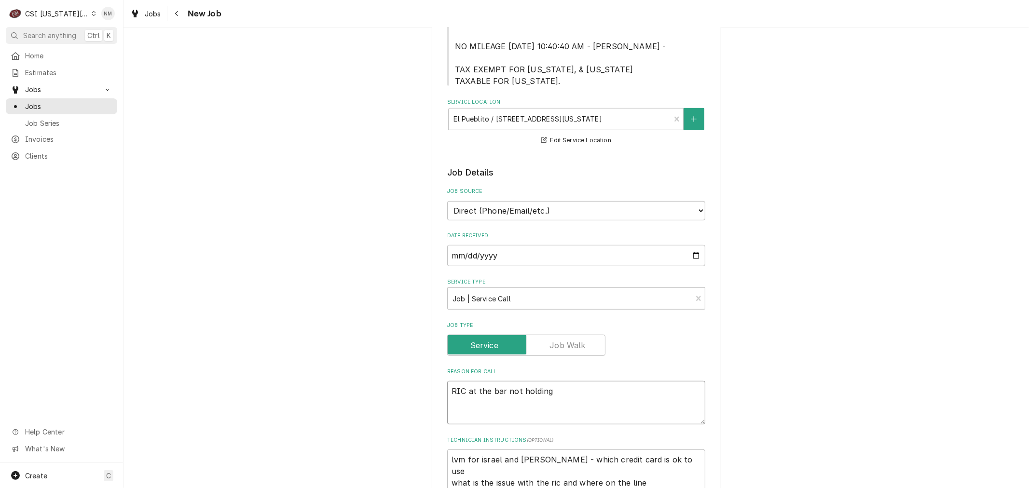
type textarea "RIC at the bar not holding"
type textarea "x"
type textarea "RIC at the bar not holdin"
type textarea "x"
type textarea "RIC at the bar not holdi"
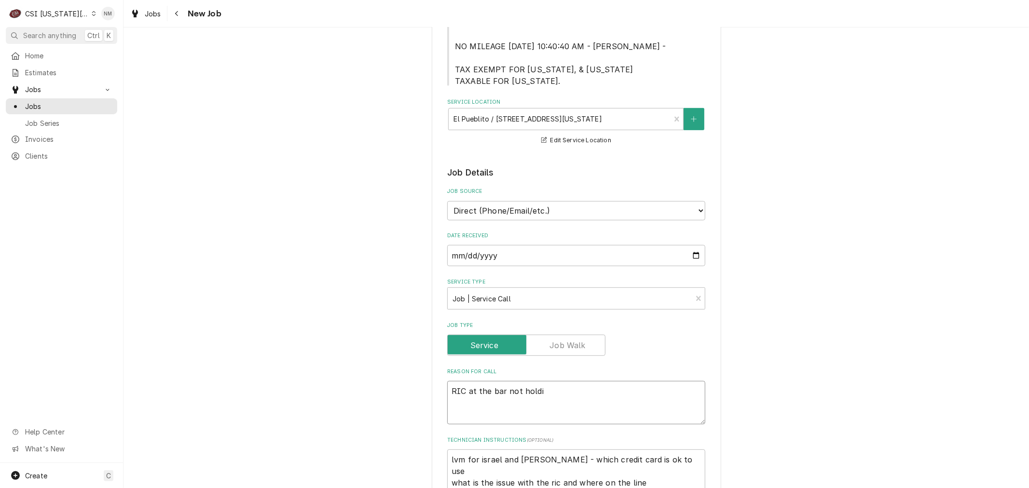
type textarea "x"
type textarea "RIC at the bar not hold"
type textarea "x"
type textarea "RIC at the bar not hol"
type textarea "x"
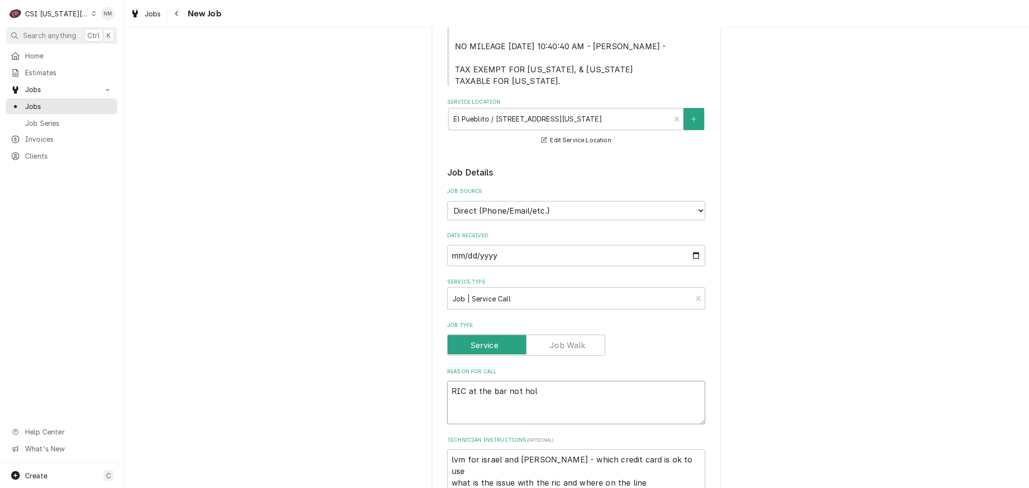
type textarea "RIC at the bar not ho"
type textarea "x"
type textarea "RIC at the bar not h"
type textarea "x"
type textarea "RIC at the bar not"
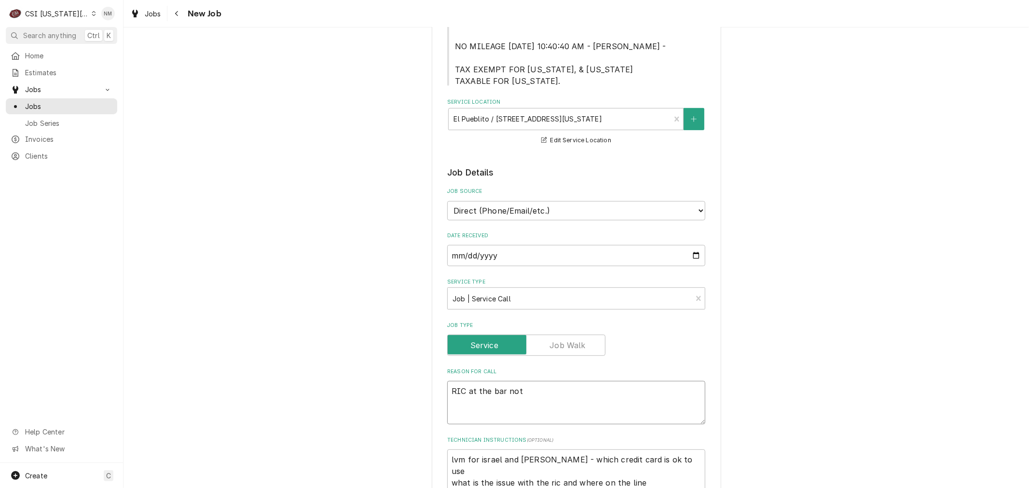
type textarea "x"
type textarea "RIC at the bar not"
type textarea "x"
type textarea "RIC at the bar no"
type textarea "x"
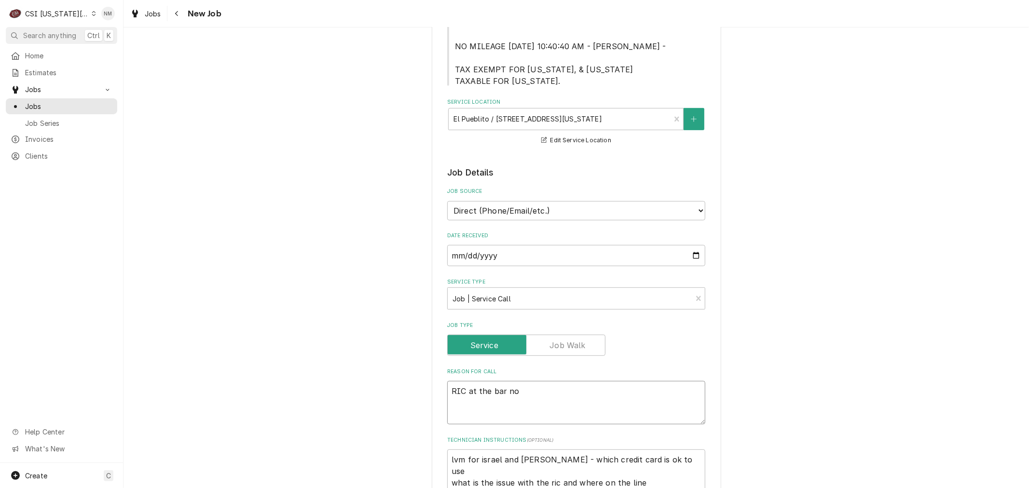
type textarea "RIC at the bar n"
type textarea "x"
type textarea "RIC at the bar"
type textarea "x"
type textarea "RIC at the bar i"
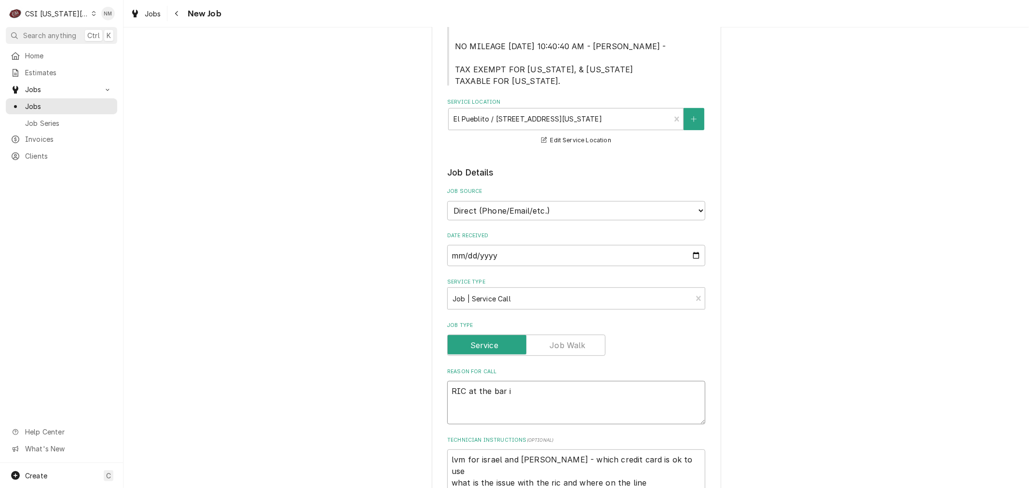
type textarea "x"
type textarea "RIC at the bar is"
type textarea "x"
type textarea "RIC at the bar is"
type textarea "x"
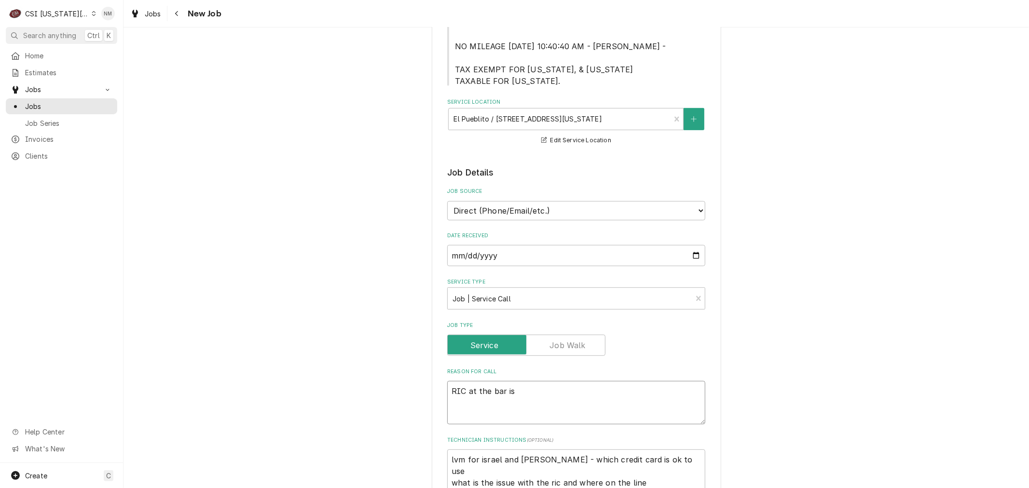
type textarea "RIC at the bar is l"
type textarea "x"
type textarea "RIC at the bar is le"
type textarea "x"
type textarea "RIC at the bar is lea"
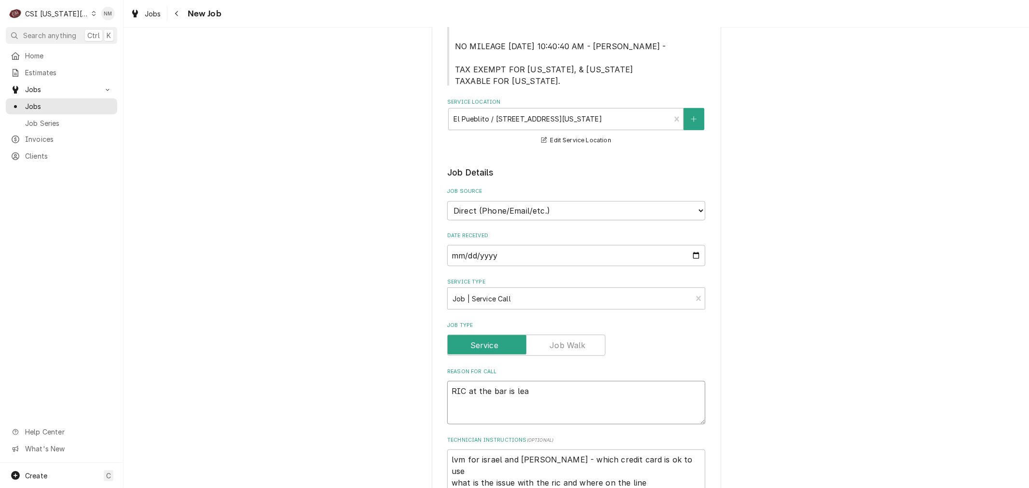
type textarea "x"
type textarea "RIC at the bar is leak"
type textarea "x"
type textarea "RIC at the bar is leaki"
type textarea "x"
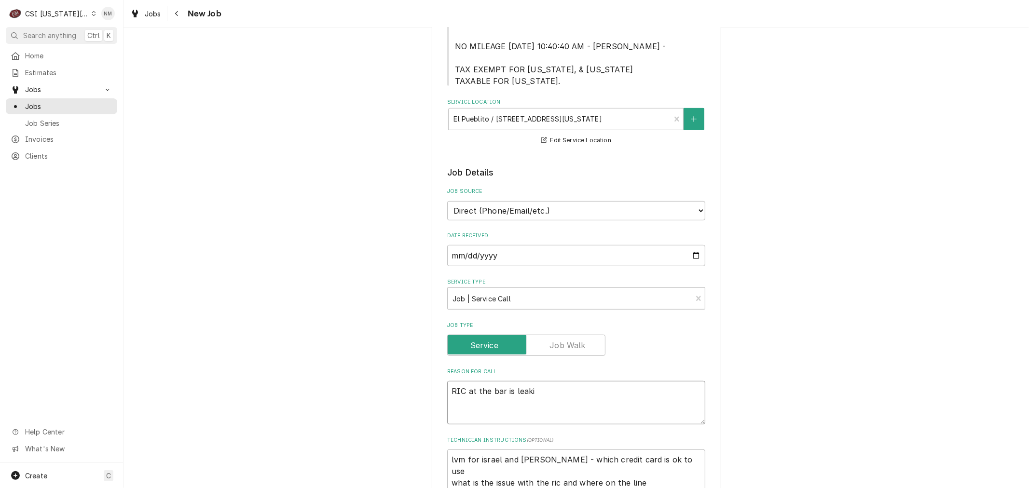
type textarea "RIC at the bar is leakin"
type textarea "x"
type textarea "RIC at the bar is leaking"
type textarea "x"
type textarea "RIC at the bar is leaking"
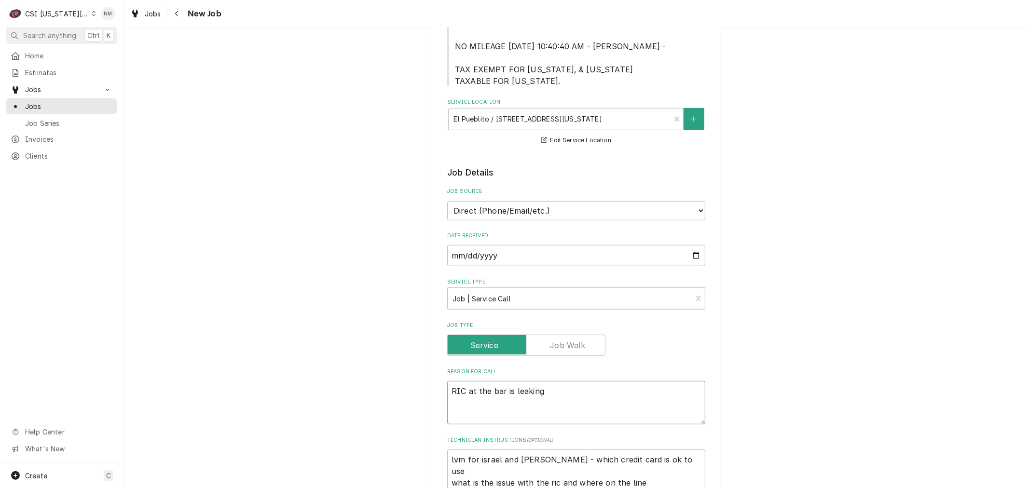
type textarea "x"
type textarea "RIC at the bar is leaking w"
type textarea "x"
type textarea "RIC at the bar is leaking wa"
type textarea "x"
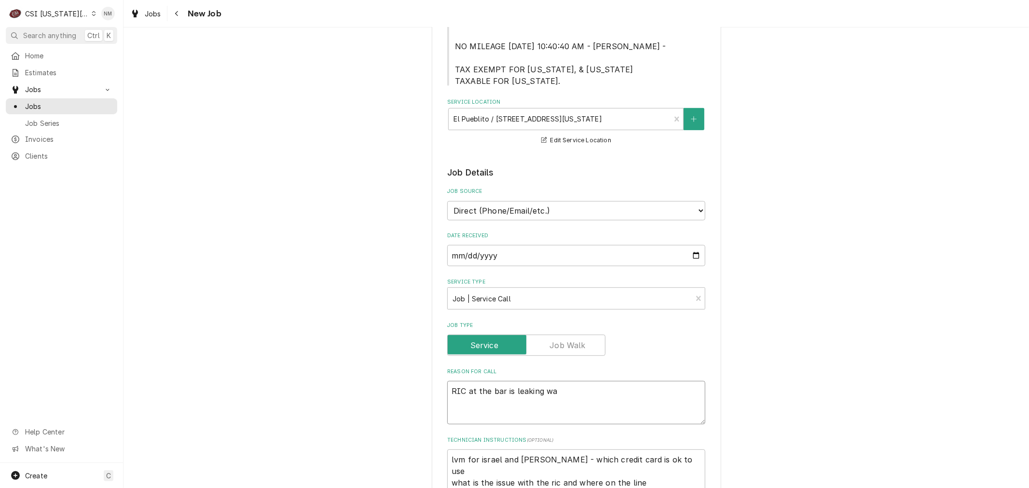
type textarea "RIC at the bar is leaking wat"
type textarea "x"
type textarea "RIC at the bar is leaking wate"
type textarea "x"
type textarea "RIC at the bar is leaking water"
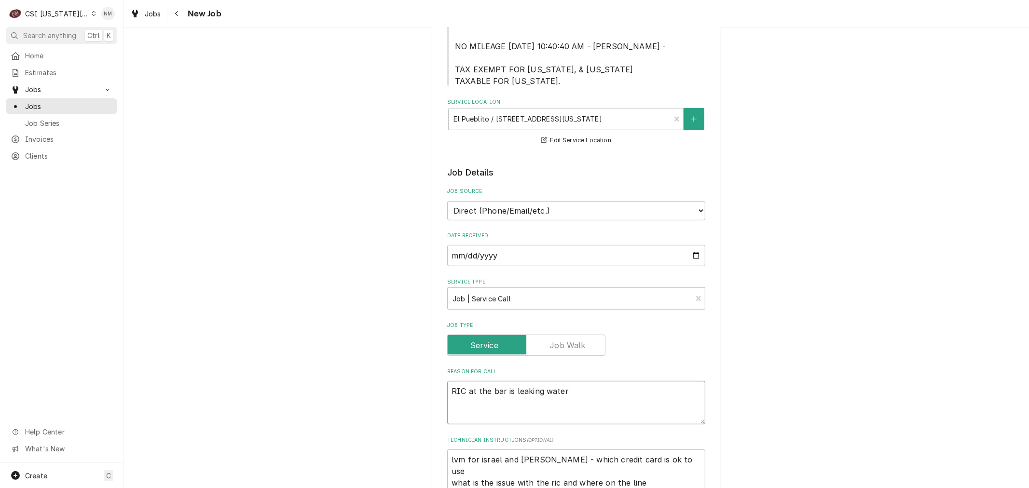
type textarea "x"
type textarea "RIC at the bar is leaking water"
type textarea "x"
type textarea "RIC at the bar is leaking water a"
type textarea "x"
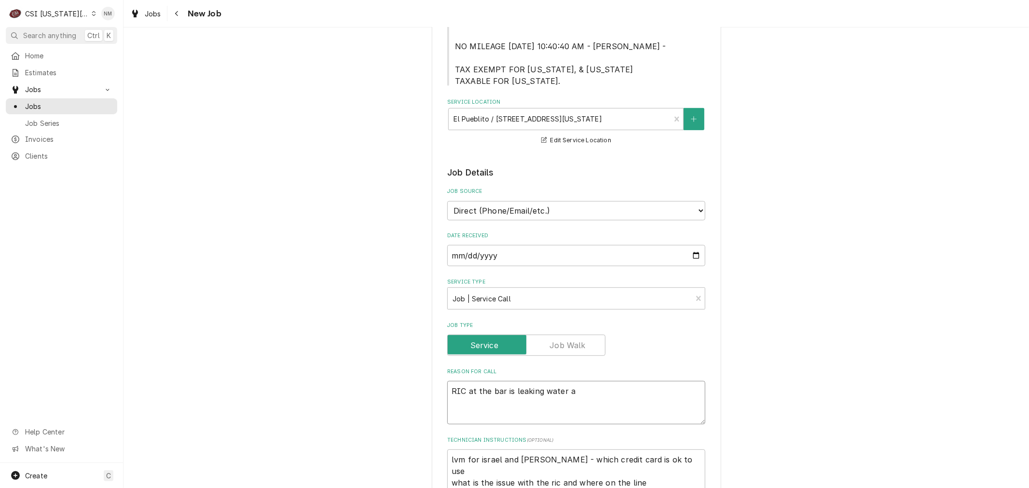
type textarea "RIC at the bar is leaking water an"
type textarea "x"
type textarea "RIC at the bar is leaking water and"
type textarea "x"
type textarea "RIC at the bar is leaking water and"
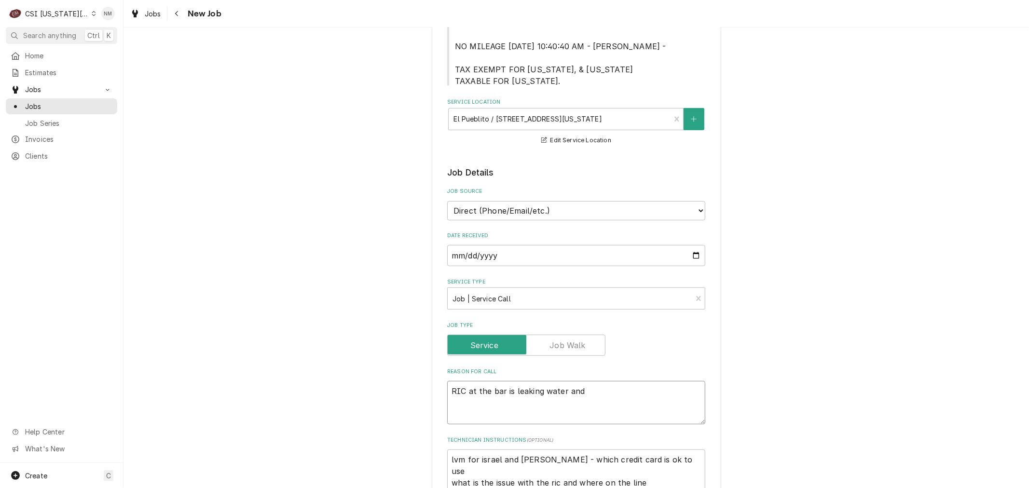
type textarea "x"
type textarea "RIC at the bar is leaking water and h"
type textarea "x"
type textarea "RIC at the bar is leaking water and ha"
type textarea "x"
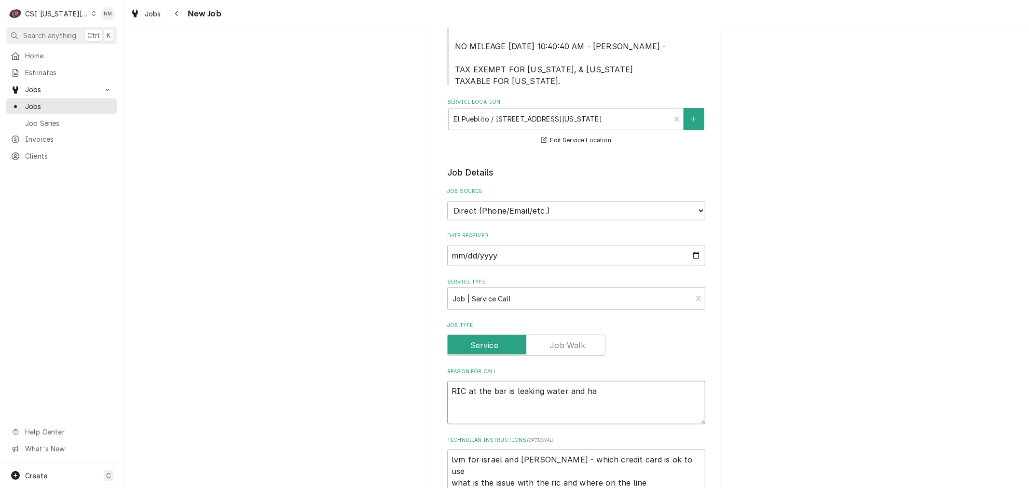
type textarea "RIC at the bar is leaking water and has"
type textarea "x"
type textarea "RIC at the bar is leaking water and has"
type textarea "x"
type textarea "RIC at the bar is leaking water and has i"
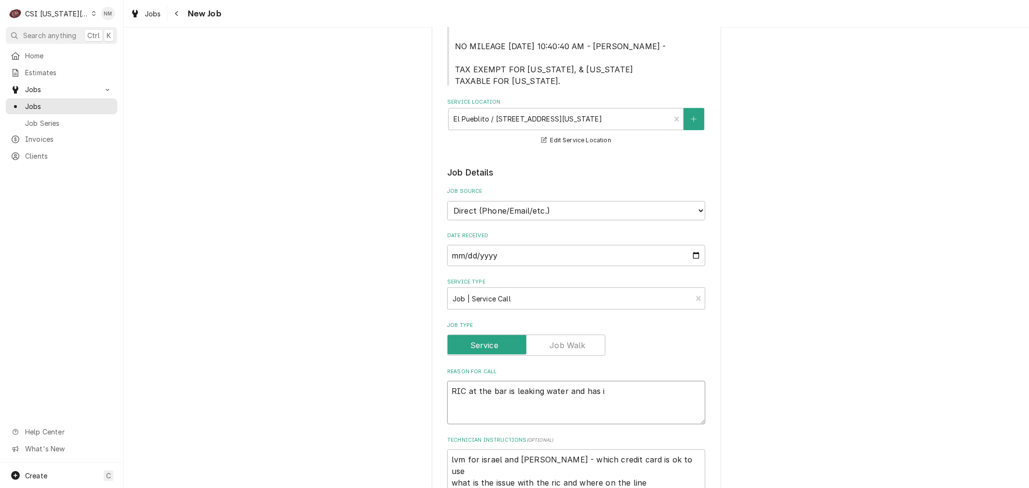
type textarea "x"
type textarea "RIC at the bar is leaking water and has ic"
type textarea "x"
type textarea "RIC at the bar is leaking water and has ice"
type textarea "x"
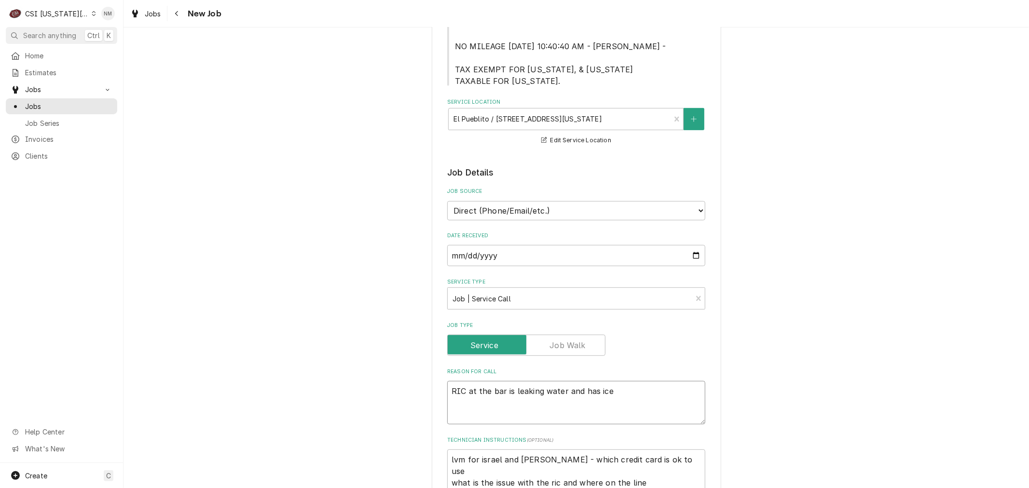
type textarea "RIC at the bar is leaking water and has ice"
type textarea "x"
type textarea "RIC at the bar is leaking water and has ice o"
type textarea "x"
type textarea "RIC at the bar is leaking water and has ice on"
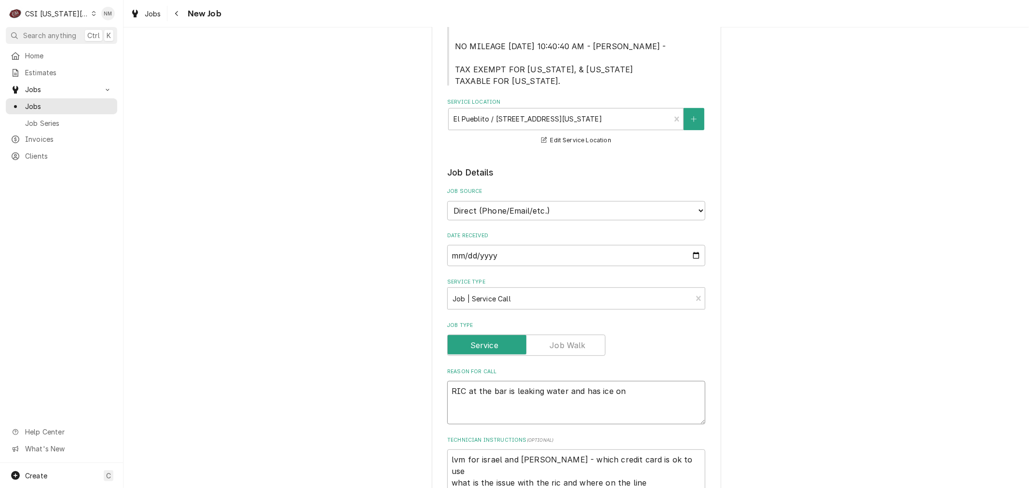
type textarea "x"
type textarea "RIC at the bar is leaking water and has ice on"
type textarea "x"
type textarea "RIC at the bar is leaking water and has ice on t"
type textarea "x"
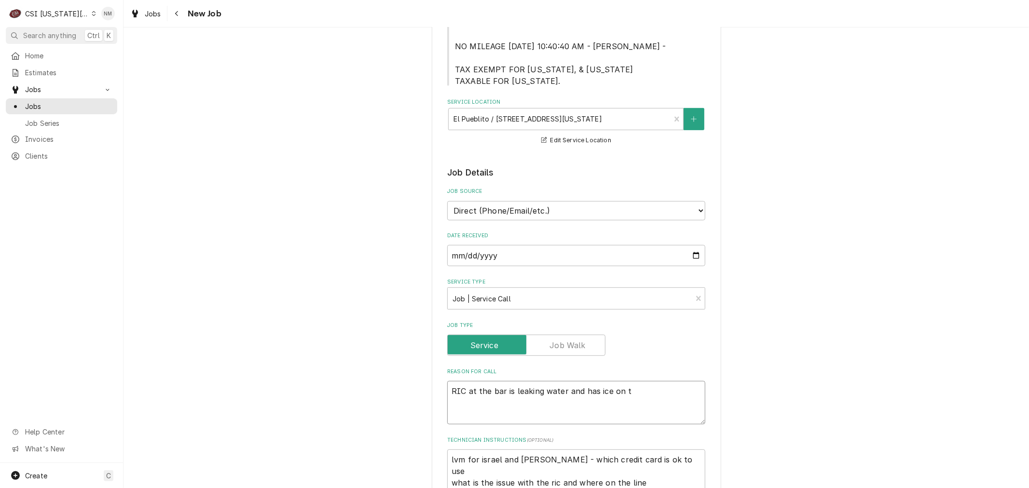
type textarea "RIC at the bar is leaking water and has ice on th"
type textarea "x"
type textarea "RIC at the bar is leaking water and has ice on the"
type textarea "x"
type textarea "RIC at the bar is leaking water and has ice on the"
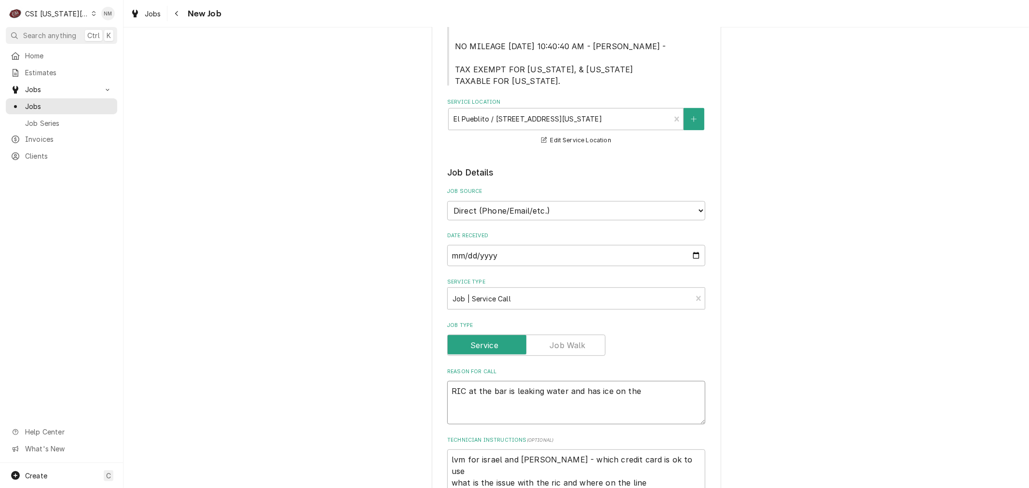
type textarea "x"
type textarea "RIC at the bar is leaking water and has ice on the f"
type textarea "x"
type textarea "RIC at the bar is leaking water and has ice on the fa"
type textarea "x"
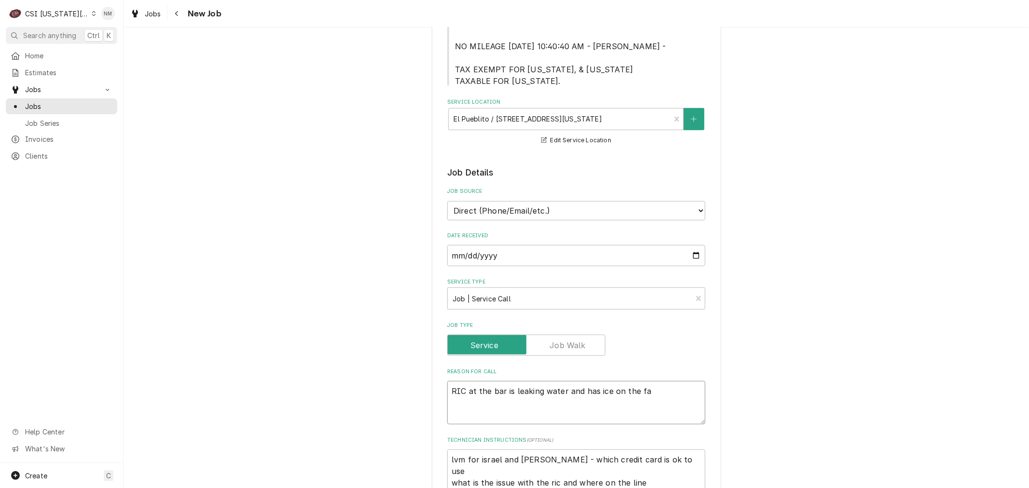
type textarea "RIC at the bar is leaking water and has ice on the fan"
type textarea "x"
type textarea "RIC at the bar is leaking water and has ice on the fans"
type textarea "x"
type textarea "RIC at the bar is leaking water and has ice on the fans"
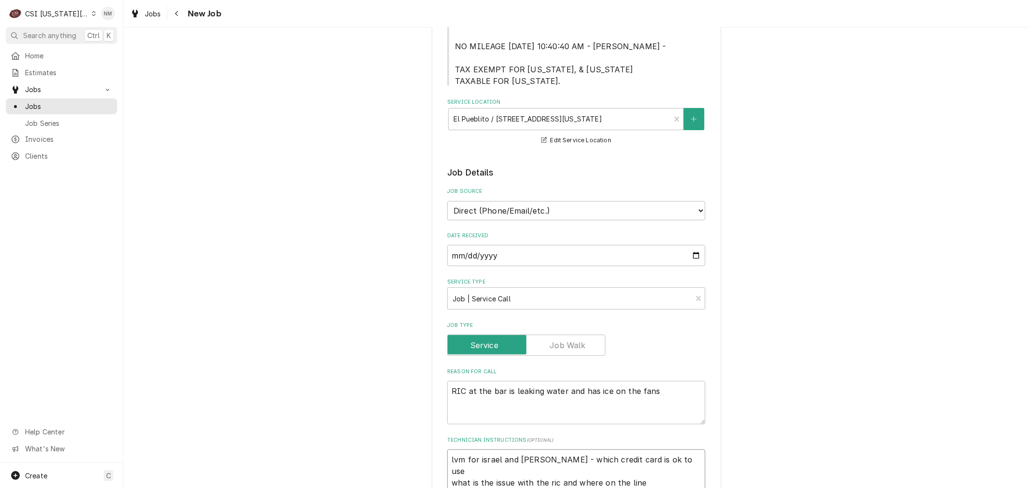
drag, startPoint x: 646, startPoint y: 451, endPoint x: 419, endPoint y: 435, distance: 227.3
click at [420, 435] on div "Use the fields below to edit this job: Client Details Client TRUE MANUFACTURING…" at bounding box center [577, 327] width 906 height 1329
type textarea "x"
type textarea "C"
type textarea "x"
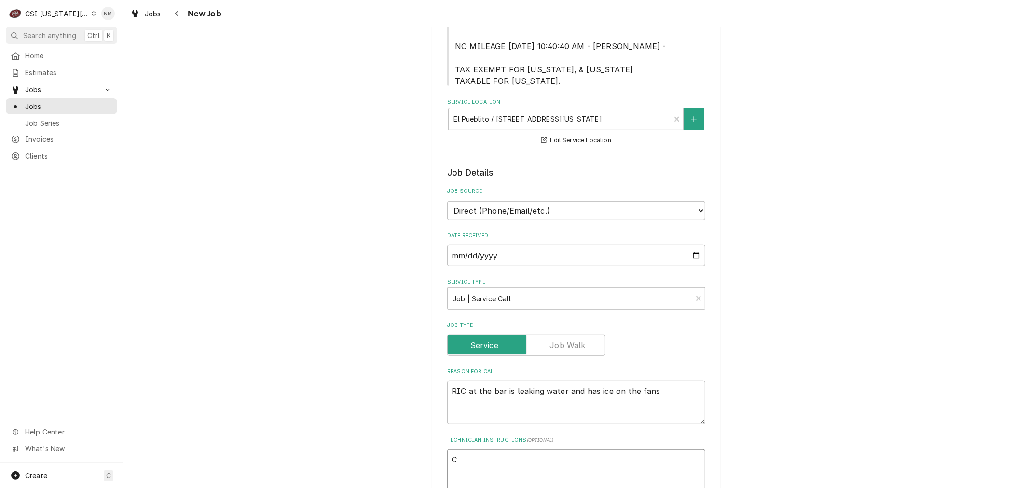
type textarea "CO"
type textarea "x"
type textarea "COD"
type textarea "x"
type textarea "COD"
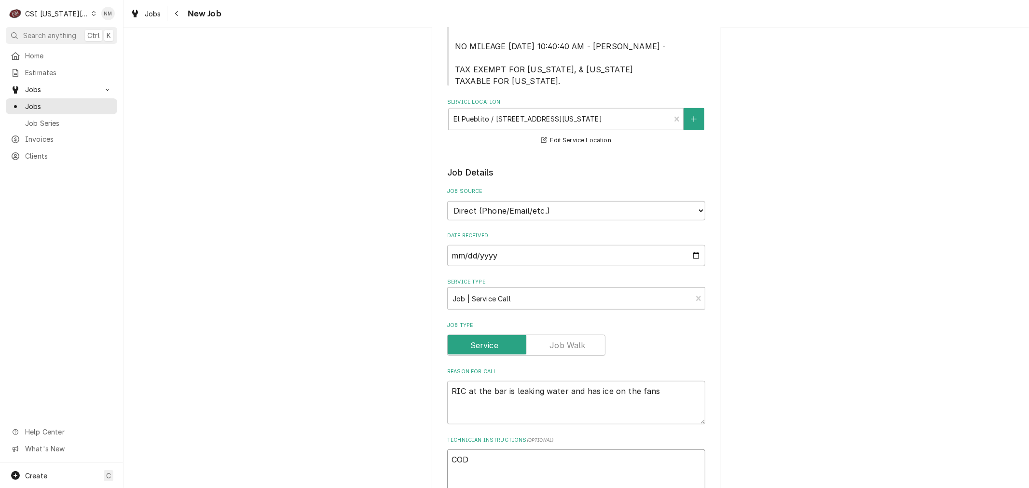
type textarea "x"
type textarea "COD I"
type textarea "x"
type textarea "COD Is"
type textarea "x"
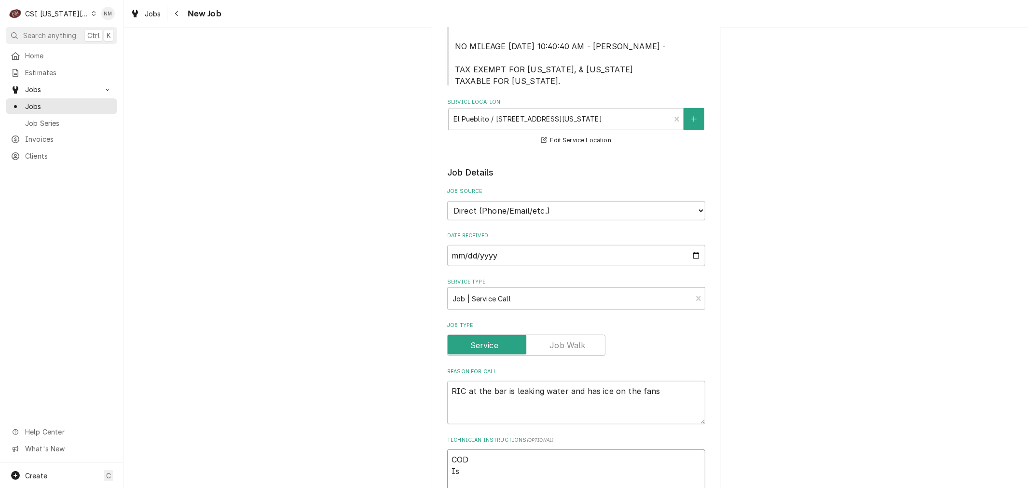
type textarea "COD Isr"
type textarea "x"
type textarea "COD Isra"
type textarea "x"
type textarea "COD Israe"
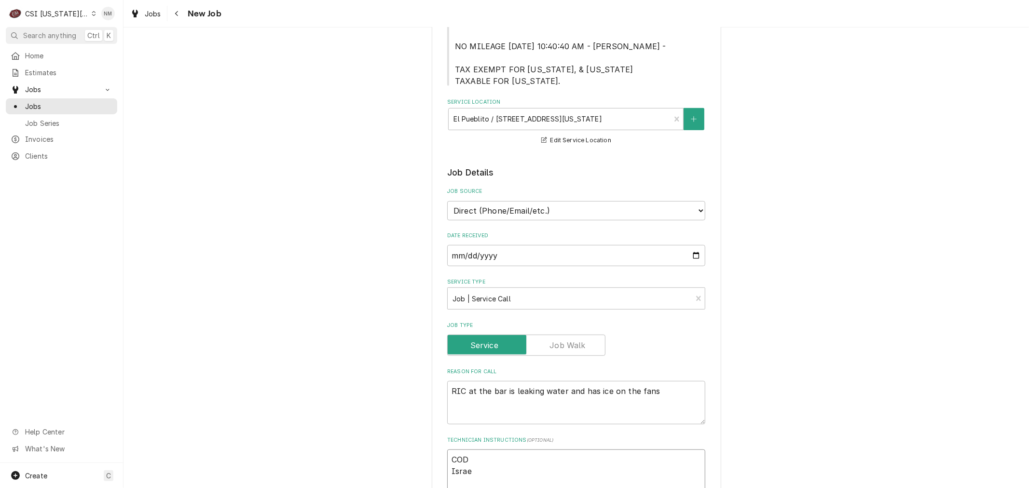
type textarea "x"
type textarea "COD [GEOGRAPHIC_DATA]"
type textarea "x"
type textarea "COD [GEOGRAPHIC_DATA]"
type textarea "x"
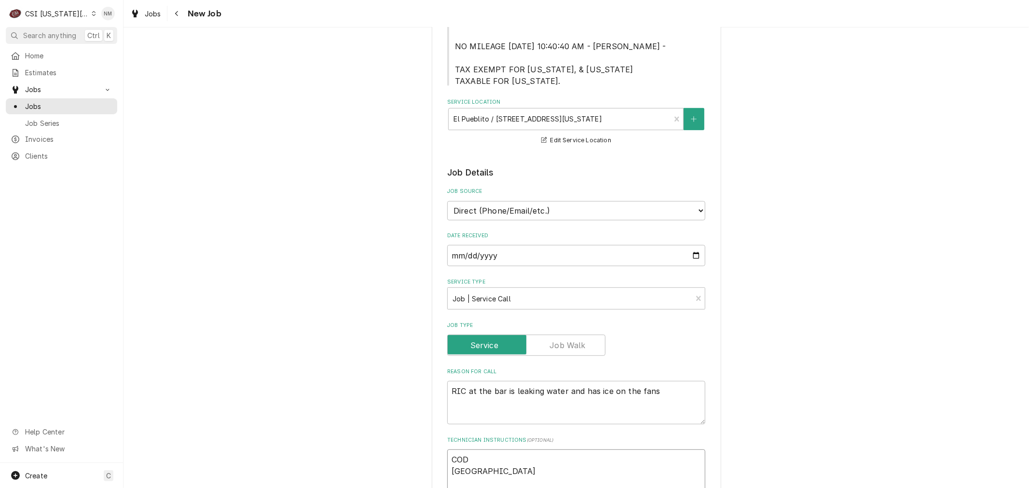
type textarea "COD Israel o"
type textarea "x"
type textarea "COD Israel or"
type textarea "x"
type textarea "COD Israel or"
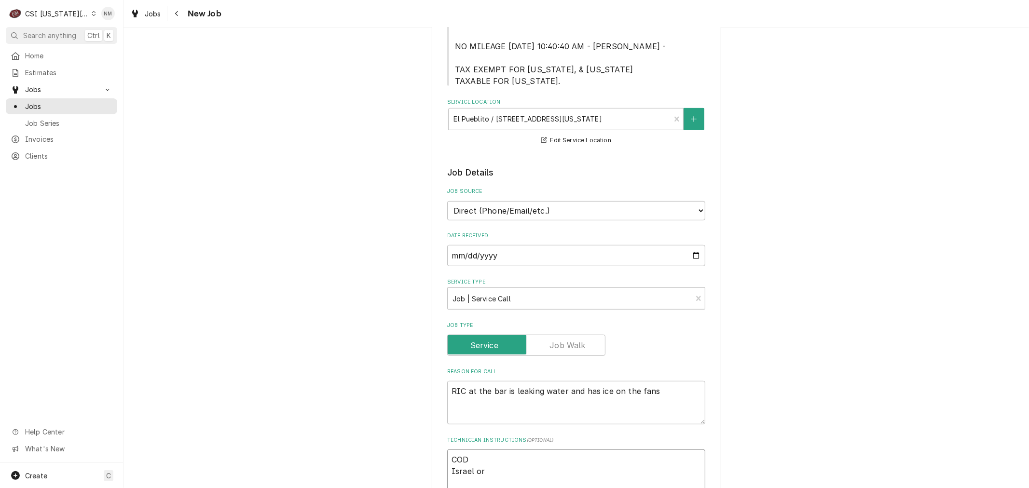
type textarea "x"
type textarea "COD Israel or N"
type textarea "x"
type textarea "COD Israel or Na"
type textarea "x"
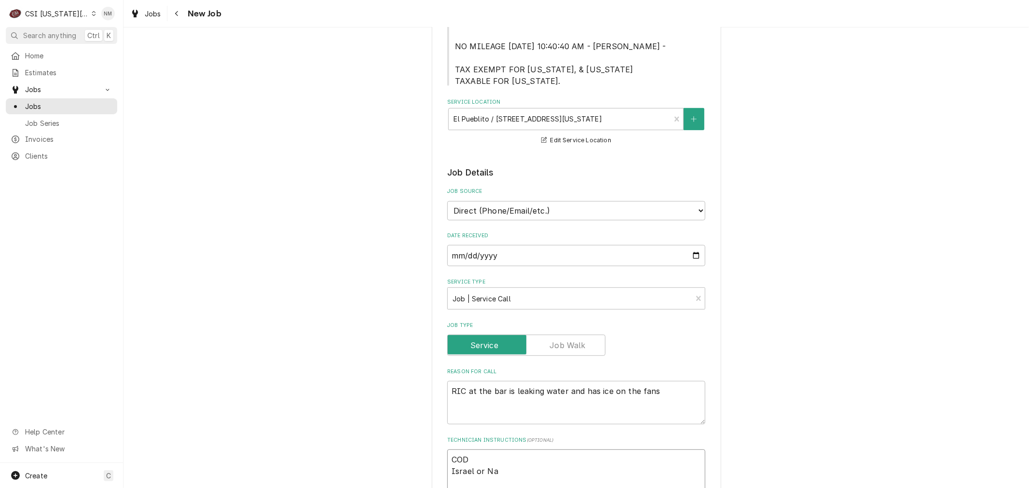
type textarea "COD Israel or Nad"
type textarea "x"
type textarea "COD Israel or Nadi"
type textarea "x"
type textarea "COD Israel or [PERSON_NAME]"
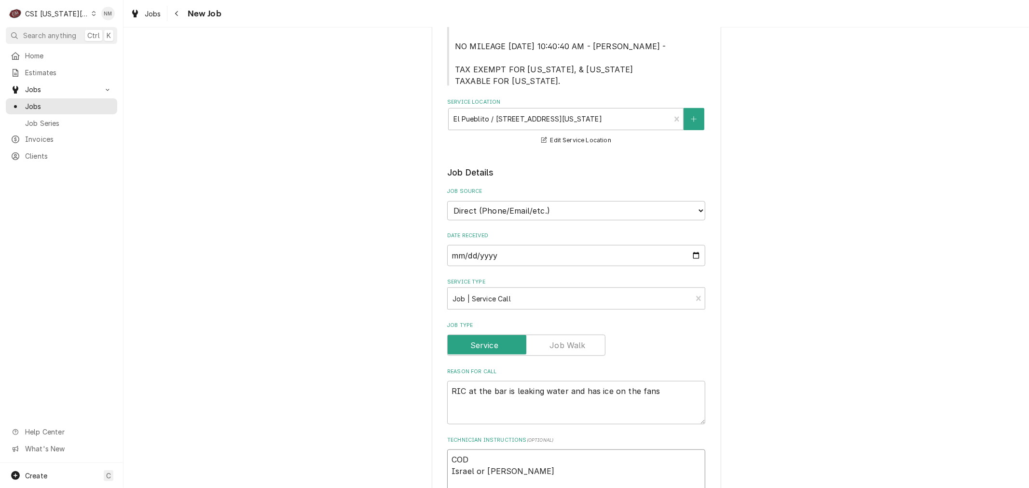
type textarea "x"
type textarea "COD Israel or [PERSON_NAME]"
type textarea "x"
type textarea "COD Israel or Nadia 8"
type textarea "x"
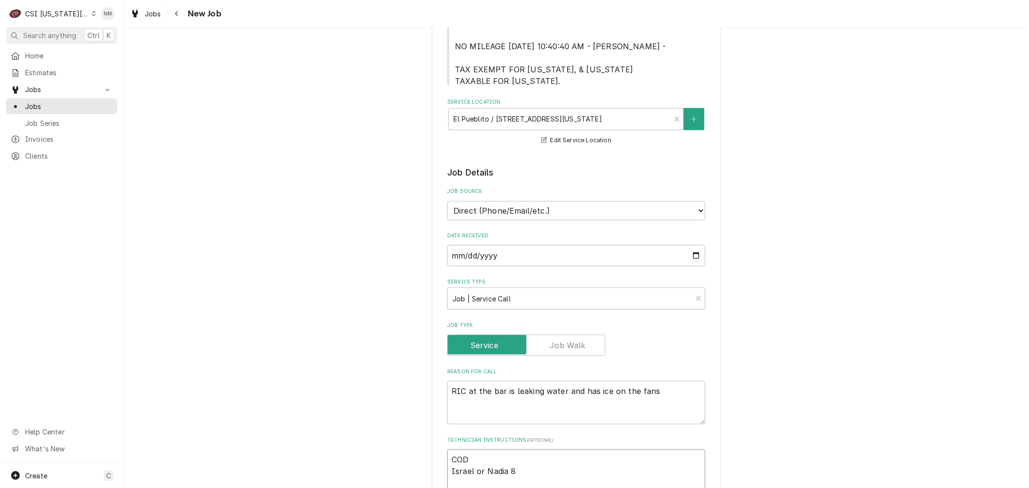
type textarea "COD Israel or Nadia 81"
type textarea "x"
type textarea "COD Israel or Nadia 816"
type textarea "x"
type textarea "COD Israel or [PERSON_NAME] 816-"
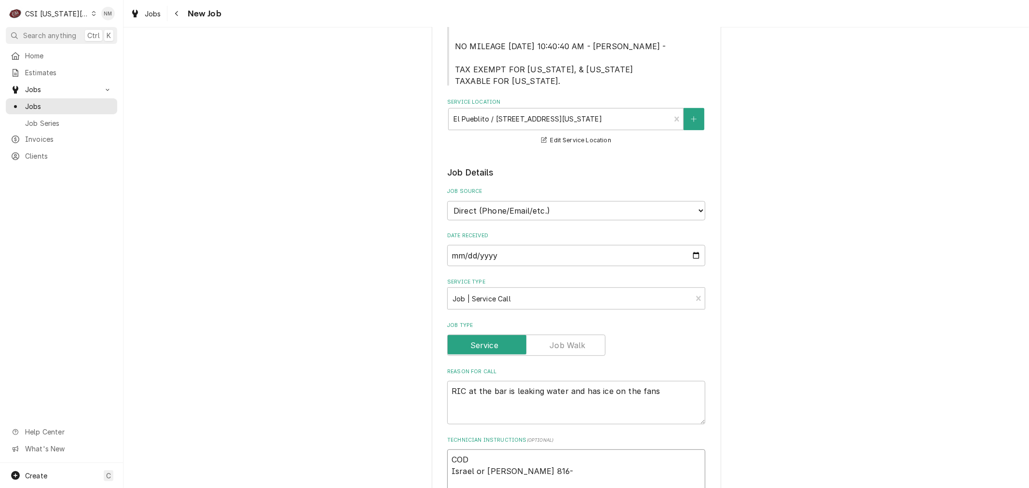
type textarea "x"
type textarea "COD Israel or [PERSON_NAME] 816-8"
type textarea "x"
type textarea "COD Israel or Nadia 816-84"
type textarea "x"
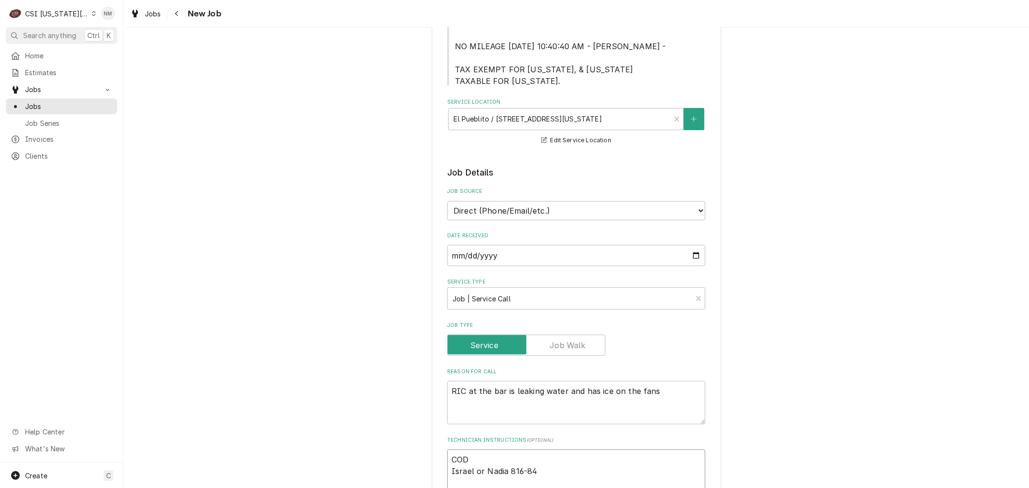
type textarea "COD [GEOGRAPHIC_DATA] or Nadia 816-842"
type textarea "x"
type textarea "COD [GEOGRAPHIC_DATA] or [PERSON_NAME] 816-842-"
type textarea "x"
type textarea "COD Israel or [PERSON_NAME] [PHONE_NUMBER]"
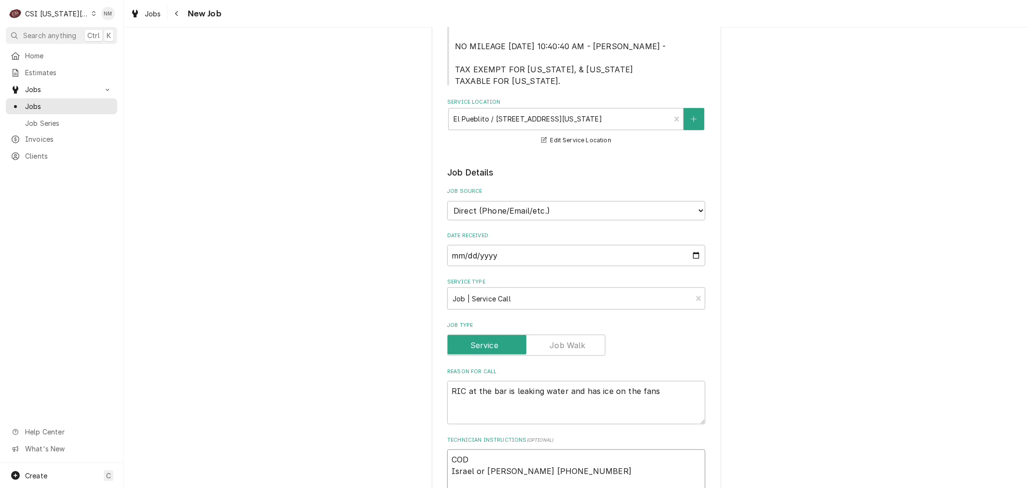
type textarea "x"
type textarea "COD [GEOGRAPHIC_DATA] or Nadia [PHONE_NUMBER]"
type textarea "x"
type textarea "COD Israel or Nadia [PHONE_NUMBER]"
type textarea "x"
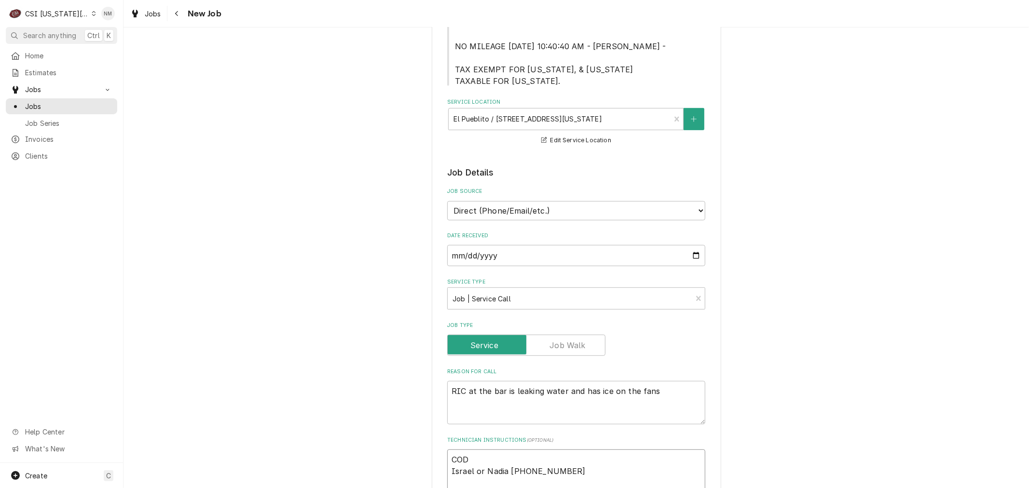
type textarea "COD [GEOGRAPHIC_DATA] or Nadia [PHONE_NUMBER]"
type textarea "x"
type textarea "COD [GEOGRAPHIC_DATA] or Nadia [PHONE_NUMBER]"
type textarea "x"
type textarea "COD Israel or Nadia [PHONE_NUMBER] ("
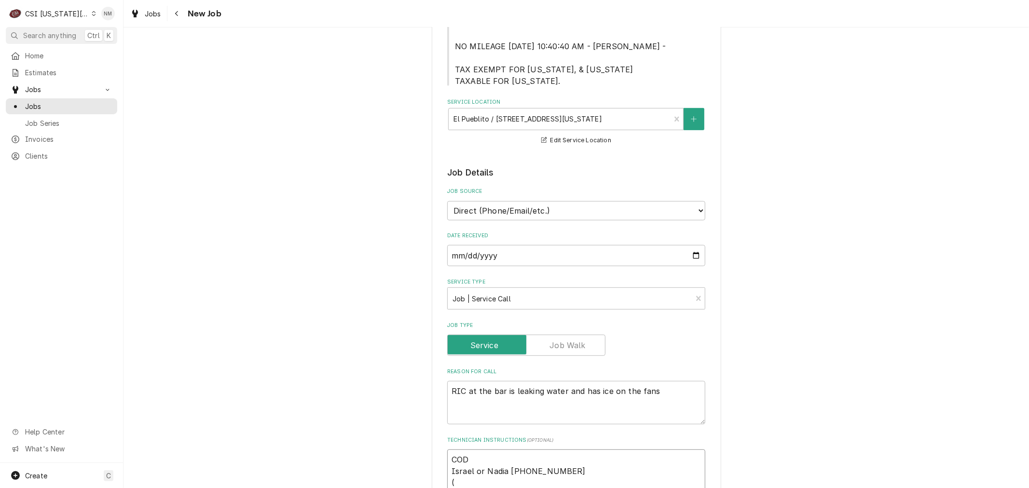
type textarea "x"
type textarea "COD Israel or [PERSON_NAME] [PHONE_NUMBER] (i"
type textarea "x"
type textarea "COD Israel or [PERSON_NAME] [PHONE_NUMBER] (if"
type textarea "x"
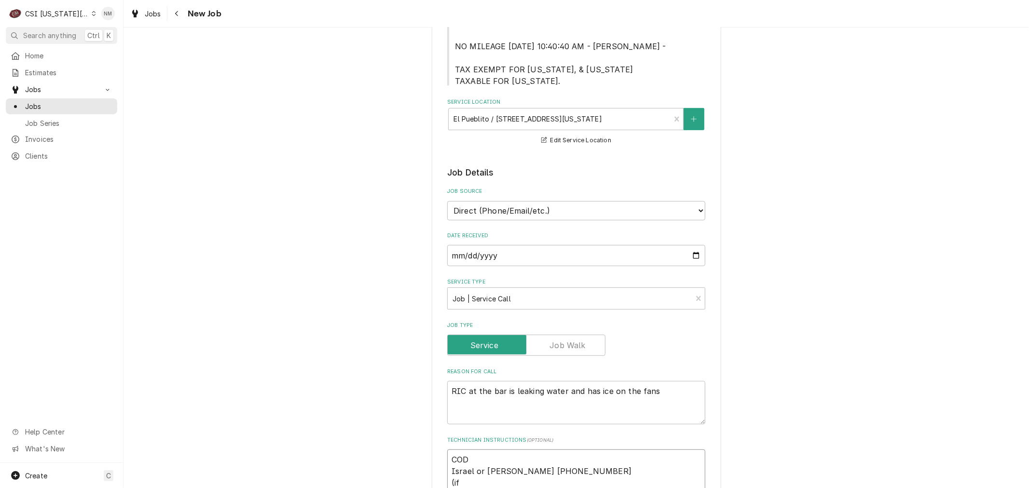
type textarea "COD Israel or [PERSON_NAME] [PHONE_NUMBER] (if"
type textarea "x"
type textarea "COD Israel or [PERSON_NAME] [PHONE_NUMBER] (if n"
type textarea "x"
type textarea "COD Israel or [PERSON_NAME] [PHONE_NUMBER] (if no"
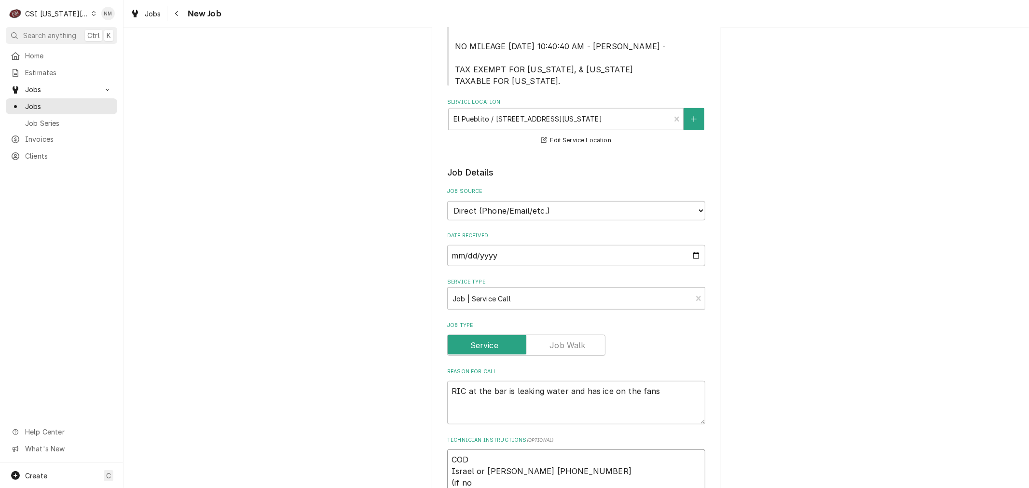
type textarea "x"
type textarea "COD Israel or [PERSON_NAME] [PHONE_NUMBER] (if not"
type textarea "x"
type textarea "COD Israel or [PERSON_NAME] [PHONE_NUMBER] (if not"
type textarea "x"
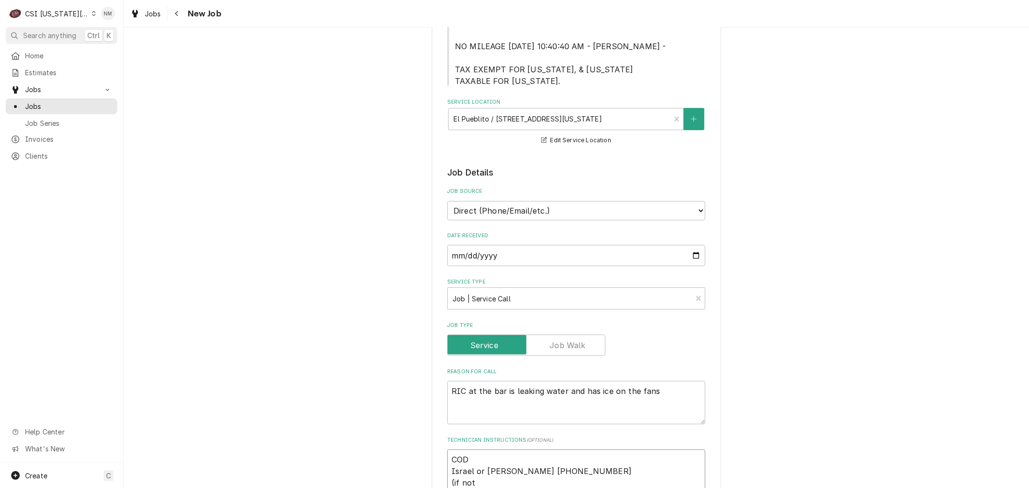
type textarea "COD Israel or [PERSON_NAME] [PHONE_NUMBER] (if not w"
type textarea "x"
type textarea "COD Israel or [PERSON_NAME] [PHONE_NUMBER] (if not wa"
click at [471, 450] on textarea "COD Israel or [PERSON_NAME] [PHONE_NUMBER] (if not warranty [PERSON_NAME] and t…" at bounding box center [576, 471] width 258 height 43
click at [655, 381] on textarea "RIC at the bar is leaking water and has ice on the fans" at bounding box center [576, 402] width 258 height 43
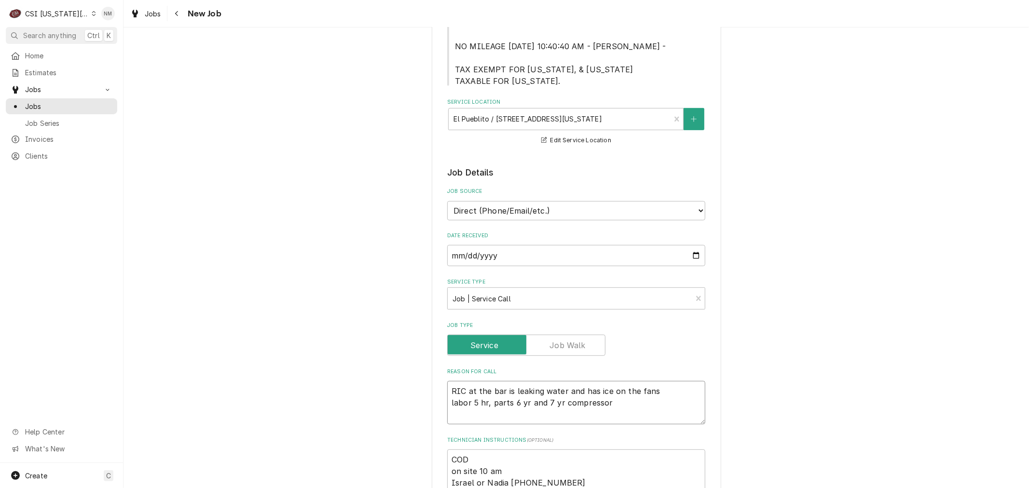
click at [480, 381] on textarea "RIC at the bar is leaking water and has ice on the fans labor 5 hr, parts 6 yr …" at bounding box center [576, 402] width 258 height 43
click at [481, 381] on textarea "RIC at the bar is leaking water and has ice on the fans labor 5 yr, parts 6 yr …" at bounding box center [576, 402] width 258 height 43
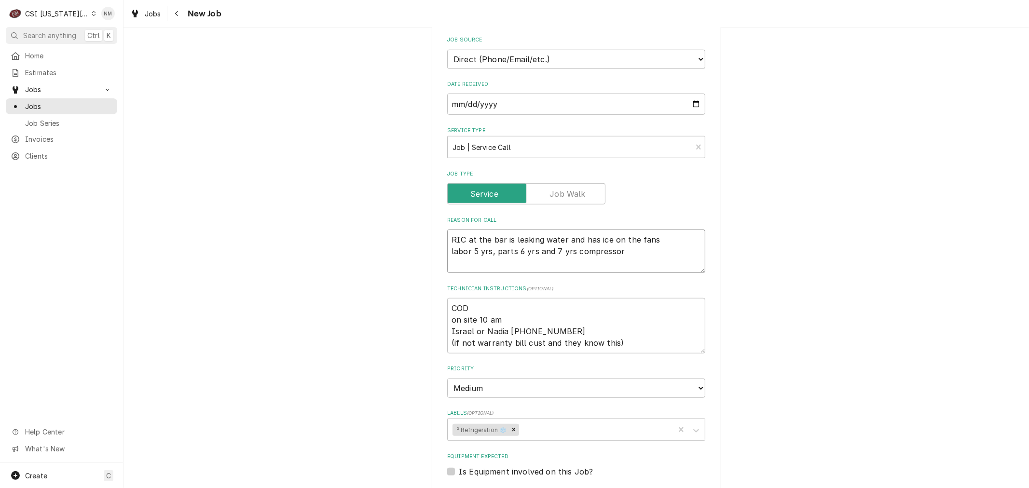
scroll to position [590, 0]
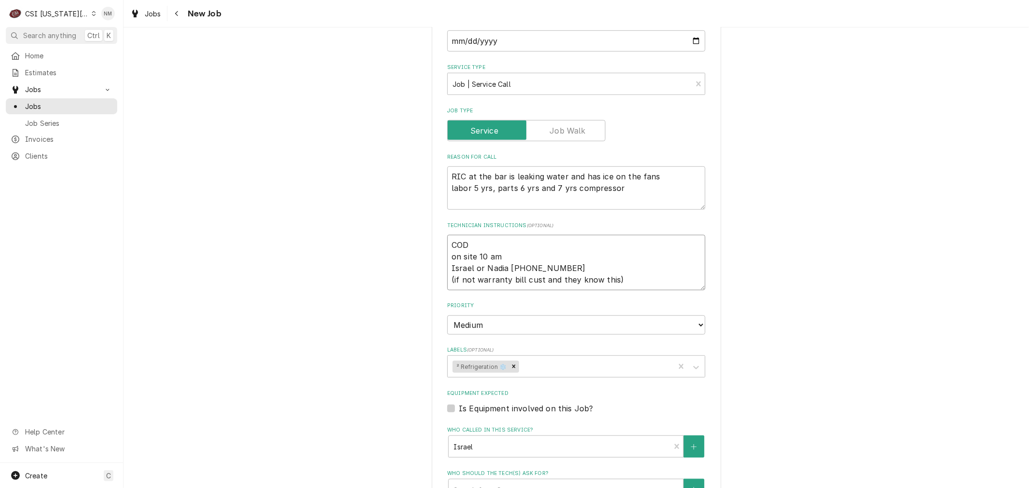
drag, startPoint x: 472, startPoint y: 216, endPoint x: 437, endPoint y: 216, distance: 34.7
click at [437, 216] on div "Use the fields below to edit this job: Client Details Client TRUE MANUFACTURING…" at bounding box center [577, 119] width 290 height 1324
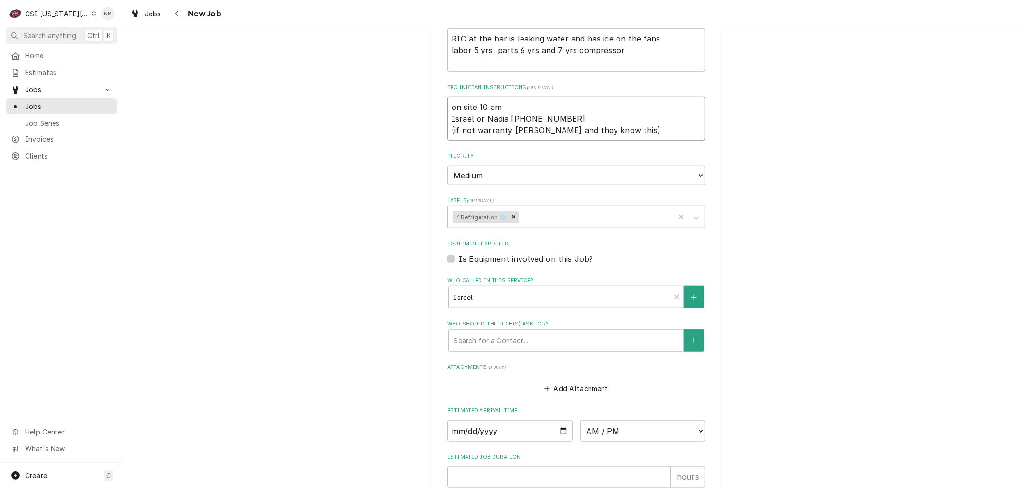
scroll to position [750, 0]
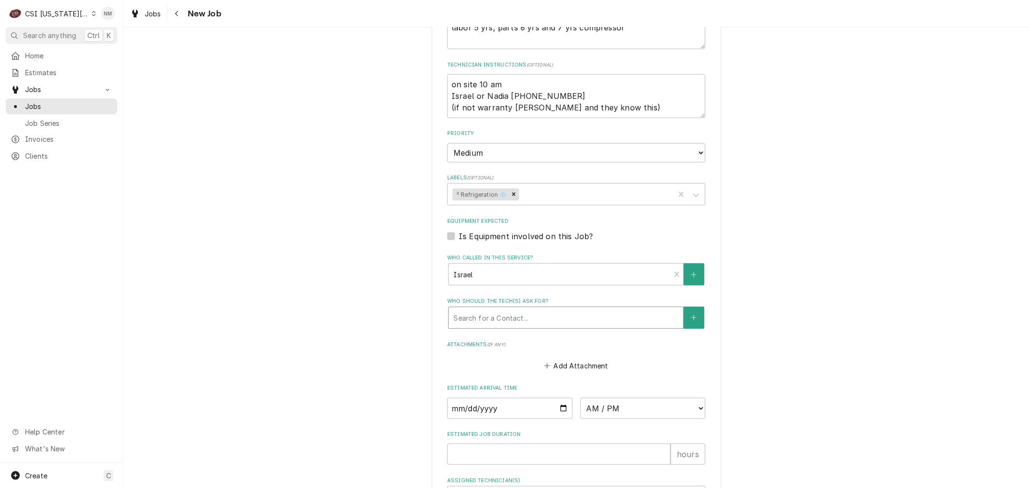
click at [562, 309] on div "Who should the tech(s) ask for?" at bounding box center [566, 317] width 225 height 17
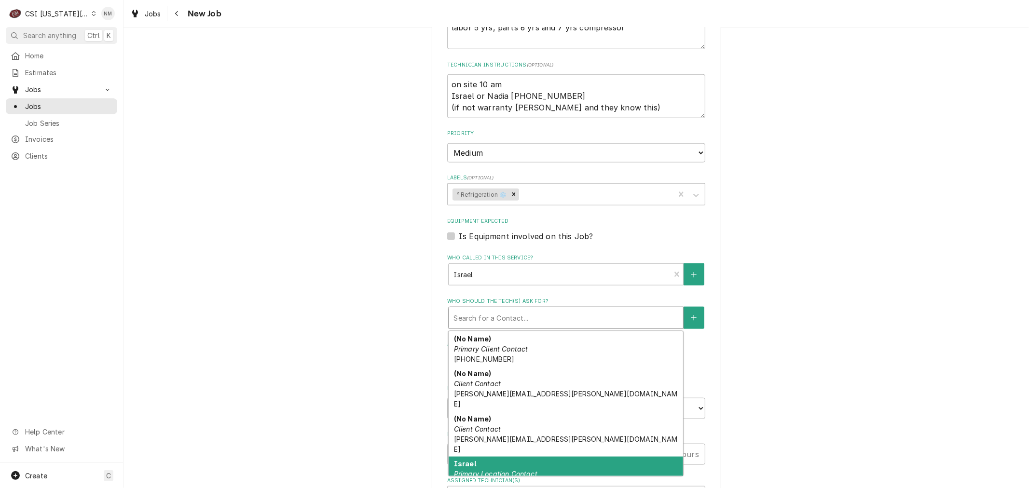
click at [562, 457] on div "Israel Primary Location Contact [PHONE_NUMBER]" at bounding box center [566, 474] width 235 height 35
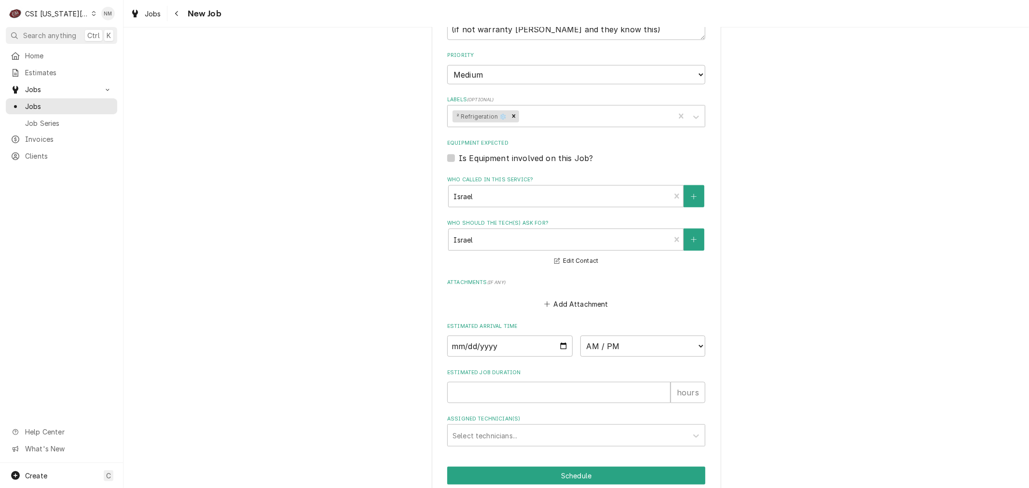
scroll to position [869, 0]
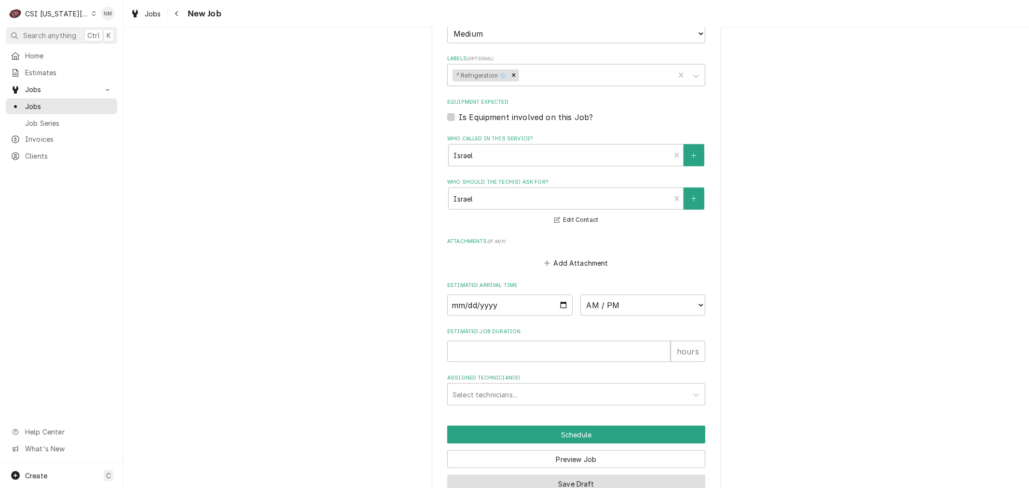
click at [596, 475] on button "Save Draft" at bounding box center [576, 484] width 258 height 18
